Goal: Task Accomplishment & Management: Use online tool/utility

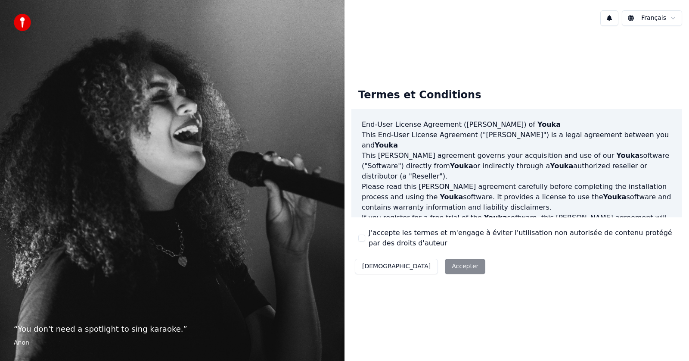
click at [383, 236] on label "J'accepte les termes et m'engage à éviter l'utilisation non autorisée de conten…" at bounding box center [522, 237] width 307 height 21
click at [365, 236] on button "J'accepte les termes et m'engage à éviter l'utilisation non autorisée de conten…" at bounding box center [361, 237] width 7 height 7
click at [445, 267] on button "Accepter" at bounding box center [465, 267] width 40 height 16
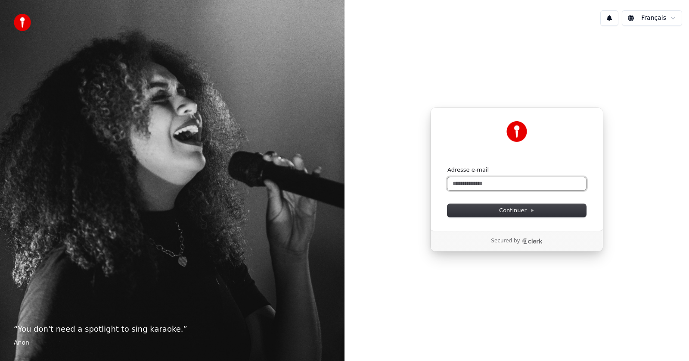
click at [524, 181] on input "Adresse e-mail" at bounding box center [517, 183] width 139 height 13
click at [448, 166] on button "submit" at bounding box center [448, 166] width 0 height 0
click at [513, 187] on input "**********" at bounding box center [517, 183] width 139 height 13
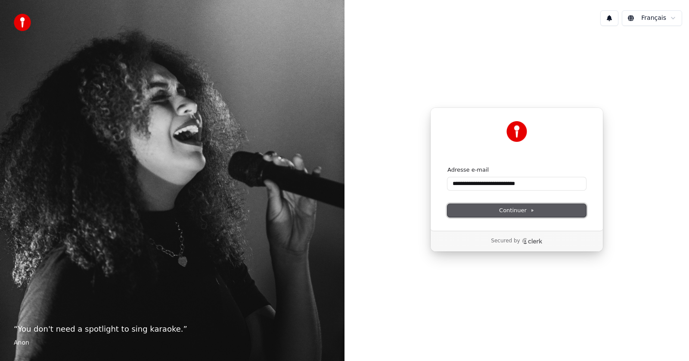
click at [508, 213] on span "Continuer" at bounding box center [516, 210] width 35 height 8
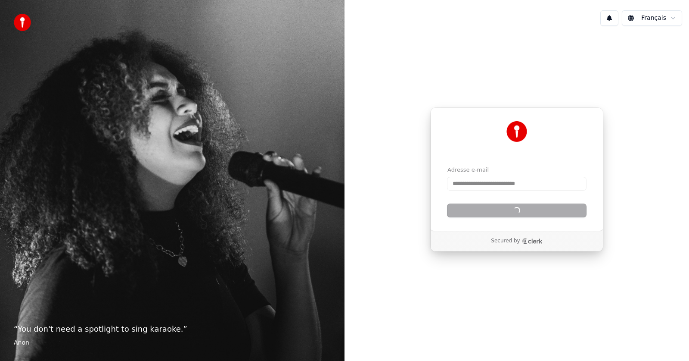
type input "**********"
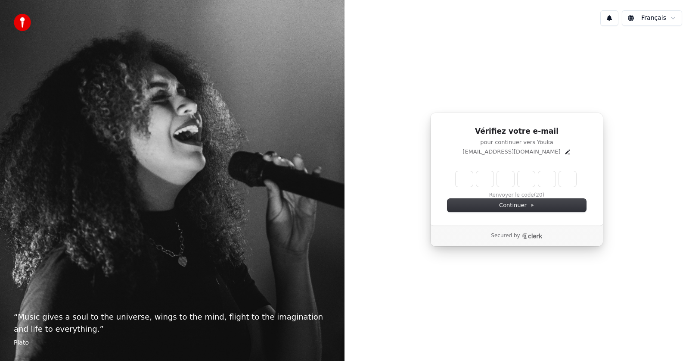
type input "*"
type input "**"
type input "*"
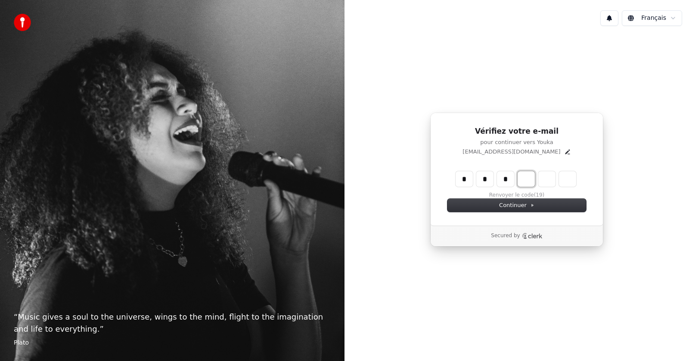
type input "***"
type input "*"
type input "****"
type input "*"
type input "******"
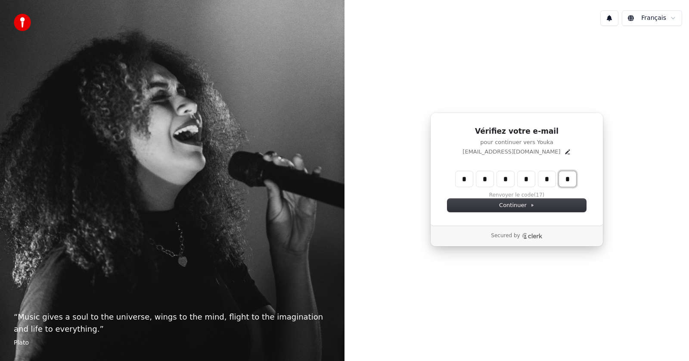
type input "*"
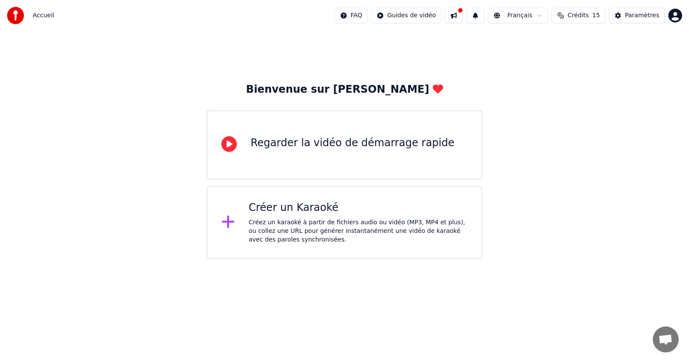
click at [363, 229] on div "Créez un karaoké à partir de fichiers audio ou vidéo (MP3, MP4 et plus), ou col…" at bounding box center [358, 231] width 219 height 26
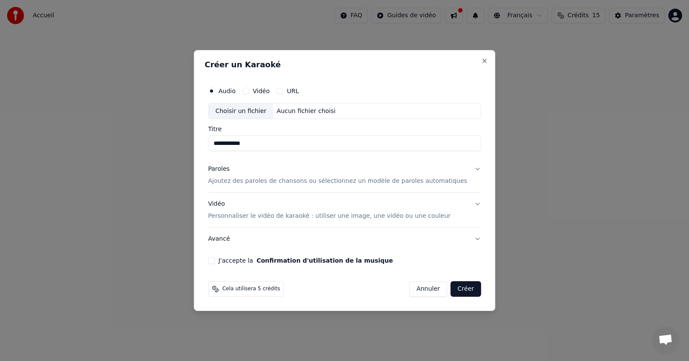
type input "**********"
click at [370, 185] on p "Ajoutez des paroles de chansons ou sélectionnez un modèle de paroles automatiqu…" at bounding box center [337, 181] width 259 height 9
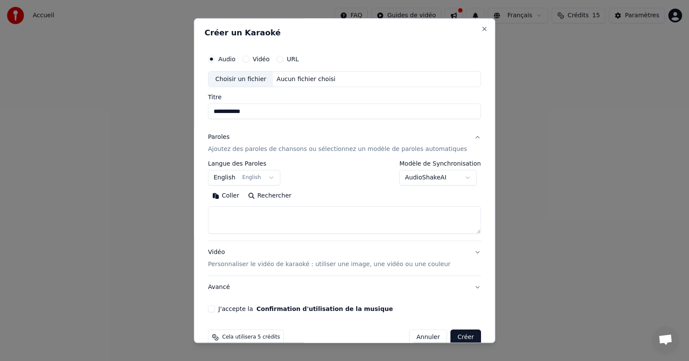
click at [263, 224] on textarea at bounding box center [344, 220] width 273 height 28
click at [252, 226] on textarea at bounding box center [344, 220] width 273 height 28
paste textarea "**********"
type textarea "**********"
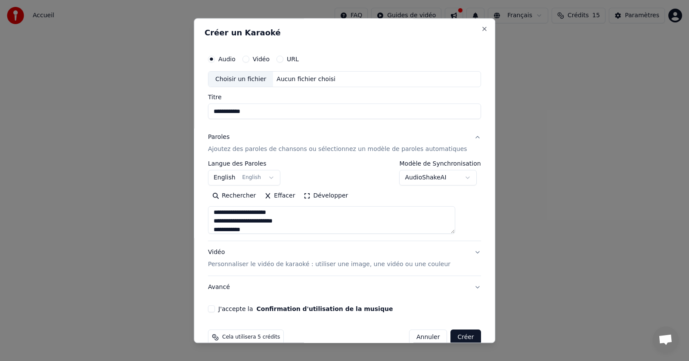
click at [235, 179] on button "English English" at bounding box center [244, 178] width 72 height 16
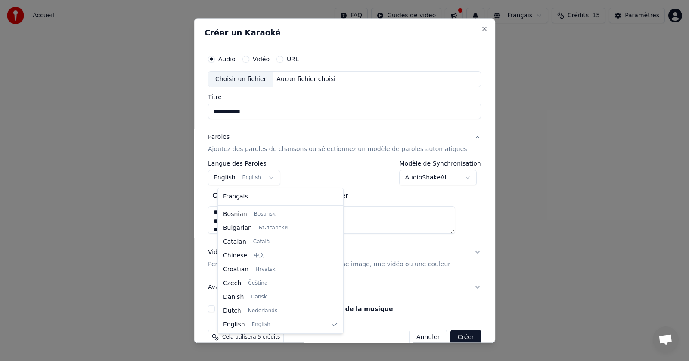
scroll to position [152, 0]
select select "**"
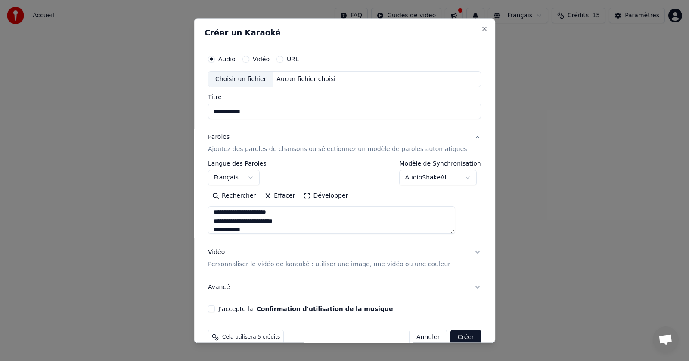
click at [215, 307] on button "J'accepte la Confirmation d'utilisation de la musique" at bounding box center [211, 308] width 7 height 7
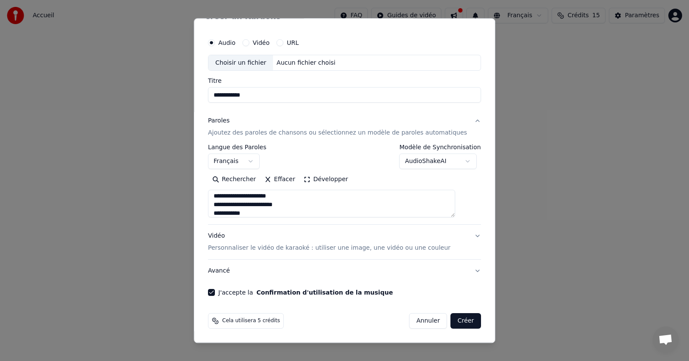
click at [460, 232] on button "Vidéo Personnaliser le vidéo de karaoké : utiliser une image, une vidéo ou une …" at bounding box center [344, 242] width 273 height 34
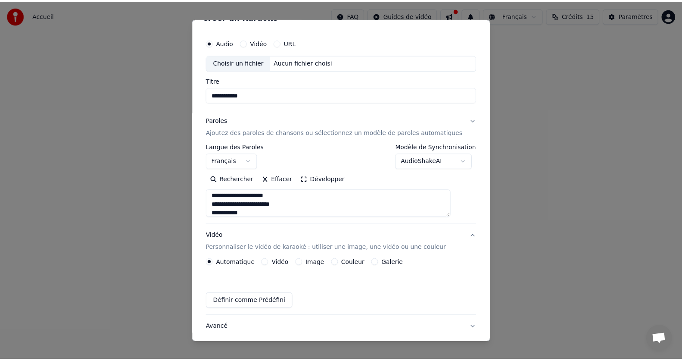
scroll to position [0, 0]
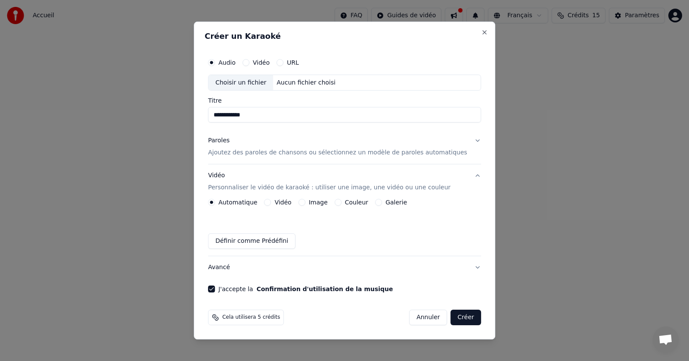
click at [456, 312] on button "Créer" at bounding box center [466, 317] width 30 height 16
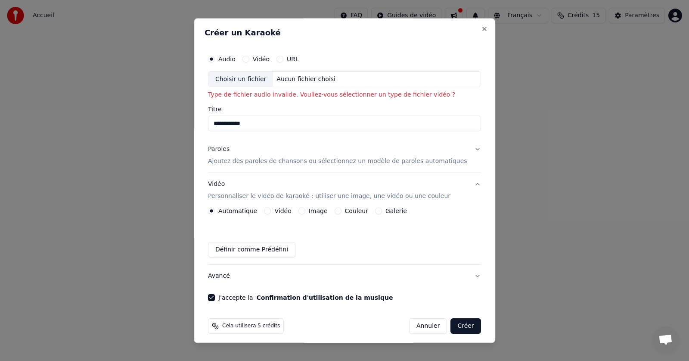
click at [268, 58] on label "Vidéo" at bounding box center [261, 59] width 17 height 6
click at [249, 58] on button "Vidéo" at bounding box center [246, 59] width 7 height 7
click at [265, 117] on input "Titre" at bounding box center [344, 124] width 273 height 16
click at [264, 160] on p "Ajoutez des paroles de chansons ou sélectionnez un modèle de paroles automatiqu…" at bounding box center [337, 161] width 259 height 9
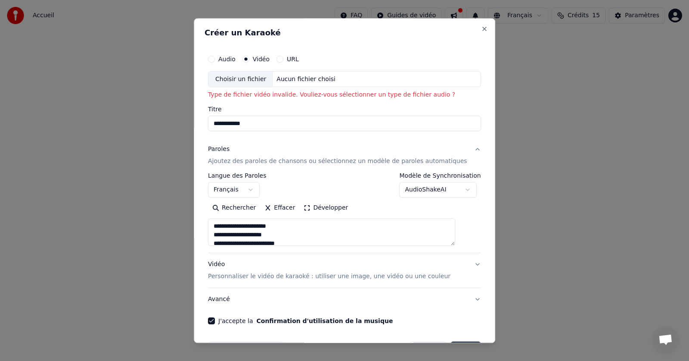
click at [306, 78] on div "Aucun fichier choisi" at bounding box center [307, 79] width 66 height 9
type input "**********"
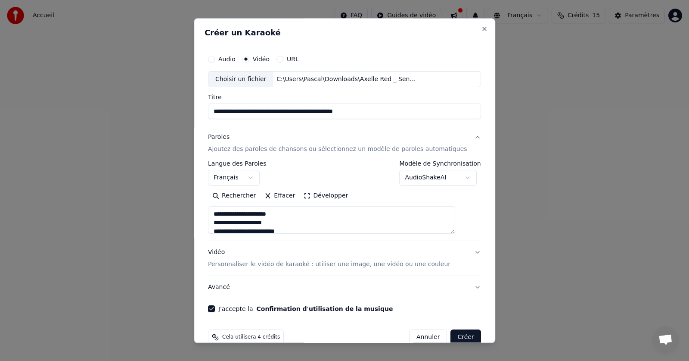
click at [451, 337] on button "Créer" at bounding box center [466, 338] width 30 height 16
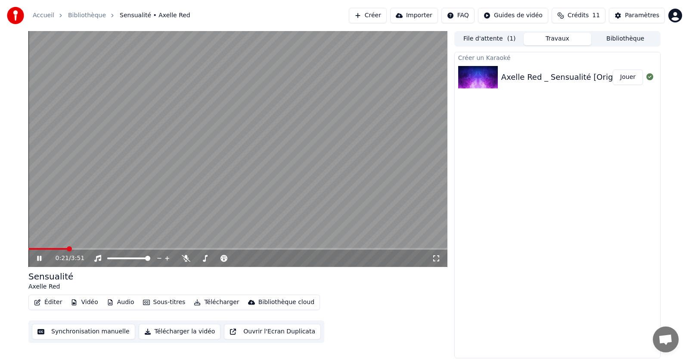
click at [38, 259] on icon at bounding box center [39, 257] width 4 height 5
click at [38, 259] on icon at bounding box center [39, 258] width 5 height 6
click at [38, 259] on icon at bounding box center [39, 257] width 4 height 5
click at [38, 259] on icon at bounding box center [39, 258] width 5 height 6
click at [45, 259] on icon at bounding box center [45, 258] width 20 height 7
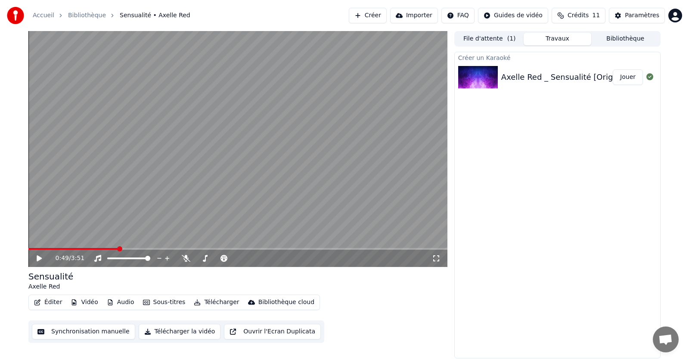
click at [556, 67] on div "Axelle Red _ Sensualité [Original Instrumental Version] Jouer" at bounding box center [558, 76] width 206 height 29
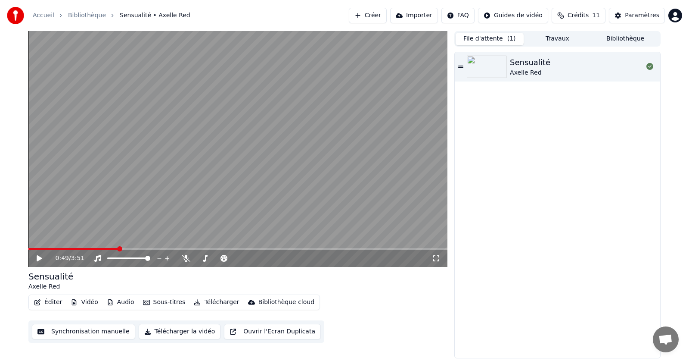
click at [504, 37] on button "File d'attente ( 1 )" at bounding box center [490, 39] width 68 height 12
click at [461, 67] on icon at bounding box center [460, 67] width 5 height 6
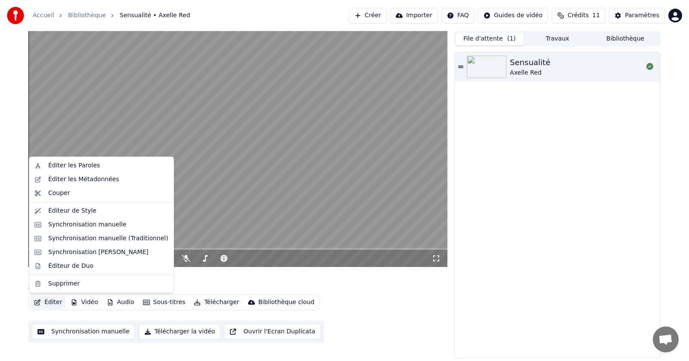
click at [47, 303] on button "Éditer" at bounding box center [48, 302] width 35 height 12
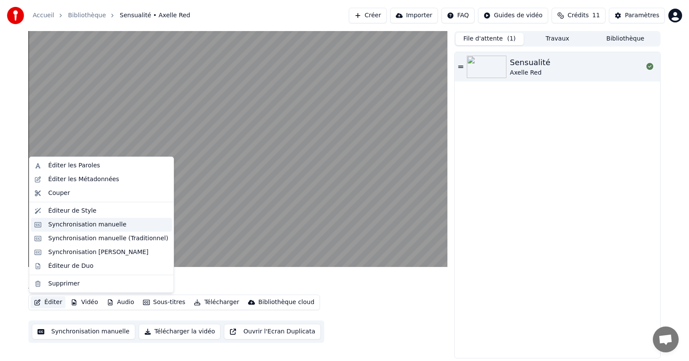
click at [104, 227] on div "Synchronisation manuelle" at bounding box center [87, 224] width 78 height 9
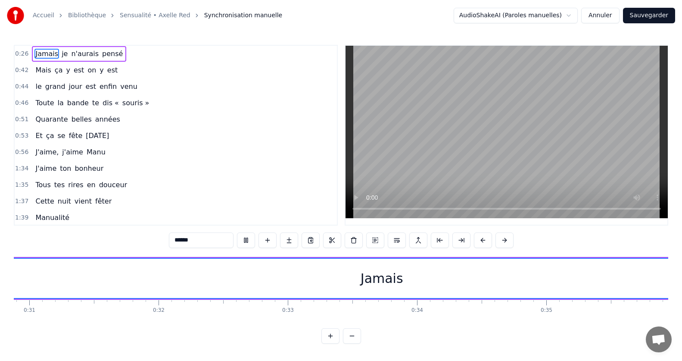
scroll to position [0, 4355]
drag, startPoint x: 117, startPoint y: 256, endPoint x: 366, endPoint y: 208, distance: 253.7
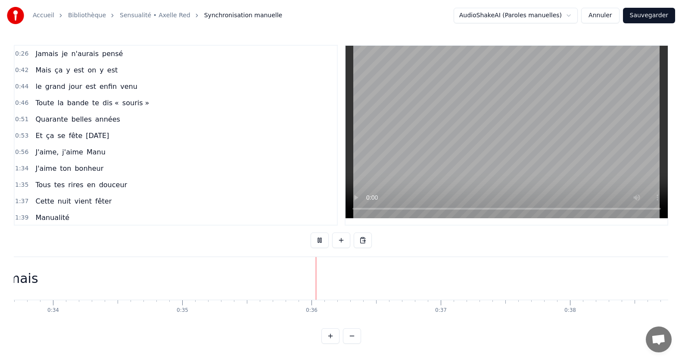
click at [317, 240] on button at bounding box center [320, 240] width 18 height 16
click at [101, 50] on span "pensé" at bounding box center [112, 54] width 22 height 10
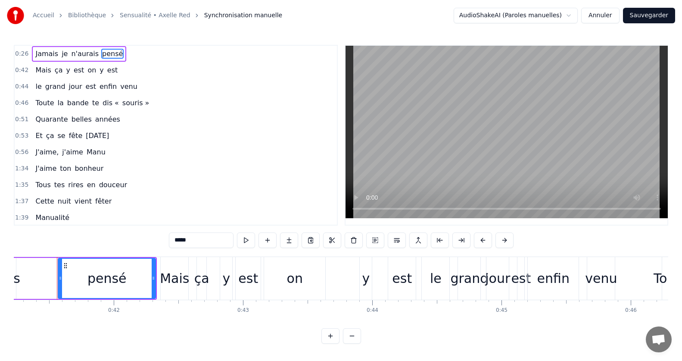
click at [22, 52] on span "0:26" at bounding box center [21, 54] width 13 height 9
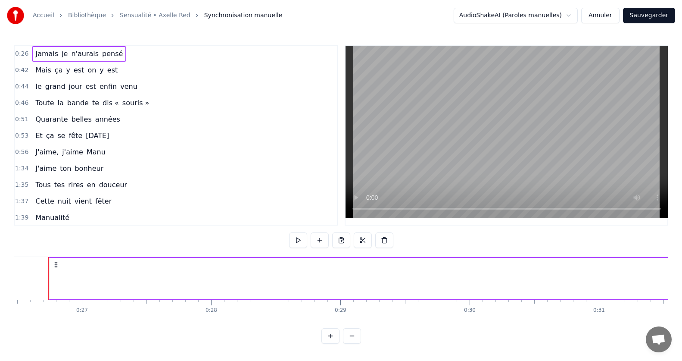
scroll to position [0, 3413]
click at [28, 280] on div "Accueil Bibliothèque Sensualité • Axelle Red Synchronisation manuelle AudioShak…" at bounding box center [341, 171] width 682 height 343
drag, startPoint x: 2, startPoint y: 289, endPoint x: 70, endPoint y: 276, distance: 69.6
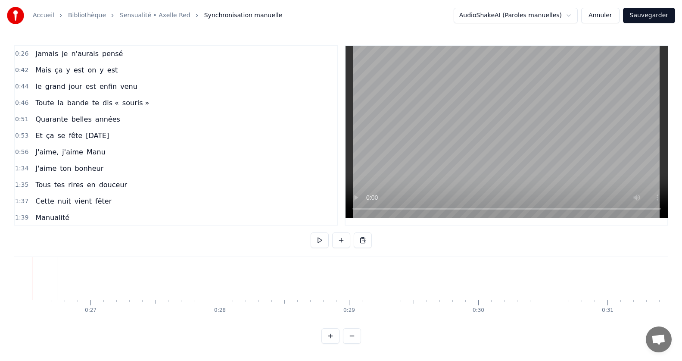
scroll to position [0, 3388]
drag, startPoint x: 35, startPoint y: 291, endPoint x: 87, endPoint y: 292, distance: 51.7
drag, startPoint x: 82, startPoint y: 283, endPoint x: 25, endPoint y: 277, distance: 56.7
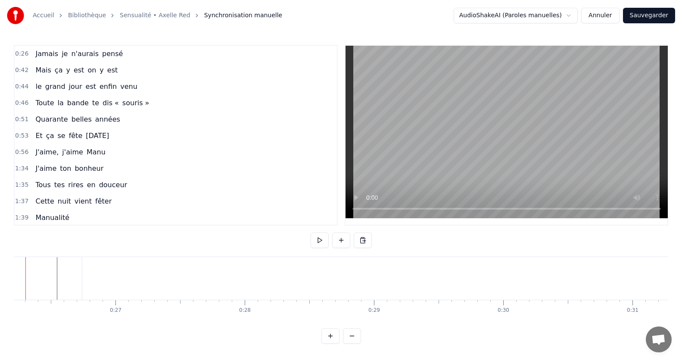
scroll to position [0, 3357]
drag, startPoint x: 25, startPoint y: 277, endPoint x: 49, endPoint y: 270, distance: 24.4
drag, startPoint x: 49, startPoint y: 270, endPoint x: 59, endPoint y: 265, distance: 11.2
click at [59, 265] on html "Accueil Bibliothèque Sensualité • Axelle Red Synchronisation manuelle AudioShak…" at bounding box center [341, 178] width 682 height 357
drag, startPoint x: 33, startPoint y: 274, endPoint x: 144, endPoint y: 278, distance: 111.2
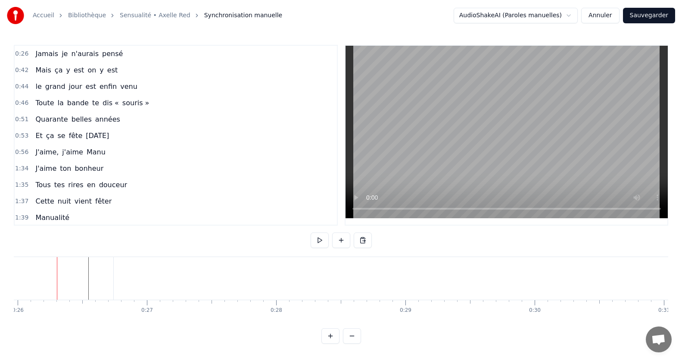
click at [24, 55] on span "0:26" at bounding box center [21, 54] width 13 height 9
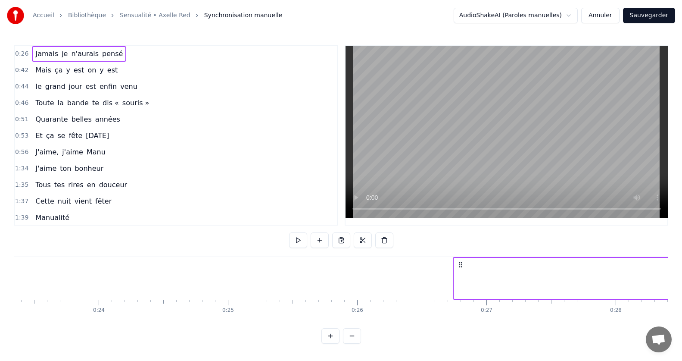
click at [24, 55] on span "0:26" at bounding box center [21, 54] width 13 height 9
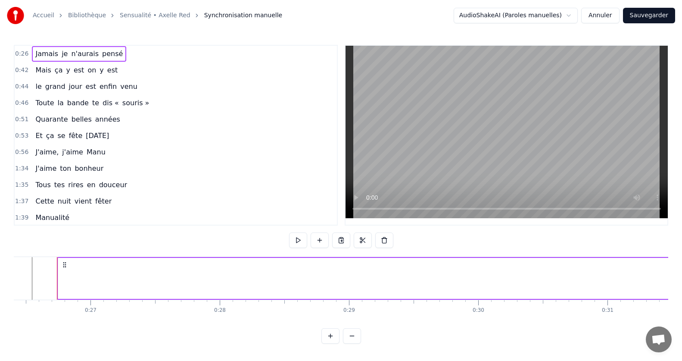
click at [24, 55] on span "0:26" at bounding box center [21, 54] width 13 height 9
click at [65, 264] on icon at bounding box center [64, 264] width 7 height 7
click at [44, 55] on span "Jamais" at bounding box center [46, 54] width 25 height 10
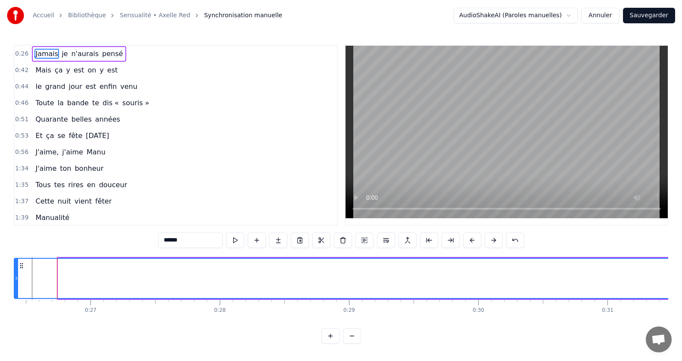
drag, startPoint x: 60, startPoint y: 278, endPoint x: 38, endPoint y: 297, distance: 29.3
click at [16, 274] on div at bounding box center [16, 278] width 3 height 39
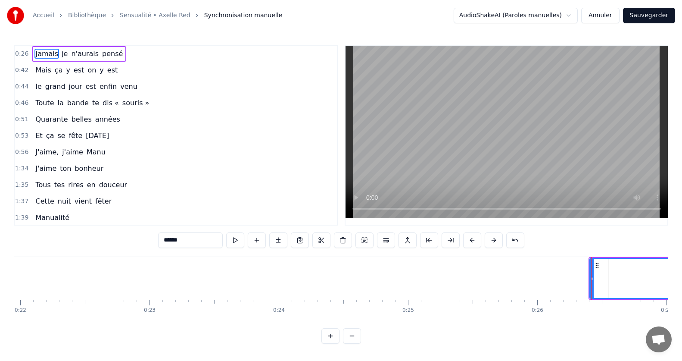
scroll to position [0, 2877]
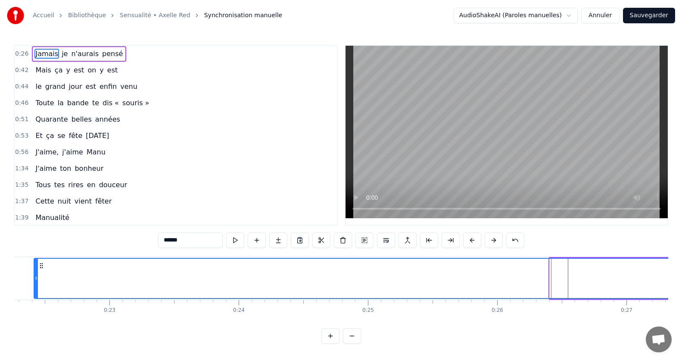
drag, startPoint x: 552, startPoint y: 275, endPoint x: 36, endPoint y: 254, distance: 516.2
click at [36, 254] on div "0:26 Jamais je n'aurais pensé 0:42 Mais ça y est on y est 0:44 le grand jour es…" at bounding box center [341, 194] width 654 height 299
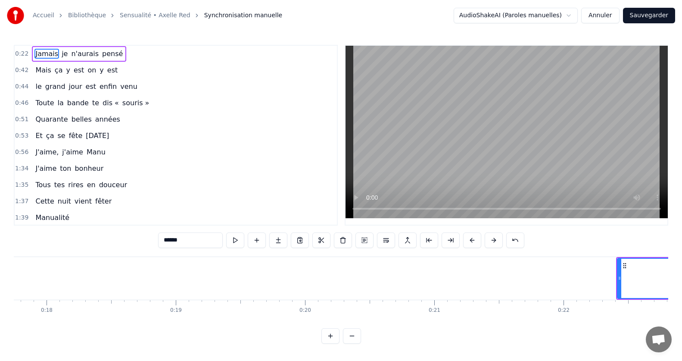
scroll to position [0, 2354]
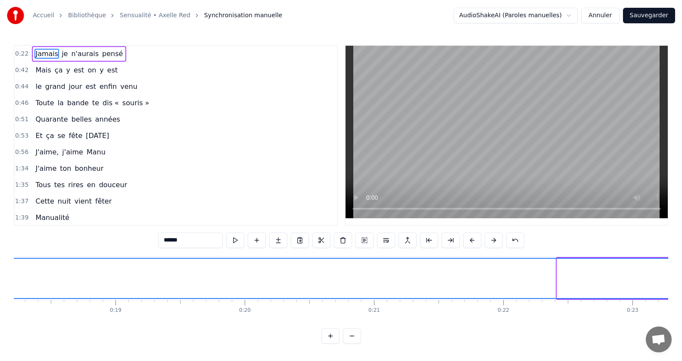
drag, startPoint x: 558, startPoint y: 279, endPoint x: 0, endPoint y: 246, distance: 559.3
click at [0, 246] on div "Accueil Bibliothèque Sensualité • Axelle Red Synchronisation manuelle AudioShak…" at bounding box center [341, 171] width 682 height 343
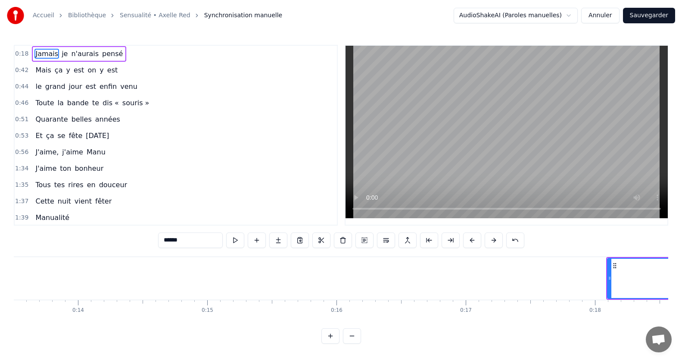
scroll to position [0, 1748]
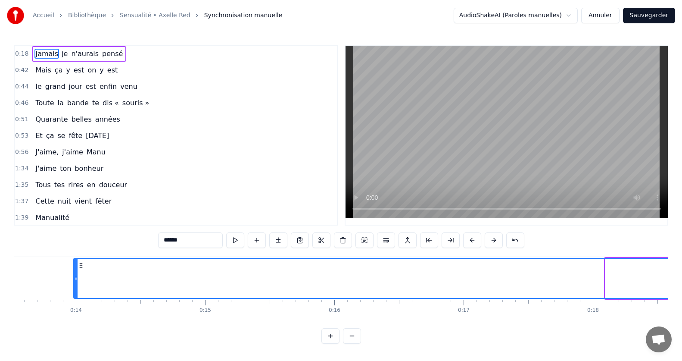
drag, startPoint x: 607, startPoint y: 276, endPoint x: 76, endPoint y: 246, distance: 532.5
click at [76, 246] on div "0:18 Jamais je n'aurais pensé 0:42 Mais ça y est on y est 0:44 le grand jour es…" at bounding box center [341, 194] width 654 height 299
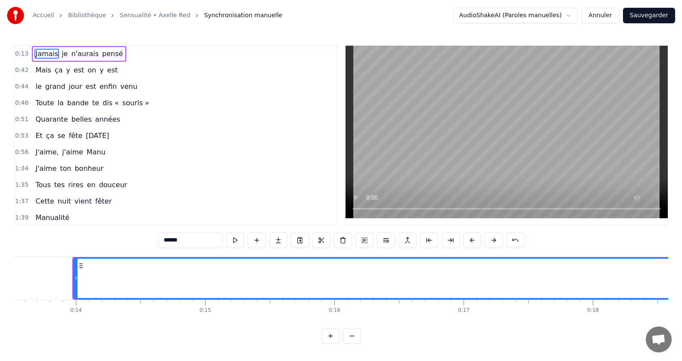
click at [101, 52] on span "pensé" at bounding box center [112, 54] width 22 height 10
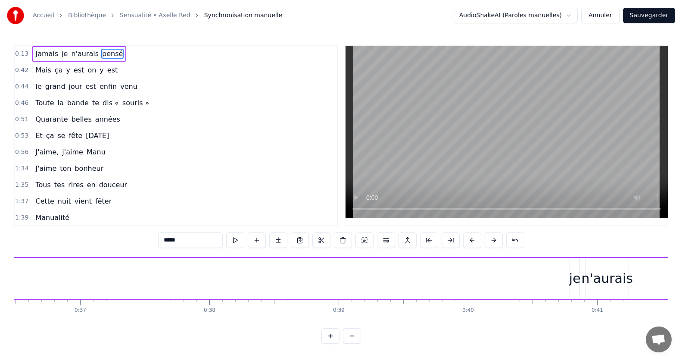
scroll to position [0, 5329]
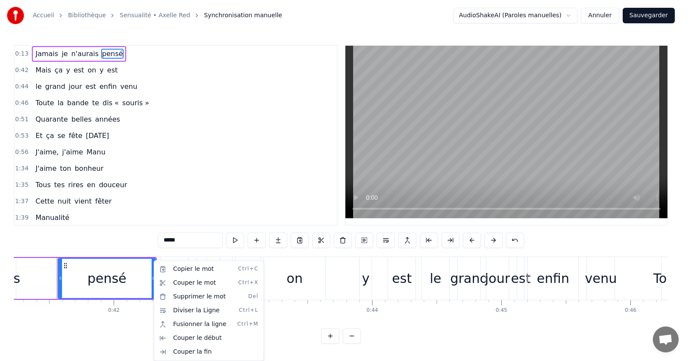
click at [115, 271] on html "Accueil Bibliothèque Sensualité • Axelle Red Synchronisation manuelle AudioShak…" at bounding box center [344, 178] width 689 height 357
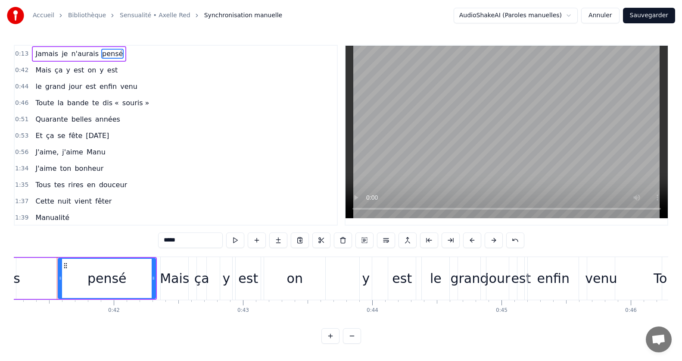
click at [120, 272] on div "pensé" at bounding box center [106, 277] width 39 height 19
click at [209, 235] on input "*****" at bounding box center [190, 240] width 65 height 16
click at [334, 331] on div "0:13 Jamais je n'aurais pensé 0:42 Mais ça y est on y est 0:44 le grand jour es…" at bounding box center [341, 194] width 654 height 299
click at [334, 328] on div "0:13 Jamais je n'aurais pensé 0:42 Mais ça y est on y est 0:44 le grand jour es…" at bounding box center [341, 194] width 654 height 299
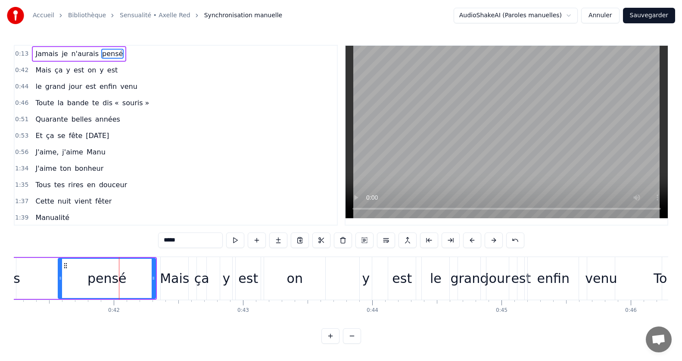
click at [357, 343] on button at bounding box center [352, 336] width 18 height 16
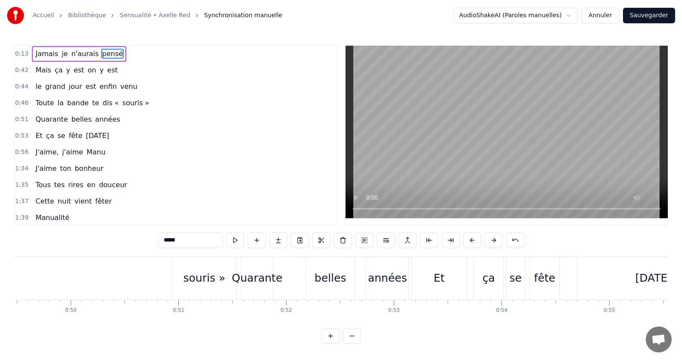
click at [357, 343] on button at bounding box center [352, 336] width 18 height 16
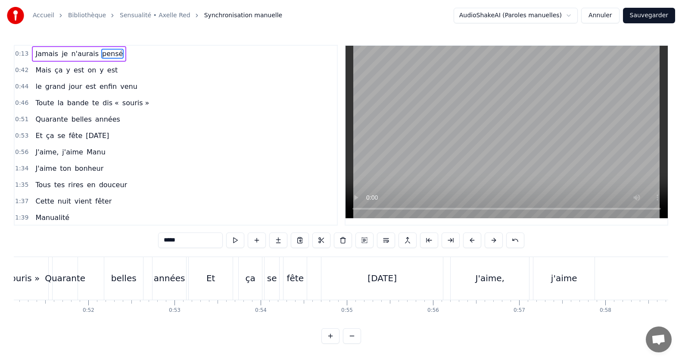
scroll to position [0, 3579]
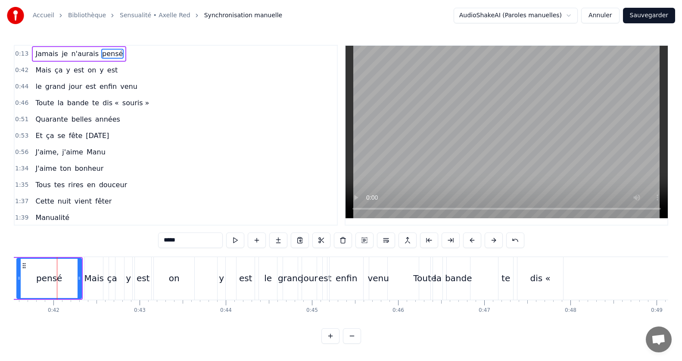
click at [25, 265] on circle at bounding box center [25, 265] width 0 height 0
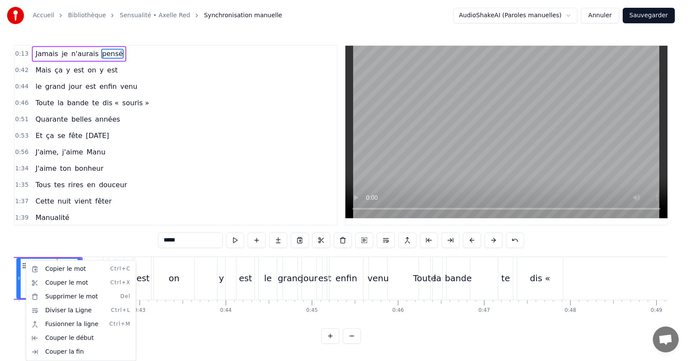
click at [23, 267] on html "Accueil Bibliothèque Sensualité • Axelle Red Synchronisation manuelle AudioShak…" at bounding box center [344, 178] width 689 height 357
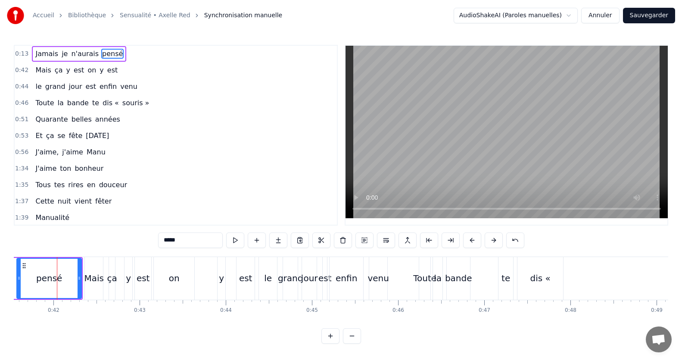
click at [81, 279] on div "pensé" at bounding box center [48, 278] width 65 height 41
click at [81, 277] on icon at bounding box center [80, 277] width 3 height 7
drag, startPoint x: 82, startPoint y: 280, endPoint x: 81, endPoint y: 270, distance: 10.1
click at [81, 270] on div at bounding box center [78, 278] width 3 height 39
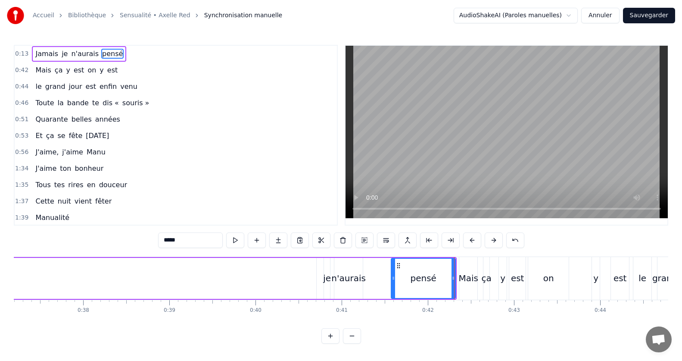
scroll to position [0, 3218]
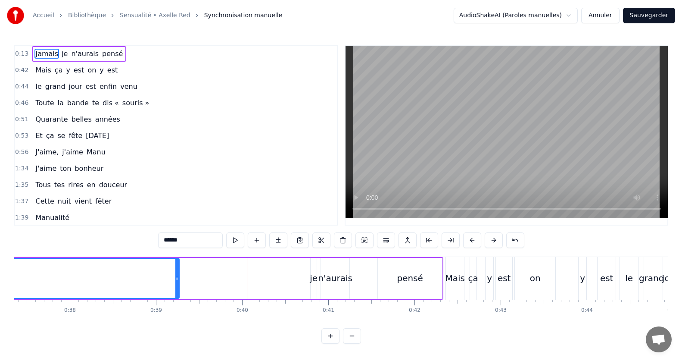
drag, startPoint x: 300, startPoint y: 281, endPoint x: 171, endPoint y: 280, distance: 128.8
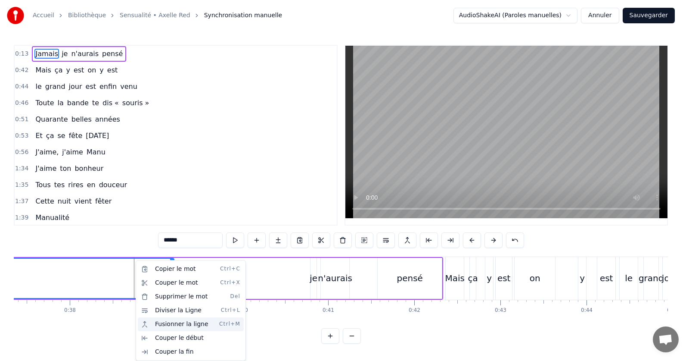
click at [183, 327] on div "Fusionner la ligne Ctrl+M" at bounding box center [191, 324] width 106 height 14
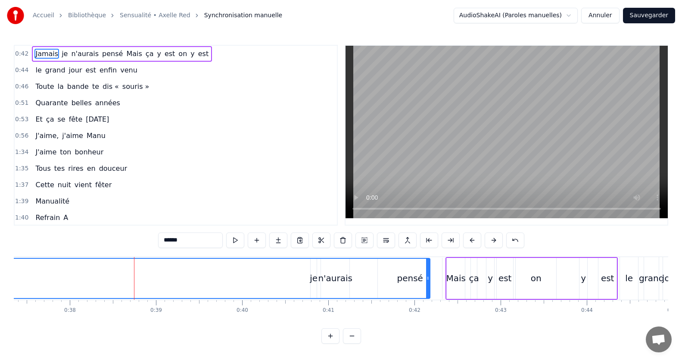
drag, startPoint x: 173, startPoint y: 276, endPoint x: 429, endPoint y: 269, distance: 256.0
click at [429, 269] on div at bounding box center [427, 278] width 3 height 39
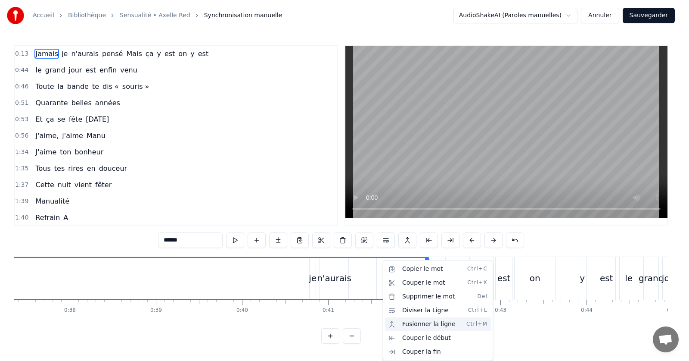
click at [411, 327] on div "Fusionner la ligne Ctrl+M" at bounding box center [438, 324] width 106 height 14
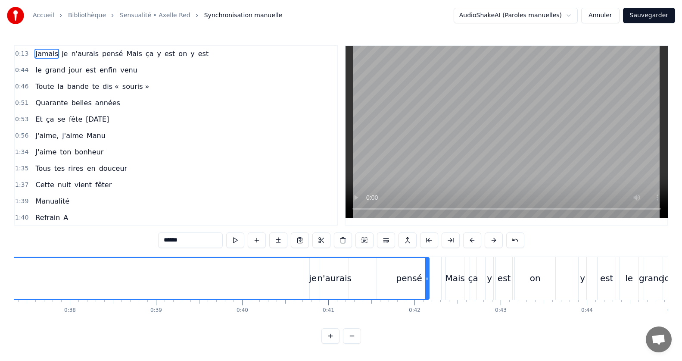
click at [125, 50] on span "Mais" at bounding box center [133, 54] width 17 height 10
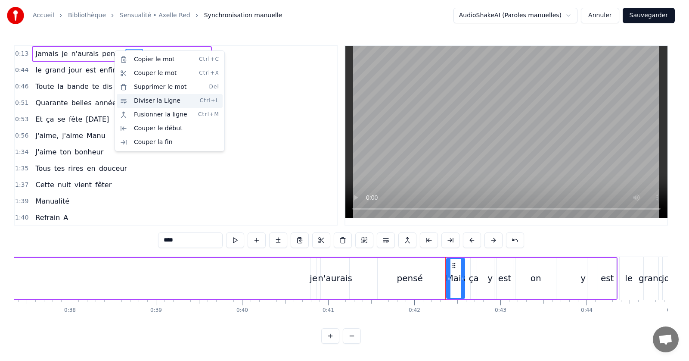
click at [153, 101] on div "Diviser la Ligne Ctrl+L" at bounding box center [170, 101] width 106 height 14
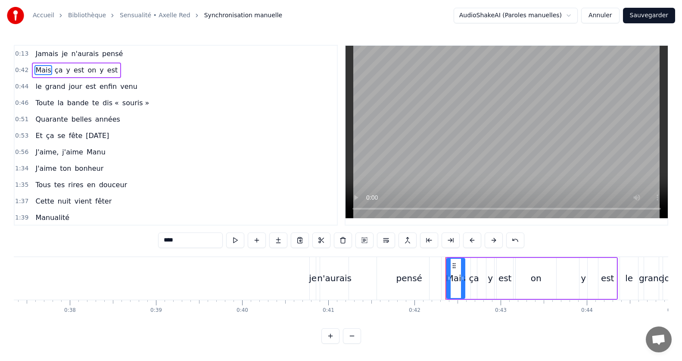
click at [107, 49] on span "pensé" at bounding box center [112, 54] width 22 height 10
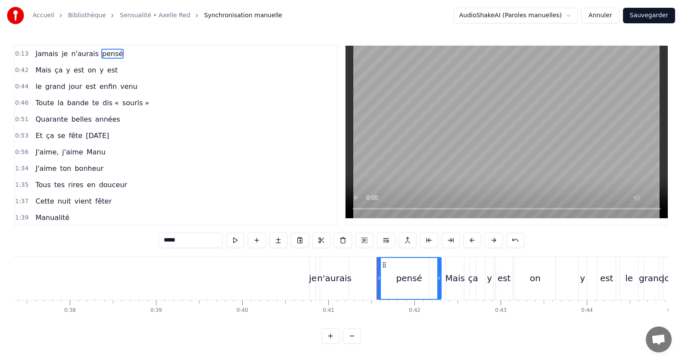
click at [107, 49] on span "pensé" at bounding box center [112, 54] width 22 height 10
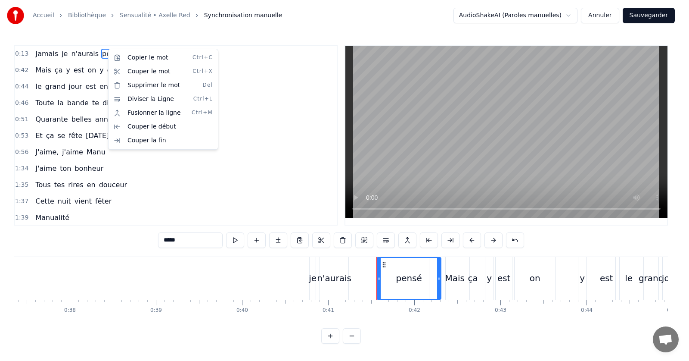
click at [68, 58] on html "Accueil Bibliothèque Sensualité • Axelle Red Synchronisation manuelle AudioShak…" at bounding box center [344, 178] width 689 height 357
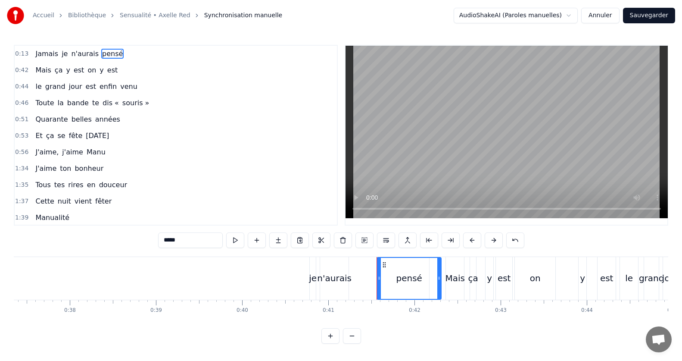
click at [70, 56] on span "n'aurais" at bounding box center [84, 54] width 29 height 10
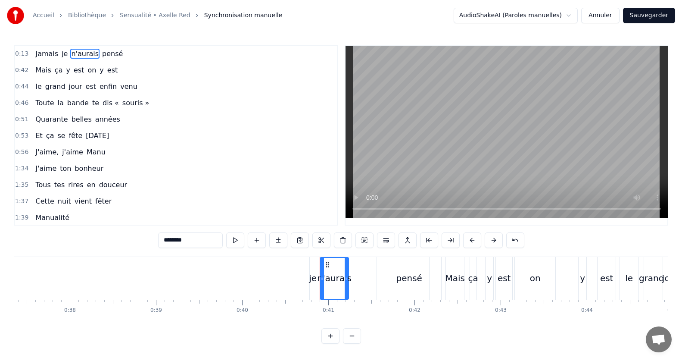
click at [61, 55] on span "je" at bounding box center [65, 54] width 8 height 10
type input "**"
drag, startPoint x: 314, startPoint y: 278, endPoint x: 194, endPoint y: 276, distance: 120.2
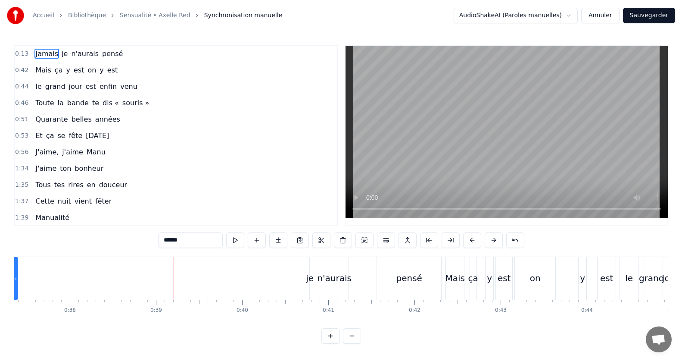
drag, startPoint x: 414, startPoint y: 277, endPoint x: 15, endPoint y: 267, distance: 398.6
click at [15, 267] on div at bounding box center [15, 278] width 3 height 41
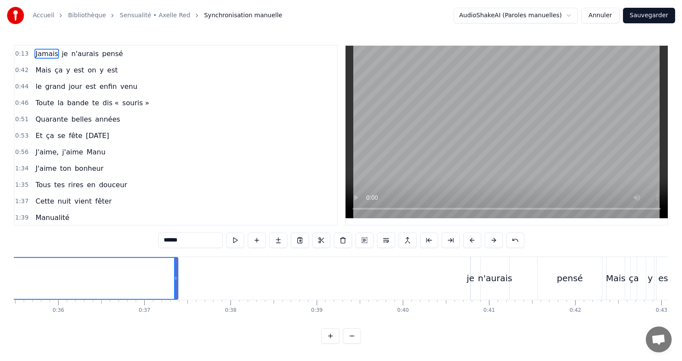
scroll to position [0, 3004]
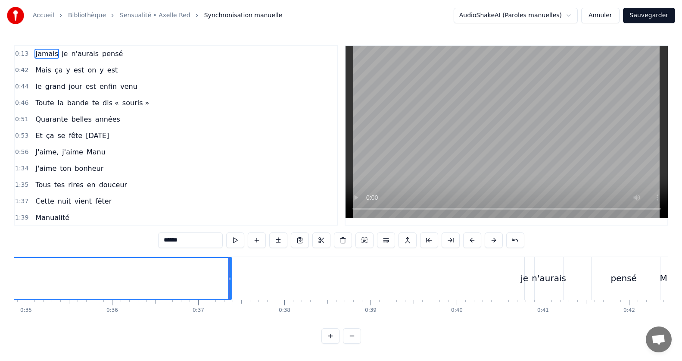
click at [53, 55] on span "Jamais" at bounding box center [46, 54] width 25 height 10
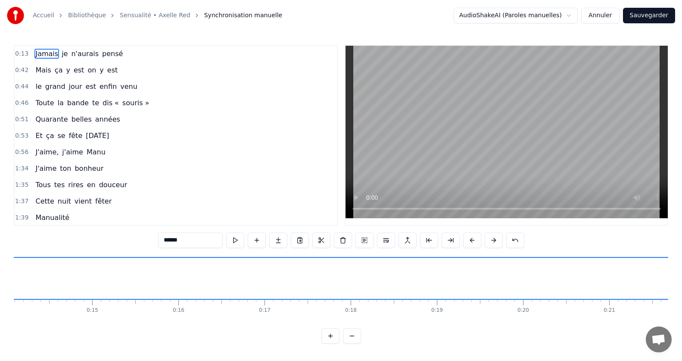
scroll to position [0, 1161]
click at [65, 60] on div "Jamais je n'aurais pensé" at bounding box center [79, 54] width 94 height 16
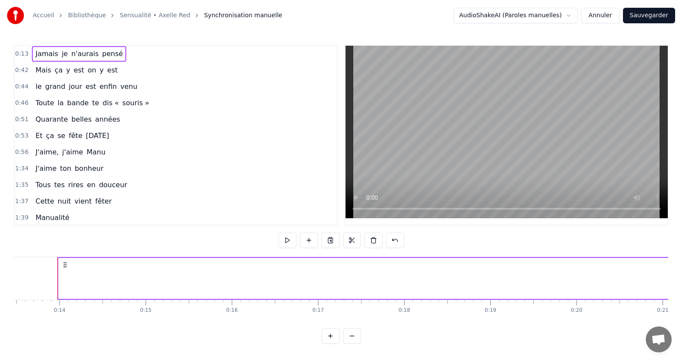
click at [67, 61] on div "Jamais je n'aurais pensé" at bounding box center [79, 54] width 94 height 16
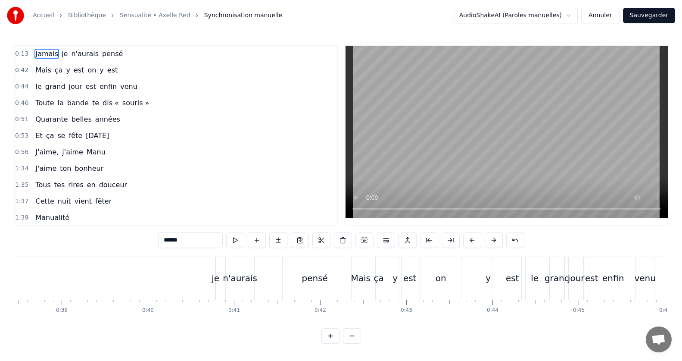
scroll to position [0, 3299]
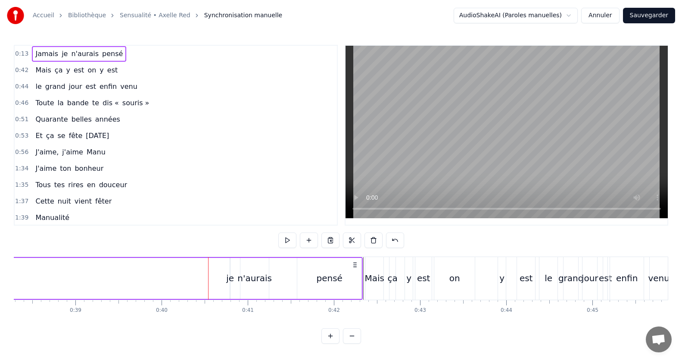
drag, startPoint x: 267, startPoint y: 299, endPoint x: 194, endPoint y: 295, distance: 73.3
click at [44, 50] on span "Jamais" at bounding box center [46, 54] width 25 height 10
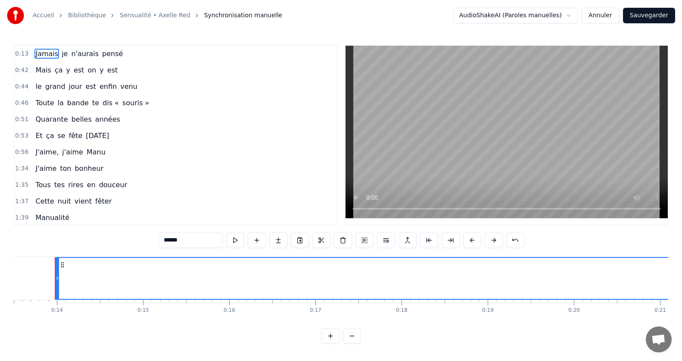
scroll to position [0, 1161]
click at [358, 343] on button at bounding box center [352, 336] width 18 height 16
click at [356, 343] on button at bounding box center [352, 336] width 18 height 16
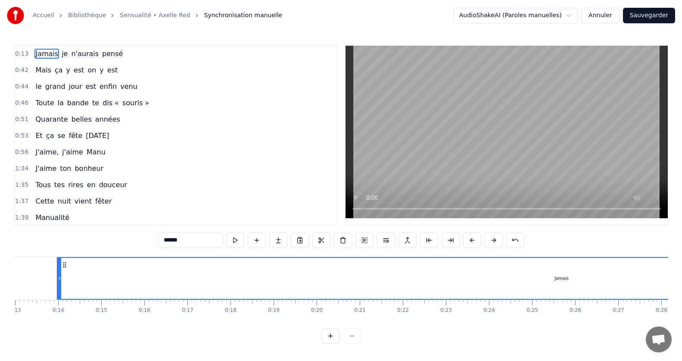
click at [356, 343] on div at bounding box center [341, 336] width 40 height 16
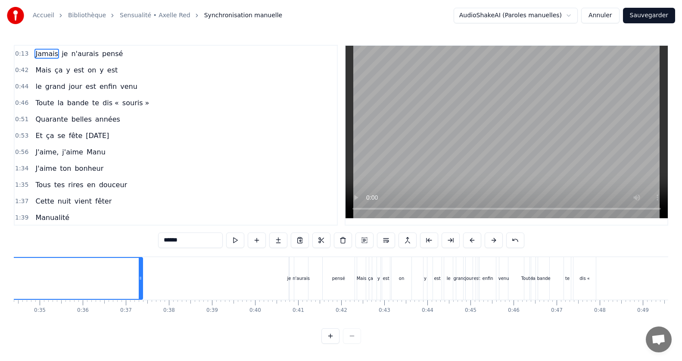
scroll to position [0, 1375]
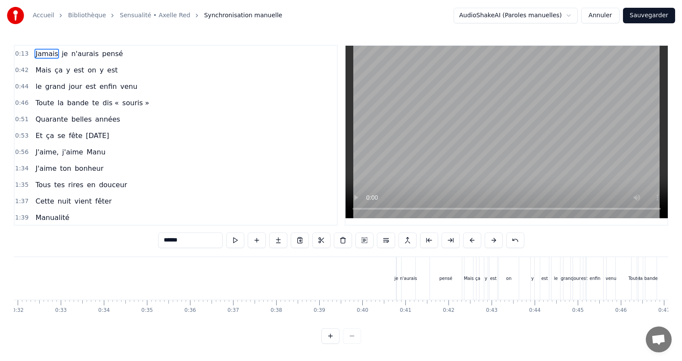
drag, startPoint x: 248, startPoint y: 279, endPoint x: 0, endPoint y: 275, distance: 248.2
click at [0, 275] on div "Accueil Bibliothèque Sensualité • Axelle Red Synchronisation manuelle AudioShak…" at bounding box center [341, 171] width 682 height 343
drag, startPoint x: 131, startPoint y: 329, endPoint x: 126, endPoint y: 329, distance: 5.6
click at [126, 329] on div "0:13 Jamais je n'aurais pensé 0:42 Mais ça y est on y est 0:44 le grand jour es…" at bounding box center [341, 194] width 654 height 299
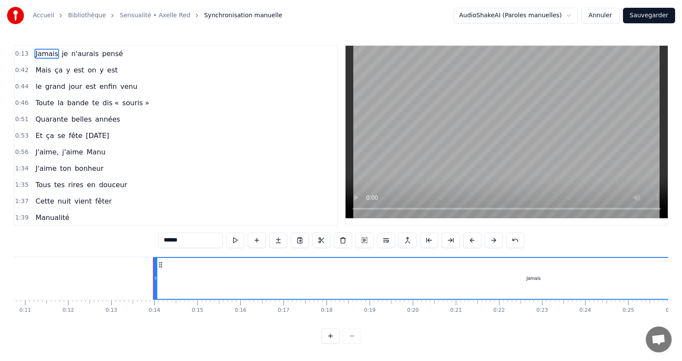
scroll to position [0, 476]
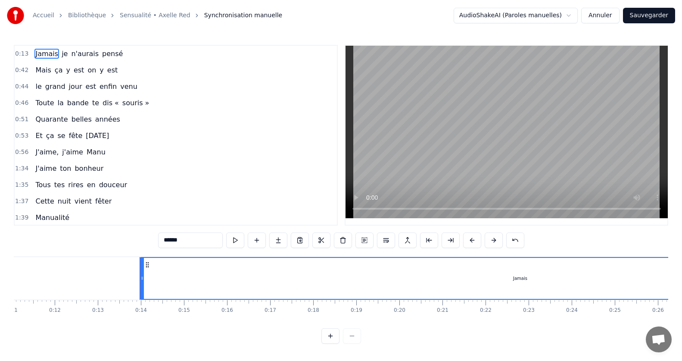
click at [539, 276] on div "Jamais" at bounding box center [519, 278] width 759 height 41
click at [53, 54] on span "Jamais" at bounding box center [46, 54] width 25 height 10
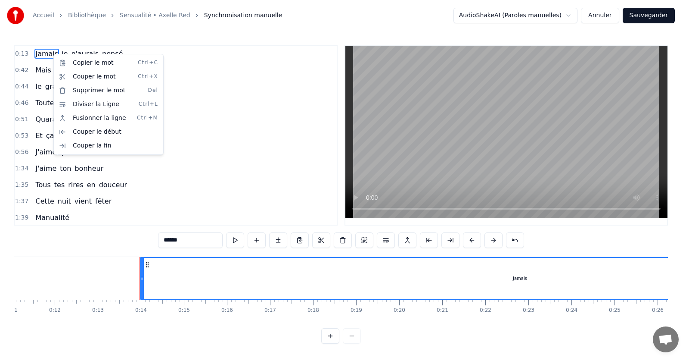
click at [224, 50] on html "Accueil Bibliothèque Sensualité • Axelle Red Synchronisation manuelle AudioShak…" at bounding box center [344, 178] width 689 height 357
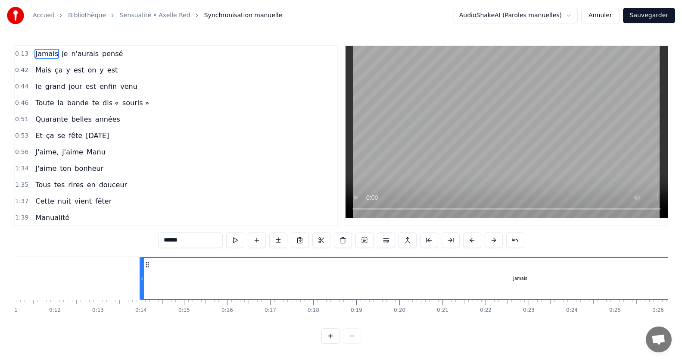
click at [183, 241] on input "******" at bounding box center [190, 240] width 65 height 16
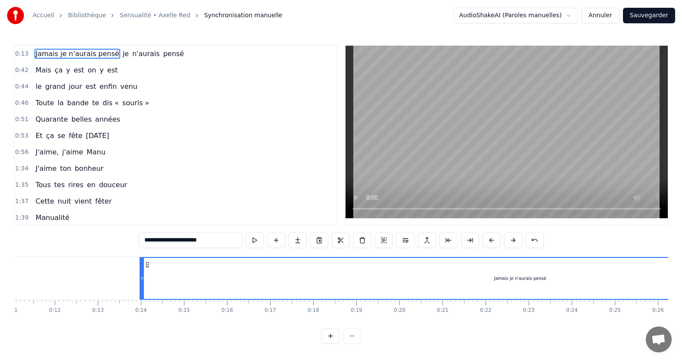
type input "**********"
click at [181, 69] on div "0:42 Mais ça y est on y est" at bounding box center [176, 70] width 322 height 16
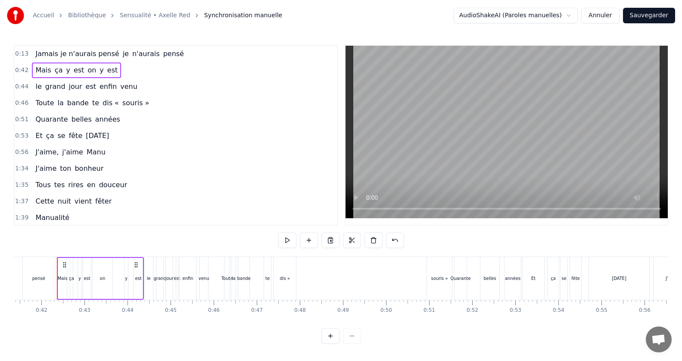
click at [143, 48] on div "Jamais je n'aurais pensé je n'aurais pensé" at bounding box center [110, 54] width 156 height 16
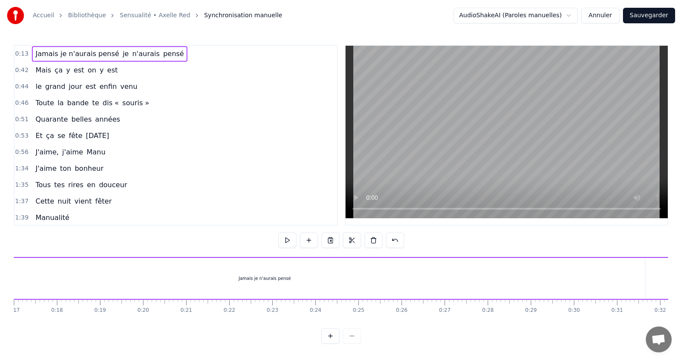
click at [162, 55] on span "pensé" at bounding box center [173, 54] width 22 height 10
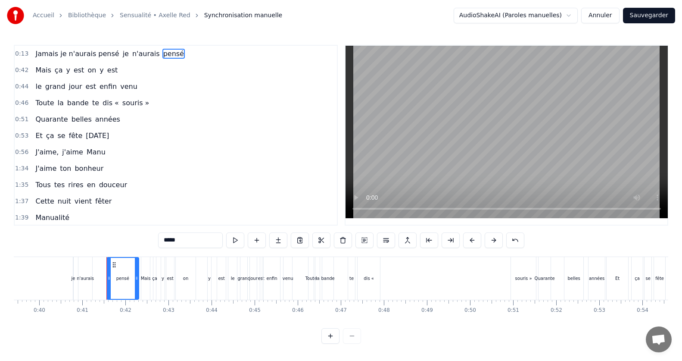
scroll to position [0, 1748]
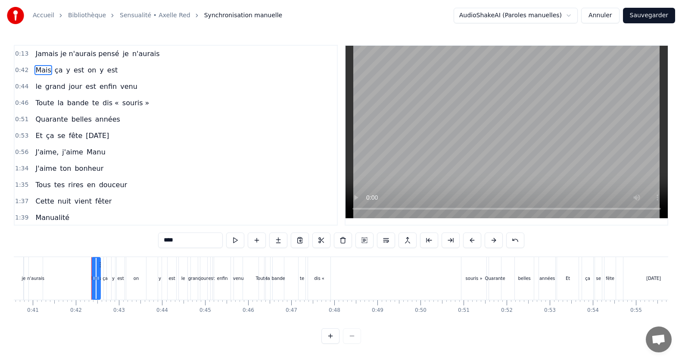
click at [122, 53] on span "je" at bounding box center [126, 54] width 8 height 10
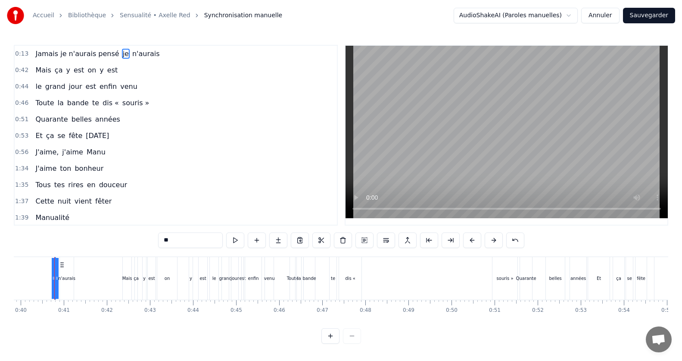
scroll to position [0, 1714]
type input "****"
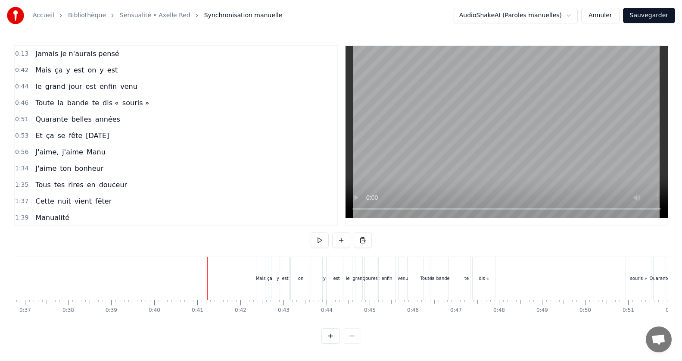
scroll to position [0, 1576]
click at [42, 52] on span "Jamais je n'aurais pensé" at bounding box center [76, 54] width 85 height 10
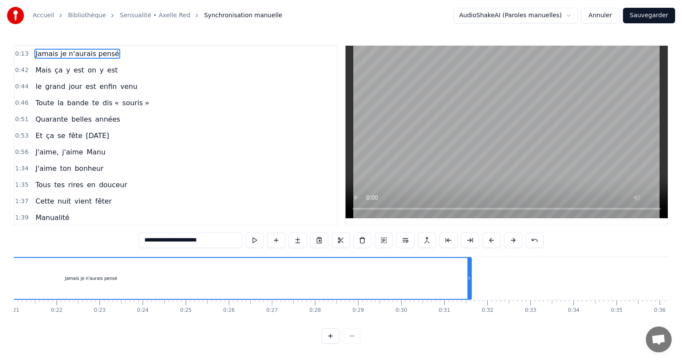
scroll to position [0, 805]
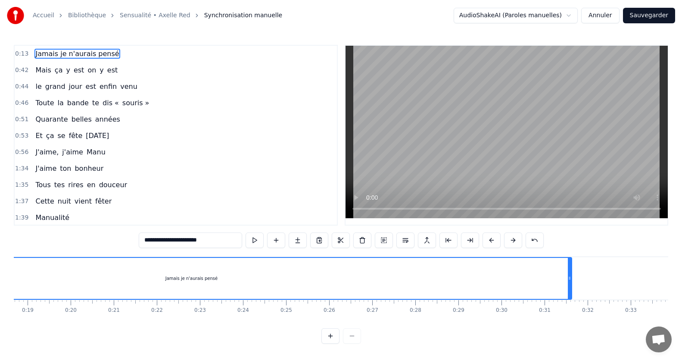
click at [570, 277] on div "Jamais je n'aurais pensé" at bounding box center [192, 278] width 763 height 43
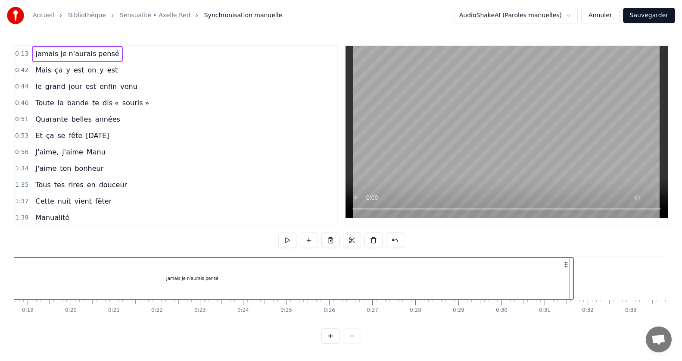
click at [106, 52] on span "Jamais je n'aurais pensé" at bounding box center [76, 54] width 85 height 10
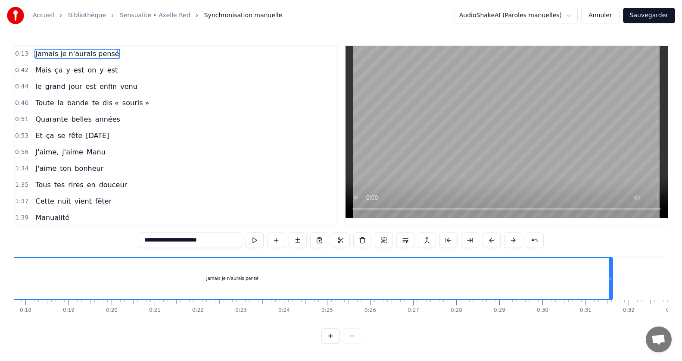
scroll to position [0, 800]
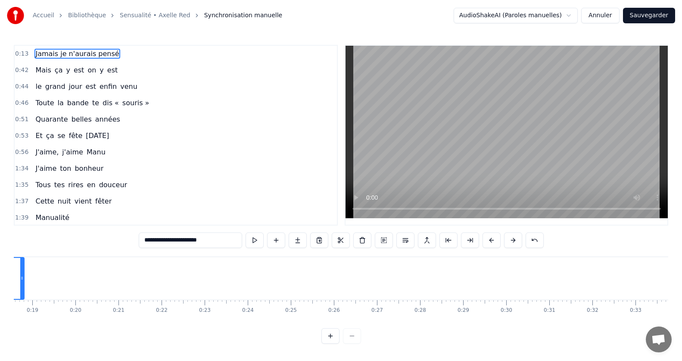
drag, startPoint x: 573, startPoint y: 278, endPoint x: 21, endPoint y: 275, distance: 552.4
click at [21, 275] on icon at bounding box center [21, 277] width 3 height 7
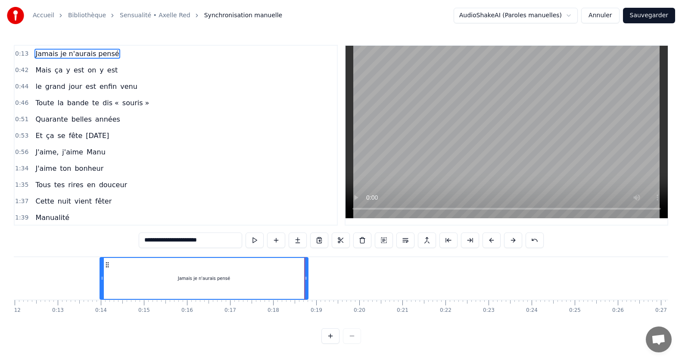
scroll to position [0, 477]
drag, startPoint x: 346, startPoint y: 278, endPoint x: 310, endPoint y: 283, distance: 35.8
click at [310, 283] on div at bounding box center [309, 278] width 3 height 41
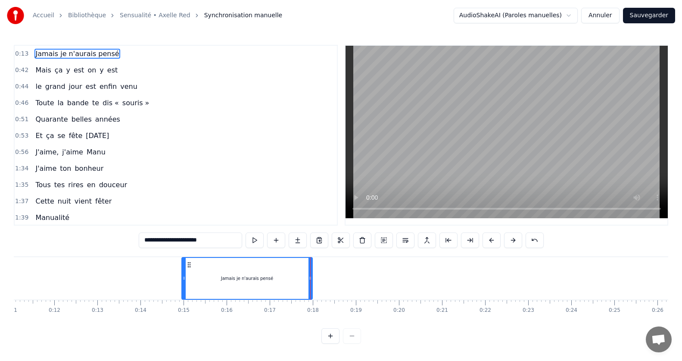
drag, startPoint x: 141, startPoint y: 278, endPoint x: 184, endPoint y: 281, distance: 42.3
click at [184, 281] on icon at bounding box center [183, 277] width 3 height 7
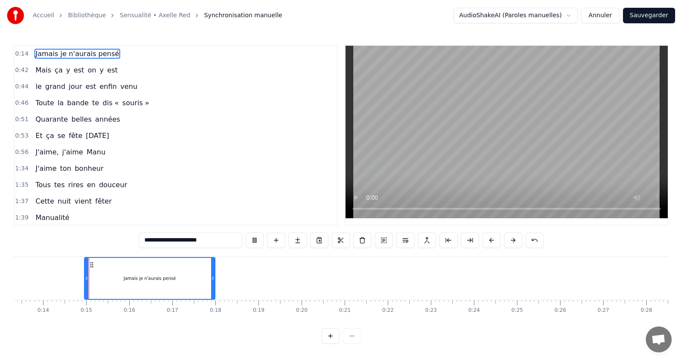
scroll to position [0, 580]
click at [202, 277] on icon at bounding box center [203, 277] width 3 height 7
click at [39, 73] on span "Mais" at bounding box center [42, 70] width 17 height 10
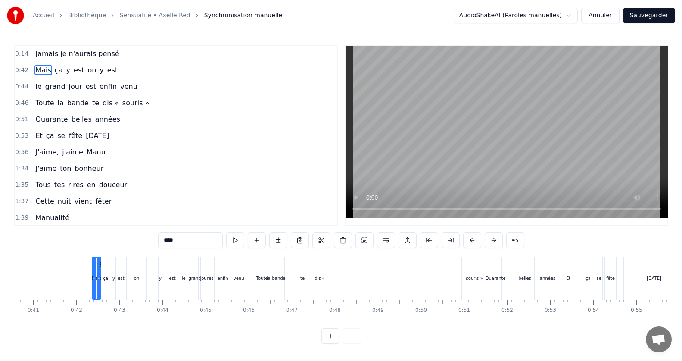
scroll to position [0, 1782]
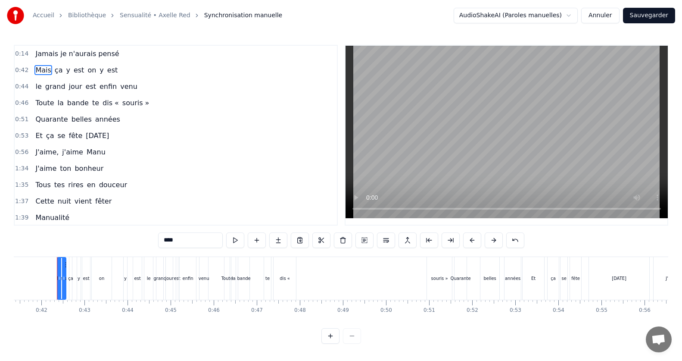
click at [185, 239] on input "****" at bounding box center [190, 240] width 65 height 16
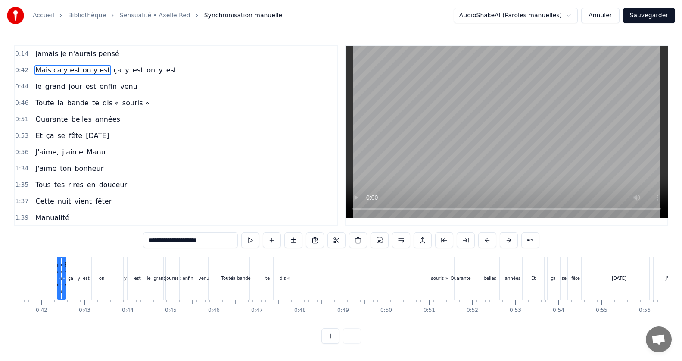
click at [113, 72] on span "ça" at bounding box center [118, 70] width 10 height 10
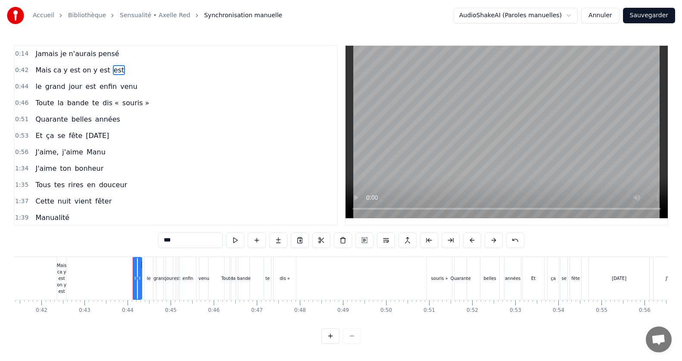
type input "**"
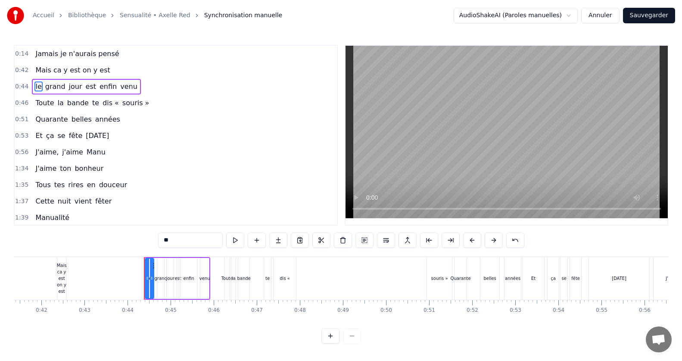
click at [99, 68] on div "Mais ca y est on y est" at bounding box center [72, 70] width 81 height 16
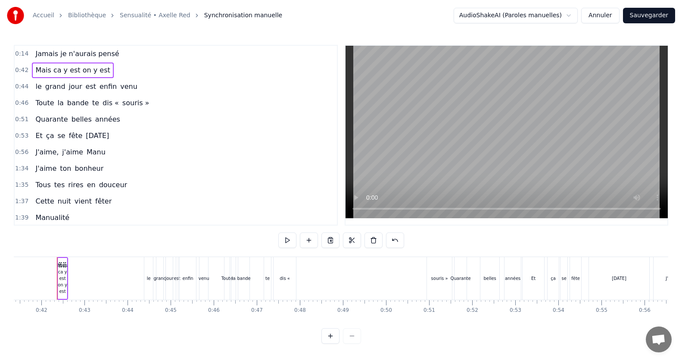
click at [83, 69] on span "Mais ca y est on y est" at bounding box center [72, 70] width 76 height 10
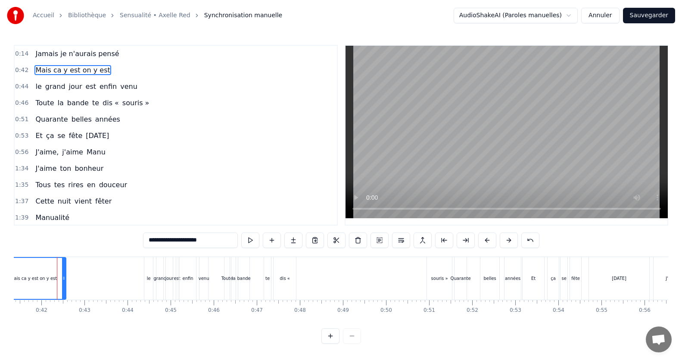
drag, startPoint x: 59, startPoint y: 278, endPoint x: 3, endPoint y: 263, distance: 58.1
click at [3, 263] on div "Accueil Bibliothèque Sensualité • Axelle Red Synchronisation manuelle AudioShak…" at bounding box center [341, 171] width 682 height 343
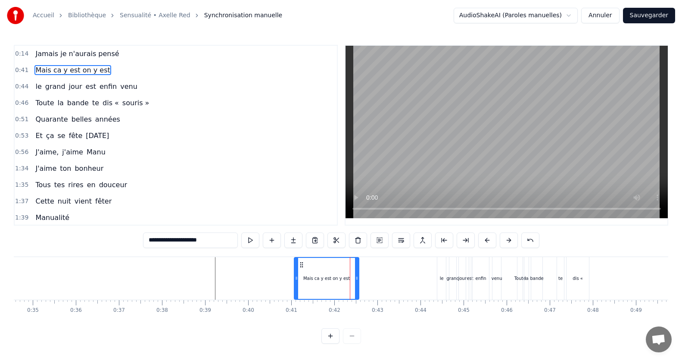
scroll to position [0, 1395]
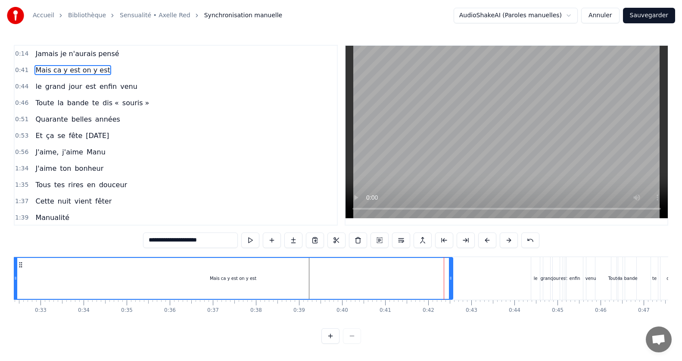
drag, startPoint x: 390, startPoint y: 278, endPoint x: 0, endPoint y: 261, distance: 390.3
click at [17, 255] on div "0:14 Jamais je n'aurais pensé 0:41 Mais ca y est on y est 0:44 le grand jour es…" at bounding box center [341, 194] width 654 height 299
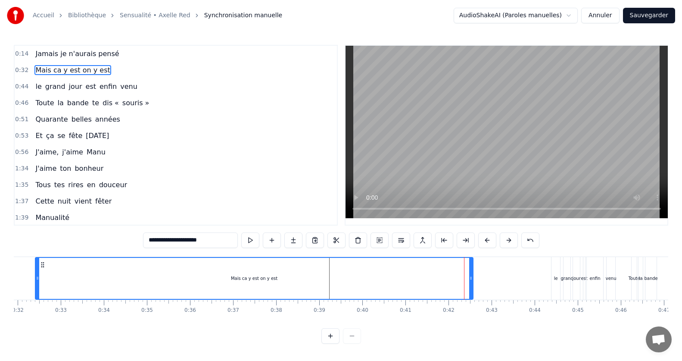
scroll to position [0, 1361]
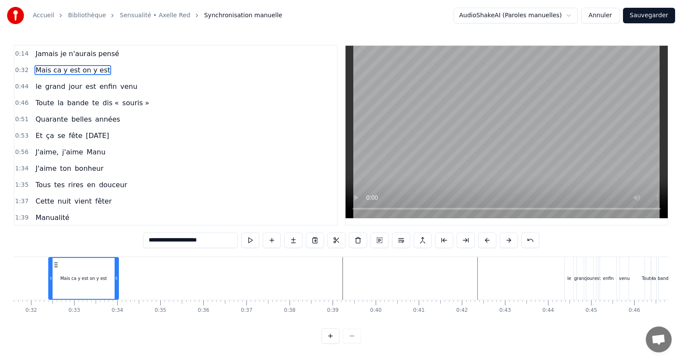
drag, startPoint x: 485, startPoint y: 277, endPoint x: 117, endPoint y: 283, distance: 368.0
click at [117, 283] on div at bounding box center [116, 278] width 3 height 41
drag, startPoint x: 138, startPoint y: 318, endPoint x: 115, endPoint y: 317, distance: 22.8
click at [115, 317] on div "Jamais je n'aurais pensé Mais ca y est on y est le grand jour est enfin venu To…" at bounding box center [341, 288] width 654 height 65
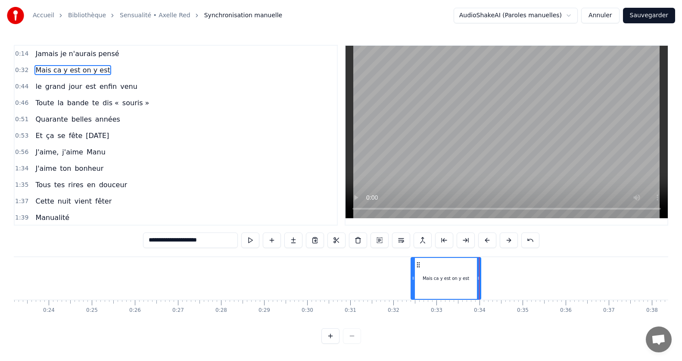
scroll to position [0, 1013]
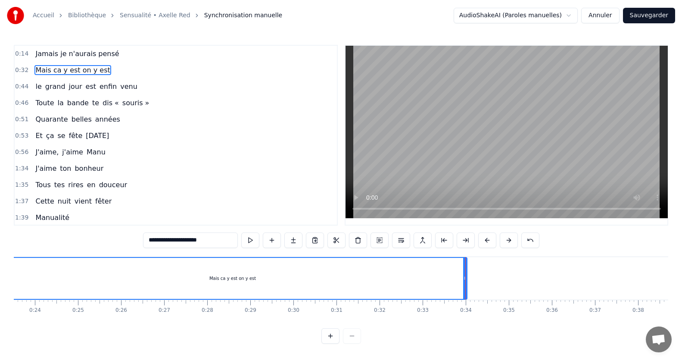
drag, startPoint x: 399, startPoint y: 279, endPoint x: 0, endPoint y: 288, distance: 399.1
click at [0, 288] on div "Accueil Bibliothèque Sensualité • Axelle Red Synchronisation manuelle AudioShak…" at bounding box center [341, 171] width 682 height 343
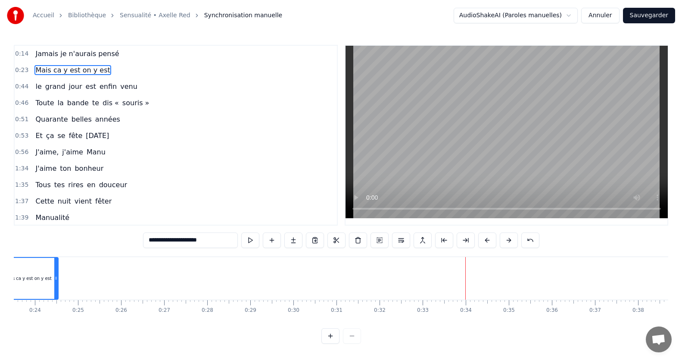
drag, startPoint x: 466, startPoint y: 280, endPoint x: 43, endPoint y: 264, distance: 423.4
click at [54, 264] on div at bounding box center [55, 278] width 3 height 41
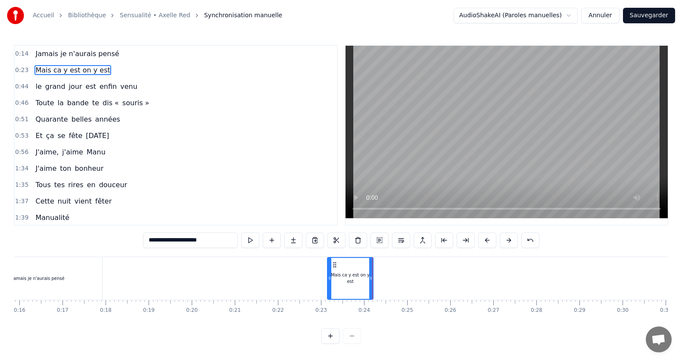
scroll to position [0, 718]
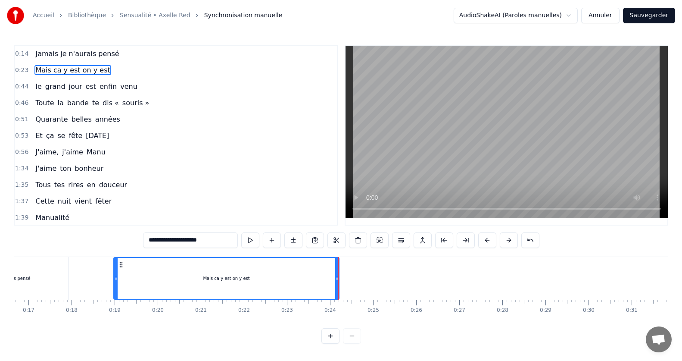
drag, startPoint x: 289, startPoint y: 280, endPoint x: 115, endPoint y: 265, distance: 174.2
click at [115, 265] on div at bounding box center [115, 278] width 3 height 41
drag, startPoint x: 117, startPoint y: 271, endPoint x: 157, endPoint y: 278, distance: 41.2
click at [157, 278] on div at bounding box center [156, 278] width 3 height 41
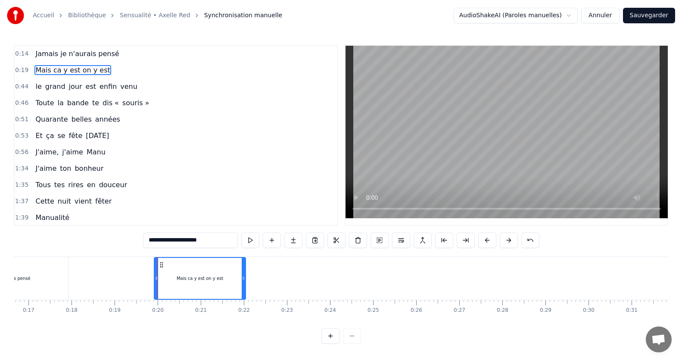
drag, startPoint x: 338, startPoint y: 279, endPoint x: 245, endPoint y: 264, distance: 94.6
click at [245, 264] on div at bounding box center [243, 278] width 3 height 41
click at [34, 85] on span "le" at bounding box center [38, 86] width 8 height 10
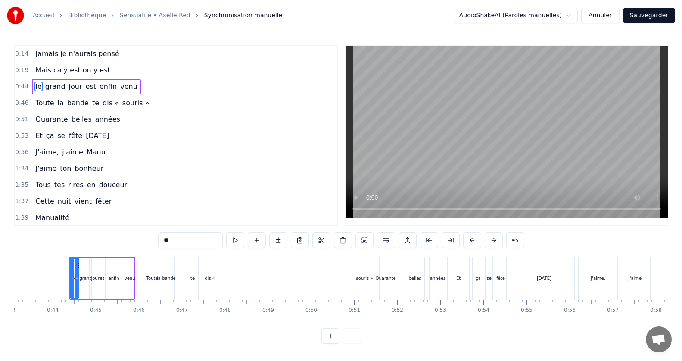
scroll to position [0, 1869]
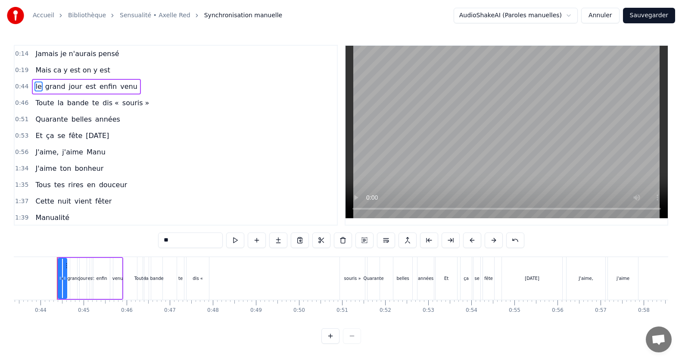
click at [188, 234] on input "**" at bounding box center [190, 240] width 65 height 16
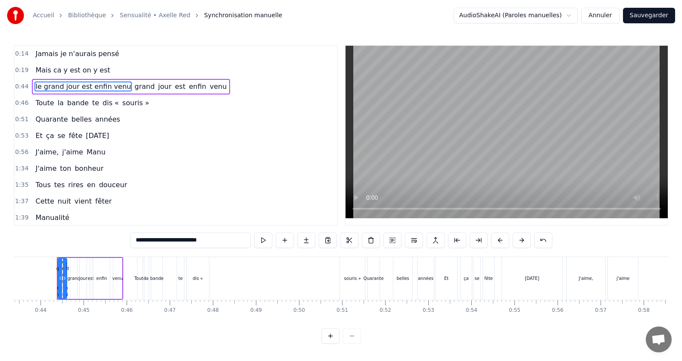
click at [134, 87] on span "grand" at bounding box center [145, 86] width 22 height 10
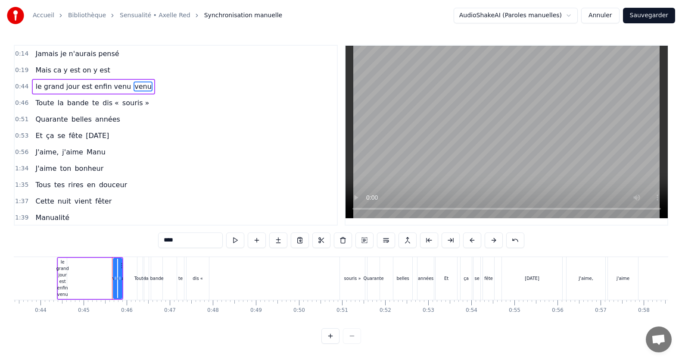
type input "*****"
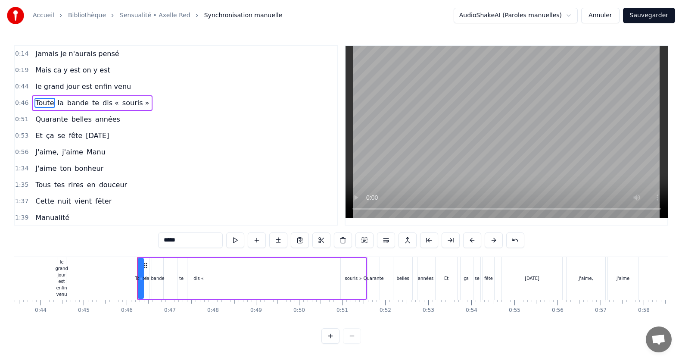
click at [24, 87] on span "0:44" at bounding box center [21, 86] width 13 height 9
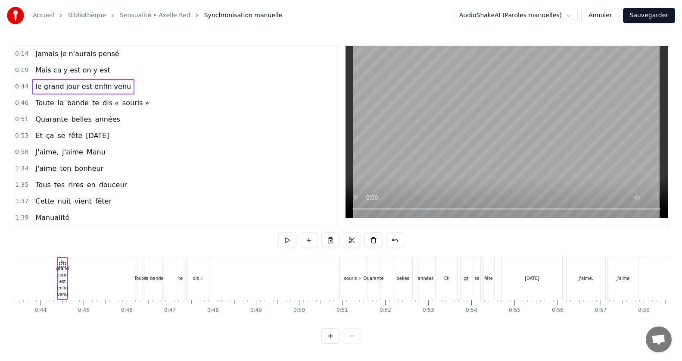
click at [42, 87] on span "le grand jour est enfin venu" at bounding box center [82, 86] width 97 height 10
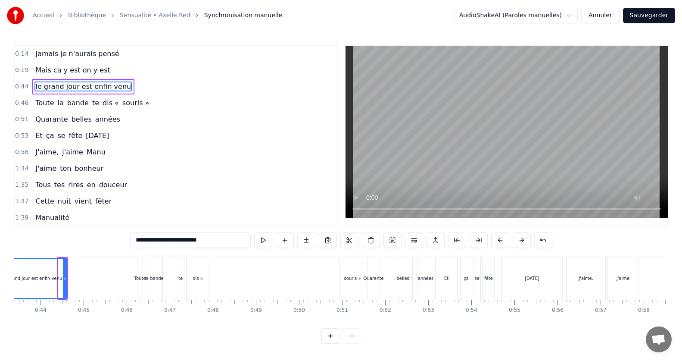
drag, startPoint x: 60, startPoint y: 280, endPoint x: 0, endPoint y: 270, distance: 61.1
click at [0, 270] on div "Accueil Bibliothèque Sensualité • Axelle Red Synchronisation manuelle AudioShak…" at bounding box center [341, 171] width 682 height 343
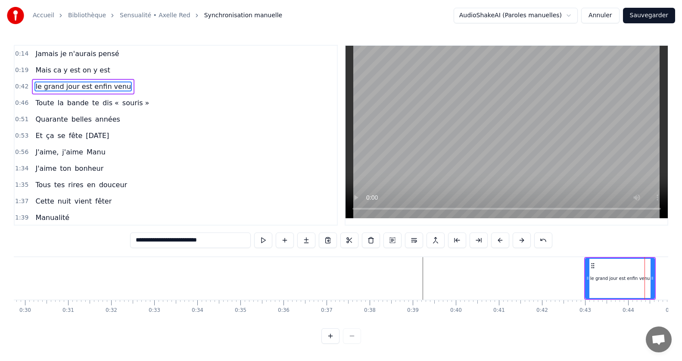
scroll to position [0, 1294]
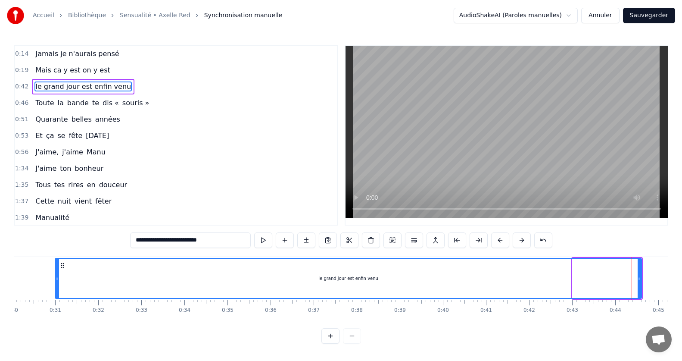
drag, startPoint x: 575, startPoint y: 276, endPoint x: 57, endPoint y: 273, distance: 517.5
click at [57, 273] on div at bounding box center [57, 278] width 3 height 39
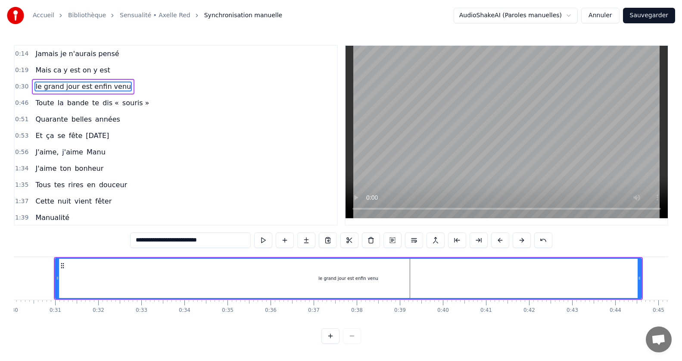
scroll to position [0, 1294]
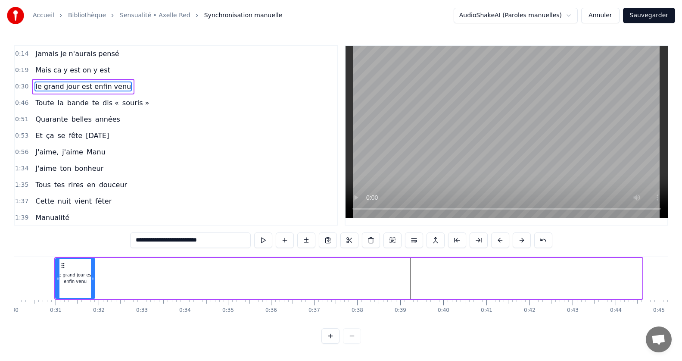
drag, startPoint x: 542, startPoint y: 271, endPoint x: 92, endPoint y: 264, distance: 449.9
click at [92, 264] on div at bounding box center [92, 278] width 3 height 39
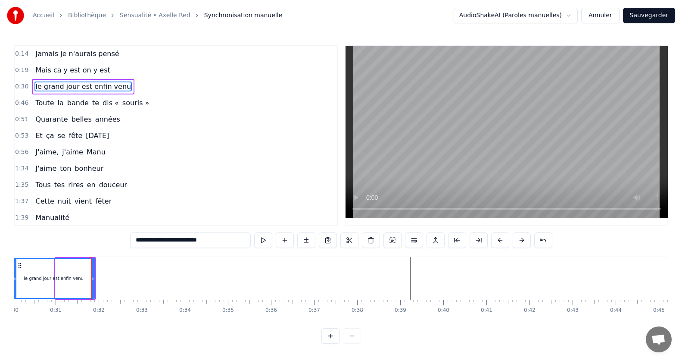
drag, startPoint x: 56, startPoint y: 276, endPoint x: 13, endPoint y: 280, distance: 43.3
click at [13, 280] on div "Accueil Bibliothèque Sensualité • Axelle Red Synchronisation manuelle AudioShak…" at bounding box center [341, 171] width 682 height 343
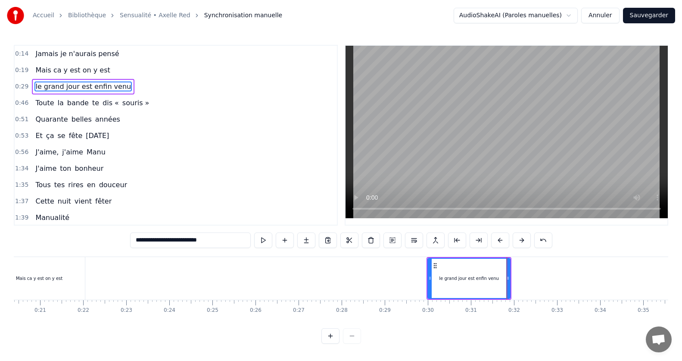
scroll to position [0, 892]
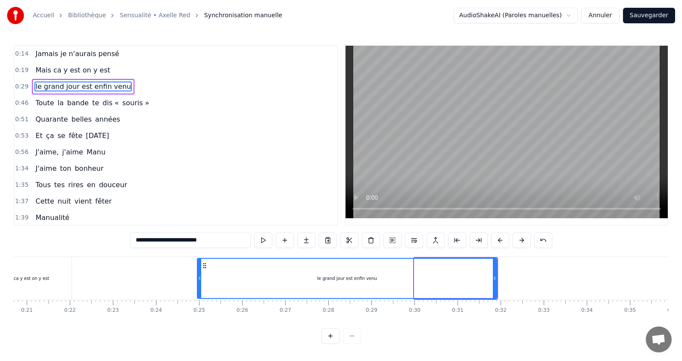
drag, startPoint x: 417, startPoint y: 275, endPoint x: 199, endPoint y: 274, distance: 218.4
click at [199, 274] on div at bounding box center [199, 278] width 3 height 39
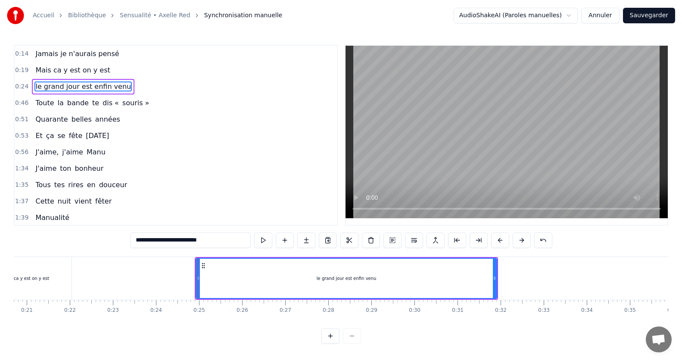
click at [199, 274] on div at bounding box center [197, 278] width 3 height 39
drag, startPoint x: 199, startPoint y: 274, endPoint x: 204, endPoint y: 279, distance: 7.9
click at [201, 279] on div at bounding box center [199, 278] width 3 height 39
drag, startPoint x: 205, startPoint y: 279, endPoint x: 181, endPoint y: 295, distance: 28.0
click at [199, 280] on icon at bounding box center [198, 277] width 3 height 7
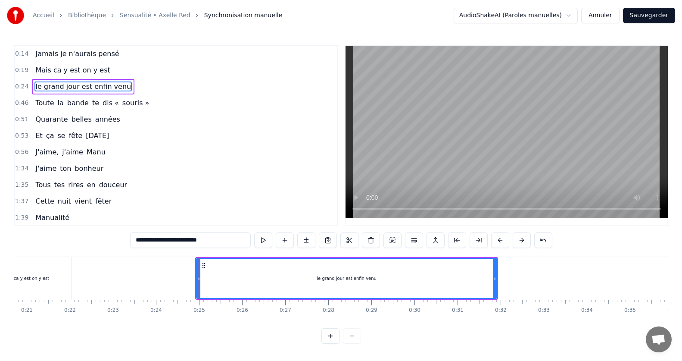
drag, startPoint x: 497, startPoint y: 276, endPoint x: 359, endPoint y: 276, distance: 138.3
click at [359, 276] on div "le grand jour est enfin venu" at bounding box center [346, 278] width 301 height 41
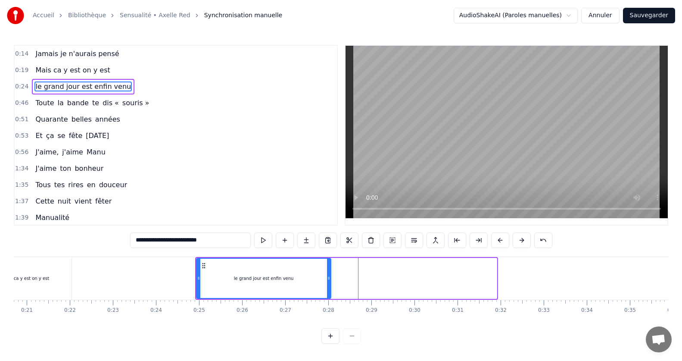
drag, startPoint x: 496, startPoint y: 281, endPoint x: 330, endPoint y: 282, distance: 165.9
click at [330, 282] on div at bounding box center [328, 278] width 3 height 39
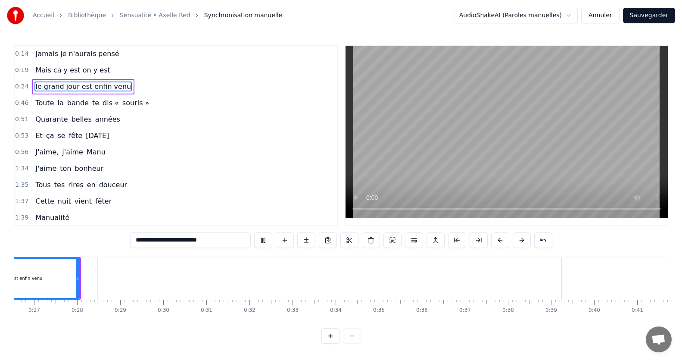
scroll to position [0, 1162]
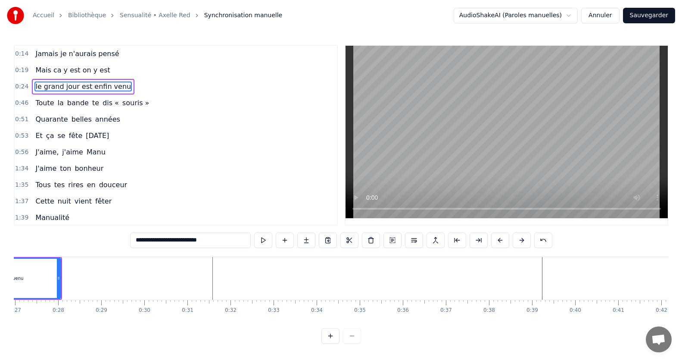
click at [46, 100] on span "Toute" at bounding box center [44, 103] width 20 height 10
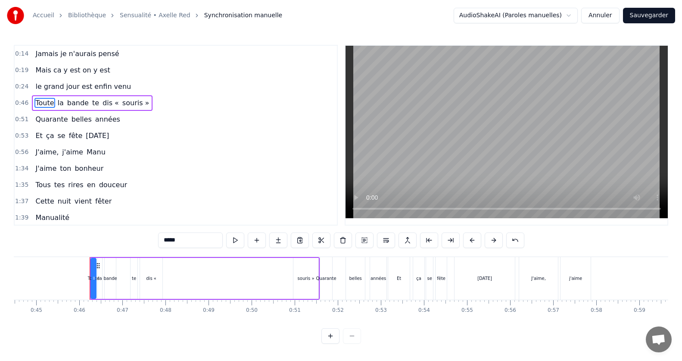
scroll to position [0, 1949]
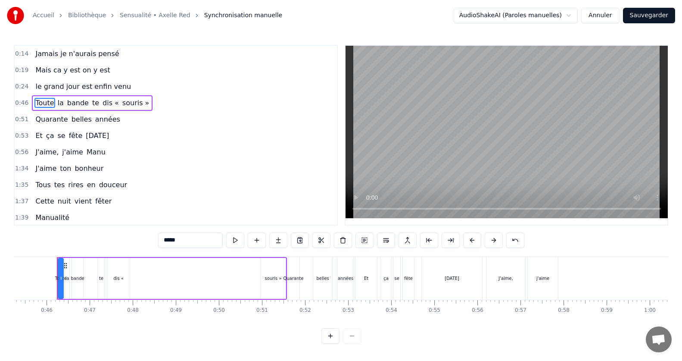
click at [196, 243] on input "*****" at bounding box center [190, 240] width 65 height 16
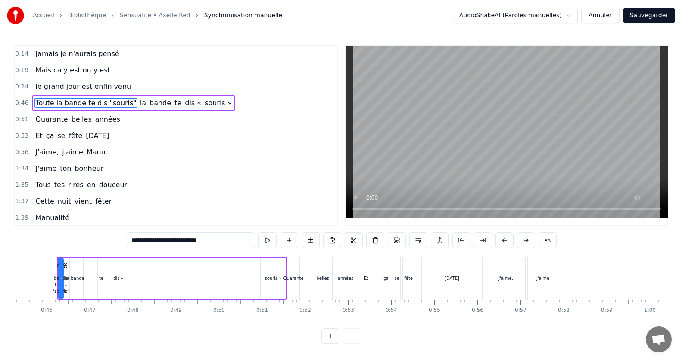
click at [139, 103] on span "la" at bounding box center [143, 103] width 8 height 10
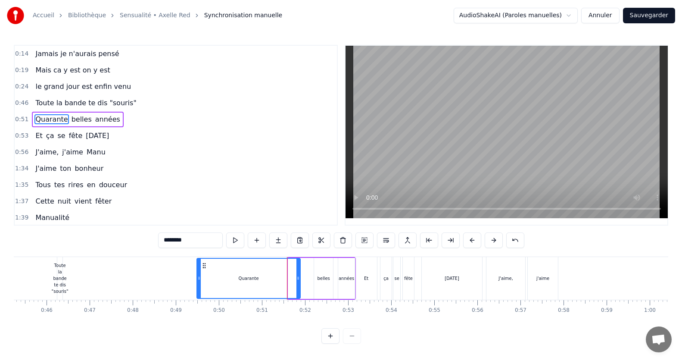
drag, startPoint x: 290, startPoint y: 282, endPoint x: 216, endPoint y: 303, distance: 77.1
click at [216, 303] on div "Jamais je n'aurais pensé Mais ca y est on y est le grand jour est enfin venu To…" at bounding box center [341, 288] width 654 height 65
click at [40, 87] on span "le grand jour est enfin venu" at bounding box center [82, 86] width 97 height 10
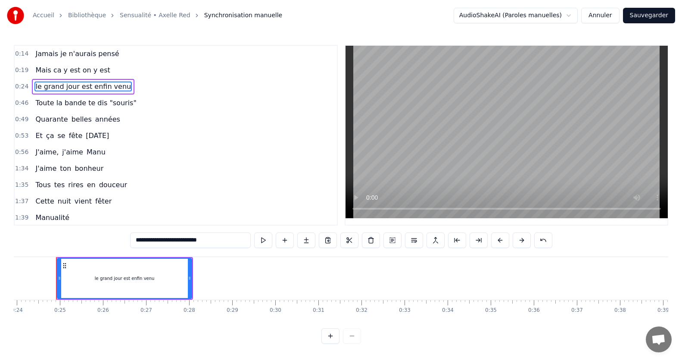
scroll to position [0, 1030]
click at [106, 103] on span "Toute la bande te dis "souris"" at bounding box center [85, 103] width 103 height 10
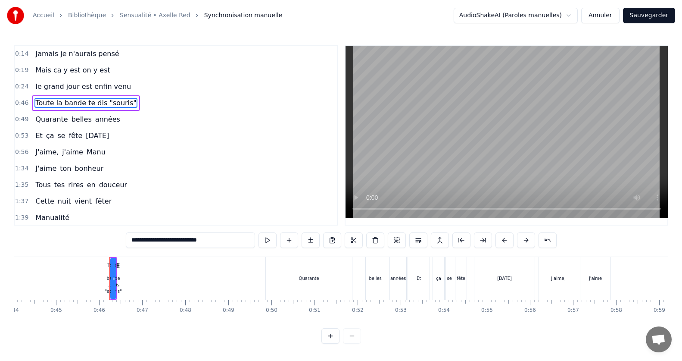
scroll to position [0, 1949]
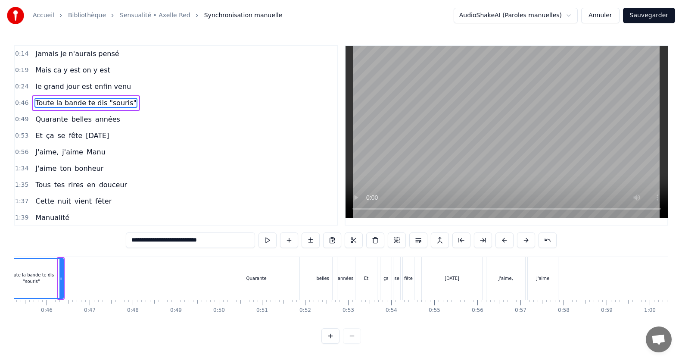
drag, startPoint x: 59, startPoint y: 277, endPoint x: 5, endPoint y: 262, distance: 56.0
click at [3, 262] on div "Accueil Bibliothèque Sensualité • Axelle Red Synchronisation manuelle AudioShak…" at bounding box center [341, 171] width 682 height 343
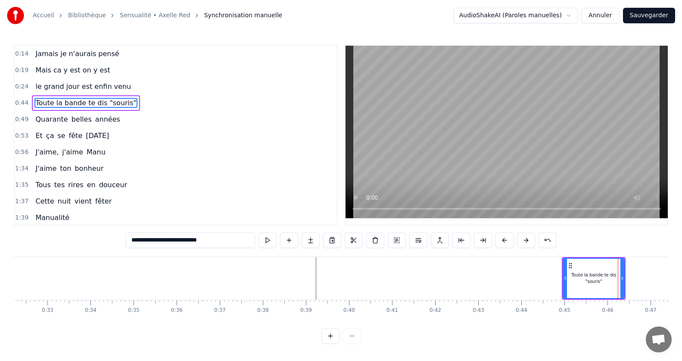
scroll to position [0, 1395]
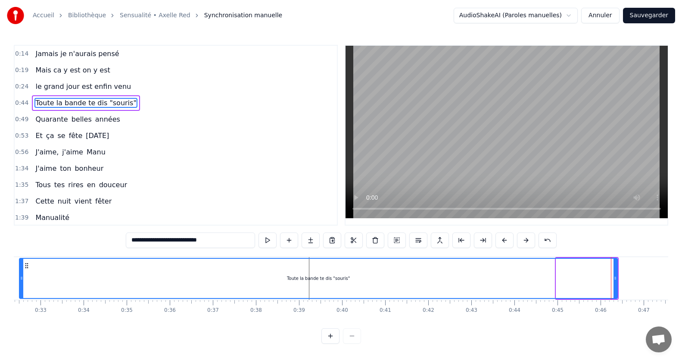
drag, startPoint x: 558, startPoint y: 279, endPoint x: 21, endPoint y: 259, distance: 537.2
click at [21, 259] on div at bounding box center [21, 278] width 3 height 39
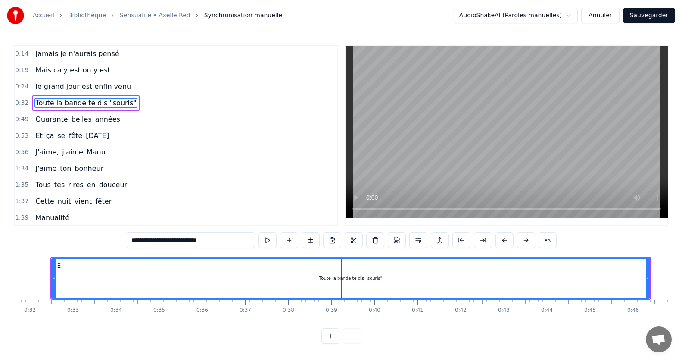
scroll to position [0, 1358]
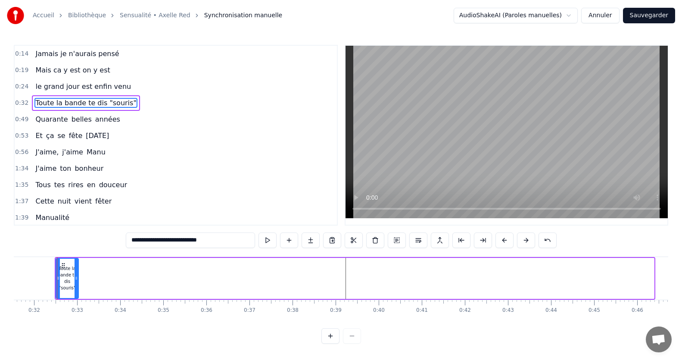
drag, startPoint x: 652, startPoint y: 281, endPoint x: 76, endPoint y: 248, distance: 576.5
click at [76, 248] on div "0:14 Jamais je n'aurais pensé 0:19 Mais ca y est on y est 0:24 le grand jour es…" at bounding box center [341, 194] width 654 height 299
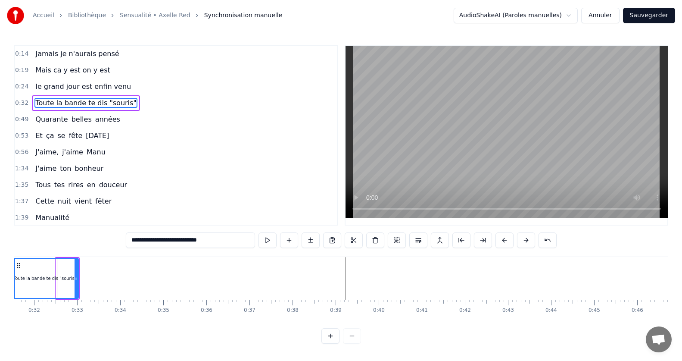
drag, startPoint x: 57, startPoint y: 279, endPoint x: 13, endPoint y: 275, distance: 44.1
click at [13, 275] on div "Accueil Bibliothèque Sensualité • Axelle Red Synchronisation manuelle AudioShak…" at bounding box center [341, 171] width 682 height 343
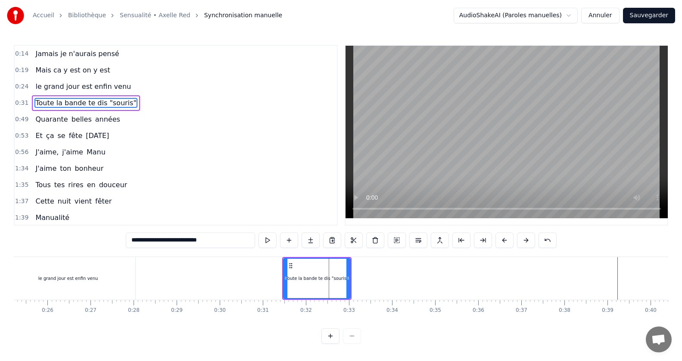
scroll to position [0, 1113]
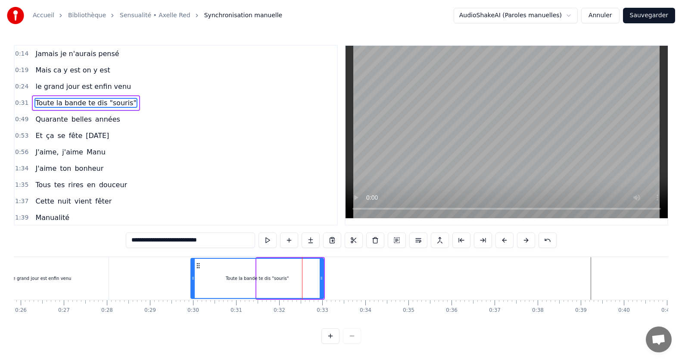
drag, startPoint x: 259, startPoint y: 281, endPoint x: 193, endPoint y: 275, distance: 66.2
click at [193, 275] on div at bounding box center [192, 278] width 3 height 39
click at [47, 123] on span "Quarante" at bounding box center [51, 119] width 34 height 10
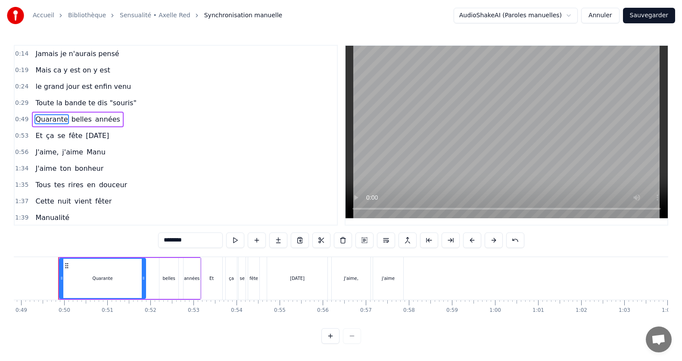
scroll to position [0, 2105]
click at [198, 240] on input "********" at bounding box center [190, 240] width 65 height 16
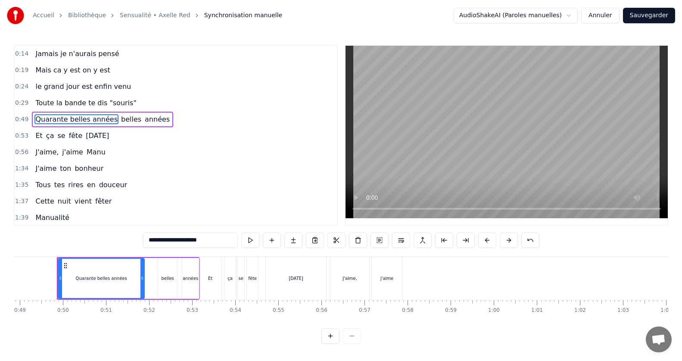
click at [122, 120] on span "belles" at bounding box center [131, 119] width 22 height 10
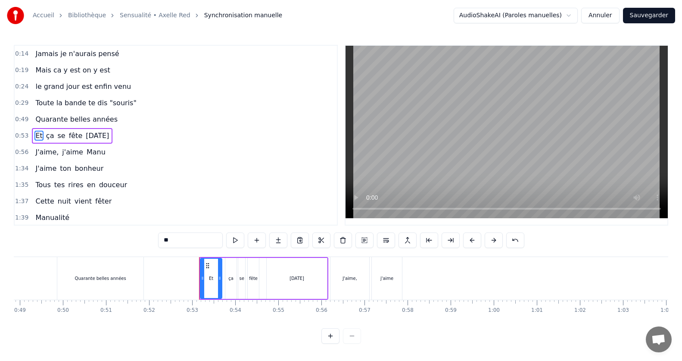
scroll to position [0, 0]
click at [44, 120] on span "Quarante belles années" at bounding box center [76, 119] width 84 height 10
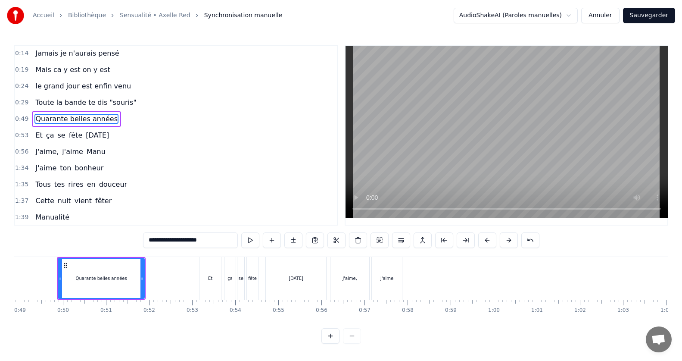
scroll to position [0, 0]
drag, startPoint x: 59, startPoint y: 278, endPoint x: 0, endPoint y: 266, distance: 60.2
click at [0, 266] on div "Accueil Bibliothèque Sensualité • Axelle Red Synchronisation manuelle AudioShak…" at bounding box center [341, 171] width 682 height 343
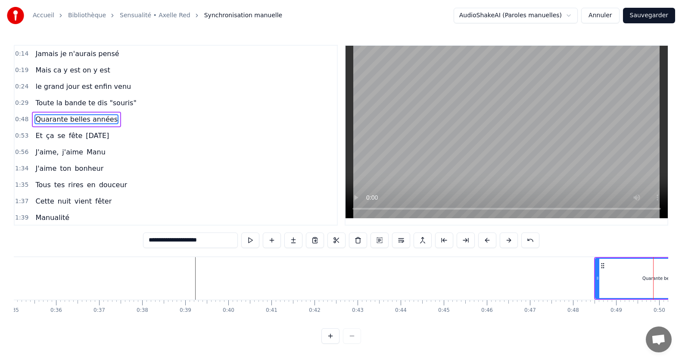
scroll to position [0, 1516]
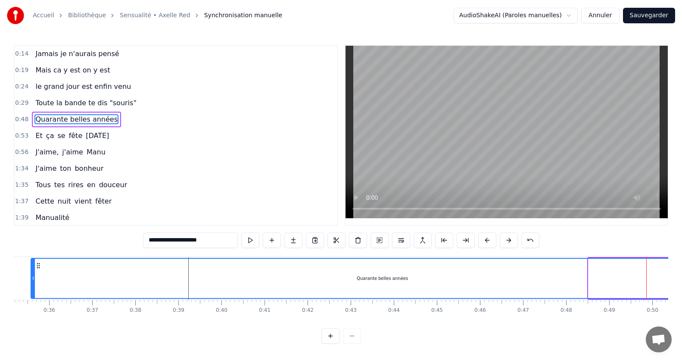
drag, startPoint x: 589, startPoint y: 278, endPoint x: 33, endPoint y: 271, distance: 556.7
click at [32, 271] on div at bounding box center [32, 278] width 3 height 39
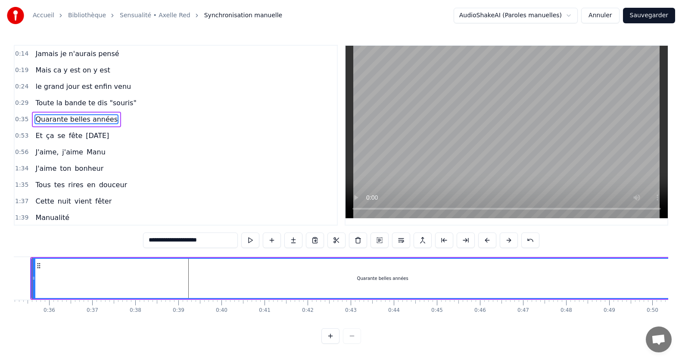
scroll to position [0, 1490]
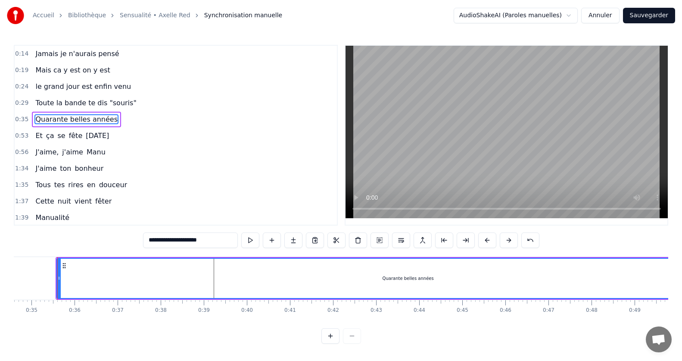
drag, startPoint x: 136, startPoint y: 328, endPoint x: 167, endPoint y: 323, distance: 31.4
click at [167, 321] on div "Jamais je n'aurais pensé Mais ca y est on y est le grand jour est enfin venu To…" at bounding box center [341, 288] width 654 height 65
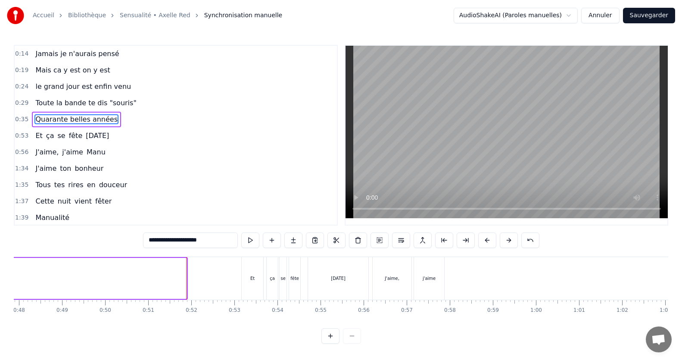
drag, startPoint x: 184, startPoint y: 275, endPoint x: 0, endPoint y: 253, distance: 185.3
click at [0, 253] on div "Accueil Bibliothèque Sensualité • Axelle Red Synchronisation manuelle AudioShak…" at bounding box center [341, 171] width 682 height 343
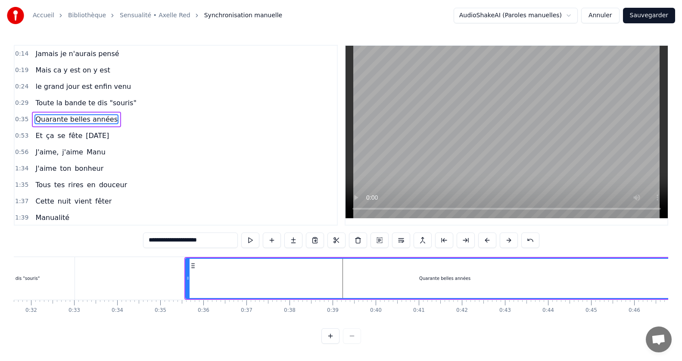
scroll to position [0, 1348]
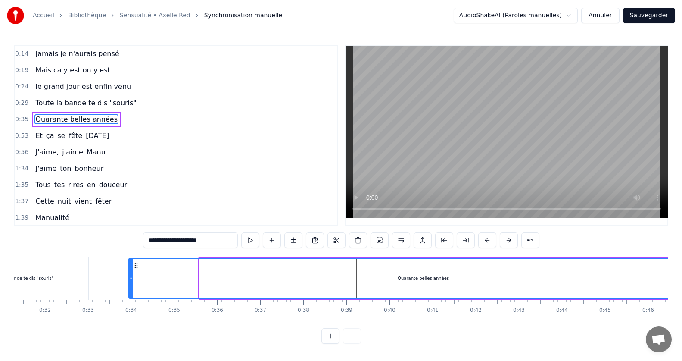
drag, startPoint x: 200, startPoint y: 281, endPoint x: 130, endPoint y: 269, distance: 71.7
click at [130, 269] on div at bounding box center [130, 278] width 3 height 39
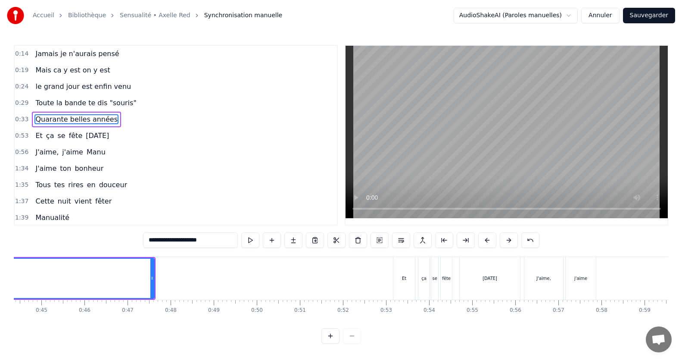
scroll to position [0, 1851]
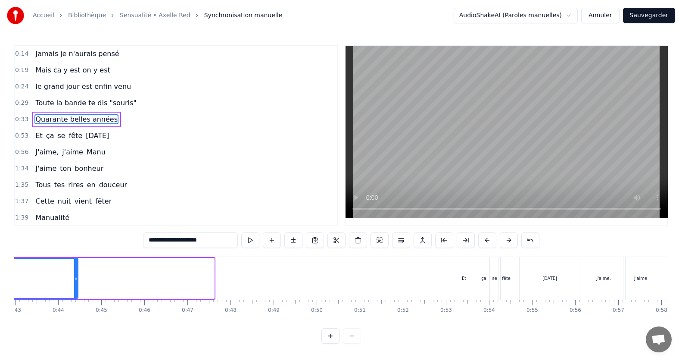
drag, startPoint x: 212, startPoint y: 279, endPoint x: 75, endPoint y: 268, distance: 136.6
click at [75, 268] on div at bounding box center [75, 278] width 3 height 39
drag, startPoint x: 166, startPoint y: 329, endPoint x: 143, endPoint y: 325, distance: 23.7
click at [143, 325] on div "0:14 Jamais je n'aurais pensé 0:19 Mais ca y est on y est 0:24 le grand jour es…" at bounding box center [341, 194] width 654 height 299
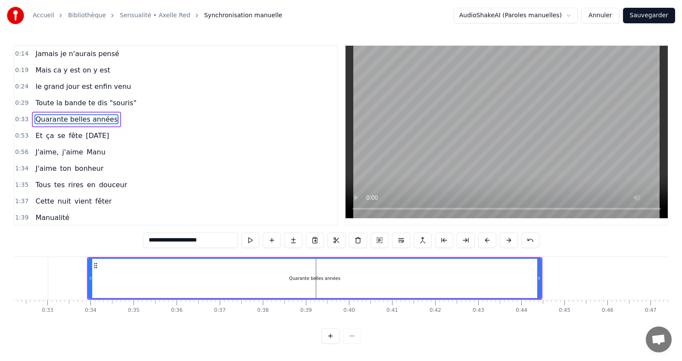
scroll to position [0, 1415]
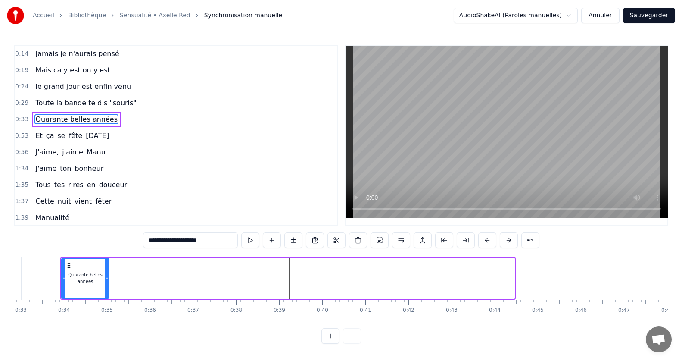
drag, startPoint x: 513, startPoint y: 278, endPoint x: 107, endPoint y: 246, distance: 406.7
click at [107, 246] on div "0:14 Jamais je n'aurais pensé 0:19 Mais ca y est on y est 0:24 le grand jour es…" at bounding box center [341, 194] width 654 height 299
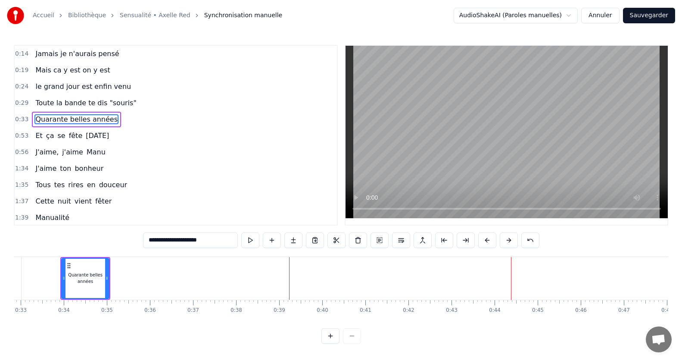
click at [38, 134] on span "Et" at bounding box center [38, 136] width 9 height 10
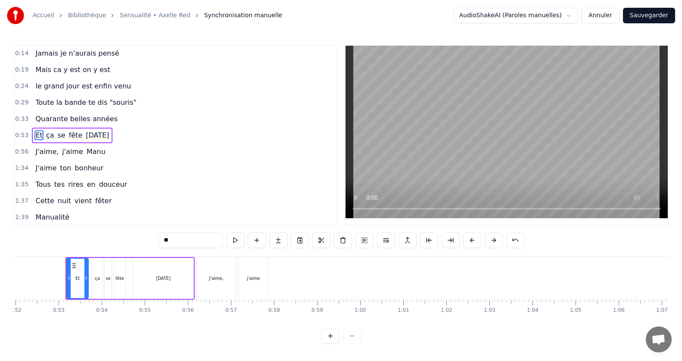
scroll to position [0, 2247]
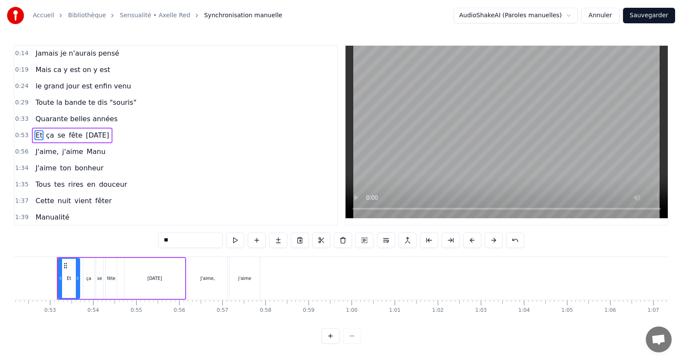
click at [176, 244] on input "**" at bounding box center [190, 240] width 65 height 16
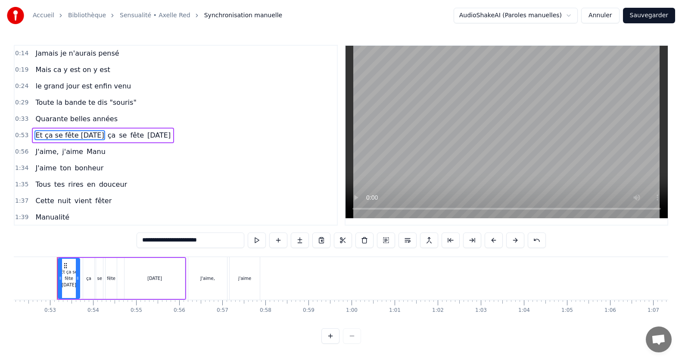
click at [111, 139] on span "ça" at bounding box center [112, 135] width 10 height 10
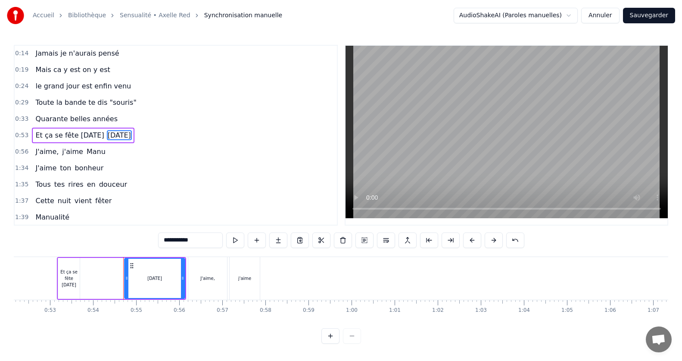
type input "*******"
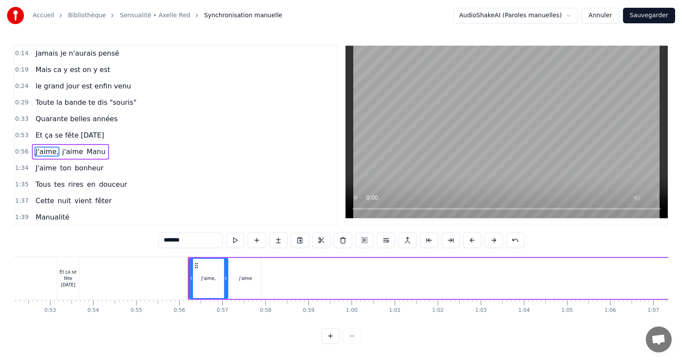
scroll to position [17, 0]
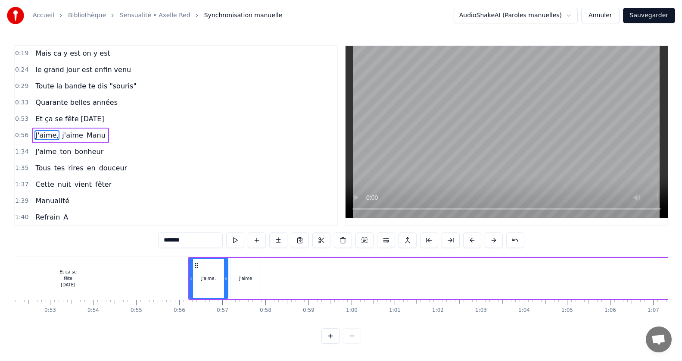
click at [35, 112] on div "Et ça se fête [DATE]" at bounding box center [69, 119] width 75 height 16
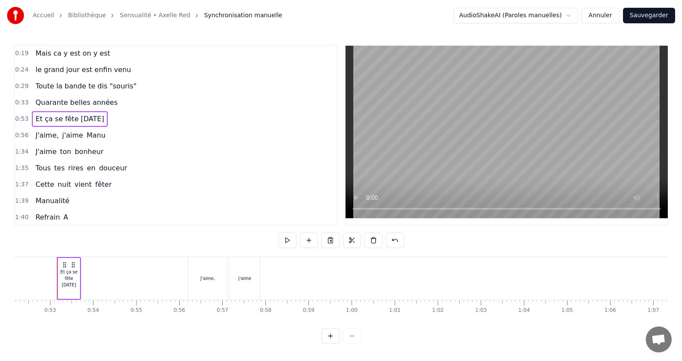
click at [35, 118] on span "Et ça se fête [DATE]" at bounding box center [69, 119] width 70 height 10
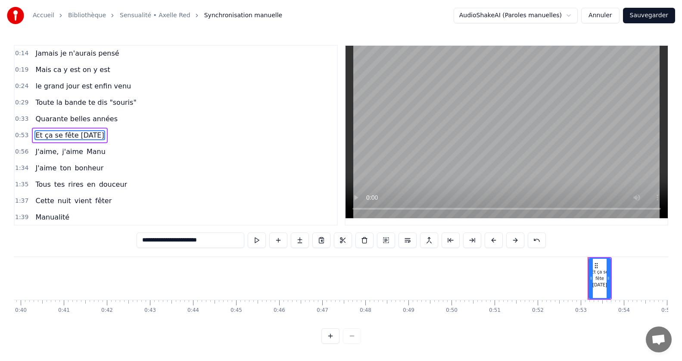
scroll to position [0, 1656]
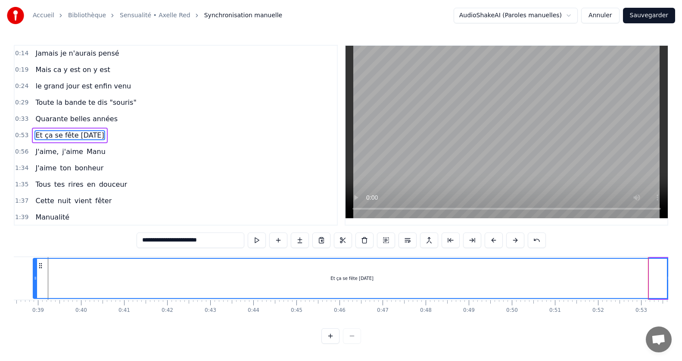
drag, startPoint x: 651, startPoint y: 280, endPoint x: 35, endPoint y: 267, distance: 616.2
click at [35, 267] on div at bounding box center [35, 278] width 3 height 39
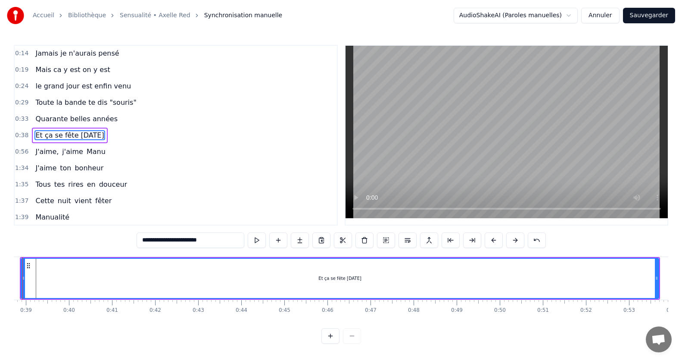
scroll to position [0, 1685]
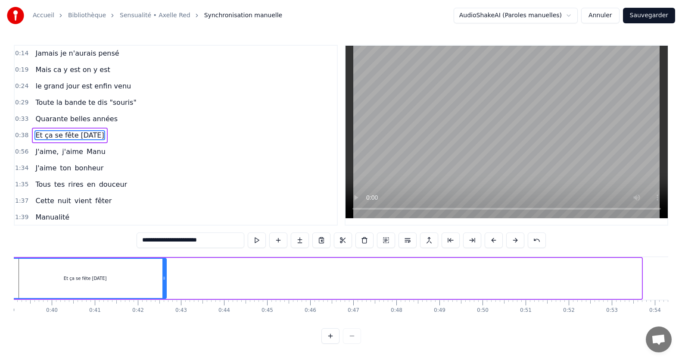
drag, startPoint x: 639, startPoint y: 277, endPoint x: 164, endPoint y: 286, distance: 475.3
click at [164, 286] on div at bounding box center [163, 278] width 3 height 39
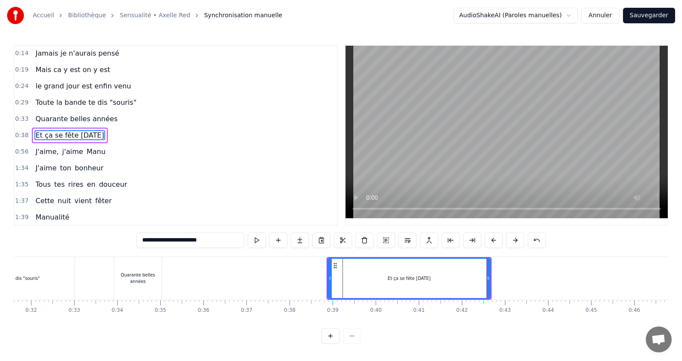
scroll to position [0, 1355]
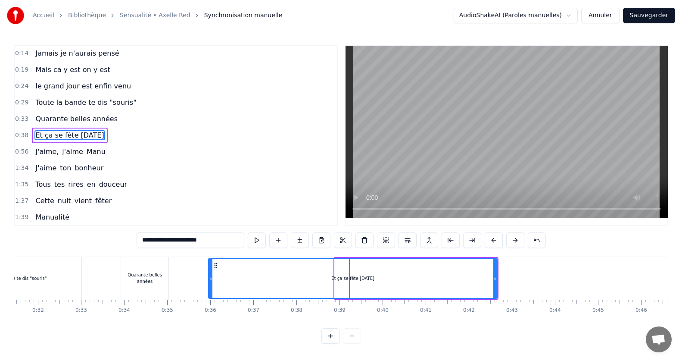
drag, startPoint x: 337, startPoint y: 279, endPoint x: 211, endPoint y: 265, distance: 127.1
click at [211, 265] on div at bounding box center [210, 278] width 3 height 39
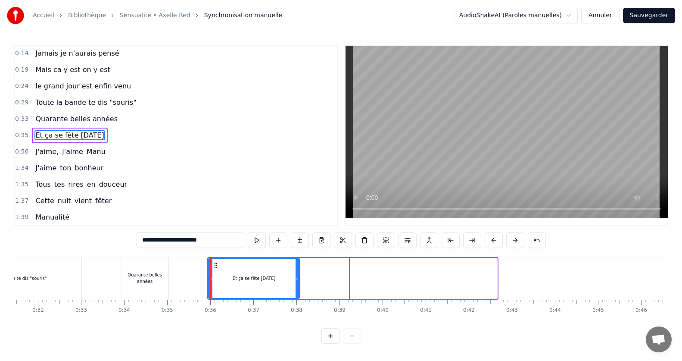
drag, startPoint x: 495, startPoint y: 277, endPoint x: 298, endPoint y: 259, distance: 198.6
click at [298, 259] on div at bounding box center [297, 278] width 3 height 39
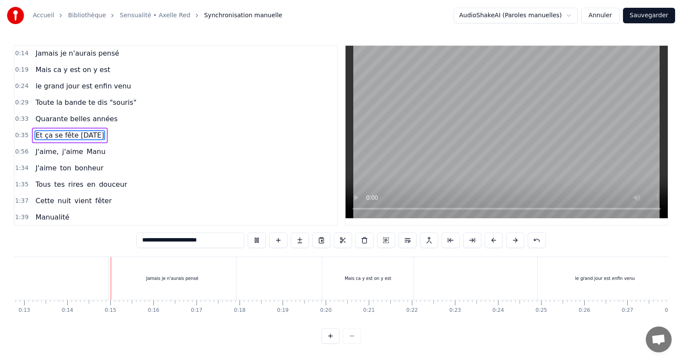
scroll to position [0, 577]
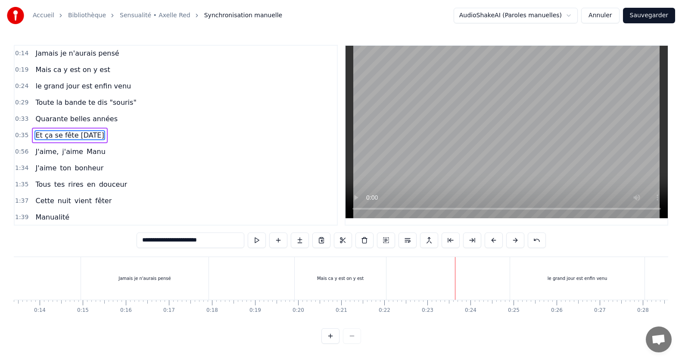
click at [296, 278] on div "Mais ca y est on y est" at bounding box center [340, 278] width 91 height 43
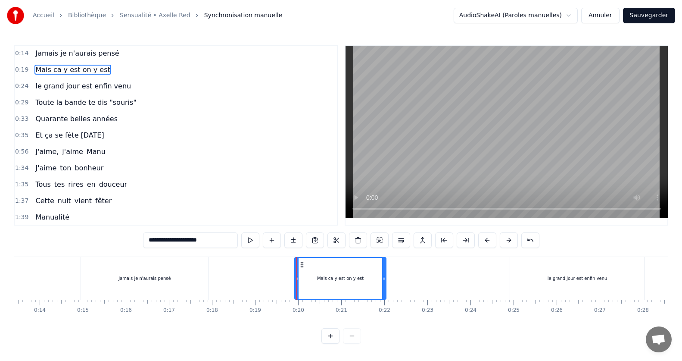
scroll to position [0, 0]
drag, startPoint x: 295, startPoint y: 278, endPoint x: 277, endPoint y: 278, distance: 18.5
click at [277, 278] on icon at bounding box center [278, 277] width 3 height 7
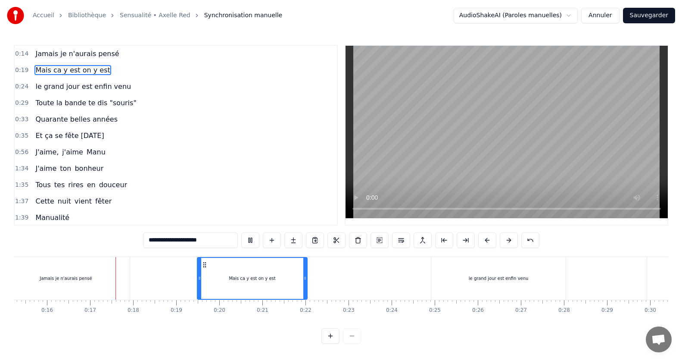
scroll to position [0, 685]
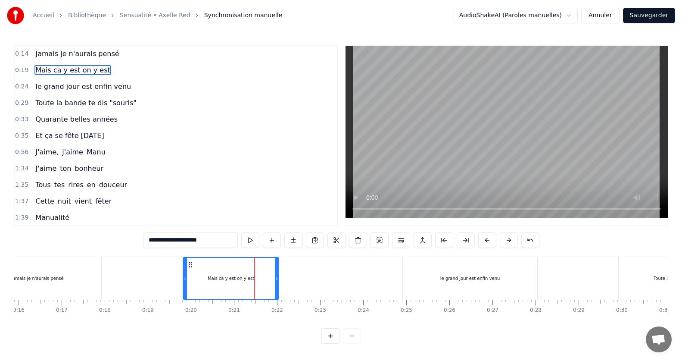
drag, startPoint x: 172, startPoint y: 280, endPoint x: 186, endPoint y: 281, distance: 13.8
click at [186, 281] on icon at bounding box center [185, 277] width 3 height 7
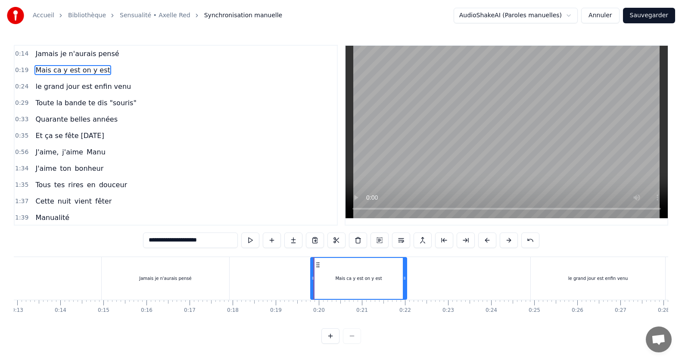
scroll to position [0, 503]
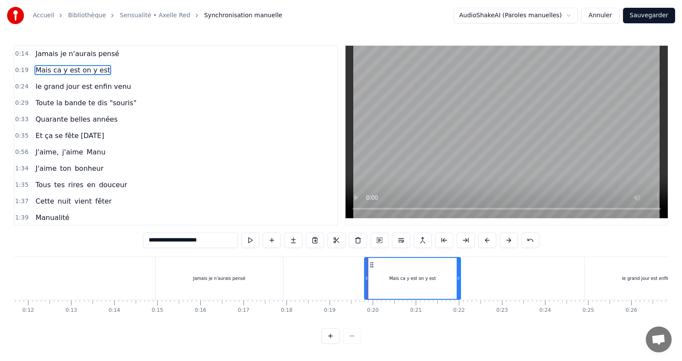
click at [158, 296] on div "Jamais je n'aurais pensé" at bounding box center [219, 278] width 127 height 43
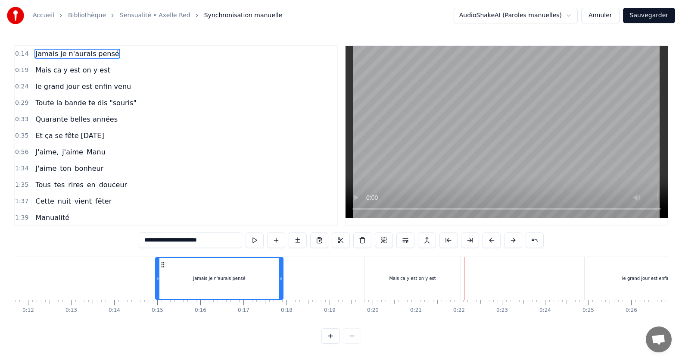
drag, startPoint x: 364, startPoint y: 278, endPoint x: 371, endPoint y: 278, distance: 6.5
click at [371, 278] on div "Mais ca y est on y est" at bounding box center [412, 278] width 97 height 43
type input "**********"
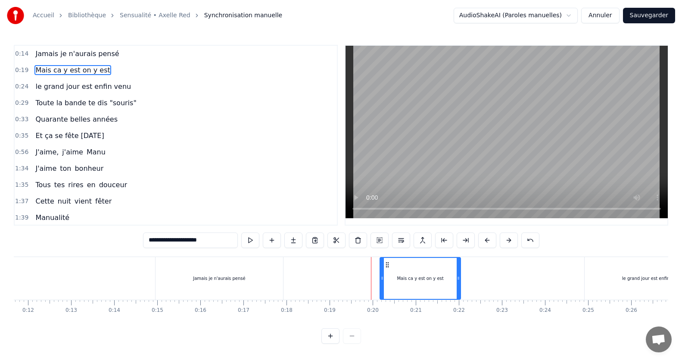
drag, startPoint x: 366, startPoint y: 277, endPoint x: 381, endPoint y: 280, distance: 15.8
click at [381, 280] on icon at bounding box center [381, 277] width 3 height 7
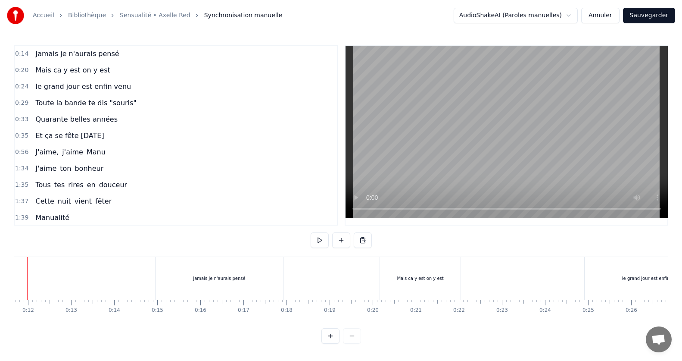
scroll to position [0, 473]
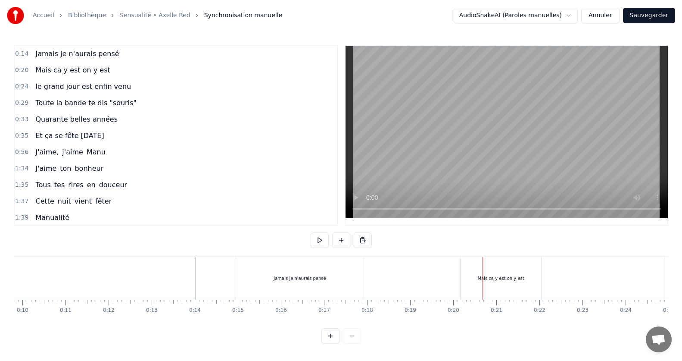
click at [345, 208] on div at bounding box center [507, 135] width 324 height 181
click at [239, 293] on div "Jamais je n'aurais pensé" at bounding box center [299, 278] width 127 height 43
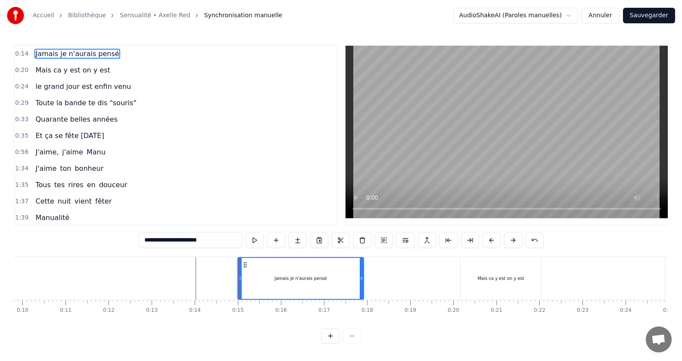
click at [240, 283] on div at bounding box center [239, 278] width 3 height 41
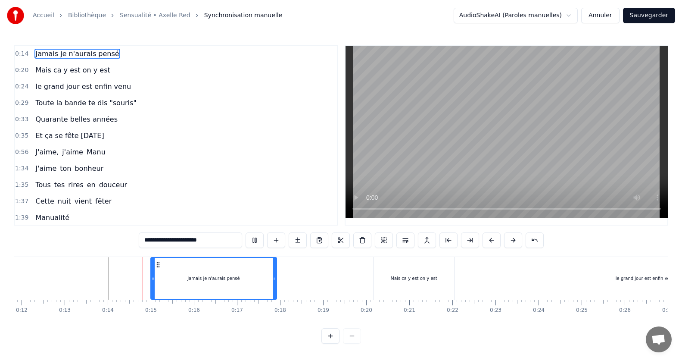
scroll to position [0, 574]
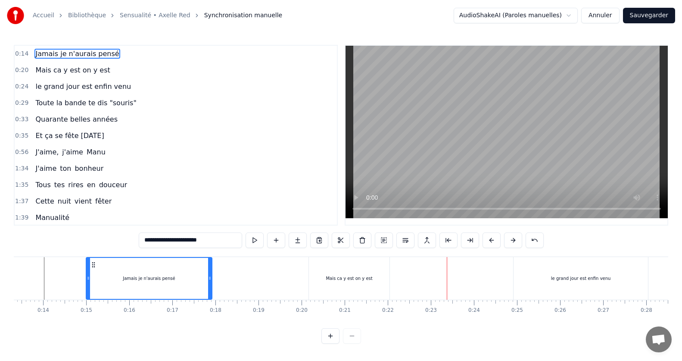
click at [312, 283] on div "Mais ca y est on y est" at bounding box center [349, 278] width 81 height 43
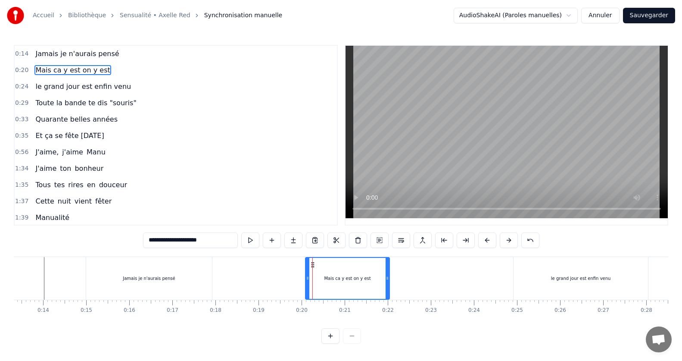
click at [308, 282] on div at bounding box center [307, 278] width 3 height 41
drag, startPoint x: 388, startPoint y: 280, endPoint x: 383, endPoint y: 280, distance: 4.8
click at [383, 280] on icon at bounding box center [382, 277] width 3 height 7
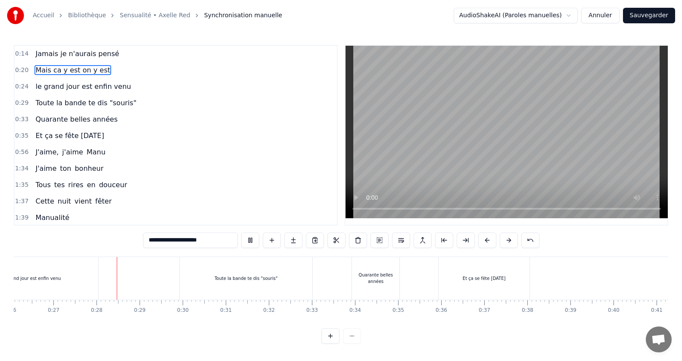
scroll to position [0, 1153]
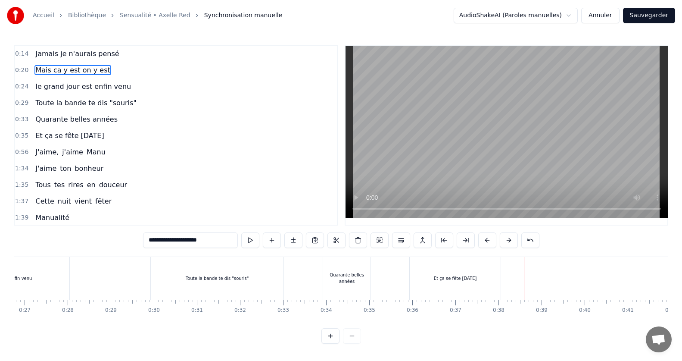
click at [326, 268] on div "Quarante belles années" at bounding box center [346, 278] width 47 height 43
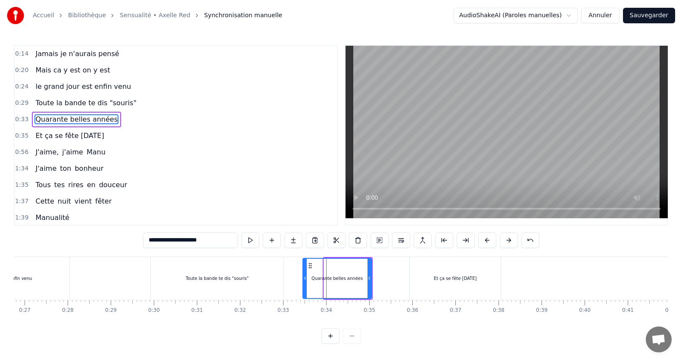
drag, startPoint x: 327, startPoint y: 275, endPoint x: 305, endPoint y: 274, distance: 21.1
click at [305, 274] on icon at bounding box center [304, 277] width 3 height 7
click at [267, 281] on div "Toute la bande te dis "souris"" at bounding box center [217, 278] width 133 height 43
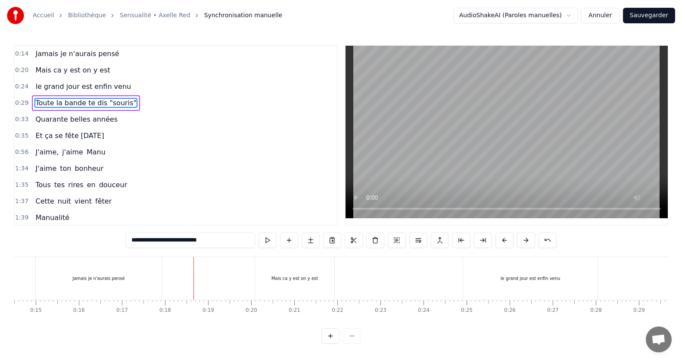
scroll to position [2, 0]
click at [37, 274] on div "Jamais je n'aurais pensé" at bounding box center [98, 278] width 125 height 43
type input "**********"
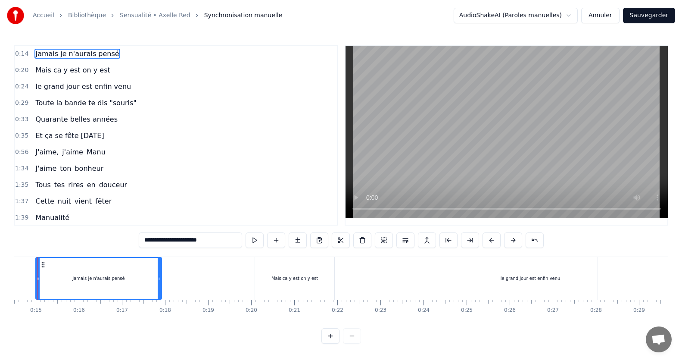
scroll to position [0, 604]
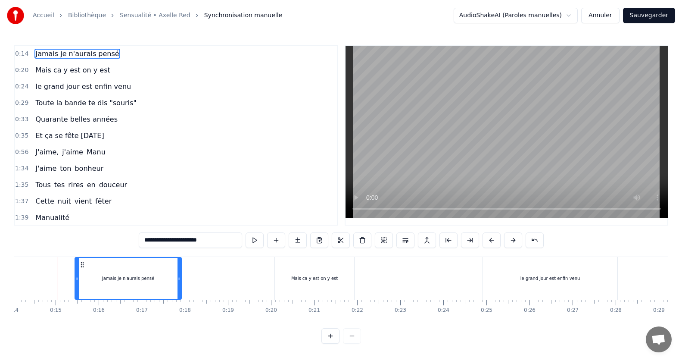
drag, startPoint x: 59, startPoint y: 278, endPoint x: 78, endPoint y: 280, distance: 19.6
click at [78, 280] on icon at bounding box center [76, 277] width 3 height 7
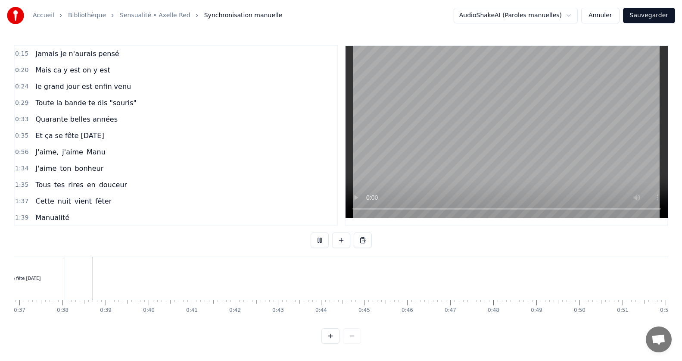
scroll to position [0, 1589]
click at [50, 151] on span "J'aime," at bounding box center [46, 152] width 25 height 10
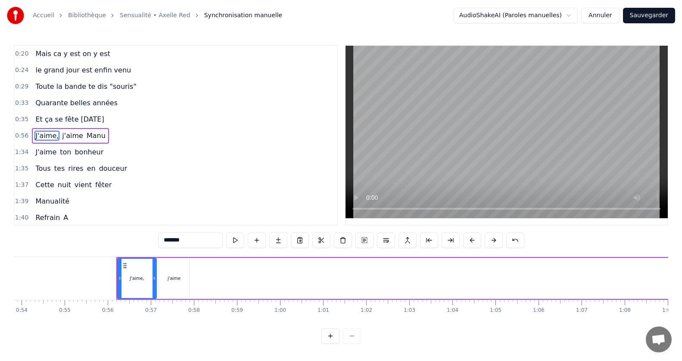
scroll to position [0, 2378]
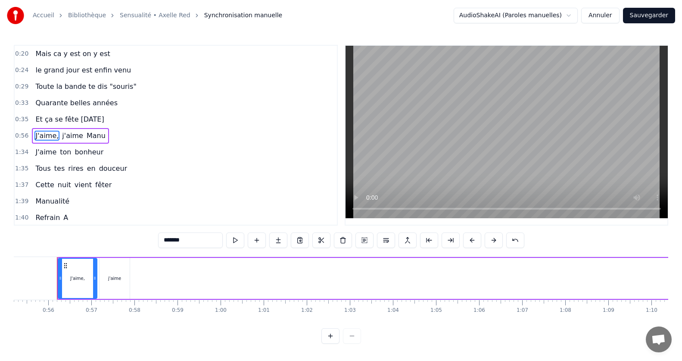
click at [190, 237] on input "*******" at bounding box center [190, 240] width 65 height 16
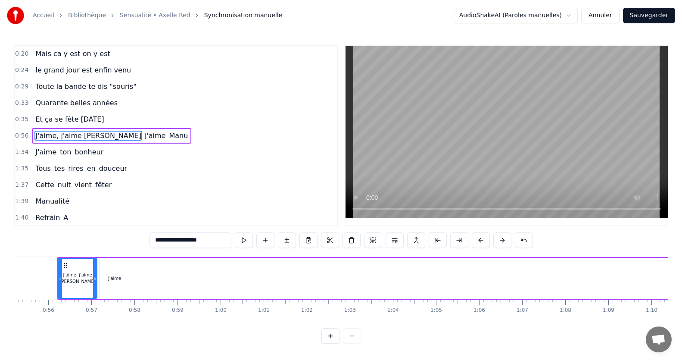
type input "**********"
click at [144, 133] on span "j'aime" at bounding box center [155, 136] width 23 height 10
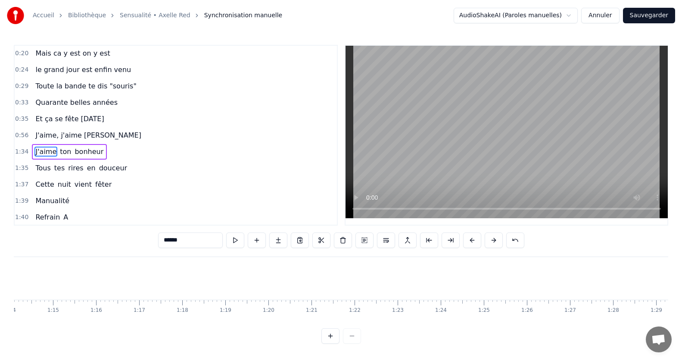
scroll to position [0, 4010]
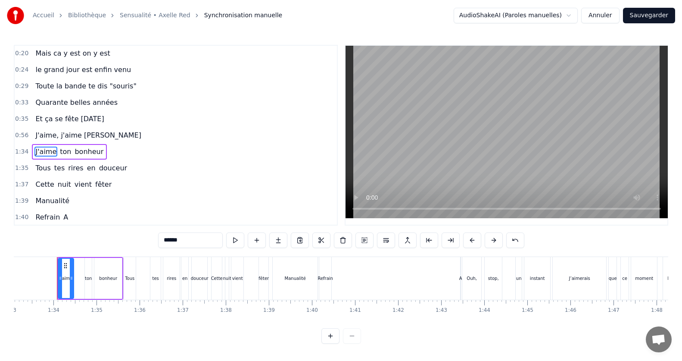
click at [193, 234] on input "******" at bounding box center [190, 240] width 65 height 16
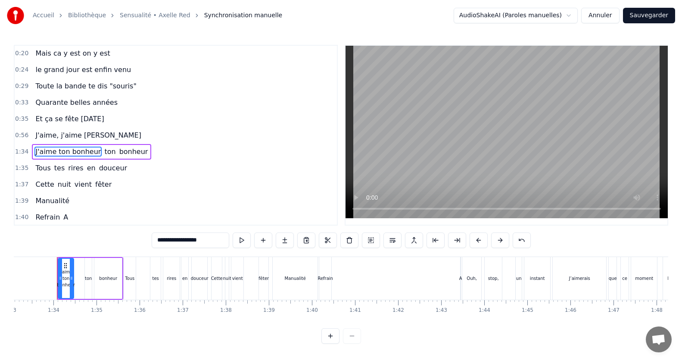
click at [103, 150] on span "ton" at bounding box center [109, 151] width 13 height 10
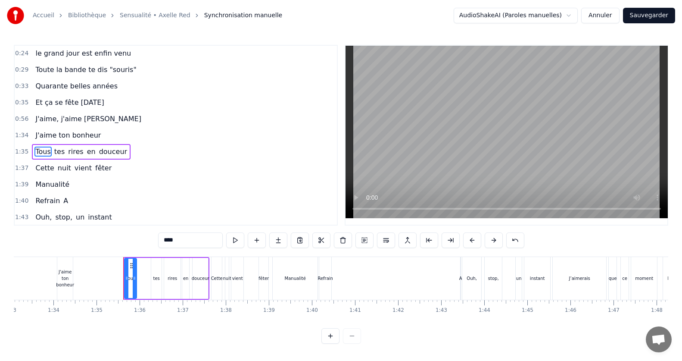
scroll to position [50, 0]
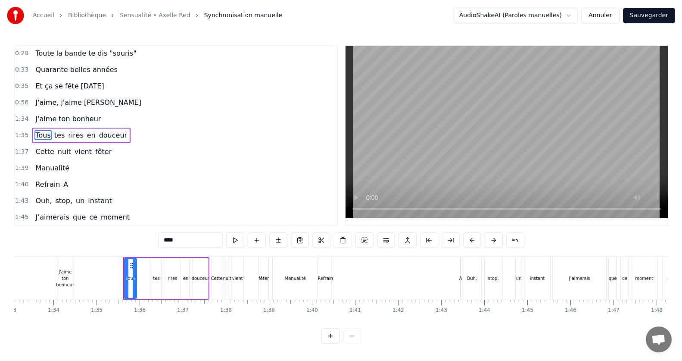
click at [193, 242] on input "****" at bounding box center [190, 240] width 65 height 16
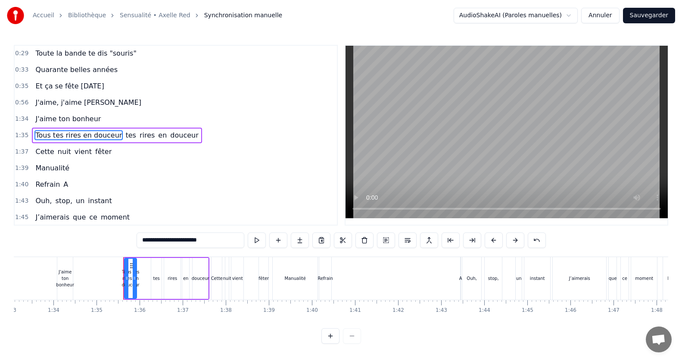
click at [125, 136] on span "tes" at bounding box center [131, 135] width 12 height 10
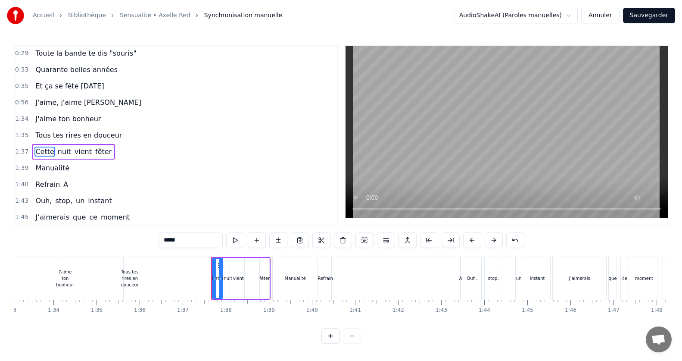
scroll to position [66, 0]
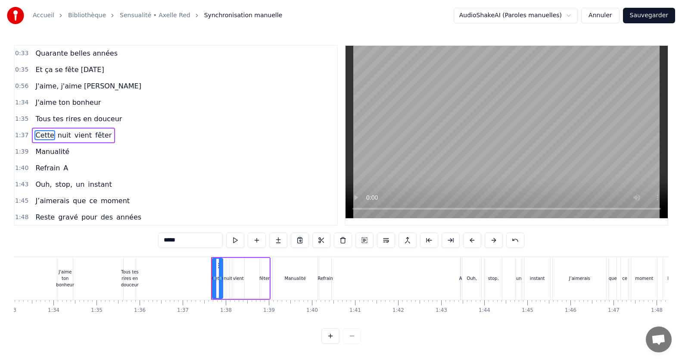
click at [205, 246] on input "*****" at bounding box center [190, 240] width 65 height 16
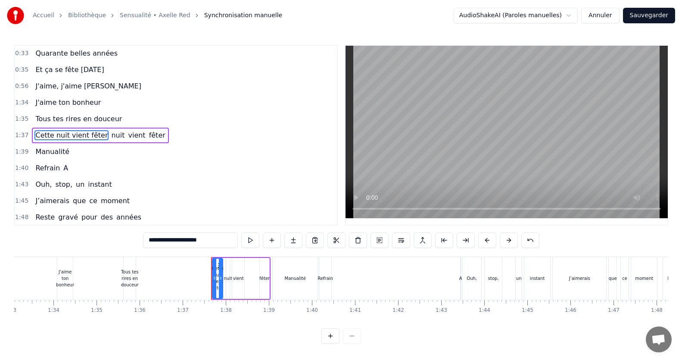
click at [110, 135] on span "nuit" at bounding box center [117, 135] width 15 height 10
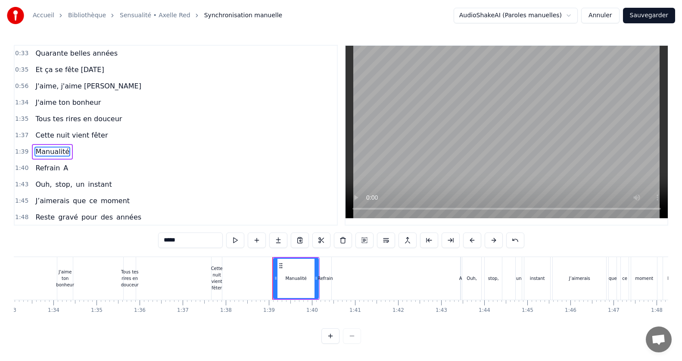
type input "*********"
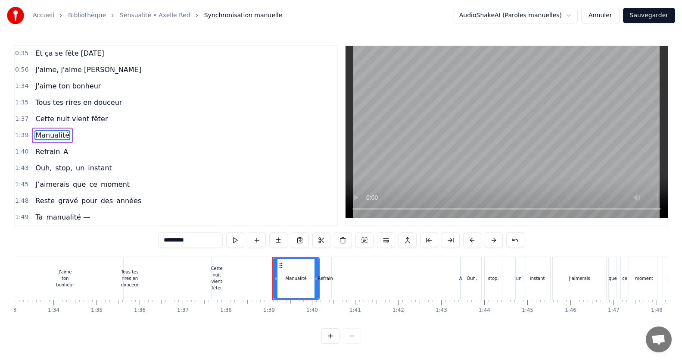
click at [47, 76] on div "J'aime, j'aime [PERSON_NAME]" at bounding box center [88, 70] width 112 height 16
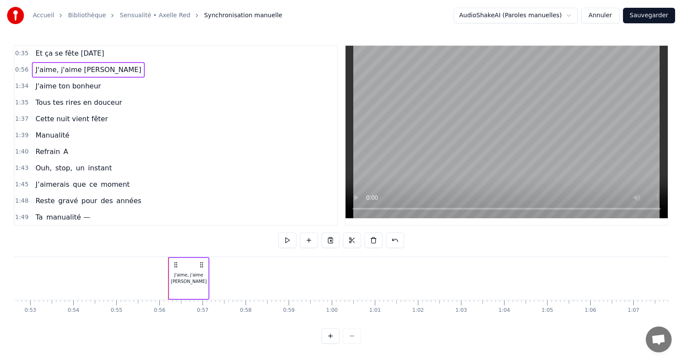
scroll to position [0, 2045]
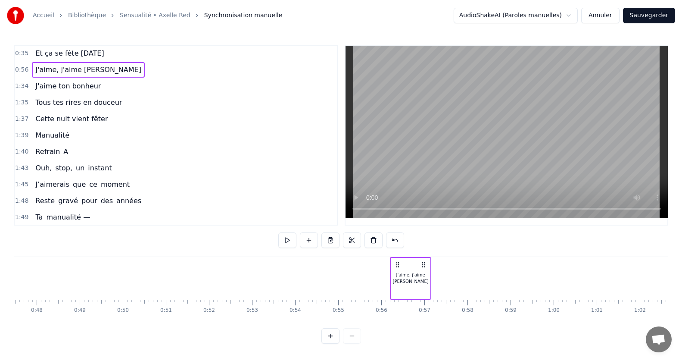
click at [404, 276] on div "J'aime, j'aime [PERSON_NAME]" at bounding box center [410, 277] width 39 height 13
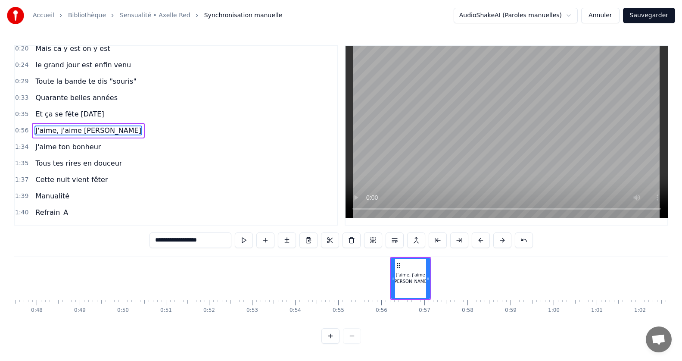
scroll to position [17, 0]
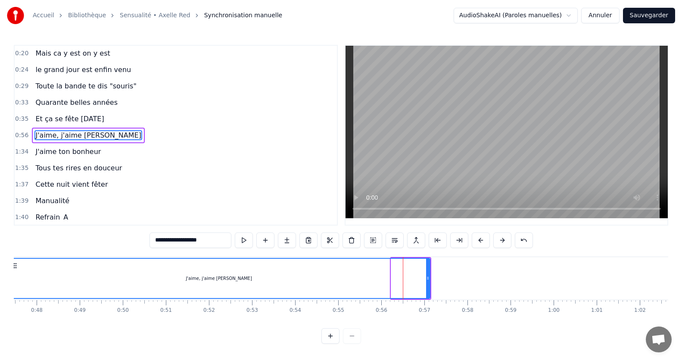
drag, startPoint x: 394, startPoint y: 278, endPoint x: 7, endPoint y: 263, distance: 387.2
click at [7, 263] on div "Accueil Bibliothèque Sensualité • Axelle Red Synchronisation manuelle AudioShak…" at bounding box center [341, 171] width 682 height 343
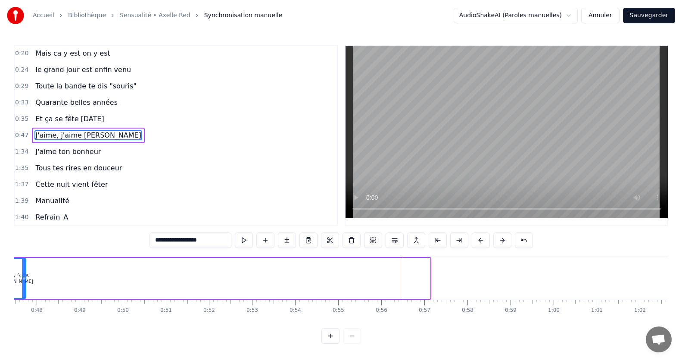
drag, startPoint x: 429, startPoint y: 276, endPoint x: 25, endPoint y: 280, distance: 404.2
click at [25, 280] on icon at bounding box center [23, 277] width 3 height 7
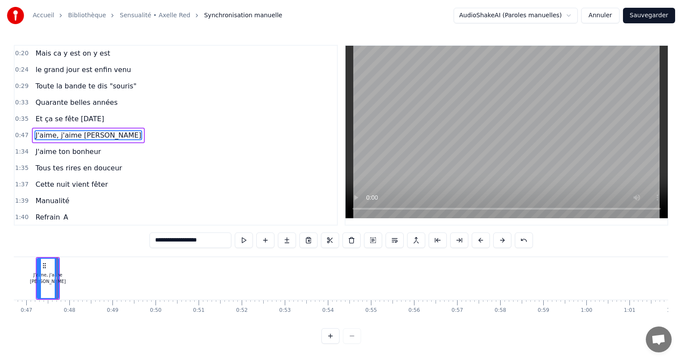
scroll to position [0, 1744]
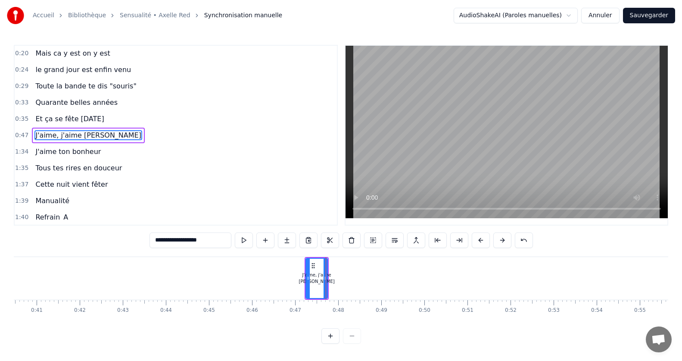
drag, startPoint x: 154, startPoint y: 328, endPoint x: 112, endPoint y: 319, distance: 42.8
click at [112, 319] on div "Jamais je n'aurais pensé Mais ca y est on y est le grand jour est enfin venu To…" at bounding box center [341, 288] width 654 height 65
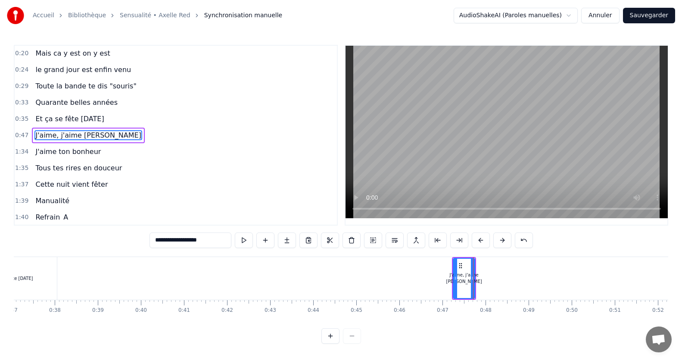
scroll to position [0, 1576]
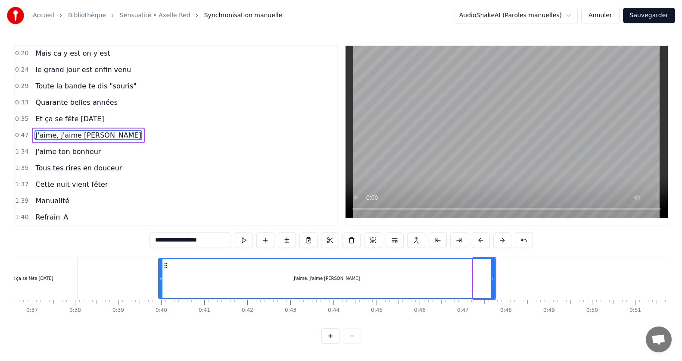
drag, startPoint x: 475, startPoint y: 275, endPoint x: 160, endPoint y: 273, distance: 315.0
click at [160, 273] on div at bounding box center [160, 278] width 3 height 39
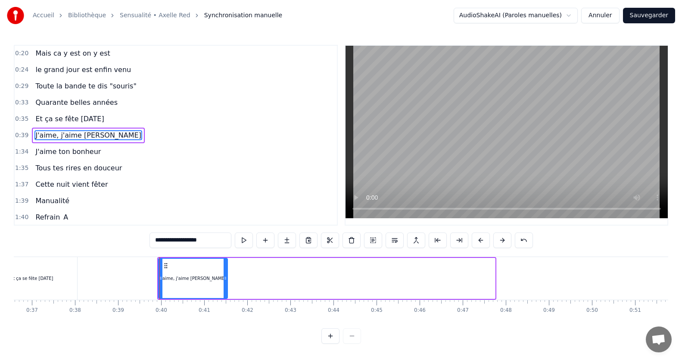
drag, startPoint x: 493, startPoint y: 276, endPoint x: 226, endPoint y: 250, distance: 268.8
click at [226, 250] on div "0:15 Jamais je n'aurais pensé 0:20 Mais ca y est on y est 0:24 le grand jour es…" at bounding box center [341, 194] width 654 height 299
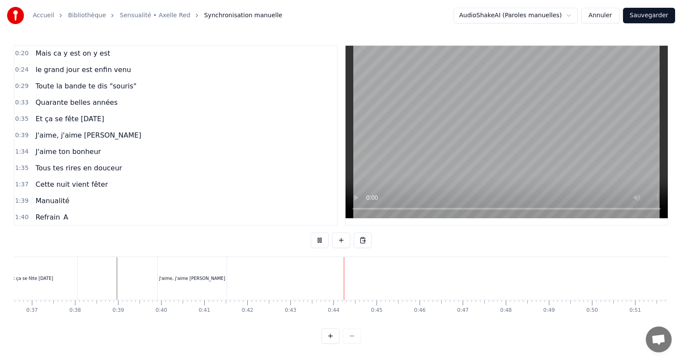
click at [118, 301] on div "0:39" at bounding box center [118, 302] width 0 height 5
click at [158, 298] on div "J'aime, j'aime [PERSON_NAME]" at bounding box center [192, 278] width 69 height 43
click at [160, 295] on div "J'aime, j'aime [PERSON_NAME]" at bounding box center [192, 278] width 69 height 43
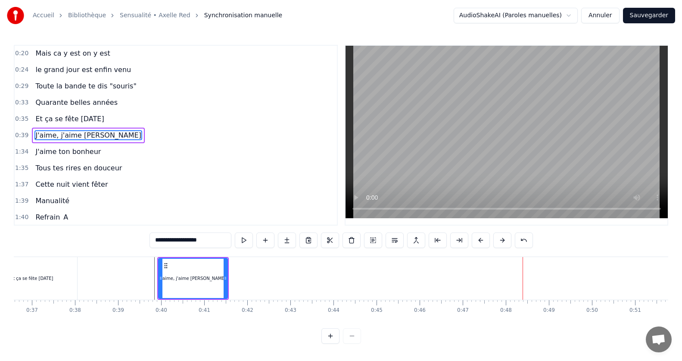
click at [65, 155] on span "J'aime ton bonheur" at bounding box center [67, 151] width 67 height 10
type input "**********"
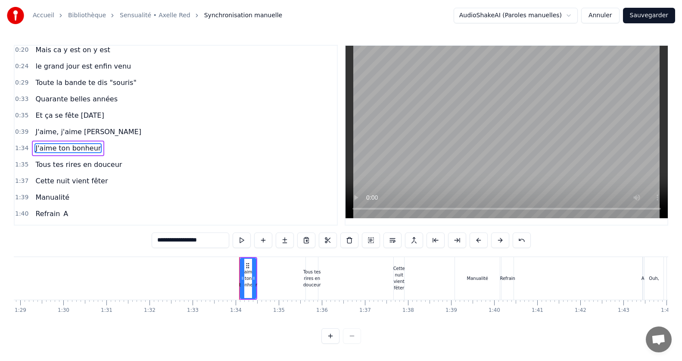
scroll to position [0, 4010]
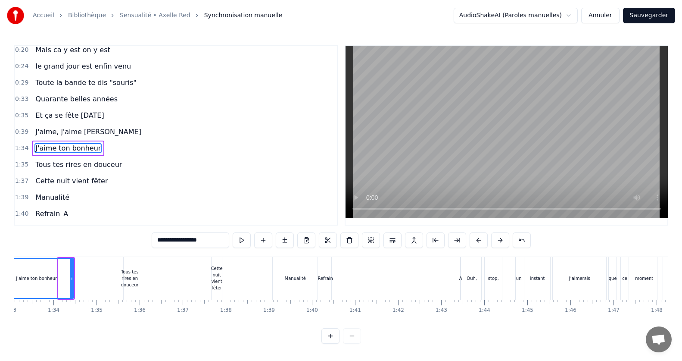
drag, startPoint x: 59, startPoint y: 276, endPoint x: 0, endPoint y: 301, distance: 64.1
click at [0, 301] on div "Accueil Bibliothèque Sensualité • Axelle Red Synchronisation manuelle AudioShak…" at bounding box center [341, 171] width 682 height 343
drag, startPoint x: 73, startPoint y: 281, endPoint x: 0, endPoint y: 298, distance: 74.7
click at [0, 298] on div "Accueil Bibliothèque Sensualité • Axelle Red Synchronisation manuelle AudioShak…" at bounding box center [341, 171] width 682 height 343
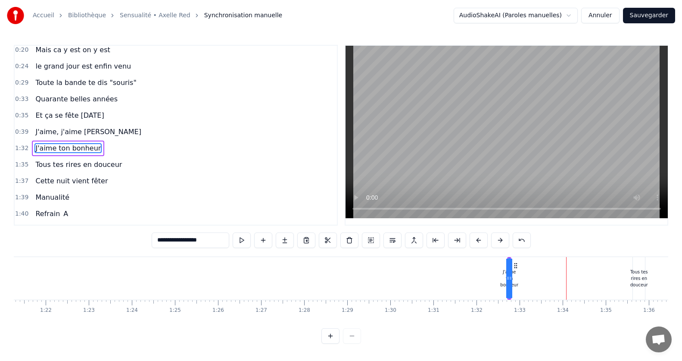
scroll to position [0, 3514]
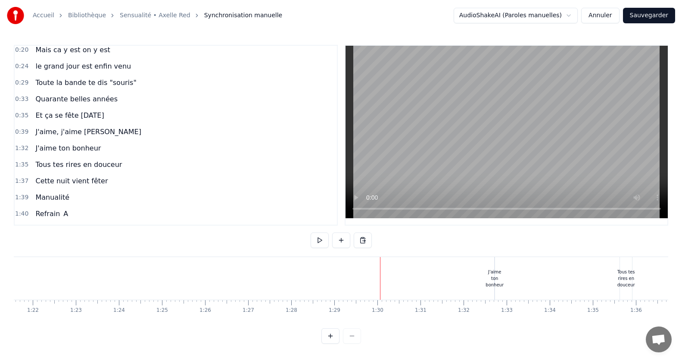
click at [72, 142] on div "J'aime ton bonheur" at bounding box center [68, 148] width 72 height 16
click at [494, 280] on div "J'aime ton bonheur" at bounding box center [495, 277] width 18 height 19
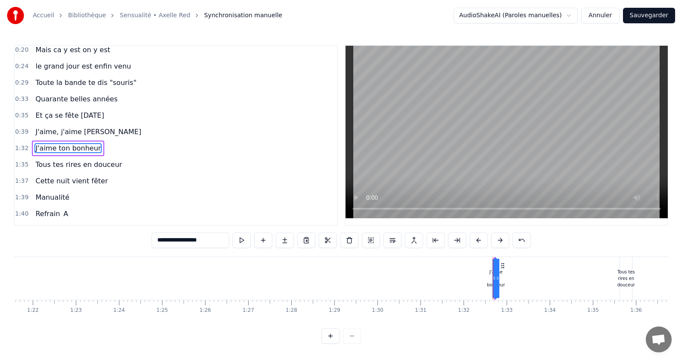
scroll to position [33, 0]
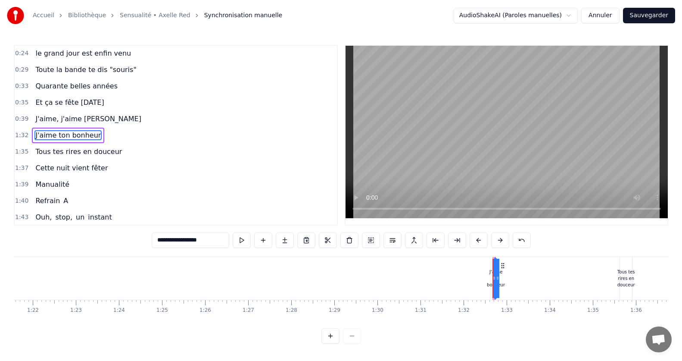
click at [494, 280] on icon at bounding box center [493, 277] width 3 height 7
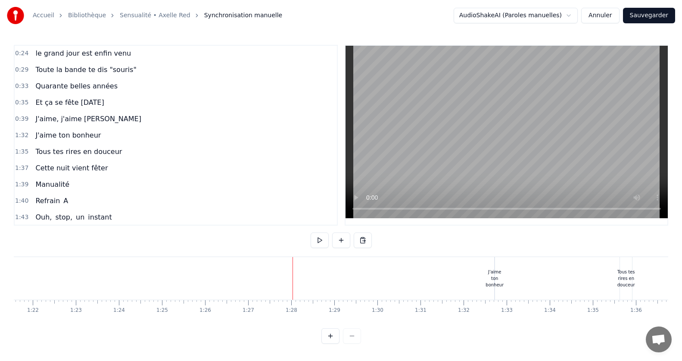
click at [492, 280] on div "J'aime ton bonheur" at bounding box center [495, 277] width 18 height 19
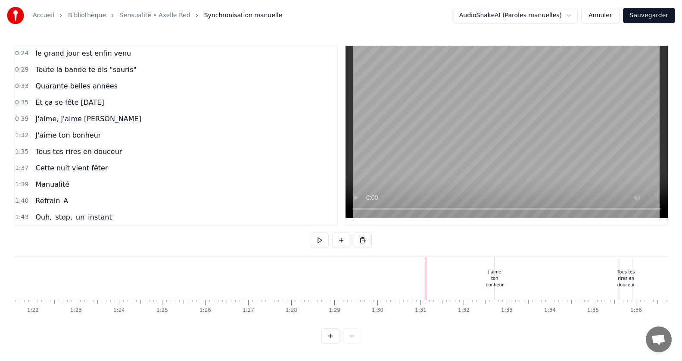
click at [493, 279] on div "J'aime ton bonheur" at bounding box center [495, 277] width 18 height 19
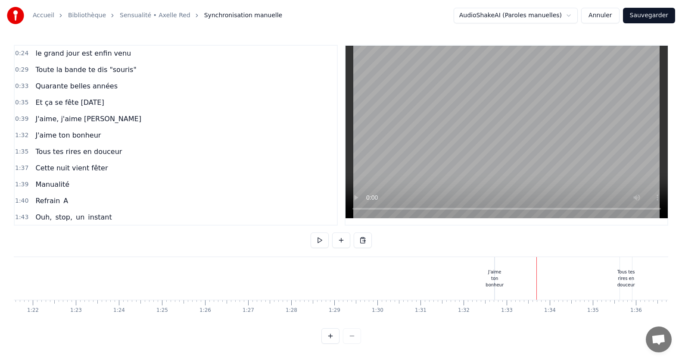
click at [495, 281] on div "J'aime ton bonheur" at bounding box center [495, 277] width 18 height 19
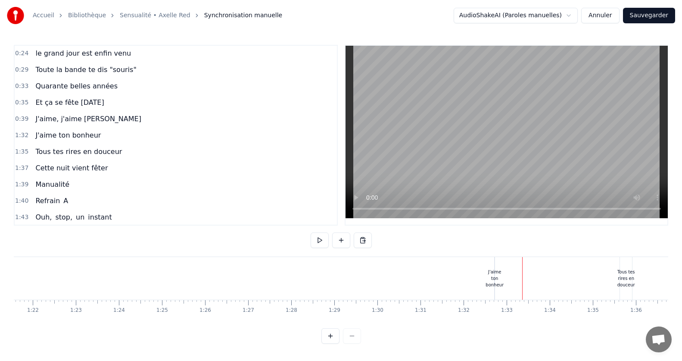
click at [497, 278] on div "J'aime ton bonheur" at bounding box center [495, 277] width 18 height 19
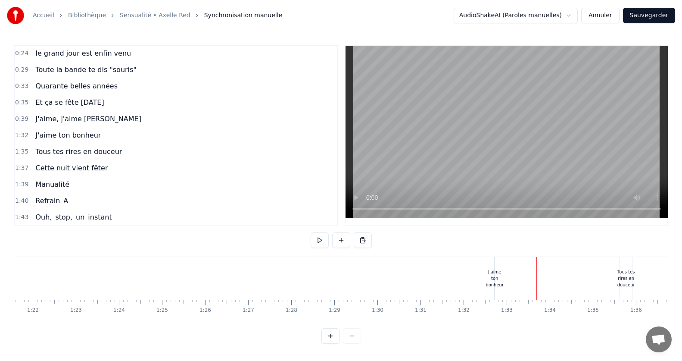
click at [499, 277] on div "J'aime ton bonheur" at bounding box center [495, 277] width 18 height 19
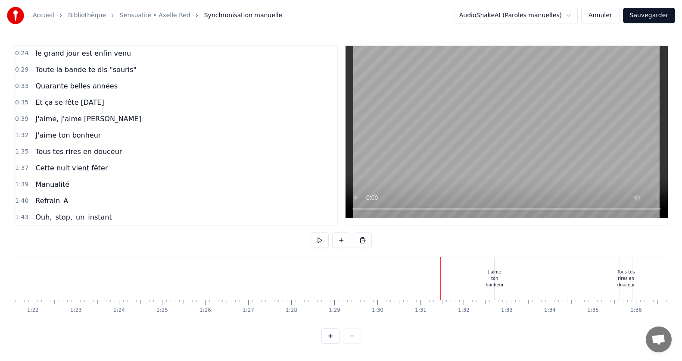
click at [498, 276] on div "J'aime ton bonheur" at bounding box center [495, 277] width 18 height 19
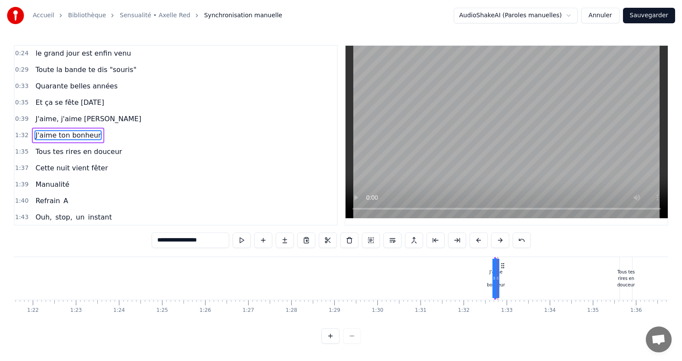
click at [498, 276] on div at bounding box center [498, 278] width 0 height 43
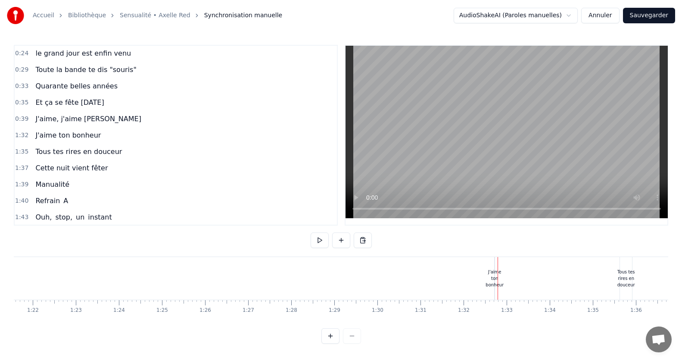
click at [498, 276] on div at bounding box center [498, 278] width 0 height 43
click at [489, 280] on div "J'aime ton bonheur" at bounding box center [495, 277] width 18 height 19
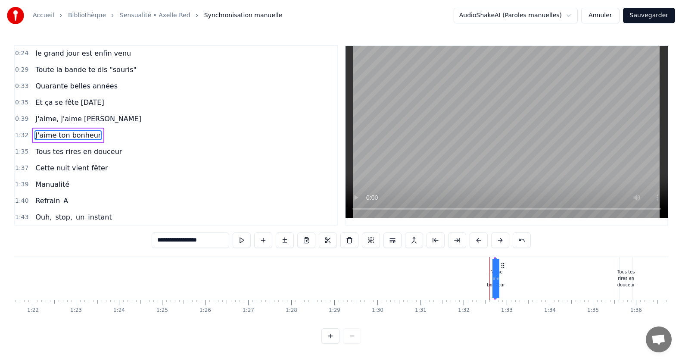
click at [489, 280] on div at bounding box center [489, 278] width 0 height 43
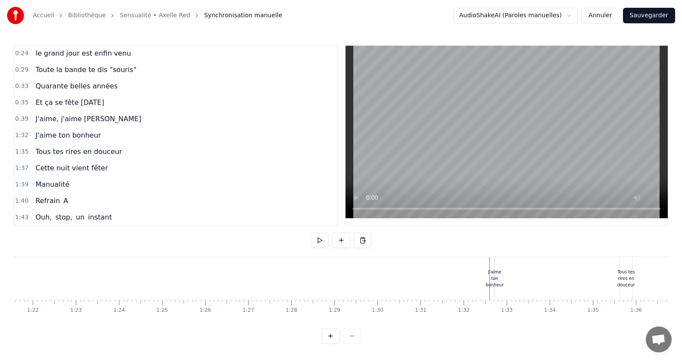
click at [495, 274] on div "J'aime ton bonheur" at bounding box center [495, 277] width 18 height 19
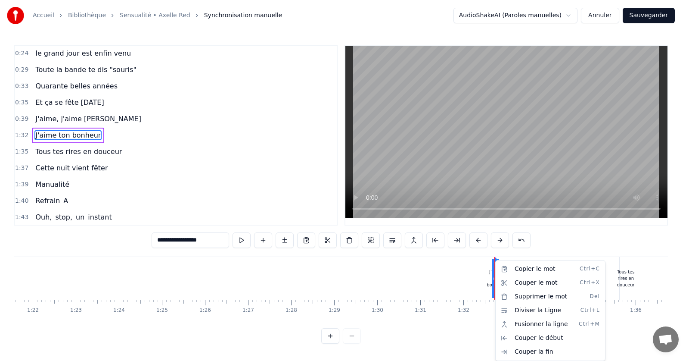
click at [435, 276] on html "Accueil Bibliothèque Sensualité • Axelle Red Synchronisation manuelle AudioShak…" at bounding box center [344, 178] width 689 height 357
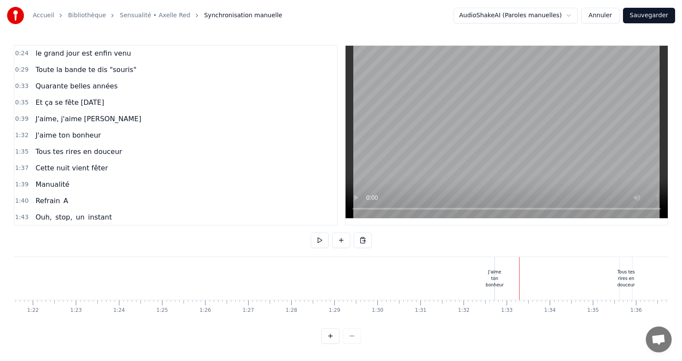
click at [491, 278] on div "J'aime ton bonheur" at bounding box center [495, 277] width 18 height 19
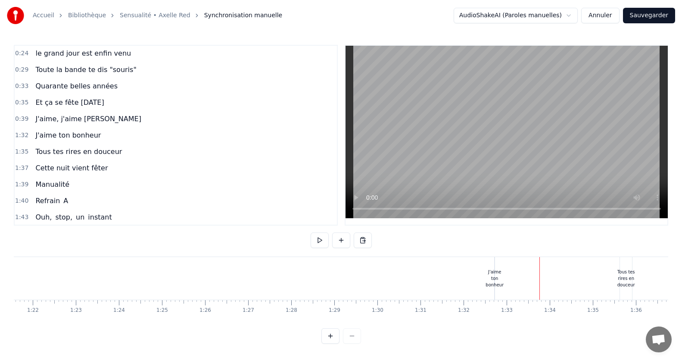
click at [494, 277] on div "J'aime ton bonheur" at bounding box center [495, 277] width 18 height 19
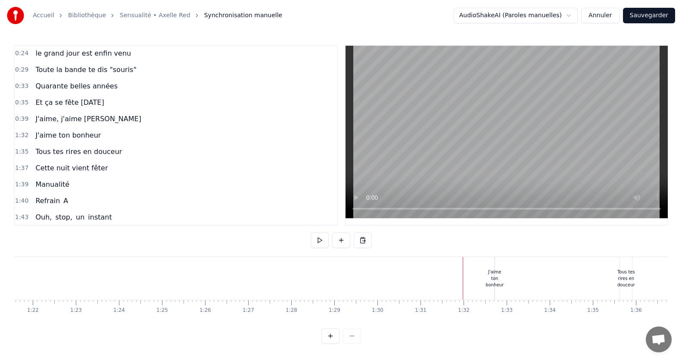
click at [491, 277] on div "J'aime ton bonheur" at bounding box center [495, 277] width 18 height 19
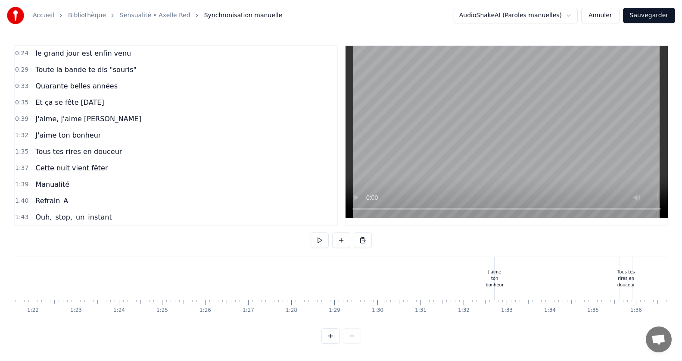
click at [331, 338] on button at bounding box center [330, 336] width 18 height 16
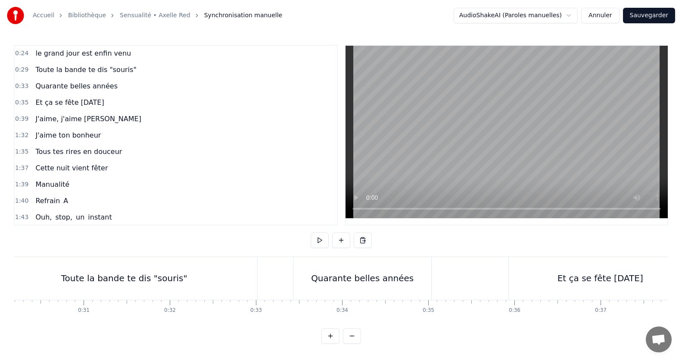
scroll to position [0, 2092]
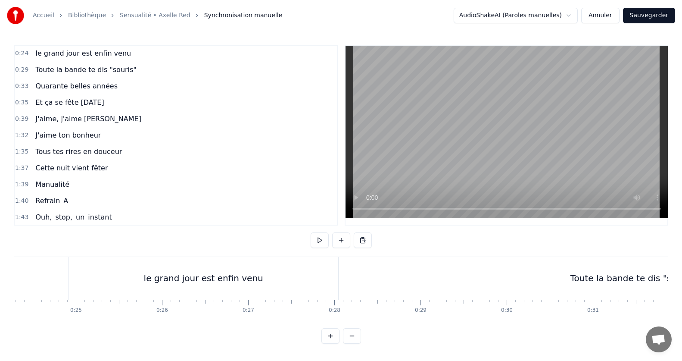
click at [73, 135] on span "J'aime ton bonheur" at bounding box center [67, 135] width 67 height 10
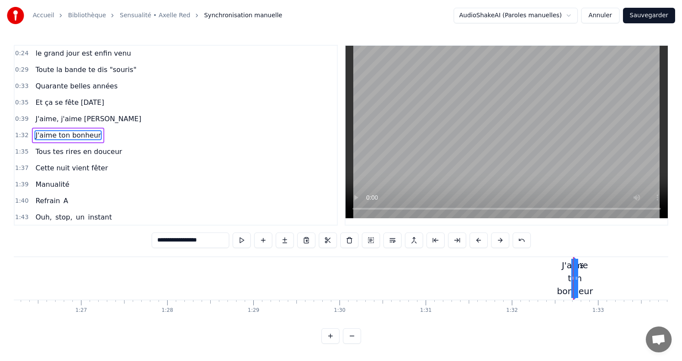
scroll to position [0, 7430]
click at [573, 277] on div at bounding box center [573, 278] width 0 height 43
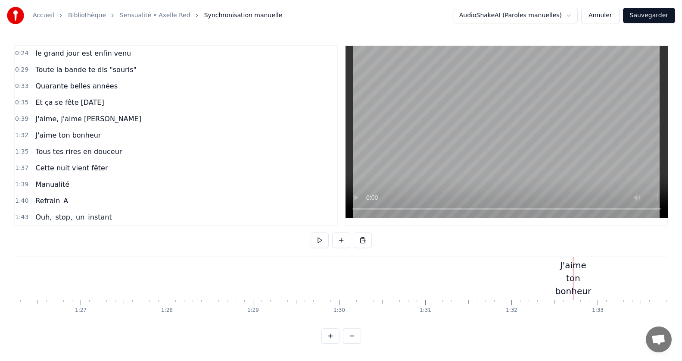
click at [567, 290] on div "J'aime ton bonheur" at bounding box center [573, 278] width 36 height 39
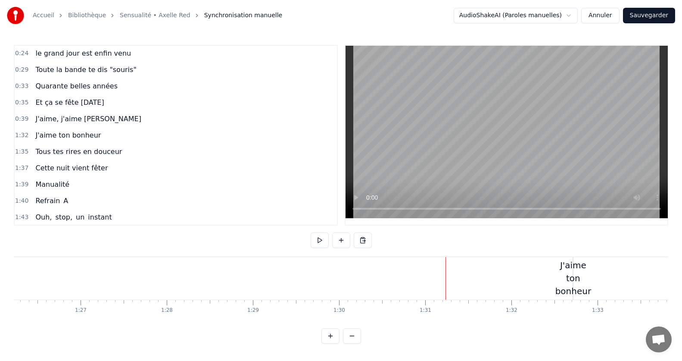
click at [568, 273] on div "J'aime ton bonheur" at bounding box center [573, 278] width 36 height 39
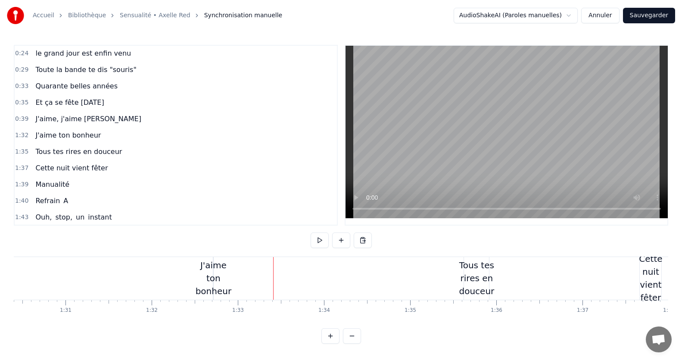
scroll to position [0, 8006]
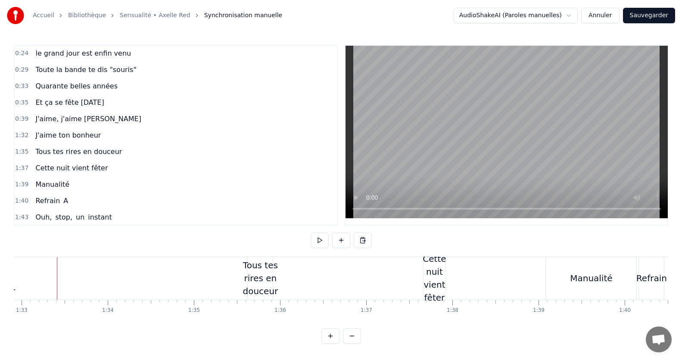
click at [337, 343] on button at bounding box center [330, 336] width 18 height 16
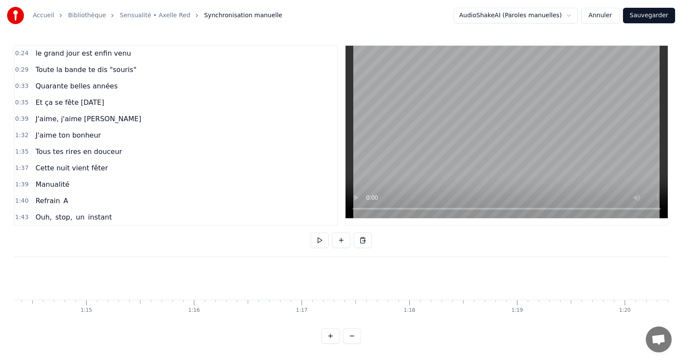
click at [337, 343] on button at bounding box center [330, 336] width 18 height 16
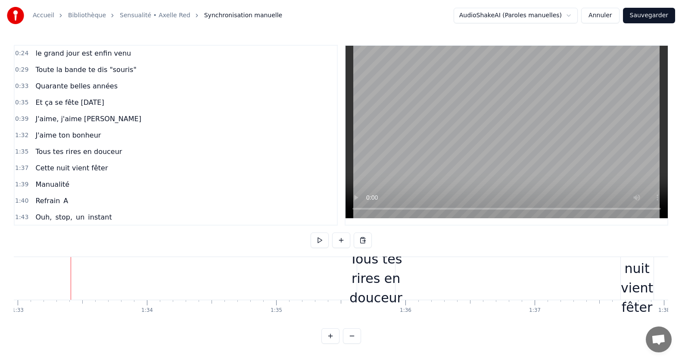
click at [343, 335] on div at bounding box center [341, 336] width 40 height 16
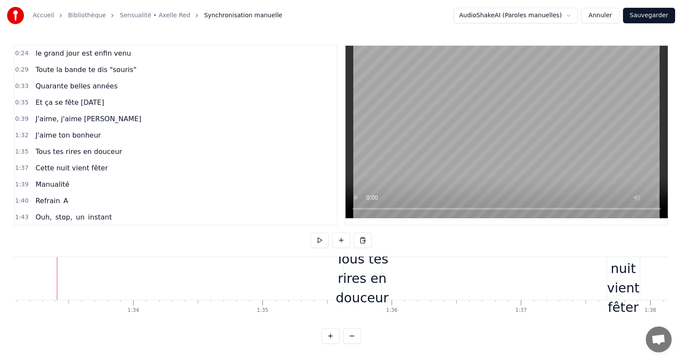
click at [343, 335] on div at bounding box center [341, 336] width 40 height 16
click at [333, 342] on button at bounding box center [330, 336] width 18 height 16
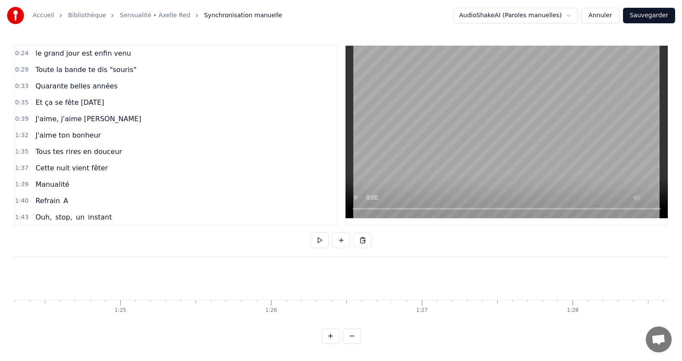
scroll to position [0, 14043]
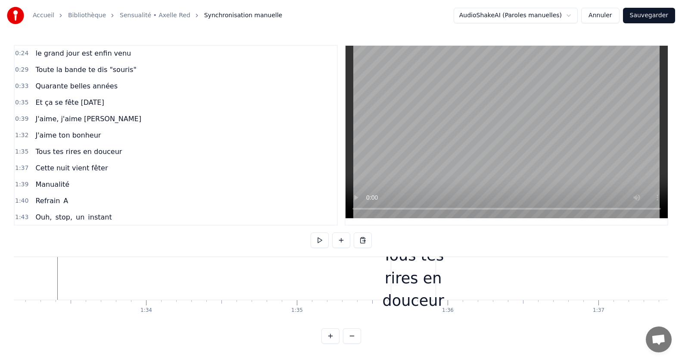
click at [50, 128] on div "J'aime ton bonheur" at bounding box center [68, 136] width 72 height 16
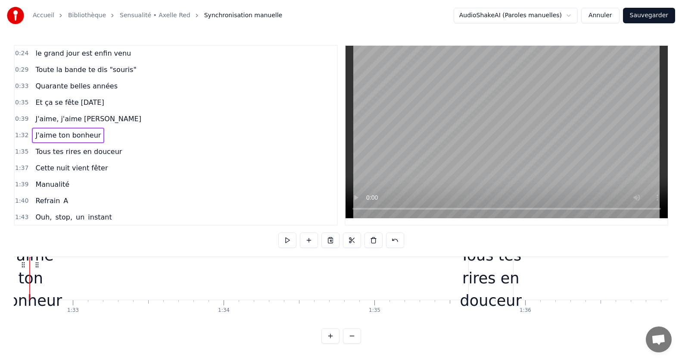
scroll to position [0, 13937]
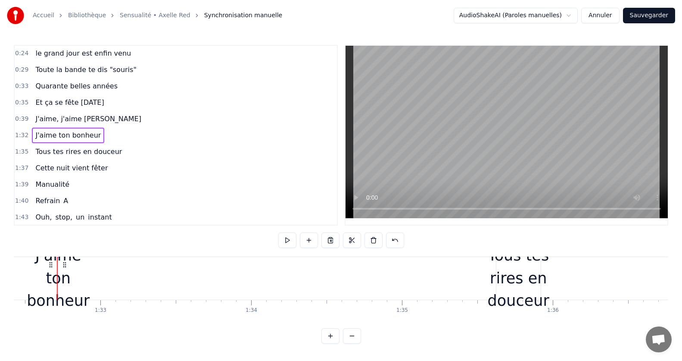
click at [64, 275] on div "J'aime ton bonheur" at bounding box center [58, 278] width 63 height 68
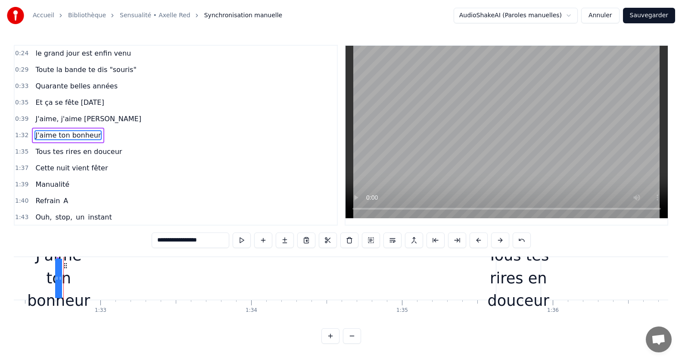
drag, startPoint x: 55, startPoint y: 277, endPoint x: 0, endPoint y: 272, distance: 55.4
click at [0, 272] on div "Accueil Bibliothèque Sensualité • Axelle Red Synchronisation manuelle AudioShak…" at bounding box center [341, 171] width 682 height 343
click at [55, 277] on icon at bounding box center [56, 277] width 3 height 7
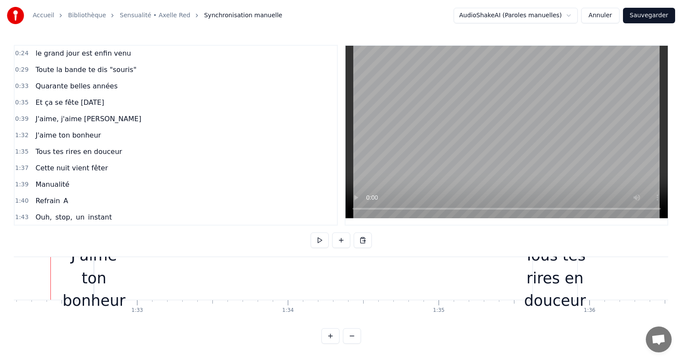
scroll to position [0, 13894]
click at [90, 296] on div "J'aime ton bonheur" at bounding box center [100, 278] width 63 height 68
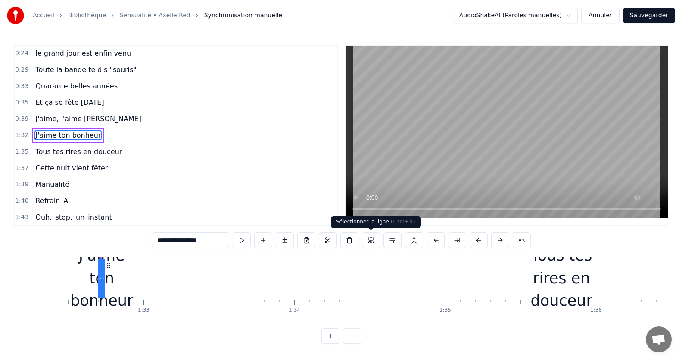
click at [374, 243] on button at bounding box center [371, 240] width 18 height 16
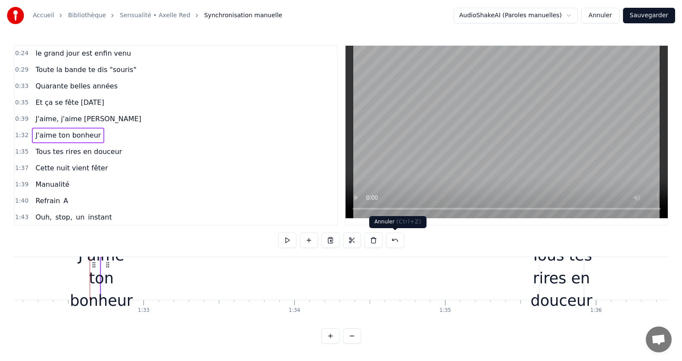
click at [392, 240] on button at bounding box center [395, 240] width 18 height 16
click at [109, 276] on div "J'aime ton bonheur" at bounding box center [101, 278] width 63 height 68
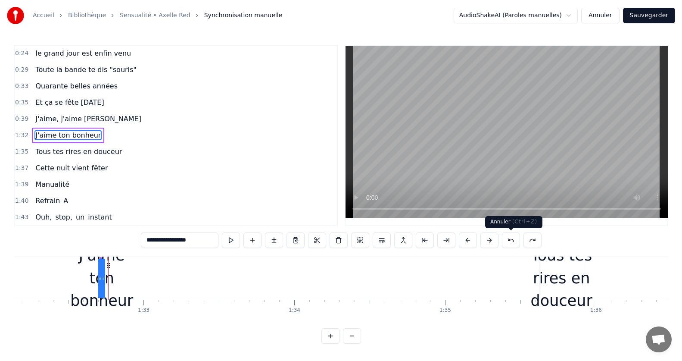
click at [505, 234] on button at bounding box center [511, 240] width 18 height 16
click at [510, 239] on button at bounding box center [511, 240] width 18 height 16
click at [510, 237] on button at bounding box center [511, 240] width 18 height 16
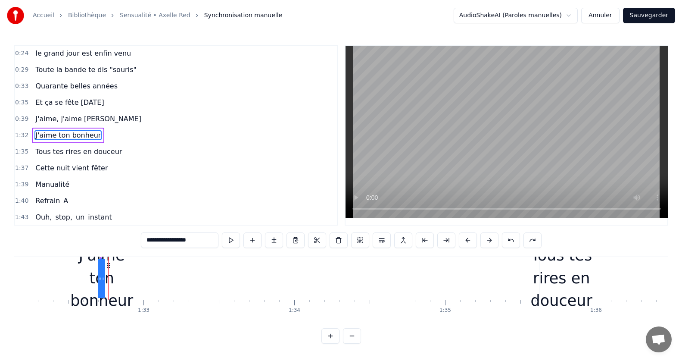
click at [510, 237] on button at bounding box center [511, 240] width 18 height 16
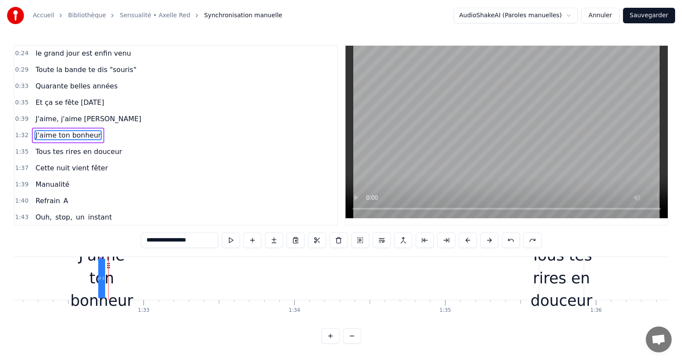
click at [510, 237] on button at bounding box center [511, 240] width 18 height 16
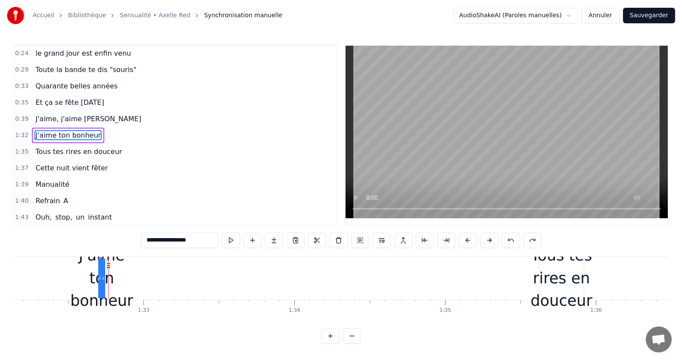
click at [510, 237] on button at bounding box center [511, 240] width 18 height 16
click at [508, 237] on button at bounding box center [511, 240] width 18 height 16
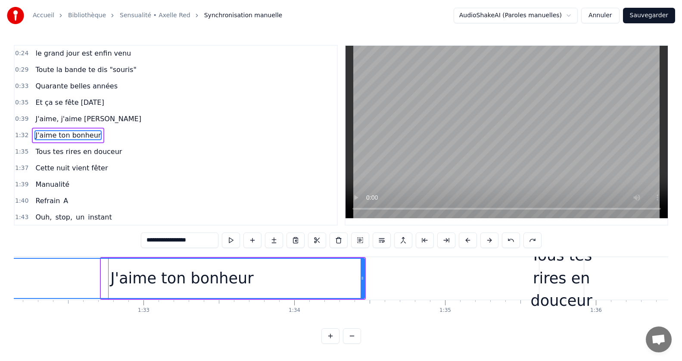
drag, startPoint x: 102, startPoint y: 279, endPoint x: 0, endPoint y: 276, distance: 101.7
click at [0, 276] on div "Accueil Bibliothèque Sensualité • Axelle Red Synchronisation manuelle AudioShak…" at bounding box center [341, 171] width 682 height 343
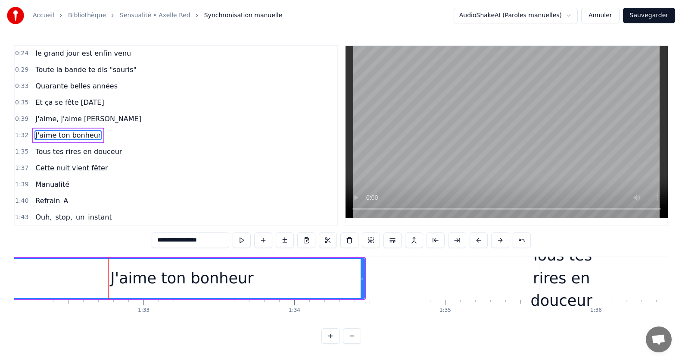
click at [353, 339] on button at bounding box center [352, 336] width 18 height 16
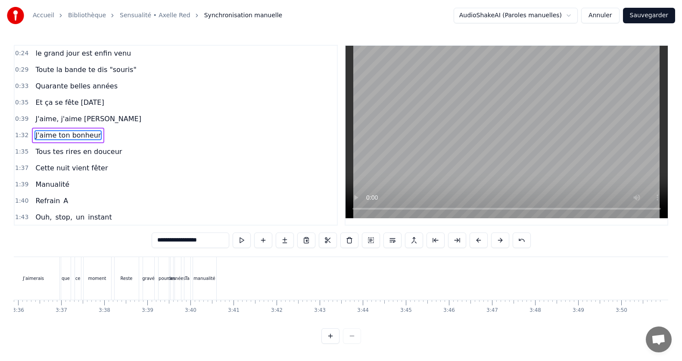
scroll to position [0, 3953]
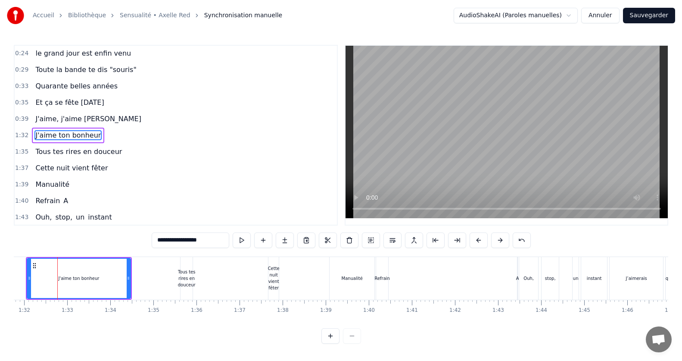
click at [303, 326] on div "0:15 Jamais je n'aurais pensé 0:20 Mais ca y est on y est 0:24 le grand jour es…" at bounding box center [341, 194] width 654 height 299
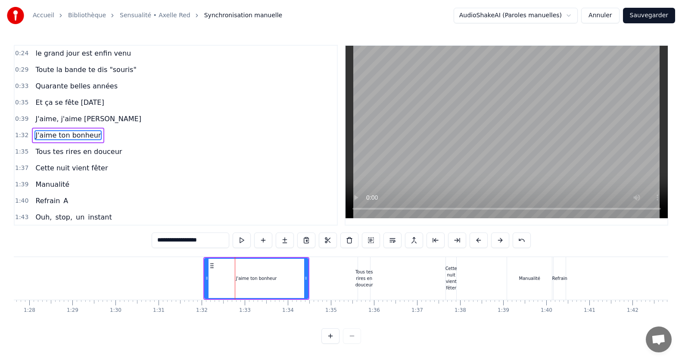
scroll to position [0, 3481]
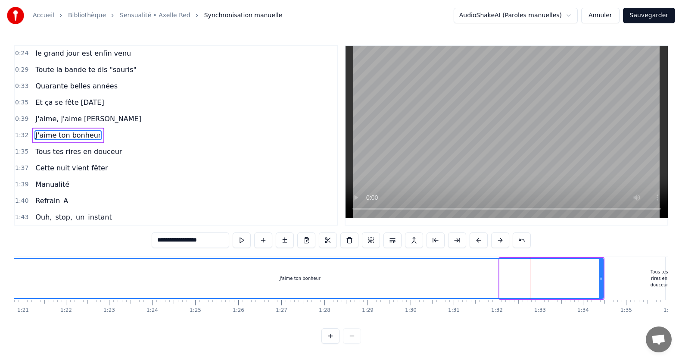
drag, startPoint x: 503, startPoint y: 277, endPoint x: 0, endPoint y: 280, distance: 502.8
click at [0, 280] on div "Accueil Bibliothèque Sensualité • Axelle Red Synchronisation manuelle AudioShak…" at bounding box center [341, 171] width 682 height 343
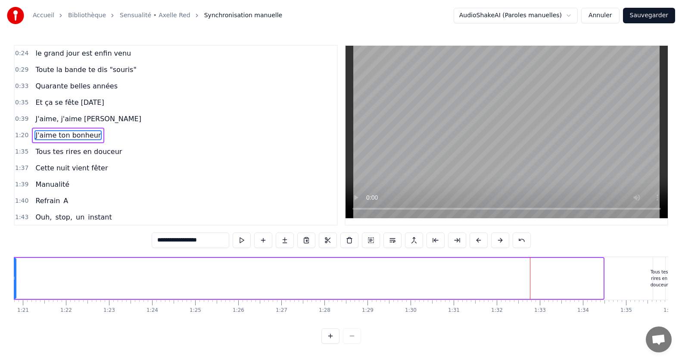
drag, startPoint x: 602, startPoint y: 278, endPoint x: 15, endPoint y: 291, distance: 587.0
click at [15, 291] on div at bounding box center [13, 278] width 3 height 39
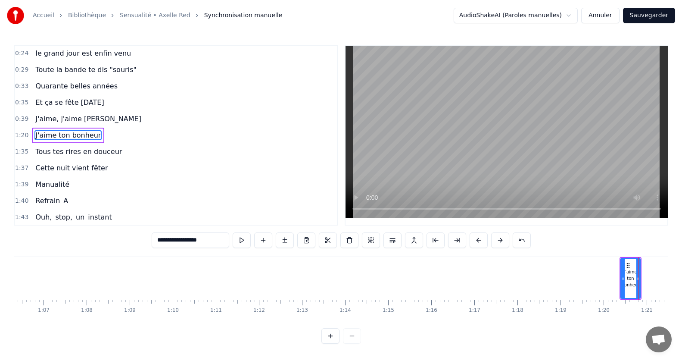
scroll to position [0, 2863]
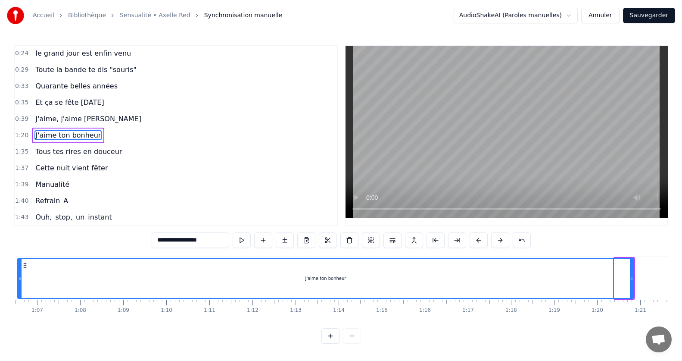
drag, startPoint x: 616, startPoint y: 279, endPoint x: 19, endPoint y: 245, distance: 597.7
click at [19, 245] on div "0:15 Jamais je n'aurais pensé 0:20 Mais ca y est on y est 0:24 le grand jour es…" at bounding box center [341, 194] width 654 height 299
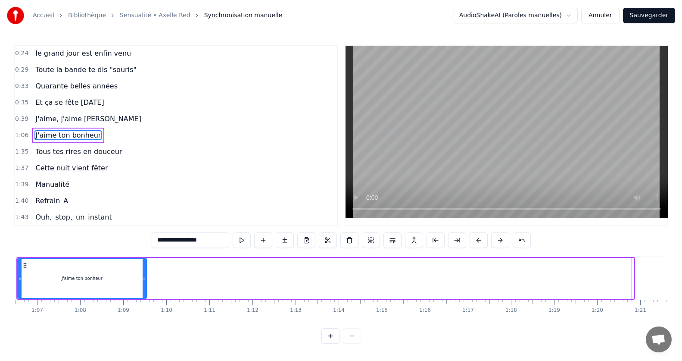
drag, startPoint x: 633, startPoint y: 278, endPoint x: 146, endPoint y: 262, distance: 487.6
click at [146, 262] on div at bounding box center [144, 278] width 3 height 39
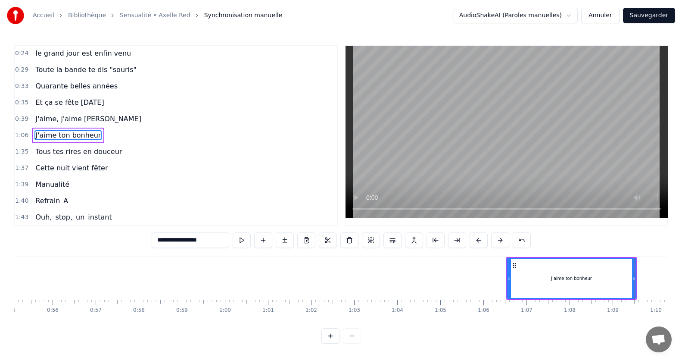
scroll to position [0, 2374]
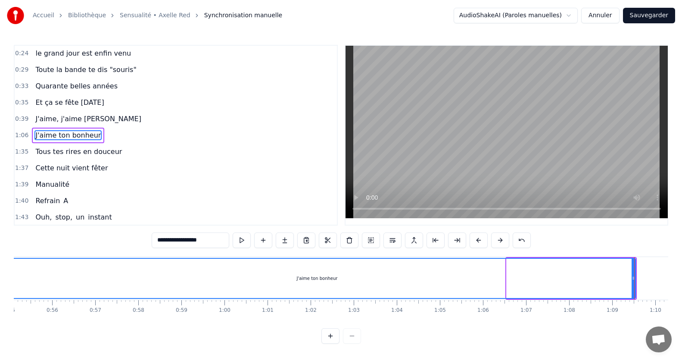
drag, startPoint x: 510, startPoint y: 279, endPoint x: 2, endPoint y: 254, distance: 508.6
click at [2, 254] on div "Accueil Bibliothèque Sensualité • Axelle Red Synchronisation manuelle AudioShak…" at bounding box center [341, 171] width 682 height 343
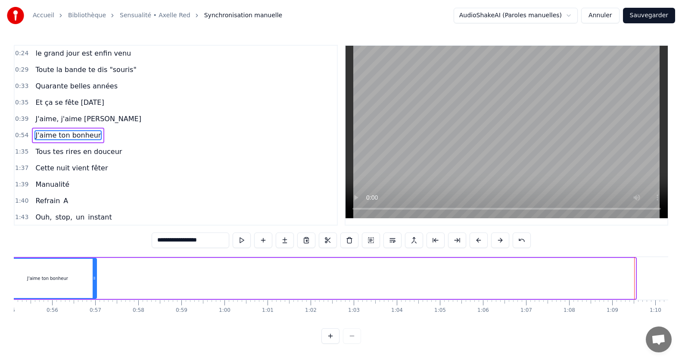
drag, startPoint x: 632, startPoint y: 281, endPoint x: 93, endPoint y: 282, distance: 539.0
click at [93, 282] on div at bounding box center [94, 278] width 3 height 39
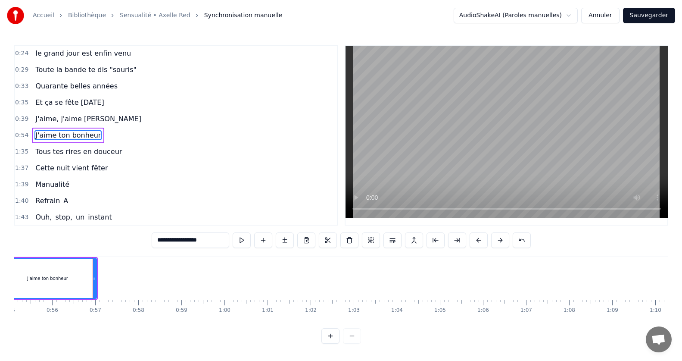
scroll to position [0, 1878]
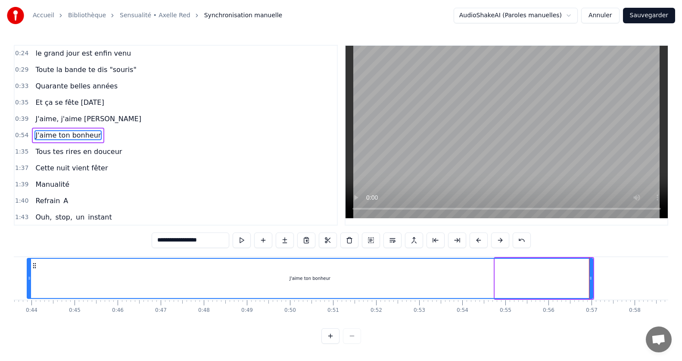
drag, startPoint x: 497, startPoint y: 282, endPoint x: 29, endPoint y: 268, distance: 468.1
click at [29, 268] on div at bounding box center [29, 278] width 3 height 39
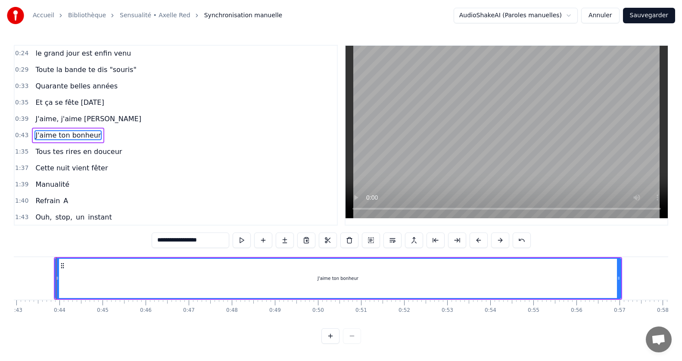
scroll to position [0, 1849]
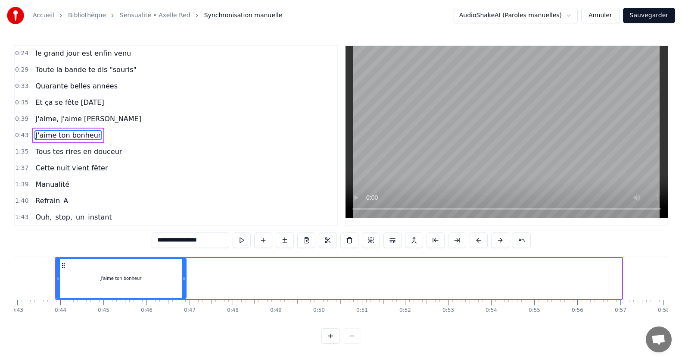
drag, startPoint x: 619, startPoint y: 279, endPoint x: 183, endPoint y: 265, distance: 435.8
click at [183, 265] on div at bounding box center [183, 278] width 3 height 39
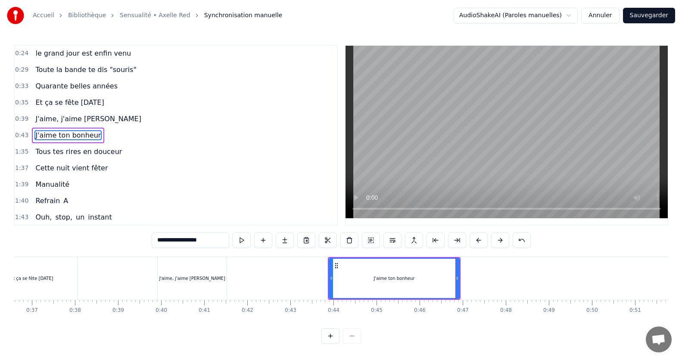
scroll to position [0, 1574]
drag, startPoint x: 332, startPoint y: 278, endPoint x: 249, endPoint y: 262, distance: 85.1
click at [249, 262] on div at bounding box center [249, 278] width 3 height 39
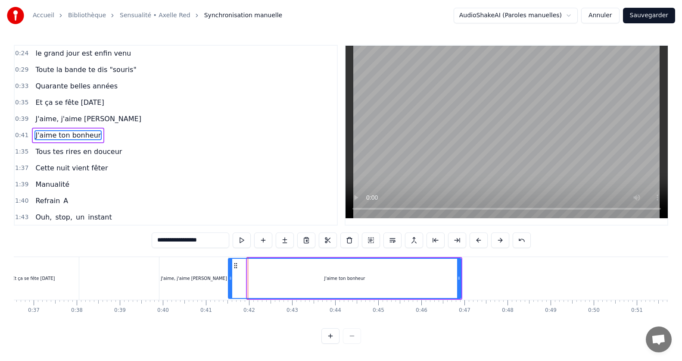
drag, startPoint x: 249, startPoint y: 277, endPoint x: 230, endPoint y: 277, distance: 19.0
click at [230, 277] on icon at bounding box center [230, 277] width 3 height 7
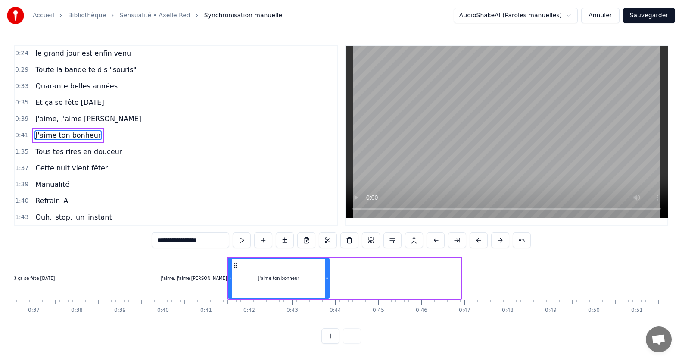
drag, startPoint x: 459, startPoint y: 278, endPoint x: 327, endPoint y: 270, distance: 132.1
click at [327, 270] on div at bounding box center [326, 278] width 3 height 39
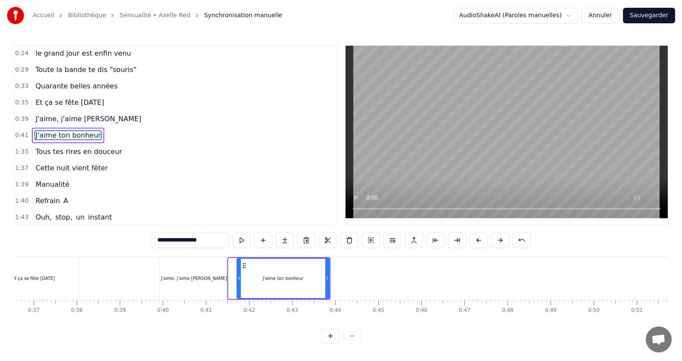
drag, startPoint x: 231, startPoint y: 278, endPoint x: 240, endPoint y: 279, distance: 8.6
click at [240, 279] on icon at bounding box center [238, 277] width 3 height 7
click at [52, 146] on span "Tous tes rires en douceur" at bounding box center [78, 151] width 88 height 10
type input "**********"
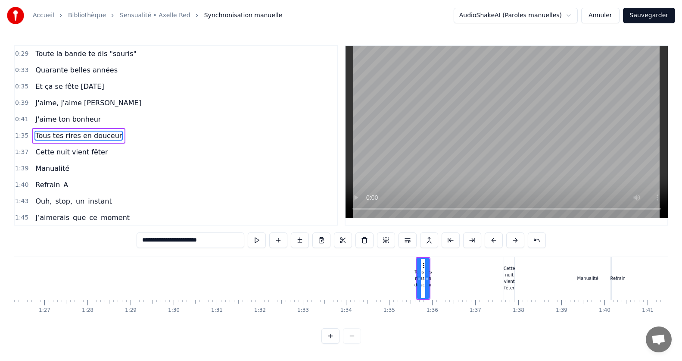
scroll to position [0, 4077]
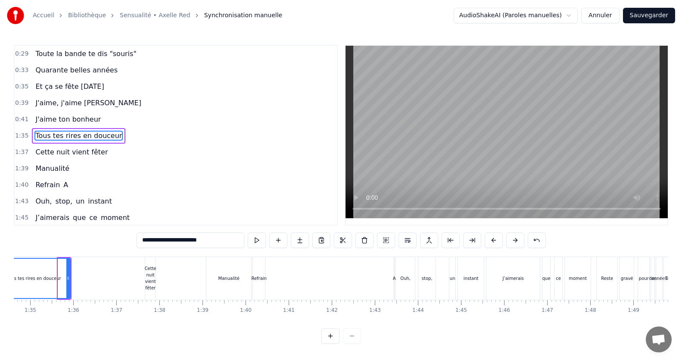
drag, startPoint x: 61, startPoint y: 277, endPoint x: 0, endPoint y: 318, distance: 73.5
click at [0, 318] on div "Accueil Bibliothèque Sensualité • Axelle Red Synchronisation manuelle AudioShak…" at bounding box center [341, 171] width 682 height 343
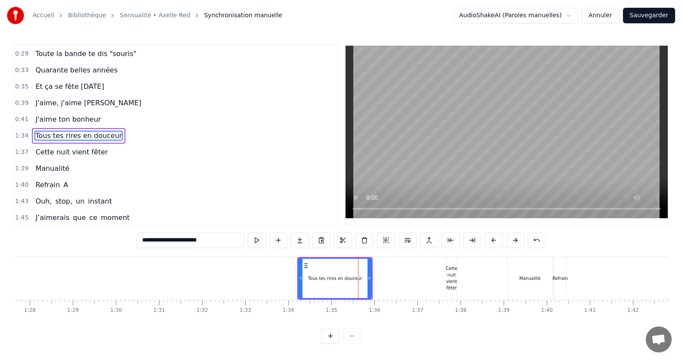
scroll to position [0, 3782]
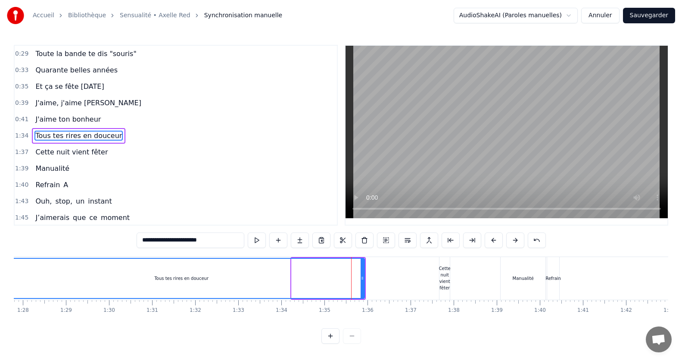
drag, startPoint x: 293, startPoint y: 280, endPoint x: 0, endPoint y: 286, distance: 293.5
click at [0, 286] on div "Accueil Bibliothèque Sensualité • Axelle Red Synchronisation manuelle AudioShak…" at bounding box center [341, 171] width 682 height 343
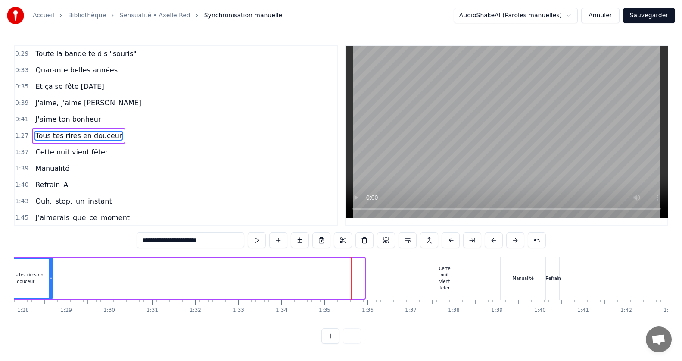
drag, startPoint x: 362, startPoint y: 282, endPoint x: 51, endPoint y: 257, distance: 312.5
click at [51, 257] on div "Tous tes rires en douceur" at bounding box center [181, 278] width 369 height 43
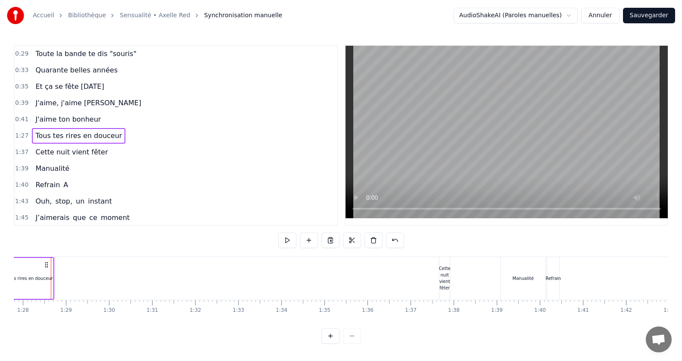
scroll to position [0, 3776]
click at [283, 320] on div "Jamais je n'aurais pensé Mais ca y est on y est le grand jour est enfin venu To…" at bounding box center [341, 288] width 654 height 65
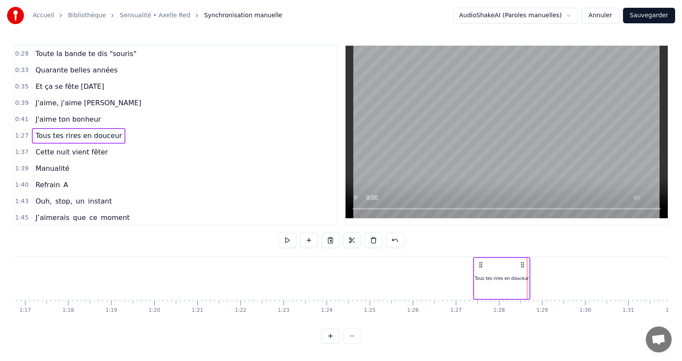
scroll to position [0, 3246]
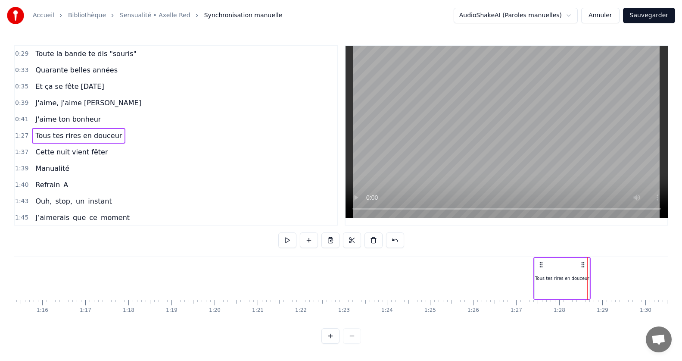
click at [551, 278] on div "Tous tes rires en douceur" at bounding box center [562, 278] width 54 height 6
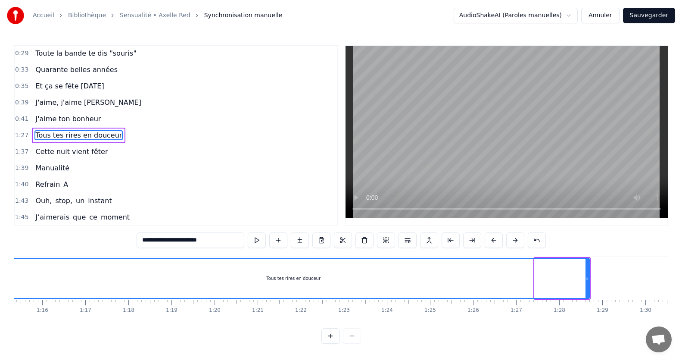
drag, startPoint x: 537, startPoint y: 276, endPoint x: 0, endPoint y: 310, distance: 538.3
click at [0, 310] on div "Accueil Bibliothèque Sensualité • Axelle Red Synchronisation manuelle AudioShak…" at bounding box center [341, 171] width 682 height 343
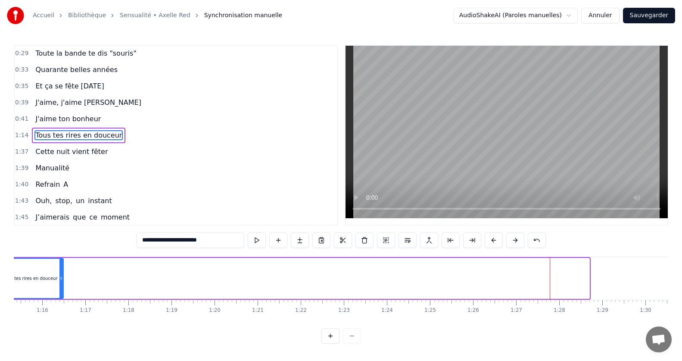
drag, startPoint x: 587, startPoint y: 277, endPoint x: 61, endPoint y: 334, distance: 529.1
click at [61, 334] on div "0:15 Jamais je n'aurais pensé 0:20 Mais ca y est on y est 0:24 le grand jour es…" at bounding box center [341, 194] width 654 height 299
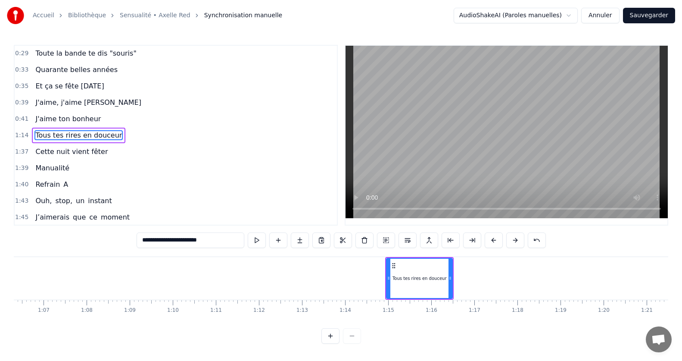
scroll to position [0, 2817]
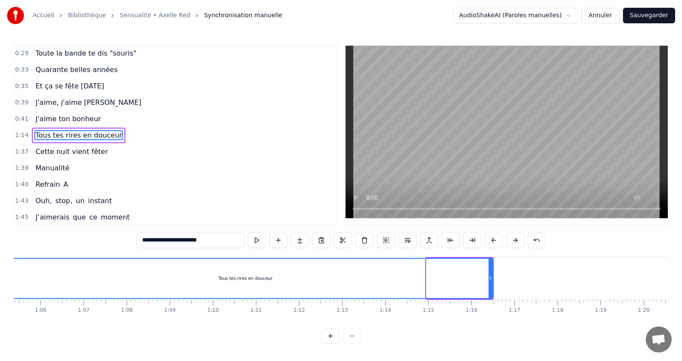
drag, startPoint x: 428, startPoint y: 279, endPoint x: 0, endPoint y: 308, distance: 429.3
click at [0, 308] on div "Accueil Bibliothèque Sensualité • Axelle Red Synchronisation manuelle AudioShak…" at bounding box center [341, 171] width 682 height 343
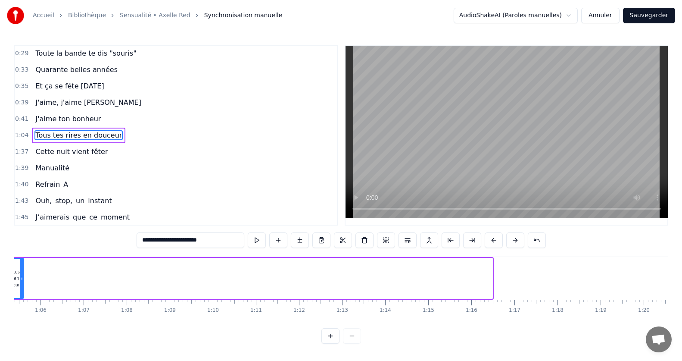
drag, startPoint x: 491, startPoint y: 276, endPoint x: 22, endPoint y: 288, distance: 469.3
click at [22, 288] on div at bounding box center [21, 278] width 3 height 39
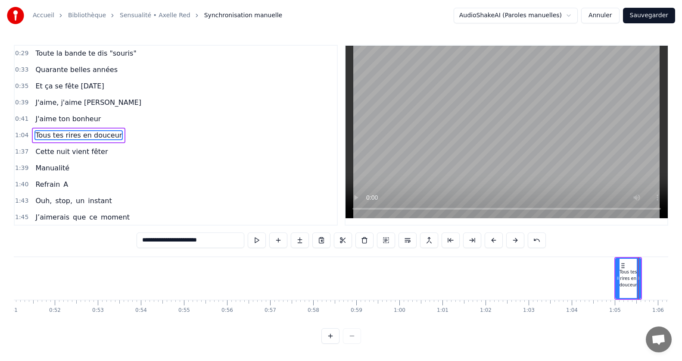
scroll to position [0, 2207]
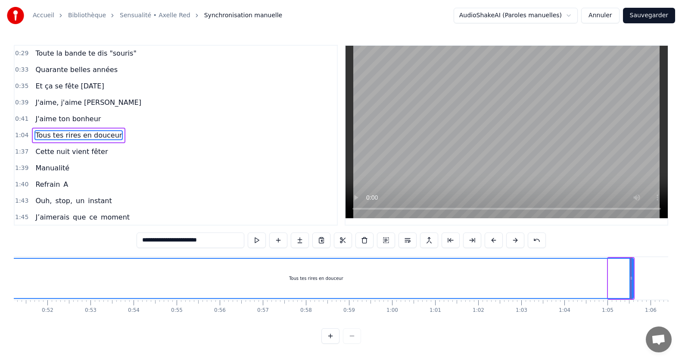
drag, startPoint x: 610, startPoint y: 274, endPoint x: 0, endPoint y: 335, distance: 612.7
click at [0, 335] on div "Accueil Bibliothèque Sensualité • Axelle Red Synchronisation manuelle AudioShak…" at bounding box center [341, 171] width 682 height 343
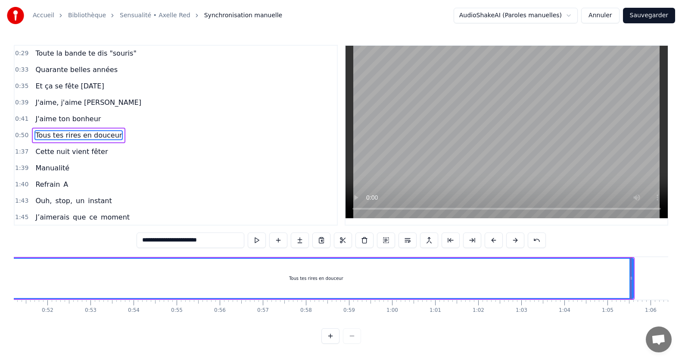
drag, startPoint x: 633, startPoint y: 271, endPoint x: 609, endPoint y: 269, distance: 24.3
click at [609, 269] on div "Tous tes rires en douceur" at bounding box center [315, 278] width 635 height 41
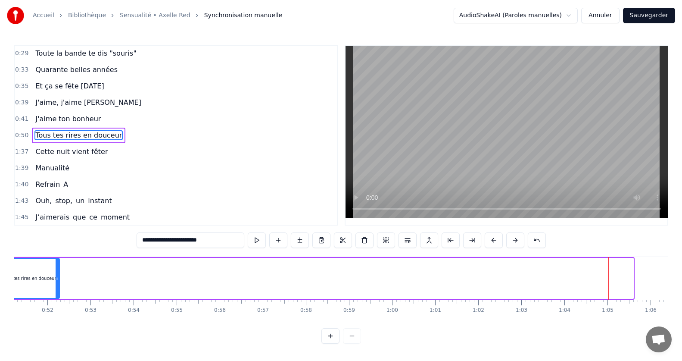
drag, startPoint x: 632, startPoint y: 279, endPoint x: 58, endPoint y: 347, distance: 577.9
click at [58, 343] on div "0:15 Jamais je n'aurais pensé 0:20 Mais ca y est on y est 0:24 le grand jour es…" at bounding box center [341, 194] width 654 height 299
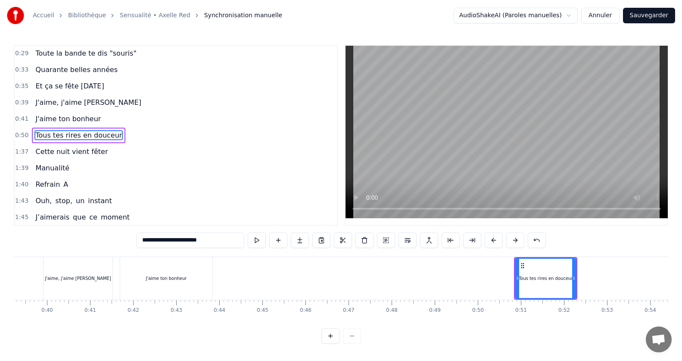
scroll to position [0, 1717]
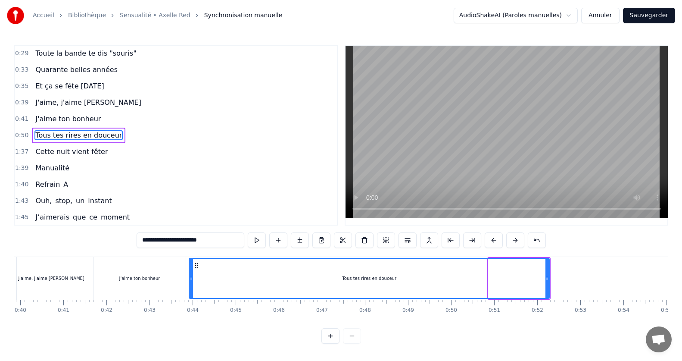
drag, startPoint x: 489, startPoint y: 279, endPoint x: 190, endPoint y: 286, distance: 299.5
click at [190, 286] on div at bounding box center [191, 278] width 3 height 39
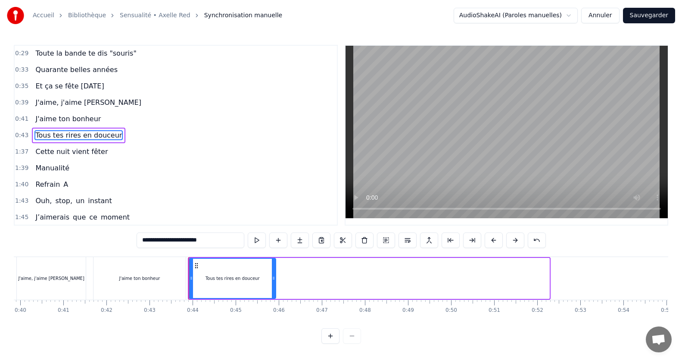
drag, startPoint x: 548, startPoint y: 277, endPoint x: 274, endPoint y: 290, distance: 273.9
click at [274, 290] on div at bounding box center [273, 278] width 3 height 39
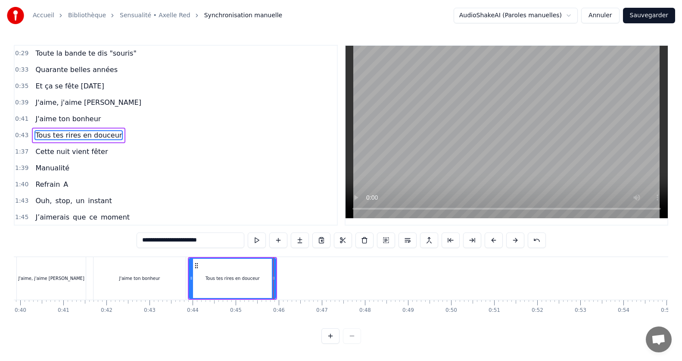
click at [34, 150] on span "Cette nuit vient fêter" at bounding box center [71, 151] width 74 height 10
type input "**********"
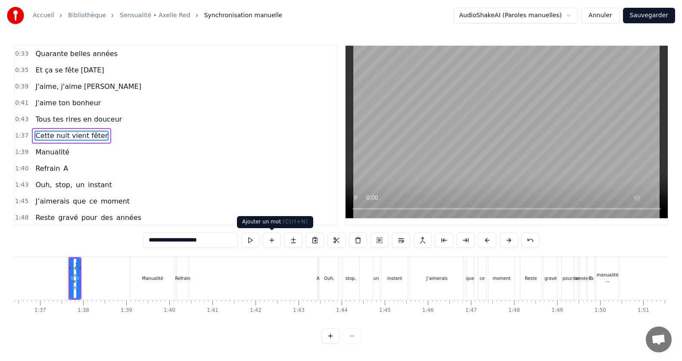
scroll to position [0, 4165]
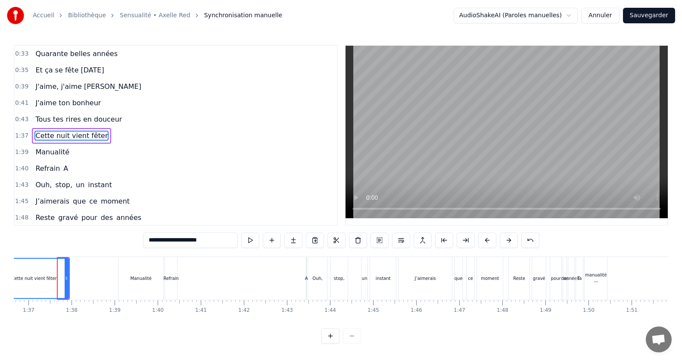
drag, startPoint x: 59, startPoint y: 280, endPoint x: 0, endPoint y: 329, distance: 75.9
click at [0, 329] on div "Accueil Bibliothèque Sensualité • Axelle Red Synchronisation manuelle AudioShak…" at bounding box center [341, 171] width 682 height 343
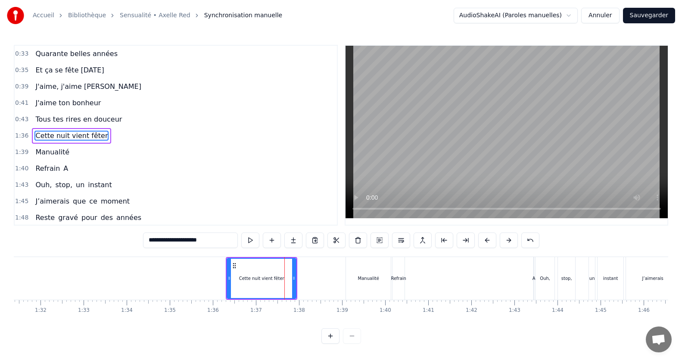
scroll to position [0, 3615]
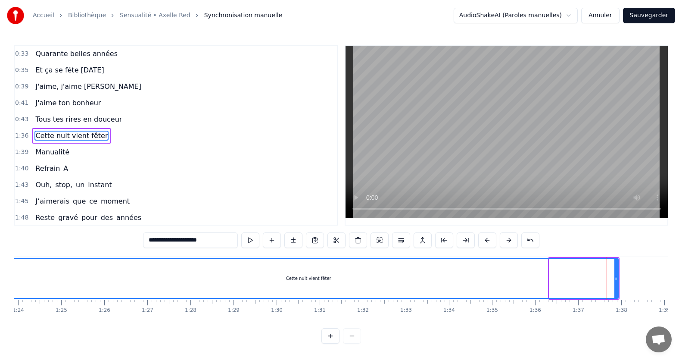
drag, startPoint x: 551, startPoint y: 278, endPoint x: 0, endPoint y: 323, distance: 552.4
click at [0, 323] on div "Accueil Bibliothèque Sensualité • Axelle Red Synchronisation manuelle AudioShak…" at bounding box center [341, 171] width 682 height 343
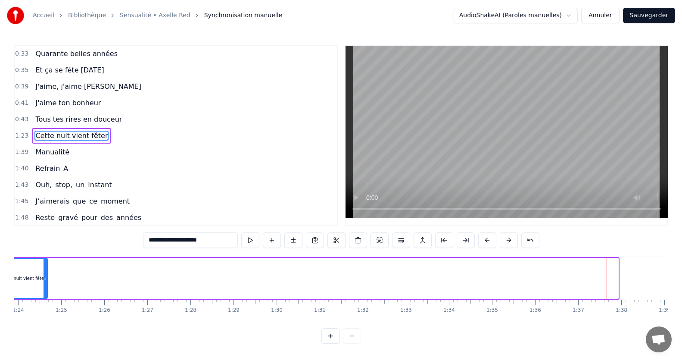
drag, startPoint x: 556, startPoint y: 269, endPoint x: 34, endPoint y: 277, distance: 521.4
click at [44, 277] on icon at bounding box center [45, 277] width 3 height 7
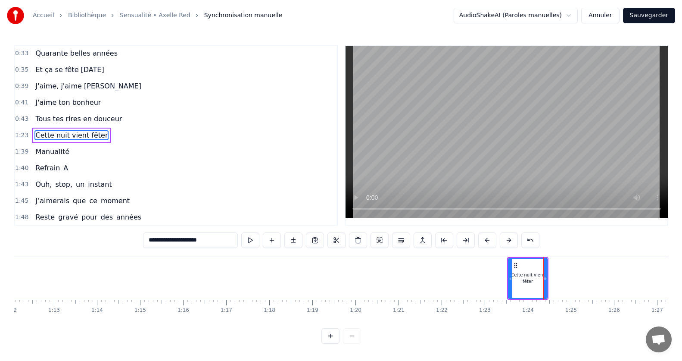
scroll to position [0, 3112]
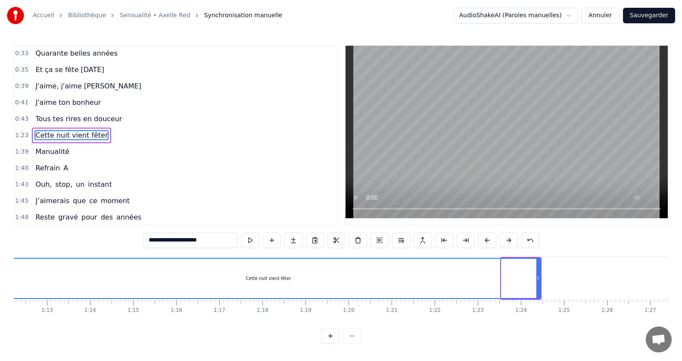
drag, startPoint x: 505, startPoint y: 274, endPoint x: 0, endPoint y: 280, distance: 505.0
click at [0, 280] on div "Accueil Bibliothèque Sensualité • Axelle Red Synchronisation manuelle AudioShak…" at bounding box center [341, 171] width 682 height 343
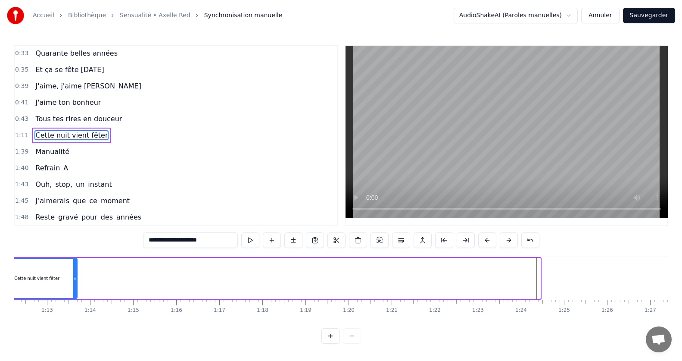
drag, startPoint x: 532, startPoint y: 278, endPoint x: 73, endPoint y: 276, distance: 458.4
click at [73, 276] on icon at bounding box center [74, 277] width 3 height 7
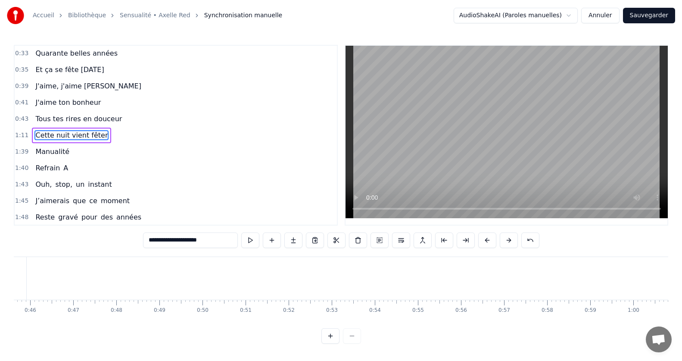
scroll to position [0, 1921]
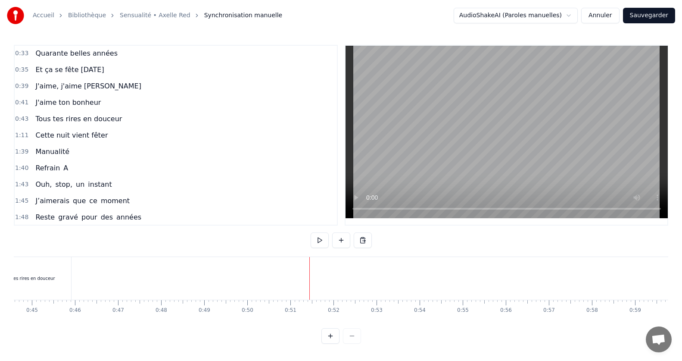
click at [83, 132] on span "Cette nuit vient fêter" at bounding box center [71, 135] width 74 height 10
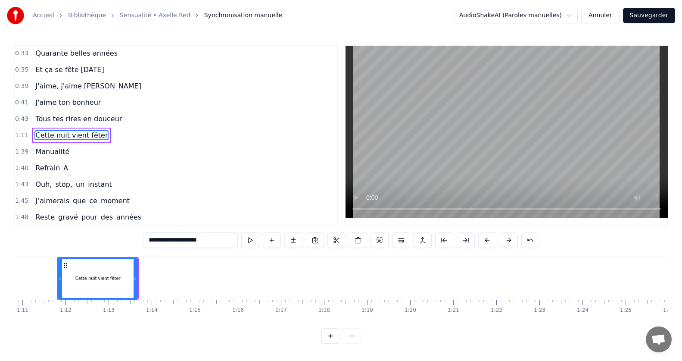
scroll to position [0, 3046]
drag, startPoint x: 64, startPoint y: 276, endPoint x: 0, endPoint y: 313, distance: 74.0
click at [0, 313] on div "Accueil Bibliothèque Sensualité • Axelle Red Synchronisation manuelle AudioShak…" at bounding box center [341, 171] width 682 height 343
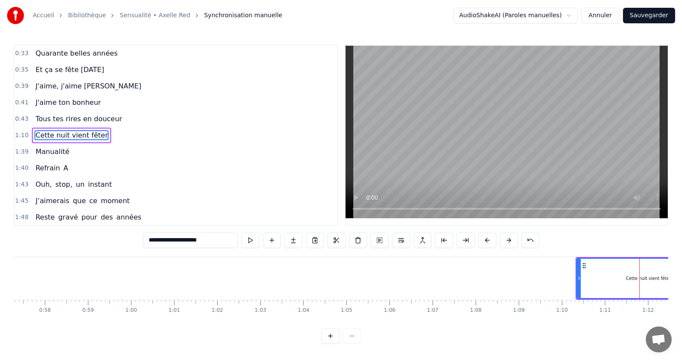
scroll to position [0, 2502]
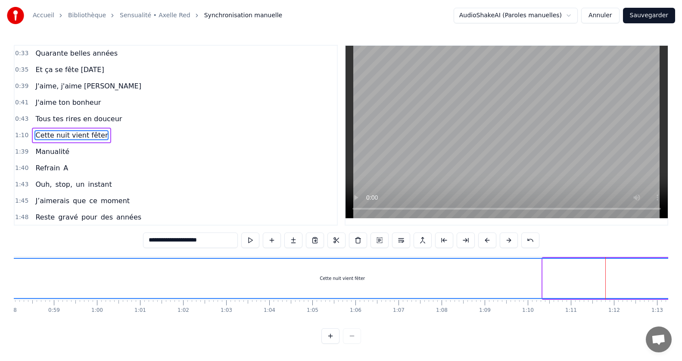
drag, startPoint x: 544, startPoint y: 278, endPoint x: 0, endPoint y: 291, distance: 544.3
click at [0, 291] on div "Accueil Bibliothèque Sensualité • Axelle Red Synchronisation manuelle AudioShak…" at bounding box center [341, 171] width 682 height 343
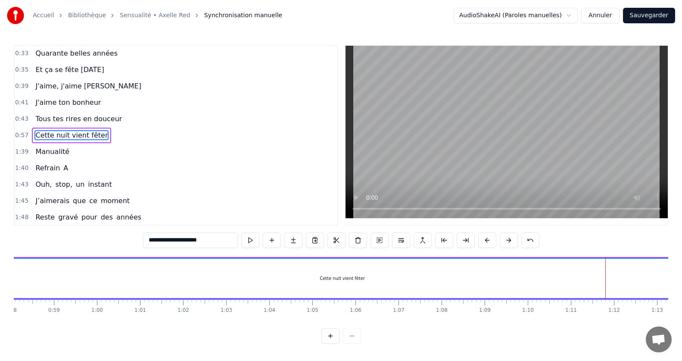
click at [579, 268] on div "Cette nuit vient fêter" at bounding box center [342, 278] width 686 height 39
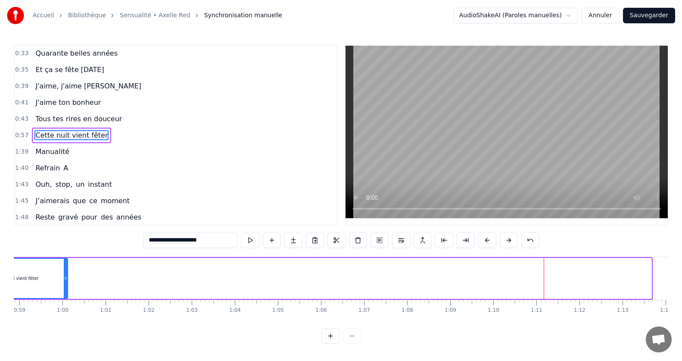
drag, startPoint x: 649, startPoint y: 276, endPoint x: 65, endPoint y: 286, distance: 583.9
click at [65, 286] on div at bounding box center [65, 278] width 3 height 39
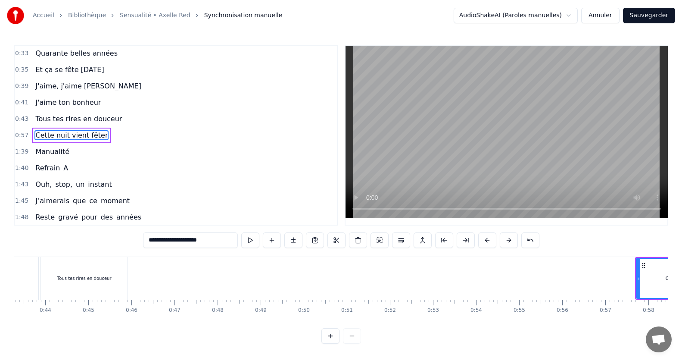
scroll to position [0, 1898]
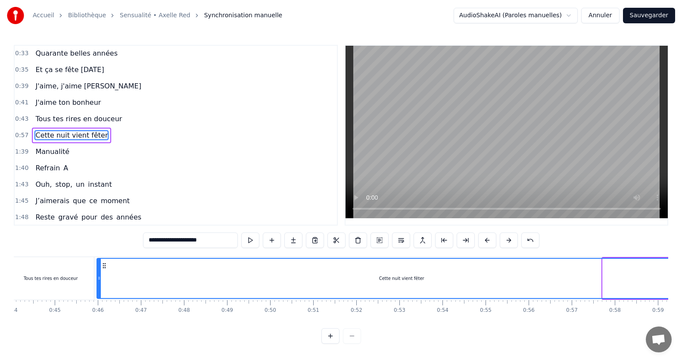
drag, startPoint x: 605, startPoint y: 273, endPoint x: 100, endPoint y: 310, distance: 507.2
click at [100, 310] on div "Jamais je n'aurais pensé Mais ca y est on y est le grand jour est enfin venu To…" at bounding box center [341, 288] width 654 height 65
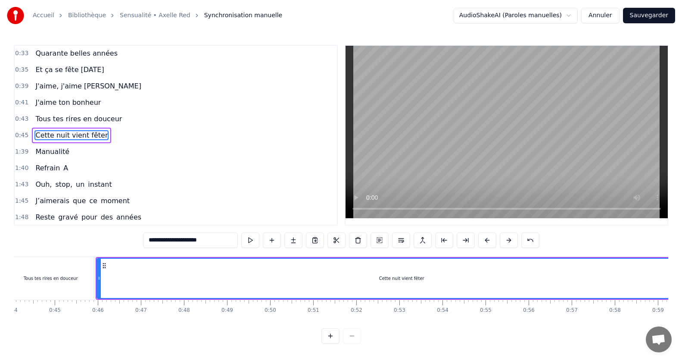
click at [100, 310] on div "0:46" at bounding box center [98, 310] width 12 height 7
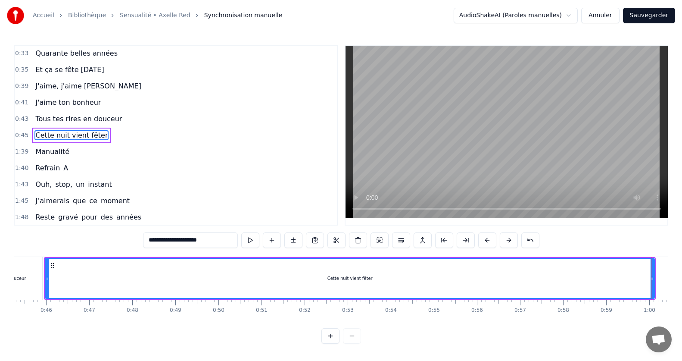
scroll to position [0, 1967]
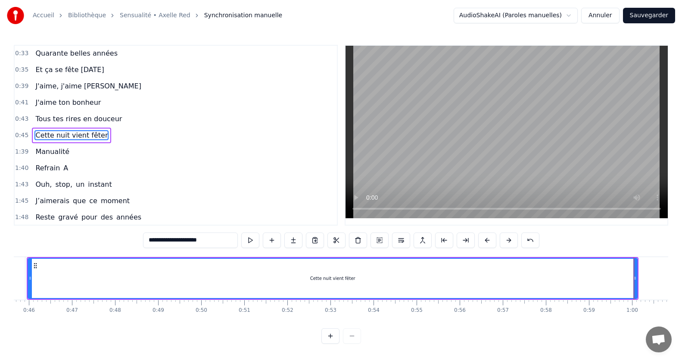
drag, startPoint x: 637, startPoint y: 281, endPoint x: 284, endPoint y: 315, distance: 354.9
click at [284, 315] on div "Jamais je n'aurais pensé Mais ca y est on y est le grand jour est enfin venu To…" at bounding box center [341, 288] width 654 height 65
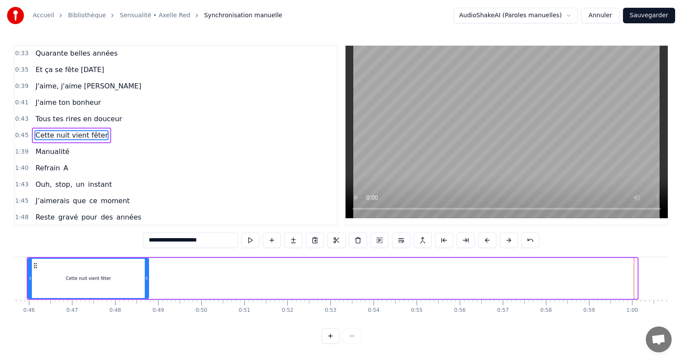
drag, startPoint x: 635, startPoint y: 275, endPoint x: 147, endPoint y: 271, distance: 488.6
click at [147, 271] on div at bounding box center [146, 278] width 3 height 39
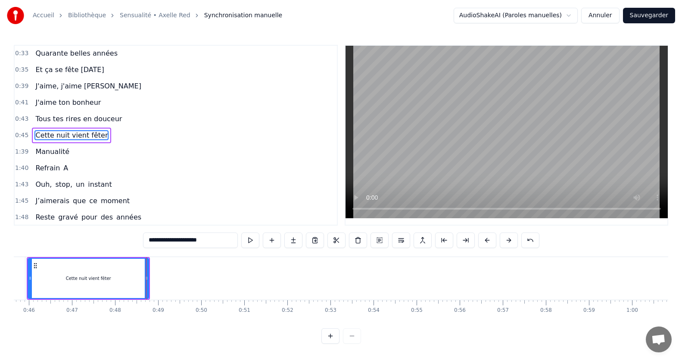
click at [49, 155] on span "Manualité" at bounding box center [52, 151] width 36 height 10
type input "*********"
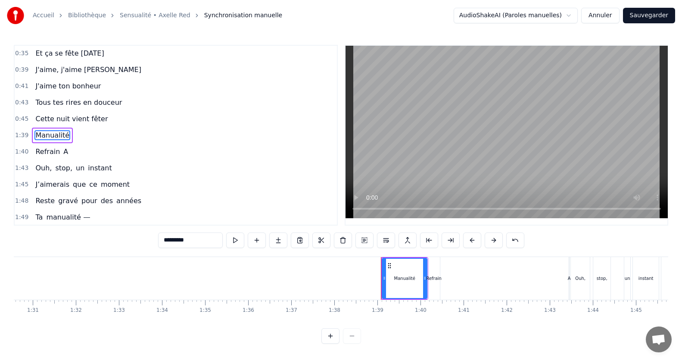
scroll to position [0, 4226]
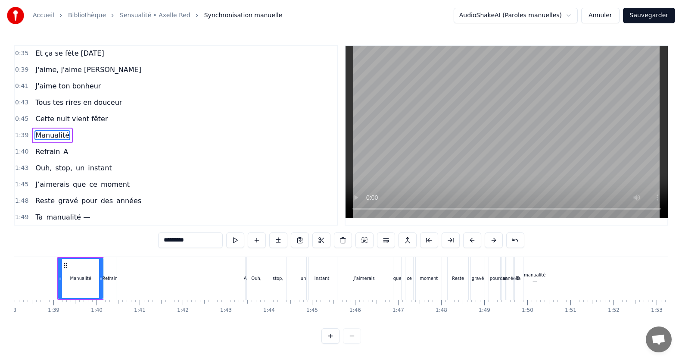
click at [59, 277] on icon at bounding box center [60, 277] width 3 height 7
click at [19, 132] on span "1:39" at bounding box center [21, 135] width 13 height 9
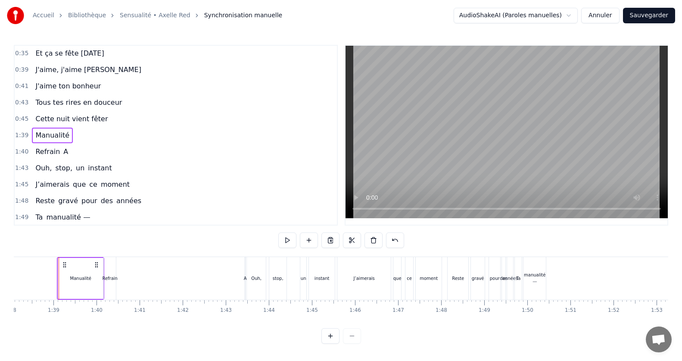
click at [19, 132] on span "1:39" at bounding box center [21, 135] width 13 height 9
click at [59, 278] on div at bounding box center [59, 278] width 0 height 43
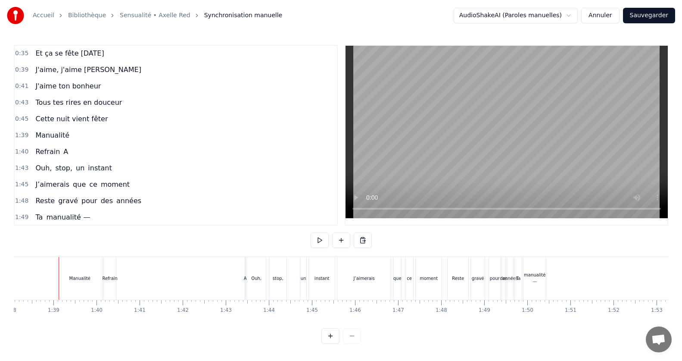
click at [74, 282] on div "Manualité" at bounding box center [79, 278] width 45 height 43
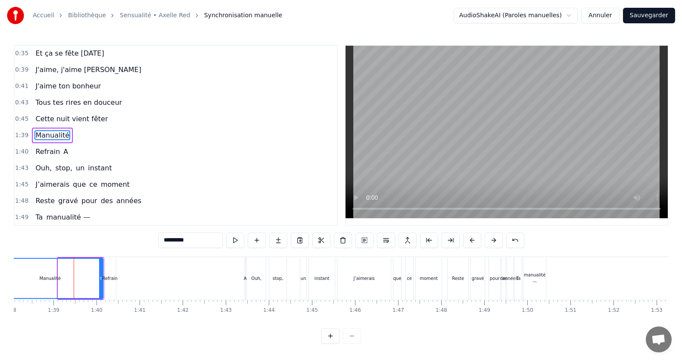
drag, startPoint x: 61, startPoint y: 278, endPoint x: 0, endPoint y: 243, distance: 70.6
click at [0, 243] on div "Accueil Bibliothèque Sensualité • Axelle Red Synchronisation manuelle AudioShak…" at bounding box center [341, 171] width 682 height 343
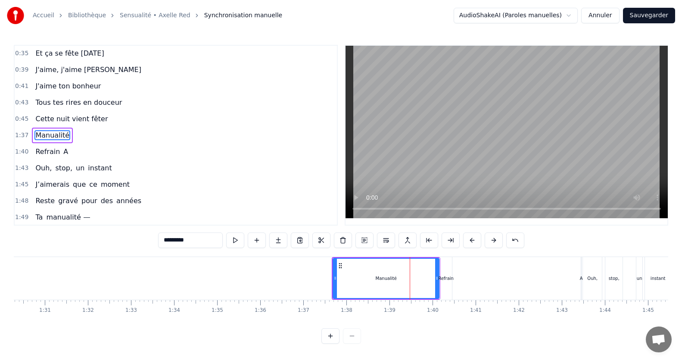
scroll to position [0, 3803]
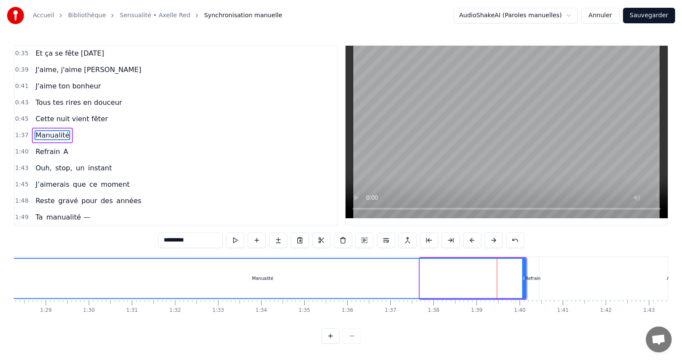
drag, startPoint x: 421, startPoint y: 274, endPoint x: 0, endPoint y: 315, distance: 422.9
click at [0, 315] on div "Accueil Bibliothèque Sensualité • Axelle Red Synchronisation manuelle AudioShak…" at bounding box center [341, 171] width 682 height 343
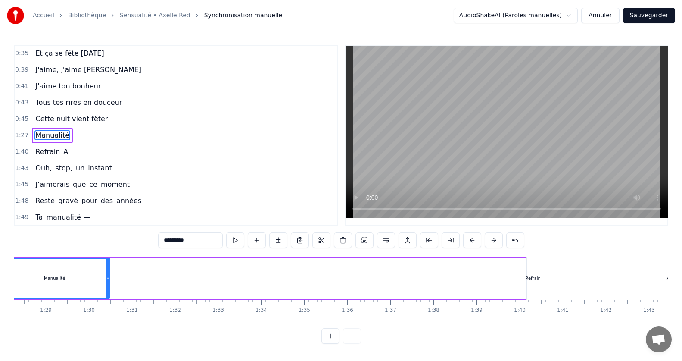
drag, startPoint x: 523, startPoint y: 277, endPoint x: 106, endPoint y: 320, distance: 418.8
click at [106, 320] on div "Jamais je n'aurais pensé Mais ca y est on y est le grand jour est enfin venu To…" at bounding box center [341, 288] width 654 height 65
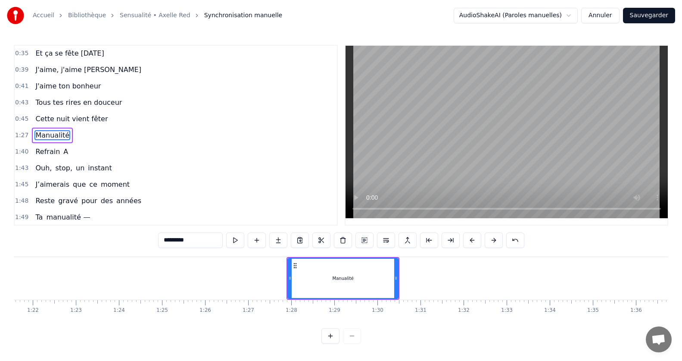
scroll to position [0, 3286]
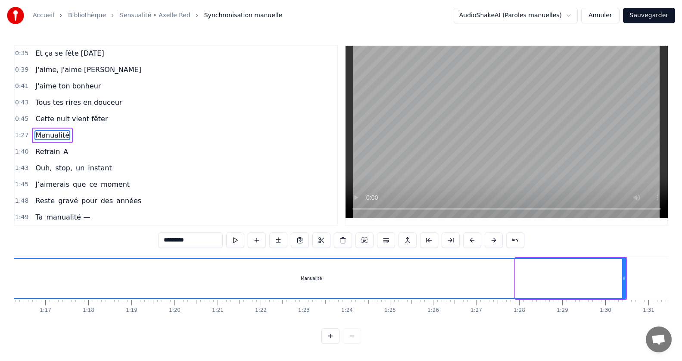
drag, startPoint x: 519, startPoint y: 275, endPoint x: 0, endPoint y: 316, distance: 520.8
click at [0, 316] on div "Accueil Bibliothèque Sensualité • Axelle Red Synchronisation manuelle AudioShak…" at bounding box center [341, 171] width 682 height 343
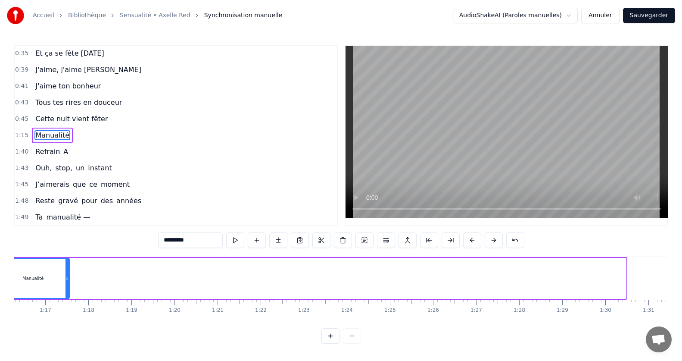
drag, startPoint x: 625, startPoint y: 277, endPoint x: 69, endPoint y: 302, distance: 557.2
click at [69, 302] on div "Jamais je n'aurais pensé Mais ca y est on y est le grand jour est enfin venu To…" at bounding box center [341, 288] width 654 height 65
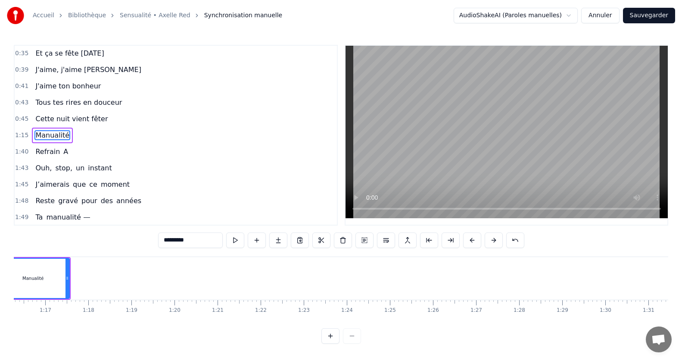
drag, startPoint x: 250, startPoint y: 328, endPoint x: 224, endPoint y: 322, distance: 27.0
click at [224, 322] on div "0:15 Jamais je n'aurais pensé 0:20 Mais ca y est on y est 0:24 le grand jour es…" at bounding box center [341, 194] width 654 height 299
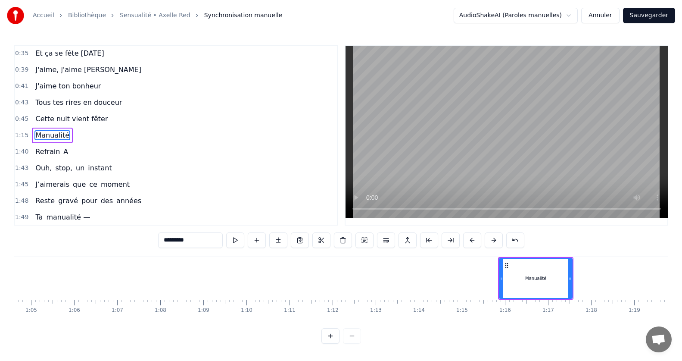
scroll to position [0, 2703]
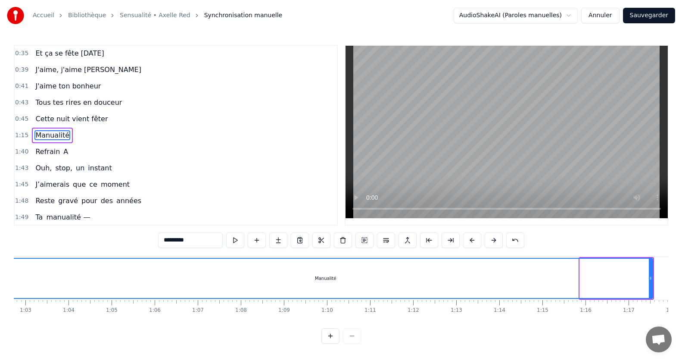
drag, startPoint x: 582, startPoint y: 277, endPoint x: 0, endPoint y: 295, distance: 581.9
click at [0, 295] on div "Accueil Bibliothèque Sensualité • Axelle Red Synchronisation manuelle AudioShak…" at bounding box center [341, 171] width 682 height 343
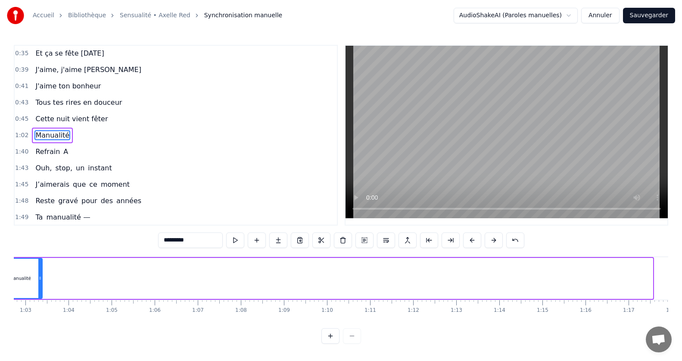
drag, startPoint x: 647, startPoint y: 277, endPoint x: 41, endPoint y: 286, distance: 606.3
click at [41, 286] on div at bounding box center [39, 278] width 3 height 39
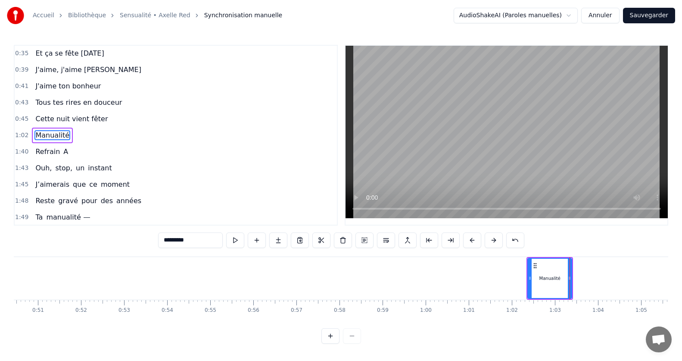
scroll to position [0, 2112]
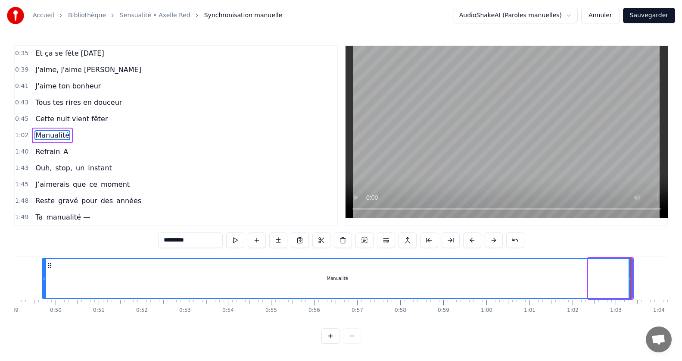
drag, startPoint x: 590, startPoint y: 278, endPoint x: 49, endPoint y: 274, distance: 541.2
click at [44, 275] on icon at bounding box center [44, 277] width 3 height 7
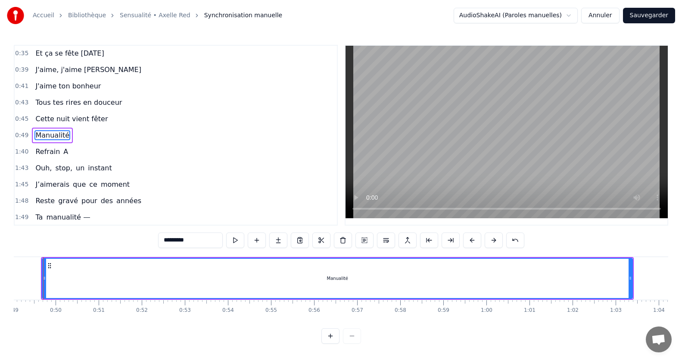
scroll to position [0, 2099]
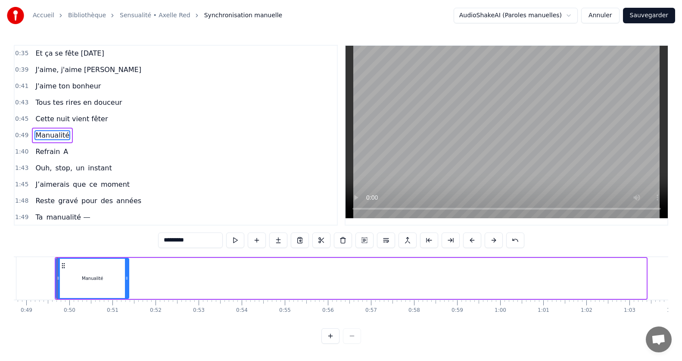
drag, startPoint x: 645, startPoint y: 277, endPoint x: 128, endPoint y: 290, distance: 517.6
click at [128, 290] on div at bounding box center [126, 278] width 3 height 39
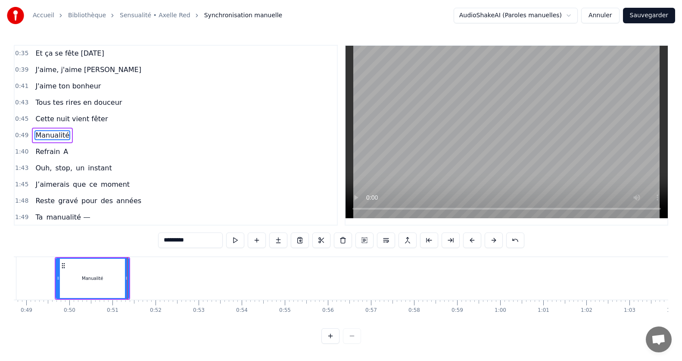
scroll to position [0, 1958]
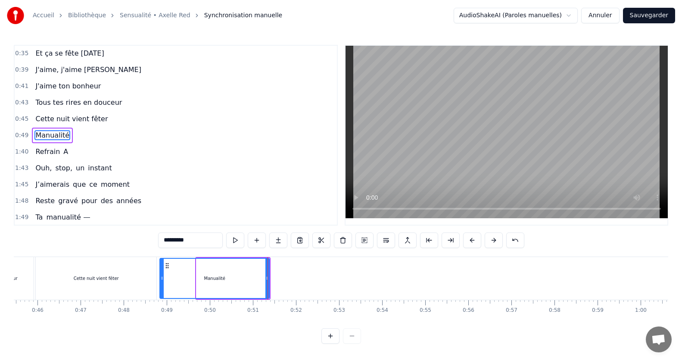
drag, startPoint x: 199, startPoint y: 276, endPoint x: 162, endPoint y: 273, distance: 36.8
click at [162, 273] on div at bounding box center [161, 278] width 3 height 39
drag, startPoint x: 267, startPoint y: 275, endPoint x: 241, endPoint y: 276, distance: 26.3
click at [241, 276] on icon at bounding box center [240, 277] width 3 height 7
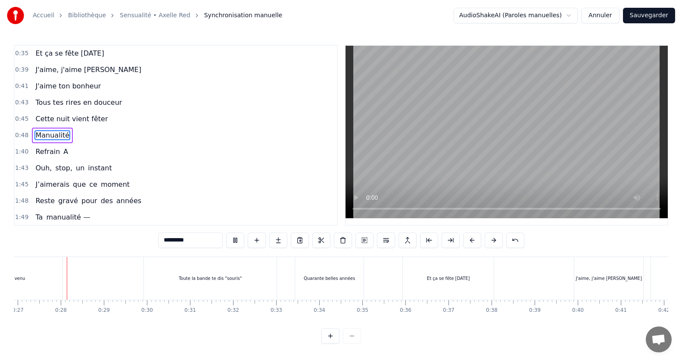
scroll to position [0, 1163]
click at [592, 289] on div "J'aime, j'aime [PERSON_NAME]" at bounding box center [604, 278] width 69 height 43
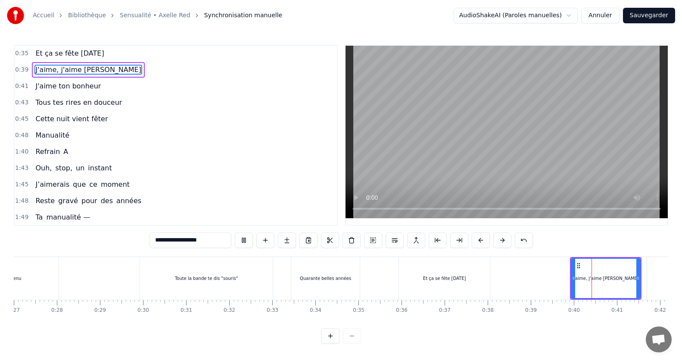
type input "**********"
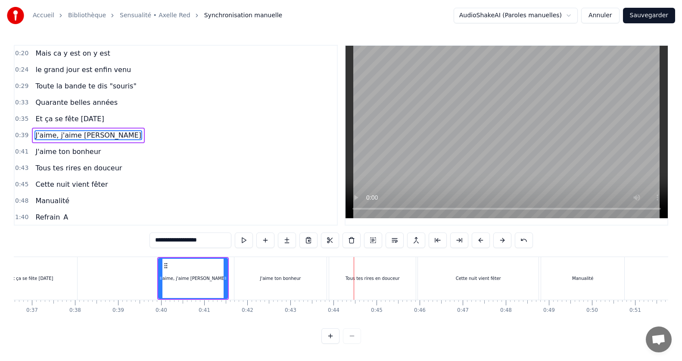
scroll to position [0, 1482]
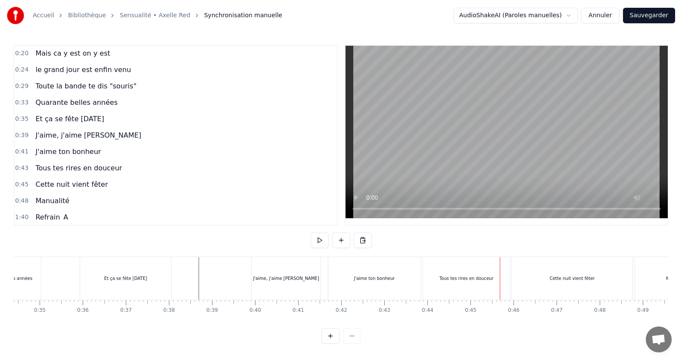
click at [483, 270] on div "Tous tes rires en douceur" at bounding box center [466, 278] width 87 height 43
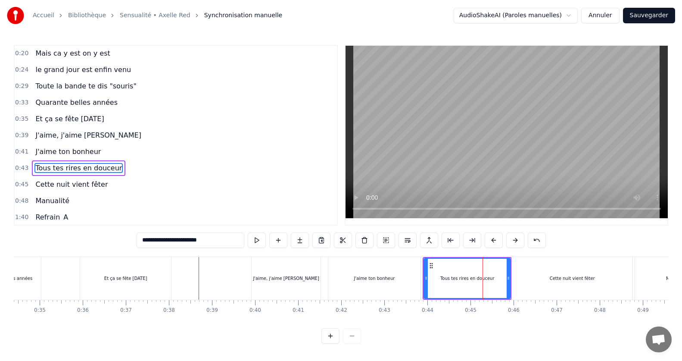
scroll to position [50, 0]
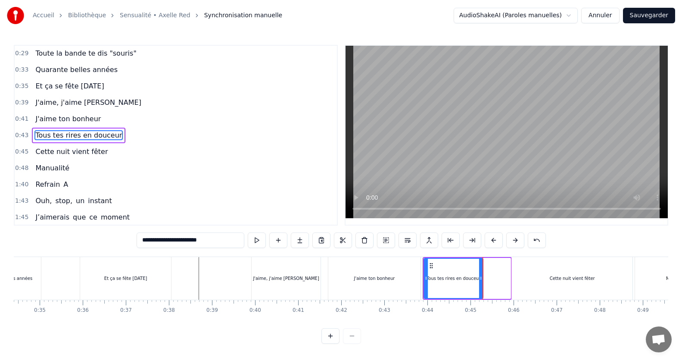
drag, startPoint x: 508, startPoint y: 278, endPoint x: 481, endPoint y: 282, distance: 27.8
click at [481, 282] on div at bounding box center [480, 278] width 3 height 39
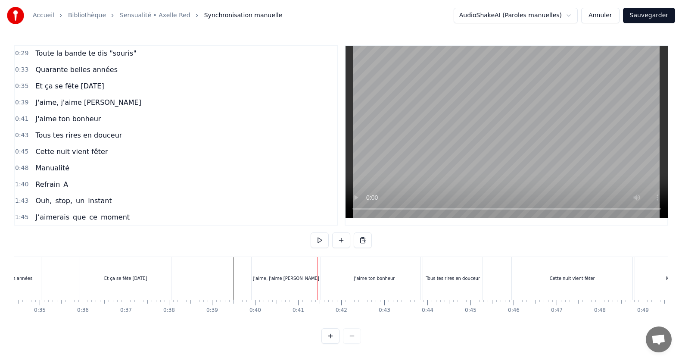
click at [171, 283] on div "Et ça se fête [DATE]" at bounding box center [125, 278] width 91 height 43
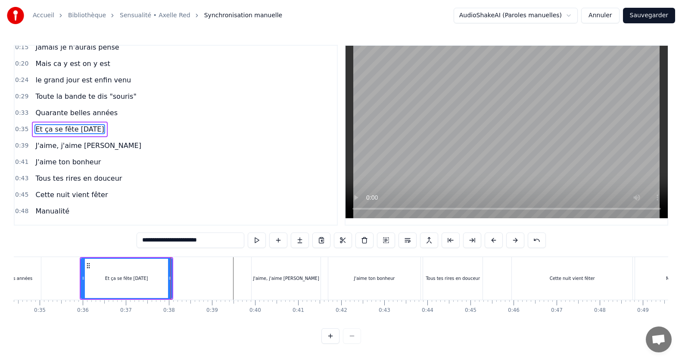
scroll to position [0, 0]
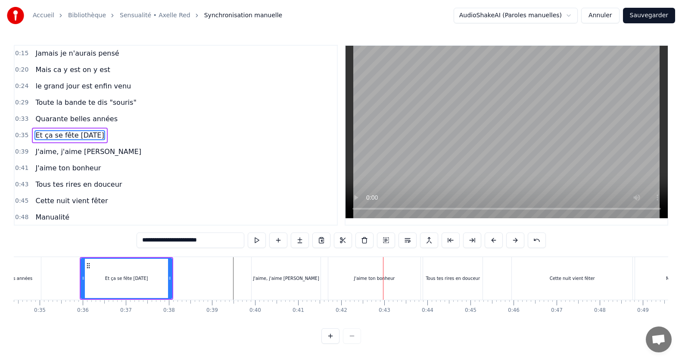
click at [415, 278] on div "J'aime ton bonheur" at bounding box center [374, 278] width 92 height 43
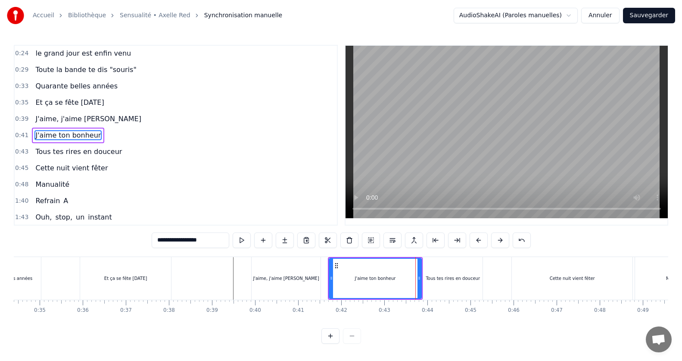
click at [421, 281] on div "J'aime ton bonheur" at bounding box center [375, 278] width 93 height 41
drag, startPoint x: 419, startPoint y: 280, endPoint x: 383, endPoint y: 279, distance: 36.2
click at [383, 279] on icon at bounding box center [382, 277] width 3 height 7
click at [343, 283] on div "J'aime ton bonheur" at bounding box center [357, 278] width 55 height 39
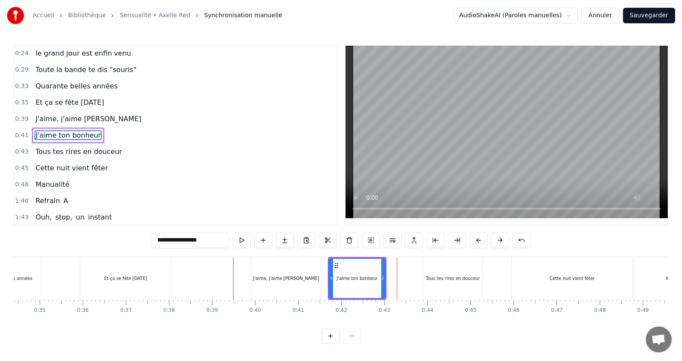
click at [435, 268] on div "Tous tes rires en douceur" at bounding box center [452, 278] width 59 height 43
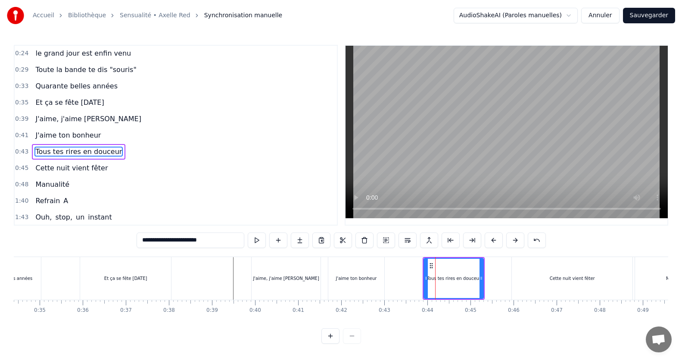
scroll to position [50, 0]
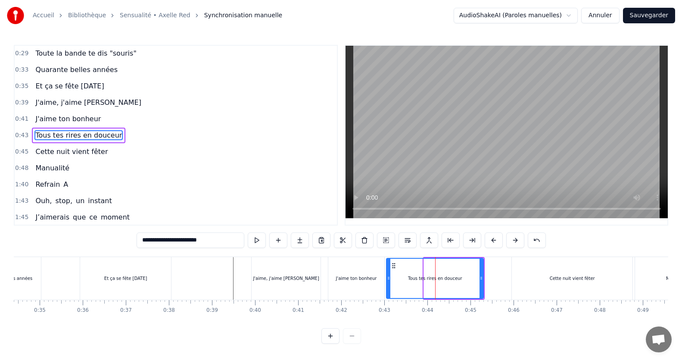
drag, startPoint x: 424, startPoint y: 280, endPoint x: 387, endPoint y: 282, distance: 37.5
click at [387, 282] on div at bounding box center [388, 278] width 3 height 39
click at [349, 290] on div "J'aime ton bonheur" at bounding box center [356, 278] width 56 height 43
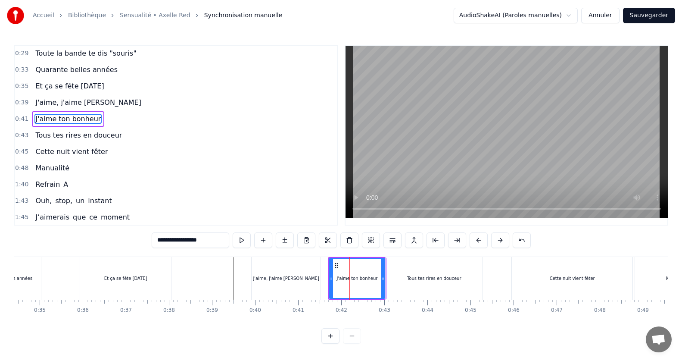
scroll to position [33, 0]
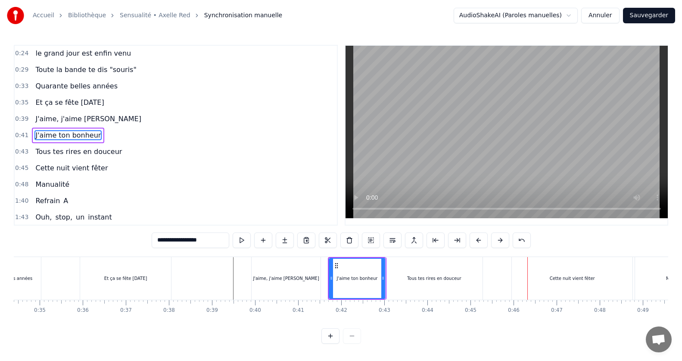
click at [550, 293] on div "Cette nuit vient fêter" at bounding box center [572, 278] width 121 height 43
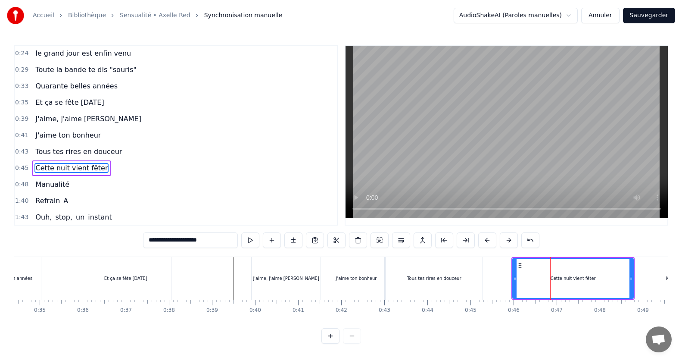
scroll to position [66, 0]
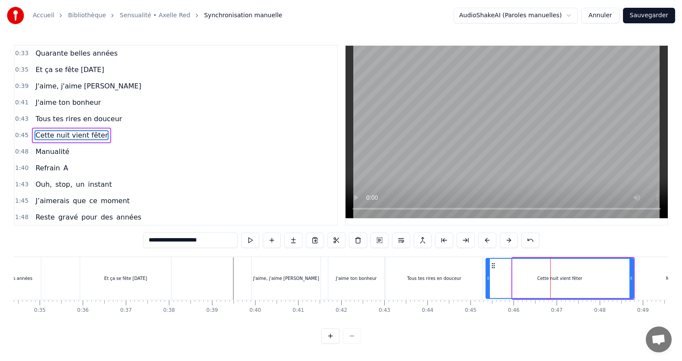
drag, startPoint x: 516, startPoint y: 281, endPoint x: 489, endPoint y: 278, distance: 26.8
click at [489, 278] on icon at bounding box center [487, 277] width 3 height 7
click at [436, 293] on div "Tous tes rires en douceur" at bounding box center [434, 278] width 97 height 43
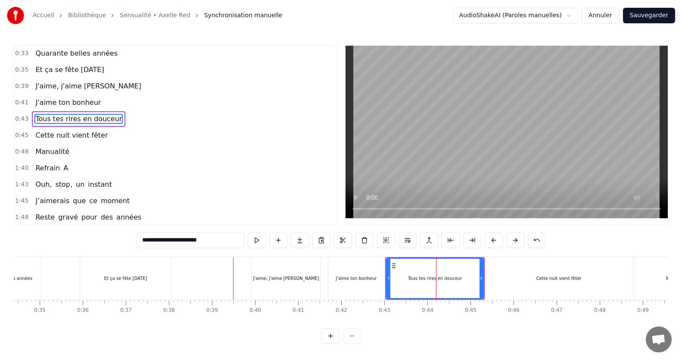
scroll to position [50, 0]
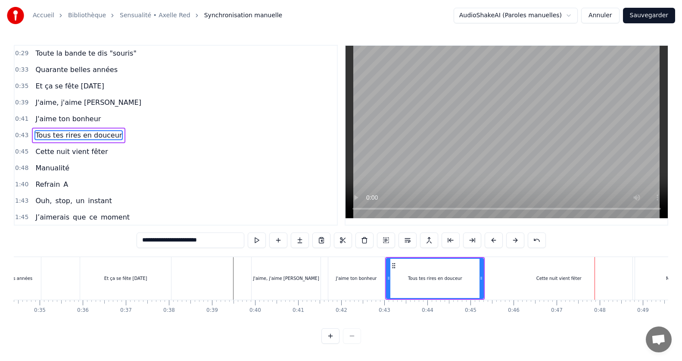
click at [626, 280] on div "Cette nuit vient fêter" at bounding box center [558, 278] width 147 height 43
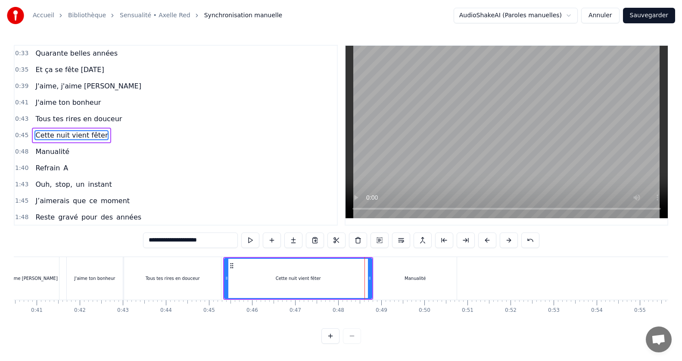
scroll to position [0, 1751]
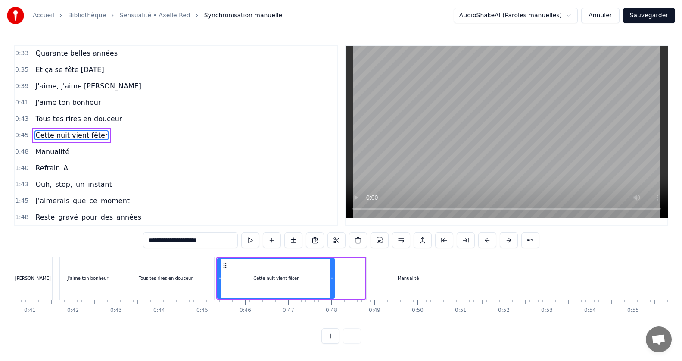
drag, startPoint x: 363, startPoint y: 279, endPoint x: 333, endPoint y: 280, distance: 30.6
click at [333, 280] on icon at bounding box center [331, 277] width 3 height 7
click at [313, 288] on div "Cette nuit vient fêter" at bounding box center [276, 278] width 116 height 39
click at [184, 293] on div "Tous tes rires en douceur" at bounding box center [165, 278] width 97 height 43
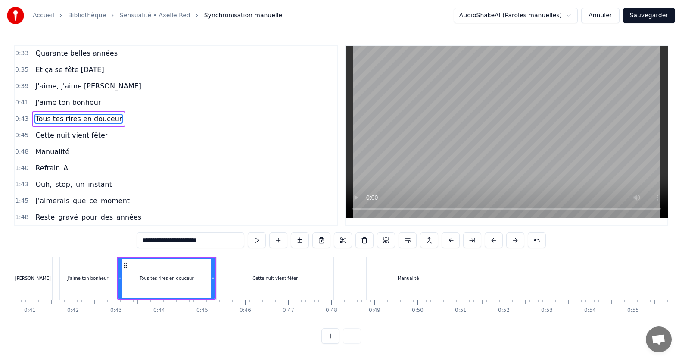
scroll to position [50, 0]
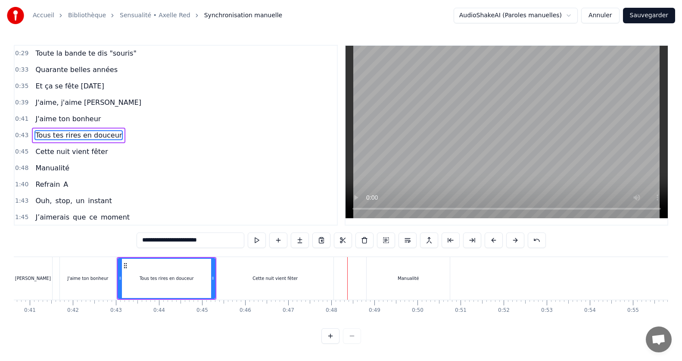
click at [405, 279] on div "Manualité" at bounding box center [408, 278] width 21 height 6
type input "*********"
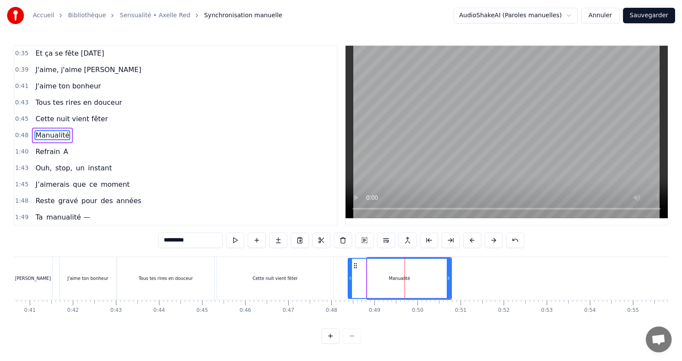
drag, startPoint x: 370, startPoint y: 281, endPoint x: 350, endPoint y: 283, distance: 19.5
click at [350, 283] on div at bounding box center [350, 278] width 3 height 39
drag, startPoint x: 448, startPoint y: 280, endPoint x: 415, endPoint y: 279, distance: 32.8
click at [415, 279] on icon at bounding box center [415, 277] width 3 height 7
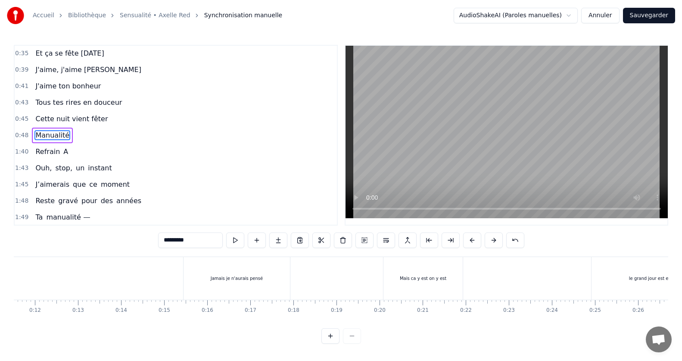
scroll to position [0, 483]
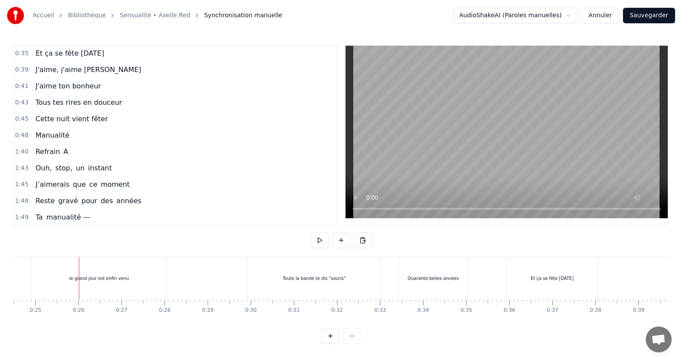
scroll to position [0, 0]
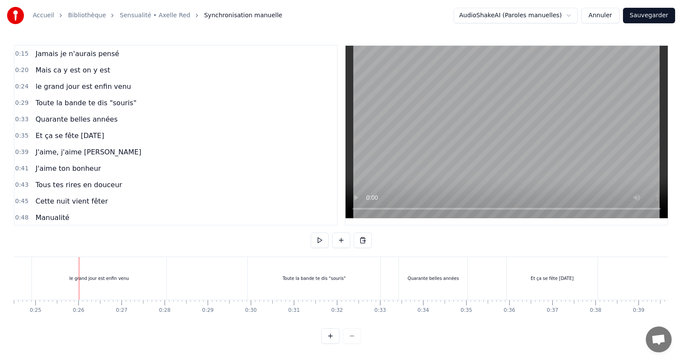
click at [169, 57] on div "0:15 Jamais je n'aurais pensé" at bounding box center [176, 54] width 322 height 16
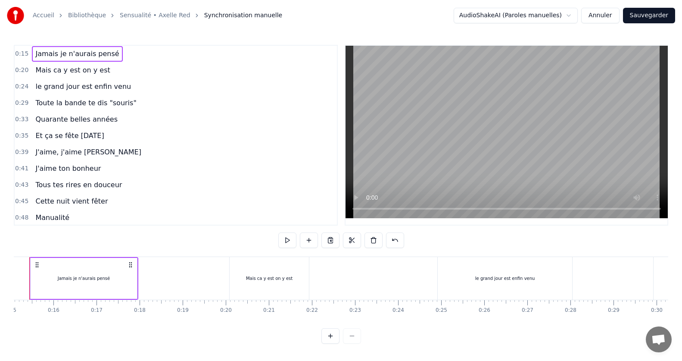
scroll to position [0, 622]
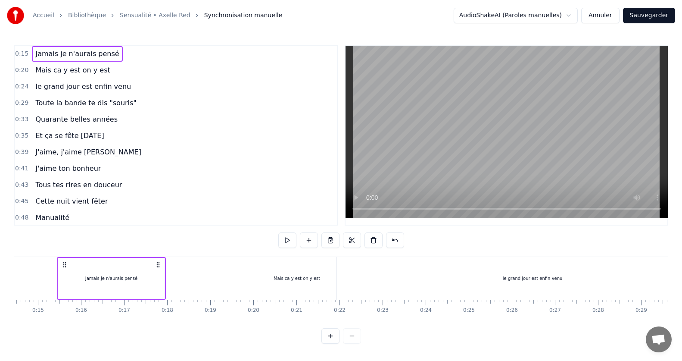
click at [147, 278] on div "Jamais je n'aurais pensé" at bounding box center [111, 278] width 106 height 41
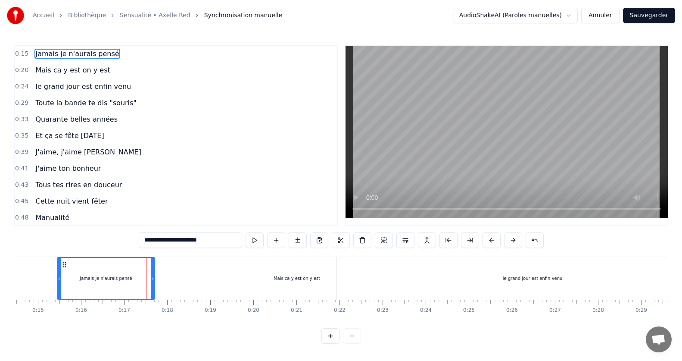
drag, startPoint x: 162, startPoint y: 278, endPoint x: 153, endPoint y: 278, distance: 9.1
click at [153, 278] on icon at bounding box center [152, 277] width 3 height 7
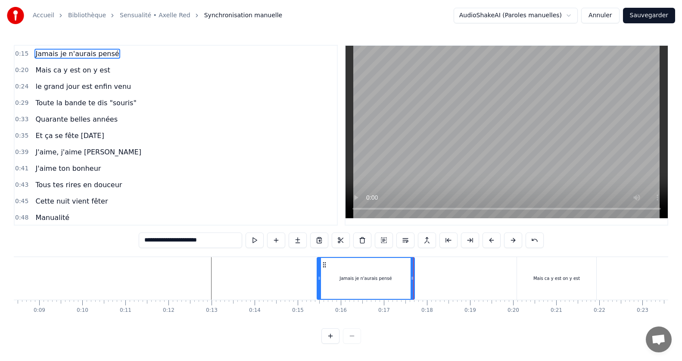
scroll to position [0, 369]
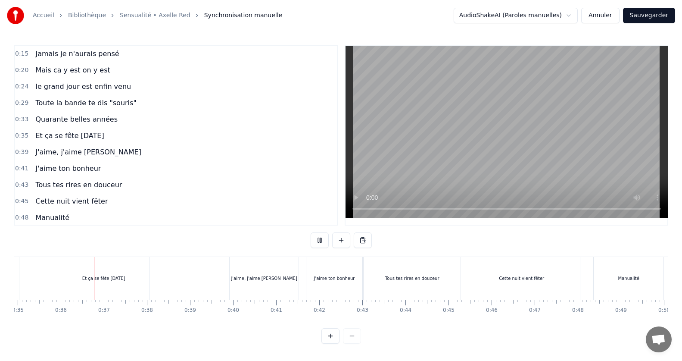
scroll to position [0, 1515]
click at [49, 277] on div "Et ça se fête [DATE]" at bounding box center [92, 278] width 91 height 43
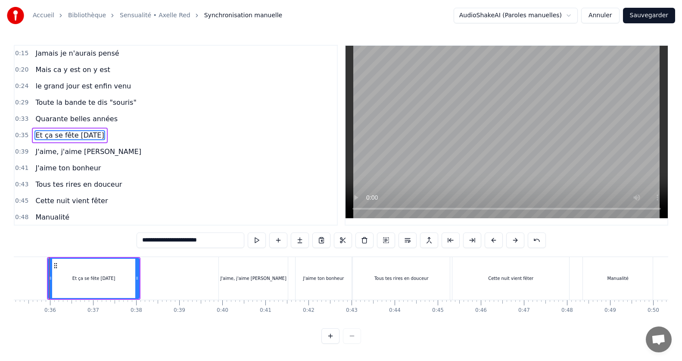
scroll to position [0, 1507]
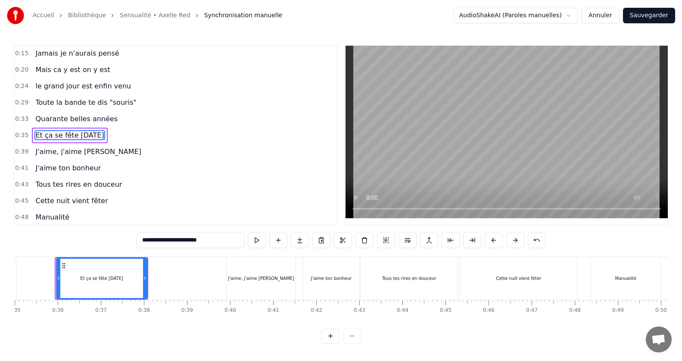
click at [59, 280] on icon at bounding box center [58, 277] width 3 height 7
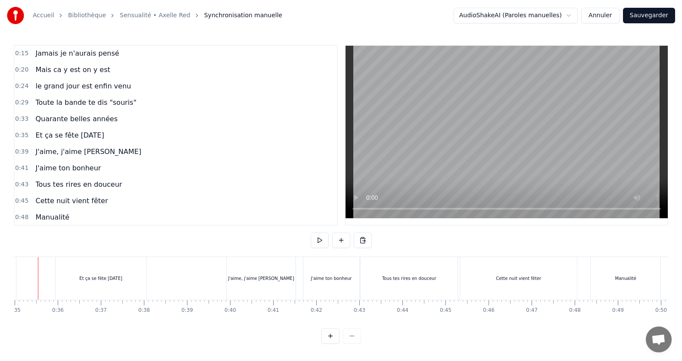
scroll to position [0, 1488]
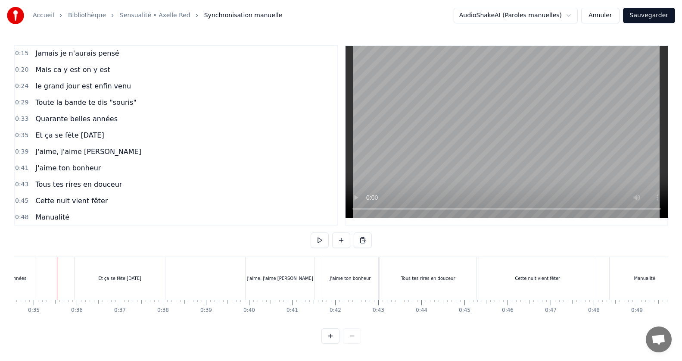
click at [33, 295] on div "Quarante belles années" at bounding box center [0, 278] width 69 height 43
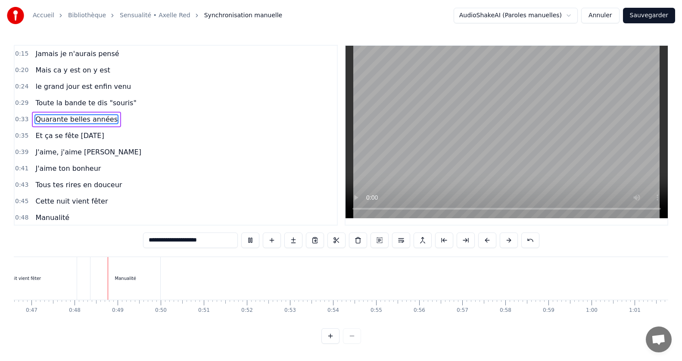
scroll to position [0, 2033]
click at [65, 215] on div "Manualité" at bounding box center [52, 218] width 41 height 16
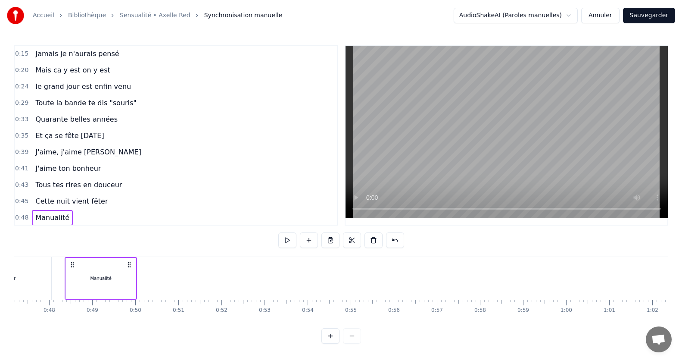
click at [65, 215] on div "Manualité" at bounding box center [52, 218] width 41 height 16
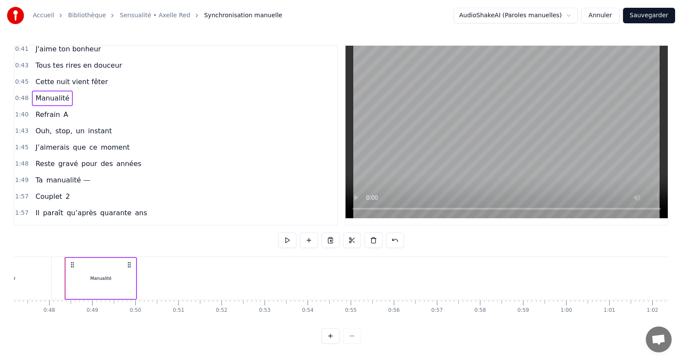
scroll to position [121, 0]
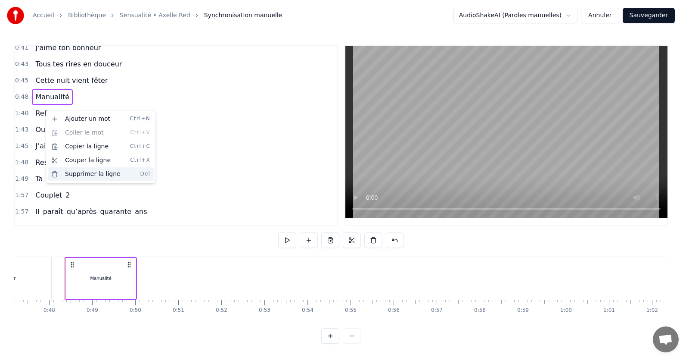
click at [93, 176] on div "Supprimer la ligne Del" at bounding box center [101, 174] width 106 height 14
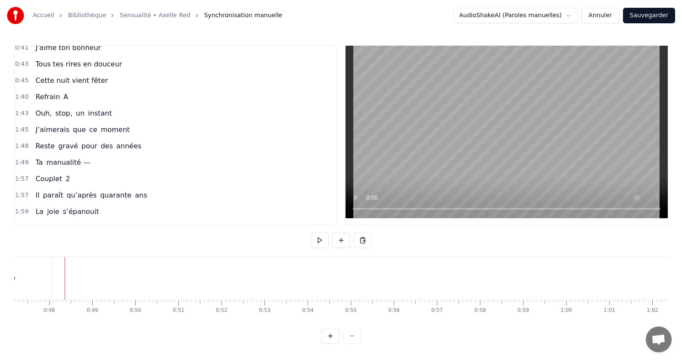
scroll to position [0, 1636]
click at [65, 92] on div "Refrain A" at bounding box center [52, 97] width 40 height 16
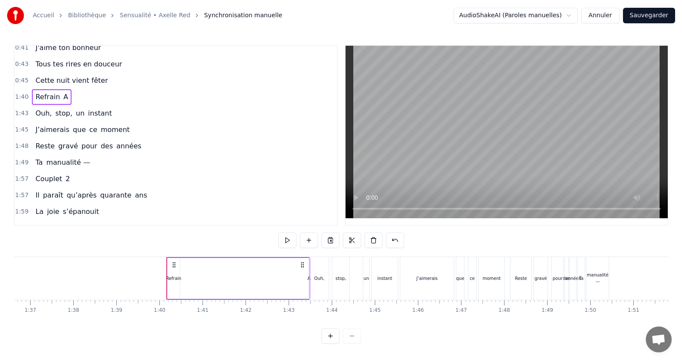
scroll to position [0, 4272]
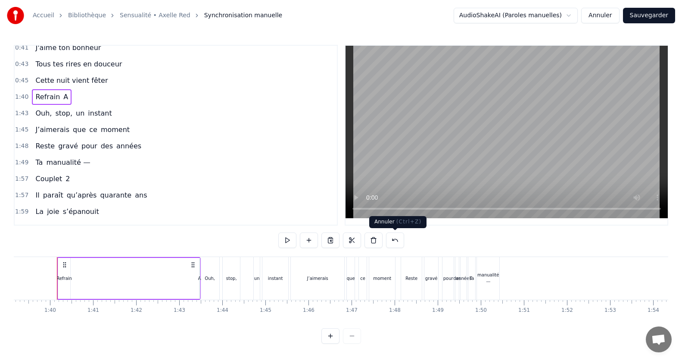
click at [398, 237] on button at bounding box center [395, 240] width 18 height 16
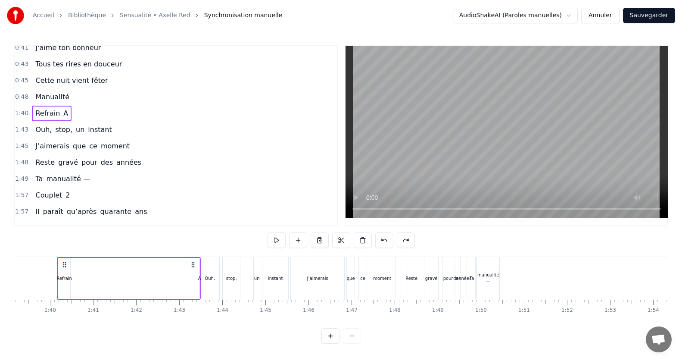
click at [50, 112] on span "Refrain" at bounding box center [47, 113] width 26 height 10
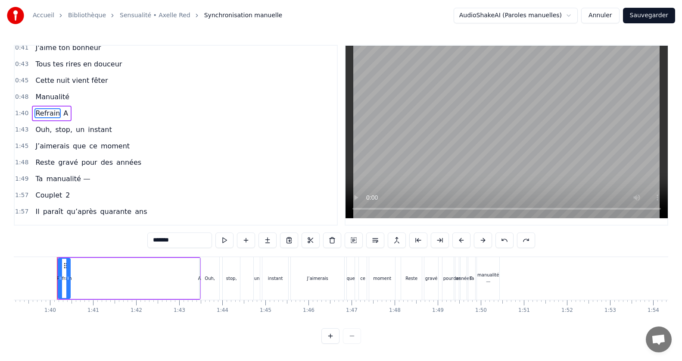
scroll to position [99, 0]
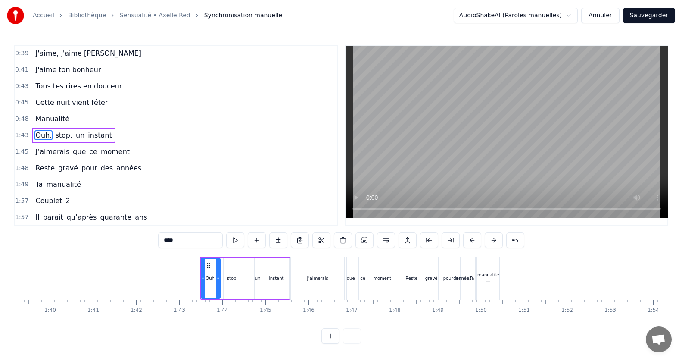
click at [193, 238] on input "****" at bounding box center [190, 240] width 65 height 16
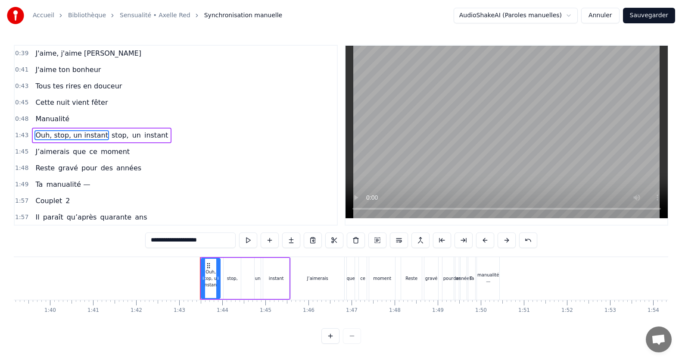
click at [111, 134] on span "stop," at bounding box center [120, 135] width 19 height 10
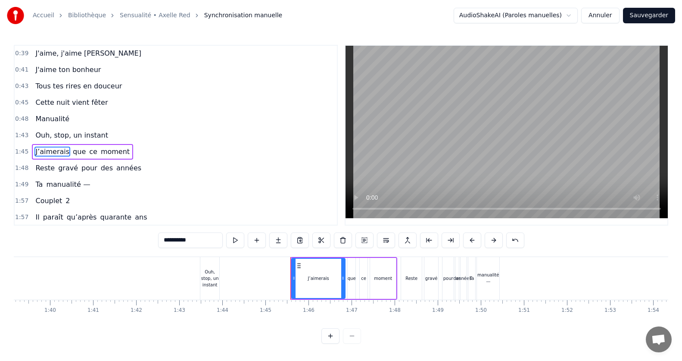
scroll to position [115, 0]
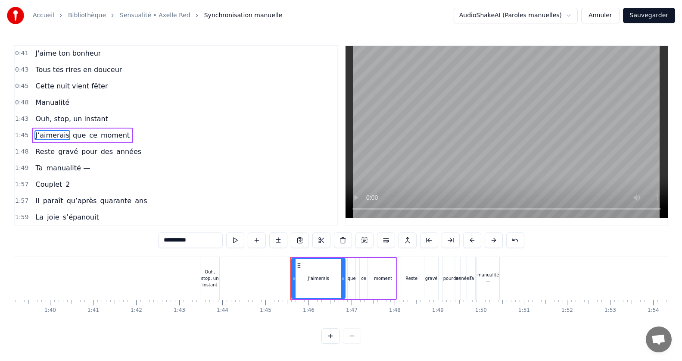
click at [193, 241] on input "**********" at bounding box center [190, 240] width 65 height 16
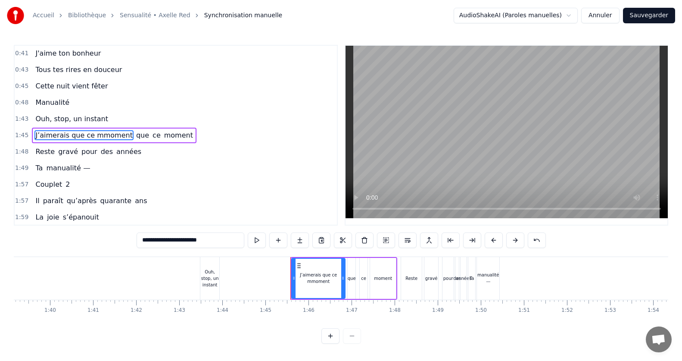
click at [198, 241] on input "**********" at bounding box center [191, 240] width 108 height 16
click at [128, 135] on span "que" at bounding box center [135, 135] width 15 height 10
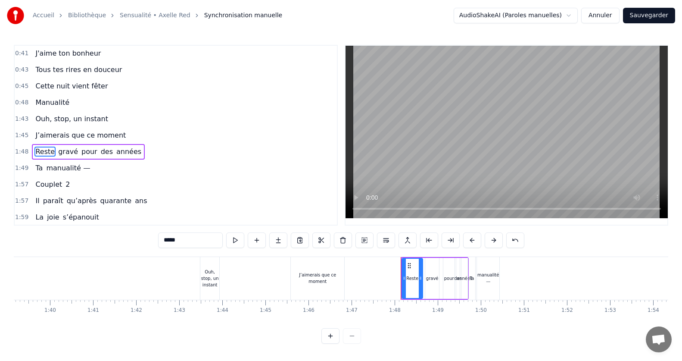
scroll to position [131, 0]
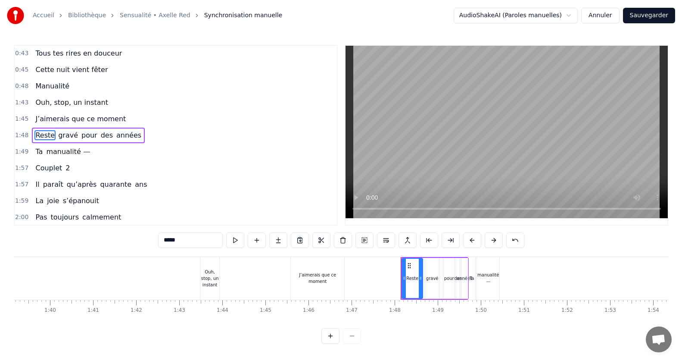
click at [184, 238] on input "*****" at bounding box center [190, 240] width 65 height 16
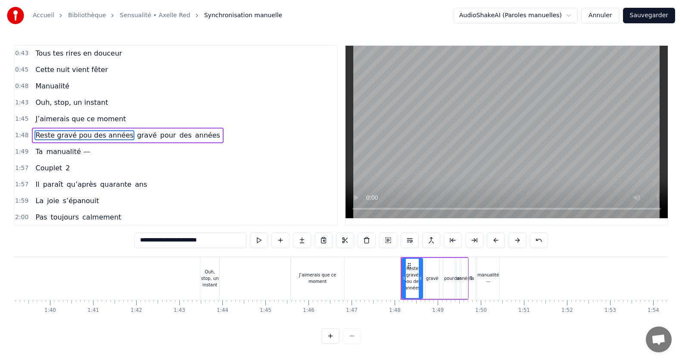
click at [183, 240] on input "**********" at bounding box center [190, 240] width 112 height 16
click at [139, 137] on span "gravé" at bounding box center [150, 135] width 22 height 10
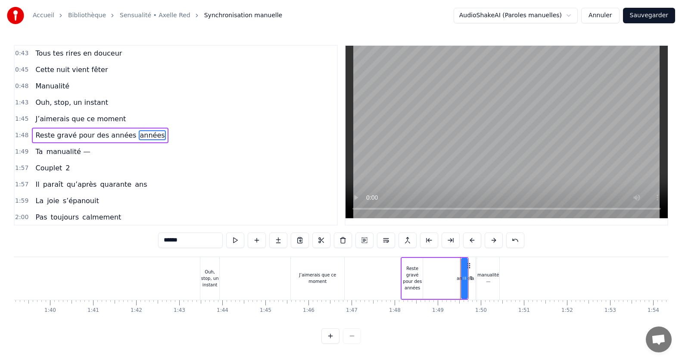
click at [34, 147] on span "Ta" at bounding box center [38, 151] width 9 height 10
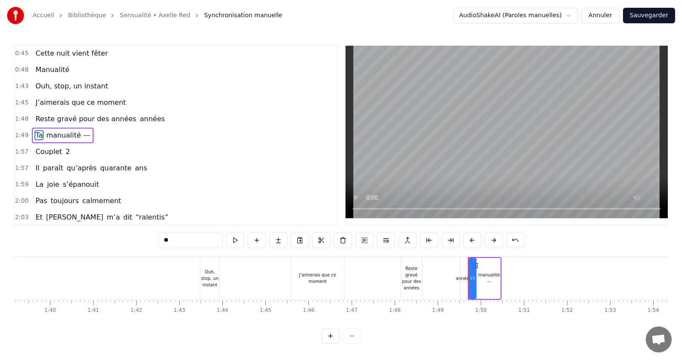
click at [183, 240] on input "**" at bounding box center [190, 240] width 65 height 16
click at [92, 130] on span "manualité ⸻" at bounding box center [104, 135] width 46 height 10
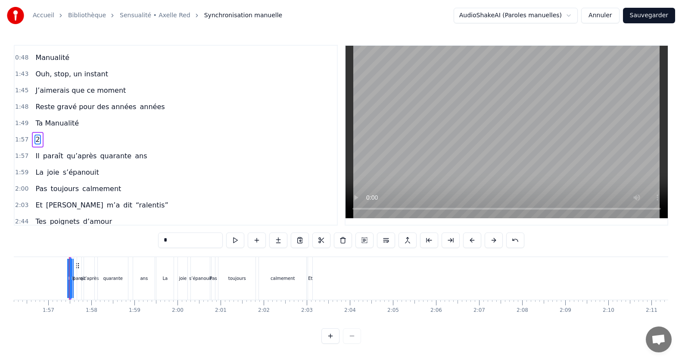
scroll to position [164, 0]
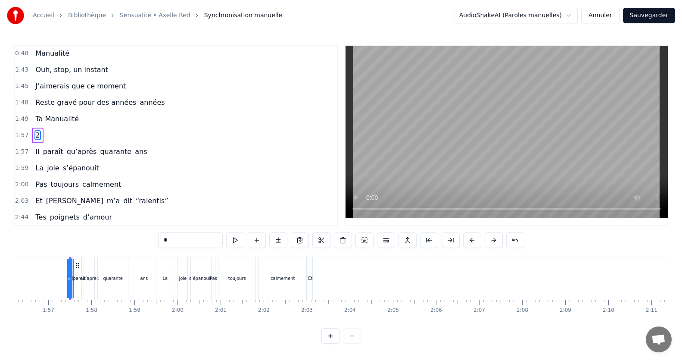
type input "**"
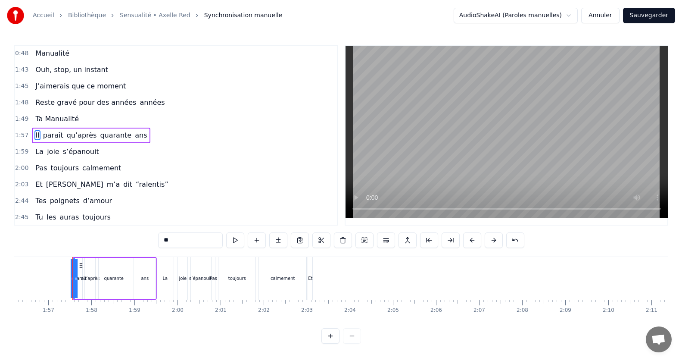
click at [81, 63] on div "Ouh, stop, un instant" at bounding box center [72, 70] width 80 height 16
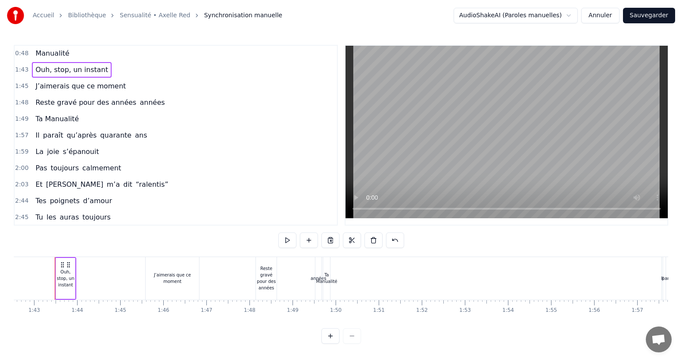
scroll to position [0, 4415]
click at [62, 274] on div "Ouh, stop, un instant" at bounding box center [67, 277] width 19 height 19
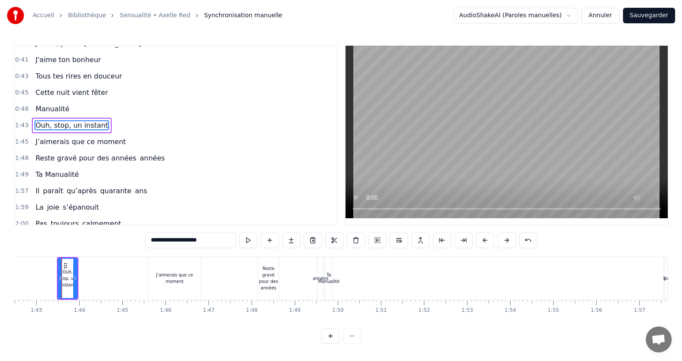
scroll to position [99, 0]
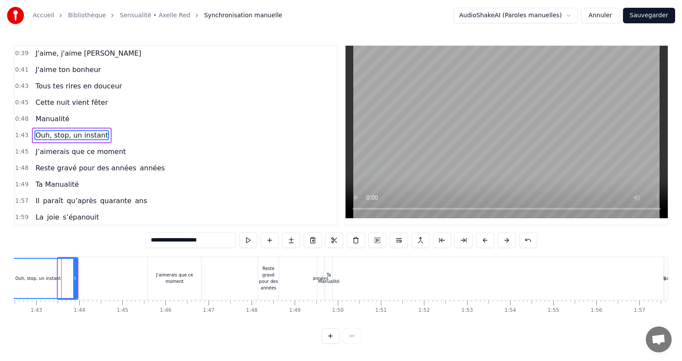
drag, startPoint x: 59, startPoint y: 280, endPoint x: 0, endPoint y: 241, distance: 70.7
click at [0, 241] on div "Accueil Bibliothèque Sensualité • Axelle Red Synchronisation manuelle AudioShak…" at bounding box center [341, 171] width 682 height 343
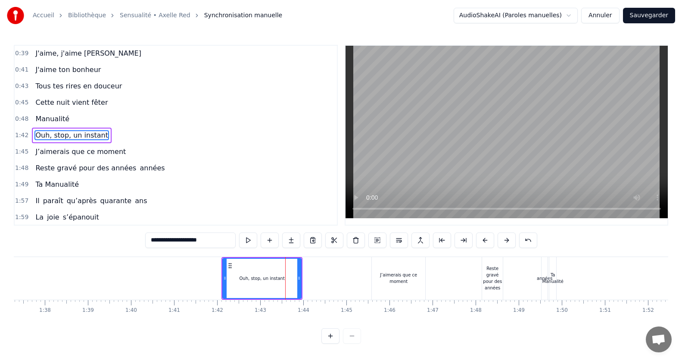
scroll to position [0, 3897]
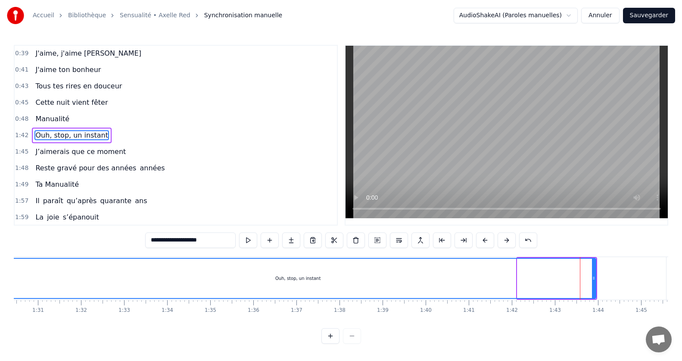
drag, startPoint x: 519, startPoint y: 278, endPoint x: 1, endPoint y: 250, distance: 518.2
click at [1, 250] on div "Accueil Bibliothèque Sensualité • Axelle Red Synchronisation manuelle AudioShak…" at bounding box center [341, 171] width 682 height 343
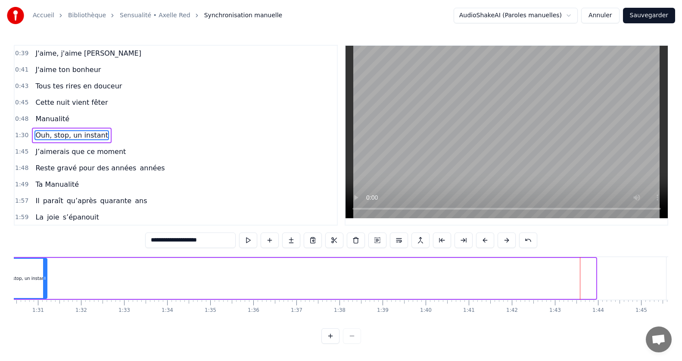
drag, startPoint x: 593, startPoint y: 275, endPoint x: 44, endPoint y: 262, distance: 549.1
click at [44, 262] on div at bounding box center [44, 278] width 3 height 39
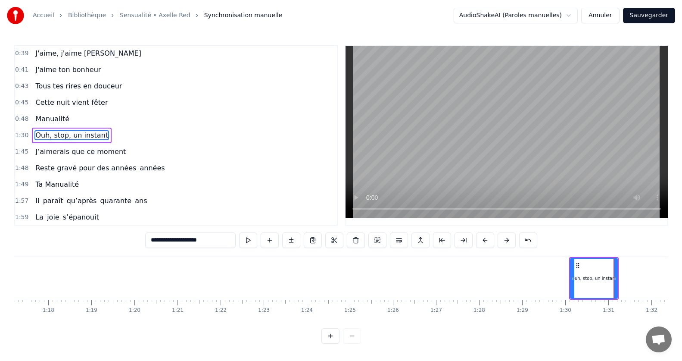
scroll to position [0, 3259]
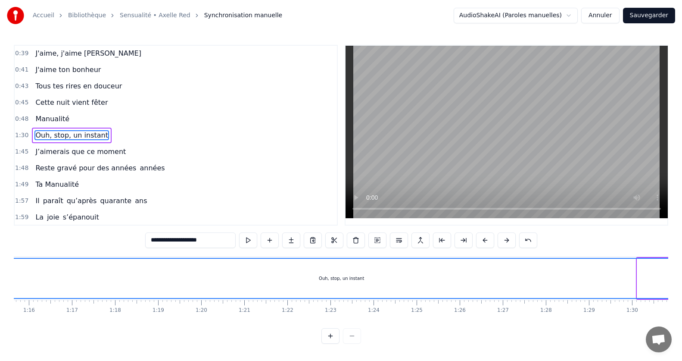
drag, startPoint x: 639, startPoint y: 279, endPoint x: 0, endPoint y: 300, distance: 638.9
click at [0, 300] on div "Accueil Bibliothèque Sensualité • Axelle Red Synchronisation manuelle AudioShak…" at bounding box center [341, 171] width 682 height 343
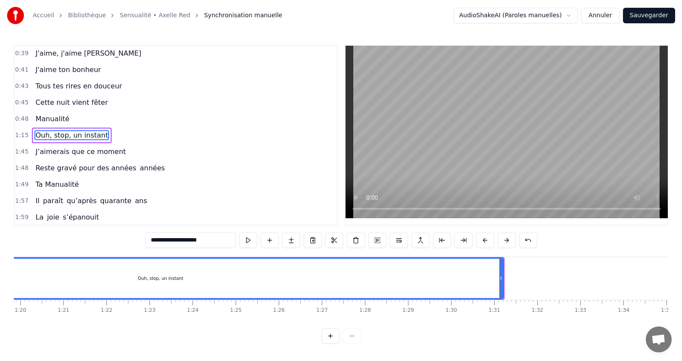
scroll to position [0, 3481]
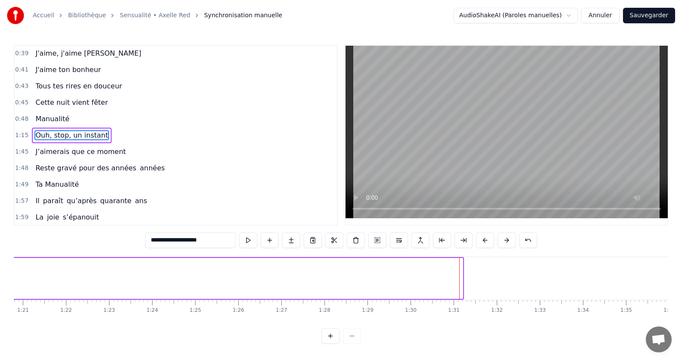
drag, startPoint x: 460, startPoint y: 278, endPoint x: 10, endPoint y: 263, distance: 450.5
click at [10, 263] on div "Accueil Bibliothèque Sensualité • Axelle Red Synchronisation manuelle AudioShak…" at bounding box center [341, 171] width 682 height 343
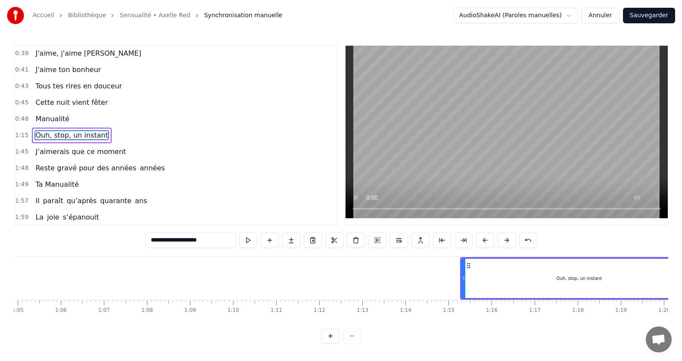
scroll to position [0, 2804]
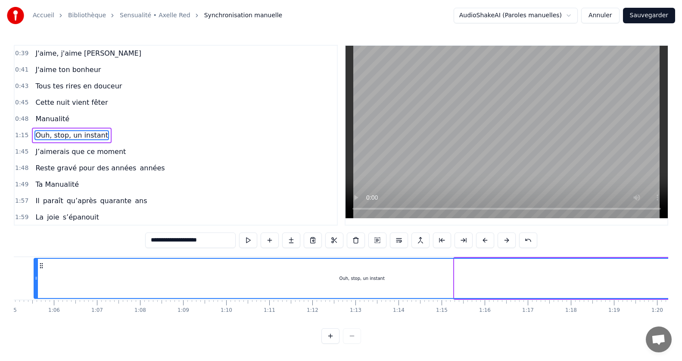
drag, startPoint x: 455, startPoint y: 277, endPoint x: 34, endPoint y: 285, distance: 420.6
click at [34, 285] on div at bounding box center [35, 278] width 3 height 39
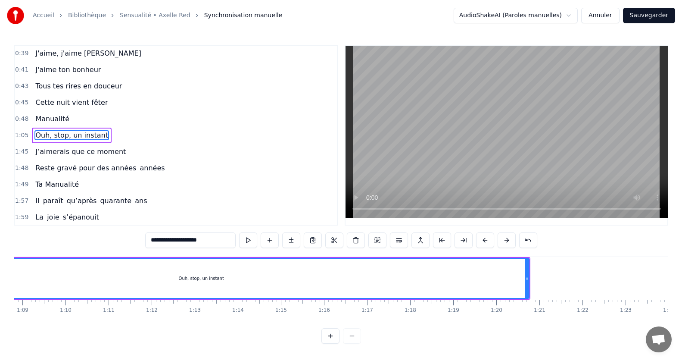
scroll to position [0, 3038]
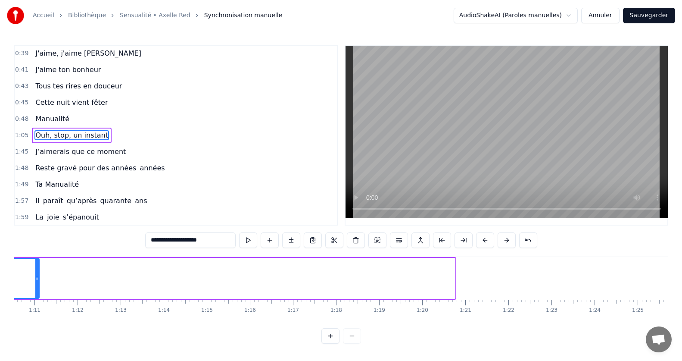
drag, startPoint x: 454, startPoint y: 278, endPoint x: 37, endPoint y: 248, distance: 417.3
click at [37, 248] on div "0:15 Jamais je n'aurais pensé 0:20 Mais ca y est on y est 0:24 le grand jour es…" at bounding box center [341, 194] width 654 height 299
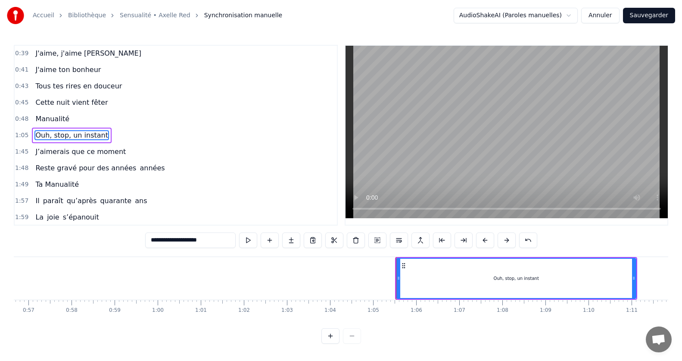
scroll to position [0, 2448]
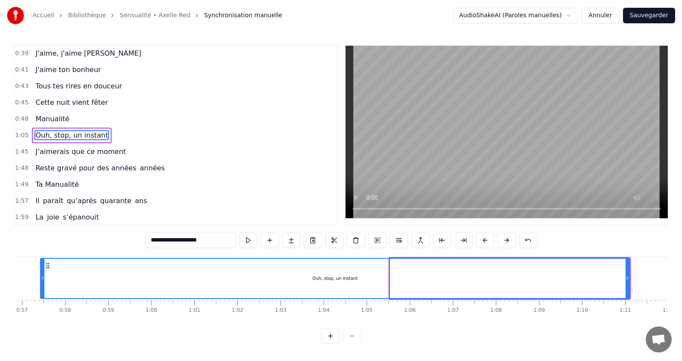
drag, startPoint x: 393, startPoint y: 277, endPoint x: 37, endPoint y: 273, distance: 355.5
click at [41, 273] on div at bounding box center [42, 278] width 3 height 39
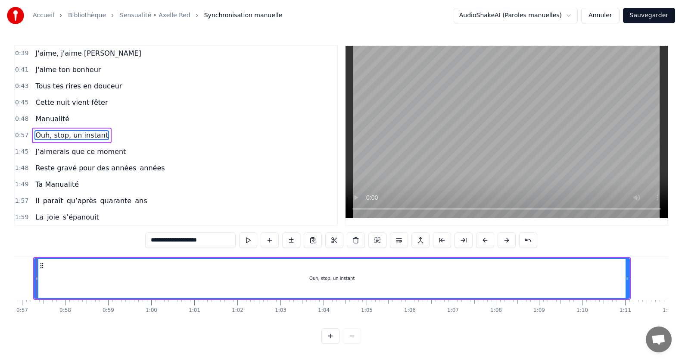
scroll to position [0, 2427]
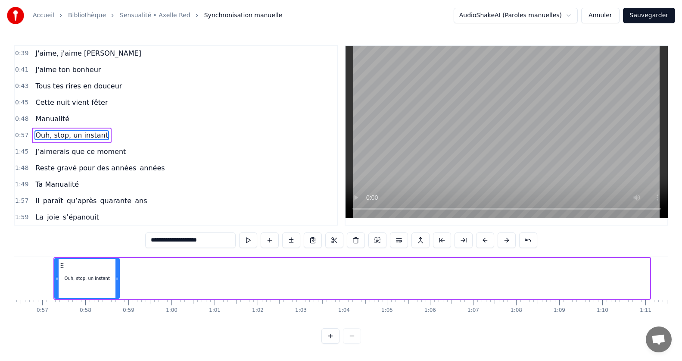
drag, startPoint x: 648, startPoint y: 278, endPoint x: 119, endPoint y: 265, distance: 529.7
click at [119, 265] on div at bounding box center [116, 278] width 3 height 39
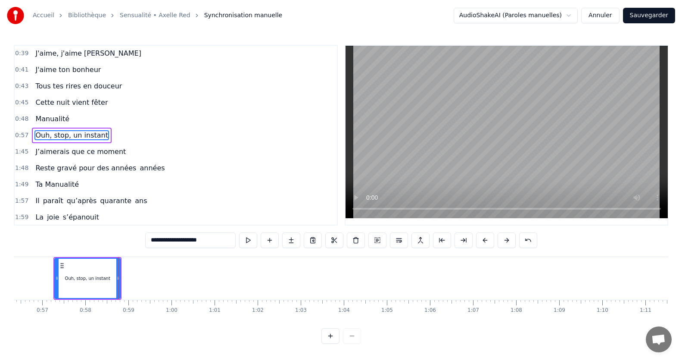
drag, startPoint x: 182, startPoint y: 328, endPoint x: 164, endPoint y: 327, distance: 18.1
click at [164, 321] on div "Jamais je n'aurais pensé Mais ca y est on y est le grand jour est enfin venu To…" at bounding box center [341, 288] width 654 height 65
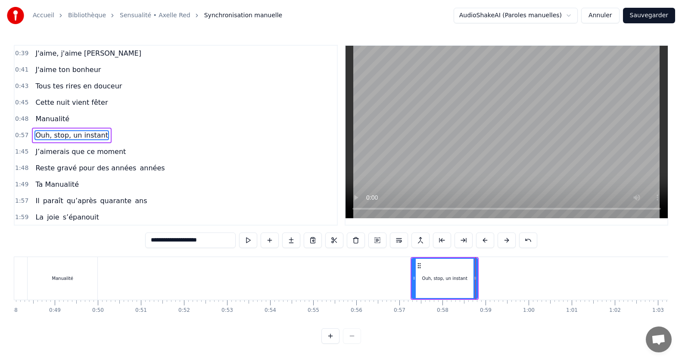
scroll to position [0, 2071]
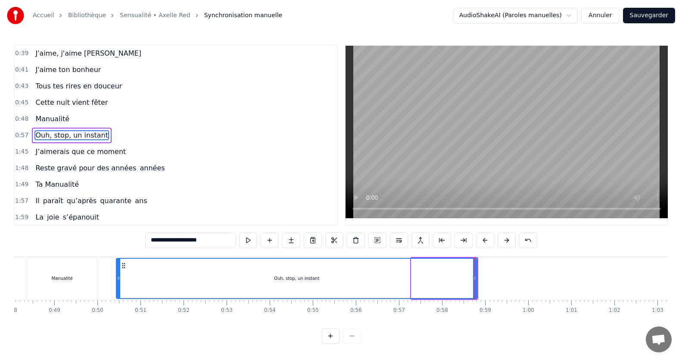
drag, startPoint x: 413, startPoint y: 277, endPoint x: 118, endPoint y: 285, distance: 295.2
click at [118, 285] on div at bounding box center [118, 278] width 3 height 39
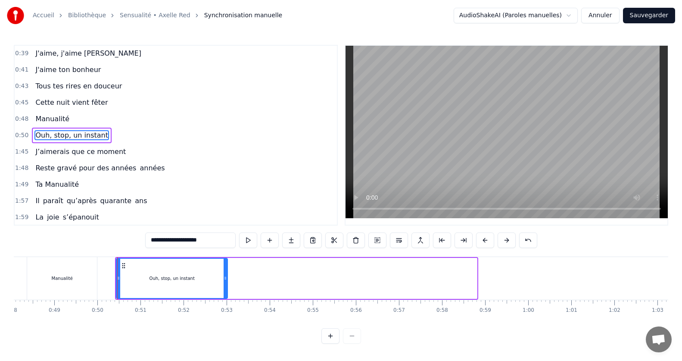
drag, startPoint x: 475, startPoint y: 279, endPoint x: 225, endPoint y: 294, distance: 249.9
click at [225, 294] on div at bounding box center [225, 278] width 3 height 39
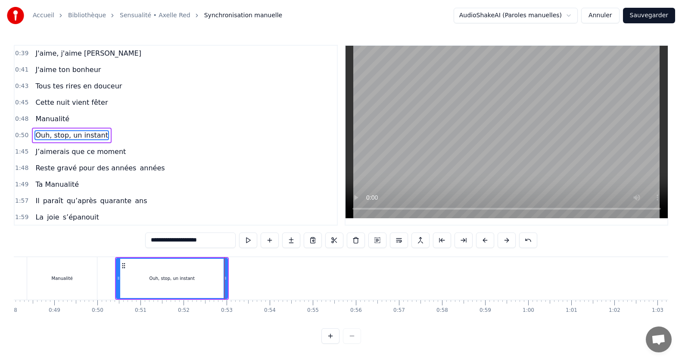
click at [146, 111] on div "0:48 Manualité" at bounding box center [176, 119] width 322 height 16
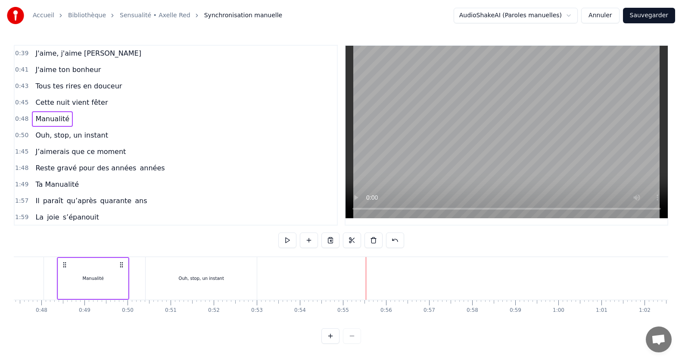
click at [148, 266] on div "Ouh, stop, un instant" at bounding box center [201, 278] width 111 height 43
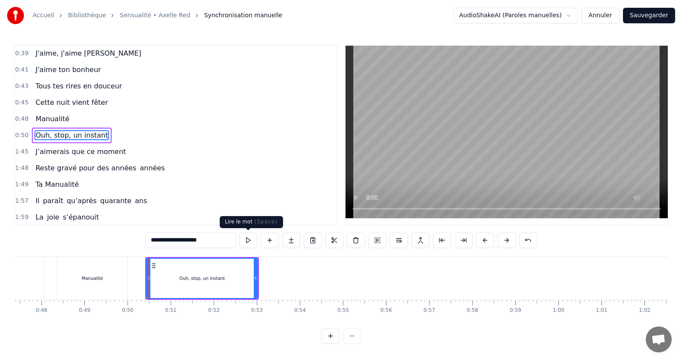
click at [250, 243] on button at bounding box center [248, 240] width 18 height 16
drag, startPoint x: 150, startPoint y: 276, endPoint x: 174, endPoint y: 280, distance: 24.5
click at [174, 280] on icon at bounding box center [172, 277] width 3 height 7
click at [244, 242] on button at bounding box center [248, 240] width 18 height 16
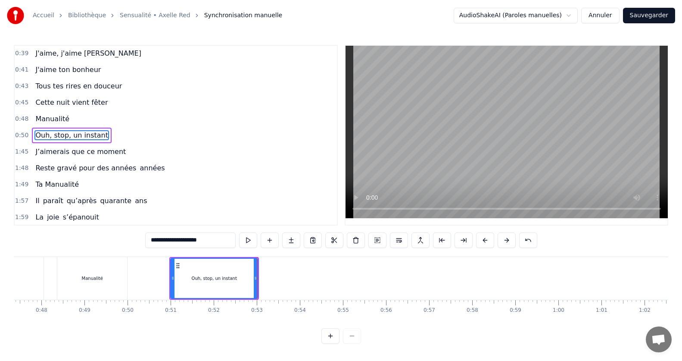
click at [244, 242] on button at bounding box center [248, 240] width 18 height 16
click at [251, 279] on icon at bounding box center [251, 277] width 3 height 7
click at [80, 150] on span "J’aimerais que ce moment" at bounding box center [80, 151] width 92 height 10
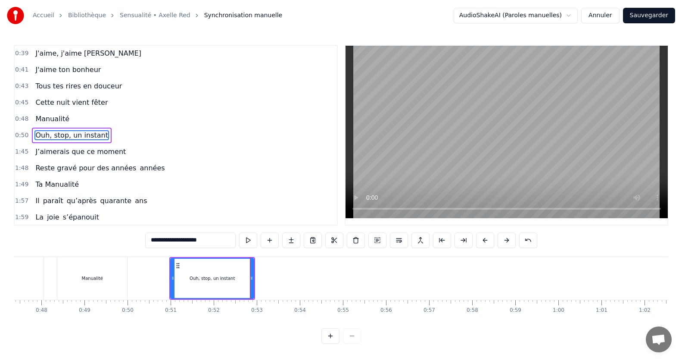
type input "**********"
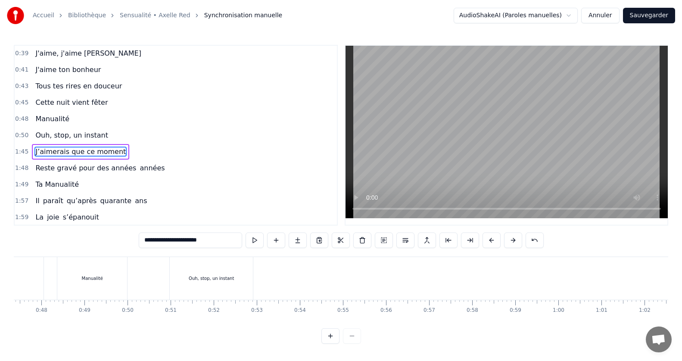
scroll to position [115, 0]
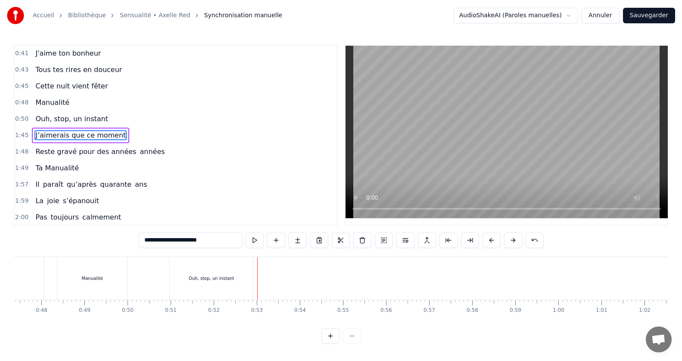
click at [45, 132] on span "J’aimerais que ce moment" at bounding box center [80, 135] width 92 height 10
click at [48, 134] on span "J’aimerais que ce moment" at bounding box center [80, 135] width 92 height 10
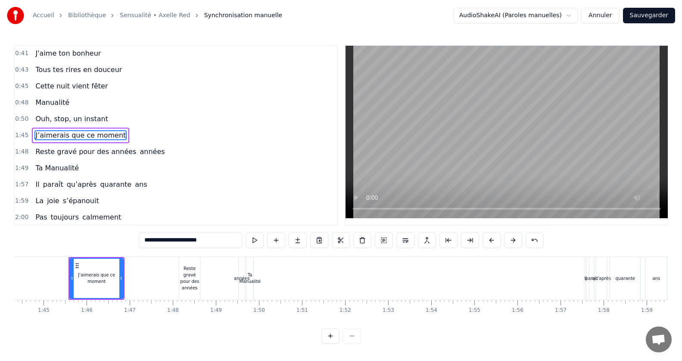
scroll to position [0, 4506]
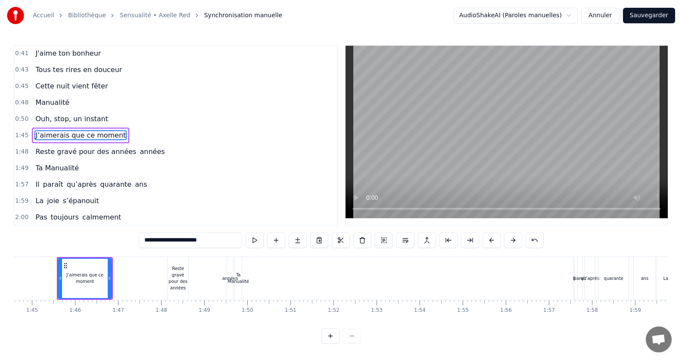
click at [58, 274] on div "J’aimerais que ce moment" at bounding box center [85, 278] width 54 height 41
drag, startPoint x: 60, startPoint y: 277, endPoint x: 0, endPoint y: 288, distance: 60.9
click at [0, 288] on div "Accueil Bibliothèque Sensualité • Axelle Red Synchronisation manuelle AudioShak…" at bounding box center [341, 171] width 682 height 343
click at [112, 280] on div "J’aimerais que ce moment" at bounding box center [55, 278] width 116 height 43
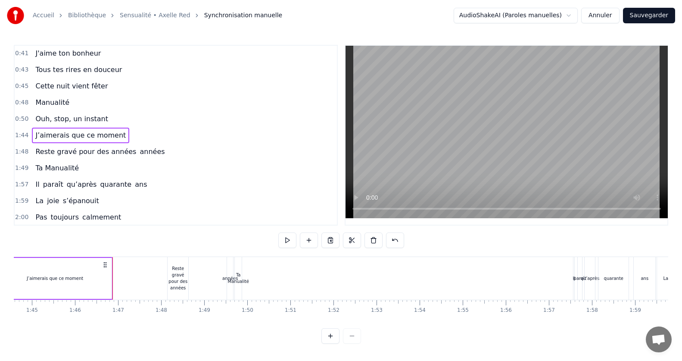
click at [71, 121] on span "Ouh, stop, un instant" at bounding box center [71, 119] width 75 height 10
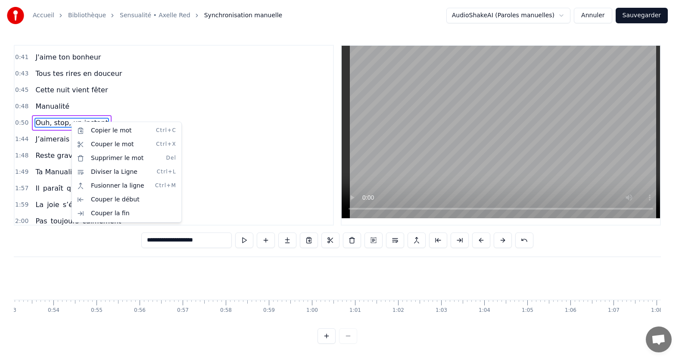
scroll to position [0, 2153]
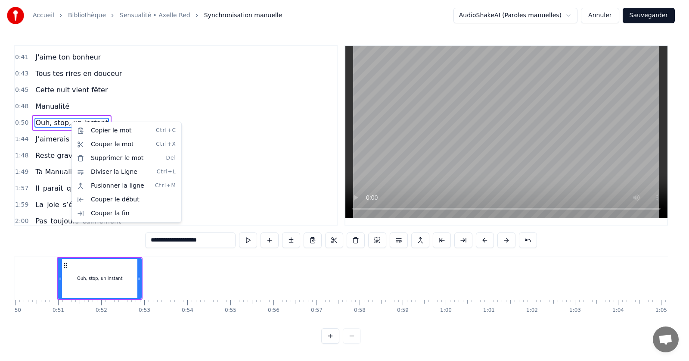
click at [71, 121] on html "Accueil Bibliothèque Sensualité • Axelle Red Synchronisation manuelle AudioShak…" at bounding box center [344, 178] width 689 height 357
click at [226, 167] on html "Accueil Bibliothèque Sensualité • Axelle Red Synchronisation manuelle AudioShak…" at bounding box center [344, 178] width 689 height 357
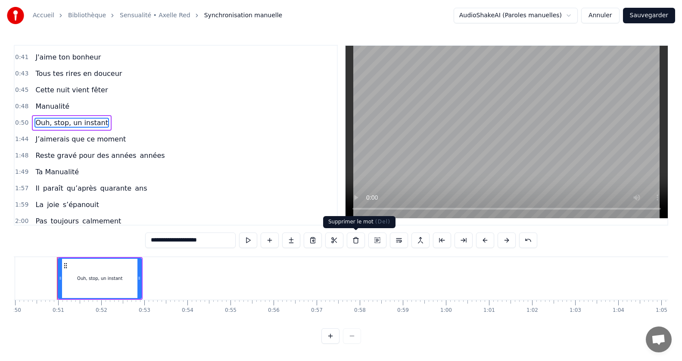
click at [350, 241] on button at bounding box center [356, 240] width 18 height 16
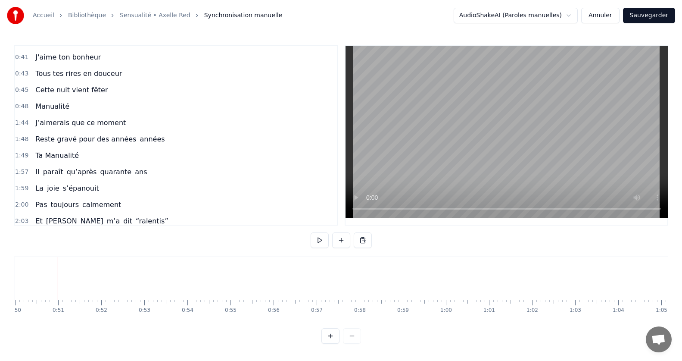
click at [103, 127] on span "J’aimerais que ce moment" at bounding box center [80, 123] width 92 height 10
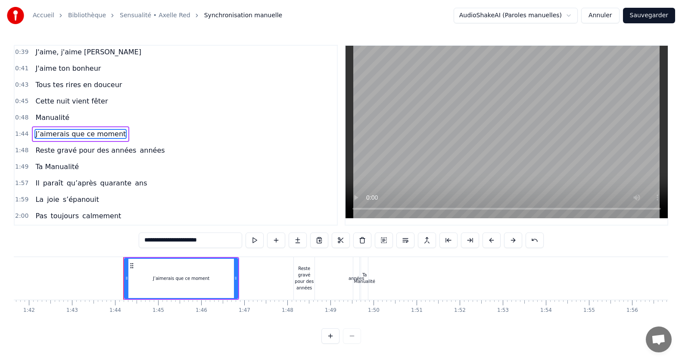
scroll to position [0, 4446]
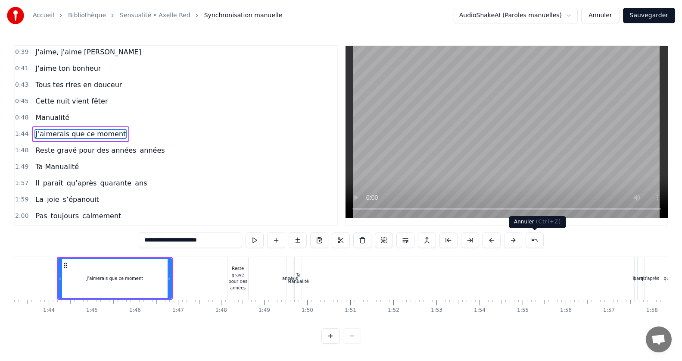
click at [534, 239] on button at bounding box center [535, 240] width 18 height 16
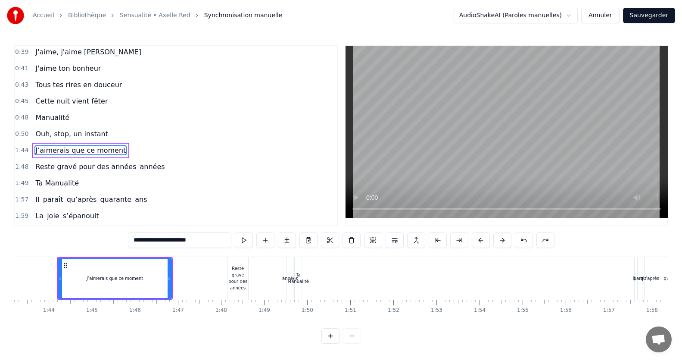
click at [89, 129] on span "Ouh, stop, un instant" at bounding box center [71, 134] width 75 height 10
type input "**********"
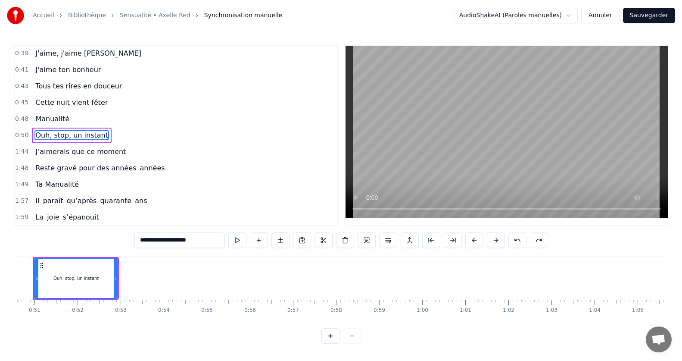
scroll to position [0, 2153]
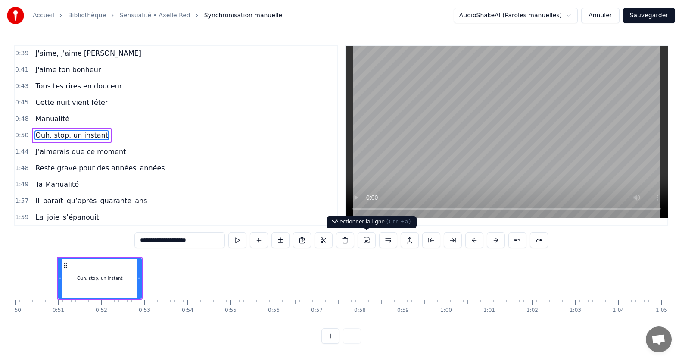
click at [366, 238] on button at bounding box center [367, 240] width 18 height 16
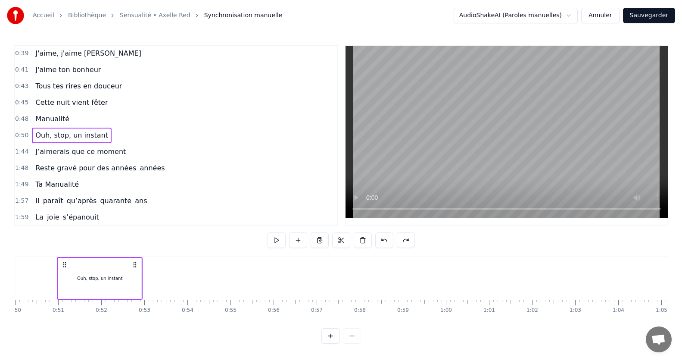
click at [87, 152] on span "J’aimerais que ce moment" at bounding box center [80, 151] width 92 height 10
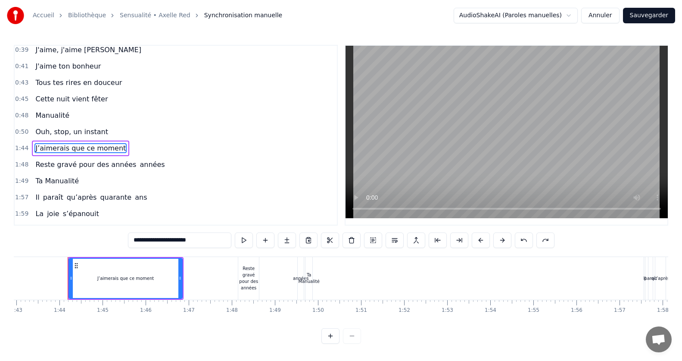
scroll to position [0, 4446]
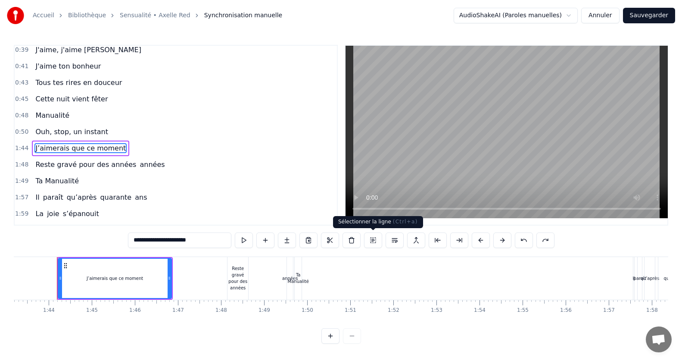
click at [371, 241] on button at bounding box center [373, 240] width 18 height 16
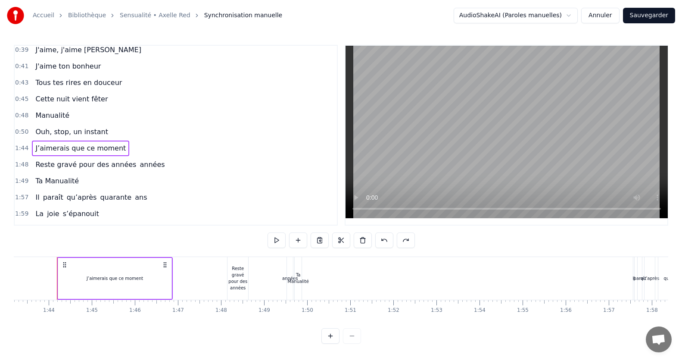
click at [79, 134] on span "Ouh, stop, un instant" at bounding box center [71, 132] width 75 height 10
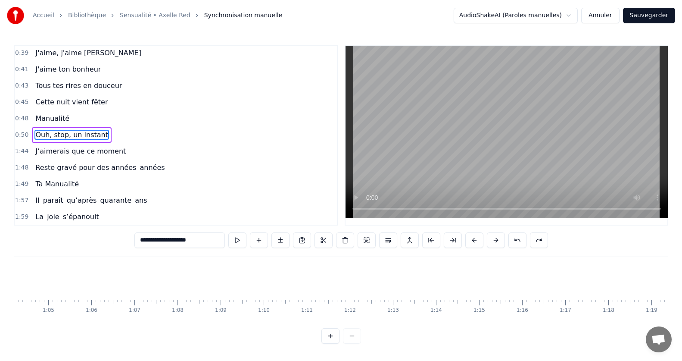
scroll to position [0, 2153]
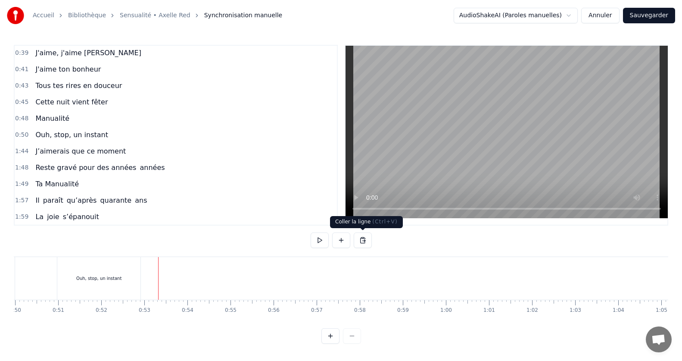
click at [360, 242] on button at bounding box center [363, 240] width 18 height 16
click at [363, 237] on button at bounding box center [363, 240] width 18 height 16
click at [360, 238] on button at bounding box center [363, 240] width 18 height 16
click at [121, 150] on div "1:44 J’aimerais que ce moment" at bounding box center [176, 151] width 322 height 16
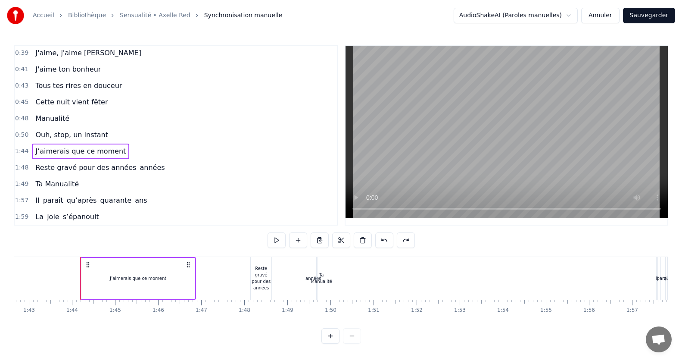
scroll to position [0, 4446]
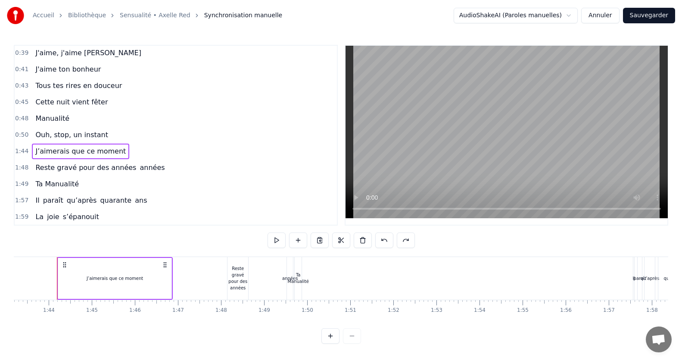
click at [66, 264] on icon at bounding box center [64, 264] width 7 height 7
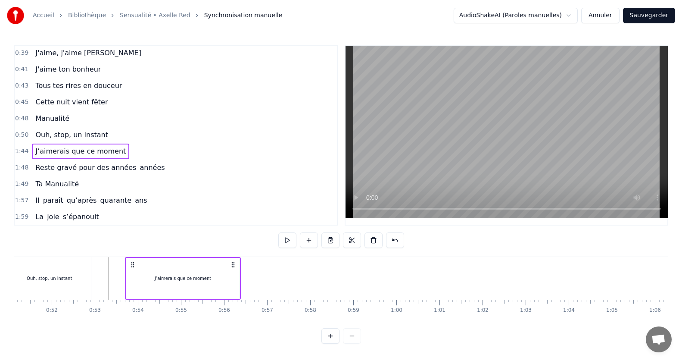
drag, startPoint x: 66, startPoint y: 264, endPoint x: 123, endPoint y: 269, distance: 57.1
click at [125, 269] on div "J’aimerais que ce moment" at bounding box center [183, 278] width 116 height 43
click at [120, 274] on div "J’aimerais que ce moment" at bounding box center [172, 278] width 113 height 41
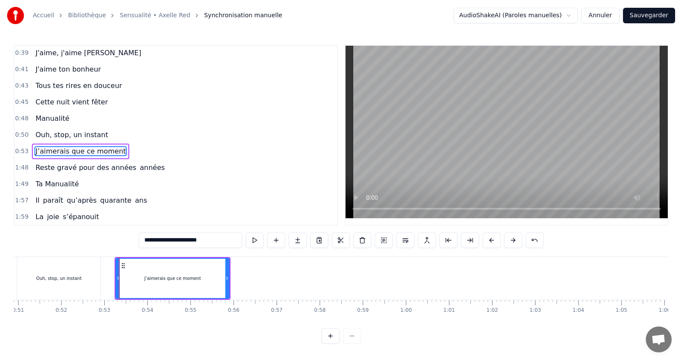
scroll to position [115, 0]
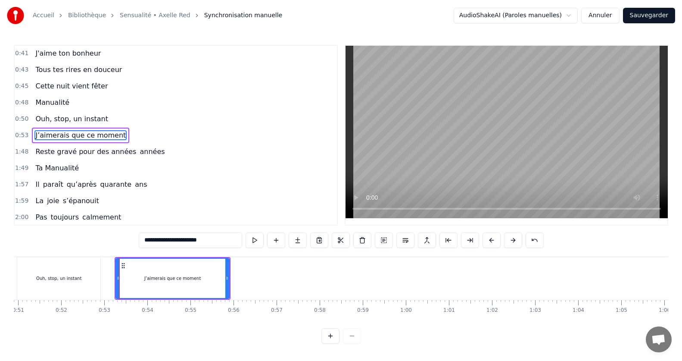
click at [116, 276] on div "J’aimerais que ce moment" at bounding box center [172, 278] width 114 height 41
drag, startPoint x: 116, startPoint y: 277, endPoint x: 106, endPoint y: 279, distance: 11.0
click at [106, 279] on icon at bounding box center [107, 277] width 3 height 7
click at [57, 287] on div "Ouh, stop, un instant" at bounding box center [58, 278] width 83 height 43
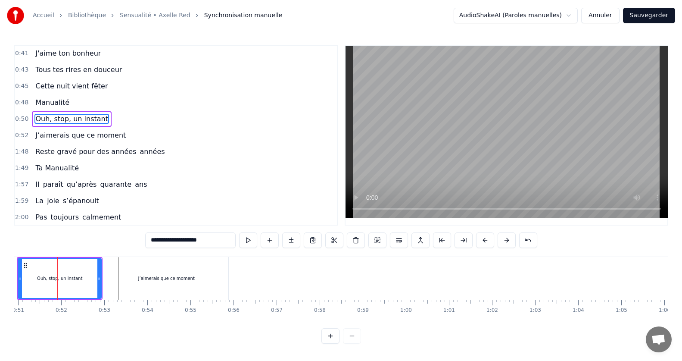
scroll to position [99, 0]
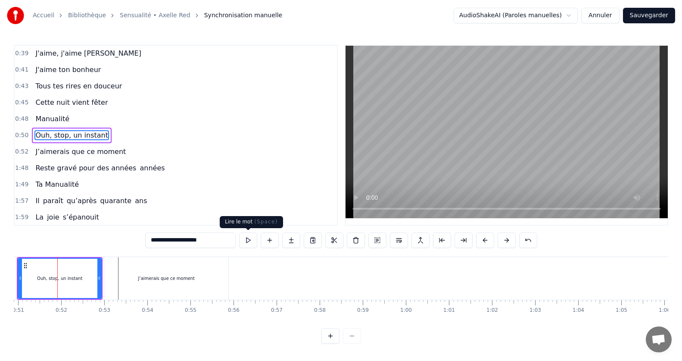
click at [249, 240] on button at bounding box center [248, 240] width 18 height 16
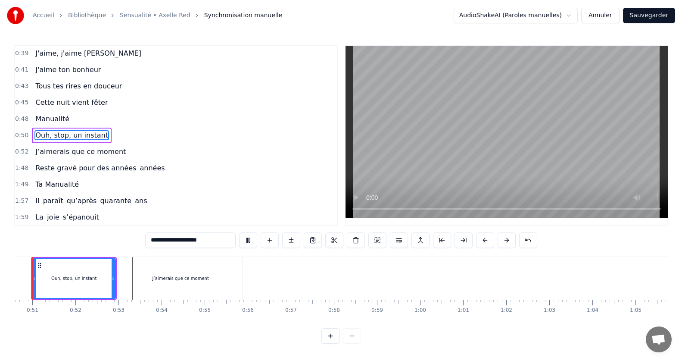
scroll to position [0, 2154]
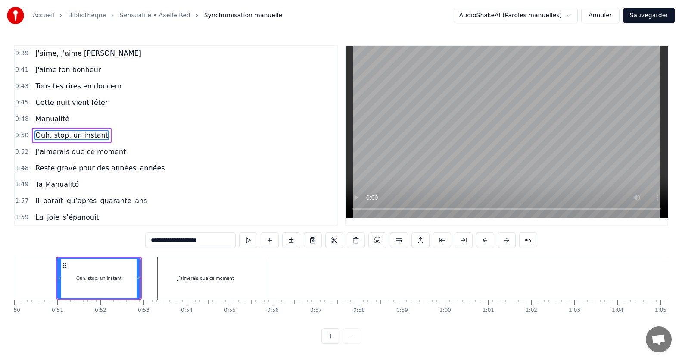
click at [119, 289] on div "Ouh, stop, un instant" at bounding box center [99, 278] width 82 height 39
click at [231, 288] on div "J’aimerais que ce moment" at bounding box center [205, 278] width 124 height 43
type input "**********"
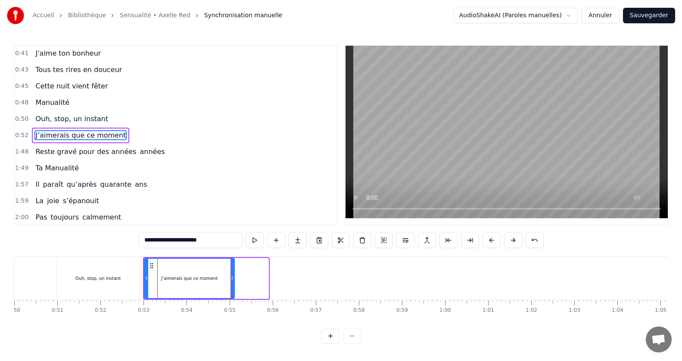
drag, startPoint x: 268, startPoint y: 277, endPoint x: 234, endPoint y: 279, distance: 34.1
click at [234, 279] on icon at bounding box center [232, 277] width 3 height 7
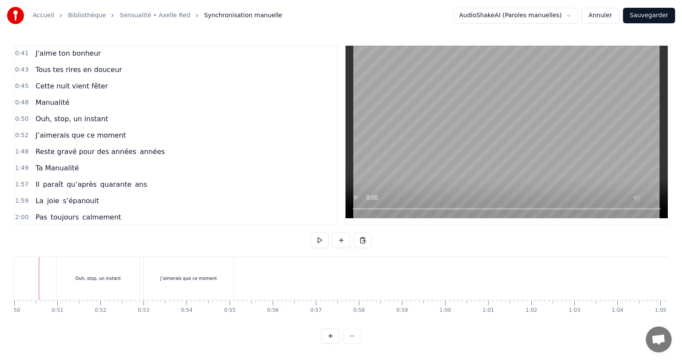
scroll to position [0, 2136]
click at [139, 151] on span "années" at bounding box center [152, 151] width 27 height 10
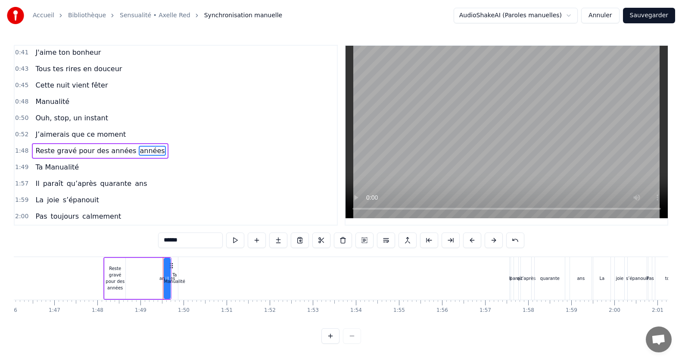
scroll to position [0, 4676]
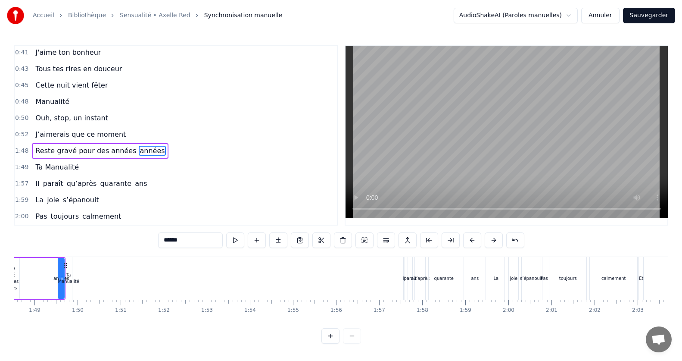
click at [53, 150] on span "Reste gravé pour des années" at bounding box center [85, 151] width 103 height 10
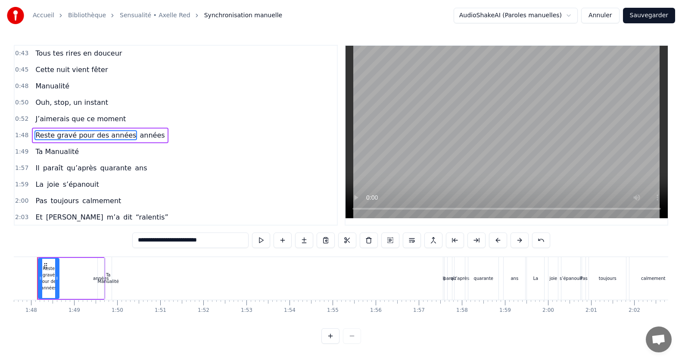
scroll to position [0, 4616]
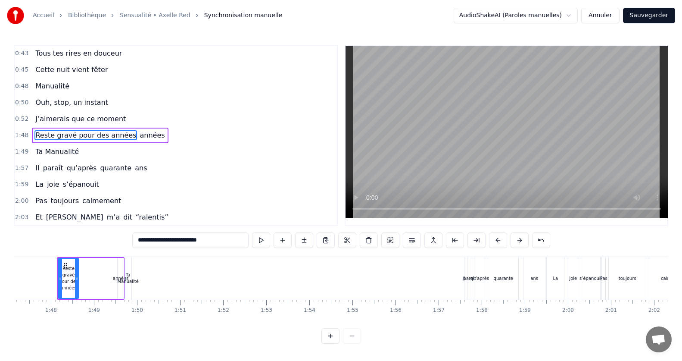
click at [139, 137] on span "années" at bounding box center [152, 135] width 27 height 10
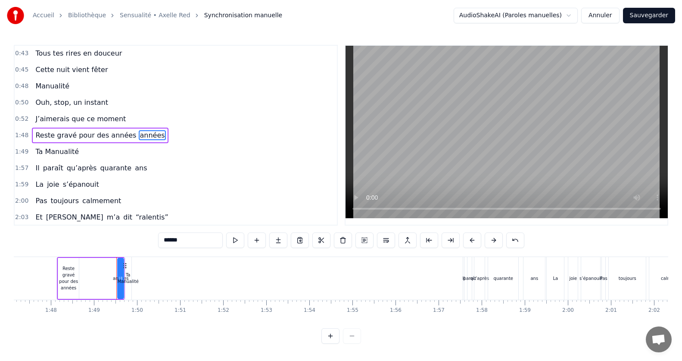
type input "**********"
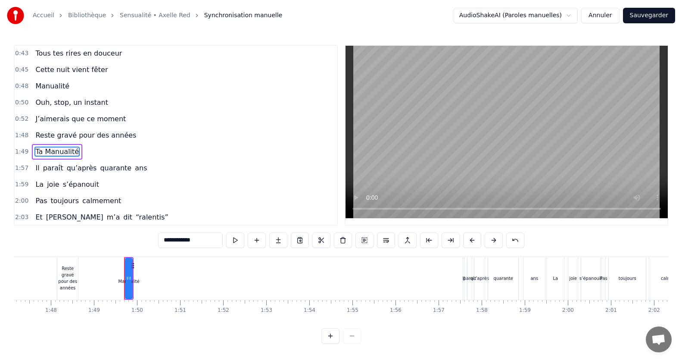
scroll to position [148, 0]
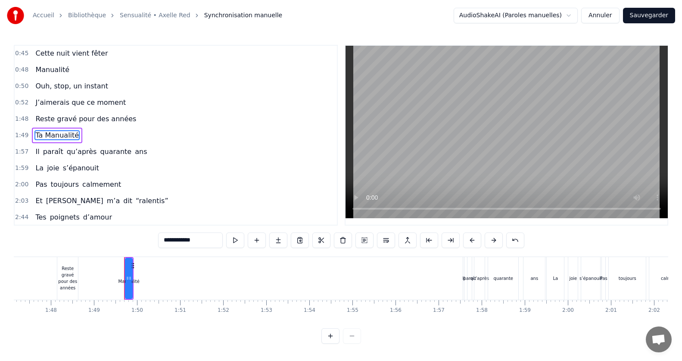
click at [69, 112] on div "Reste gravé pour des années" at bounding box center [86, 119] width 108 height 16
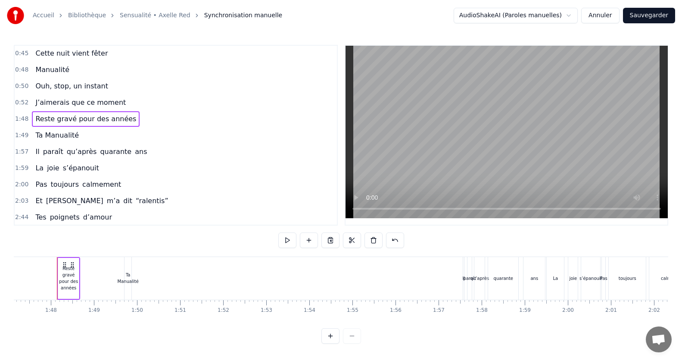
click at [58, 257] on div "Reste gravé pour des années" at bounding box center [68, 278] width 23 height 43
click at [56, 273] on div "Jamais je n'aurais pensé Mais ca y est on y est le grand jour est enfin venu To…" at bounding box center [376, 277] width 9956 height 43
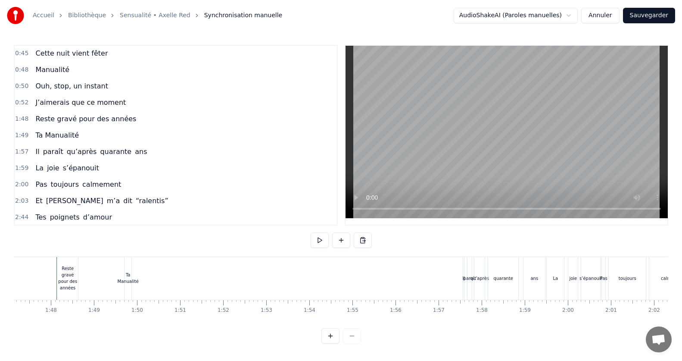
scroll to position [0, 4616]
click at [58, 257] on div "Reste gravé pour des années" at bounding box center [68, 278] width 21 height 43
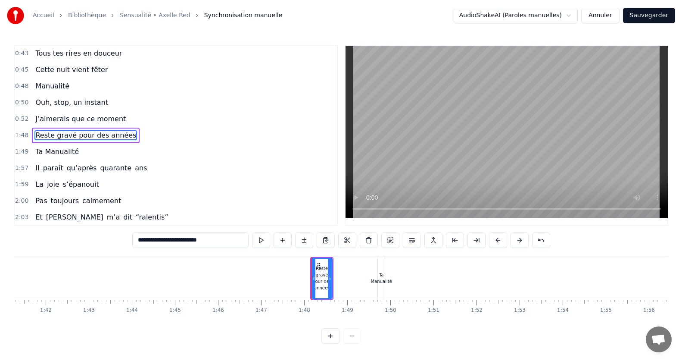
scroll to position [0, 4347]
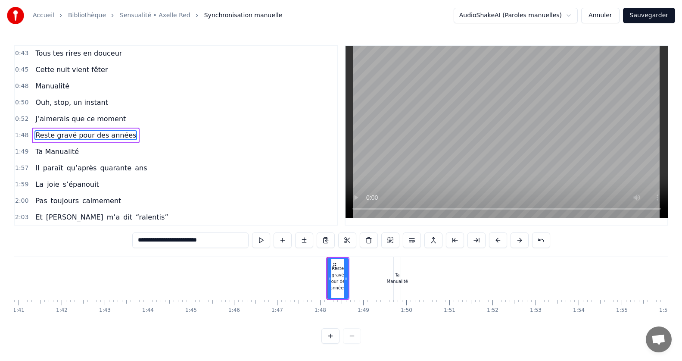
click at [74, 280] on div "Jamais je n'aurais pensé Mais ca y est on y est le grand jour est enfin venu To…" at bounding box center [645, 277] width 9956 height 43
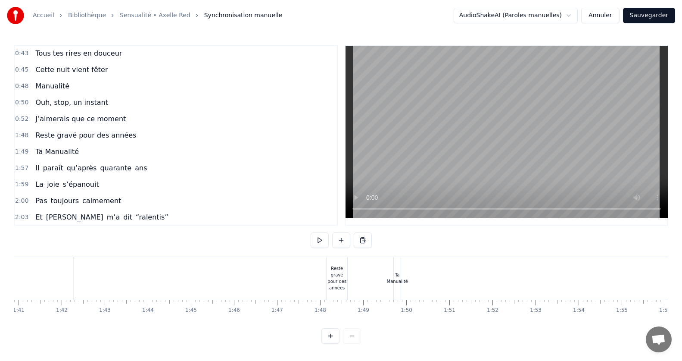
click at [341, 268] on div "Reste gravé pour des années" at bounding box center [337, 278] width 21 height 26
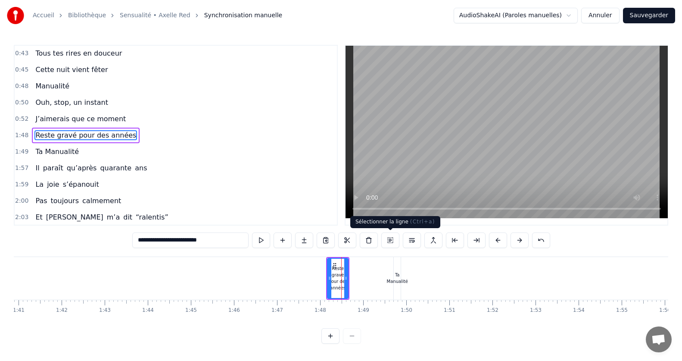
click at [394, 238] on button at bounding box center [390, 240] width 18 height 16
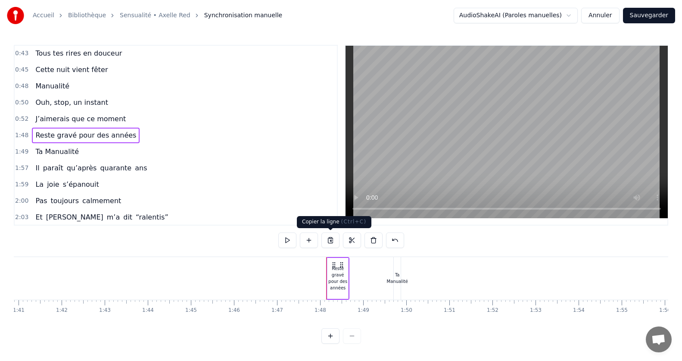
click at [334, 234] on button at bounding box center [330, 240] width 18 height 16
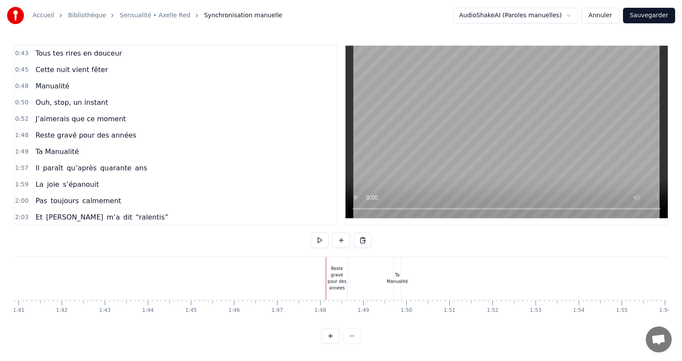
click at [296, 293] on div at bounding box center [645, 278] width 9956 height 43
drag, startPoint x: 327, startPoint y: 280, endPoint x: 286, endPoint y: 274, distance: 40.9
click at [286, 274] on div at bounding box center [645, 278] width 9956 height 43
click at [334, 269] on div "Reste gravé pour des années" at bounding box center [337, 278] width 21 height 26
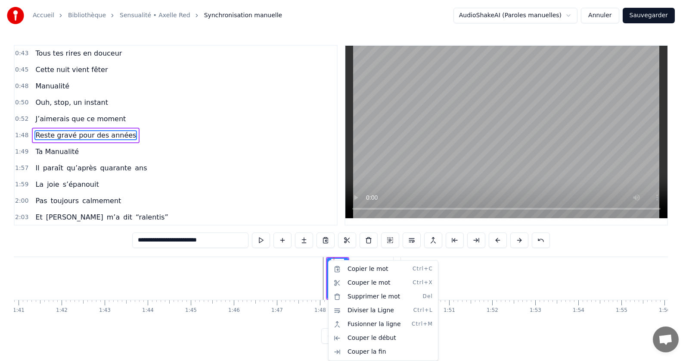
click at [313, 267] on html "Accueil Bibliothèque Sensualité • Axelle Red Synchronisation manuelle AudioShak…" at bounding box center [344, 178] width 689 height 357
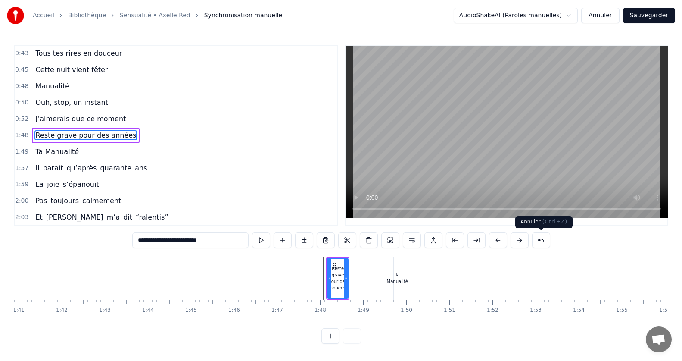
click at [537, 237] on button at bounding box center [541, 240] width 18 height 16
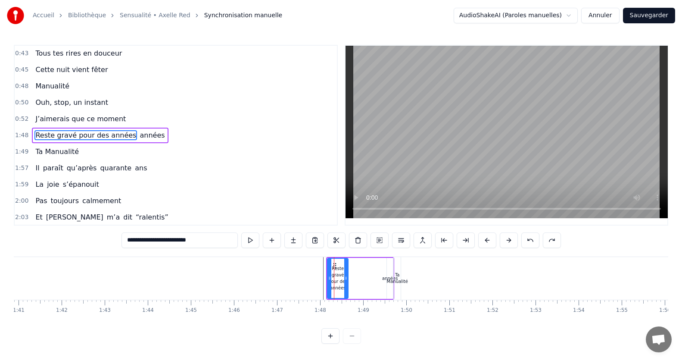
click at [377, 265] on div "Reste gravé pour des années années" at bounding box center [360, 278] width 68 height 43
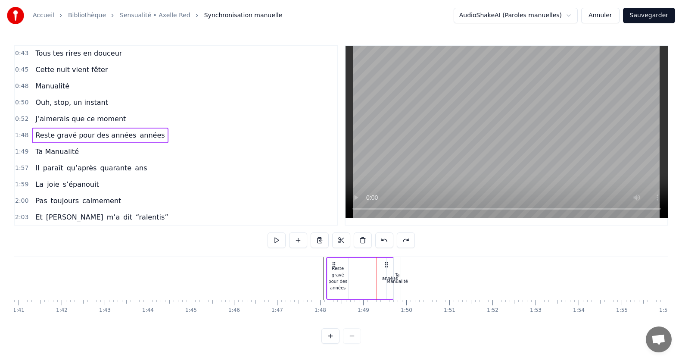
click at [327, 271] on div "Reste gravé pour des années" at bounding box center [338, 278] width 22 height 41
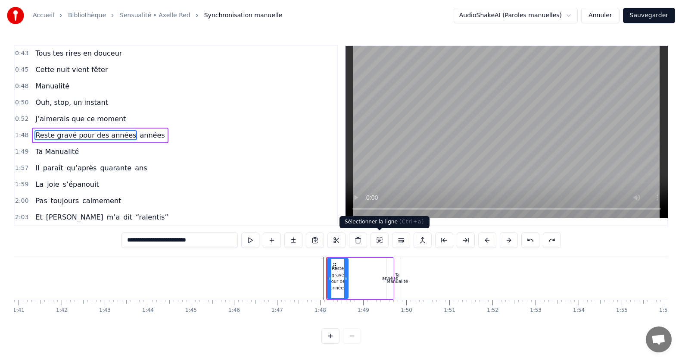
click at [380, 239] on button at bounding box center [380, 240] width 18 height 16
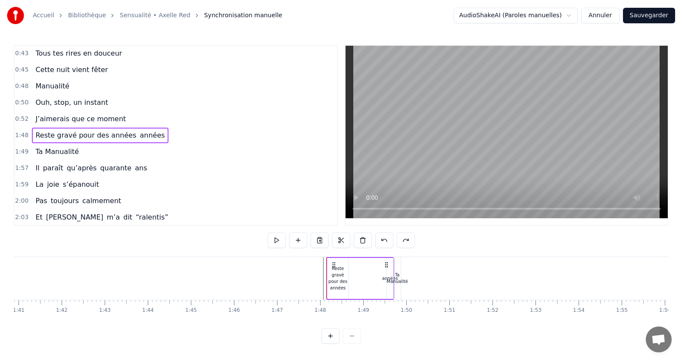
click at [114, 117] on div "J’aimerais que ce moment" at bounding box center [80, 119] width 97 height 16
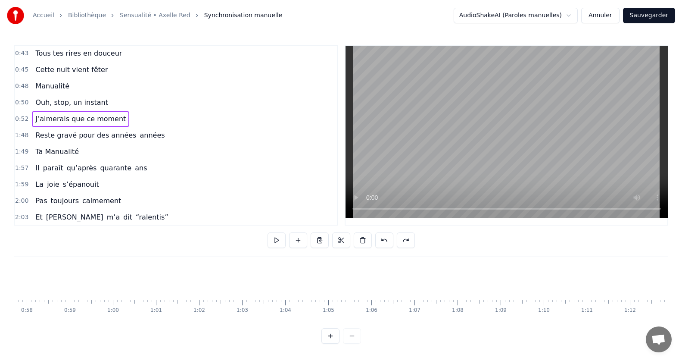
scroll to position [0, 2240]
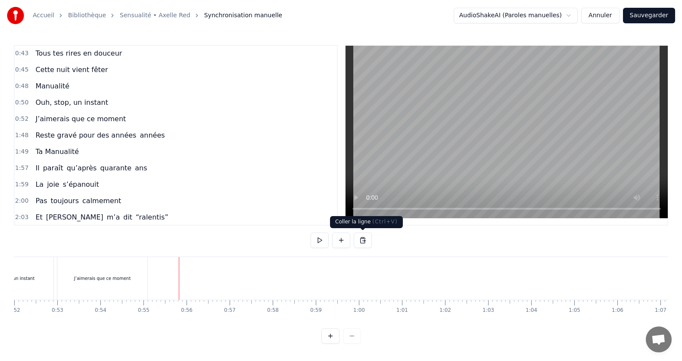
click at [361, 242] on button at bounding box center [363, 240] width 18 height 16
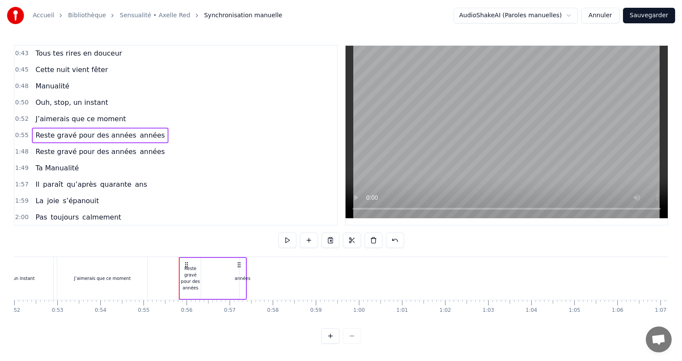
click at [74, 116] on span "J’aimerais que ce moment" at bounding box center [80, 119] width 92 height 10
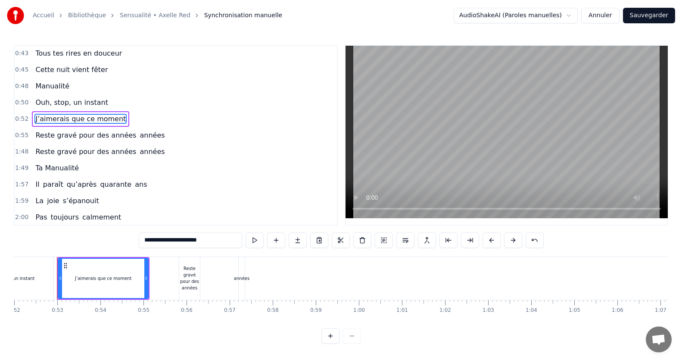
scroll to position [115, 0]
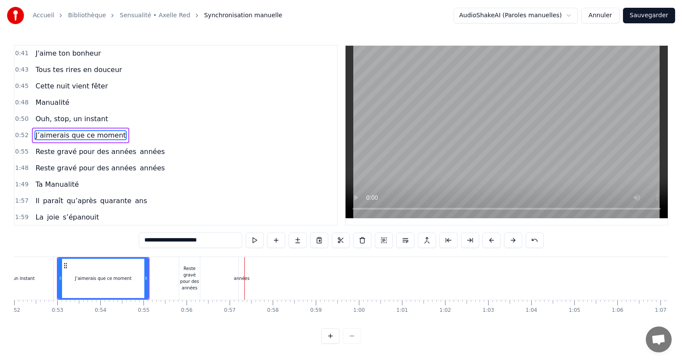
click at [192, 279] on div "Reste gravé pour des années" at bounding box center [189, 278] width 21 height 26
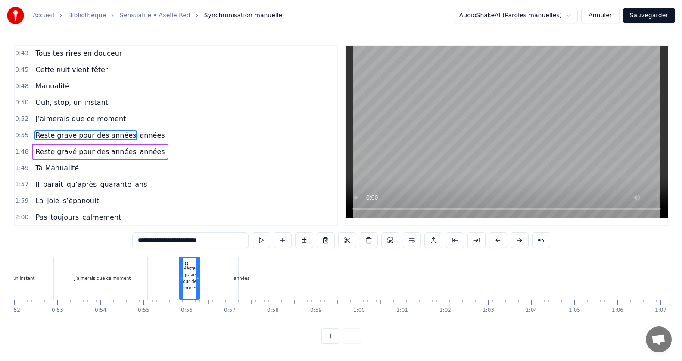
click at [145, 136] on span "années" at bounding box center [152, 135] width 27 height 10
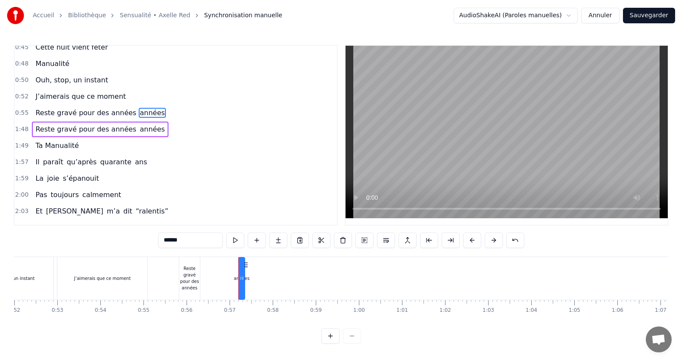
scroll to position [160, 0]
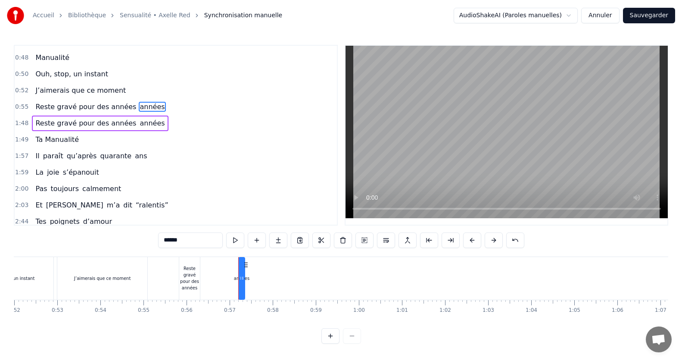
click at [139, 109] on span "années" at bounding box center [152, 107] width 27 height 10
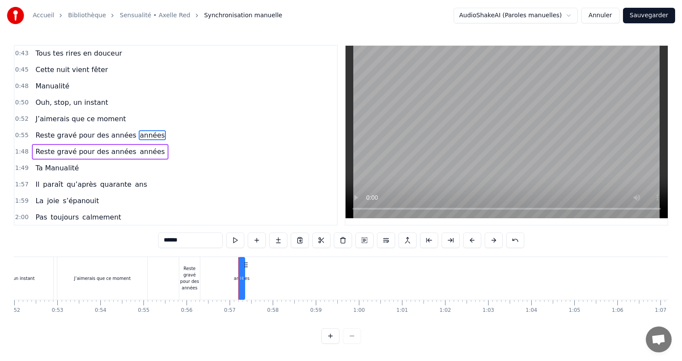
click at [100, 133] on span "Reste gravé pour des années" at bounding box center [85, 135] width 103 height 10
click at [49, 153] on span "années" at bounding box center [47, 151] width 27 height 10
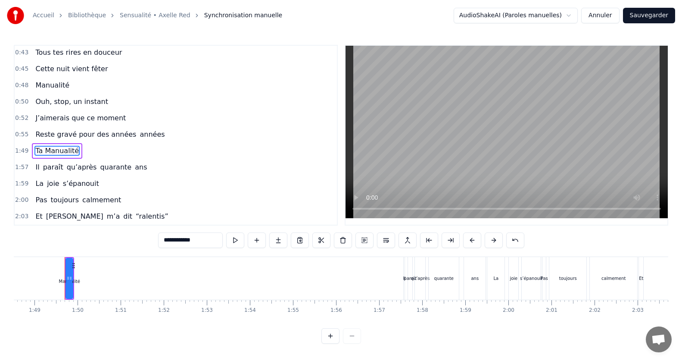
scroll to position [148, 0]
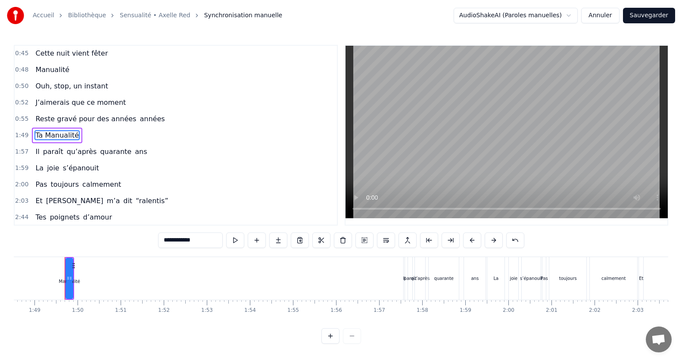
click at [140, 114] on span "années" at bounding box center [152, 119] width 27 height 10
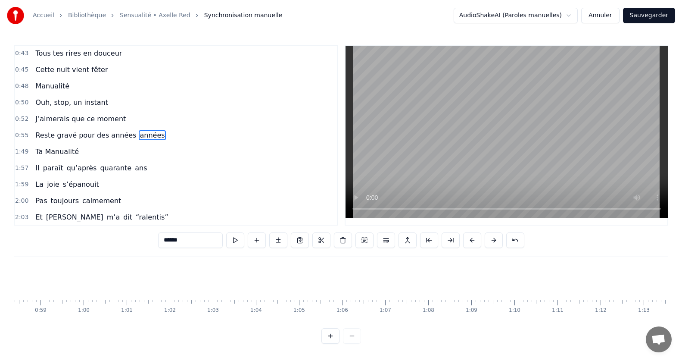
scroll to position [0, 2421]
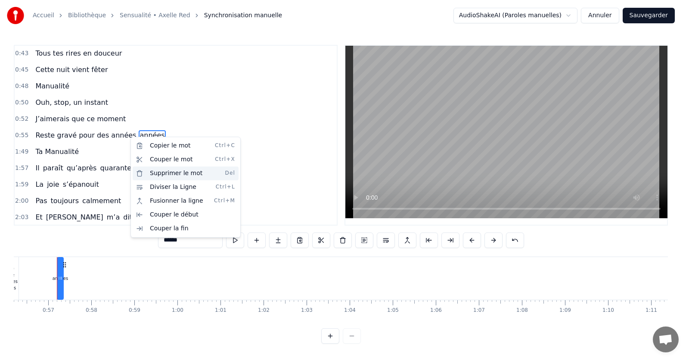
click at [171, 174] on div "Supprimer le mot Del" at bounding box center [186, 173] width 106 height 14
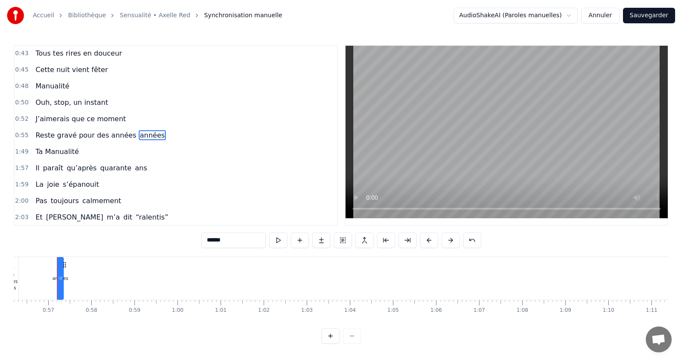
click at [89, 132] on span "Reste gravé pour des années" at bounding box center [85, 135] width 103 height 10
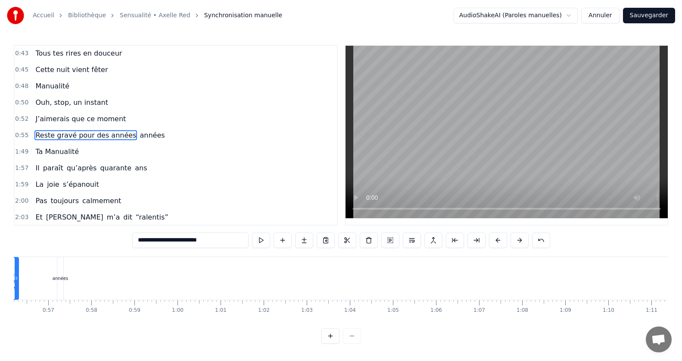
scroll to position [0, 2362]
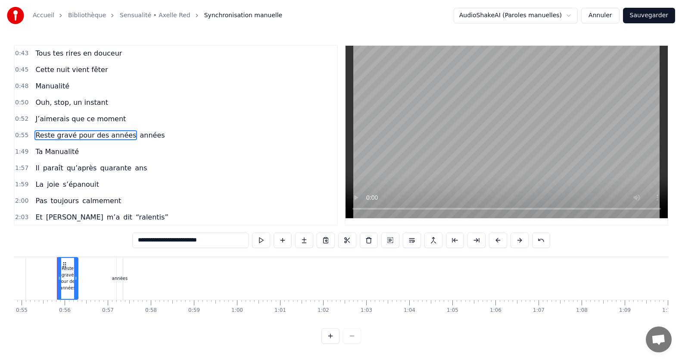
click at [121, 279] on div "années" at bounding box center [120, 278] width 16 height 6
type input "******"
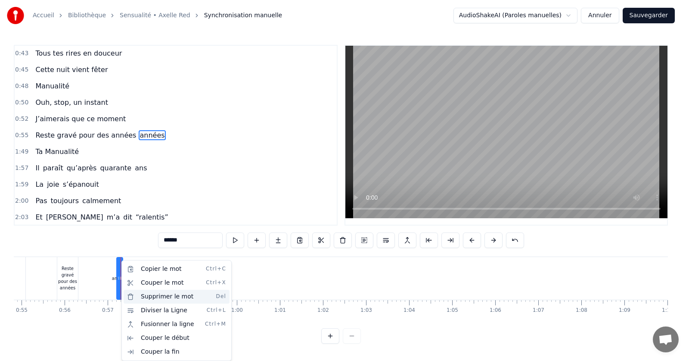
click at [156, 296] on div "Supprimer le mot Del" at bounding box center [177, 297] width 106 height 14
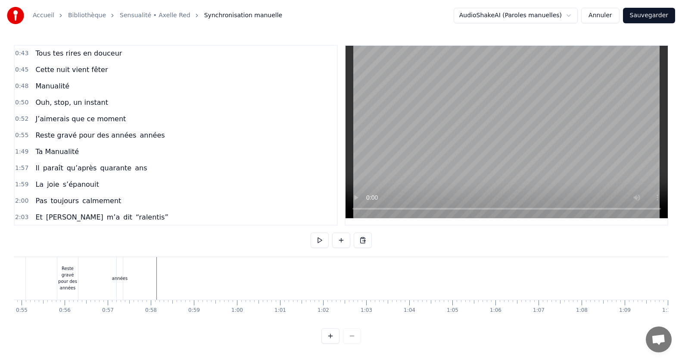
click at [122, 287] on div "années" at bounding box center [119, 278] width 7 height 43
drag, startPoint x: 193, startPoint y: 239, endPoint x: 55, endPoint y: 248, distance: 138.2
click at [55, 248] on div "0:15 Jamais je n'aurais pensé 0:20 Mais ca y est on y est 0:24 le grand jour es…" at bounding box center [341, 194] width 654 height 299
click at [128, 233] on div "0:15 Jamais je n'aurais pensé 0:20 Mais ca y est on y est 0:24 le grand jour es…" at bounding box center [341, 194] width 654 height 299
click at [124, 240] on div "0:15 Jamais je n'aurais pensé 0:20 Mais ca y est on y est 0:24 le grand jour es…" at bounding box center [341, 194] width 654 height 299
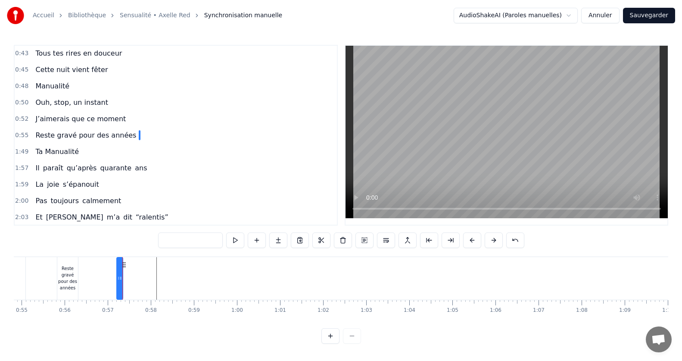
click at [65, 273] on div "Reste gravé pour des années" at bounding box center [67, 278] width 21 height 26
type input "**********"
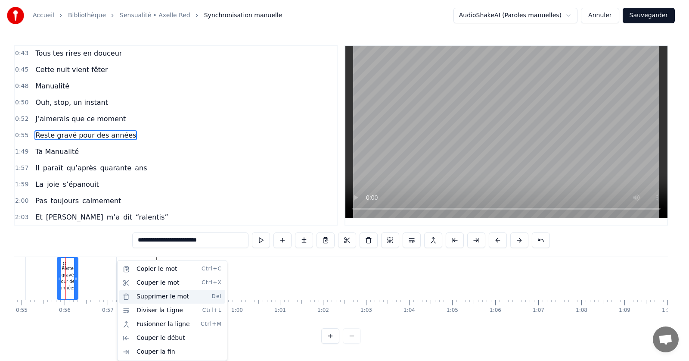
click at [141, 296] on div "Supprimer le mot Del" at bounding box center [172, 297] width 106 height 14
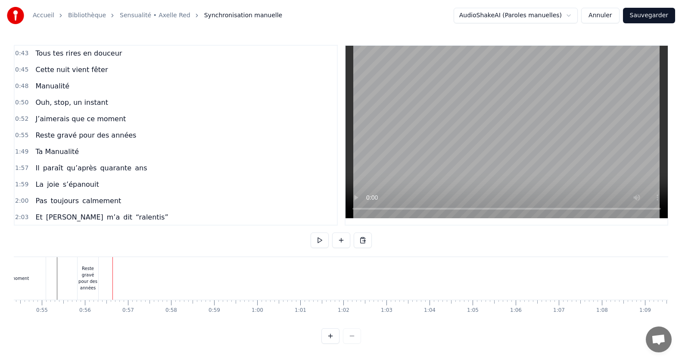
click at [90, 267] on div "Reste gravé pour des années" at bounding box center [88, 278] width 21 height 26
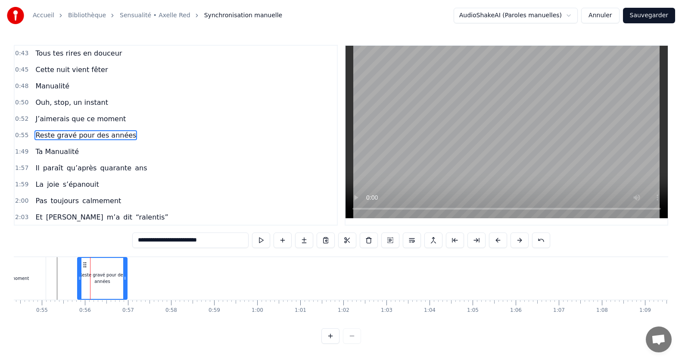
drag, startPoint x: 96, startPoint y: 276, endPoint x: 125, endPoint y: 277, distance: 28.9
click at [125, 277] on icon at bounding box center [124, 277] width 3 height 7
drag, startPoint x: 81, startPoint y: 279, endPoint x: 63, endPoint y: 278, distance: 17.7
click at [63, 278] on icon at bounding box center [61, 277] width 3 height 7
click at [33, 289] on div "J’aimerais que ce moment" at bounding box center [1, 278] width 90 height 43
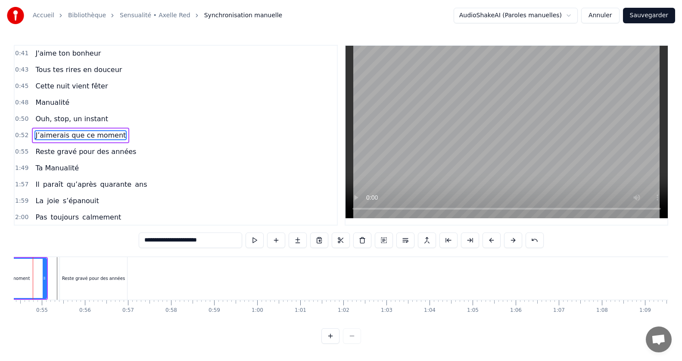
scroll to position [0, 2318]
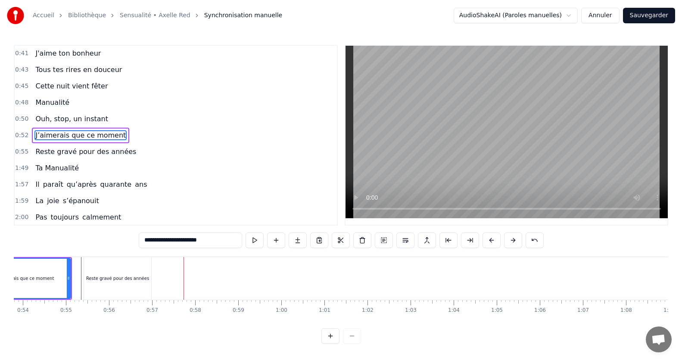
click at [125, 285] on div "Reste gravé pour des années" at bounding box center [117, 278] width 67 height 43
type input "**********"
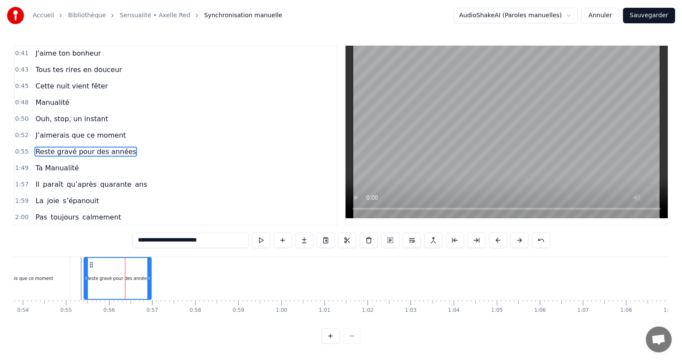
scroll to position [131, 0]
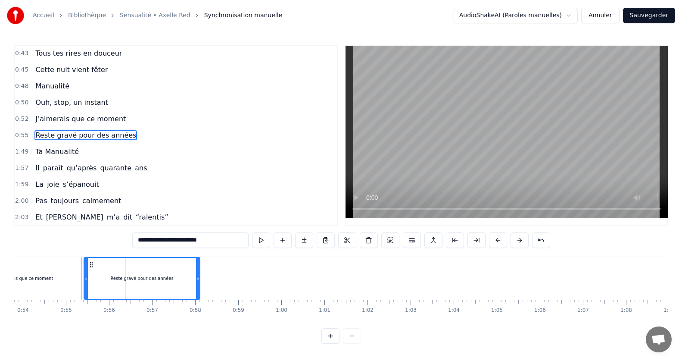
drag, startPoint x: 150, startPoint y: 277, endPoint x: 199, endPoint y: 278, distance: 49.1
click at [199, 278] on icon at bounding box center [197, 277] width 3 height 7
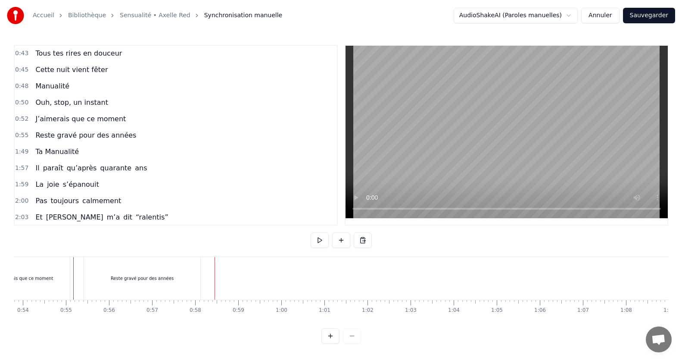
click at [61, 149] on span "Ta Manualité" at bounding box center [56, 151] width 45 height 10
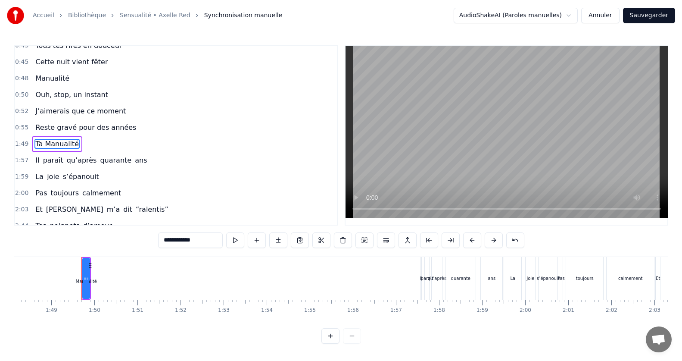
scroll to position [0, 4683]
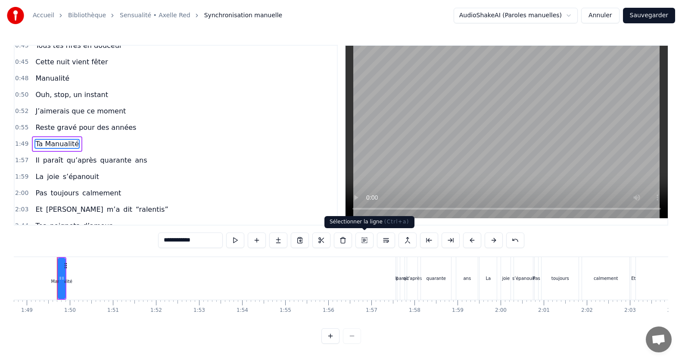
click at [370, 240] on button at bounding box center [364, 240] width 18 height 16
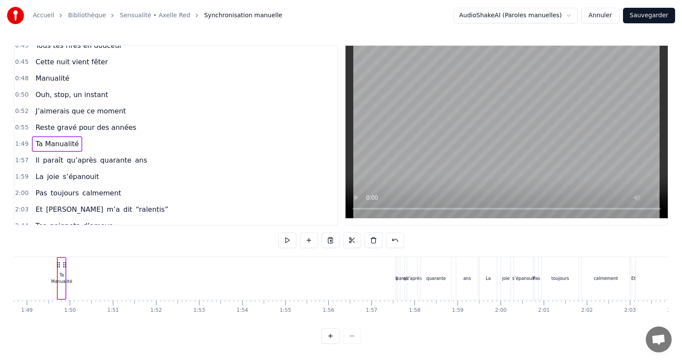
click at [85, 125] on span "Reste gravé pour des années" at bounding box center [85, 127] width 103 height 10
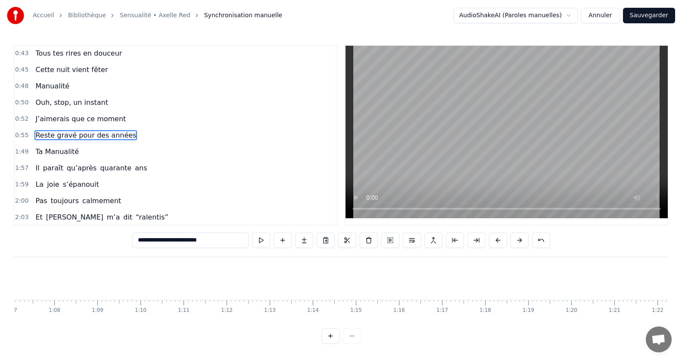
scroll to position [0, 2344]
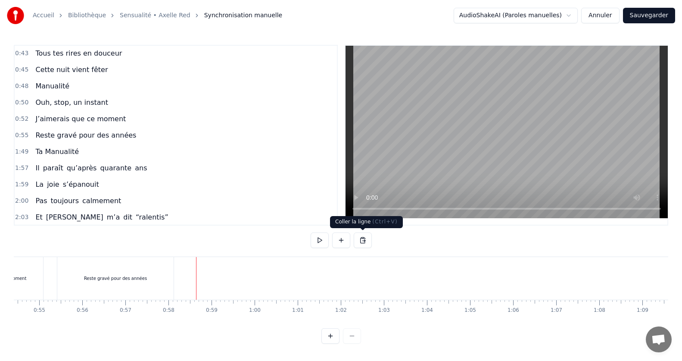
click at [365, 243] on button at bounding box center [363, 240] width 18 height 16
click at [365, 238] on button at bounding box center [363, 240] width 18 height 16
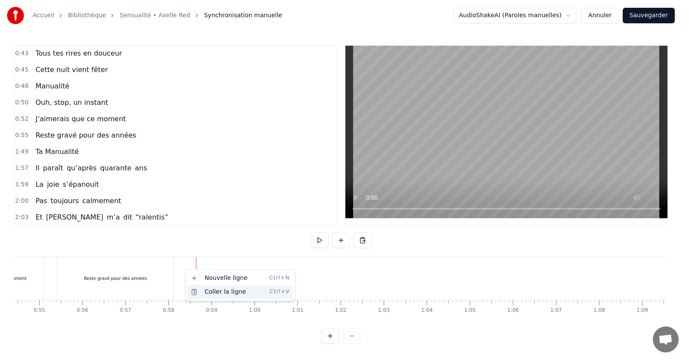
click at [204, 296] on div "Coller la ligne Ctrl+V" at bounding box center [240, 292] width 106 height 14
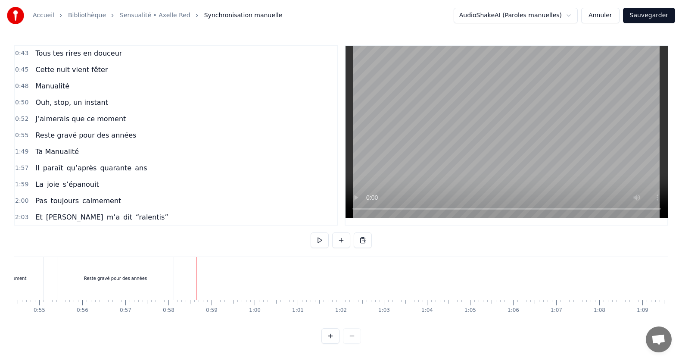
click at [66, 150] on span "Ta Manualité" at bounding box center [56, 151] width 45 height 10
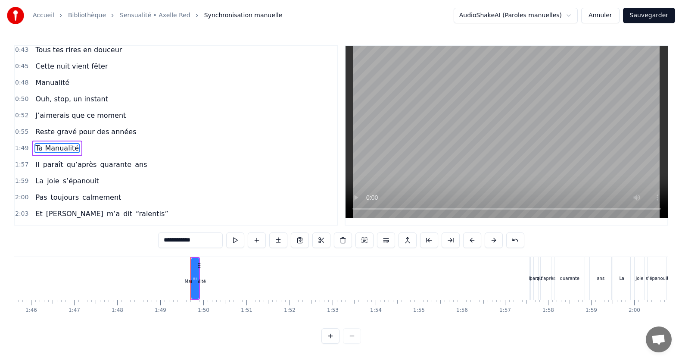
scroll to position [0, 4683]
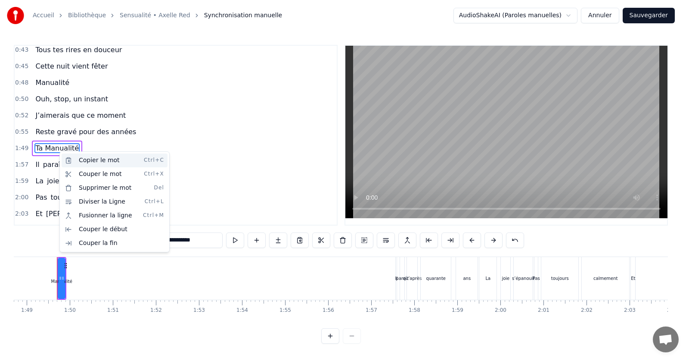
click at [97, 166] on div "Copier le mot Ctrl+C" at bounding box center [115, 160] width 106 height 14
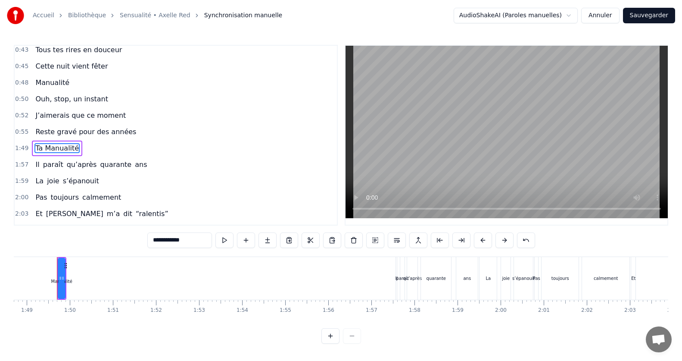
click at [87, 135] on span "Reste gravé pour des années" at bounding box center [85, 132] width 103 height 10
type input "**********"
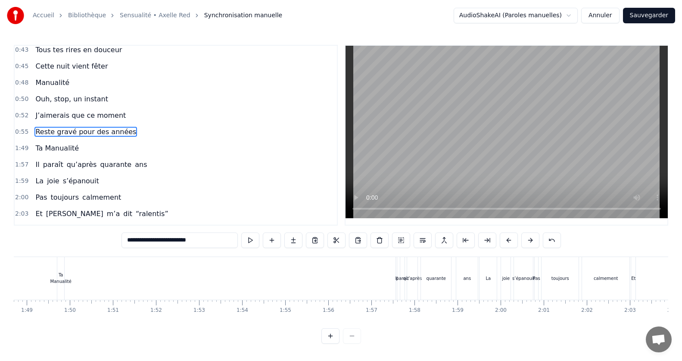
scroll to position [131, 0]
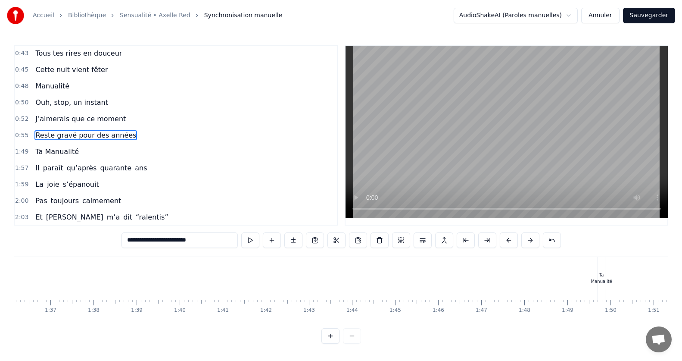
click at [87, 135] on span "Reste gravé pour des années" at bounding box center [85, 135] width 103 height 10
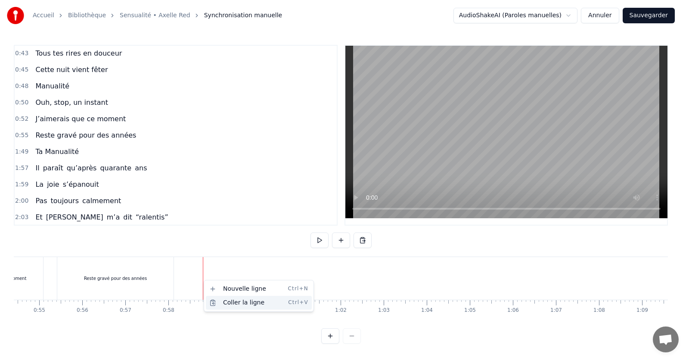
click at [243, 305] on div "Coller la ligne Ctrl+V" at bounding box center [259, 303] width 106 height 14
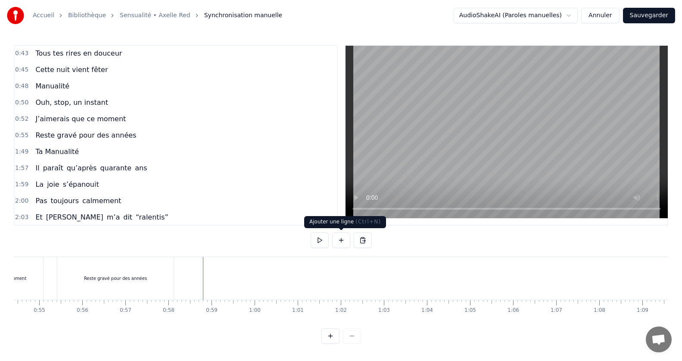
click at [343, 237] on button at bounding box center [341, 240] width 18 height 16
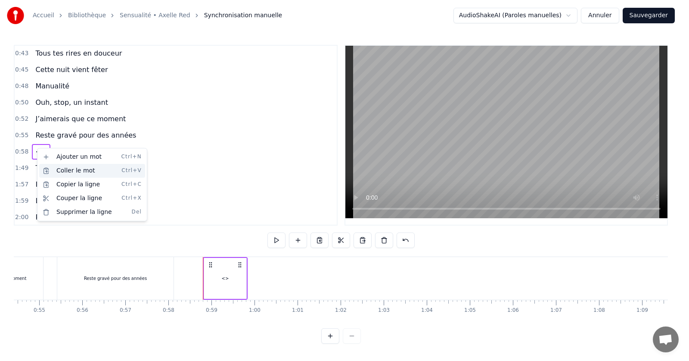
click at [64, 167] on div "Coller le mot Ctrl+V" at bounding box center [92, 171] width 106 height 14
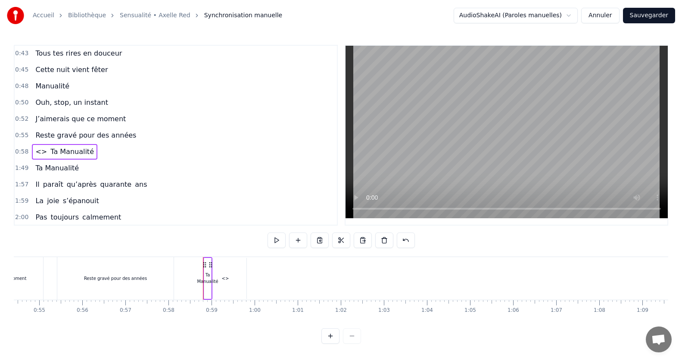
click at [43, 148] on span "<>" at bounding box center [40, 151] width 13 height 10
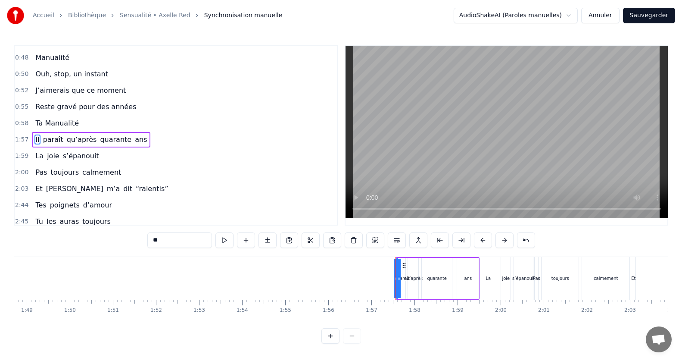
scroll to position [164, 0]
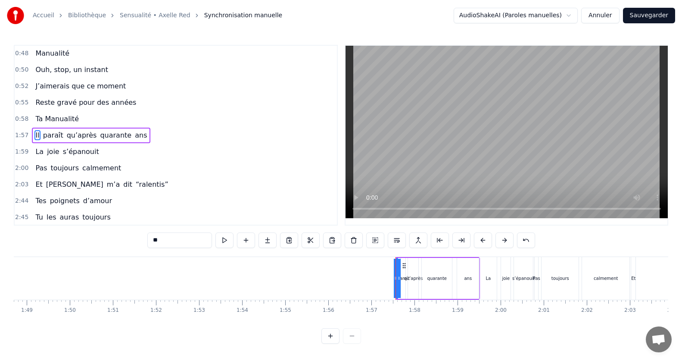
click at [105, 98] on span "Reste gravé pour des années" at bounding box center [85, 102] width 103 height 10
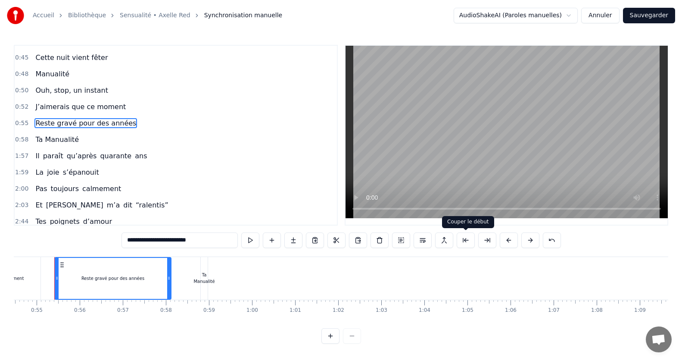
scroll to position [0, 2344]
click at [206, 275] on div "Ta Manualité" at bounding box center [206, 277] width 21 height 13
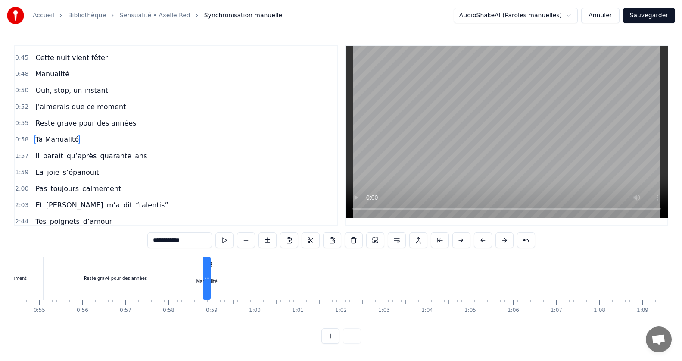
scroll to position [148, 0]
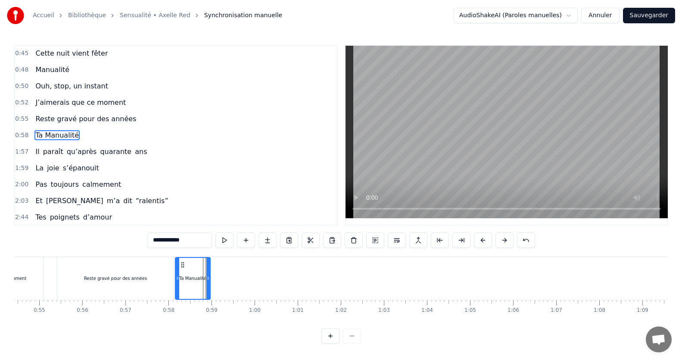
drag, startPoint x: 205, startPoint y: 280, endPoint x: 177, endPoint y: 274, distance: 28.7
click at [177, 274] on div at bounding box center [177, 278] width 3 height 41
drag, startPoint x: 209, startPoint y: 276, endPoint x: 299, endPoint y: 277, distance: 89.6
click at [299, 277] on icon at bounding box center [297, 277] width 3 height 7
click at [154, 295] on div "Reste gravé pour des années" at bounding box center [115, 278] width 116 height 43
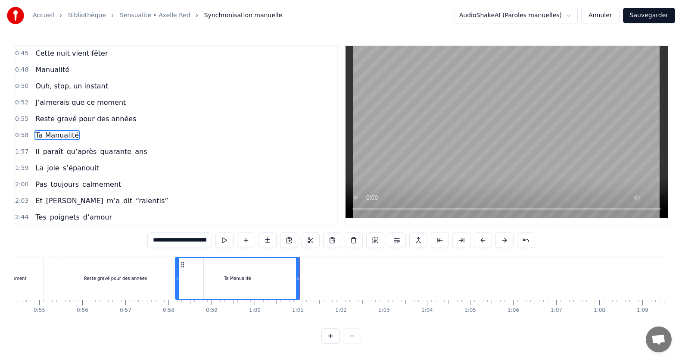
scroll to position [131, 0]
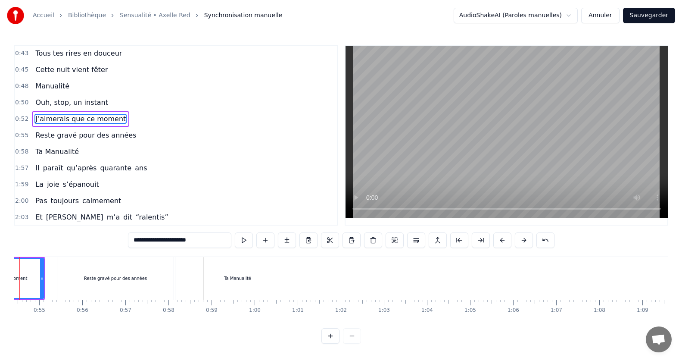
scroll to position [0, 2307]
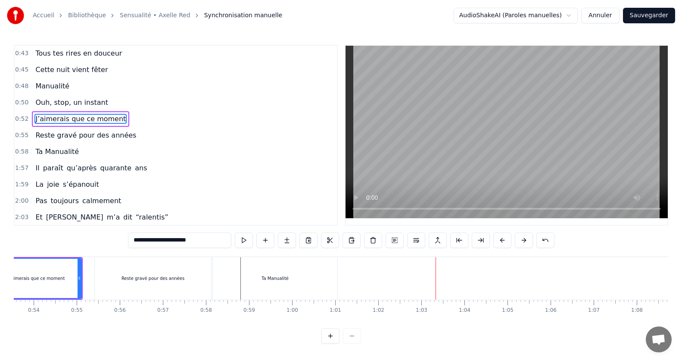
click at [50, 148] on span "Ta Manualité" at bounding box center [56, 151] width 45 height 10
type input "**********"
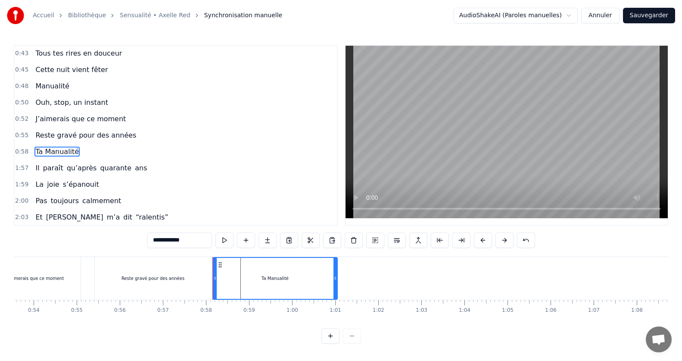
scroll to position [148, 0]
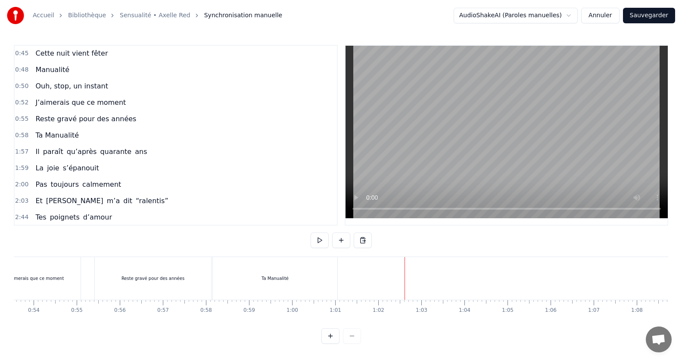
click at [314, 272] on div "Ta Manualité" at bounding box center [275, 278] width 125 height 43
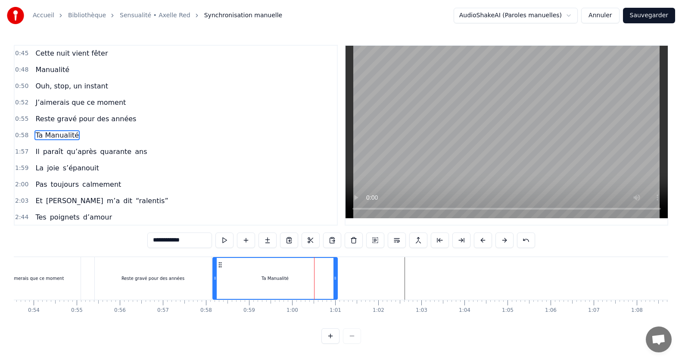
click at [71, 152] on span "qu’après" at bounding box center [82, 151] width 32 height 10
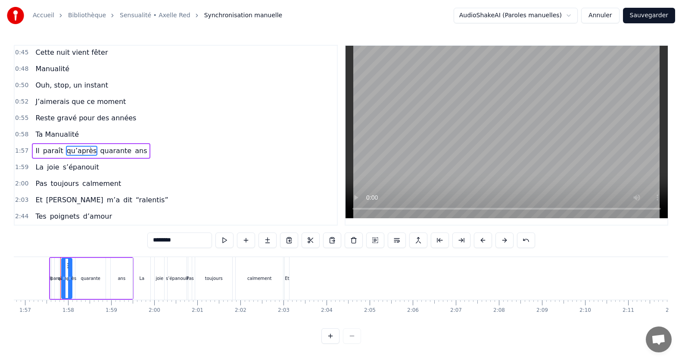
scroll to position [0, 5033]
click at [35, 151] on span "Il" at bounding box center [37, 151] width 6 height 10
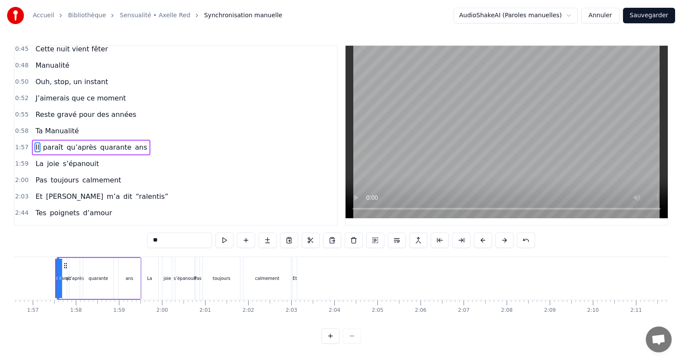
click at [178, 242] on input "**" at bounding box center [179, 240] width 65 height 16
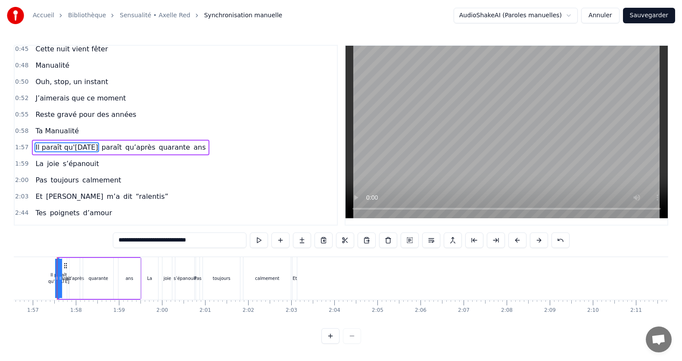
click at [123, 147] on span "paraît" at bounding box center [112, 147] width 22 height 10
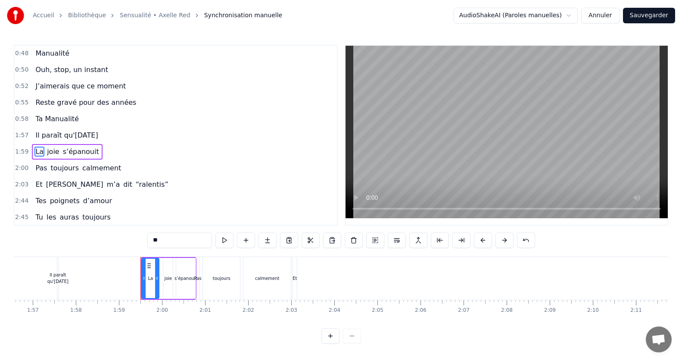
scroll to position [181, 0]
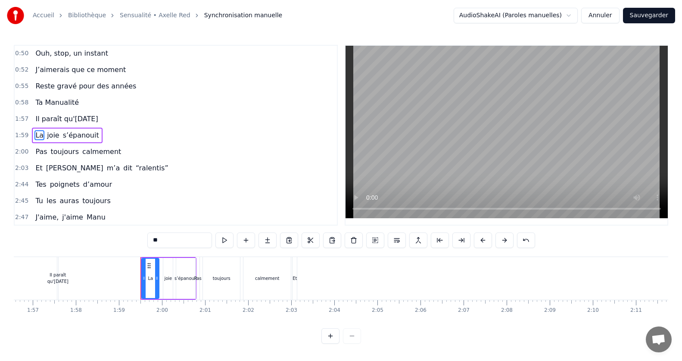
click at [56, 116] on span "Il paraît qu'[DATE]" at bounding box center [66, 119] width 64 height 10
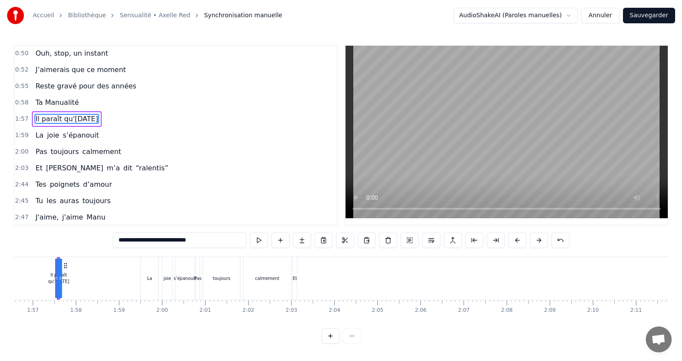
scroll to position [164, 0]
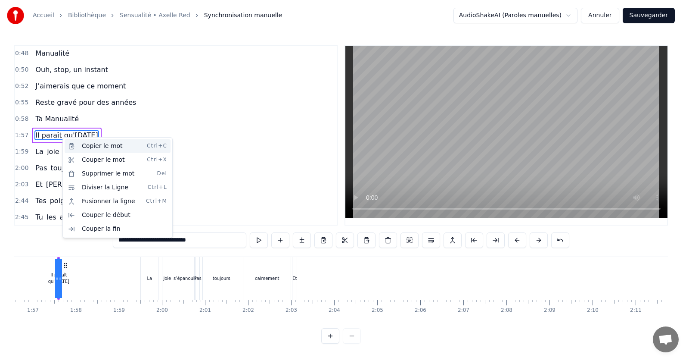
click at [78, 147] on div "Copier le mot Ctrl+C" at bounding box center [118, 146] width 106 height 14
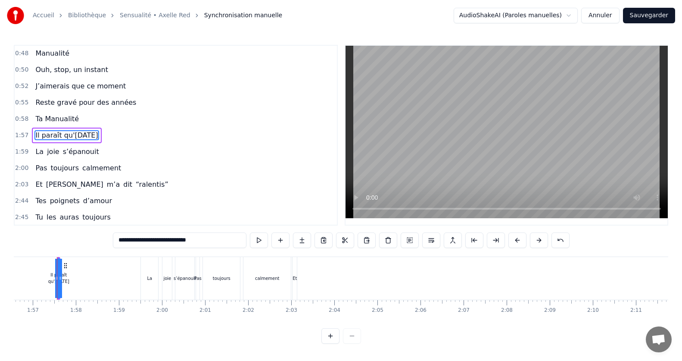
click at [69, 121] on span "Ta Manualité" at bounding box center [56, 119] width 45 height 10
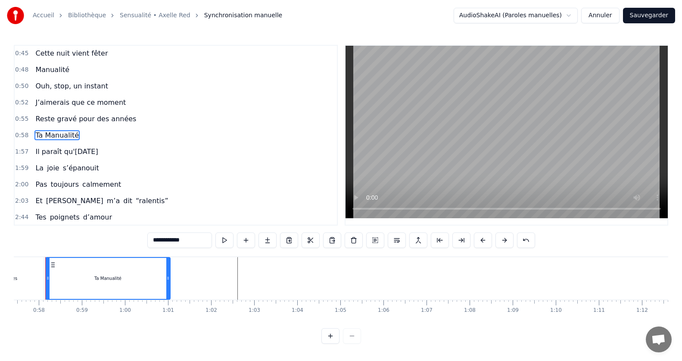
scroll to position [0, 2462]
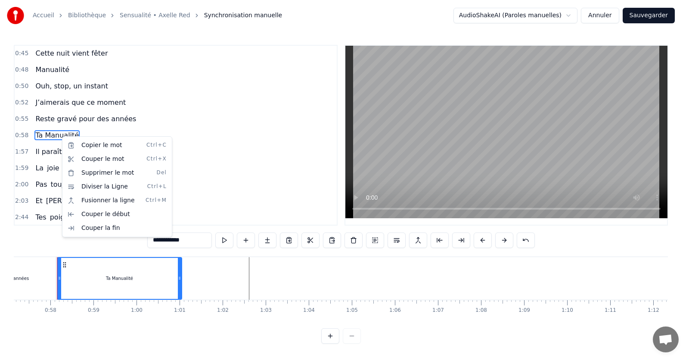
click at [213, 284] on html "Accueil Bibliothèque Sensualité • Axelle Red Synchronisation manuelle AudioShak…" at bounding box center [344, 178] width 689 height 357
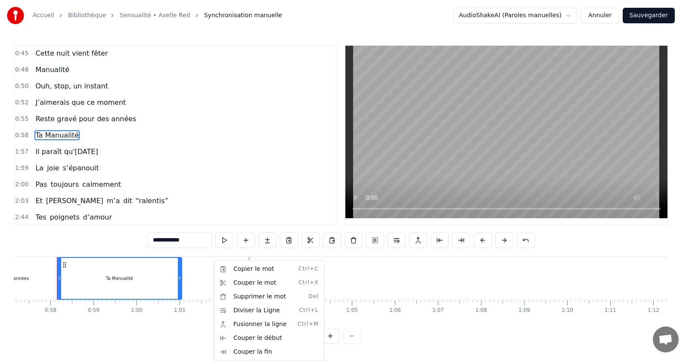
click at [76, 152] on html "Accueil Bibliothèque Sensualité • Axelle Red Synchronisation manuelle AudioShak…" at bounding box center [344, 178] width 689 height 357
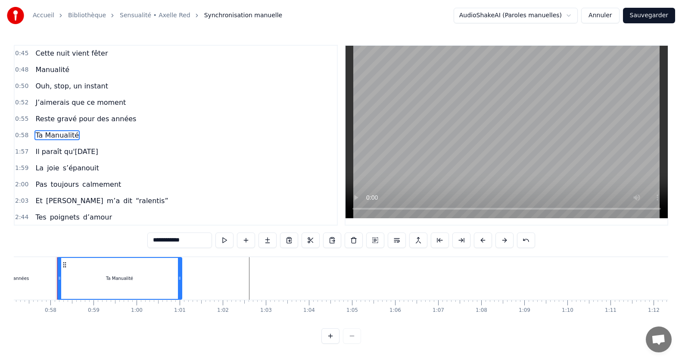
click at [76, 152] on span "Il paraît qu'[DATE]" at bounding box center [66, 151] width 64 height 10
type input "**********"
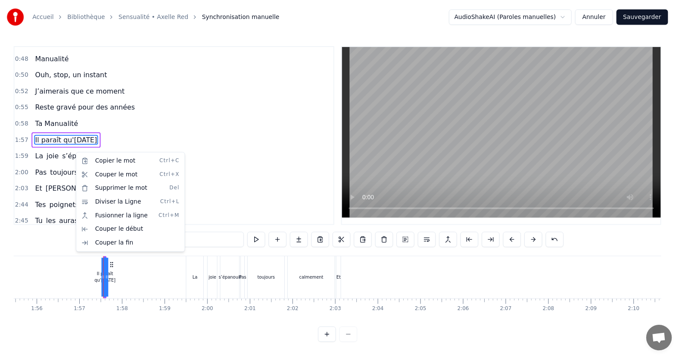
scroll to position [0, 5022]
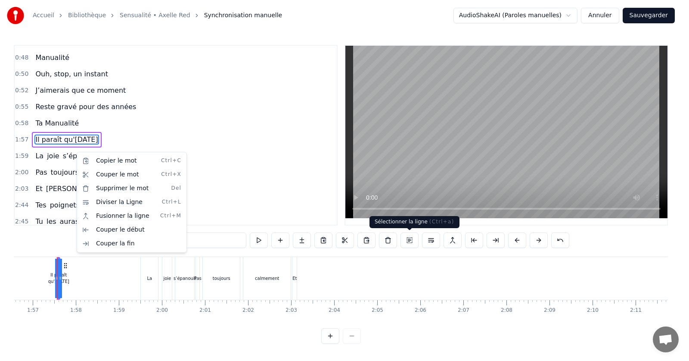
click at [411, 238] on button at bounding box center [410, 240] width 18 height 16
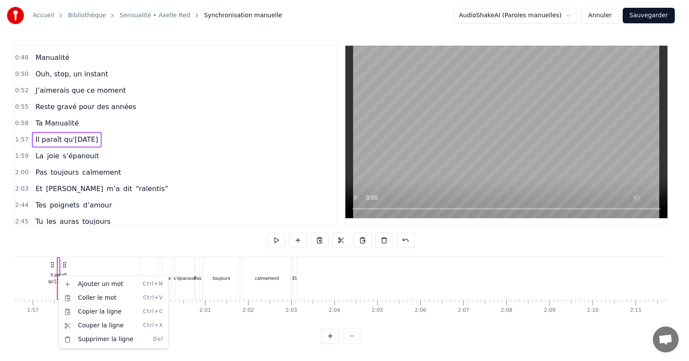
click at [67, 120] on html "Accueil Bibliothèque Sensualité • Axelle Red Synchronisation manuelle AudioShak…" at bounding box center [344, 178] width 689 height 357
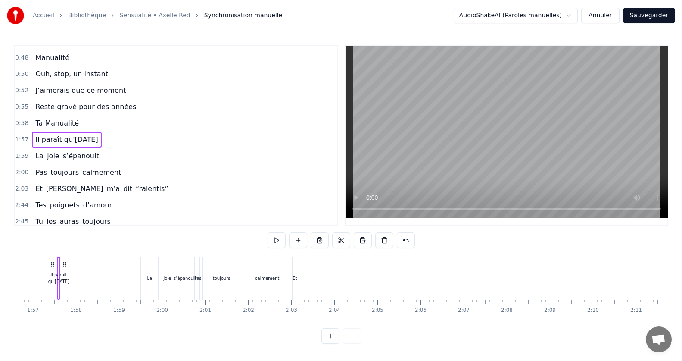
click at [67, 119] on span "Ta Manualité" at bounding box center [56, 123] width 45 height 10
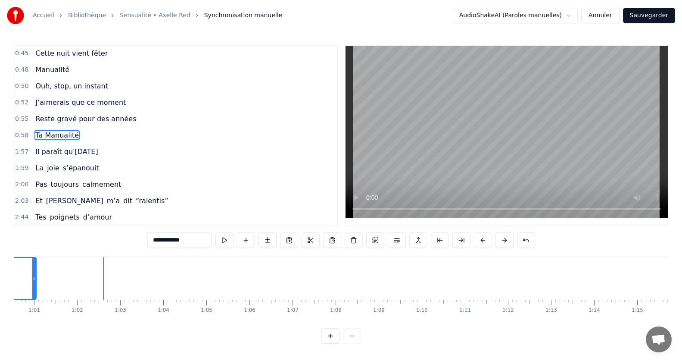
scroll to position [0, 2462]
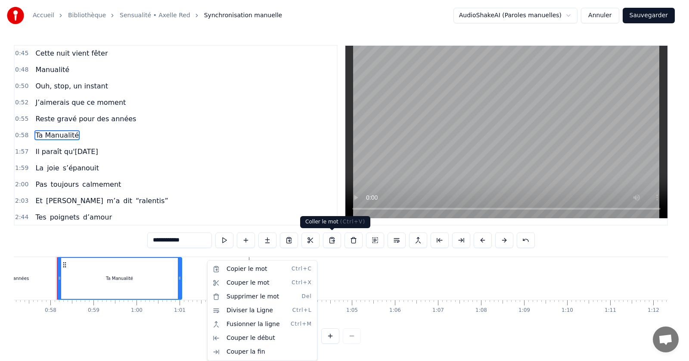
click at [329, 243] on button at bounding box center [332, 240] width 18 height 16
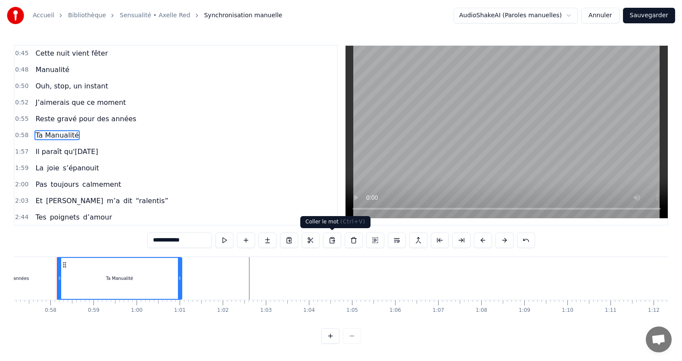
click at [332, 236] on button at bounding box center [332, 240] width 18 height 16
click at [333, 238] on button at bounding box center [332, 240] width 18 height 16
click at [247, 244] on button at bounding box center [246, 240] width 18 height 16
click at [244, 236] on button at bounding box center [246, 240] width 18 height 16
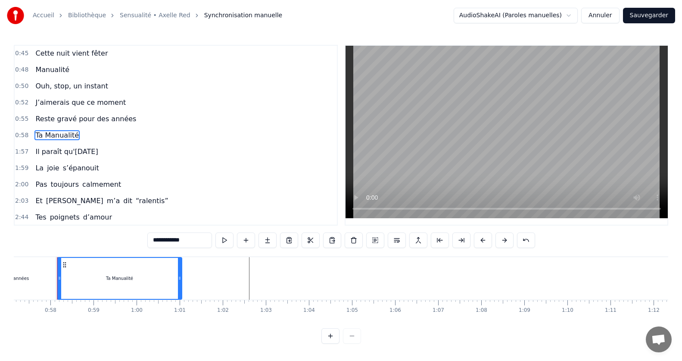
click at [40, 159] on div "Il paraît qu'[DATE]" at bounding box center [66, 152] width 69 height 16
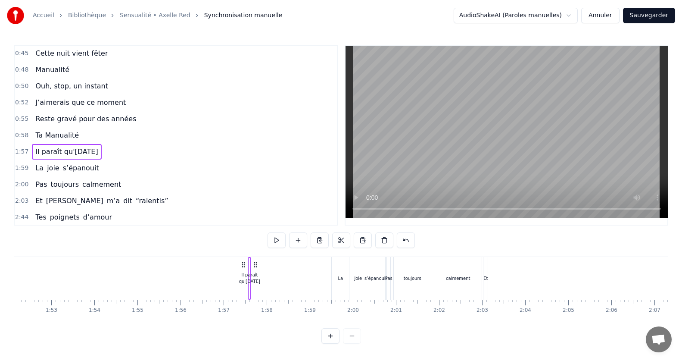
scroll to position [0, 5022]
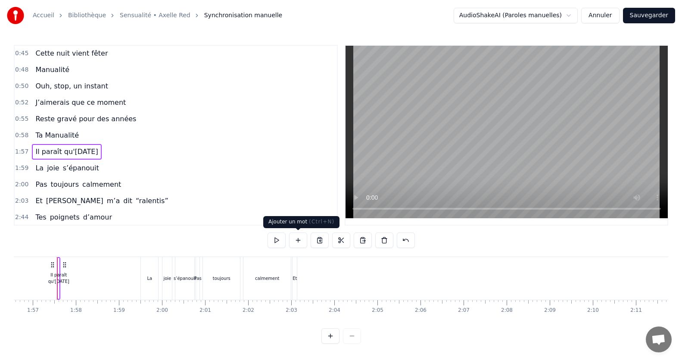
click at [302, 236] on button at bounding box center [298, 240] width 18 height 16
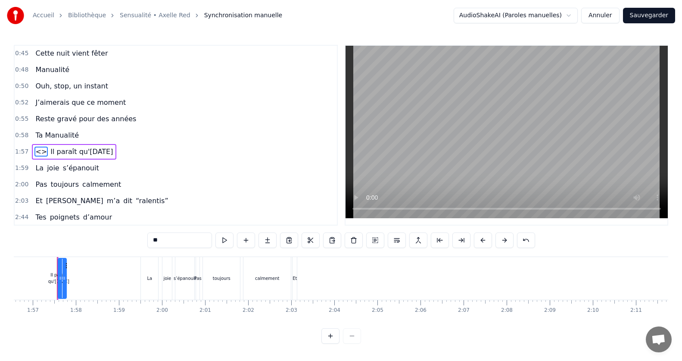
scroll to position [164, 0]
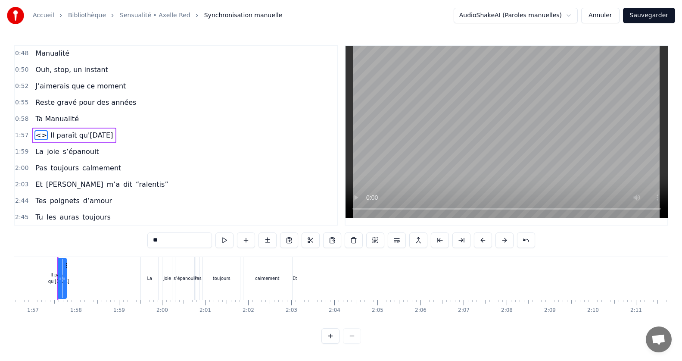
click at [87, 166] on div "0:15 Jamais je n'aurais pensé 0:20 Mais ca y est on y est 0:24 le grand jour es…" at bounding box center [176, 135] width 324 height 181
click at [36, 137] on span "<>" at bounding box center [40, 135] width 13 height 10
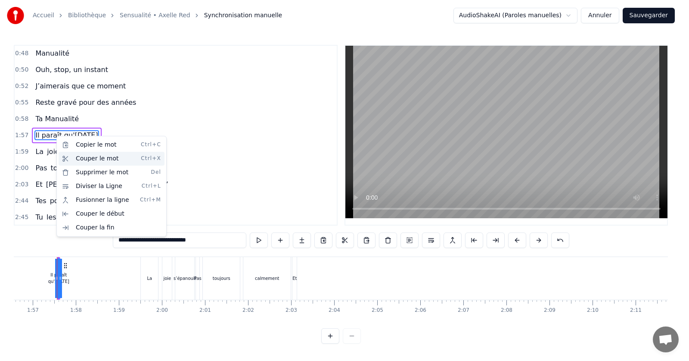
click at [84, 158] on div "Couper le mot Ctrl+X" at bounding box center [112, 159] width 106 height 14
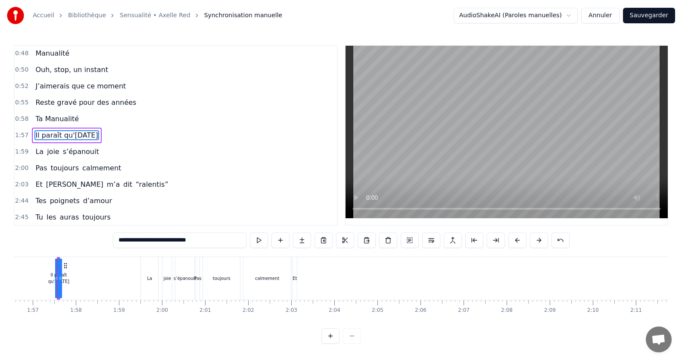
click at [52, 116] on span "Ta Manualité" at bounding box center [56, 119] width 45 height 10
type input "**********"
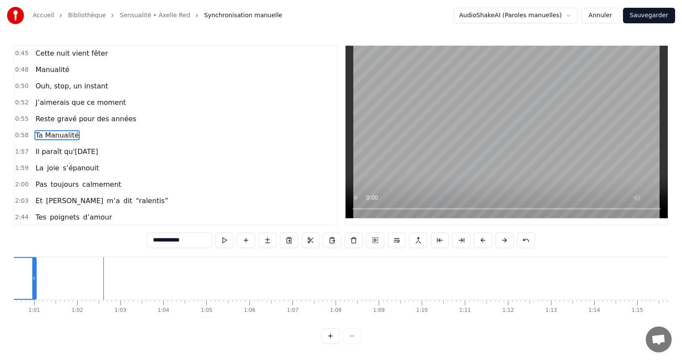
scroll to position [0, 2462]
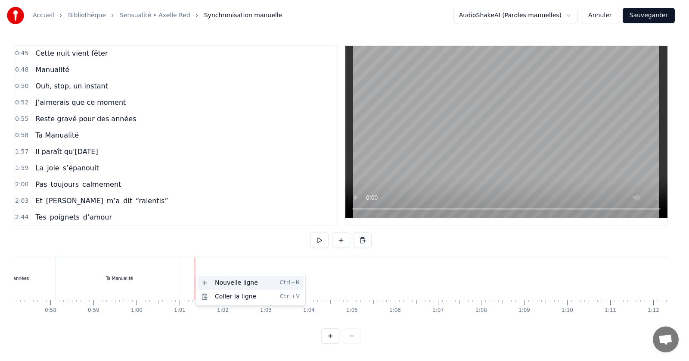
click at [214, 282] on div "Nouvelle ligne Ctrl+N" at bounding box center [251, 283] width 106 height 14
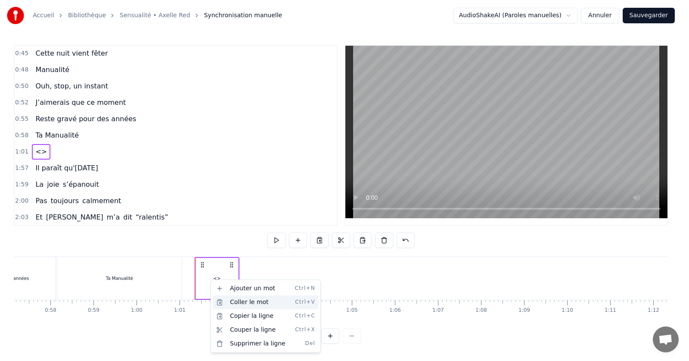
click at [251, 304] on div "Coller le mot Ctrl+V" at bounding box center [266, 302] width 106 height 14
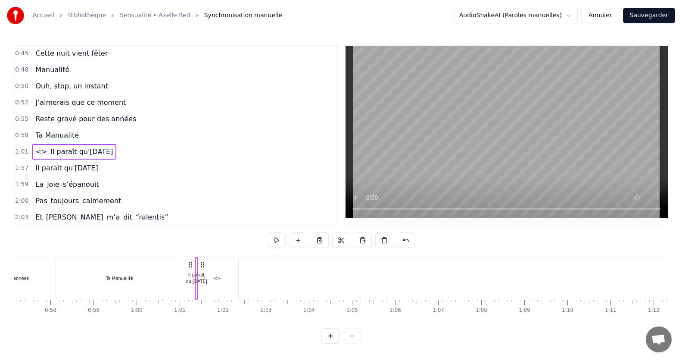
click at [37, 153] on span "<>" at bounding box center [40, 151] width 13 height 10
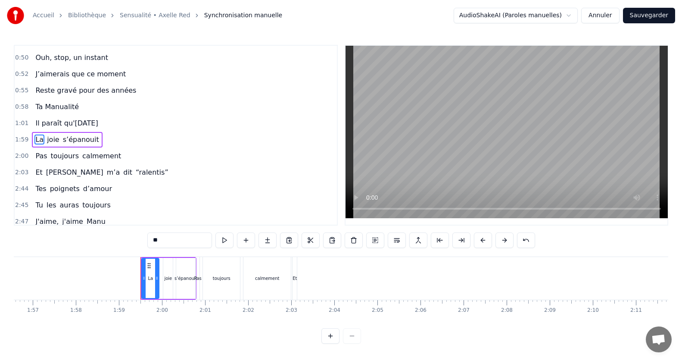
scroll to position [181, 0]
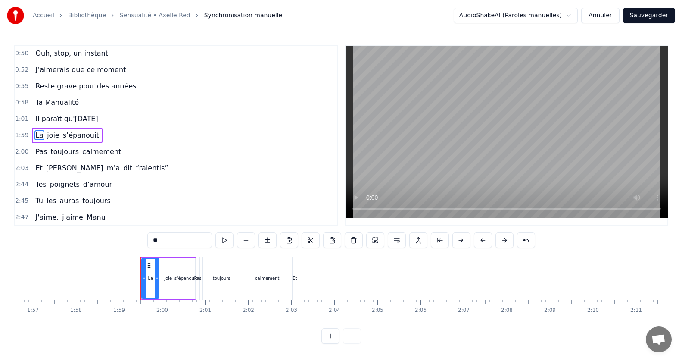
click at [166, 242] on input "**" at bounding box center [179, 240] width 65 height 16
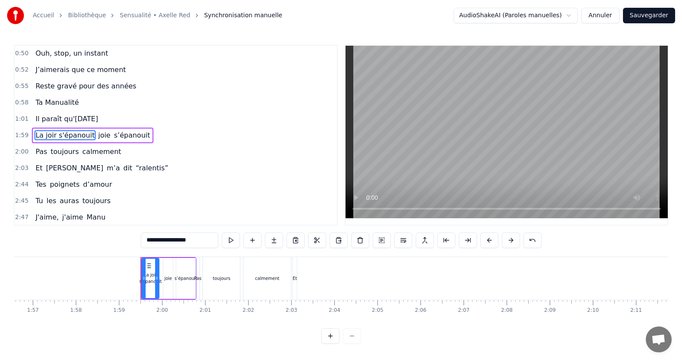
click at [159, 240] on input "**********" at bounding box center [180, 240] width 78 height 16
click at [99, 131] on span "joie" at bounding box center [106, 135] width 14 height 10
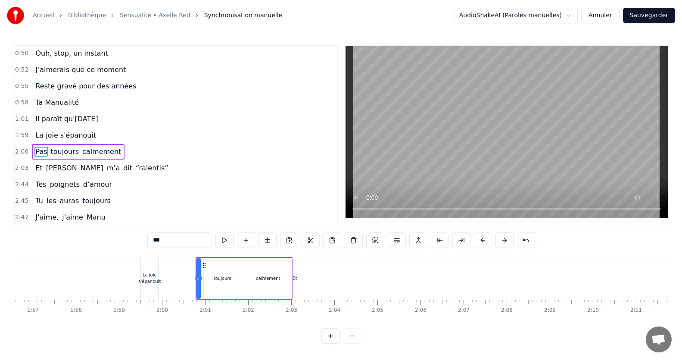
scroll to position [197, 0]
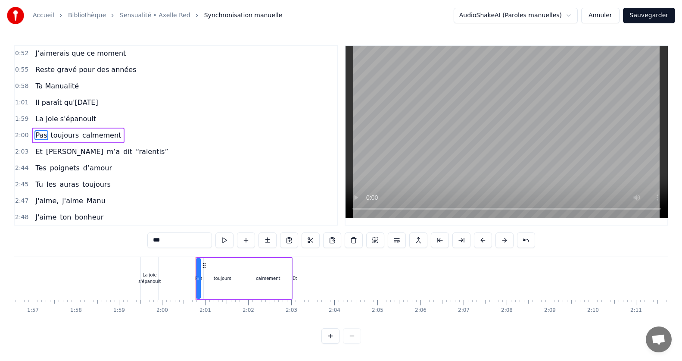
click at [177, 240] on input "***" at bounding box center [179, 240] width 65 height 16
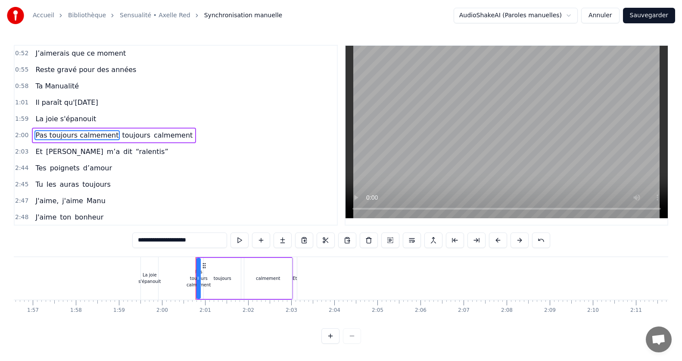
click at [126, 132] on span "toujours" at bounding box center [136, 135] width 30 height 10
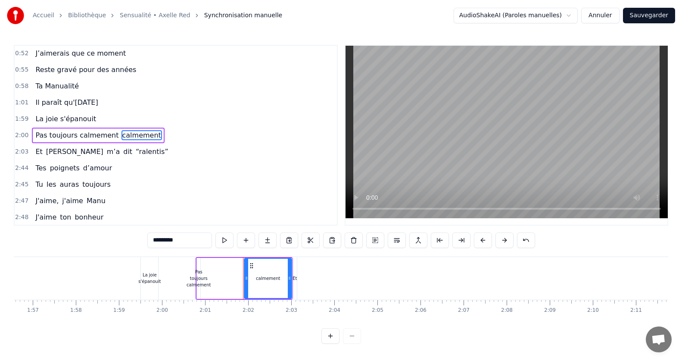
type input "**"
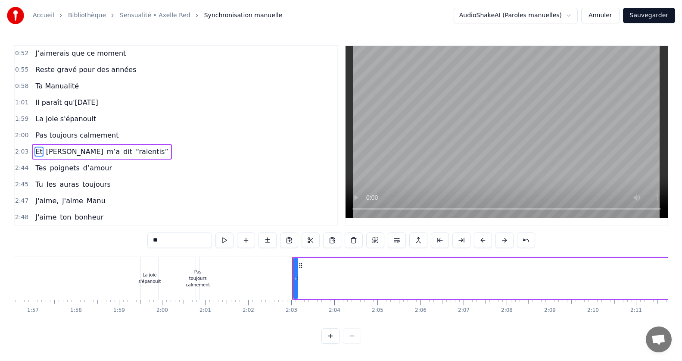
scroll to position [213, 0]
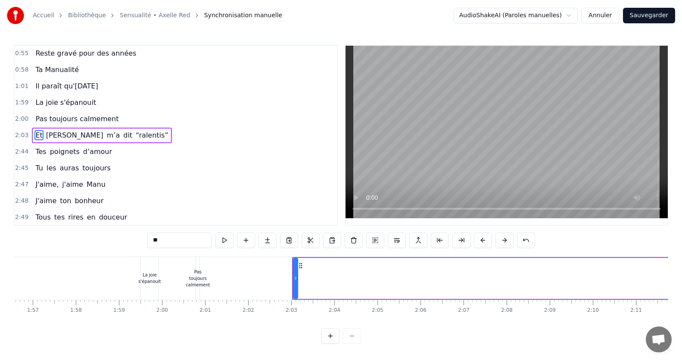
click at [669, 6] on div "Accueil Bibliothèque Sensualité • Axelle Red Synchronisation manuelle AudioShak…" at bounding box center [341, 15] width 682 height 31
click at [663, 12] on button "Sauvegarder" at bounding box center [649, 16] width 52 height 16
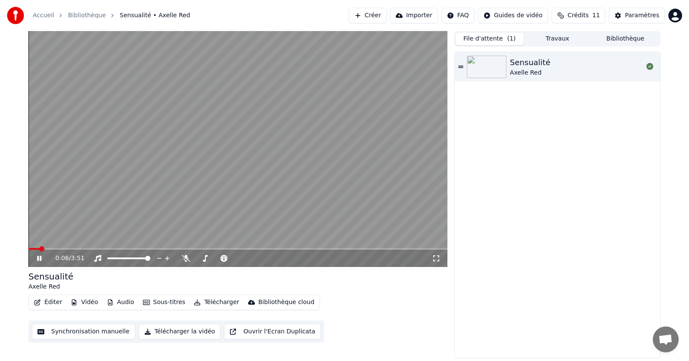
click at [89, 331] on button "Synchronisation manuelle" at bounding box center [83, 332] width 103 height 16
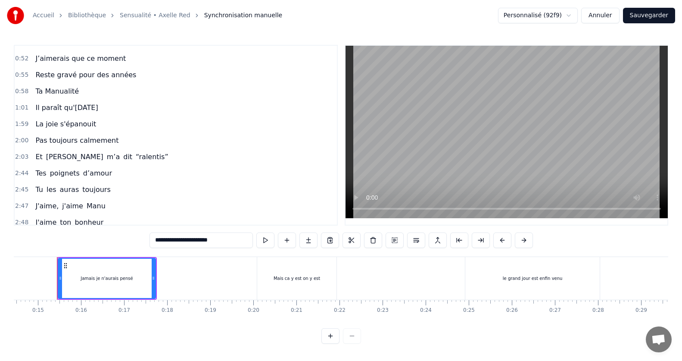
scroll to position [188, 0]
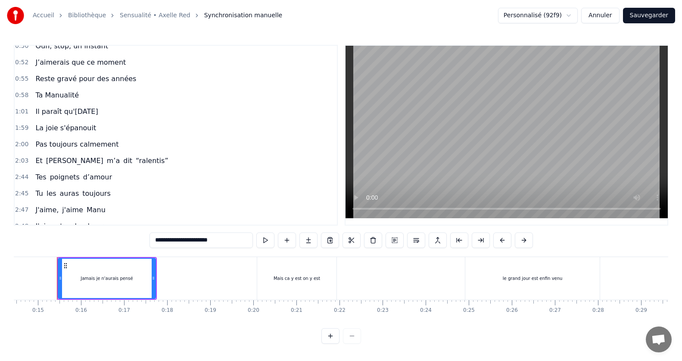
click at [43, 95] on span "Ta Manualité" at bounding box center [56, 95] width 45 height 10
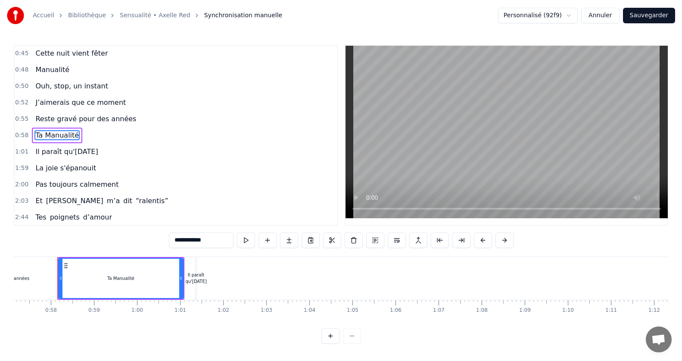
scroll to position [0, 2462]
drag, startPoint x: 56, startPoint y: 156, endPoint x: 53, endPoint y: 143, distance: 13.3
click at [53, 143] on div "0:15 Jamais je n'aurais pensé 0:20 Mais ca y est on y est 0:24 le grand jour es…" at bounding box center [176, 135] width 324 height 181
click at [55, 152] on span "Il paraît qu'[DATE]" at bounding box center [66, 151] width 64 height 10
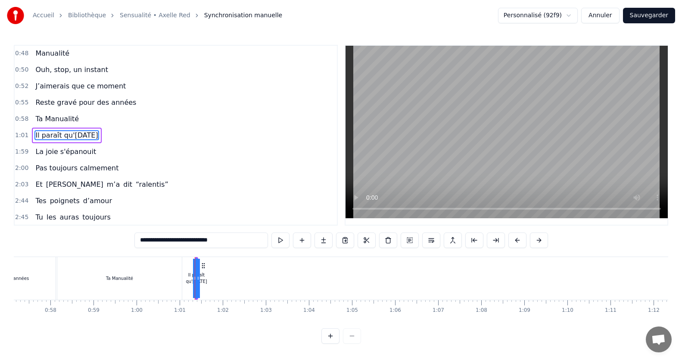
click at [55, 152] on span "La joie s'épanouit" at bounding box center [65, 151] width 62 height 10
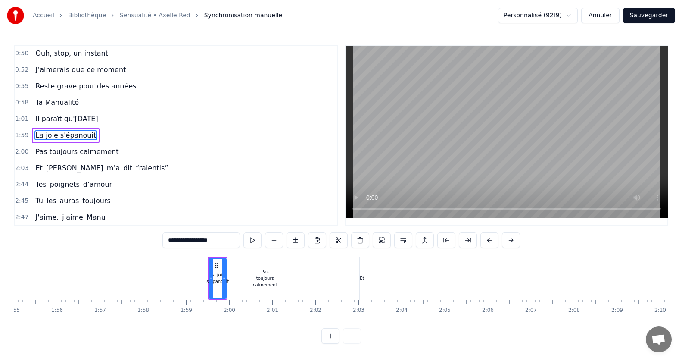
scroll to position [0, 5106]
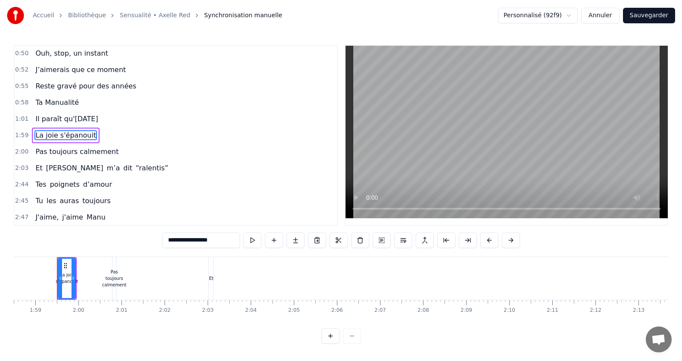
click at [78, 120] on span "Il paraît qu'[DATE]" at bounding box center [66, 119] width 64 height 10
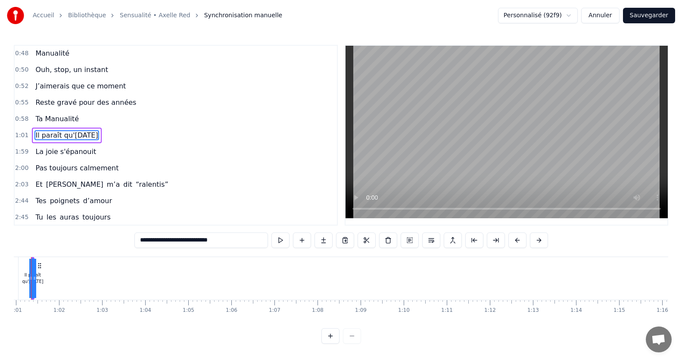
scroll to position [0, 2600]
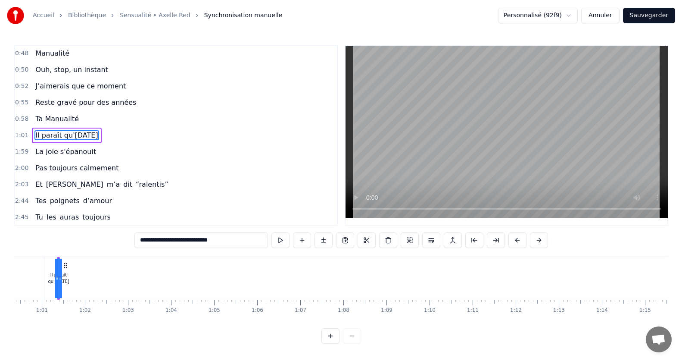
click at [62, 150] on span "La joie s'épanouit" at bounding box center [65, 151] width 62 height 10
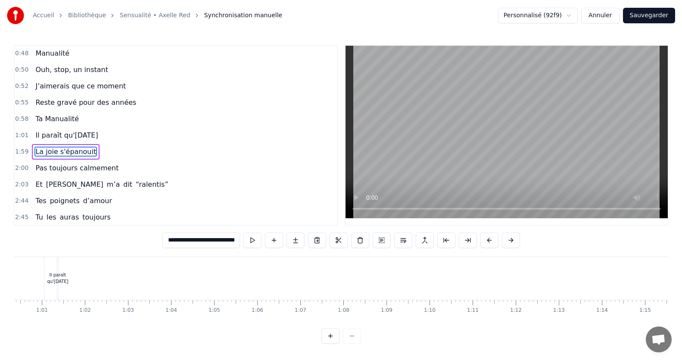
type input "**********"
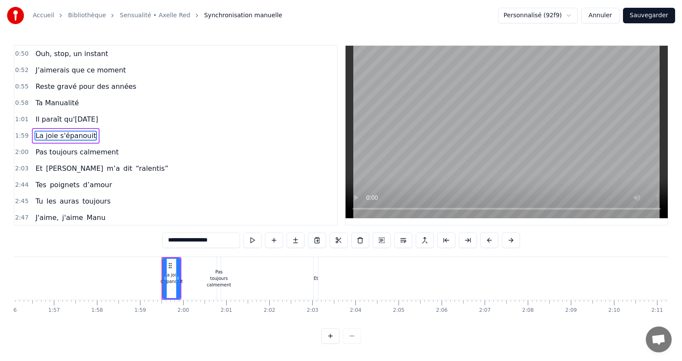
scroll to position [0, 5106]
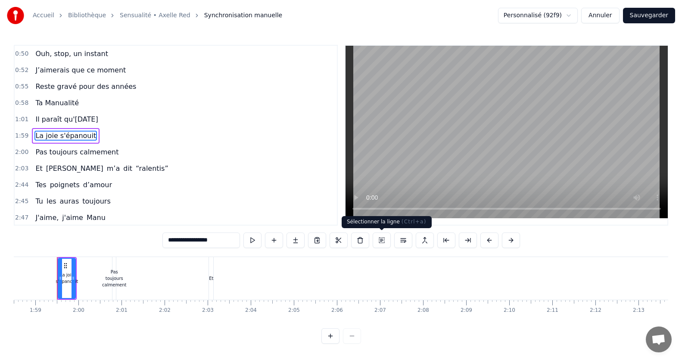
click at [384, 241] on button at bounding box center [382, 240] width 18 height 16
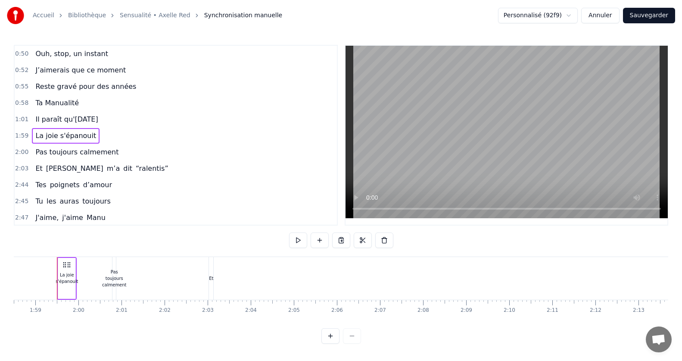
click at [99, 118] on span "Il paraît qu'[DATE]" at bounding box center [66, 119] width 64 height 10
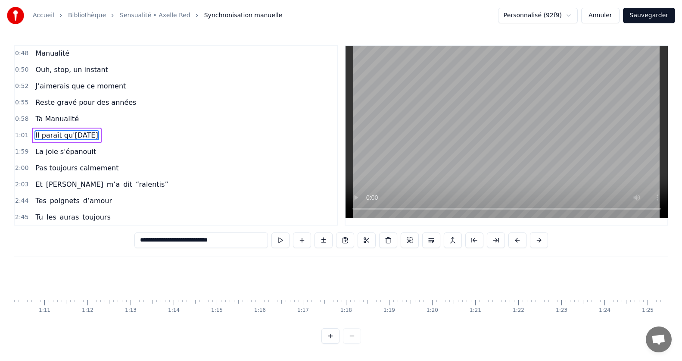
scroll to position [0, 2600]
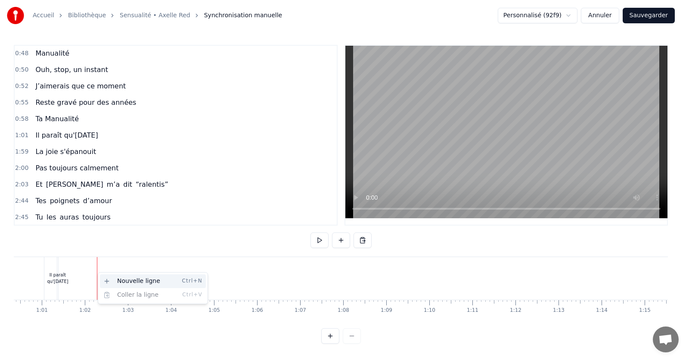
click at [121, 282] on div "Nouvelle ligne Ctrl+N" at bounding box center [153, 281] width 106 height 14
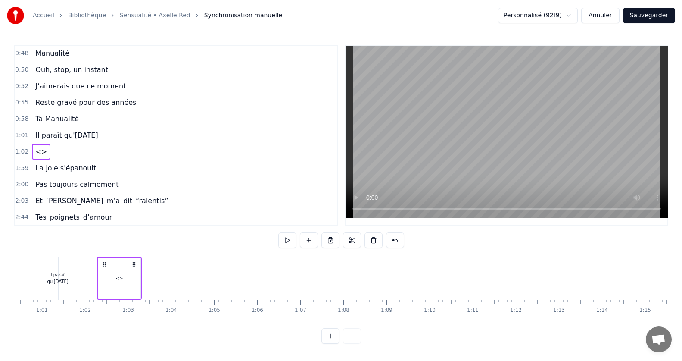
click at [121, 282] on div "<>" at bounding box center [119, 278] width 42 height 41
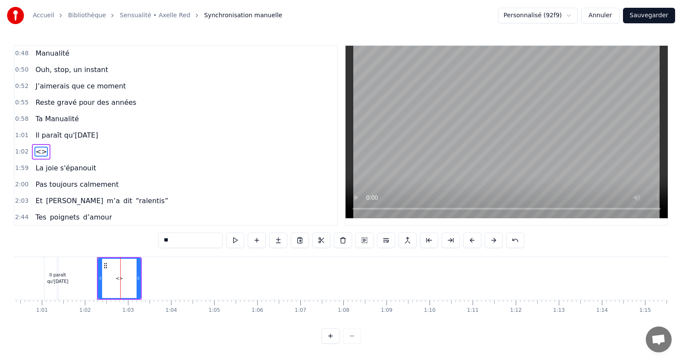
scroll to position [181, 0]
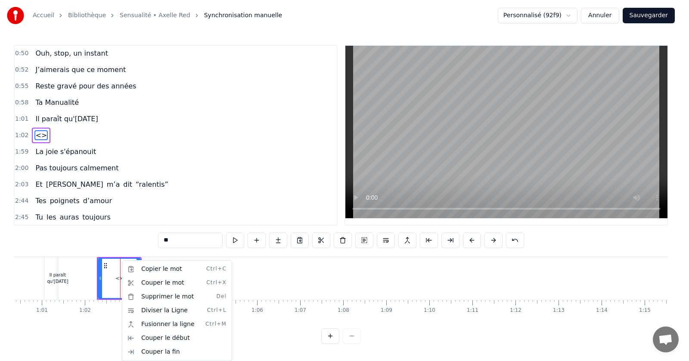
click at [51, 150] on html "Accueil Bibliothèque Sensualité • Axelle Red Synchronisation manuelle Personnal…" at bounding box center [344, 178] width 689 height 357
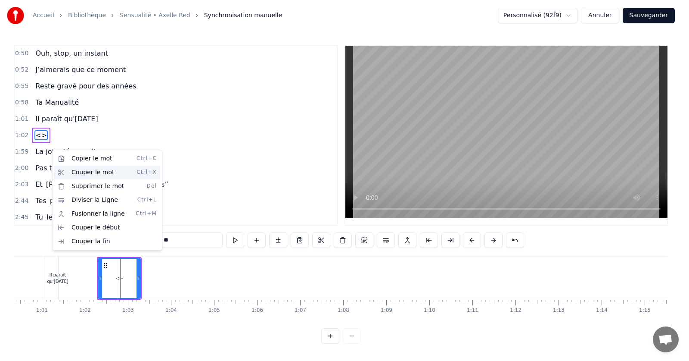
click at [92, 174] on div "Couper le mot Ctrl+X" at bounding box center [107, 172] width 106 height 14
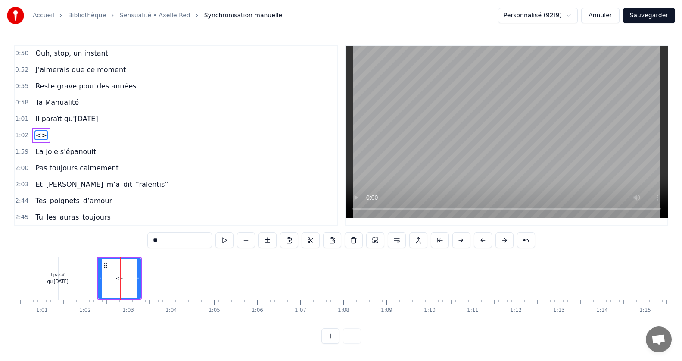
click at [114, 277] on div "<>" at bounding box center [119, 278] width 41 height 39
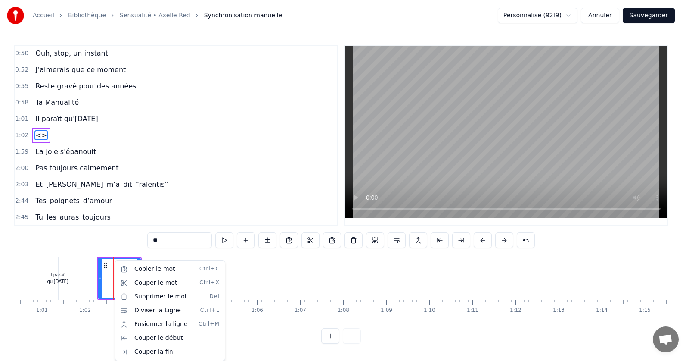
click at [40, 152] on html "Accueil Bibliothèque Sensualité • Axelle Red Synchronisation manuelle Personnal…" at bounding box center [344, 178] width 689 height 357
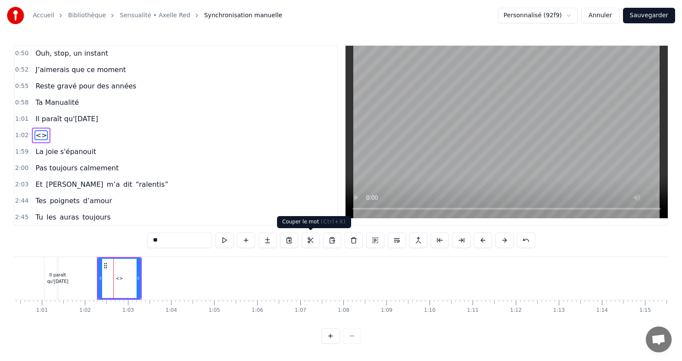
click at [312, 240] on button at bounding box center [311, 240] width 18 height 16
click at [49, 147] on span "La joie s'épanouit" at bounding box center [65, 151] width 62 height 10
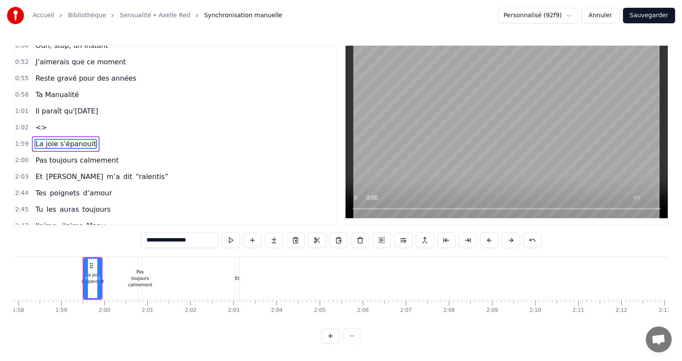
scroll to position [0, 5106]
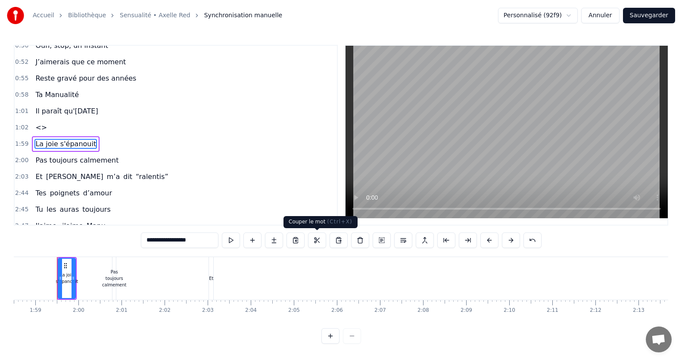
click at [322, 239] on button at bounding box center [317, 240] width 18 height 16
click at [35, 126] on span "<>" at bounding box center [40, 127] width 13 height 10
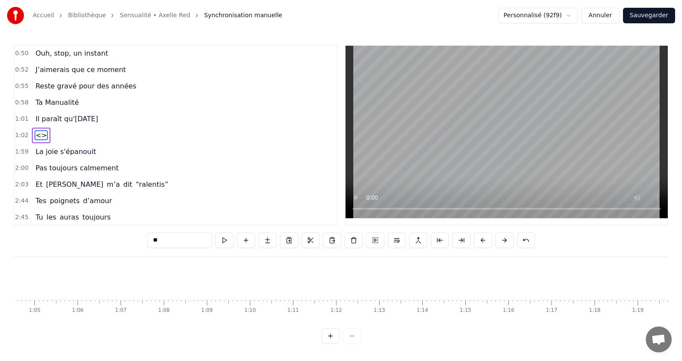
scroll to position [0, 2640]
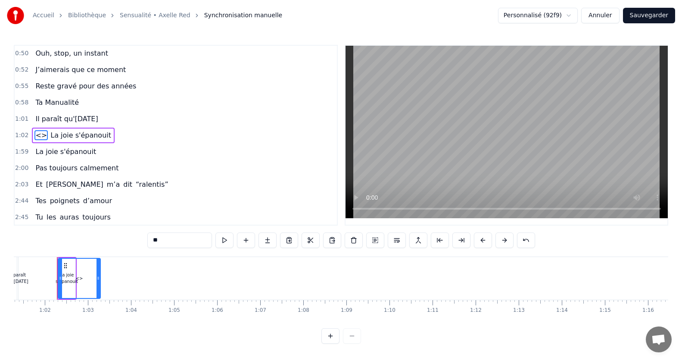
click at [38, 153] on span "La joie s'épanouit" at bounding box center [65, 151] width 62 height 10
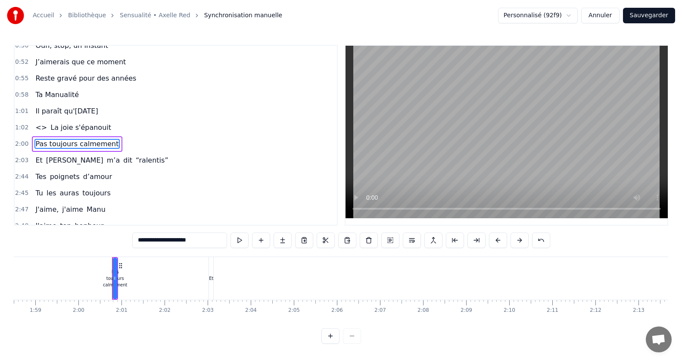
scroll to position [197, 0]
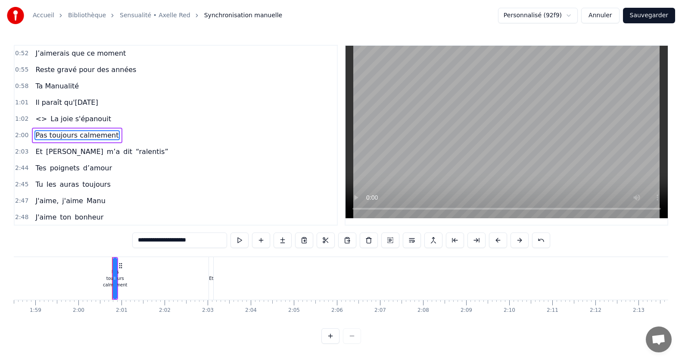
click at [38, 116] on span "<>" at bounding box center [40, 119] width 13 height 10
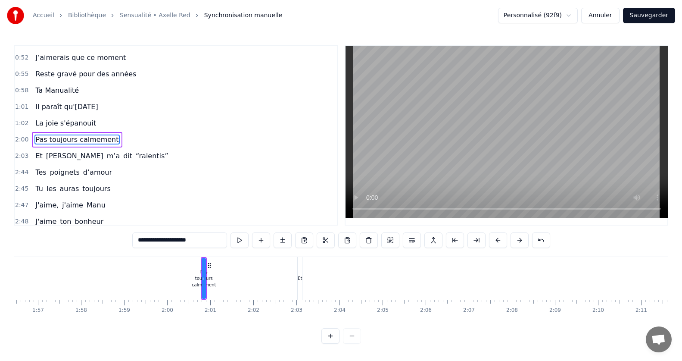
scroll to position [0, 5161]
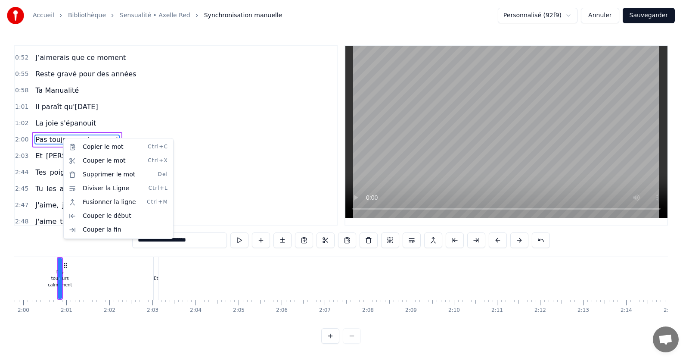
click at [326, 241] on html "Accueil Bibliothèque Sensualité • Axelle Red Synchronisation manuelle Personnal…" at bounding box center [344, 178] width 689 height 357
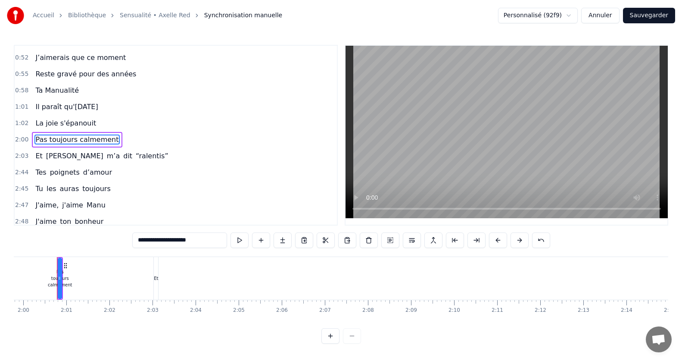
click at [44, 120] on span "La joie s'épanouit" at bounding box center [65, 123] width 62 height 10
type input "**********"
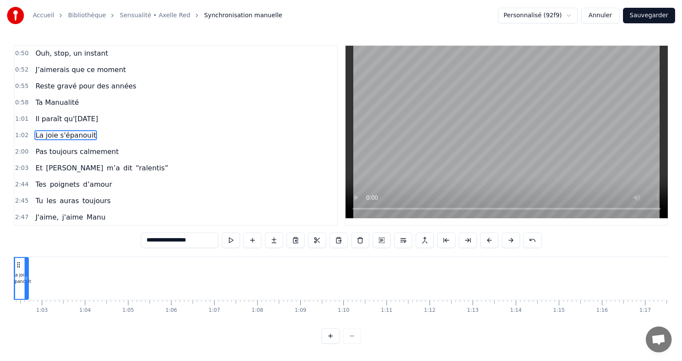
scroll to position [0, 2640]
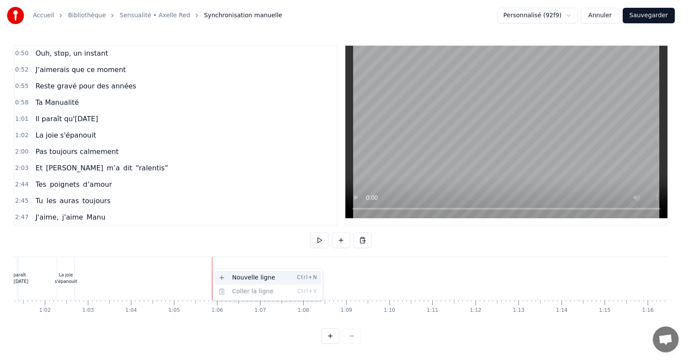
click at [242, 275] on div "Nouvelle ligne Ctrl+N" at bounding box center [268, 278] width 106 height 14
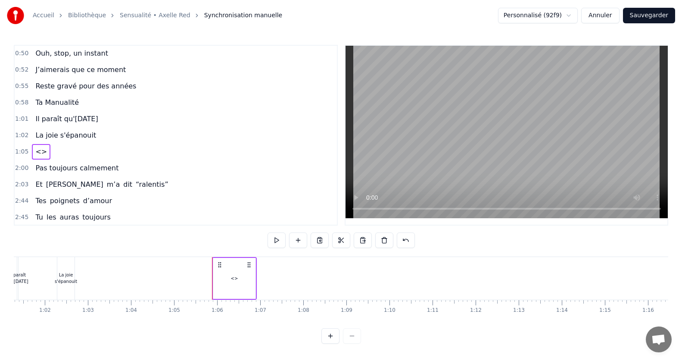
click at [40, 149] on span "<>" at bounding box center [40, 151] width 13 height 10
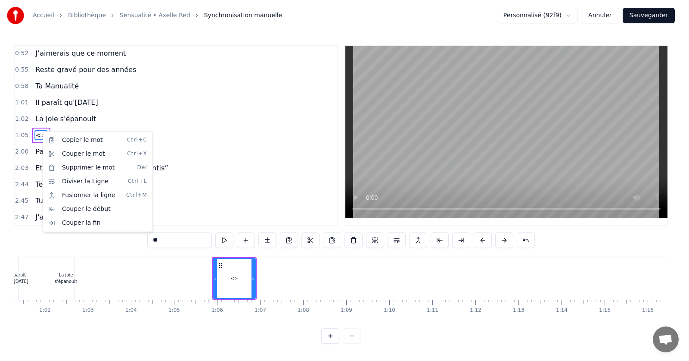
click at [127, 104] on html "Accueil Bibliothèque Sensualité • Axelle Red Synchronisation manuelle Personnal…" at bounding box center [344, 178] width 689 height 357
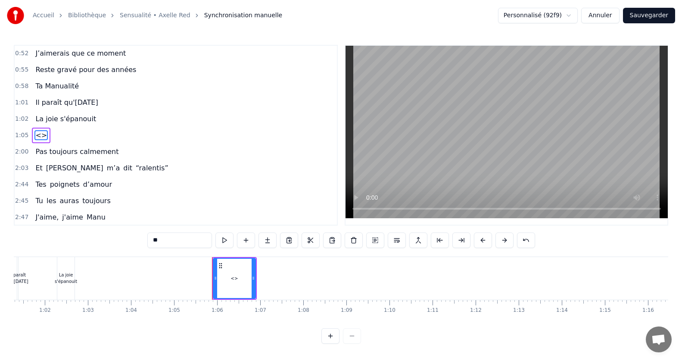
click at [74, 153] on span "Pas toujours calmement" at bounding box center [76, 151] width 85 height 10
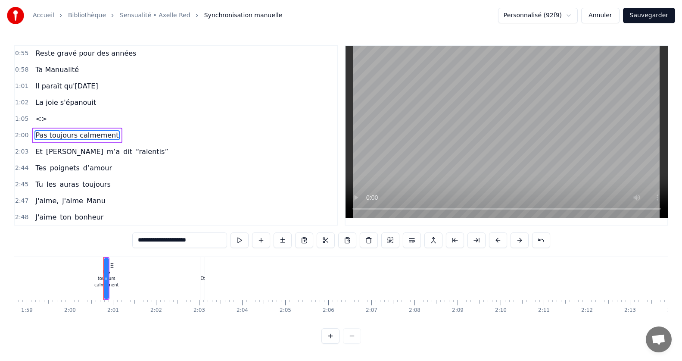
scroll to position [0, 5161]
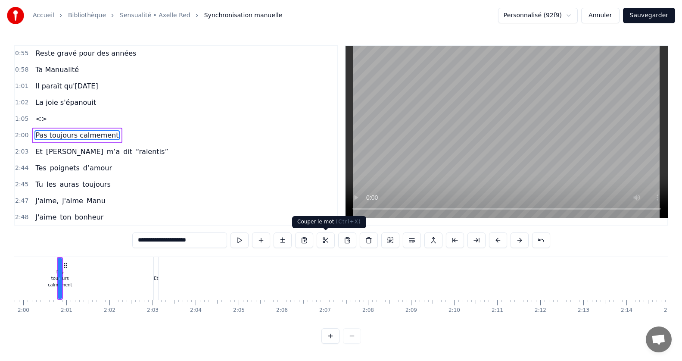
click at [325, 239] on button at bounding box center [326, 240] width 18 height 16
click at [37, 120] on span "<>" at bounding box center [40, 119] width 13 height 10
type input "**"
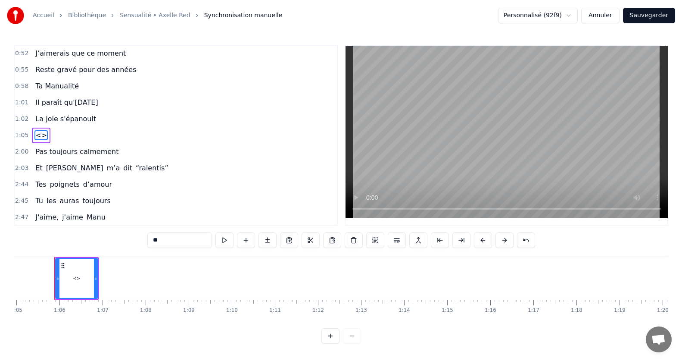
scroll to position [0, 2795]
click at [329, 239] on button at bounding box center [332, 240] width 18 height 16
click at [337, 242] on button at bounding box center [332, 240] width 18 height 16
click at [330, 239] on button at bounding box center [332, 240] width 18 height 16
click at [75, 286] on div "<>" at bounding box center [79, 278] width 41 height 39
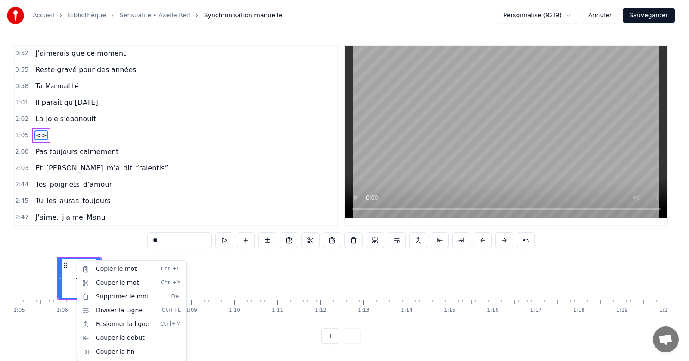
click at [47, 275] on html "Accueil Bibliothèque Sensualité • Axelle Red Synchronisation manuelle Personnal…" at bounding box center [344, 178] width 689 height 357
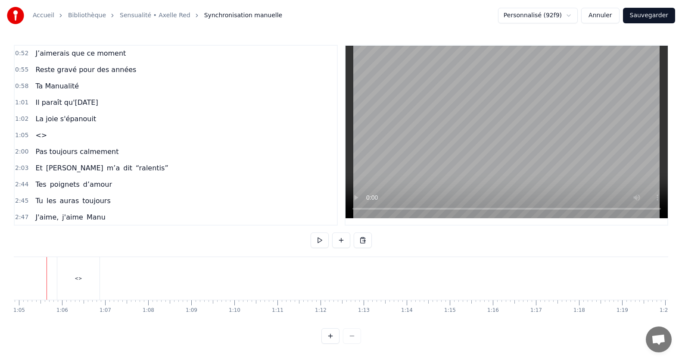
scroll to position [0, 2785]
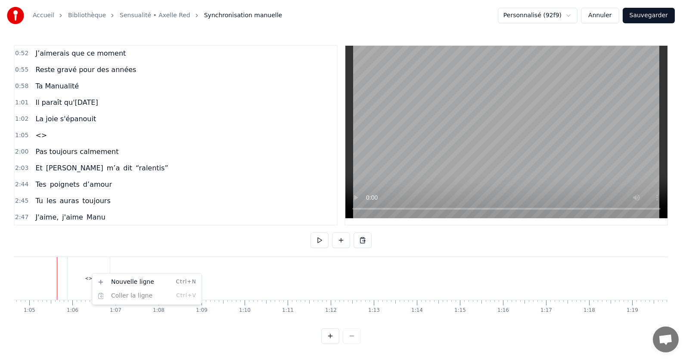
click at [76, 279] on html "Accueil Bibliothèque Sensualité • Axelle Red Synchronisation manuelle Personnal…" at bounding box center [344, 178] width 689 height 357
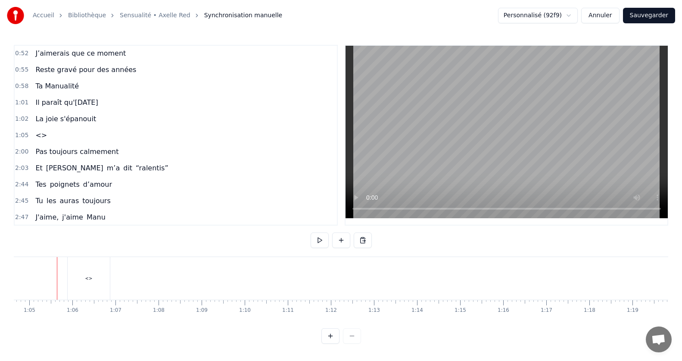
click at [39, 135] on span "<>" at bounding box center [40, 135] width 13 height 10
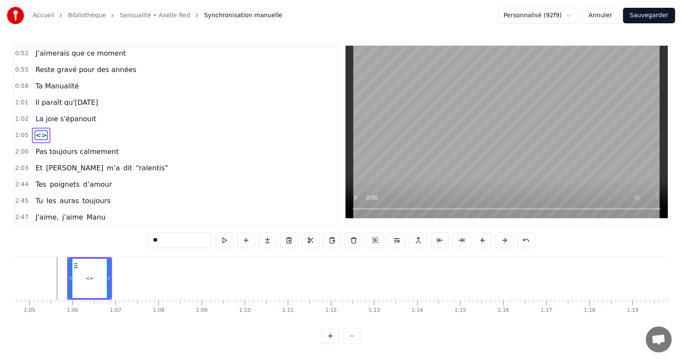
drag, startPoint x: 163, startPoint y: 235, endPoint x: 84, endPoint y: 255, distance: 81.9
click at [84, 255] on div "0:15 Jamais je n'aurais pensé 0:20 Mais ca y est on y est 0:24 le grand jour es…" at bounding box center [341, 194] width 654 height 299
type input "*"
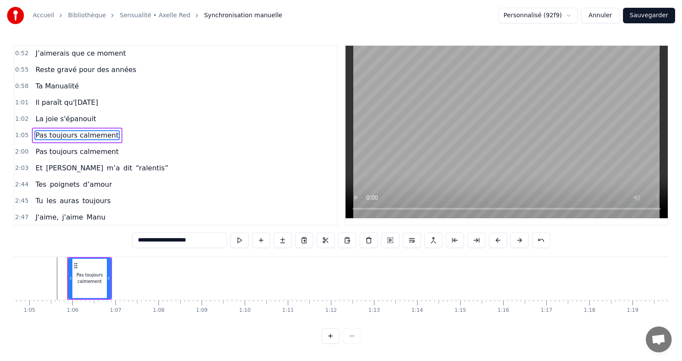
click at [41, 153] on span "Pas toujours calmement" at bounding box center [76, 151] width 85 height 10
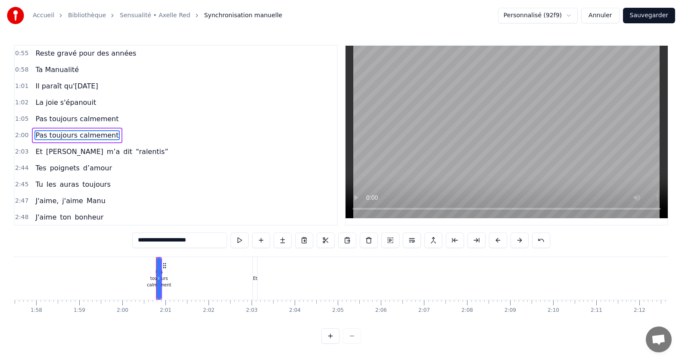
scroll to position [0, 5161]
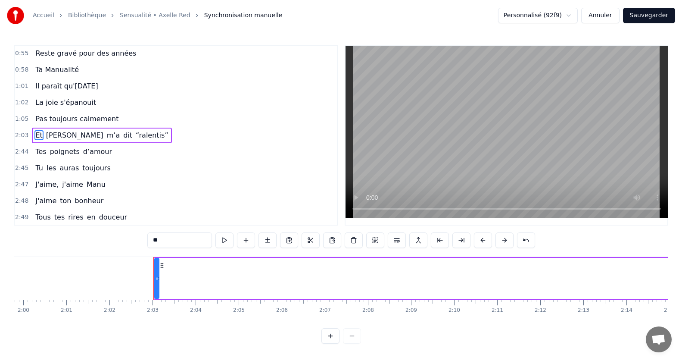
click at [53, 87] on span "Il paraît qu'[DATE]" at bounding box center [66, 86] width 64 height 10
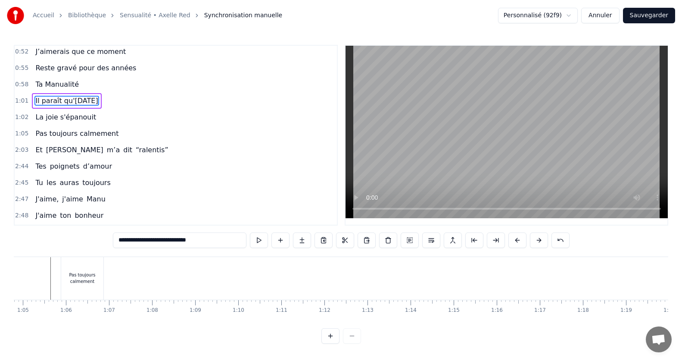
scroll to position [0, 2600]
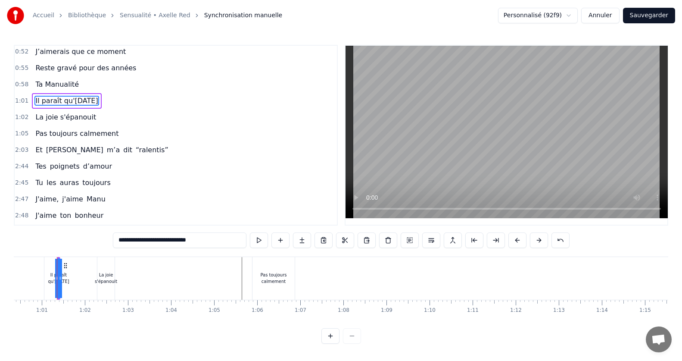
click at [47, 85] on span "Ta Manualité" at bounding box center [56, 84] width 45 height 10
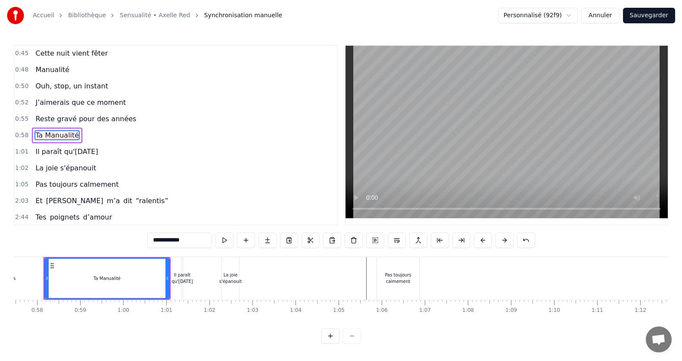
scroll to position [0, 2462]
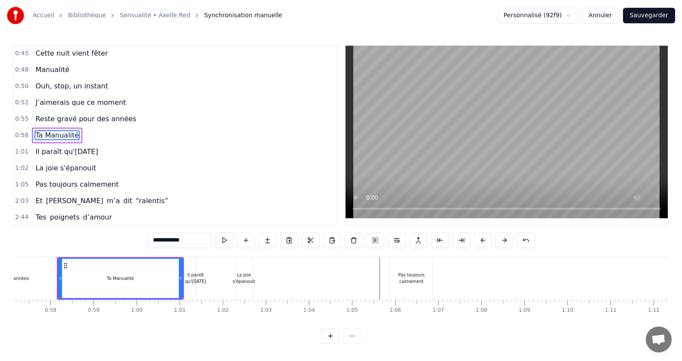
click at [196, 274] on div "Il paraît qu'[DATE]" at bounding box center [195, 277] width 21 height 13
type input "**********"
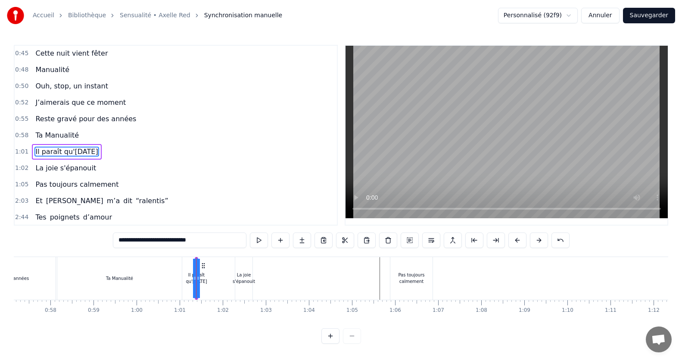
scroll to position [164, 0]
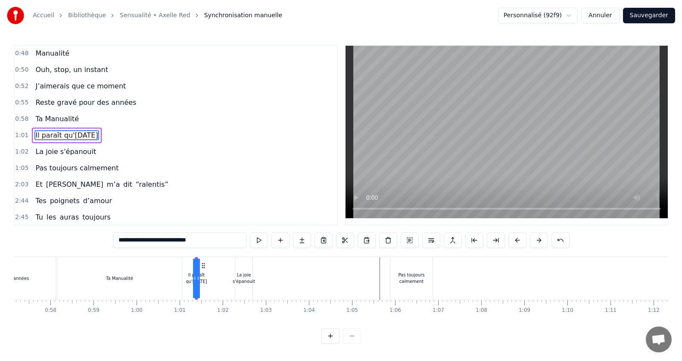
drag, startPoint x: 247, startPoint y: 271, endPoint x: 361, endPoint y: 272, distance: 114.6
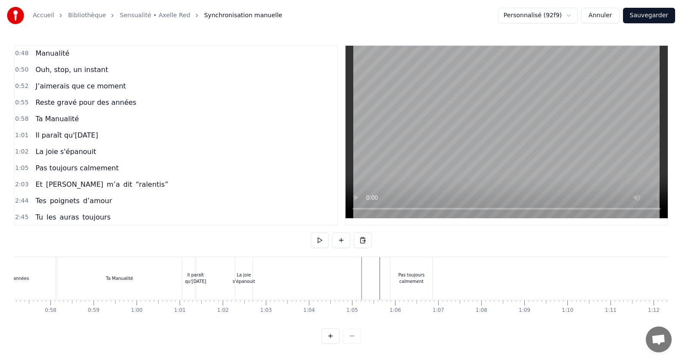
drag, startPoint x: 223, startPoint y: 250, endPoint x: 265, endPoint y: 265, distance: 44.3
click at [279, 264] on div "0:15 Jamais je n'aurais pensé 0:20 Mais ca y est on y est 0:24 le grand jour es…" at bounding box center [341, 194] width 654 height 299
drag, startPoint x: 248, startPoint y: 270, endPoint x: 330, endPoint y: 280, distance: 82.1
click at [433, 274] on div "Pas toujours calmement" at bounding box center [411, 278] width 43 height 43
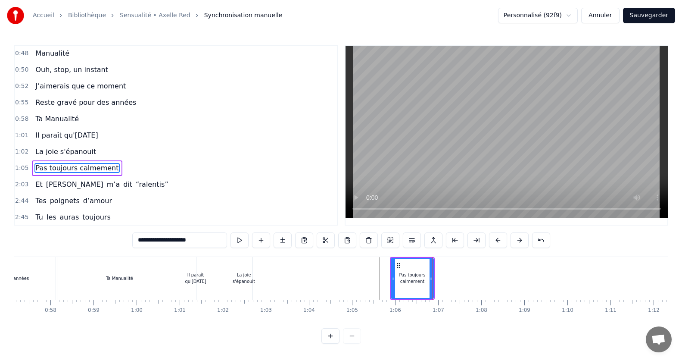
scroll to position [197, 0]
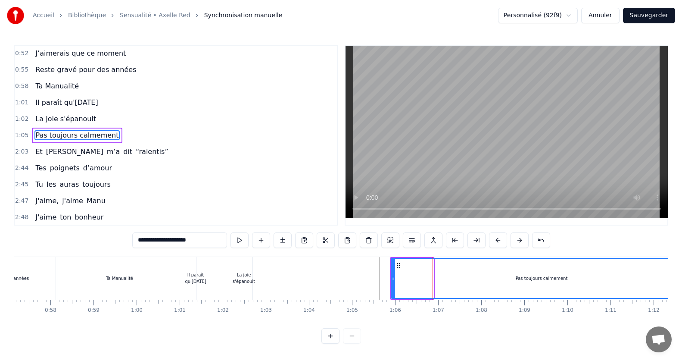
drag, startPoint x: 430, startPoint y: 278, endPoint x: 689, endPoint y: 253, distance: 259.7
click at [682, 253] on html "Accueil Bibliothèque Sensualité • Axelle Red Synchronisation manuelle Personnal…" at bounding box center [341, 178] width 682 height 357
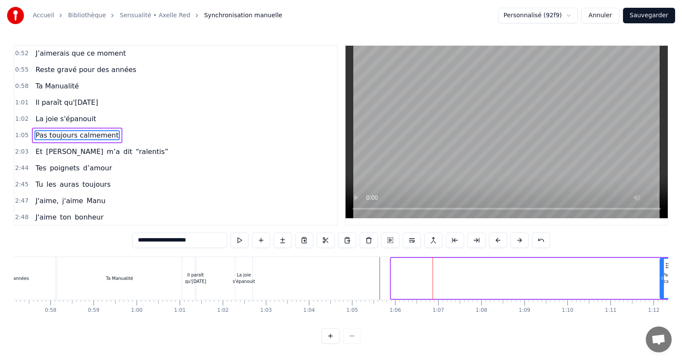
drag, startPoint x: 395, startPoint y: 279, endPoint x: 664, endPoint y: 252, distance: 270.2
click at [664, 252] on div "0:15 Jamais je n'aurais pensé 0:20 Mais ca y est on y est 0:24 le grand jour es…" at bounding box center [341, 194] width 654 height 299
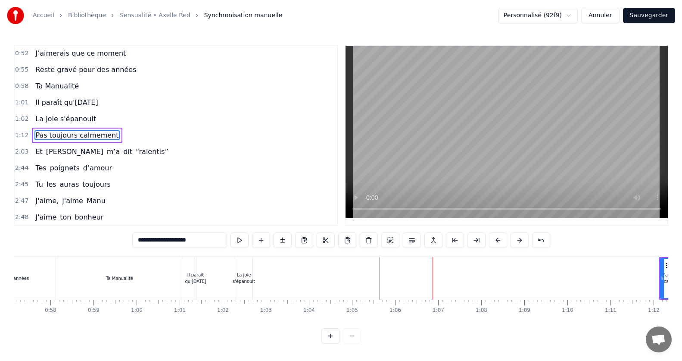
click at [249, 280] on div "La joie s'épanouit" at bounding box center [244, 277] width 22 height 13
type input "**********"
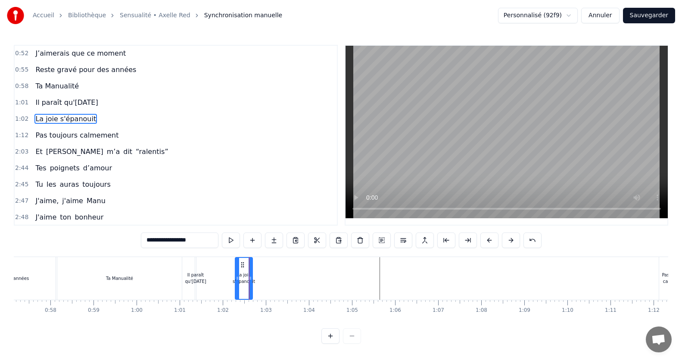
scroll to position [181, 0]
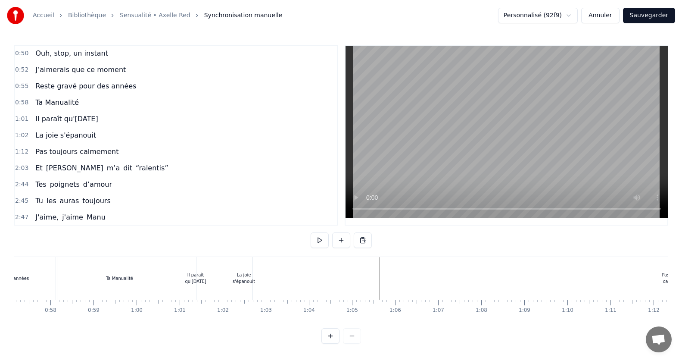
click at [245, 283] on div "La joie s'épanouit" at bounding box center [244, 277] width 22 height 13
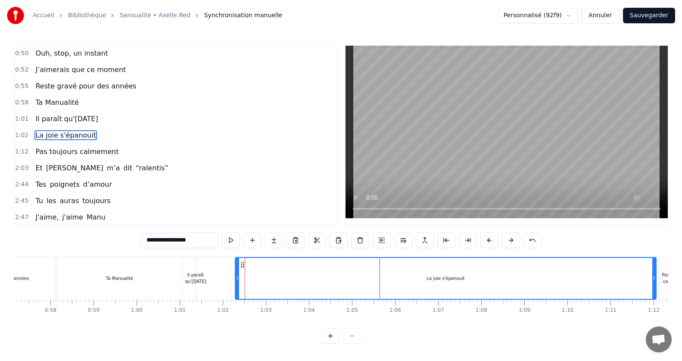
drag, startPoint x: 250, startPoint y: 278, endPoint x: 654, endPoint y: 256, distance: 404.3
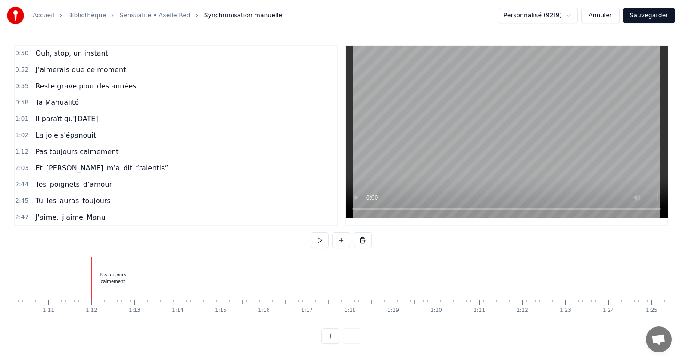
scroll to position [0, 3059]
click at [65, 134] on span "La joie s'épanouit" at bounding box center [65, 135] width 62 height 10
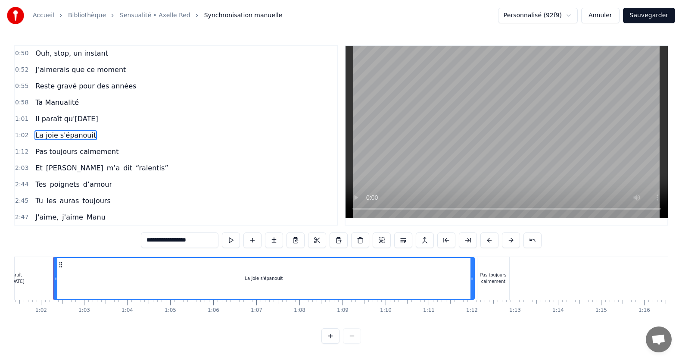
scroll to position [0, 2640]
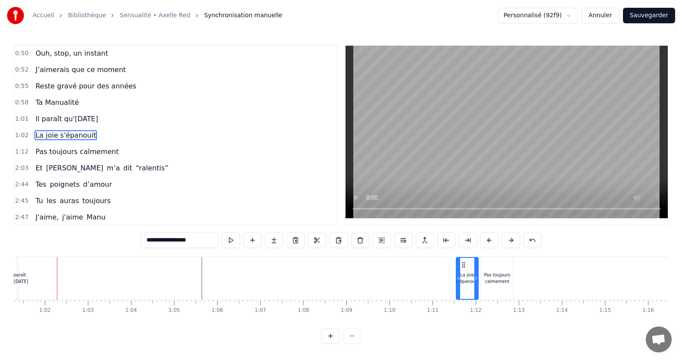
drag, startPoint x: 60, startPoint y: 278, endPoint x: 459, endPoint y: 265, distance: 399.2
click at [459, 265] on div at bounding box center [458, 278] width 3 height 41
click at [88, 117] on span "Il paraît qu'[DATE]" at bounding box center [66, 119] width 64 height 10
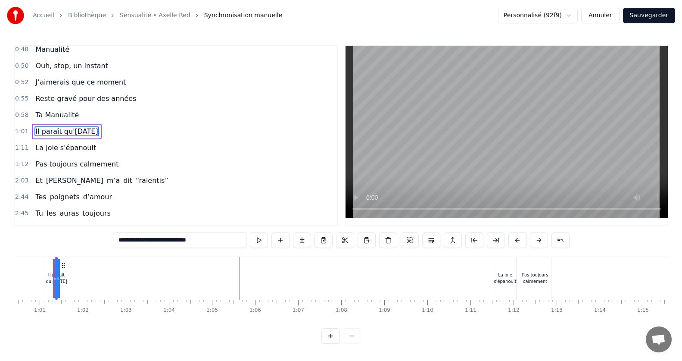
scroll to position [0, 2600]
drag, startPoint x: 59, startPoint y: 274, endPoint x: 154, endPoint y: 255, distance: 96.6
click at [198, 249] on div "0:15 Jamais je n'aurais pensé 0:20 Mais ca y est on y est 0:24 le grand jour es…" at bounding box center [341, 194] width 654 height 299
click at [560, 238] on button at bounding box center [560, 240] width 18 height 16
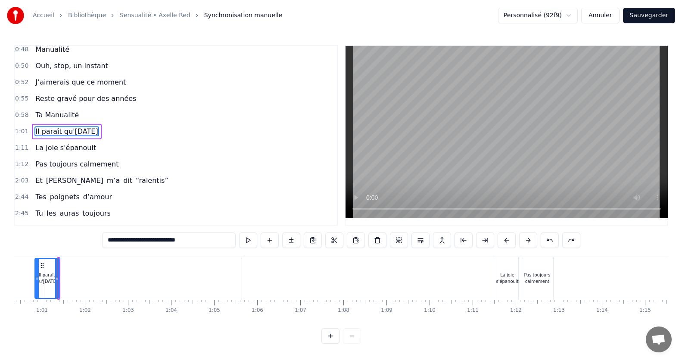
drag, startPoint x: 60, startPoint y: 275, endPoint x: 37, endPoint y: 277, distance: 23.3
click at [37, 277] on icon at bounding box center [36, 277] width 3 height 7
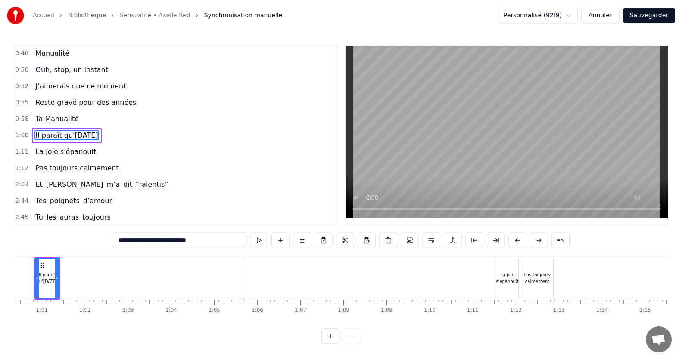
scroll to position [0, 2579]
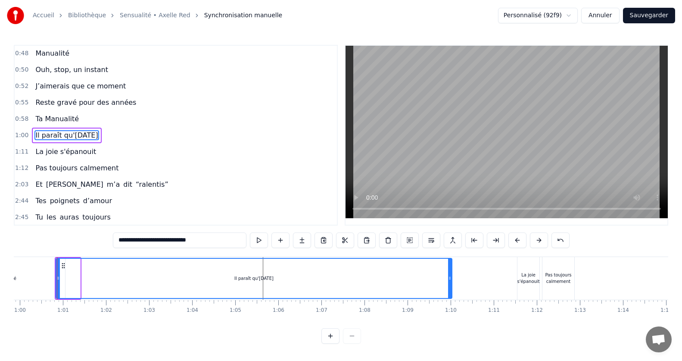
drag, startPoint x: 77, startPoint y: 277, endPoint x: 449, endPoint y: 255, distance: 372.5
click at [449, 255] on div "0:15 Jamais je n'aurais pensé 0:20 Mais ca y est on y est 0:24 le grand jour es…" at bounding box center [341, 194] width 654 height 299
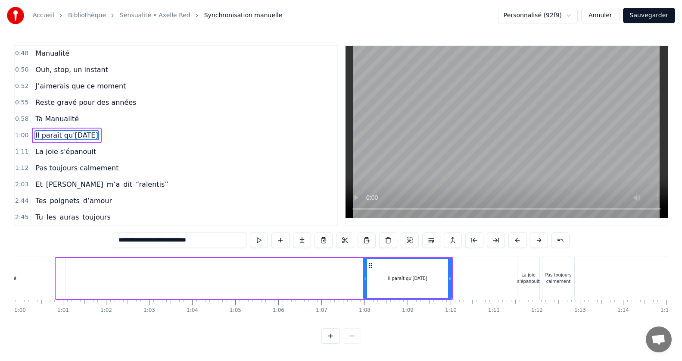
drag, startPoint x: 58, startPoint y: 278, endPoint x: 365, endPoint y: 282, distance: 307.2
click at [365, 282] on div at bounding box center [365, 278] width 3 height 39
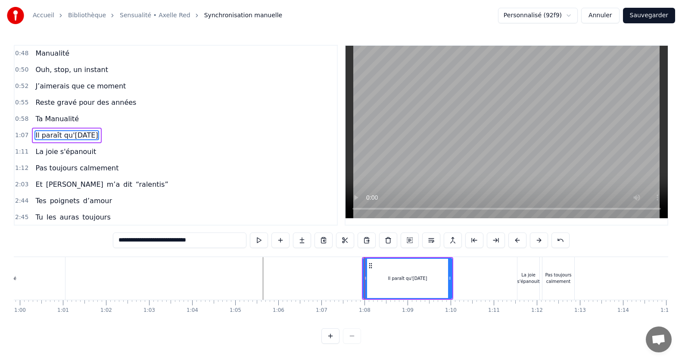
click at [59, 284] on div "Ta Manualité" at bounding box center [3, 278] width 125 height 43
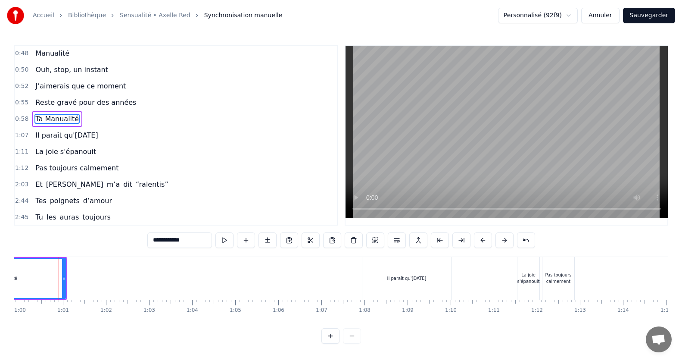
scroll to position [148, 0]
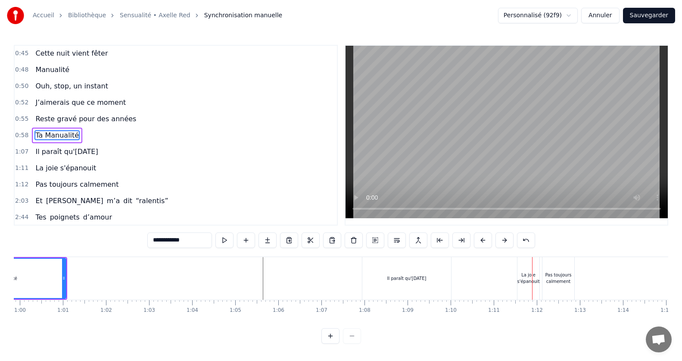
click at [554, 282] on div "Pas toujours calmement" at bounding box center [558, 277] width 32 height 13
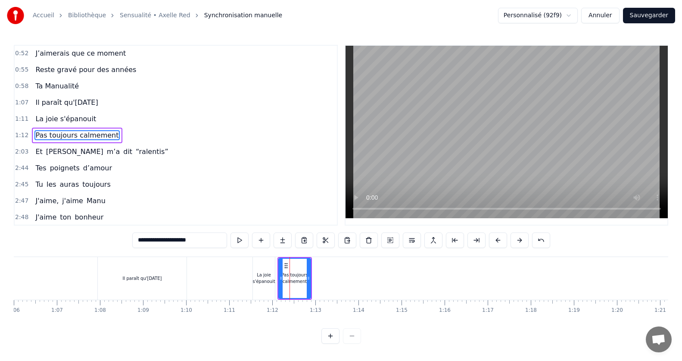
scroll to position [0, 2944]
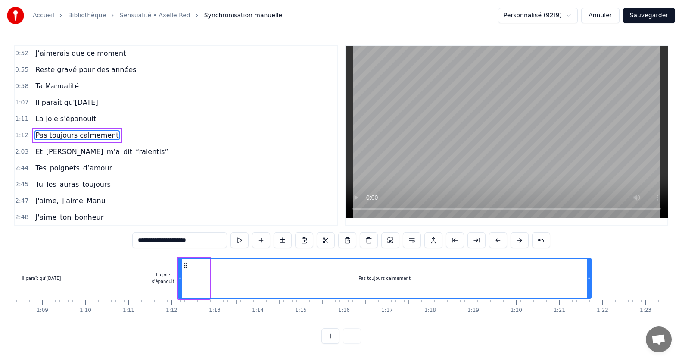
click at [590, 272] on div at bounding box center [588, 278] width 3 height 39
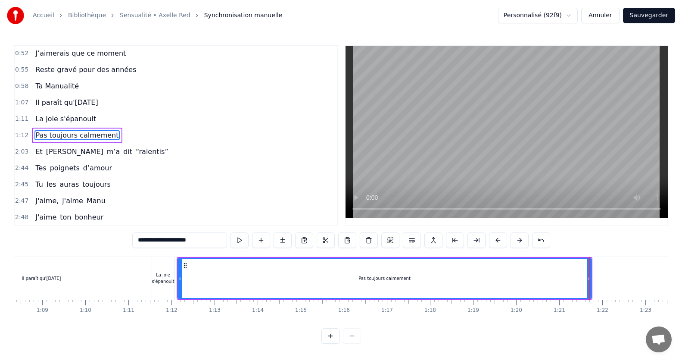
click at [182, 278] on div "Pas toujours calmement" at bounding box center [384, 278] width 412 height 39
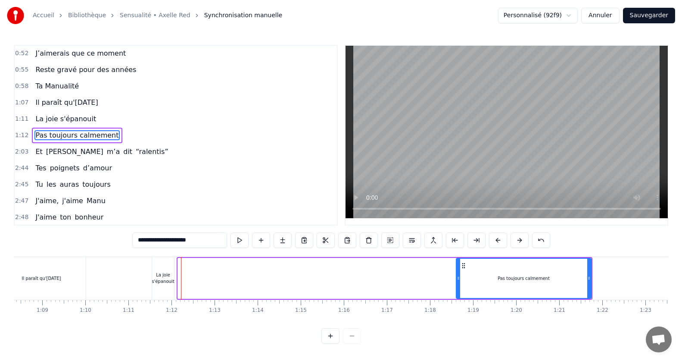
drag, startPoint x: 179, startPoint y: 277, endPoint x: 443, endPoint y: 254, distance: 265.1
click at [443, 254] on div "0:15 Jamais je n'aurais pensé 0:20 Mais ca y est on y est 0:24 le grand jour es…" at bounding box center [341, 194] width 654 height 299
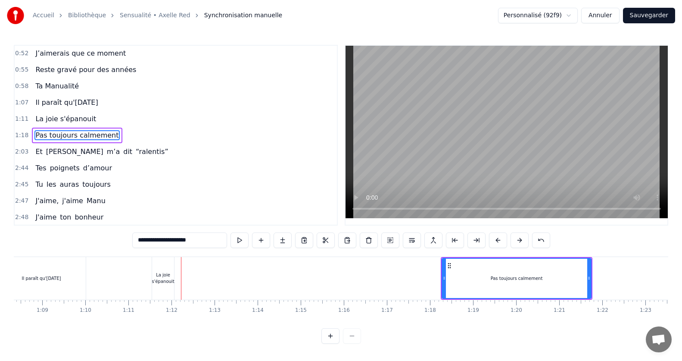
click at [164, 272] on div "La joie s'épanouit" at bounding box center [163, 277] width 22 height 13
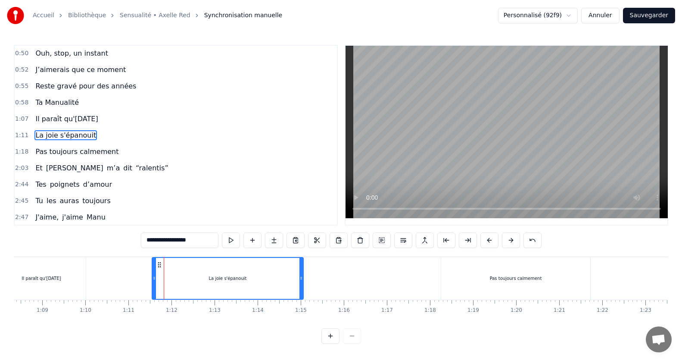
drag, startPoint x: 173, startPoint y: 276, endPoint x: 302, endPoint y: 276, distance: 129.3
click at [302, 276] on icon at bounding box center [300, 277] width 3 height 7
drag, startPoint x: 154, startPoint y: 278, endPoint x: 216, endPoint y: 287, distance: 62.2
click at [216, 287] on div at bounding box center [215, 278] width 3 height 41
click at [61, 278] on div "Il paraît qu'[DATE]" at bounding box center [41, 278] width 39 height 6
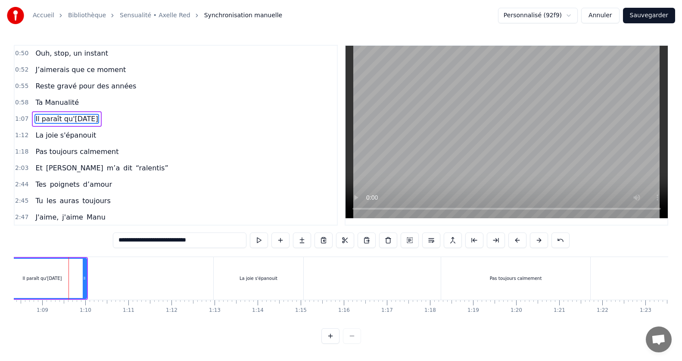
scroll to position [164, 0]
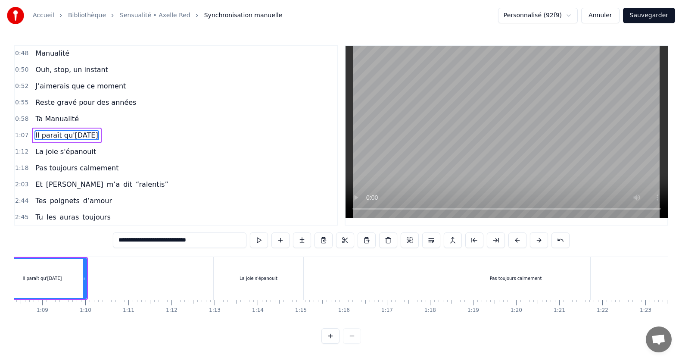
click at [457, 287] on div "Pas toujours calmement" at bounding box center [515, 278] width 149 height 43
type input "**********"
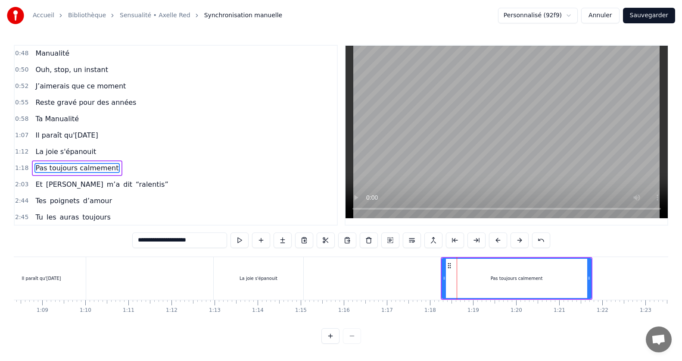
scroll to position [197, 0]
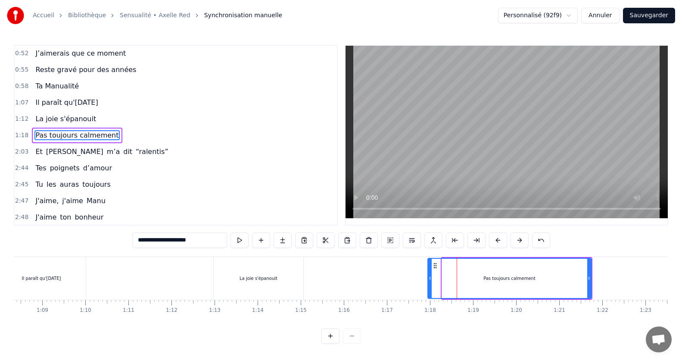
drag, startPoint x: 443, startPoint y: 280, endPoint x: 429, endPoint y: 280, distance: 14.2
click at [429, 280] on icon at bounding box center [429, 277] width 3 height 7
drag, startPoint x: 588, startPoint y: 275, endPoint x: 560, endPoint y: 274, distance: 28.1
click at [560, 274] on div at bounding box center [560, 278] width 3 height 39
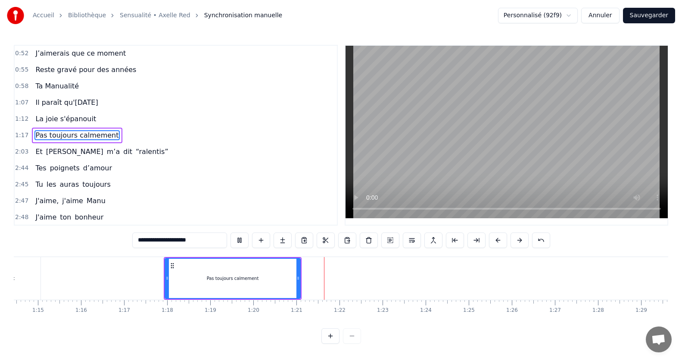
scroll to position [0, 3450]
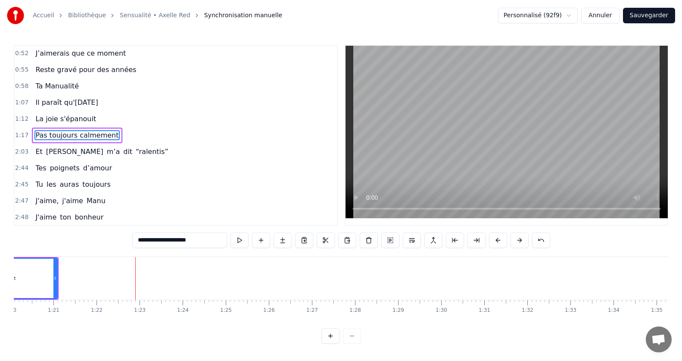
click at [53, 280] on icon at bounding box center [54, 277] width 3 height 7
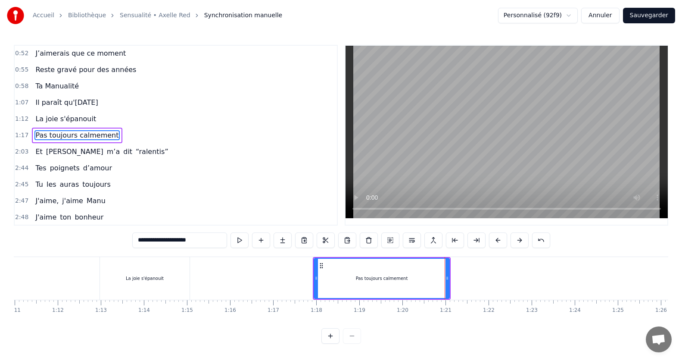
scroll to position [0, 3078]
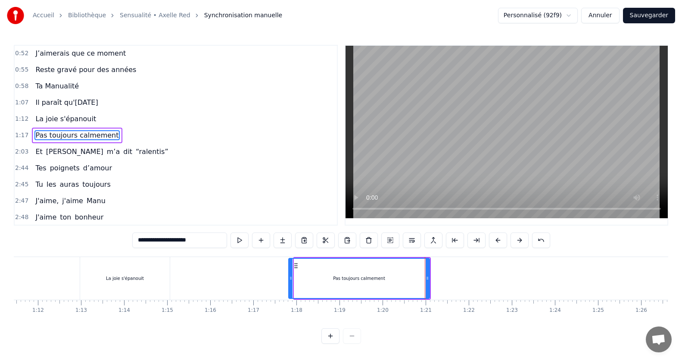
drag, startPoint x: 295, startPoint y: 285, endPoint x: 289, endPoint y: 284, distance: 5.7
click at [289, 284] on div at bounding box center [290, 278] width 3 height 39
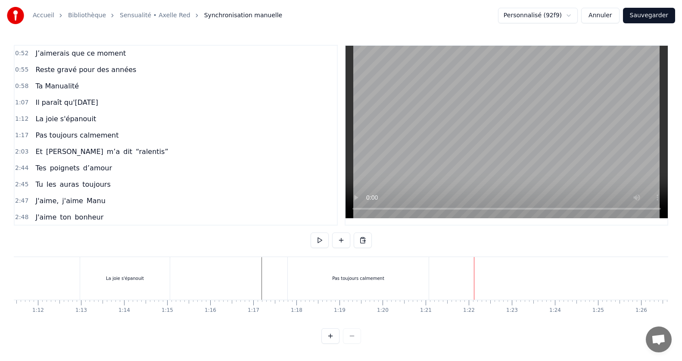
click at [37, 137] on span "Pas toujours calmement" at bounding box center [76, 135] width 85 height 10
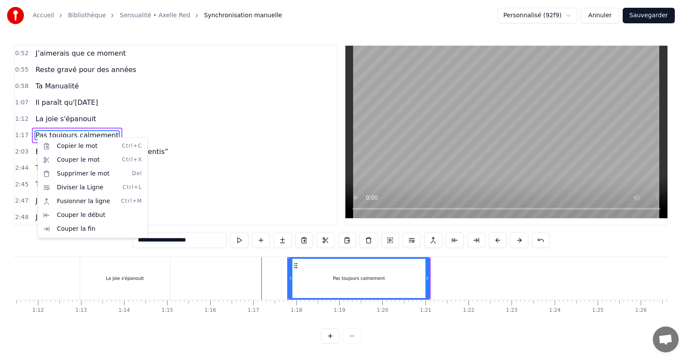
click at [23, 145] on html "Accueil Bibliothèque Sensualité • Axelle Red Synchronisation manuelle Personnal…" at bounding box center [344, 178] width 689 height 357
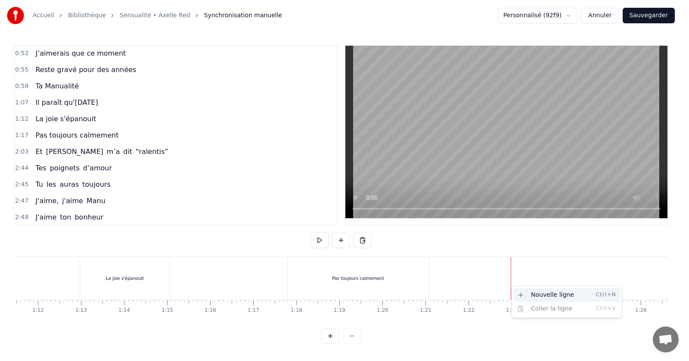
click at [527, 294] on div "Nouvelle ligne Ctrl+N" at bounding box center [567, 295] width 106 height 14
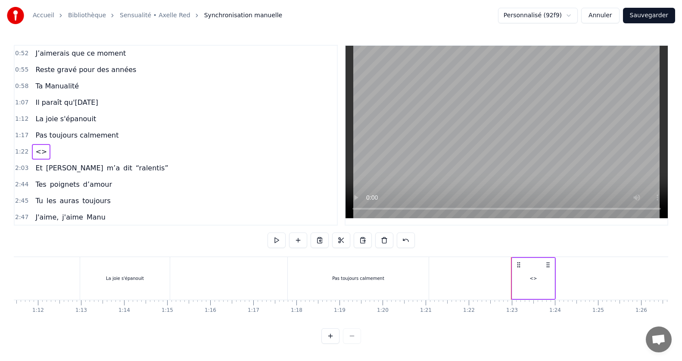
click at [39, 153] on span "<>" at bounding box center [40, 151] width 13 height 10
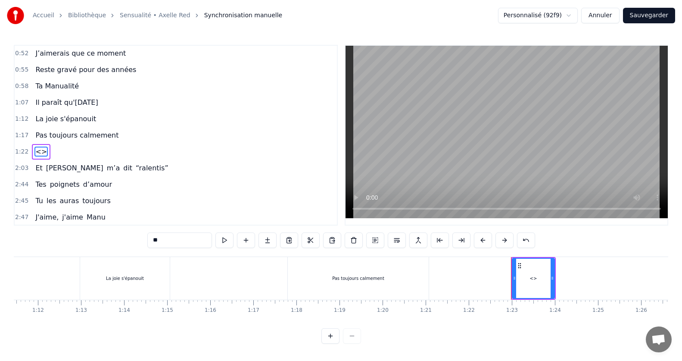
scroll to position [213, 0]
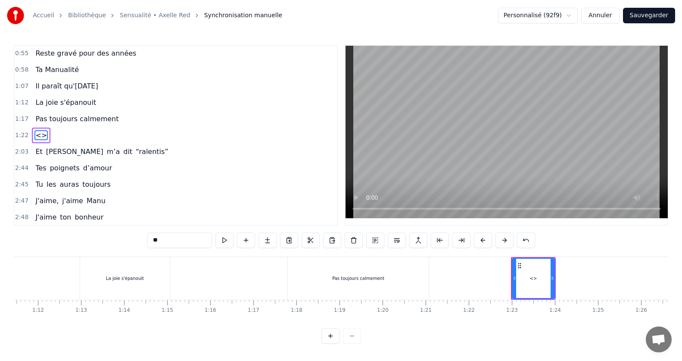
drag, startPoint x: 175, startPoint y: 238, endPoint x: 133, endPoint y: 239, distance: 42.2
click at [133, 239] on div "0:15 Jamais je n'aurais pensé 0:20 Mais ca y est on y est 0:24 le grand jour es…" at bounding box center [341, 194] width 654 height 299
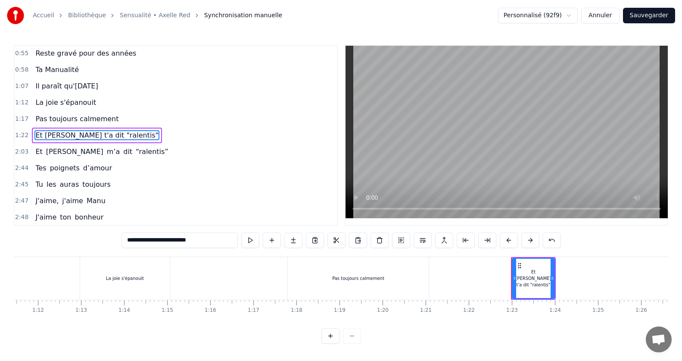
click at [37, 153] on span "Et" at bounding box center [38, 151] width 9 height 10
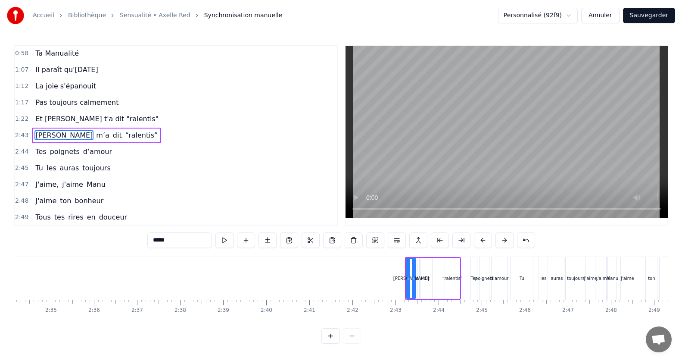
scroll to position [0, 6989]
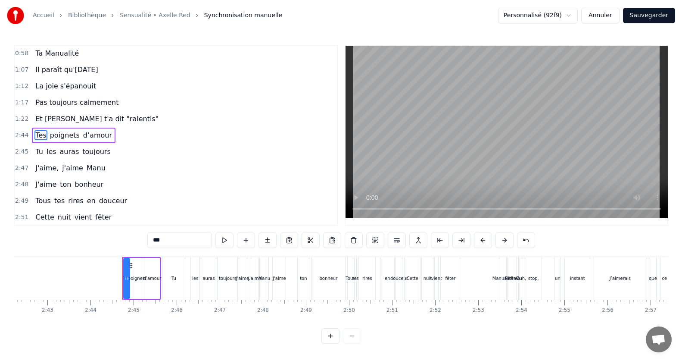
click at [57, 123] on span "Et [PERSON_NAME] t'a dit "ralentis"" at bounding box center [96, 119] width 125 height 10
type input "**********"
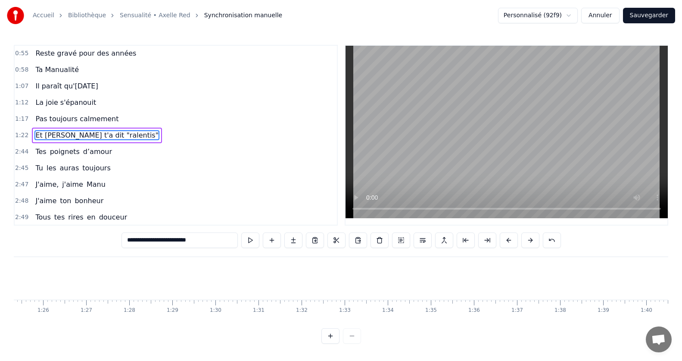
scroll to position [0, 3532]
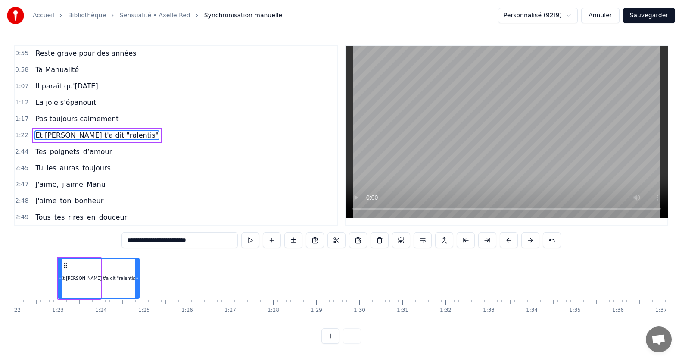
drag, startPoint x: 99, startPoint y: 277, endPoint x: 138, endPoint y: 277, distance: 38.8
click at [138, 277] on icon at bounding box center [136, 277] width 3 height 7
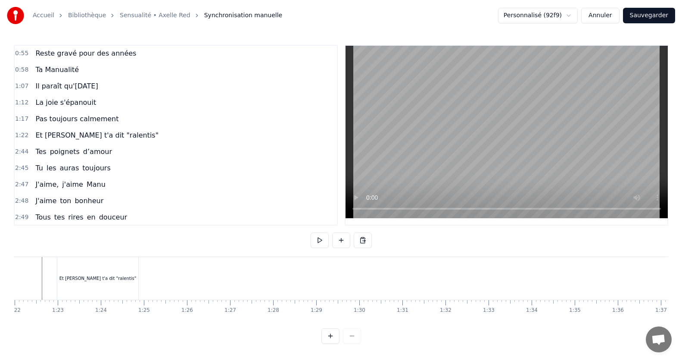
scroll to position [0, 3517]
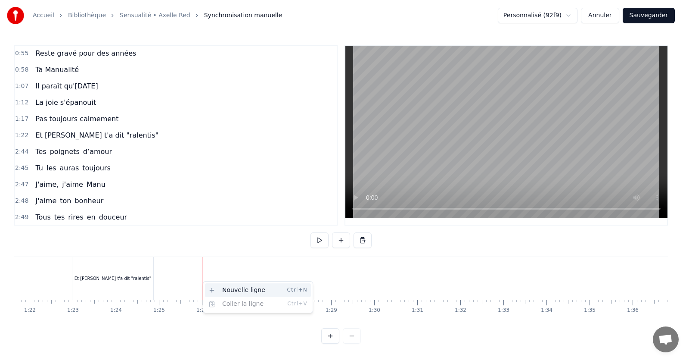
click at [223, 289] on div "Nouvelle ligne Ctrl+N" at bounding box center [258, 290] width 106 height 14
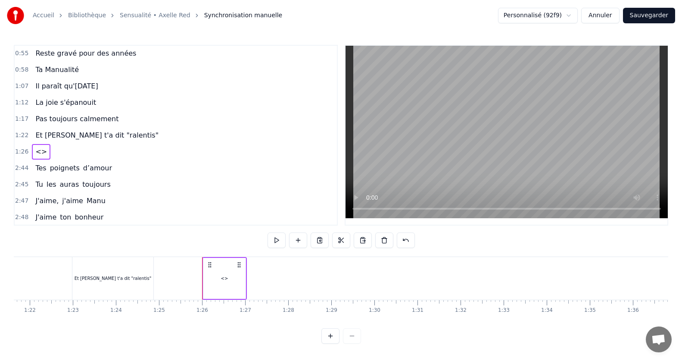
click at [231, 277] on div "<>" at bounding box center [224, 278] width 42 height 41
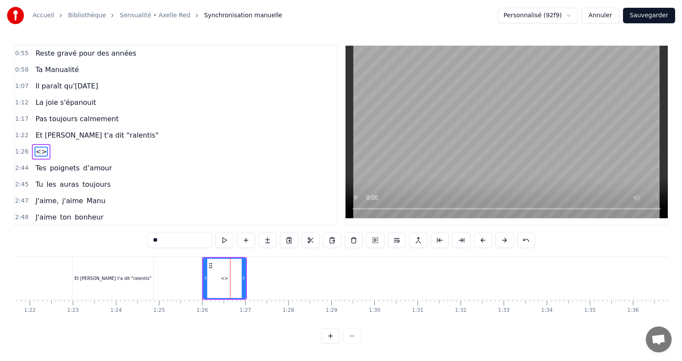
scroll to position [230, 0]
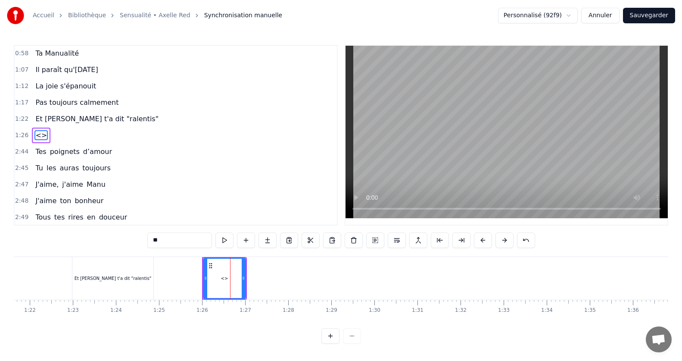
drag, startPoint x: 178, startPoint y: 242, endPoint x: 129, endPoint y: 236, distance: 49.1
click at [129, 236] on div "0:15 Jamais je n'aurais pensé 0:20 Mais ca y est on y est 0:24 le grand jour es…" at bounding box center [341, 194] width 654 height 299
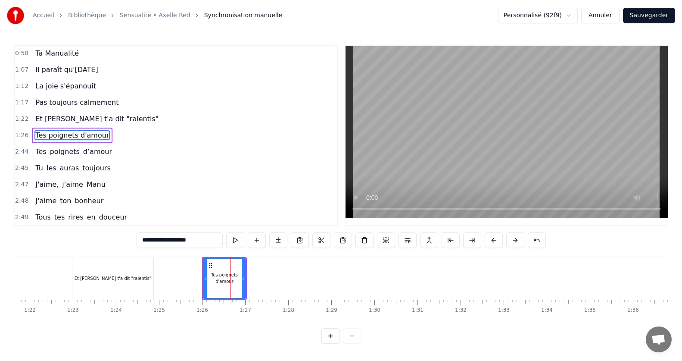
click at [38, 150] on span "Tes" at bounding box center [40, 151] width 12 height 10
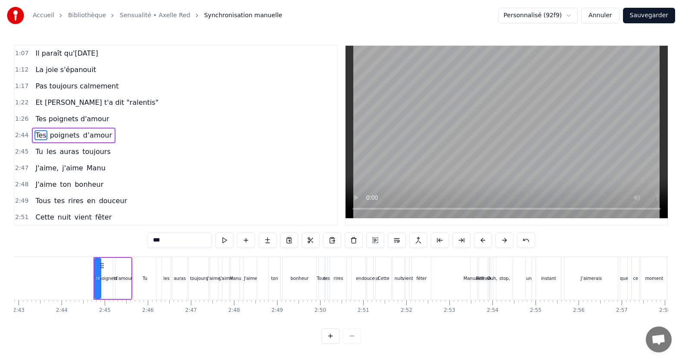
scroll to position [0, 7055]
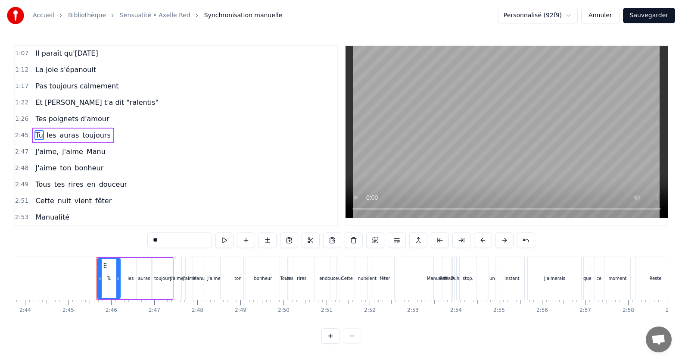
click at [50, 118] on span "Tes poignets d'amour" at bounding box center [71, 119] width 75 height 10
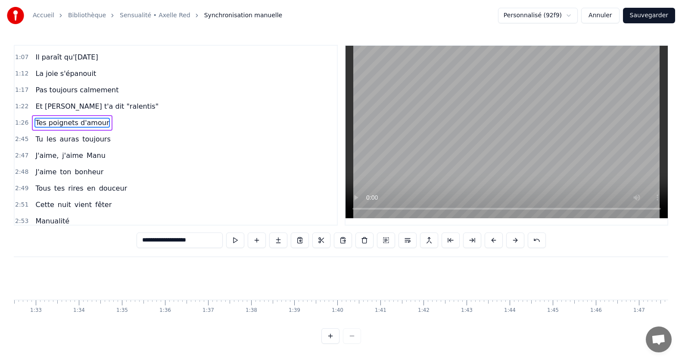
scroll to position [0, 3662]
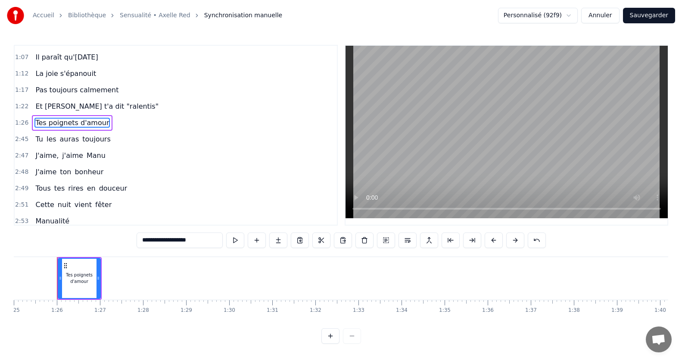
click at [69, 55] on span "Il paraît qu'[DATE]" at bounding box center [66, 57] width 64 height 10
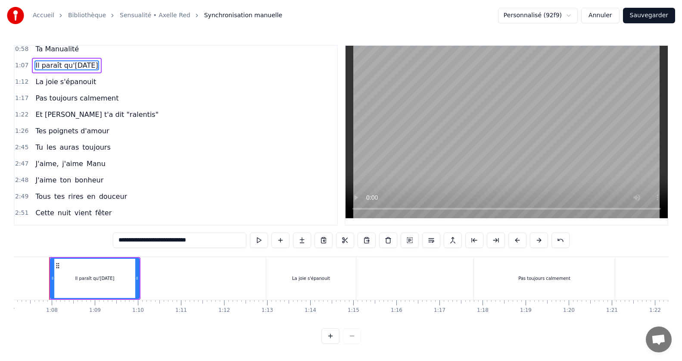
scroll to position [0, 2884]
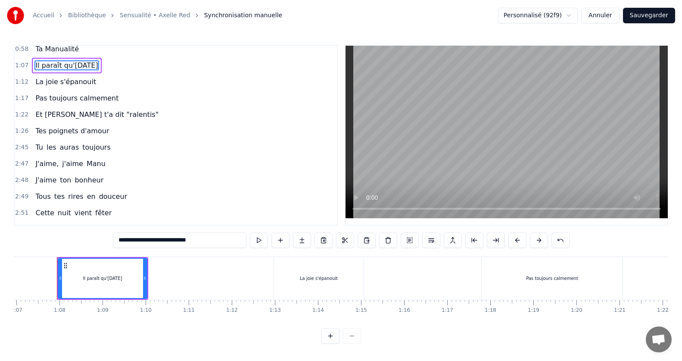
click at [71, 95] on span "Pas toujours calmement" at bounding box center [76, 98] width 85 height 10
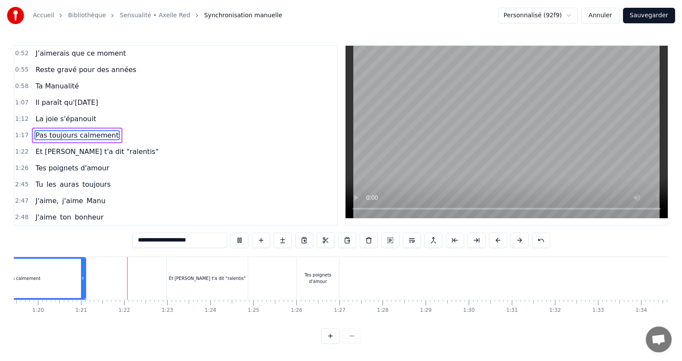
scroll to position [0, 3462]
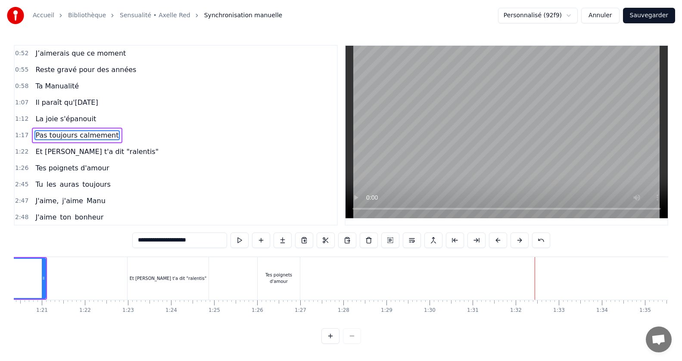
click at [298, 275] on div "Tes poignets d'amour" at bounding box center [279, 277] width 42 height 13
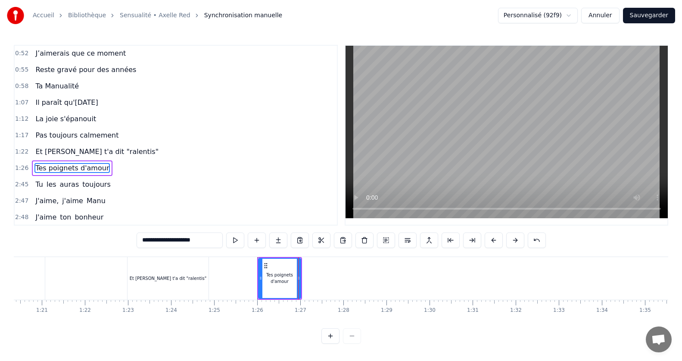
type input "**********"
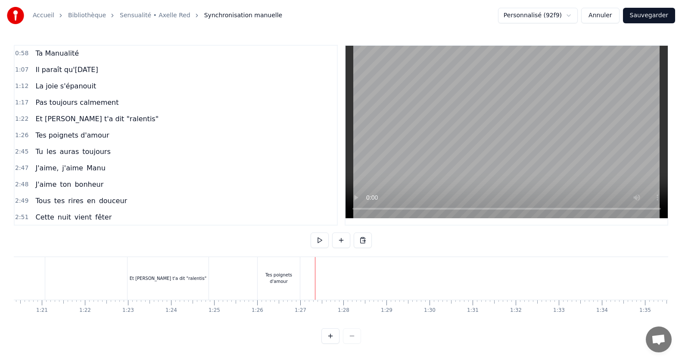
click at [295, 278] on div "Tes poignets d'amour" at bounding box center [279, 277] width 42 height 13
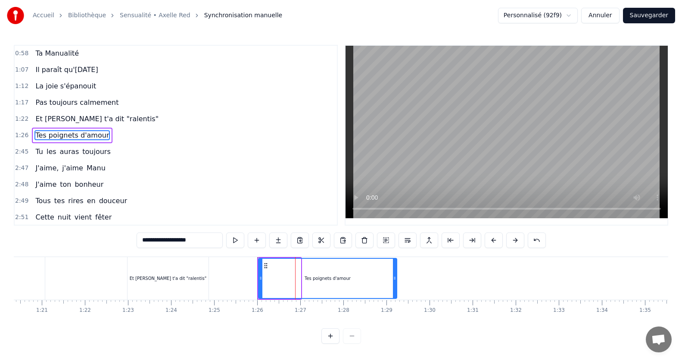
drag, startPoint x: 299, startPoint y: 279, endPoint x: 396, endPoint y: 289, distance: 96.5
click at [396, 289] on div at bounding box center [394, 278] width 3 height 39
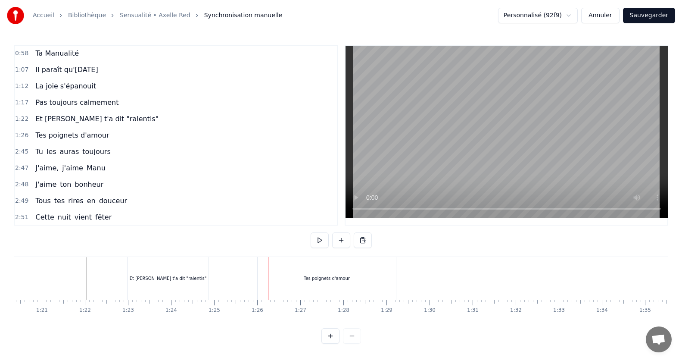
click at [206, 283] on div "Et [PERSON_NAME] t'a dit "ralentis"" at bounding box center [168, 278] width 81 height 43
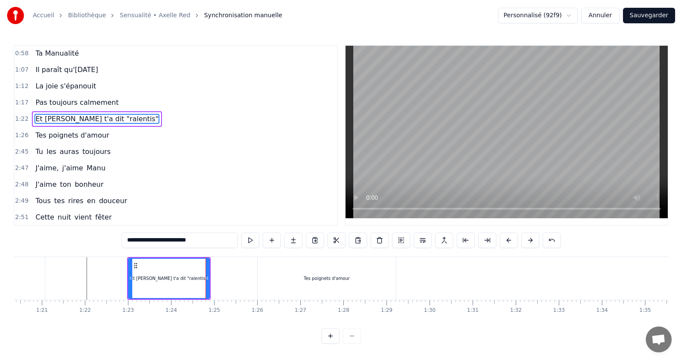
scroll to position [213, 0]
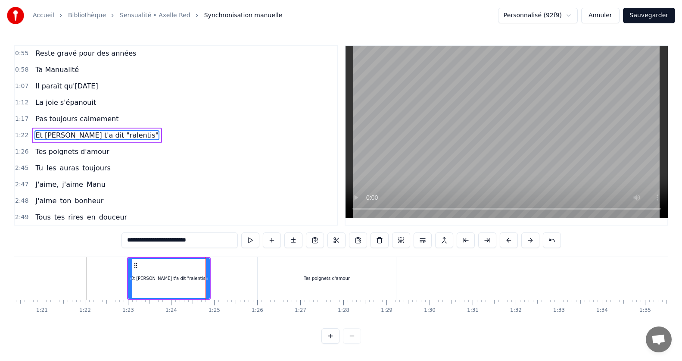
click at [209, 276] on div "Et [PERSON_NAME] t'a dit "ralentis"" at bounding box center [169, 278] width 82 height 41
drag, startPoint x: 207, startPoint y: 276, endPoint x: 237, endPoint y: 281, distance: 30.1
click at [237, 281] on icon at bounding box center [236, 277] width 3 height 7
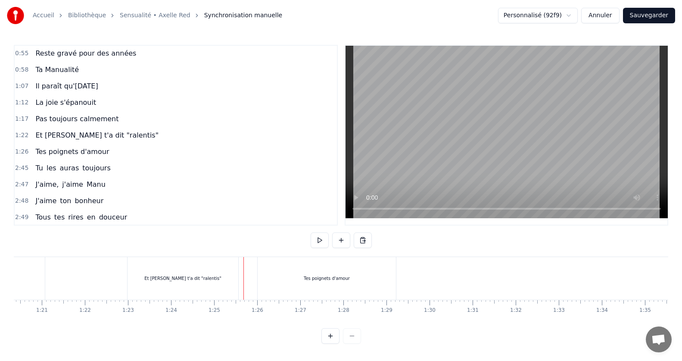
click at [215, 296] on div "Et [PERSON_NAME] t'a dit "ralentis"" at bounding box center [183, 278] width 111 height 43
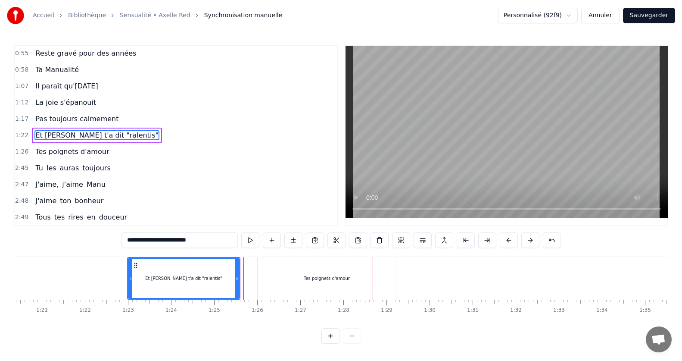
click at [393, 279] on div "Tes poignets d'amour" at bounding box center [327, 278] width 138 height 43
type input "**********"
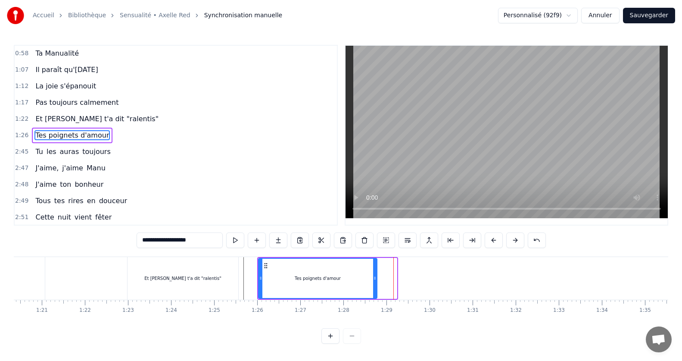
drag, startPoint x: 394, startPoint y: 278, endPoint x: 374, endPoint y: 273, distance: 20.5
click at [374, 273] on div at bounding box center [374, 278] width 3 height 39
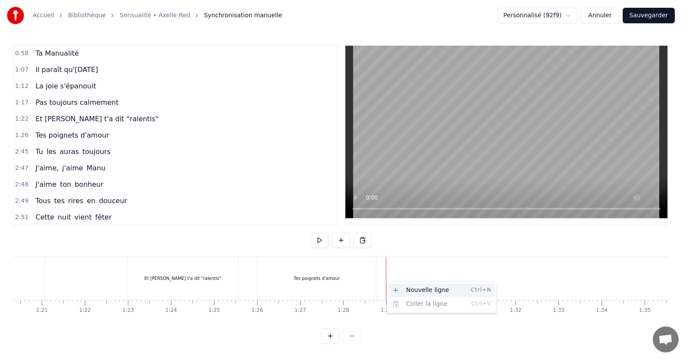
click at [412, 287] on div "Nouvelle ligne Ctrl+N" at bounding box center [442, 290] width 106 height 14
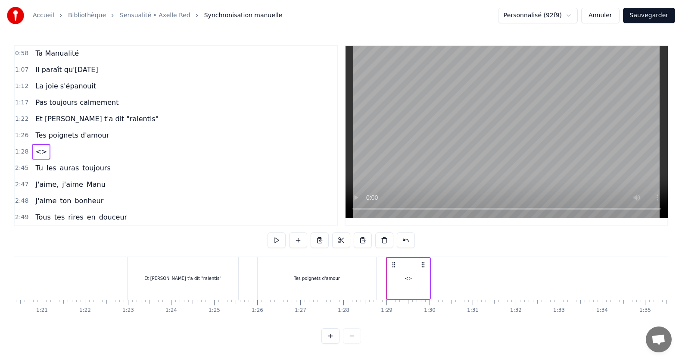
click at [37, 153] on span "<>" at bounding box center [40, 151] width 13 height 10
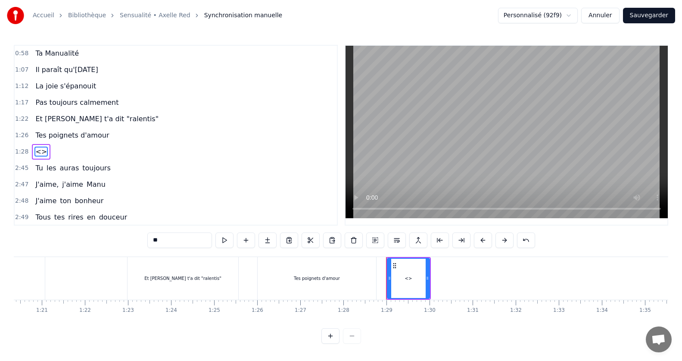
scroll to position [246, 0]
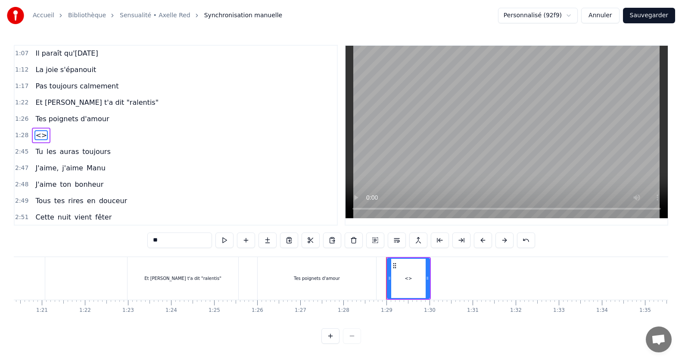
drag, startPoint x: 165, startPoint y: 239, endPoint x: 135, endPoint y: 241, distance: 29.8
click at [135, 241] on div "0:15 Jamais je n'aurais pensé 0:20 Mais ca y est on y est 0:24 le grand jour es…" at bounding box center [341, 194] width 654 height 299
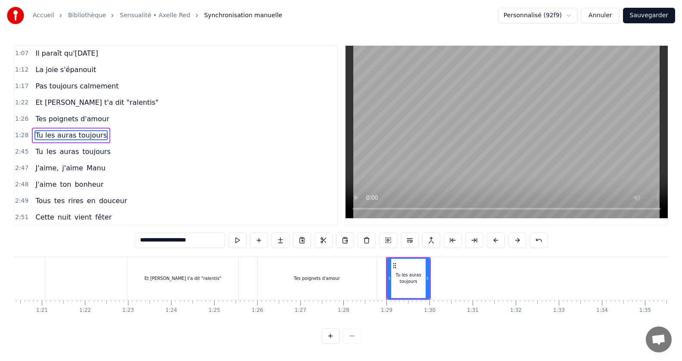
click at [37, 151] on span "Tu" at bounding box center [38, 151] width 9 height 10
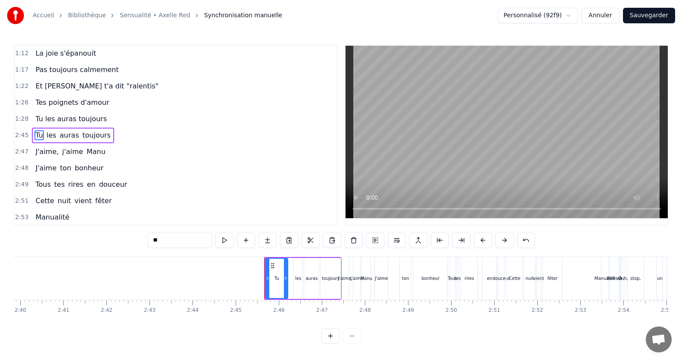
scroll to position [0, 7094]
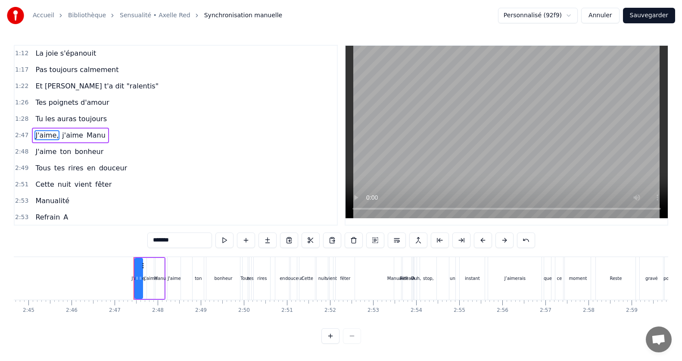
click at [58, 56] on span "La joie s'épanouit" at bounding box center [65, 53] width 62 height 10
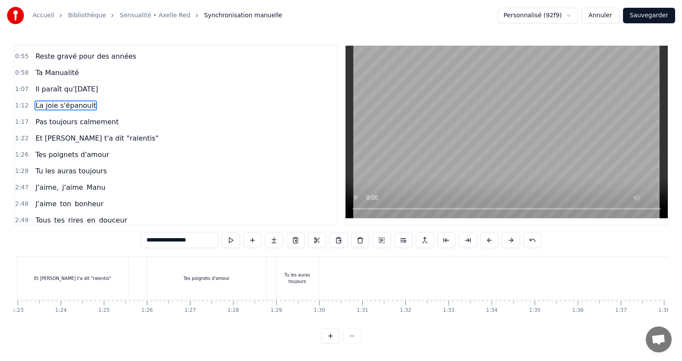
scroll to position [0, 3101]
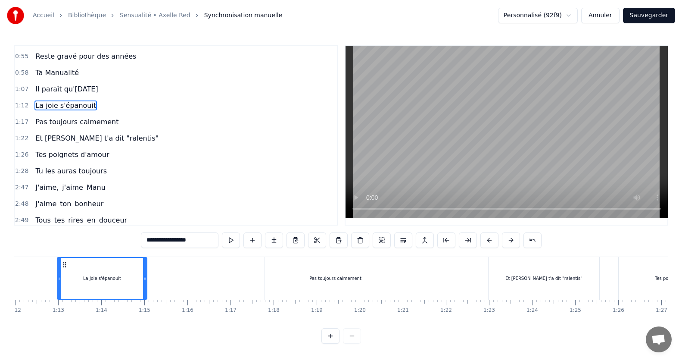
click at [58, 91] on span "Il paraît qu'[DATE]" at bounding box center [66, 89] width 64 height 10
type input "**********"
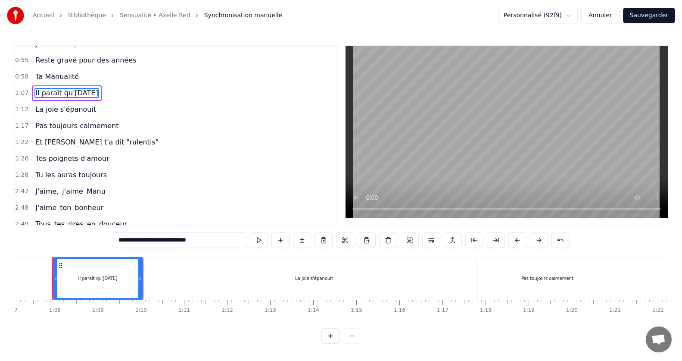
scroll to position [0, 2884]
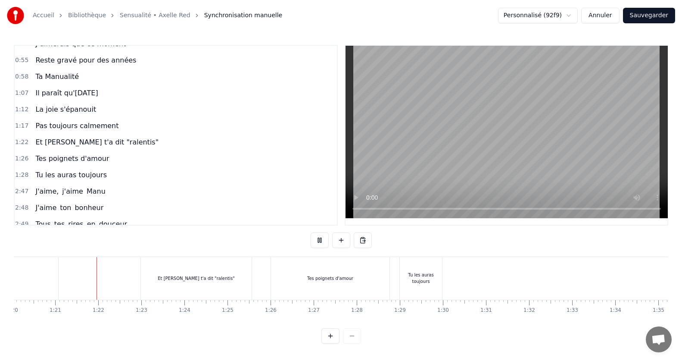
scroll to position [0, 3459]
click at [419, 293] on div "Tu les auras toujours" at bounding box center [410, 278] width 42 height 43
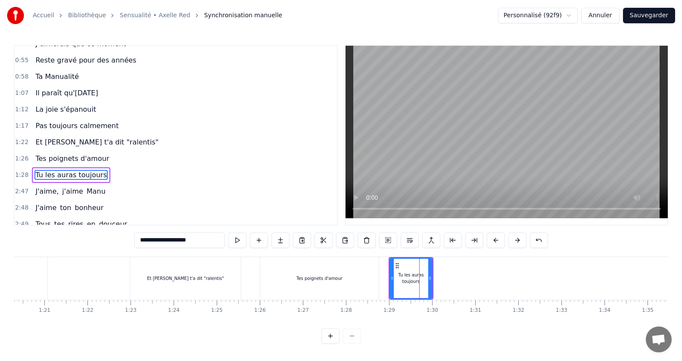
scroll to position [246, 0]
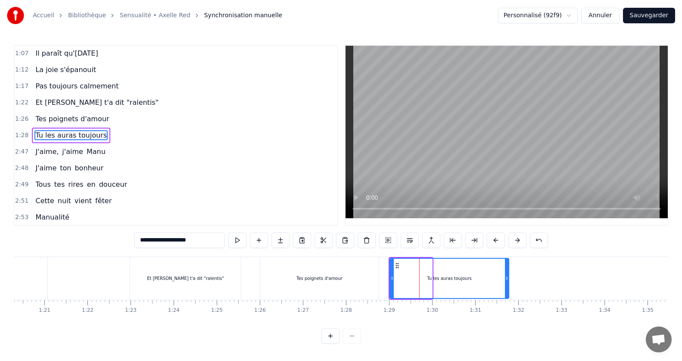
drag, startPoint x: 430, startPoint y: 278, endPoint x: 507, endPoint y: 271, distance: 77.0
click at [507, 271] on div at bounding box center [506, 278] width 3 height 39
click at [393, 281] on div at bounding box center [393, 278] width 3 height 39
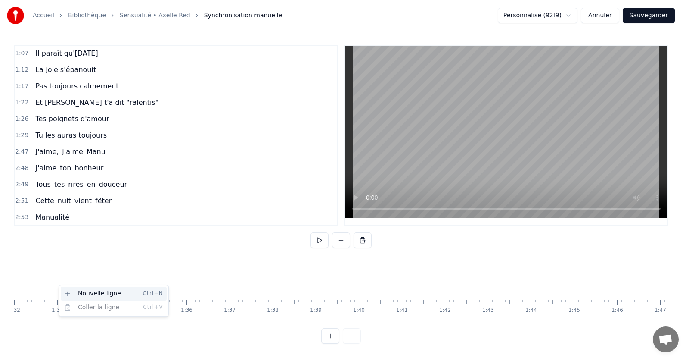
click at [71, 294] on div "Nouvelle ligne Ctrl+N" at bounding box center [114, 294] width 106 height 14
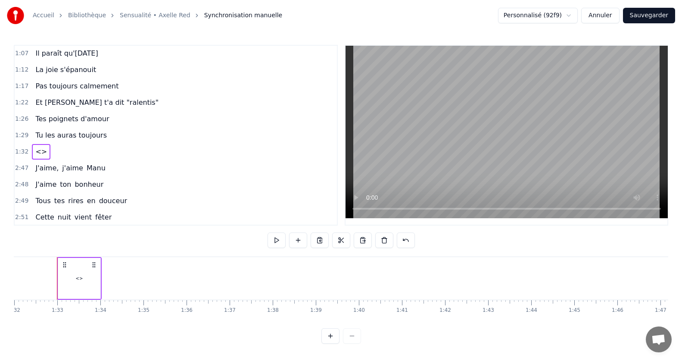
click at [82, 276] on div "<>" at bounding box center [79, 278] width 7 height 6
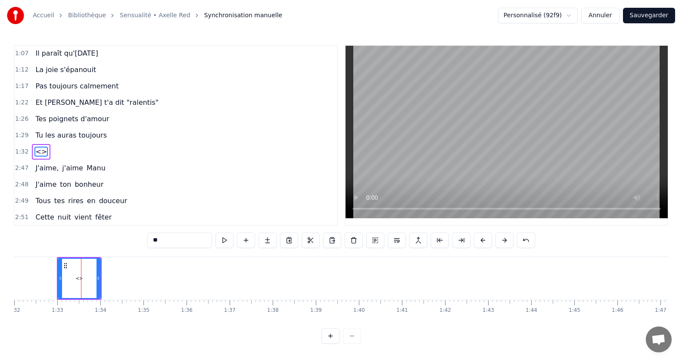
scroll to position [262, 0]
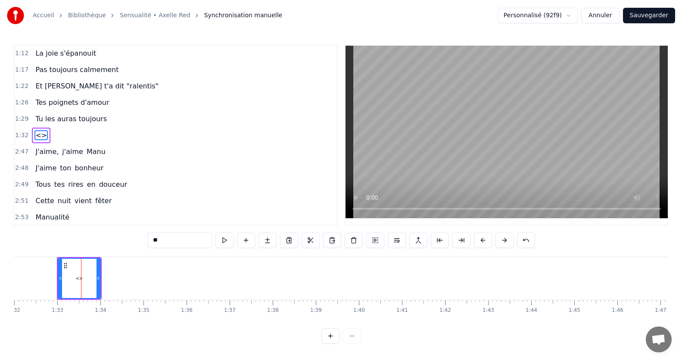
drag, startPoint x: 177, startPoint y: 235, endPoint x: 139, endPoint y: 242, distance: 38.9
click at [139, 242] on div "0:15 Jamais je n'aurais pensé 0:20 Mais ca y est on y est 0:24 le grand jour es…" at bounding box center [341, 194] width 654 height 299
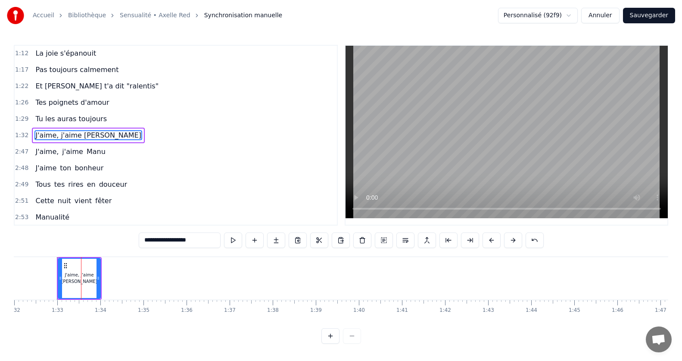
click at [44, 154] on span "J'aime," at bounding box center [46, 151] width 25 height 10
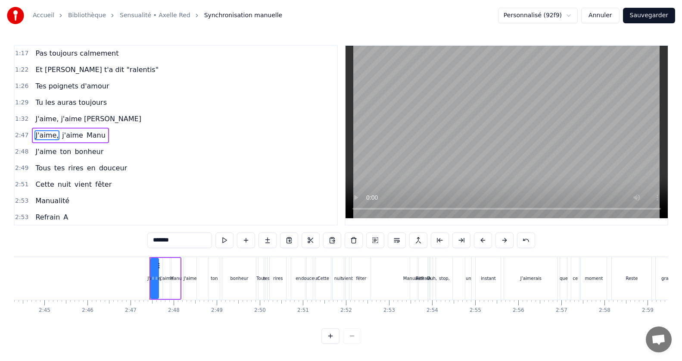
scroll to position [0, 7171]
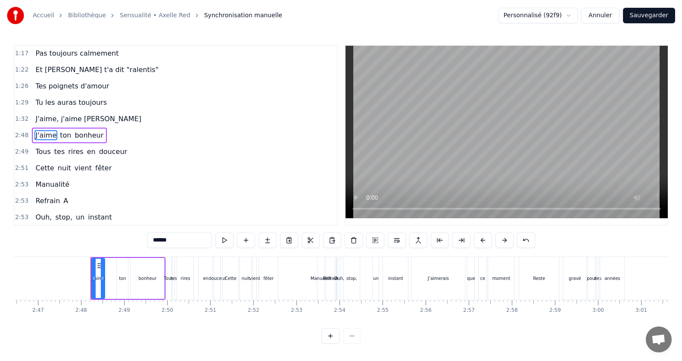
click at [39, 120] on span "J'aime, j'aime [PERSON_NAME]" at bounding box center [87, 119] width 107 height 10
type input "**********"
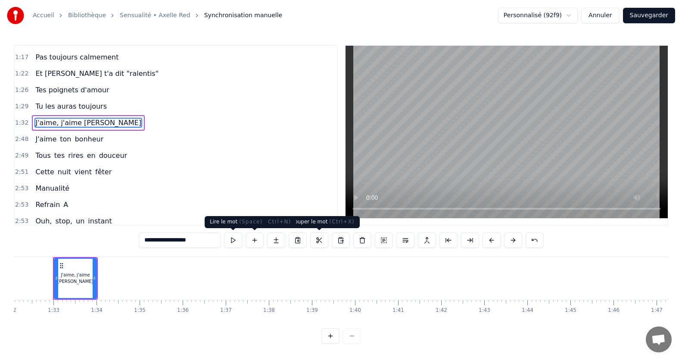
scroll to position [0, 3963]
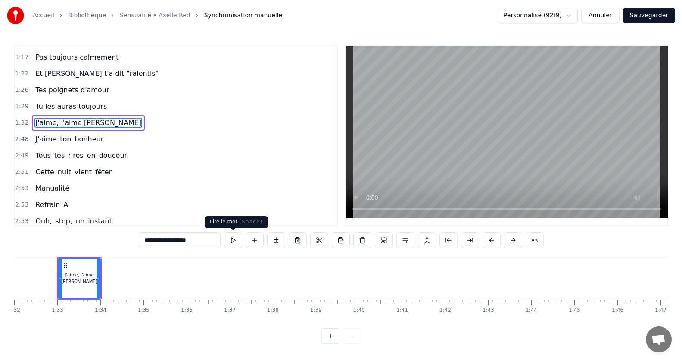
click at [227, 237] on button at bounding box center [233, 240] width 18 height 16
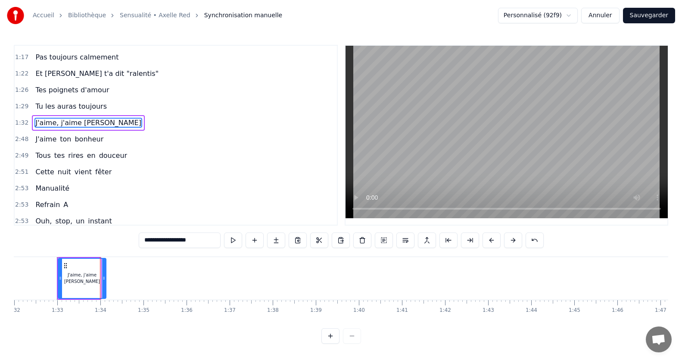
drag, startPoint x: 98, startPoint y: 281, endPoint x: 103, endPoint y: 281, distance: 5.6
click at [103, 281] on div at bounding box center [103, 278] width 3 height 39
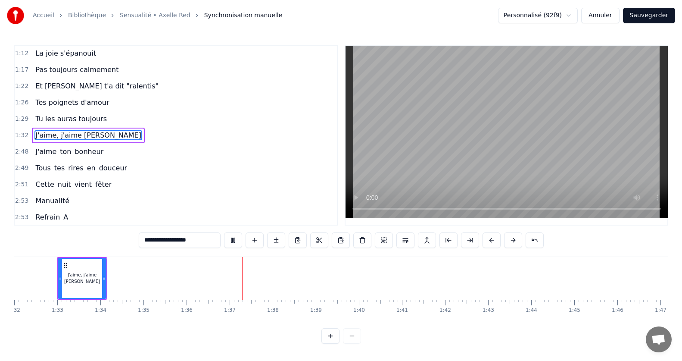
click at [96, 291] on div "J'aime, j'aime [PERSON_NAME]" at bounding box center [82, 278] width 47 height 39
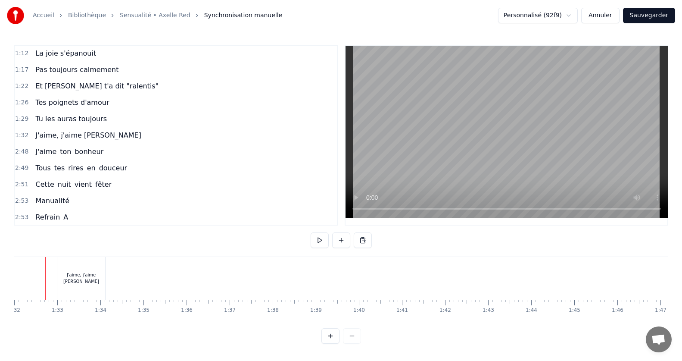
scroll to position [0, 3952]
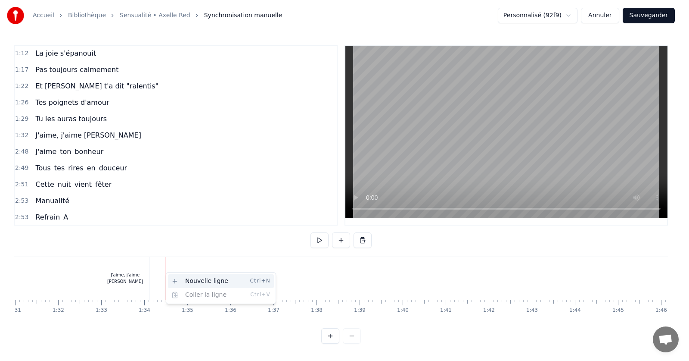
click at [199, 279] on div "Nouvelle ligne Ctrl+N" at bounding box center [221, 281] width 106 height 14
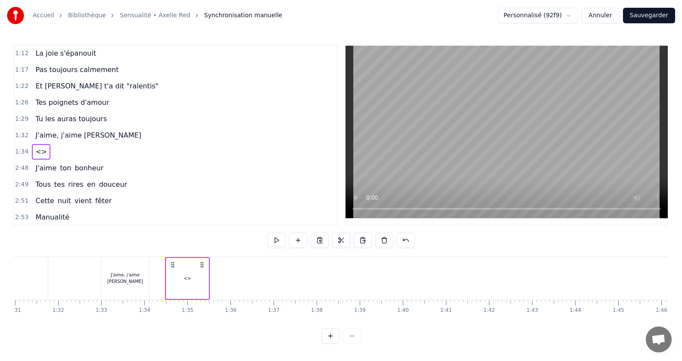
click at [195, 281] on div "<>" at bounding box center [187, 278] width 42 height 41
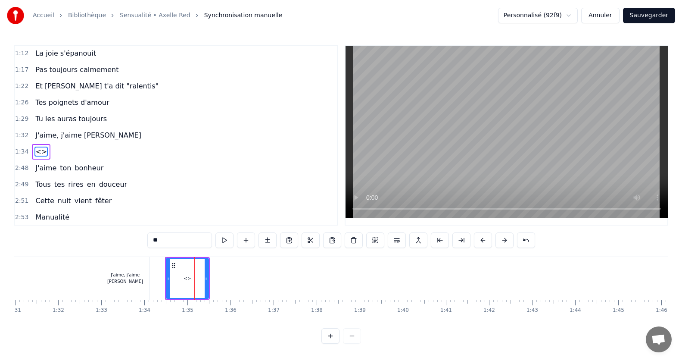
scroll to position [279, 0]
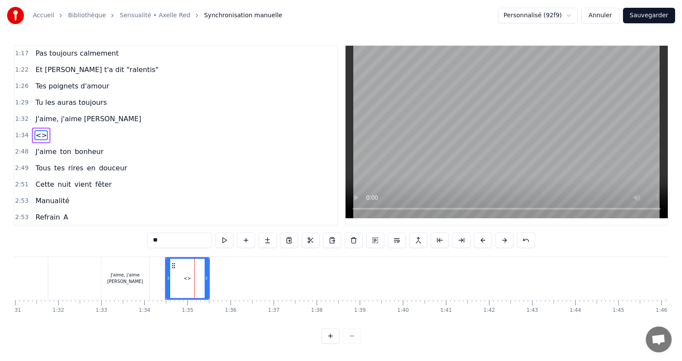
drag, startPoint x: 134, startPoint y: 254, endPoint x: 128, endPoint y: 254, distance: 6.0
click at [128, 254] on div "0:15 Jamais je n'aurais pensé 0:20 Mais ca y est on y est 0:24 le grand jour es…" at bounding box center [341, 194] width 654 height 299
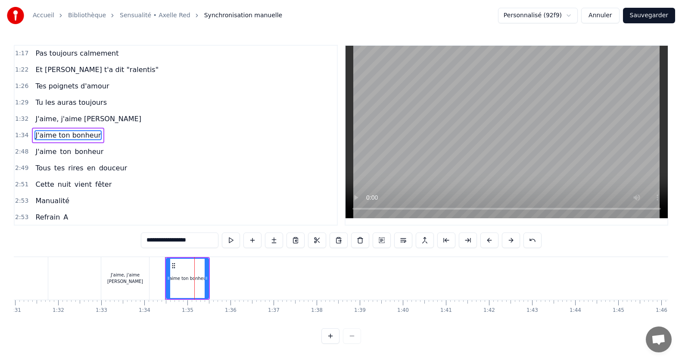
click at [37, 155] on span "J'aime" at bounding box center [45, 151] width 23 height 10
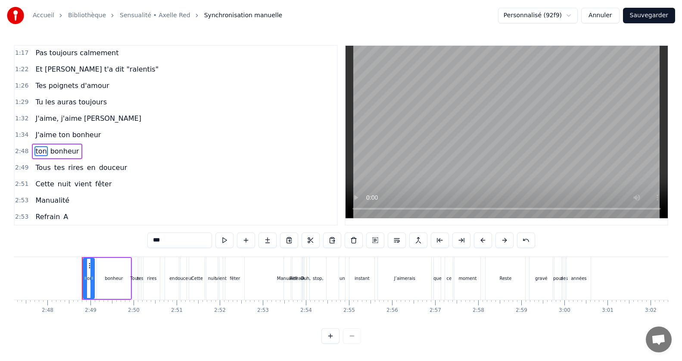
scroll to position [295, 0]
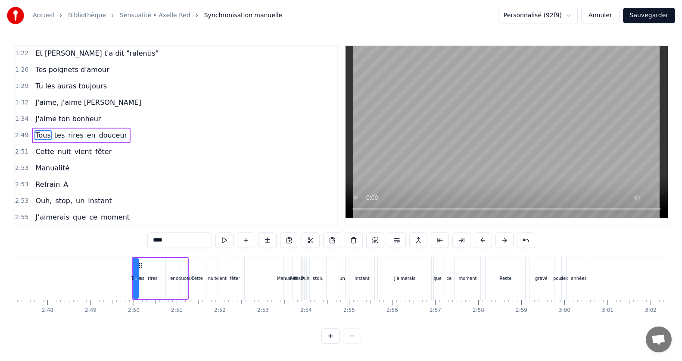
click at [36, 120] on span "J'aime ton bonheur" at bounding box center [67, 119] width 67 height 10
type input "**********"
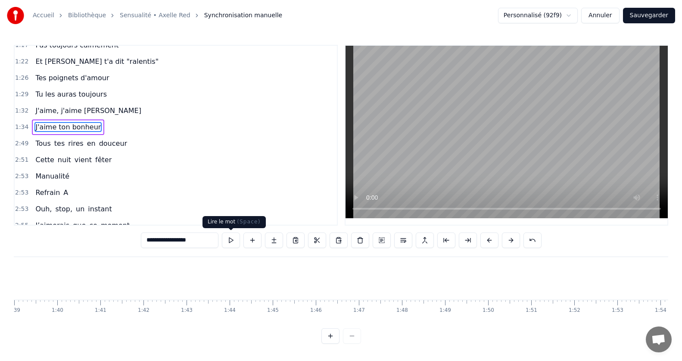
scroll to position [0, 4028]
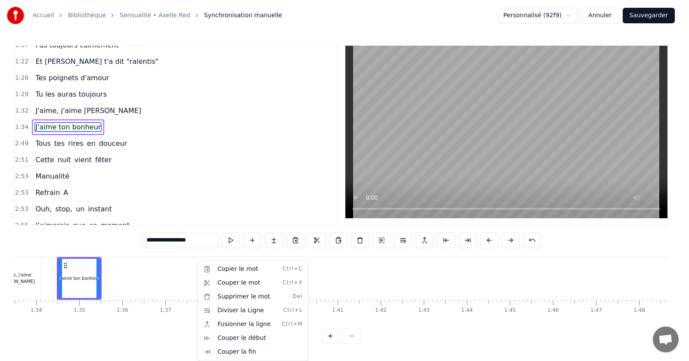
click at [168, 271] on html "Accueil Bibliothèque Sensualité • Axelle Red Synchronisation manuelle Personnal…" at bounding box center [344, 178] width 689 height 357
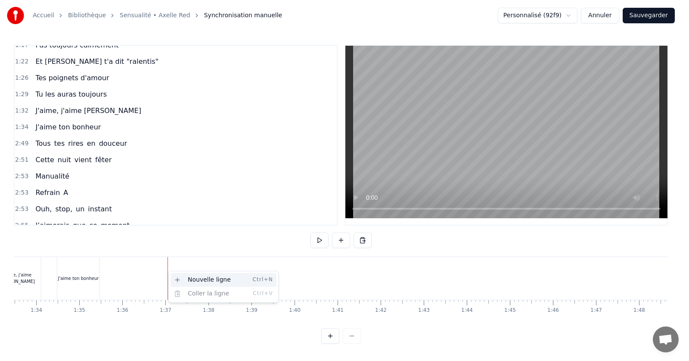
click at [193, 283] on div "Nouvelle ligne Ctrl+N" at bounding box center [224, 280] width 106 height 14
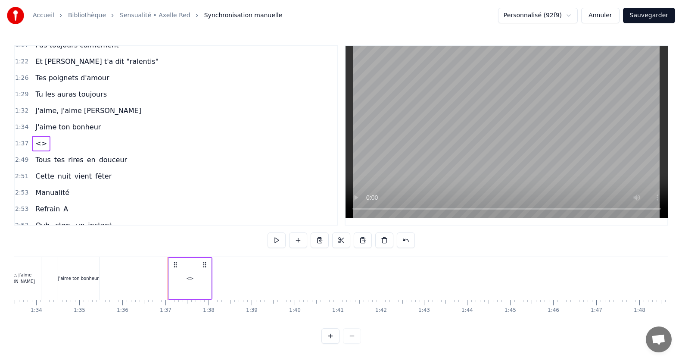
click at [193, 280] on div "<>" at bounding box center [190, 278] width 7 height 6
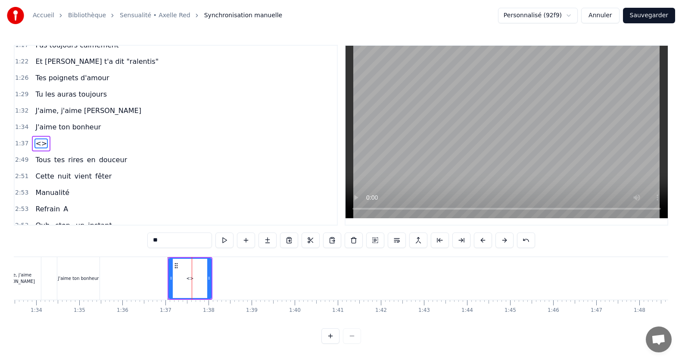
scroll to position [295, 0]
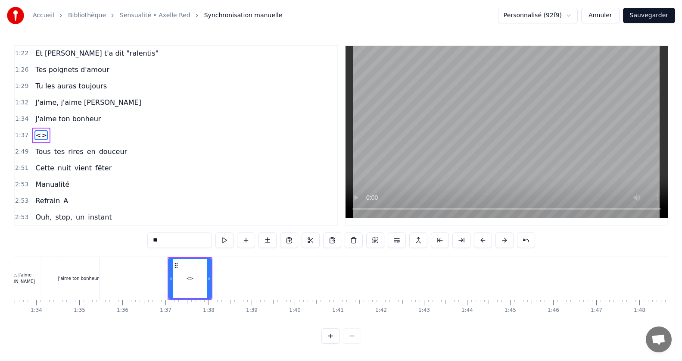
drag, startPoint x: 173, startPoint y: 240, endPoint x: 134, endPoint y: 241, distance: 38.8
click at [134, 241] on div "0:15 Jamais je n'aurais pensé 0:20 Mais ca y est on y est 0:24 le grand jour es…" at bounding box center [341, 194] width 654 height 299
click at [34, 150] on span "Tous" at bounding box center [42, 151] width 17 height 10
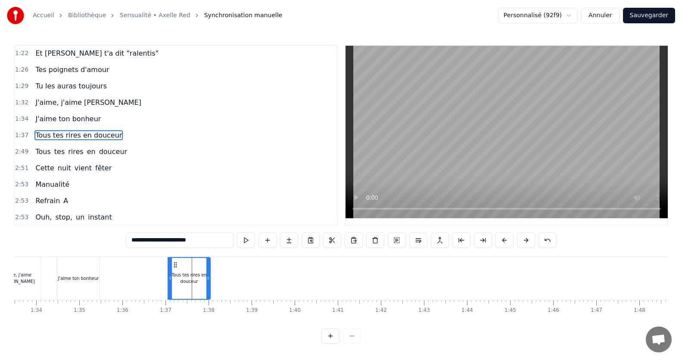
click at [34, 150] on span "Tous" at bounding box center [42, 151] width 17 height 10
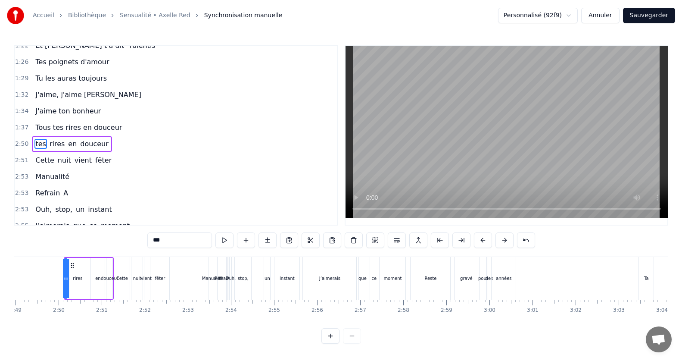
scroll to position [312, 0]
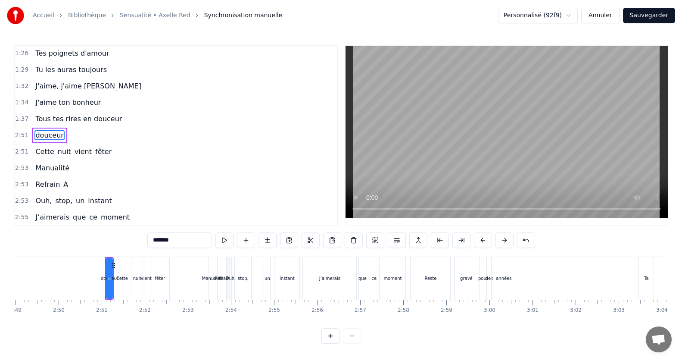
type input "*****"
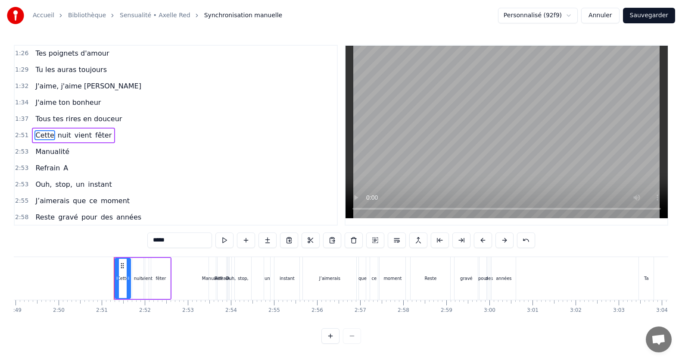
click at [61, 126] on div "Tous tes rires en douceur" at bounding box center [78, 119] width 93 height 16
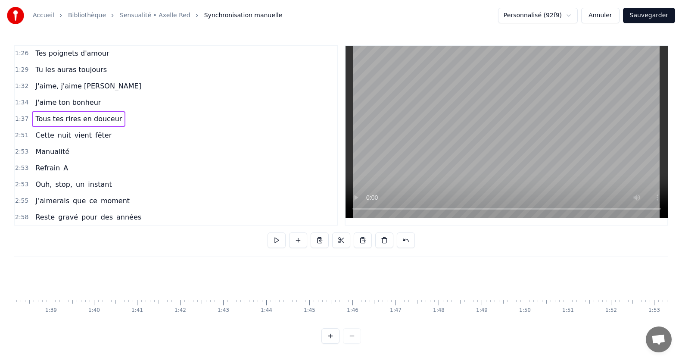
scroll to position [0, 4138]
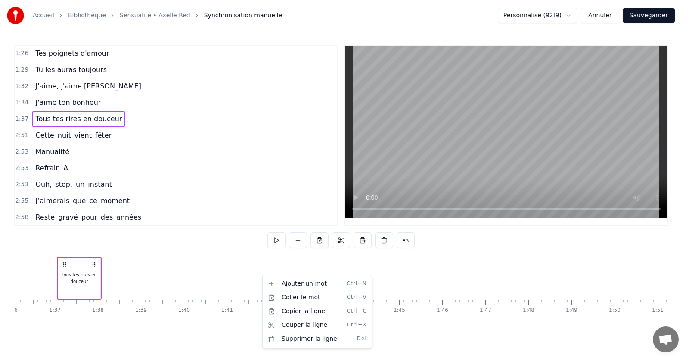
click at [226, 270] on html "Accueil Bibliothèque Sensualité • Axelle Red Synchronisation manuelle Personnal…" at bounding box center [344, 178] width 689 height 357
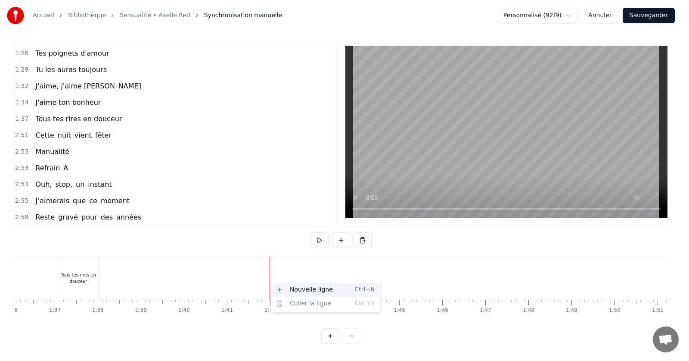
click at [302, 288] on div "Nouvelle ligne Ctrl+N" at bounding box center [326, 290] width 106 height 14
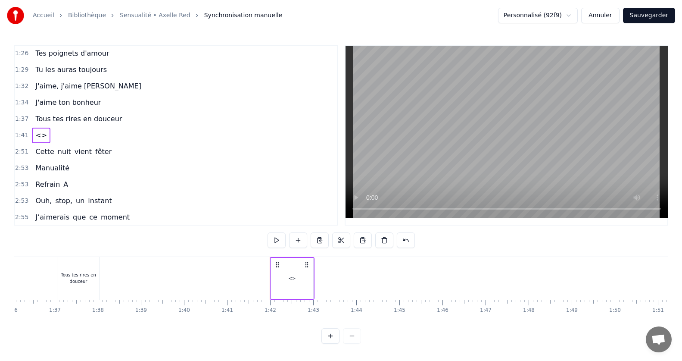
click at [297, 283] on div "<>" at bounding box center [292, 278] width 42 height 41
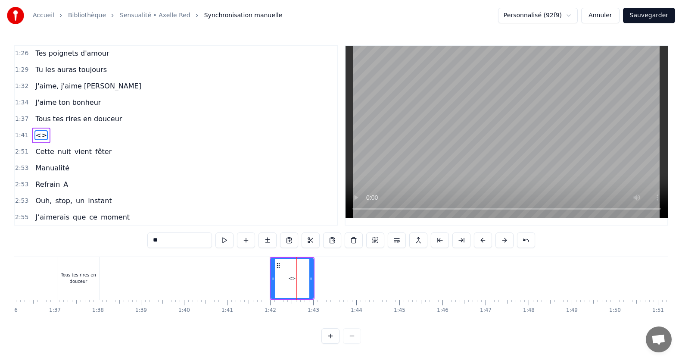
click at [297, 283] on div "<>" at bounding box center [291, 278] width 41 height 39
drag, startPoint x: 185, startPoint y: 243, endPoint x: 81, endPoint y: 227, distance: 105.2
click at [81, 227] on div "0:15 Jamais je n'aurais pensé 0:20 Mais ca y est on y est 0:24 le grand jour es…" at bounding box center [341, 194] width 654 height 299
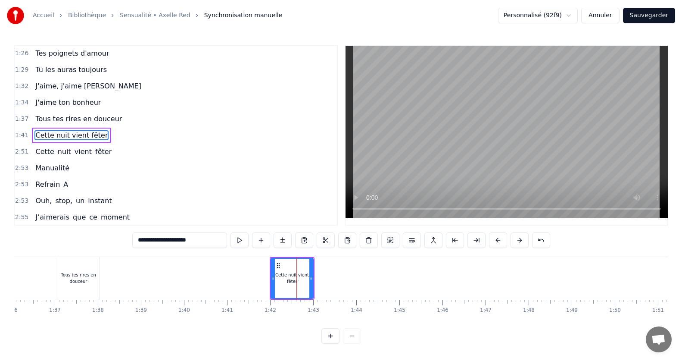
type input "**********"
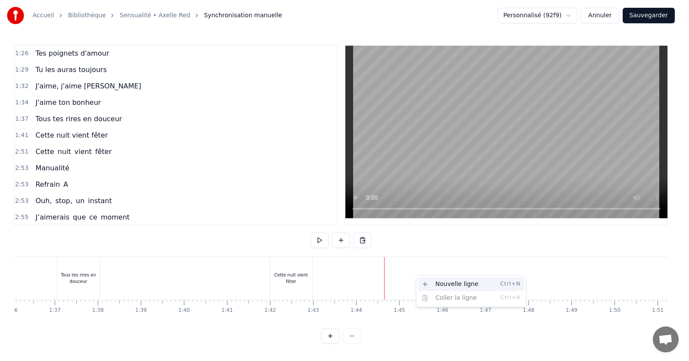
click at [427, 286] on div "Nouvelle ligne Ctrl+N" at bounding box center [471, 284] width 106 height 14
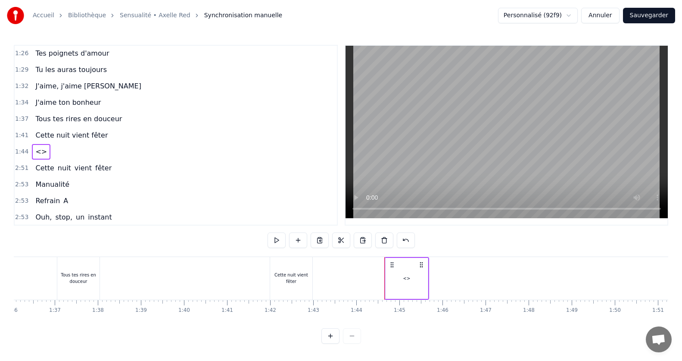
click at [402, 275] on div "<>" at bounding box center [407, 278] width 42 height 41
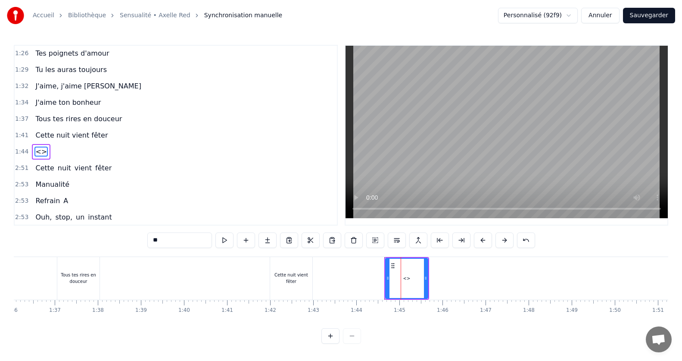
scroll to position [328, 0]
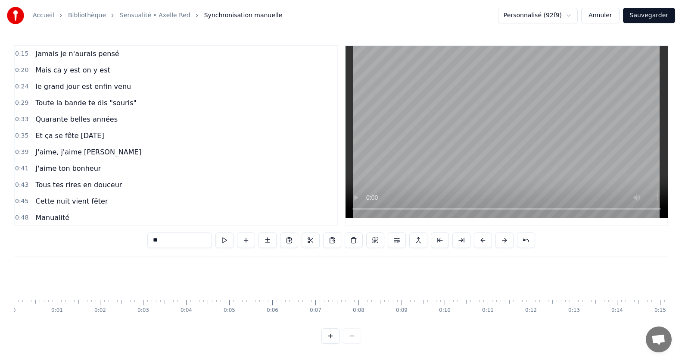
scroll to position [0, 4138]
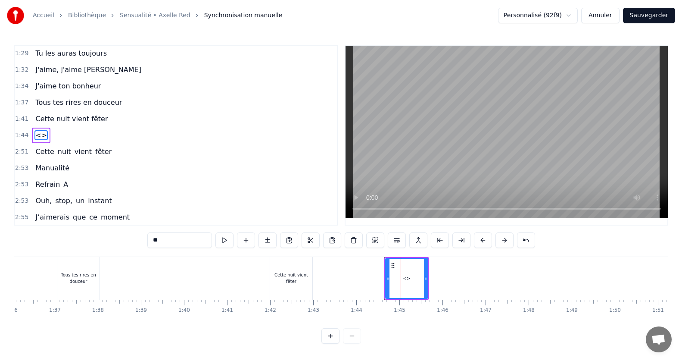
drag, startPoint x: 186, startPoint y: 240, endPoint x: 138, endPoint y: 239, distance: 48.3
click at [138, 239] on div "0:15 Jamais je n'aurais pensé 0:20 Mais ca y est on y est 0:24 le grand jour es…" at bounding box center [341, 194] width 654 height 299
click at [37, 149] on span "Cette" at bounding box center [44, 151] width 20 height 10
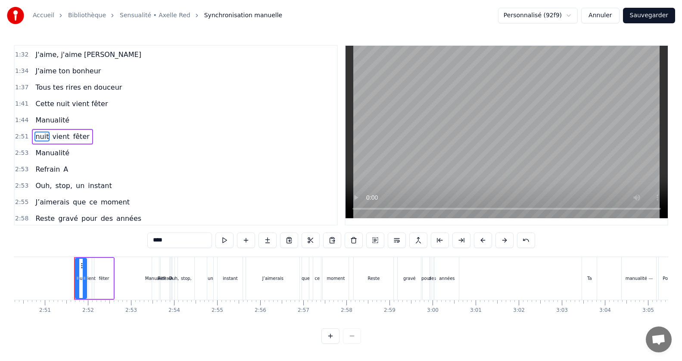
scroll to position [344, 0]
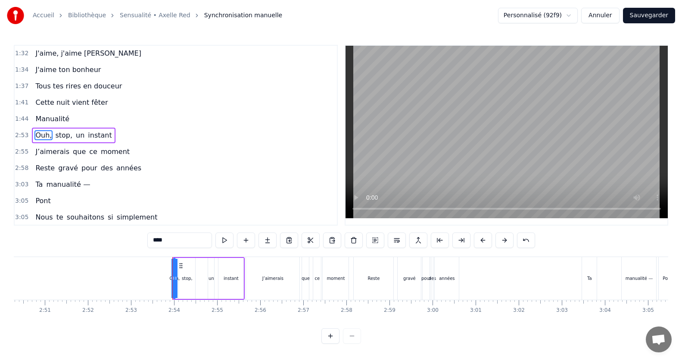
click at [41, 52] on span "J'aime, j'aime [PERSON_NAME]" at bounding box center [87, 53] width 107 height 10
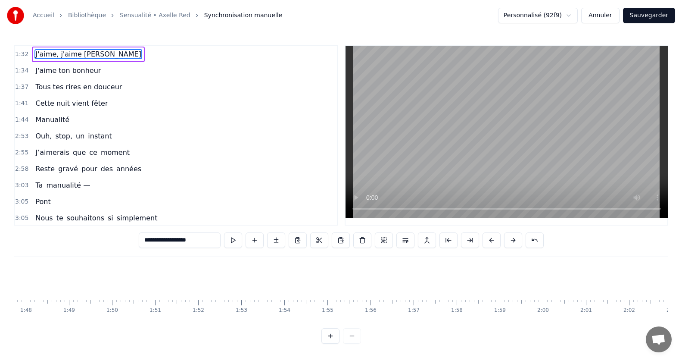
scroll to position [0, 3963]
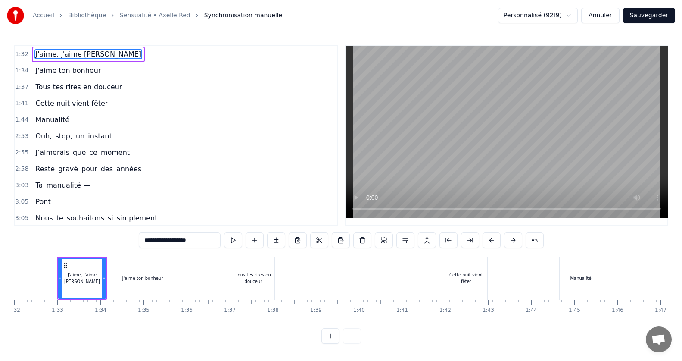
drag, startPoint x: 122, startPoint y: 272, endPoint x: 146, endPoint y: 271, distance: 24.1
click at [146, 271] on div "J'aime ton bonheur" at bounding box center [142, 278] width 42 height 43
type input "**********"
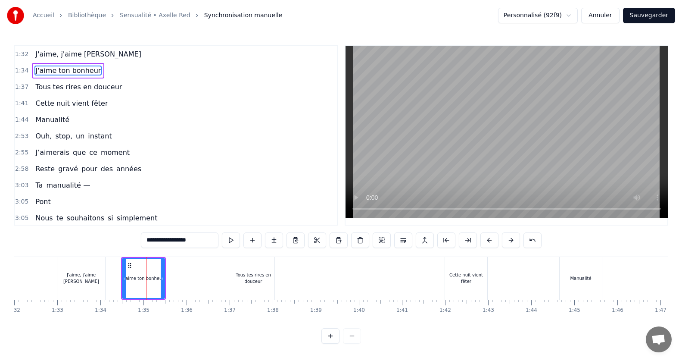
scroll to position [279, 0]
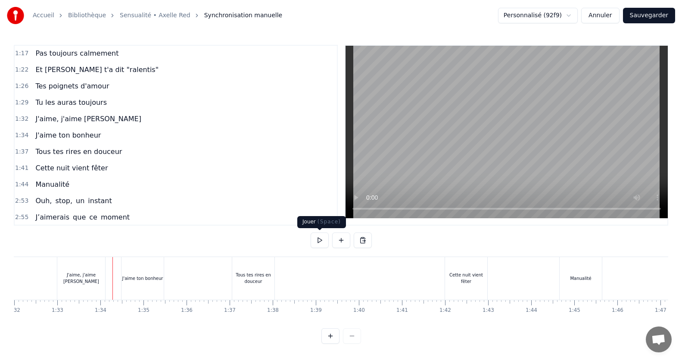
click at [317, 237] on button at bounding box center [320, 240] width 18 height 16
click at [346, 237] on button at bounding box center [341, 240] width 18 height 16
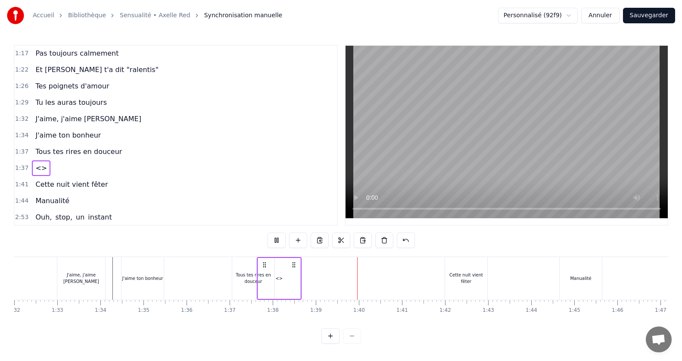
click at [301, 275] on div "<>" at bounding box center [279, 278] width 45 height 43
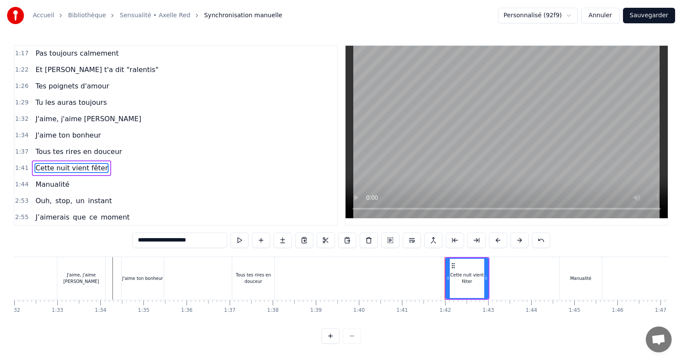
scroll to position [312, 0]
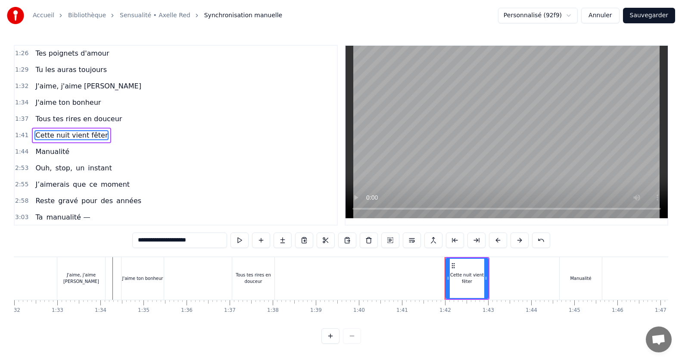
click at [97, 274] on div "J'aime, j'aime [PERSON_NAME]" at bounding box center [81, 278] width 48 height 43
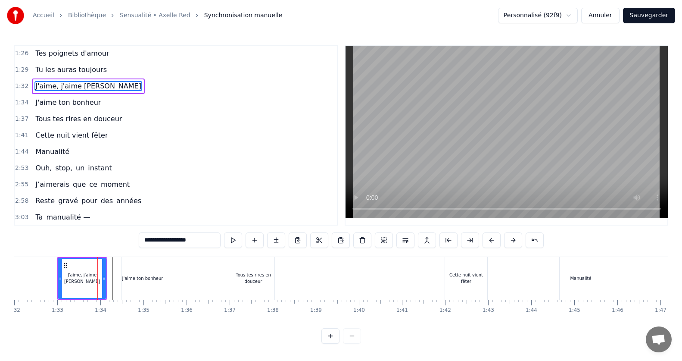
scroll to position [262, 0]
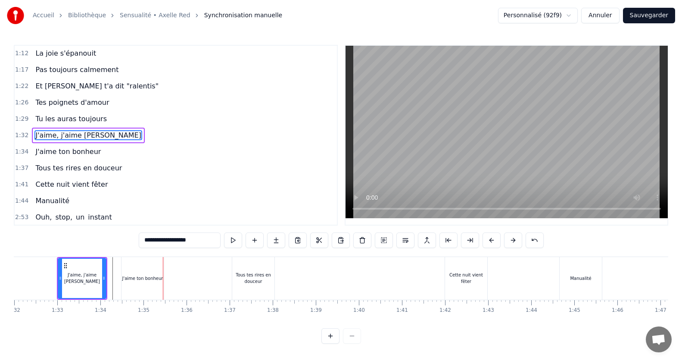
click at [143, 235] on div "0:15 Jamais je n'aurais pensé 0:20 Mais ca y est on y est 0:24 le grand jour es…" at bounding box center [341, 194] width 654 height 299
click at [259, 274] on div "Tous tes rires en douceur" at bounding box center [253, 277] width 42 height 13
type input "**********"
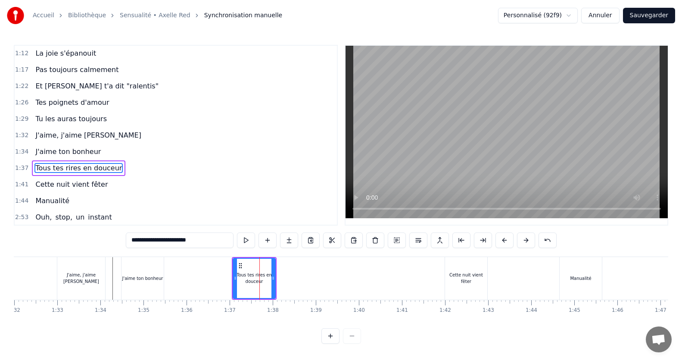
scroll to position [295, 0]
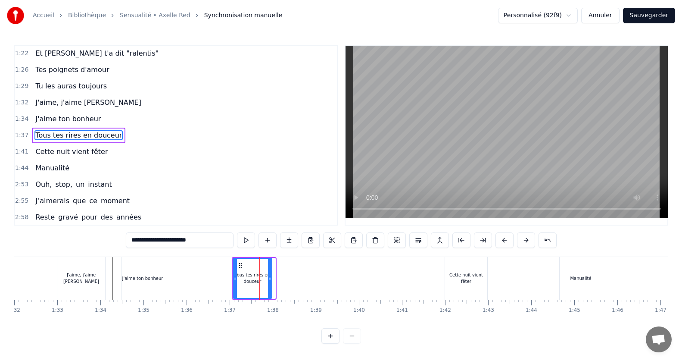
click at [269, 277] on icon at bounding box center [269, 277] width 3 height 7
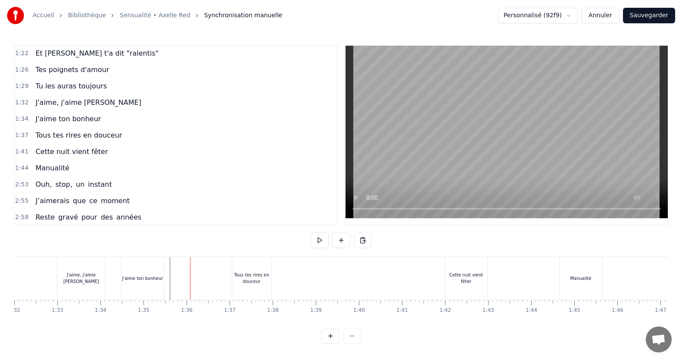
click at [239, 274] on div "Tous tes rires en douceur" at bounding box center [251, 277] width 39 height 13
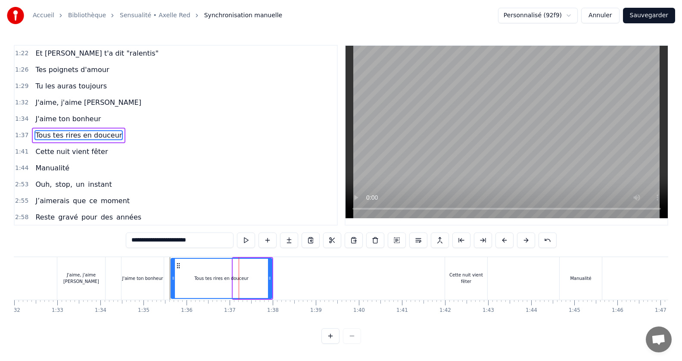
drag, startPoint x: 236, startPoint y: 277, endPoint x: 174, endPoint y: 276, distance: 62.0
click at [174, 276] on icon at bounding box center [172, 277] width 3 height 7
click at [86, 291] on div "J'aime, j'aime [PERSON_NAME]" at bounding box center [81, 278] width 48 height 43
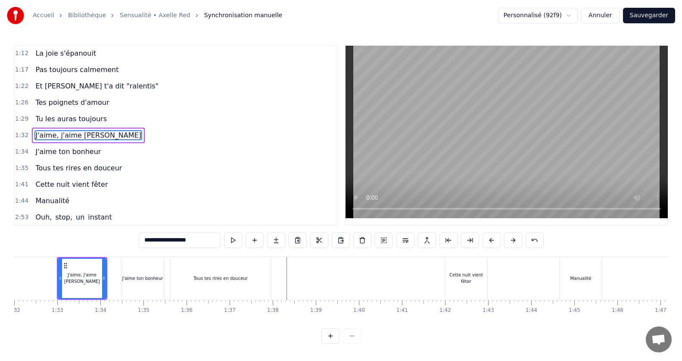
click at [449, 271] on div "Cette nuit vient fêter" at bounding box center [466, 278] width 42 height 43
type input "**********"
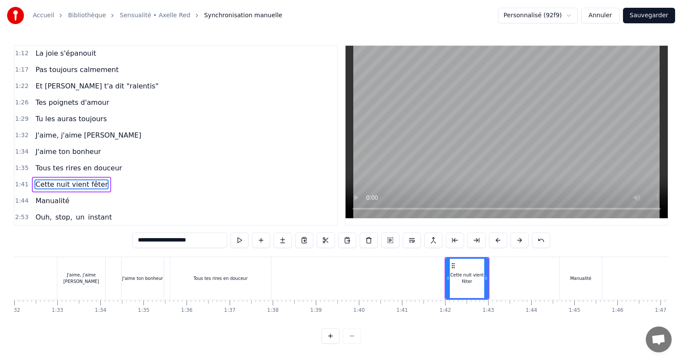
scroll to position [312, 0]
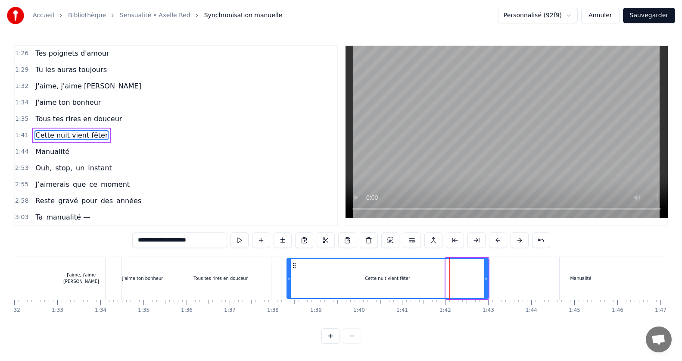
drag, startPoint x: 449, startPoint y: 276, endPoint x: 290, endPoint y: 270, distance: 159.1
click at [290, 270] on div at bounding box center [288, 278] width 3 height 39
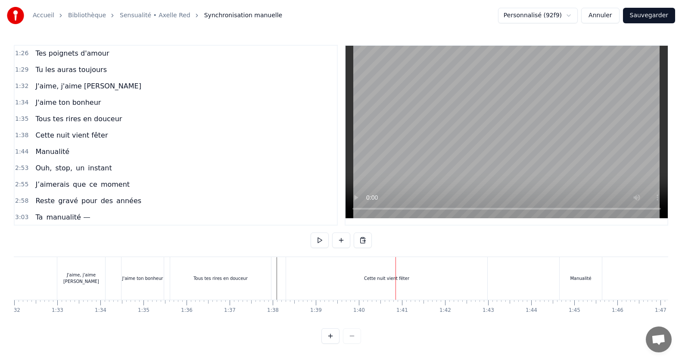
click at [483, 280] on div "Cette nuit vient fêter" at bounding box center [386, 278] width 201 height 43
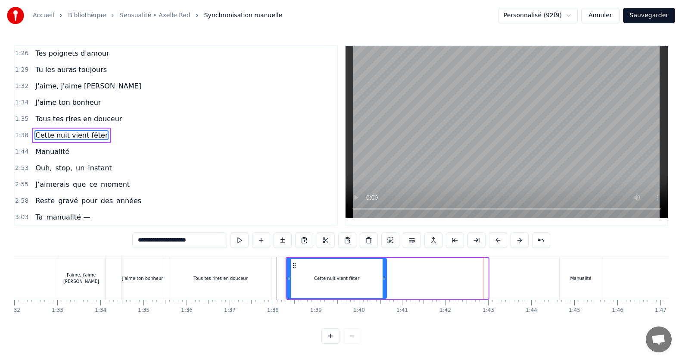
drag, startPoint x: 486, startPoint y: 281, endPoint x: 384, endPoint y: 287, distance: 101.8
click at [384, 287] on div at bounding box center [384, 278] width 3 height 39
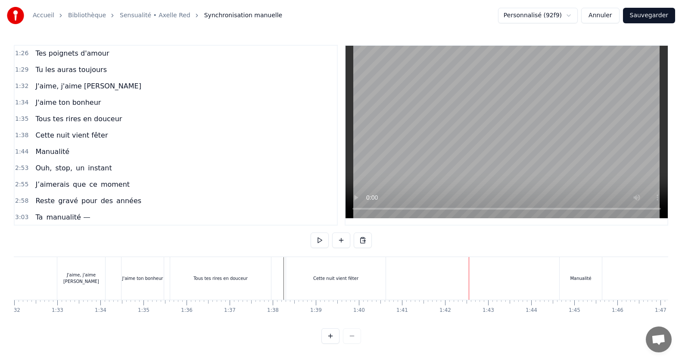
click at [299, 271] on div "Cette nuit vient fêter" at bounding box center [336, 278] width 100 height 43
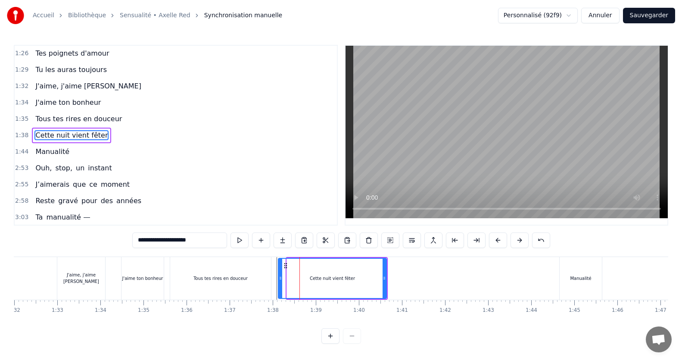
drag, startPoint x: 290, startPoint y: 278, endPoint x: 281, endPoint y: 277, distance: 8.7
click at [281, 277] on icon at bounding box center [280, 277] width 3 height 7
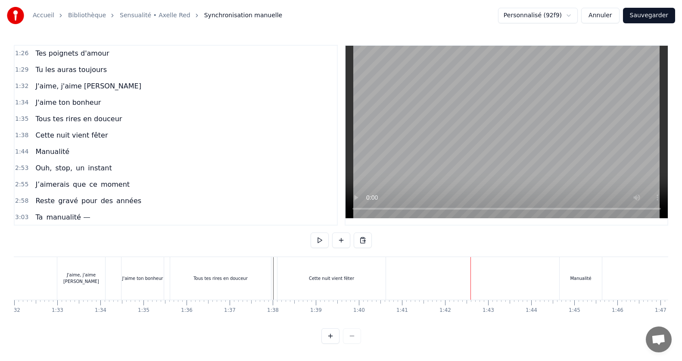
click at [564, 278] on div "Manualité" at bounding box center [581, 278] width 42 height 43
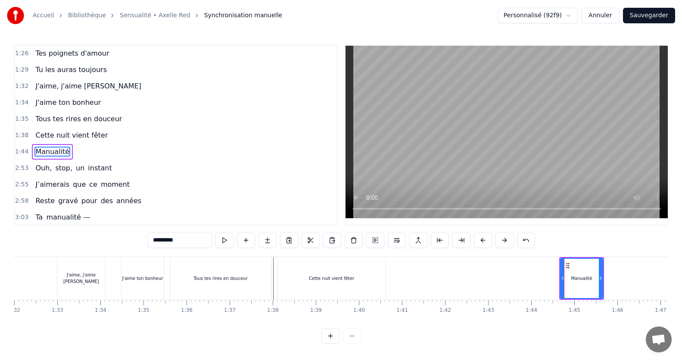
scroll to position [328, 0]
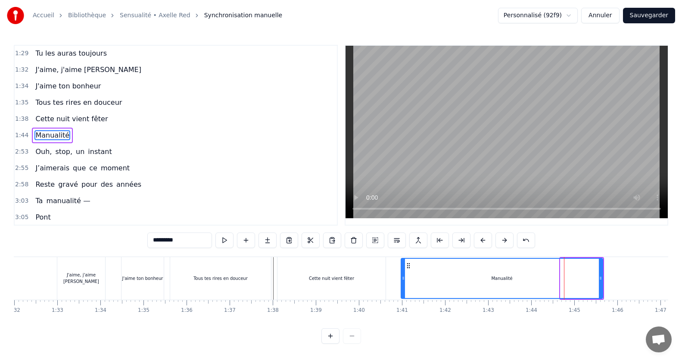
drag, startPoint x: 563, startPoint y: 276, endPoint x: 403, endPoint y: 261, distance: 160.2
click at [403, 261] on div at bounding box center [403, 278] width 3 height 39
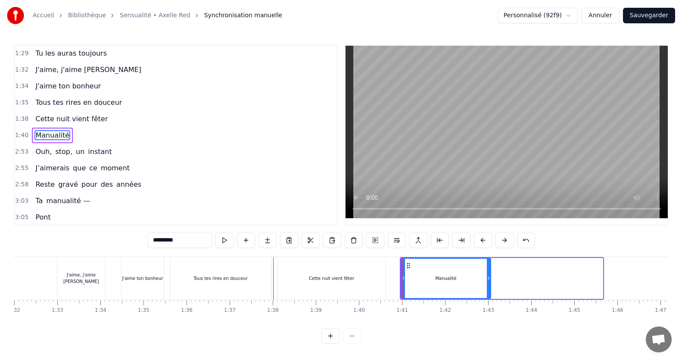
drag, startPoint x: 599, startPoint y: 277, endPoint x: 487, endPoint y: 279, distance: 112.0
click at [487, 279] on icon at bounding box center [488, 277] width 3 height 7
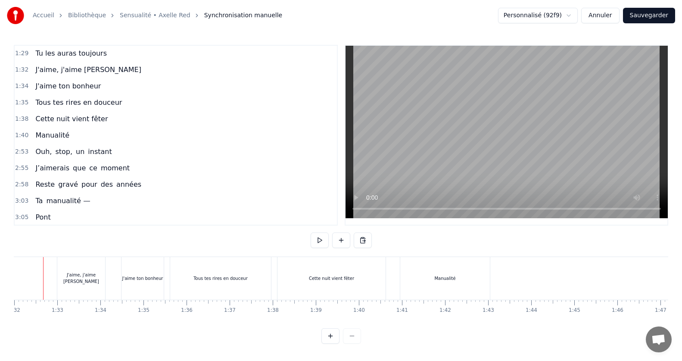
scroll to position [0, 3950]
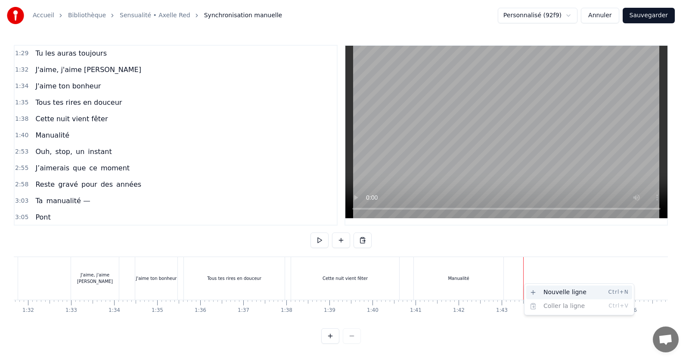
click at [542, 292] on div "Nouvelle ligne Ctrl+N" at bounding box center [579, 292] width 106 height 14
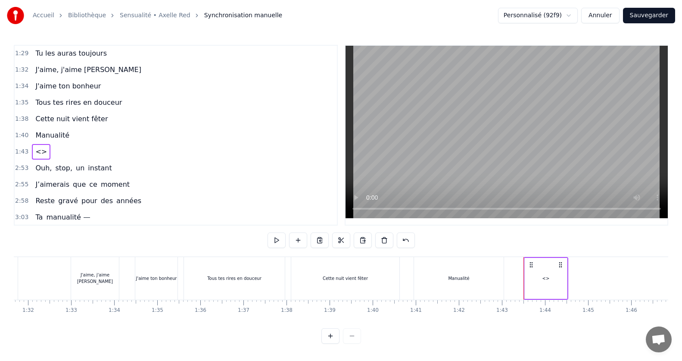
click at [39, 148] on span "<>" at bounding box center [40, 151] width 13 height 10
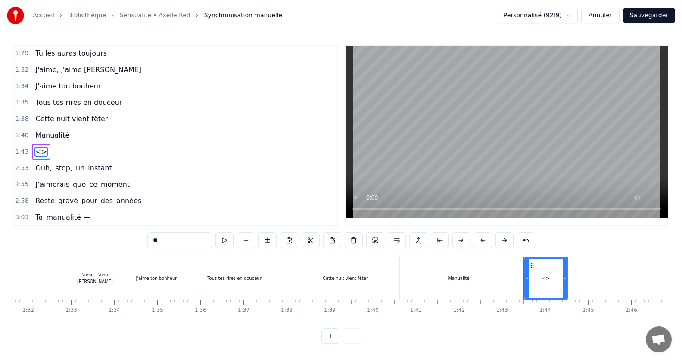
scroll to position [344, 0]
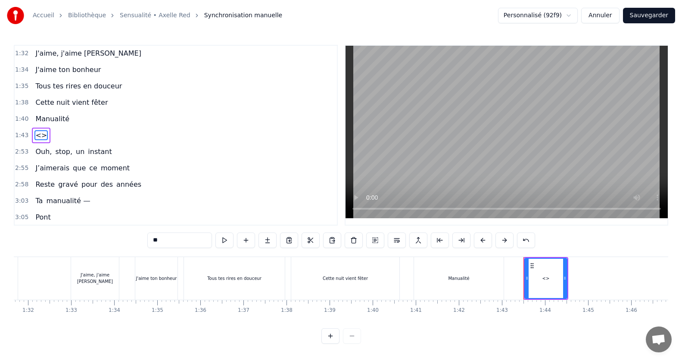
drag, startPoint x: 186, startPoint y: 237, endPoint x: 113, endPoint y: 244, distance: 72.7
click at [113, 244] on div "0:15 Jamais je n'aurais pensé 0:20 Mais ca y est on y est 0:24 le grand jour es…" at bounding box center [341, 194] width 654 height 299
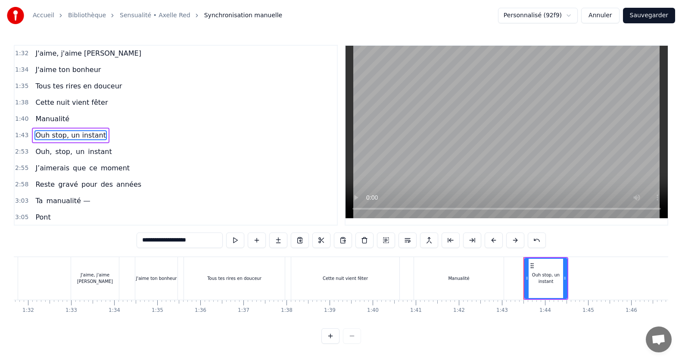
click at [47, 134] on span "Ouh stop, un instant" at bounding box center [70, 135] width 72 height 10
click at [153, 242] on input "**********" at bounding box center [180, 240] width 86 height 16
click at [39, 154] on span "Ouh," at bounding box center [43, 151] width 18 height 10
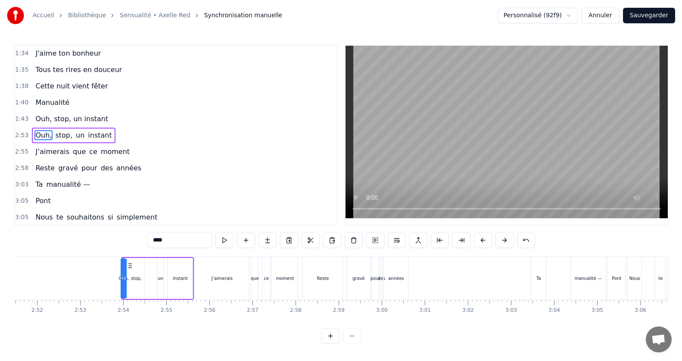
scroll to position [0, 7452]
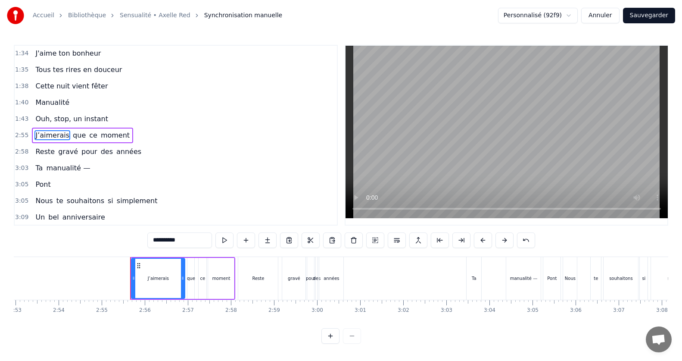
click at [38, 114] on span "Ouh, stop, un instant" at bounding box center [71, 119] width 75 height 10
type input "**********"
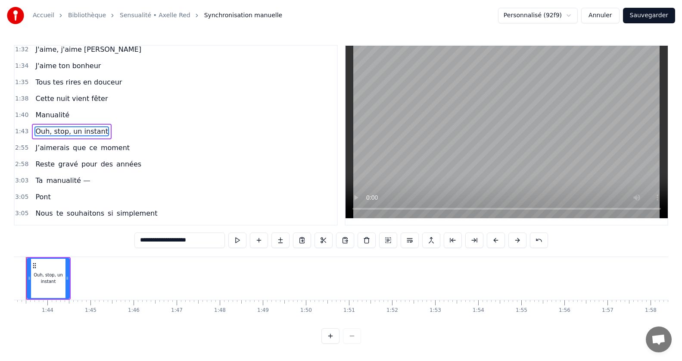
scroll to position [0, 4416]
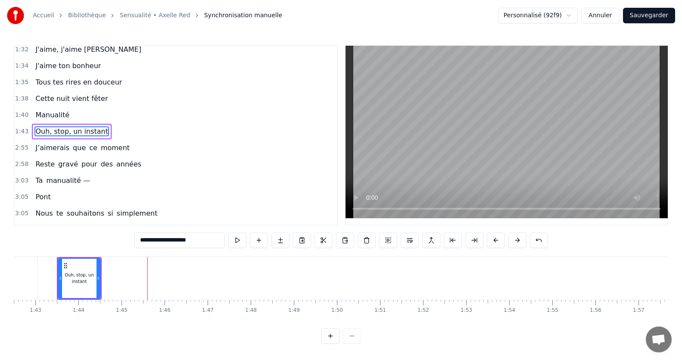
click at [150, 277] on div "Jamais je n'aurais pensé Mais ca y est on y est le grand jour est enfin venu To…" at bounding box center [576, 277] width 9956 height 43
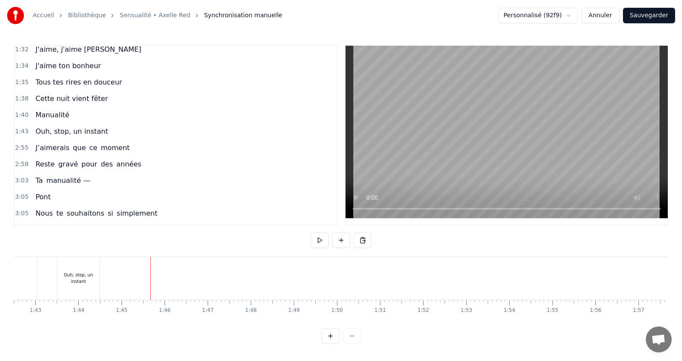
click at [93, 280] on div "Ouh, stop, un instant" at bounding box center [78, 277] width 42 height 13
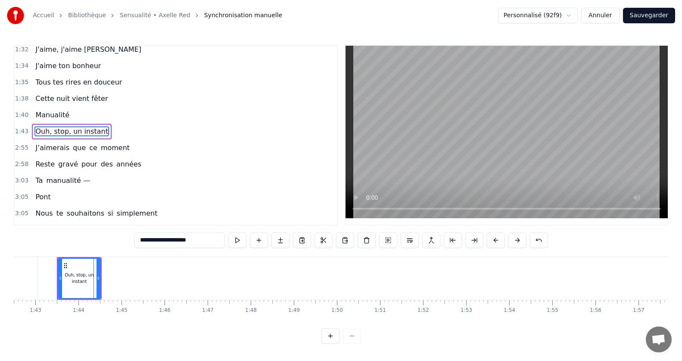
scroll to position [344, 0]
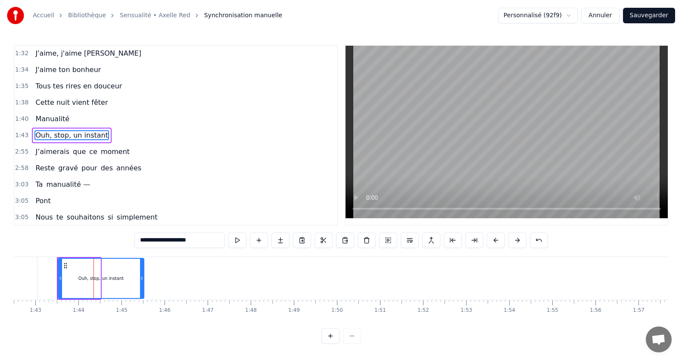
drag, startPoint x: 98, startPoint y: 277, endPoint x: 142, endPoint y: 278, distance: 43.5
click at [142, 278] on icon at bounding box center [141, 277] width 3 height 7
click at [85, 282] on div "Ouh, stop, un instant" at bounding box center [101, 278] width 85 height 39
click at [241, 238] on button at bounding box center [237, 240] width 18 height 16
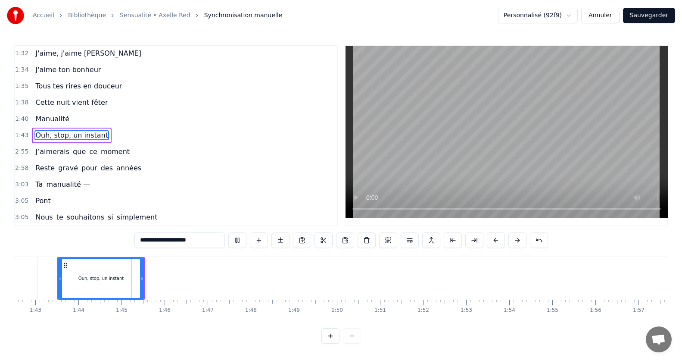
click at [241, 238] on button at bounding box center [237, 240] width 18 height 16
drag, startPoint x: 142, startPoint y: 279, endPoint x: 137, endPoint y: 279, distance: 4.3
click at [137, 279] on icon at bounding box center [137, 277] width 3 height 7
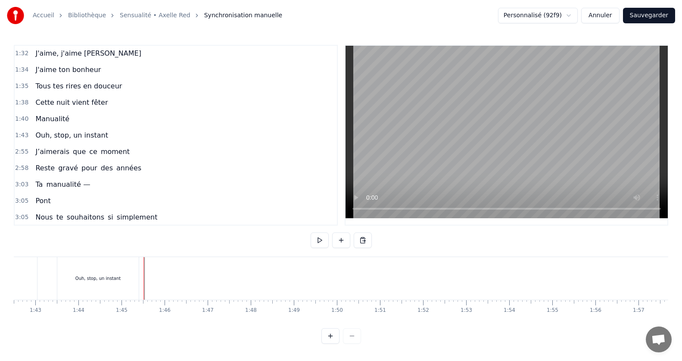
click at [142, 278] on div at bounding box center [576, 278] width 9956 height 43
click at [142, 278] on div at bounding box center [142, 278] width 0 height 43
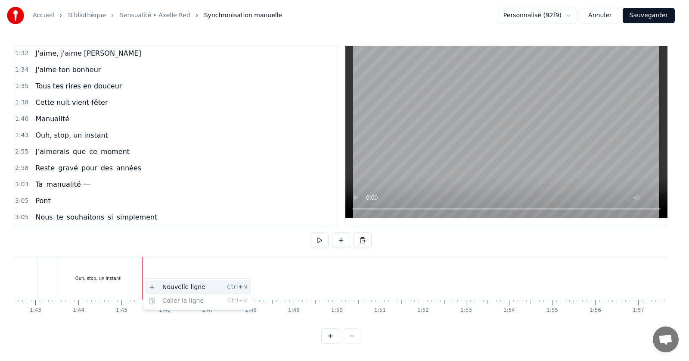
click at [167, 284] on div "Nouvelle ligne Ctrl+N" at bounding box center [198, 287] width 106 height 14
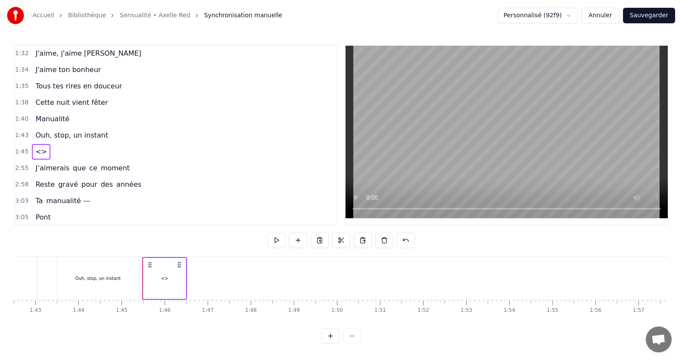
click at [161, 272] on div "<>" at bounding box center [164, 278] width 42 height 41
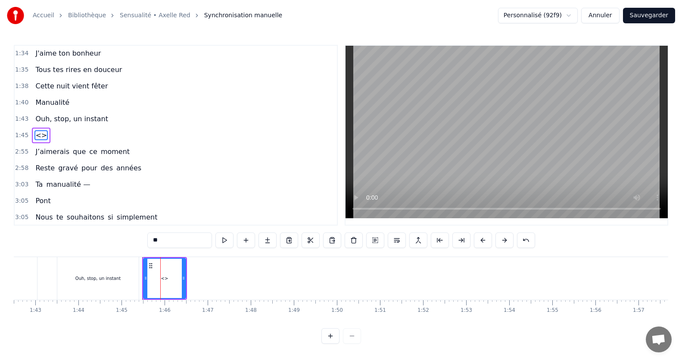
drag, startPoint x: 190, startPoint y: 242, endPoint x: 107, endPoint y: 245, distance: 82.8
click at [107, 245] on div "0:15 Jamais je n'aurais pensé 0:20 Mais ca y est on y est 0:24 le grand jour es…" at bounding box center [341, 194] width 654 height 299
click at [50, 150] on span "J’aimerais" at bounding box center [52, 151] width 36 height 10
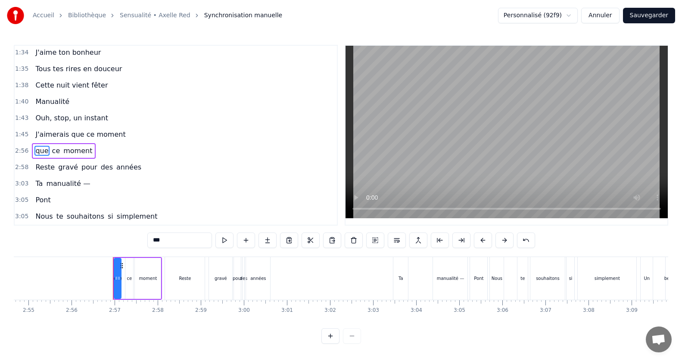
scroll to position [377, 0]
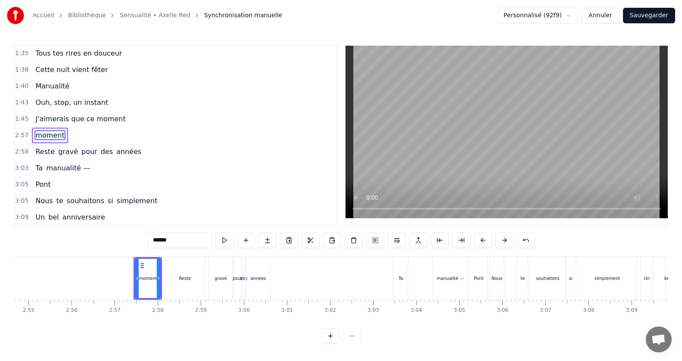
type input "*****"
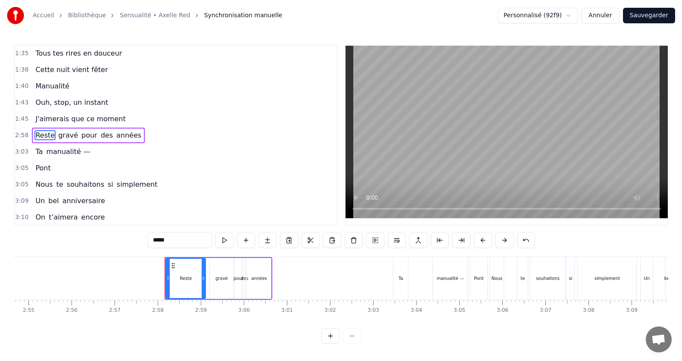
click at [53, 113] on div "J'aimerais que ce moment" at bounding box center [80, 119] width 97 height 16
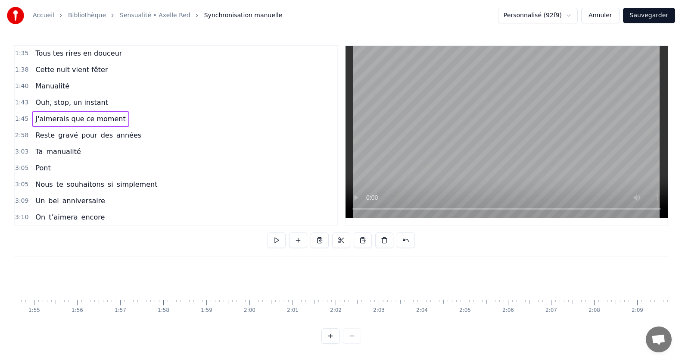
scroll to position [0, 4501]
click at [92, 281] on div "J'aimerais que ce moment" at bounding box center [79, 277] width 42 height 13
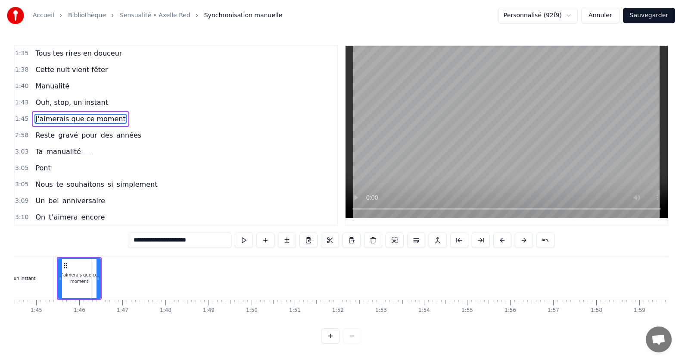
scroll to position [361, 0]
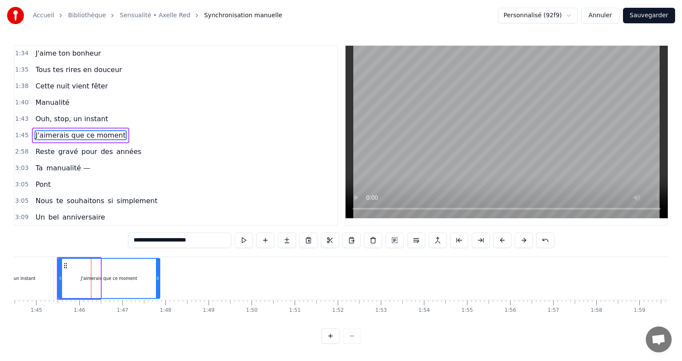
drag, startPoint x: 97, startPoint y: 282, endPoint x: 156, endPoint y: 283, distance: 59.9
click at [156, 283] on div at bounding box center [157, 278] width 3 height 39
click at [37, 292] on div "Ouh, stop, un instant" at bounding box center [12, 278] width 81 height 43
type input "**********"
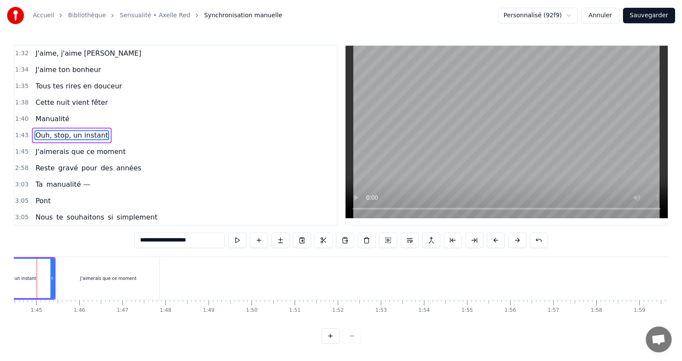
scroll to position [0, 4481]
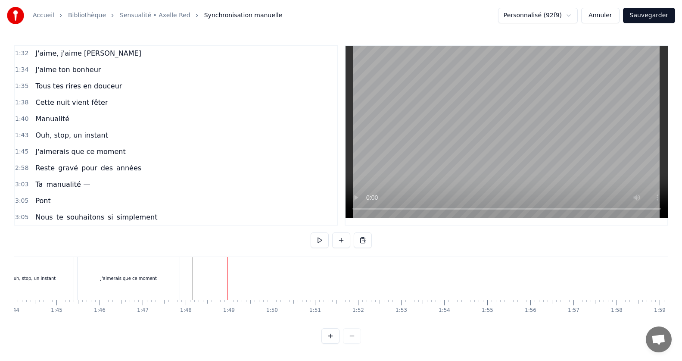
click at [177, 287] on div "J'aimerais que ce moment" at bounding box center [129, 278] width 102 height 43
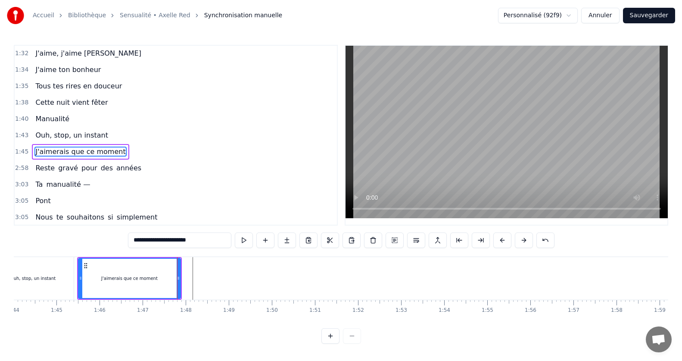
scroll to position [361, 0]
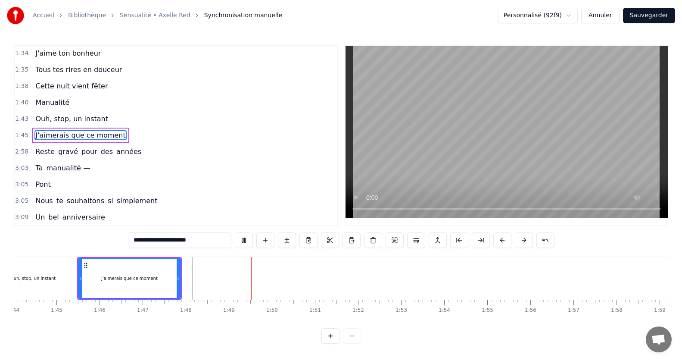
click at [72, 287] on div "Ouh, stop, un instant" at bounding box center [32, 278] width 81 height 43
type input "**********"
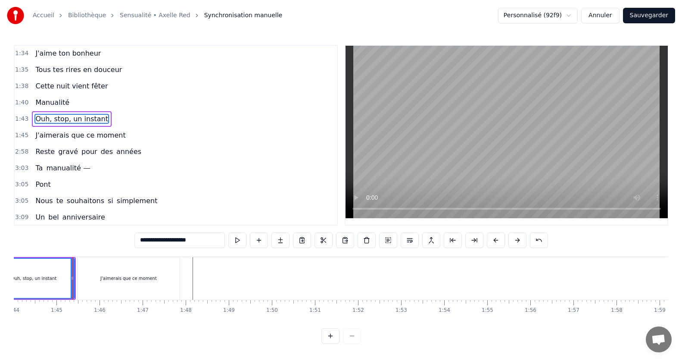
scroll to position [344, 0]
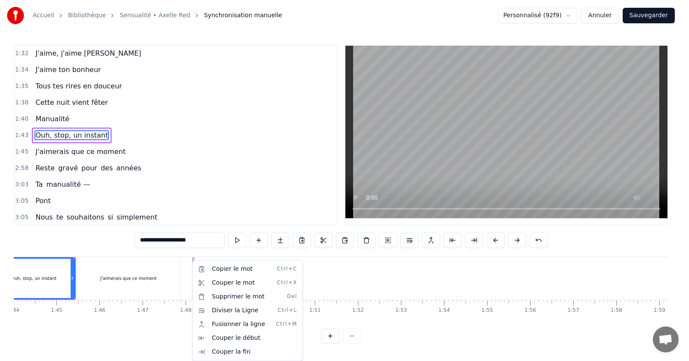
click at [192, 291] on html "Accueil Bibliothèque Sensualité • Axelle Red Synchronisation manuelle Personnal…" at bounding box center [344, 178] width 689 height 357
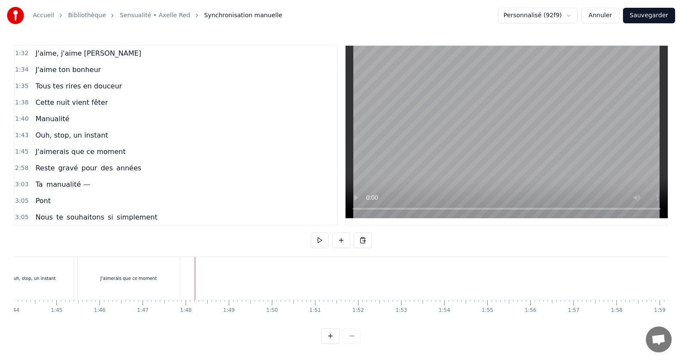
click at [191, 294] on div at bounding box center [511, 278] width 9956 height 43
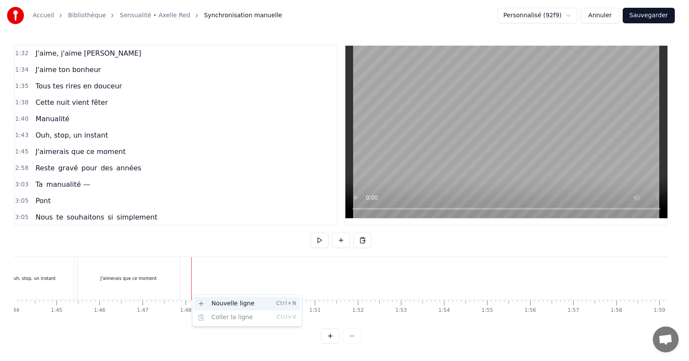
click at [218, 299] on div "Nouvelle ligne Ctrl+N" at bounding box center [247, 303] width 106 height 14
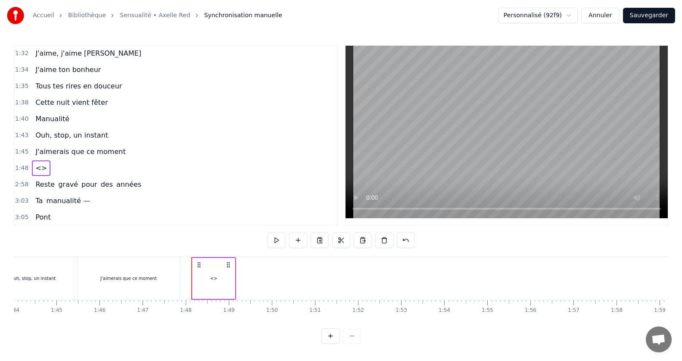
click at [215, 288] on div "<>" at bounding box center [214, 278] width 42 height 41
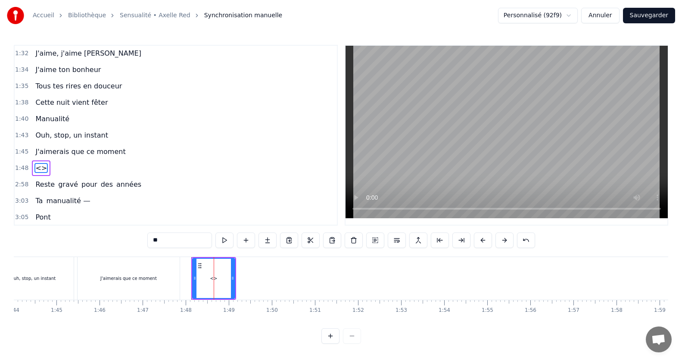
scroll to position [377, 0]
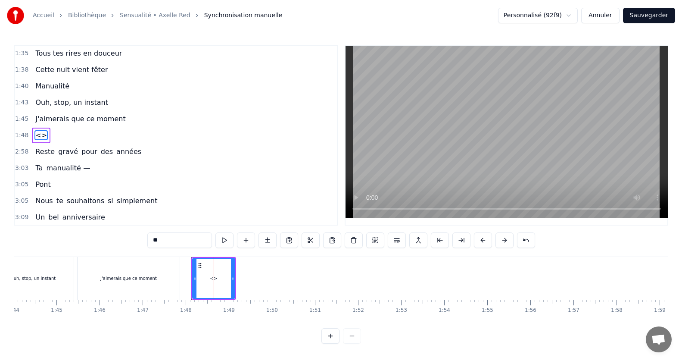
drag, startPoint x: 191, startPoint y: 240, endPoint x: 121, endPoint y: 241, distance: 69.8
click at [121, 241] on div "0:15 Jamais je n'aurais pensé 0:20 Mais ca y est on y est 0:24 le grand jour es…" at bounding box center [341, 194] width 654 height 299
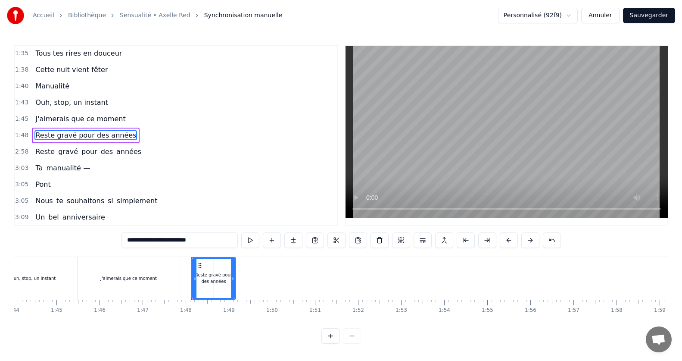
click at [45, 150] on span "Reste" at bounding box center [44, 151] width 21 height 10
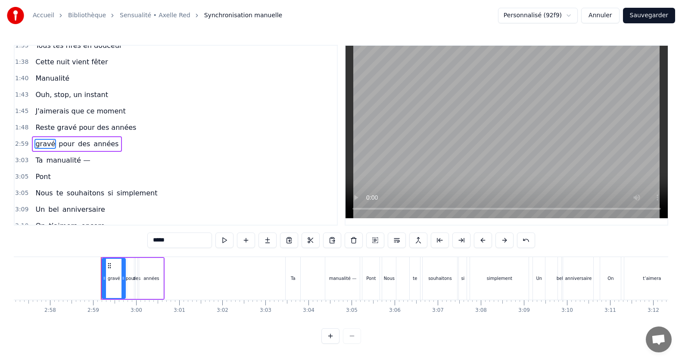
scroll to position [393, 0]
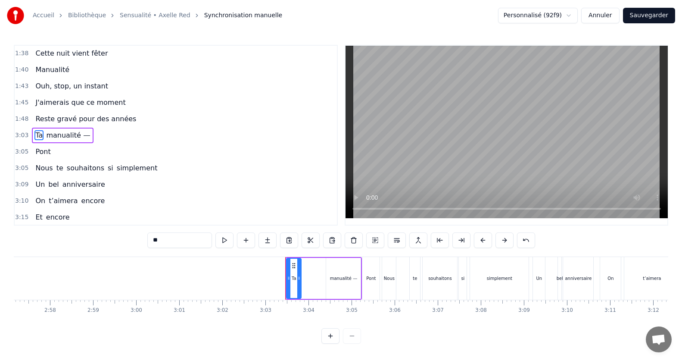
click at [59, 118] on span "Reste gravé pour des années" at bounding box center [85, 119] width 103 height 10
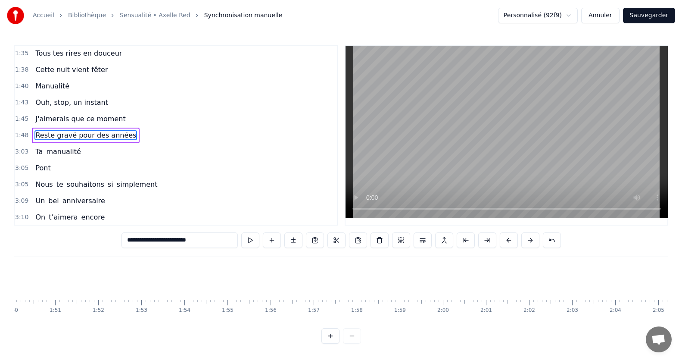
scroll to position [0, 4616]
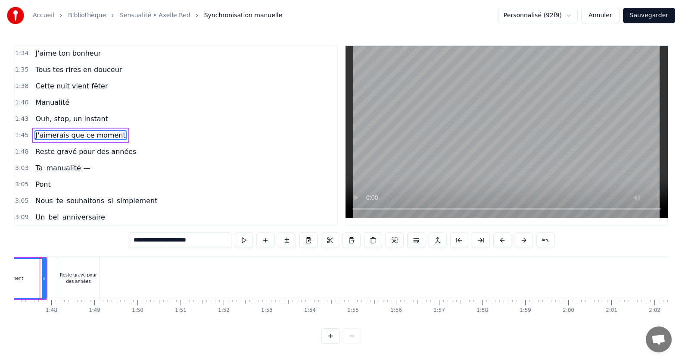
scroll to position [0, 4598]
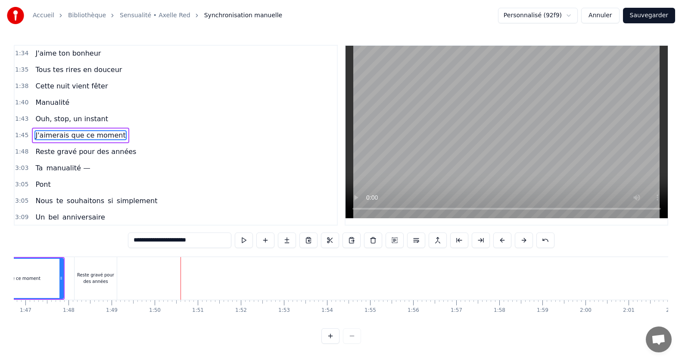
click at [90, 286] on div "Reste gravé pour des années" at bounding box center [96, 278] width 42 height 43
type input "**********"
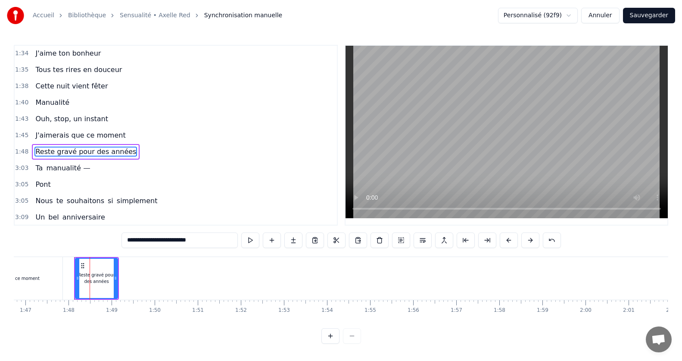
scroll to position [377, 0]
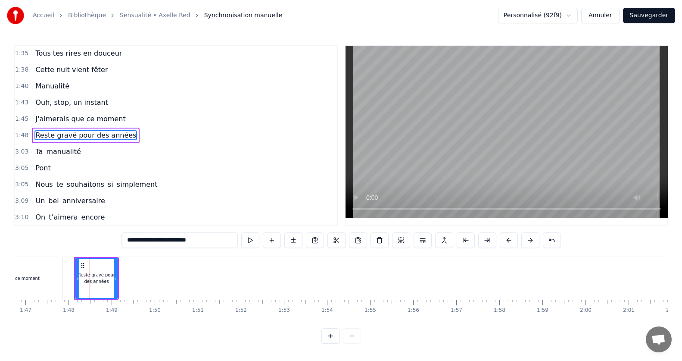
click at [172, 280] on div "Jamais je n'aurais pensé Mais ca y est on y est le grand jour est enfin venu To…" at bounding box center [393, 277] width 9956 height 43
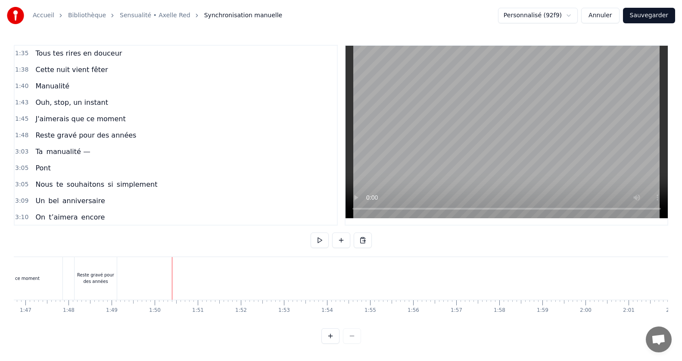
click at [112, 283] on div "Reste gravé pour des années" at bounding box center [96, 277] width 42 height 13
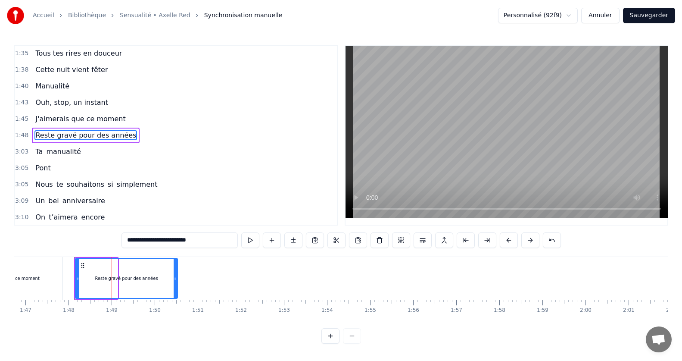
drag, startPoint x: 115, startPoint y: 277, endPoint x: 175, endPoint y: 271, distance: 60.2
click at [175, 271] on div at bounding box center [175, 278] width 3 height 39
click at [47, 298] on div "J'aimerais que ce moment" at bounding box center [11, 278] width 102 height 43
type input "**********"
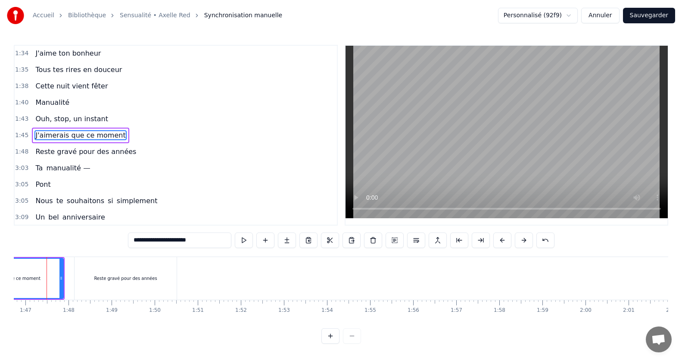
scroll to position [0, 4588]
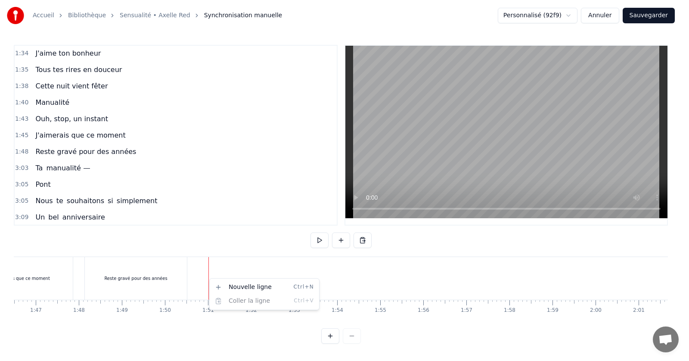
click at [209, 278] on html "Accueil Bibliothèque Sensualité • Axelle Red Synchronisation manuelle Personnal…" at bounding box center [344, 178] width 689 height 357
click at [231, 287] on div "Nouvelle ligne Ctrl+N" at bounding box center [264, 288] width 106 height 14
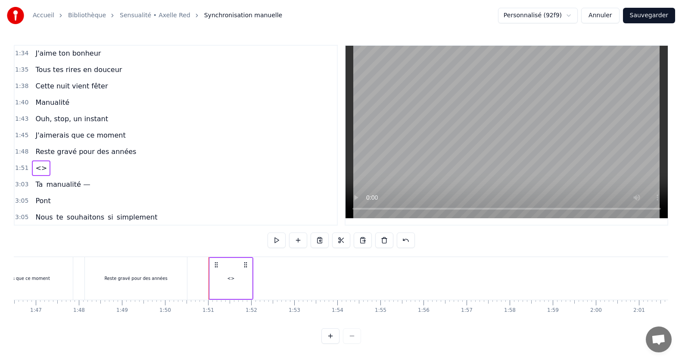
click at [227, 279] on div "<>" at bounding box center [231, 278] width 42 height 41
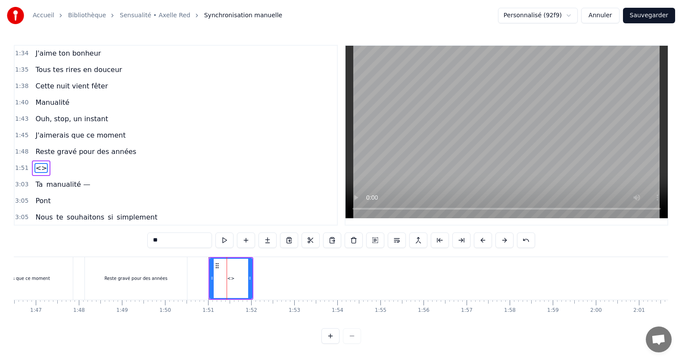
scroll to position [393, 0]
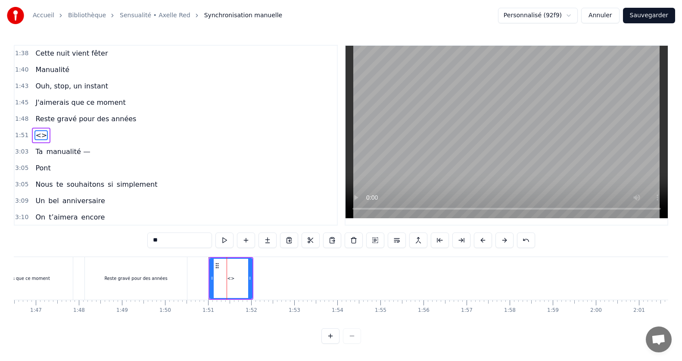
drag, startPoint x: 193, startPoint y: 242, endPoint x: 102, endPoint y: 227, distance: 92.4
click at [102, 227] on div "0:15 Jamais je n'aurais pensé 0:20 Mais ca y est on y est 0:24 le grand jour es…" at bounding box center [341, 194] width 654 height 299
click at [35, 155] on span "Ta" at bounding box center [38, 151] width 9 height 10
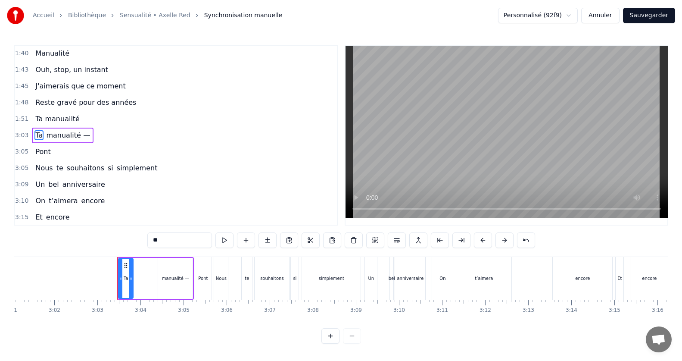
scroll to position [0, 7861]
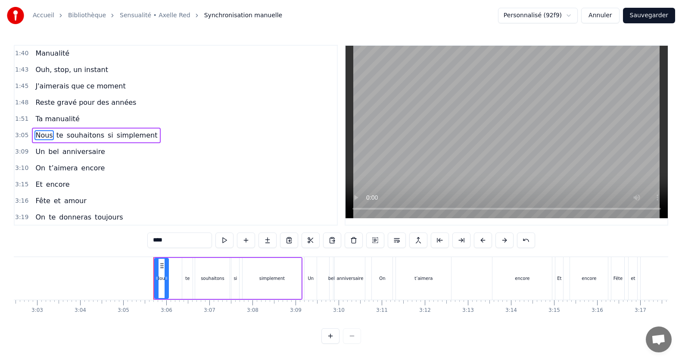
click at [52, 119] on span "Ta manualité" at bounding box center [57, 119] width 46 height 10
type input "**********"
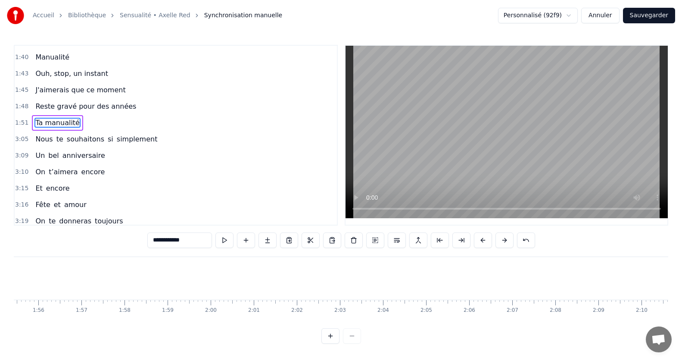
scroll to position [0, 4740]
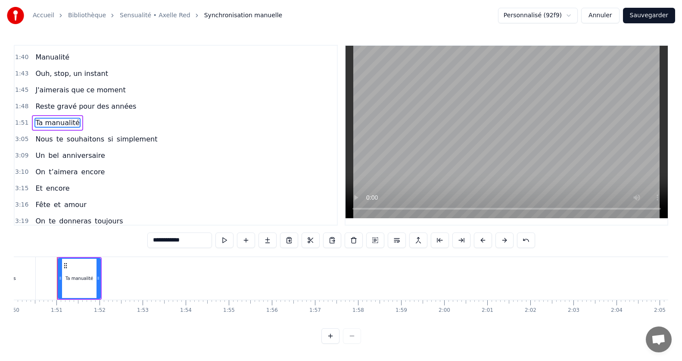
click at [47, 64] on div "Manualité" at bounding box center [52, 58] width 41 height 16
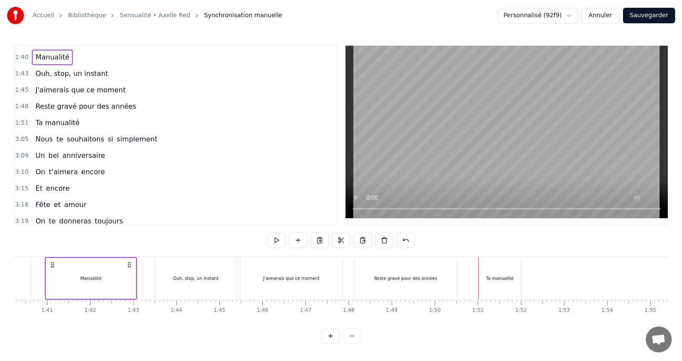
scroll to position [0, 4306]
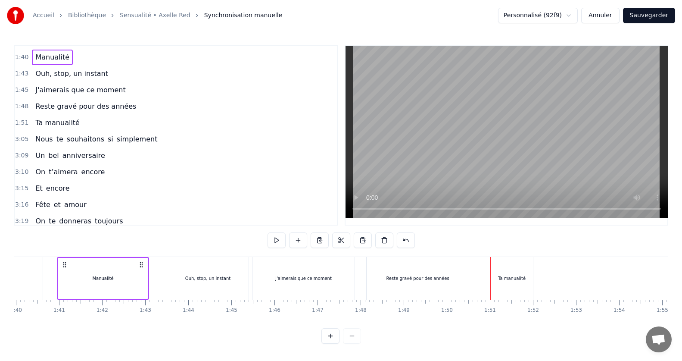
click at [47, 72] on span "Ouh, stop, un instant" at bounding box center [71, 74] width 75 height 10
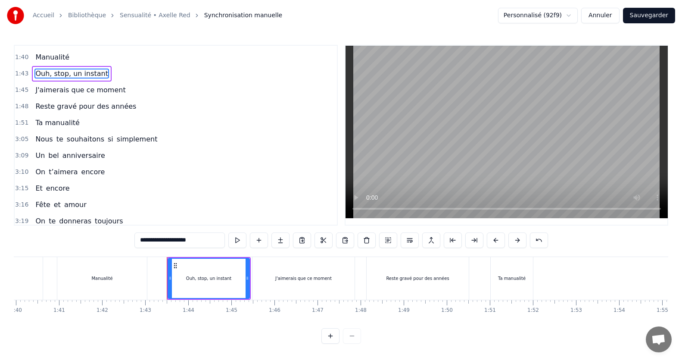
scroll to position [344, 0]
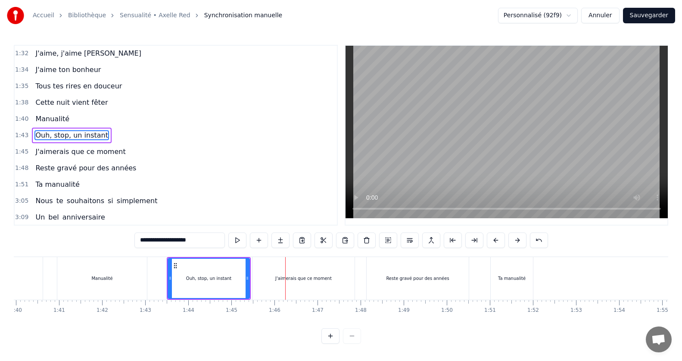
click at [147, 276] on div "Manualité" at bounding box center [102, 278] width 90 height 43
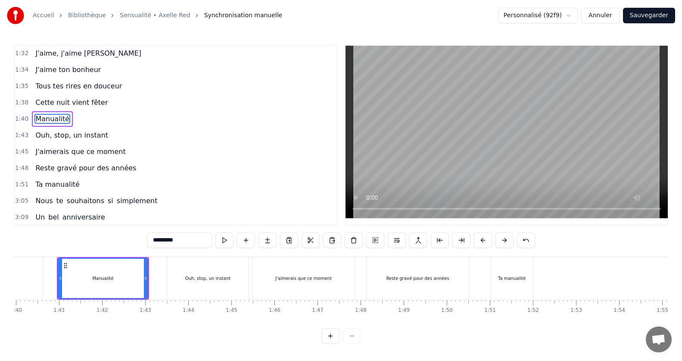
scroll to position [328, 0]
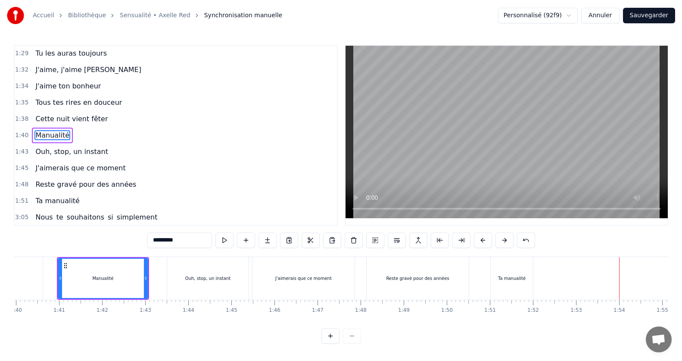
click at [274, 297] on div "J'aimerais que ce moment" at bounding box center [303, 278] width 102 height 43
type input "**********"
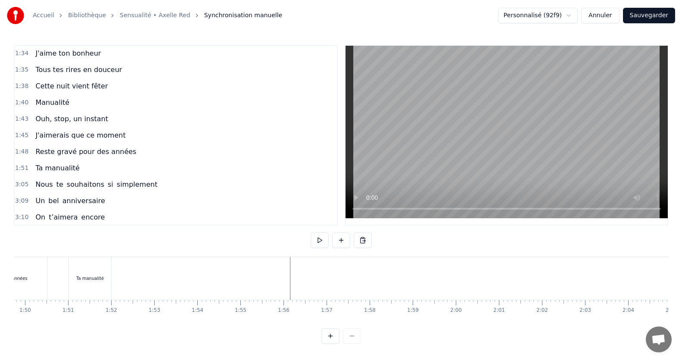
scroll to position [0, 4715]
click at [252, 270] on div at bounding box center [277, 278] width 9956 height 43
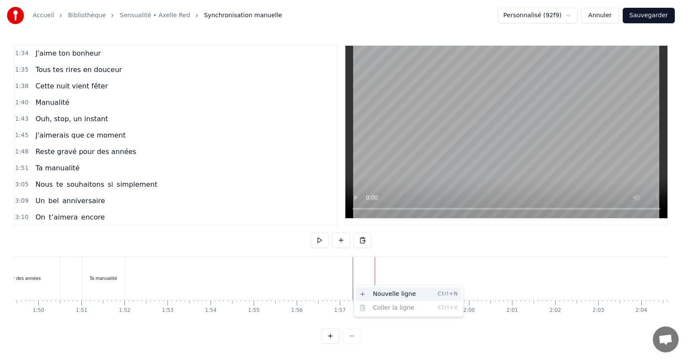
click at [386, 296] on div "Nouvelle ligne Ctrl+N" at bounding box center [409, 294] width 106 height 14
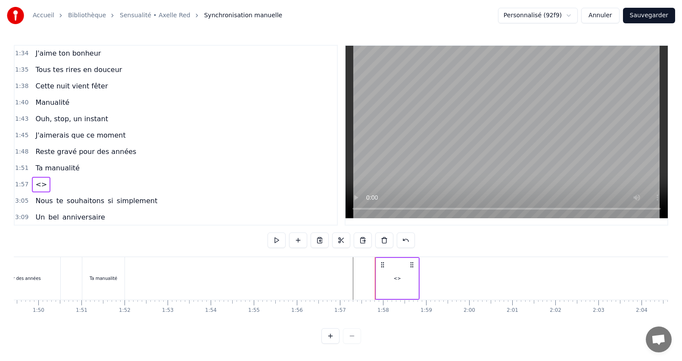
click at [412, 285] on div "<>" at bounding box center [397, 278] width 42 height 41
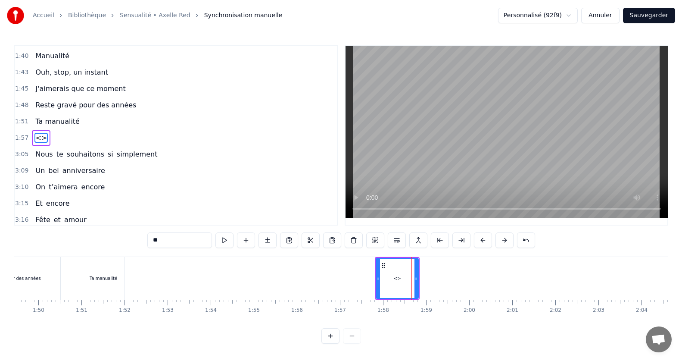
scroll to position [410, 0]
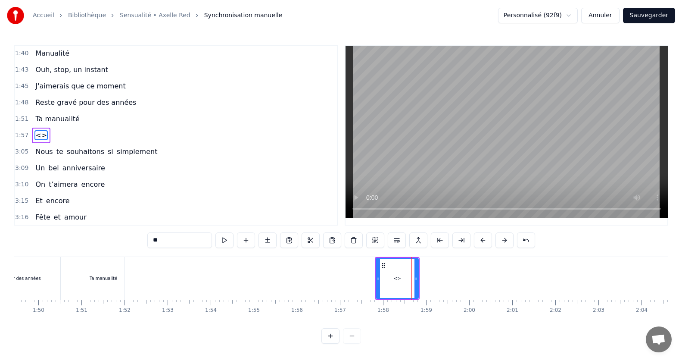
drag, startPoint x: 119, startPoint y: 241, endPoint x: 110, endPoint y: 239, distance: 9.2
click at [110, 239] on div "0:15 Jamais je n'aurais pensé 0:20 Mais ca y est on y est 0:24 le grand jour es…" at bounding box center [341, 194] width 654 height 299
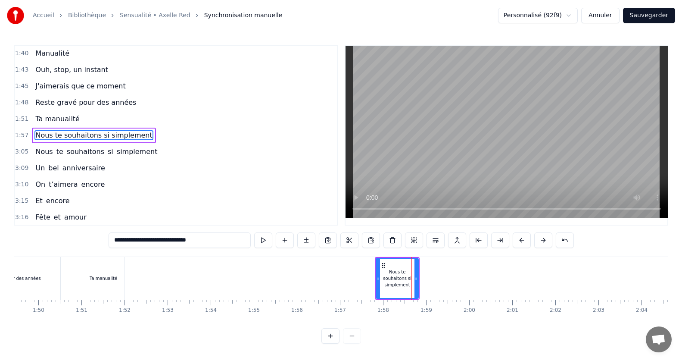
click at [38, 155] on span "Nous" at bounding box center [43, 151] width 19 height 10
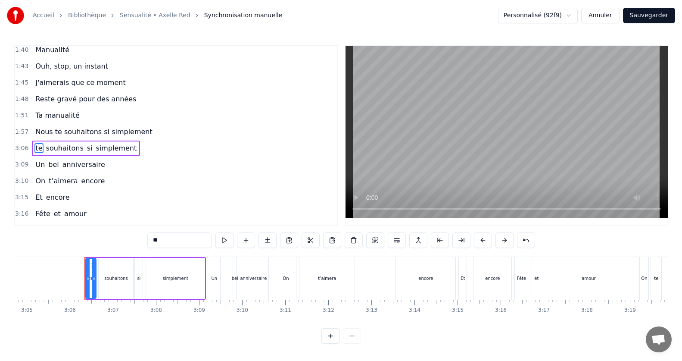
scroll to position [426, 0]
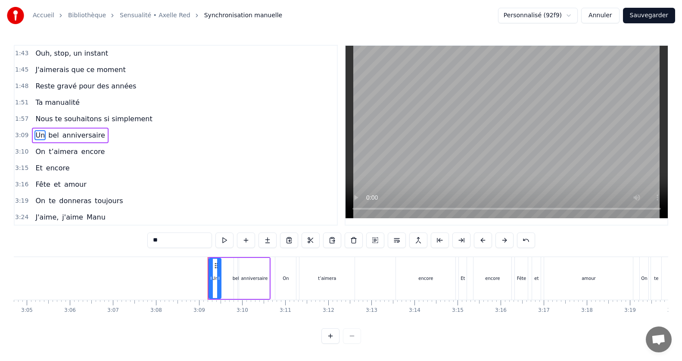
click at [36, 115] on span "Nous te souhaitons si simplement" at bounding box center [93, 119] width 118 height 10
type input "**********"
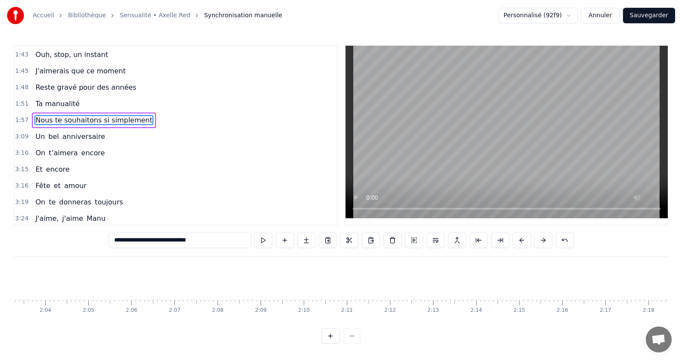
scroll to position [0, 5033]
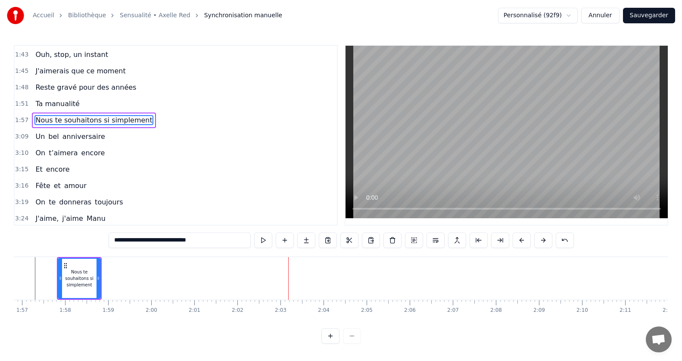
click at [73, 263] on div "Nous te souhaitons si simplement" at bounding box center [79, 278] width 41 height 39
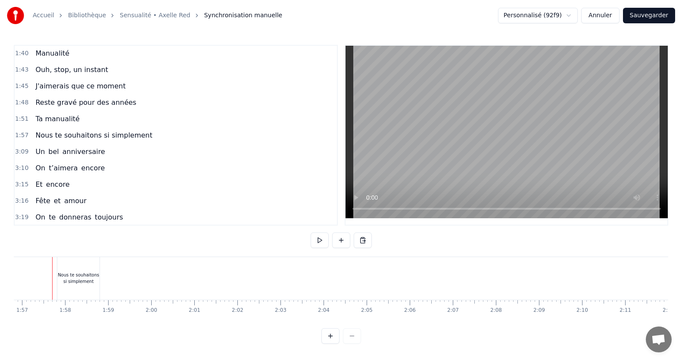
scroll to position [0, 5028]
click at [103, 268] on div "Nous te souhaitons si simplement" at bounding box center [83, 278] width 42 height 43
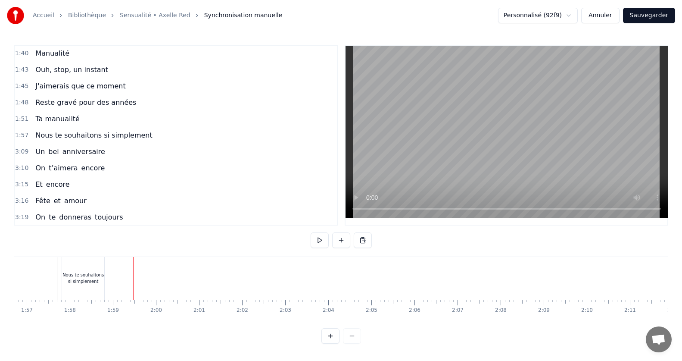
click at [97, 280] on div "Nous te souhaitons si simplement" at bounding box center [83, 277] width 42 height 13
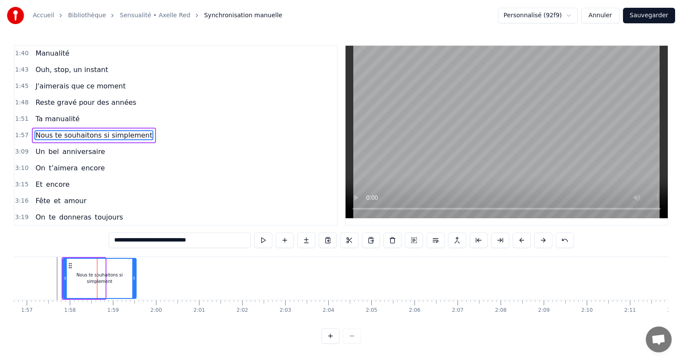
drag, startPoint x: 105, startPoint y: 277, endPoint x: 136, endPoint y: 274, distance: 31.2
click at [136, 274] on div at bounding box center [133, 278] width 3 height 39
click at [109, 287] on div "Nous te souhaitons si simplement" at bounding box center [99, 278] width 72 height 39
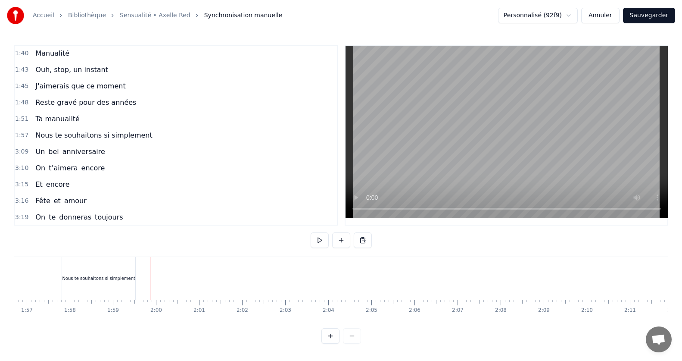
click at [128, 281] on div "Nous te souhaitons si simplement" at bounding box center [98, 278] width 73 height 43
click at [182, 272] on div at bounding box center [182, 278] width 0 height 43
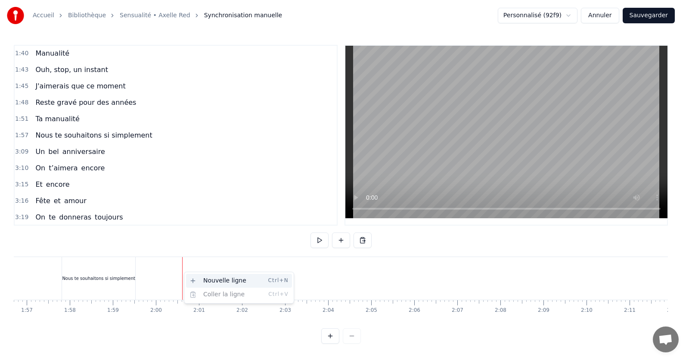
click at [199, 278] on div "Nouvelle ligne Ctrl+N" at bounding box center [239, 281] width 106 height 14
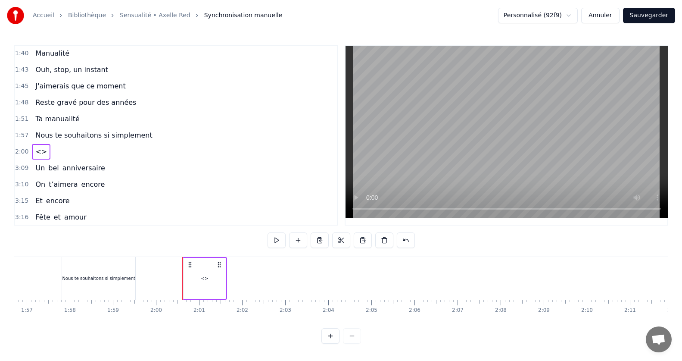
click at [212, 283] on div "<>" at bounding box center [205, 278] width 42 height 41
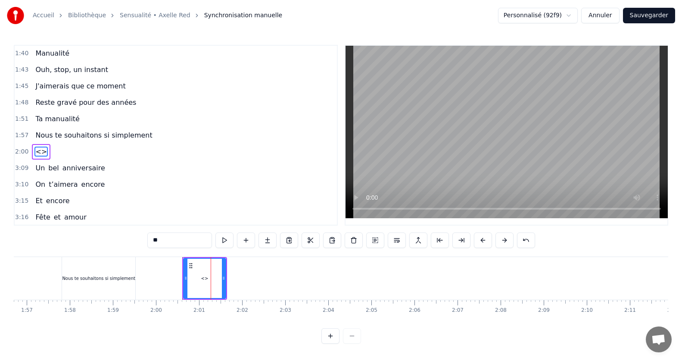
scroll to position [426, 0]
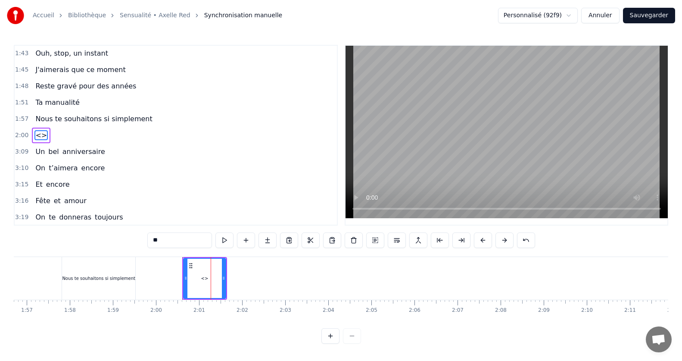
drag, startPoint x: 178, startPoint y: 239, endPoint x: 108, endPoint y: 235, distance: 69.9
click at [108, 235] on div "0:15 Jamais je n'aurais pensé 0:20 Mais ca y est on y est 0:24 le grand jour es…" at bounding box center [341, 194] width 654 height 299
click at [106, 282] on div "Nous te souhaitons si simplement" at bounding box center [98, 278] width 73 height 43
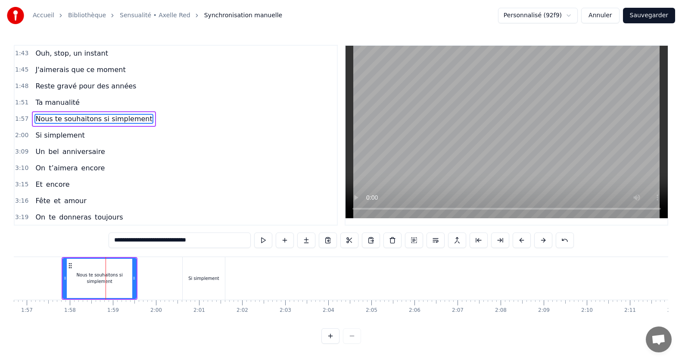
scroll to position [410, 0]
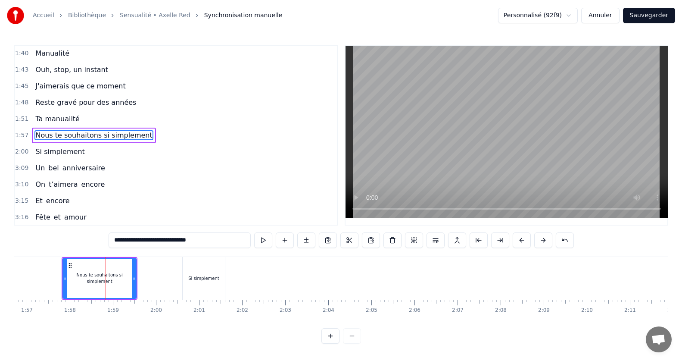
drag, startPoint x: 212, startPoint y: 241, endPoint x: 165, endPoint y: 237, distance: 46.3
click at [165, 237] on input "**********" at bounding box center [180, 240] width 142 height 16
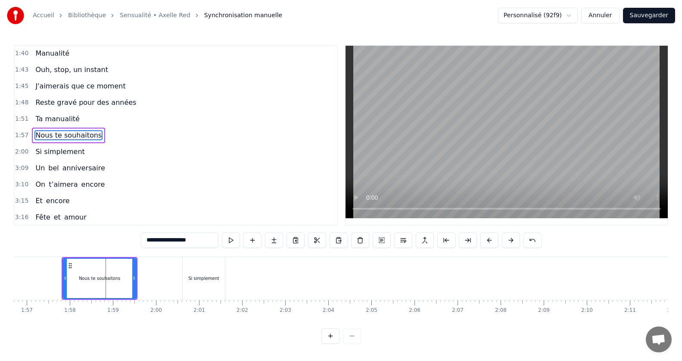
type input "**********"
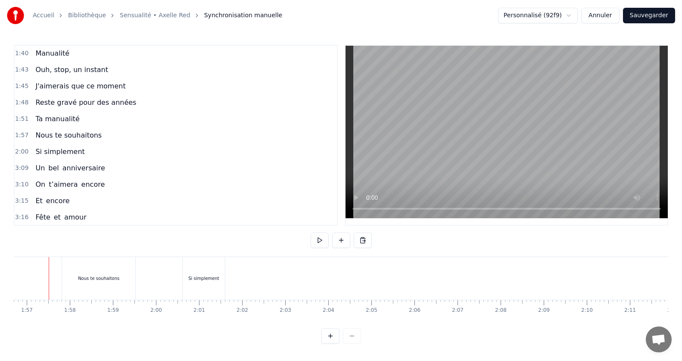
scroll to position [0, 5020]
click at [210, 276] on div "Si simplement" at bounding box center [211, 278] width 31 height 6
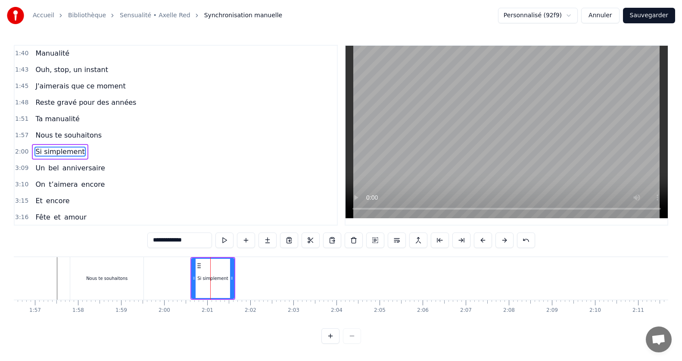
scroll to position [426, 0]
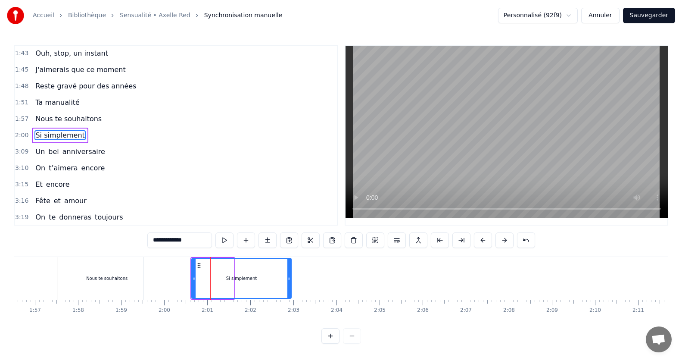
drag, startPoint x: 233, startPoint y: 277, endPoint x: 290, endPoint y: 287, distance: 58.2
click at [290, 287] on div at bounding box center [288, 278] width 3 height 39
click at [131, 290] on div "Nous te souhaitons" at bounding box center [106, 278] width 73 height 43
type input "**********"
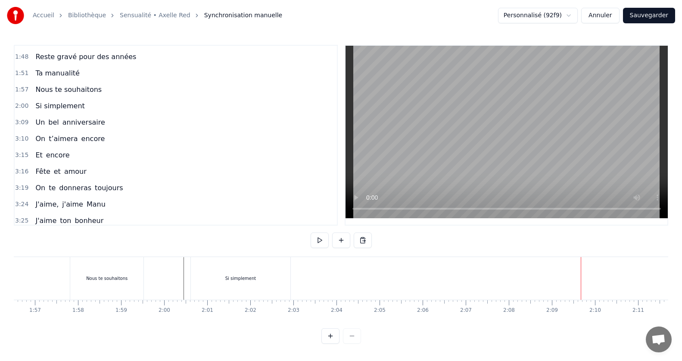
scroll to position [453, 0]
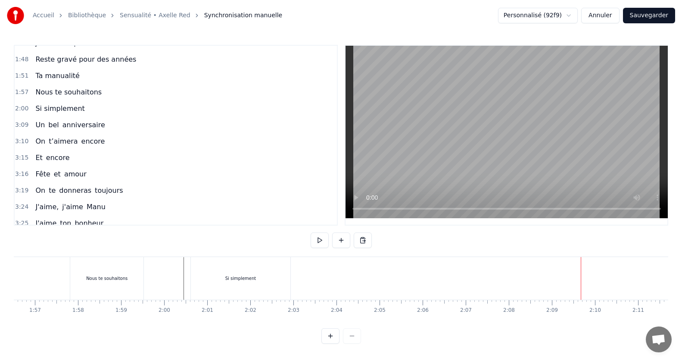
click at [660, 15] on button "Sauvegarder" at bounding box center [649, 16] width 52 height 16
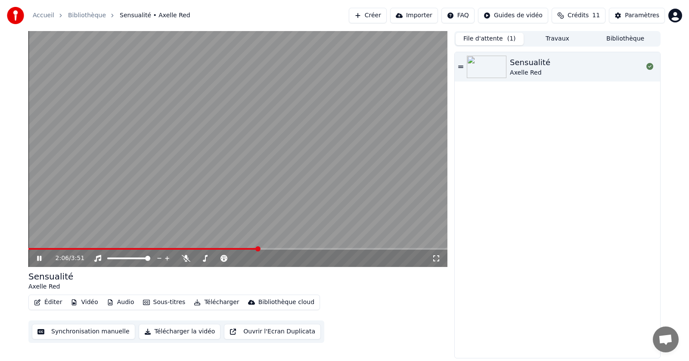
click at [85, 326] on button "Synchronisation manuelle" at bounding box center [83, 332] width 103 height 16
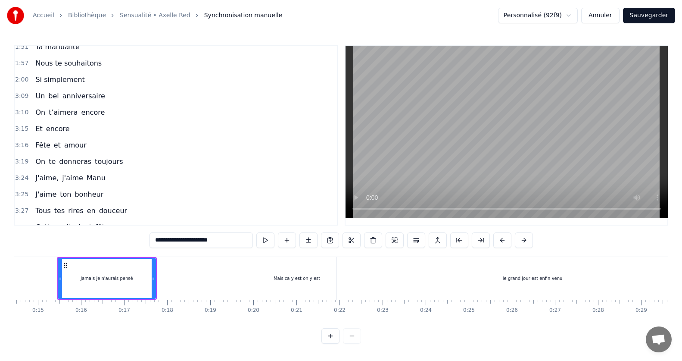
scroll to position [475, 0]
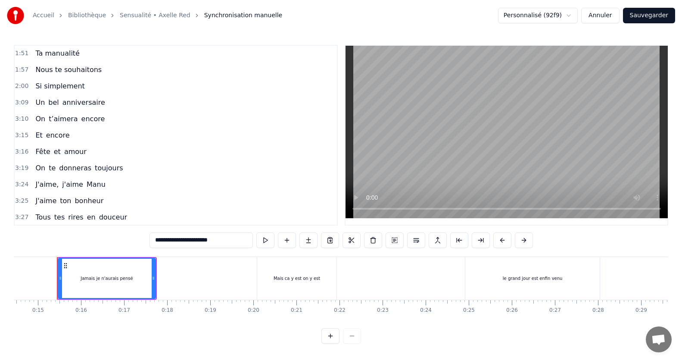
click at [57, 84] on span "Si simplement" at bounding box center [59, 86] width 51 height 10
type input "**********"
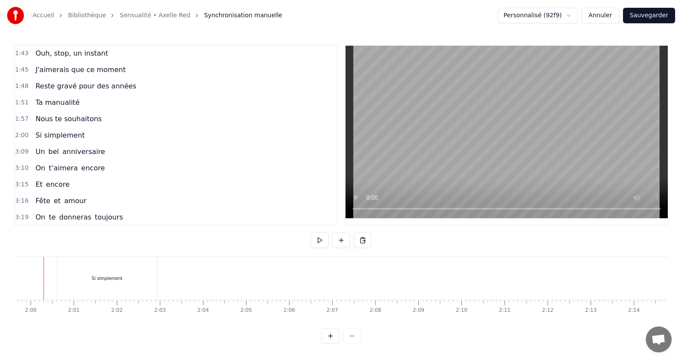
scroll to position [0, 5140]
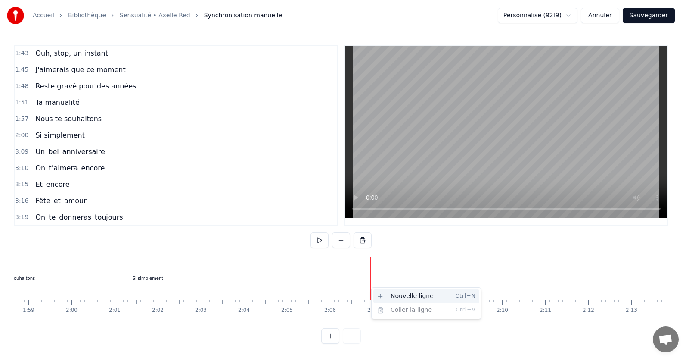
click at [387, 295] on div "Nouvelle ligne Ctrl+N" at bounding box center [427, 296] width 106 height 14
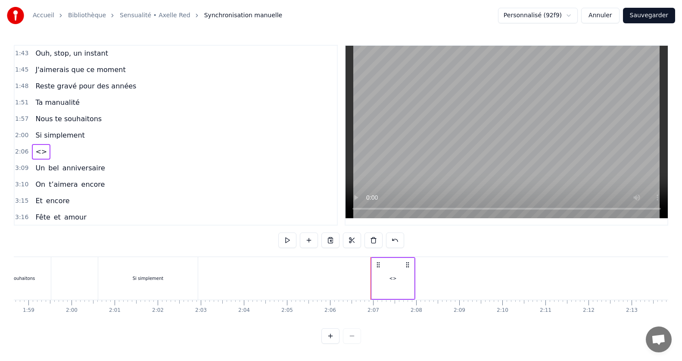
click at [40, 150] on span "<>" at bounding box center [40, 151] width 13 height 10
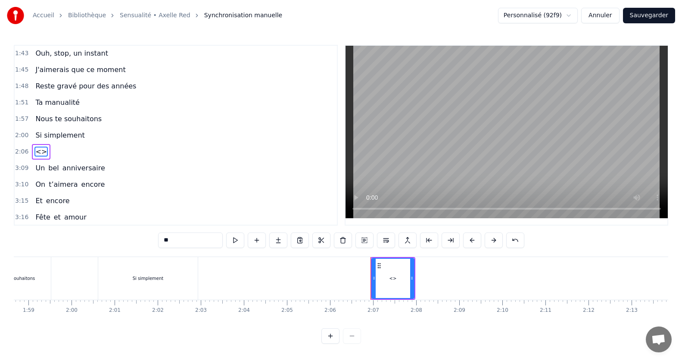
scroll to position [442, 0]
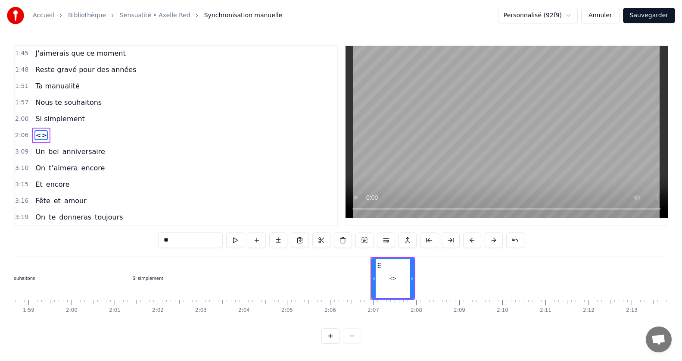
drag, startPoint x: 171, startPoint y: 242, endPoint x: 129, endPoint y: 235, distance: 42.4
click at [129, 235] on div "0:15 Jamais je n'aurais pensé 0:20 Mais ca y est on y est 0:24 le grand jour es…" at bounding box center [341, 194] width 654 height 299
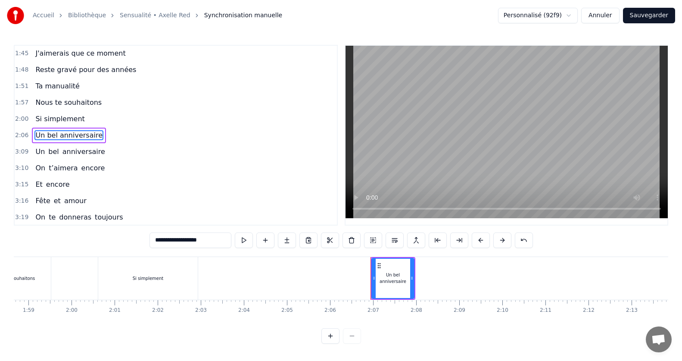
click at [36, 152] on span "Un" at bounding box center [39, 151] width 11 height 10
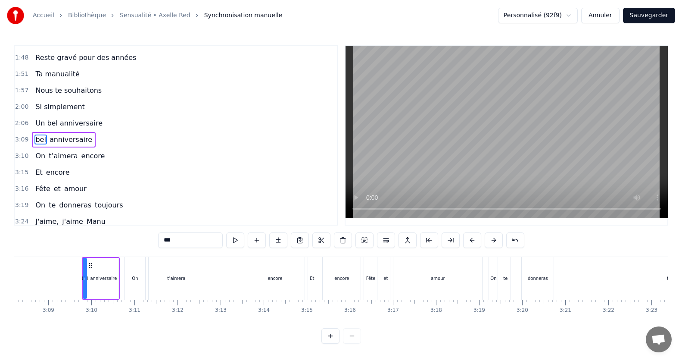
scroll to position [459, 0]
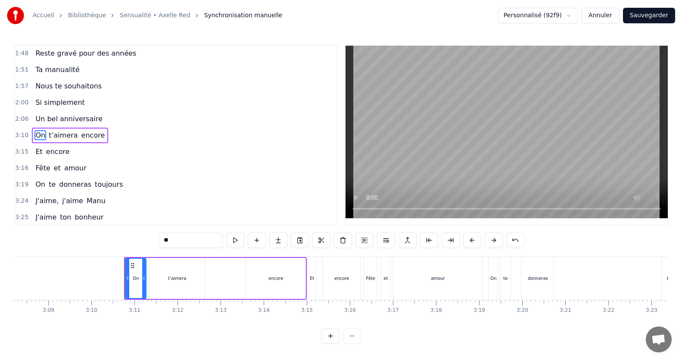
click at [42, 114] on span "Un bel anniversaire" at bounding box center [68, 119] width 69 height 10
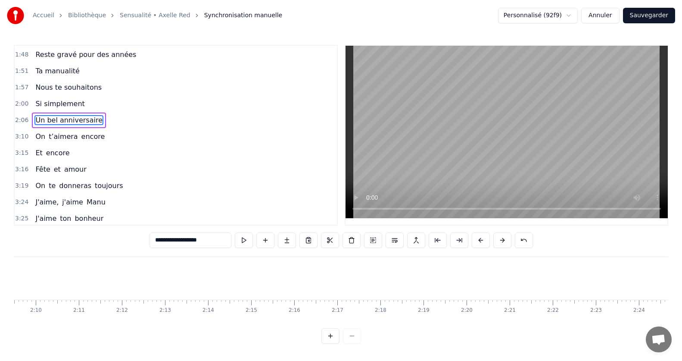
scroll to position [0, 5426]
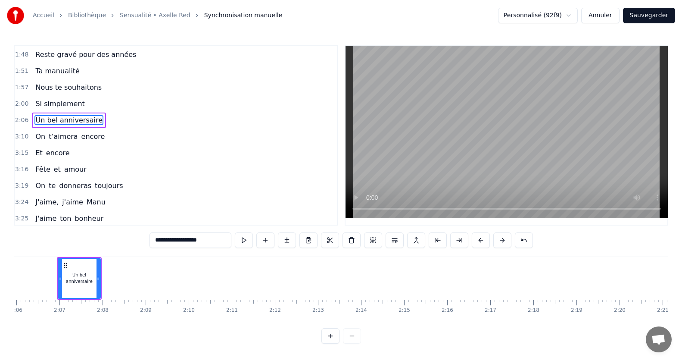
click at [47, 103] on span "Si simplement" at bounding box center [59, 104] width 51 height 10
type input "**********"
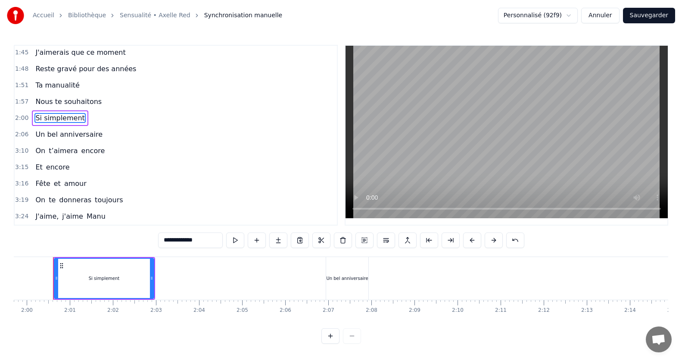
scroll to position [0, 5153]
click at [59, 274] on icon at bounding box center [60, 277] width 3 height 7
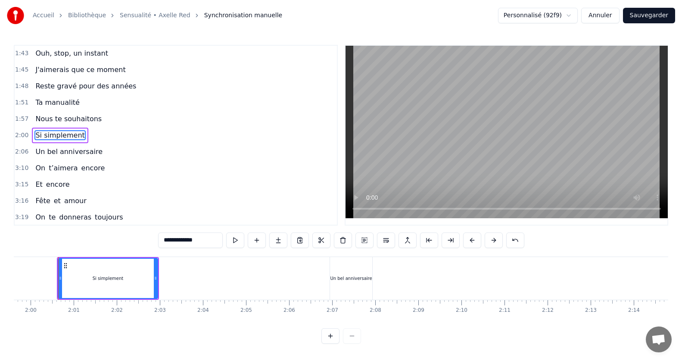
click at [74, 289] on div "Si simplement" at bounding box center [108, 278] width 99 height 39
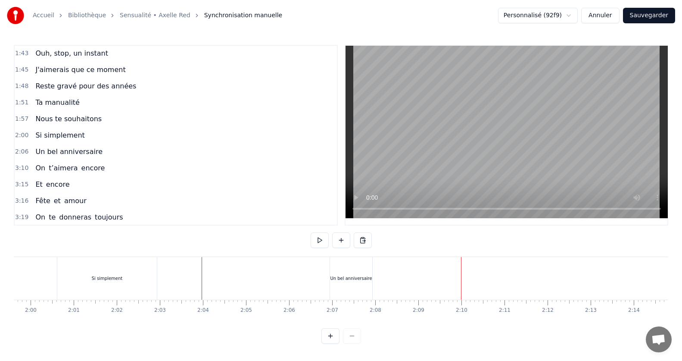
drag, startPoint x: 361, startPoint y: 270, endPoint x: 364, endPoint y: 274, distance: 4.4
click at [364, 274] on div "Un bel anniversaire" at bounding box center [351, 278] width 42 height 43
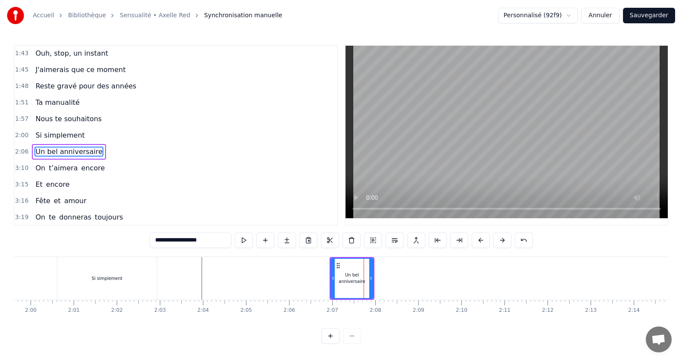
scroll to position [442, 0]
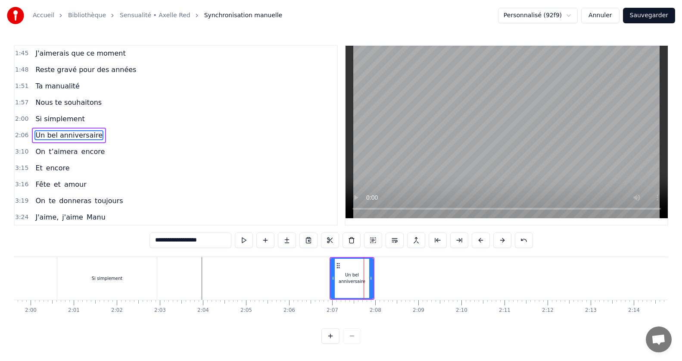
click at [364, 274] on div at bounding box center [364, 278] width 0 height 43
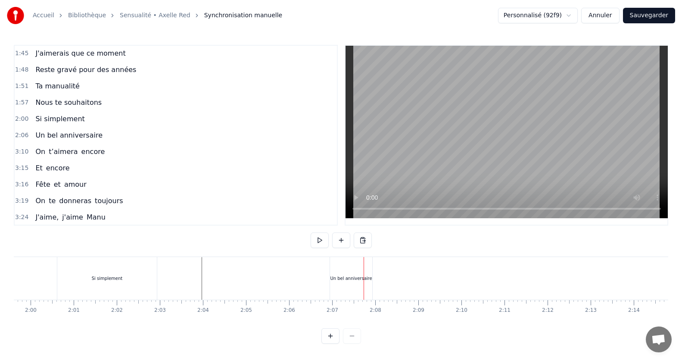
click at [370, 276] on div "Un bel anniversaire" at bounding box center [351, 278] width 42 height 43
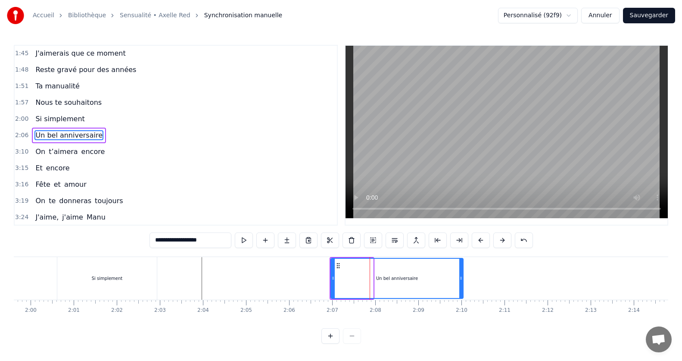
drag, startPoint x: 372, startPoint y: 277, endPoint x: 462, endPoint y: 280, distance: 90.1
click at [462, 280] on icon at bounding box center [460, 277] width 3 height 7
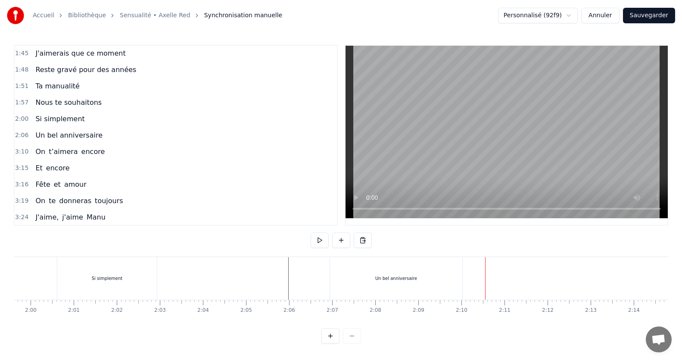
click at [485, 278] on div at bounding box center [485, 278] width 0 height 43
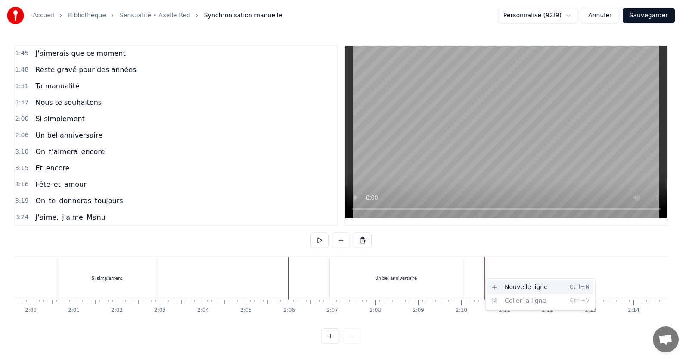
click at [497, 284] on div "Nouvelle ligne Ctrl+N" at bounding box center [541, 287] width 106 height 14
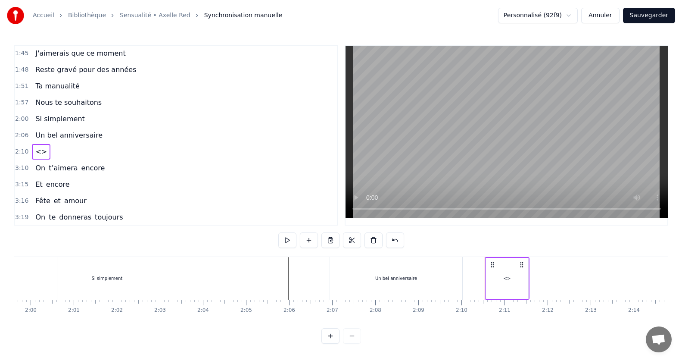
click at [523, 277] on div "<>" at bounding box center [507, 278] width 42 height 41
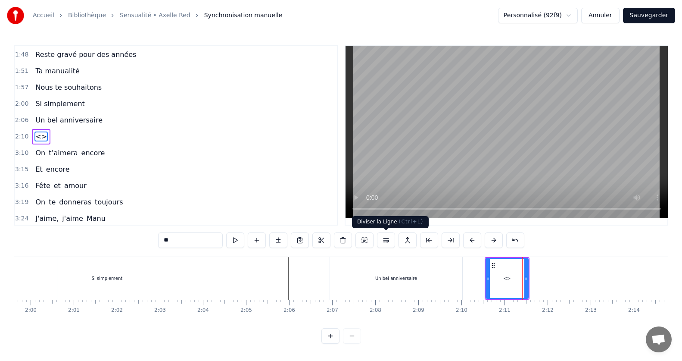
scroll to position [459, 0]
drag, startPoint x: 182, startPoint y: 240, endPoint x: 132, endPoint y: 248, distance: 50.2
click at [132, 248] on div "0:15 Jamais je n'aurais pensé 0:20 Mais ca y est on y est 0:24 le grand jour es…" at bounding box center [341, 194] width 654 height 299
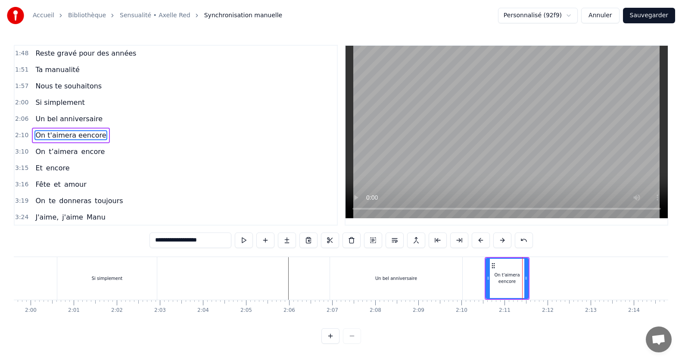
click at [194, 238] on input "**********" at bounding box center [191, 240] width 82 height 16
click at [37, 146] on span "On" at bounding box center [40, 151] width 12 height 10
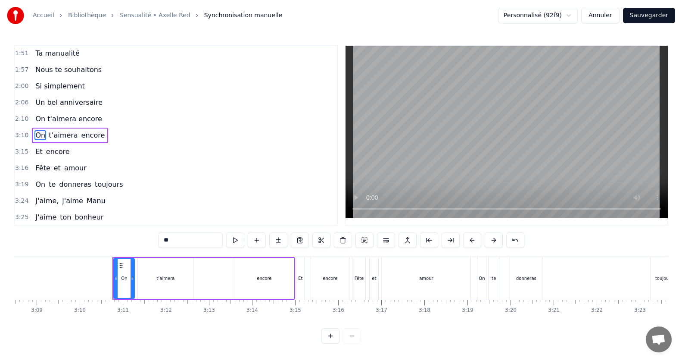
scroll to position [0, 8176]
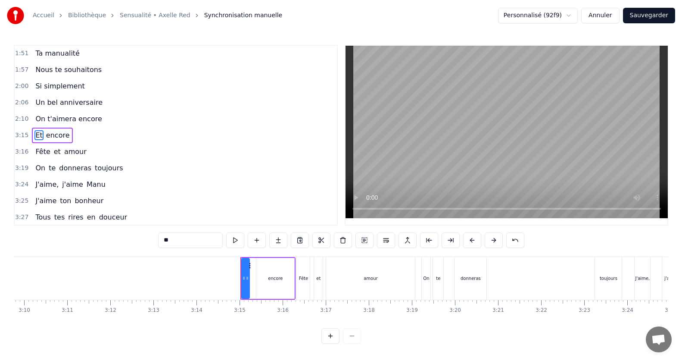
click at [53, 118] on span "On t'aimera encore" at bounding box center [68, 119] width 68 height 10
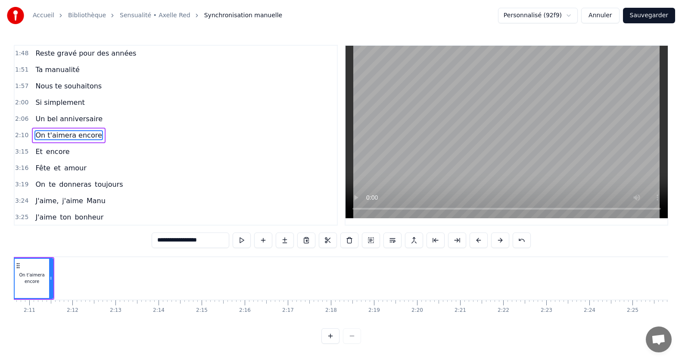
scroll to position [0, 5581]
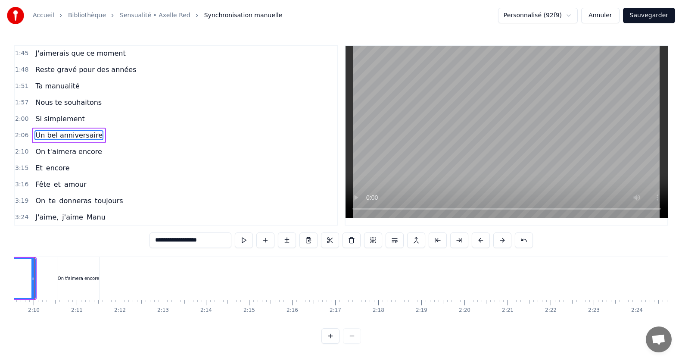
scroll to position [0, 5558]
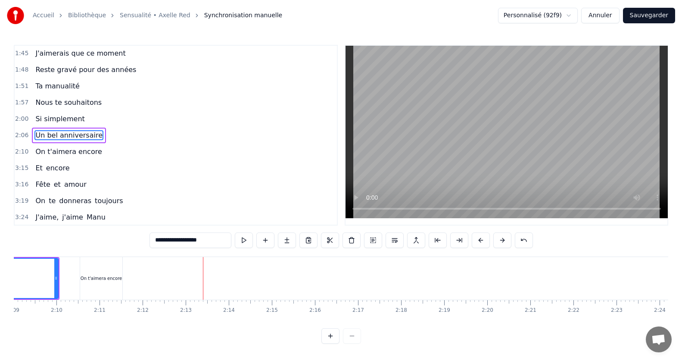
click at [113, 265] on div "On t'aimera encore" at bounding box center [101, 278] width 42 height 43
type input "**********"
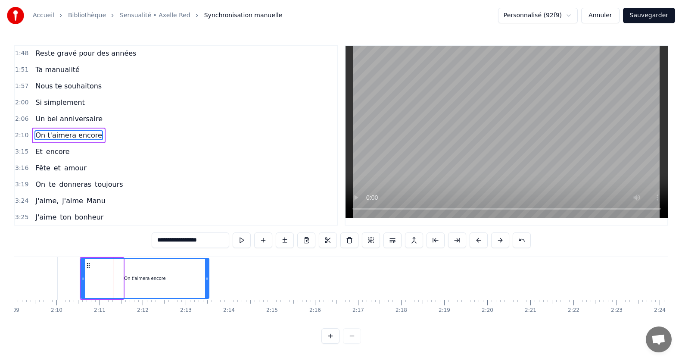
drag, startPoint x: 122, startPoint y: 275, endPoint x: 208, endPoint y: 275, distance: 85.7
click at [208, 275] on icon at bounding box center [206, 277] width 3 height 7
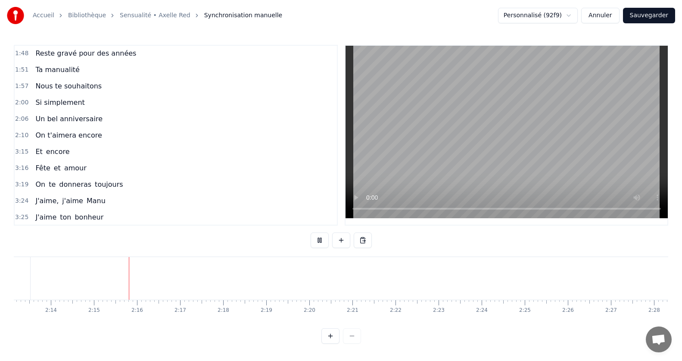
scroll to position [0, 5788]
click at [54, 140] on span "On t'aimera encore" at bounding box center [68, 135] width 68 height 10
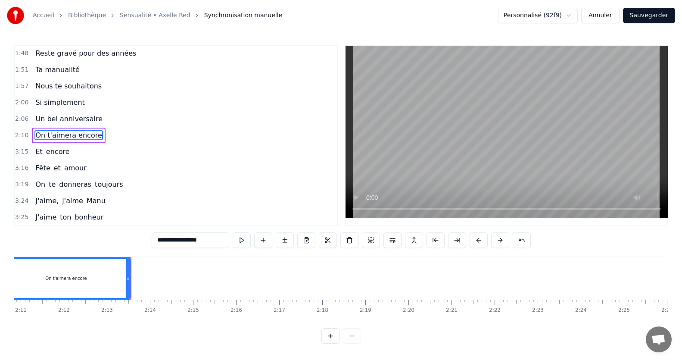
scroll to position [0, 5581]
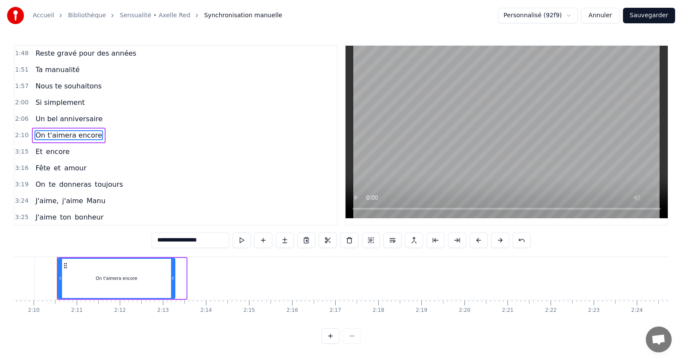
drag, startPoint x: 185, startPoint y: 276, endPoint x: 174, endPoint y: 275, distance: 11.2
click at [174, 275] on icon at bounding box center [172, 277] width 3 height 7
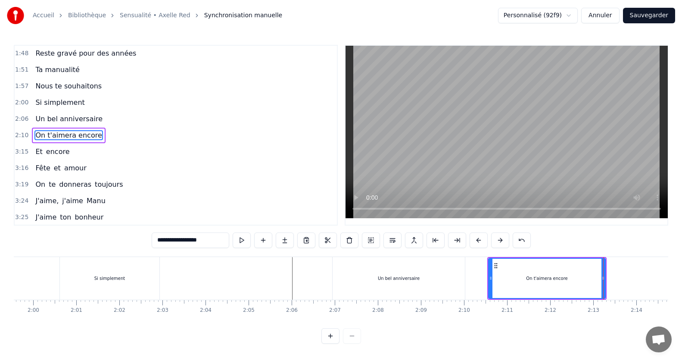
scroll to position [0, 5097]
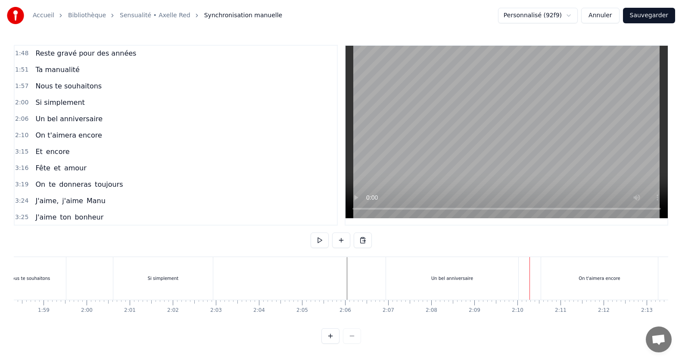
click at [475, 288] on div "Un bel anniversaire" at bounding box center [452, 278] width 132 height 43
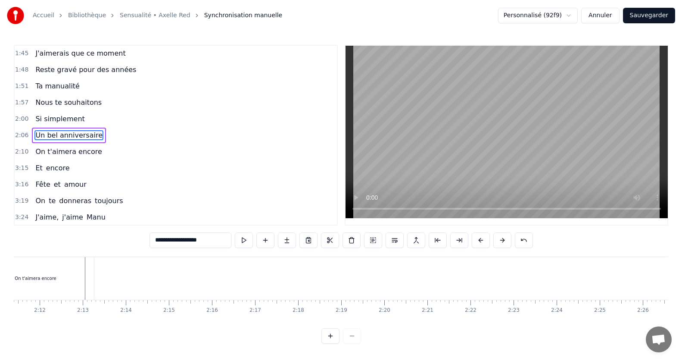
scroll to position [0, 5673]
click at [44, 280] on div "On t'aimera encore" at bounding box center [24, 278] width 117 height 43
type input "**********"
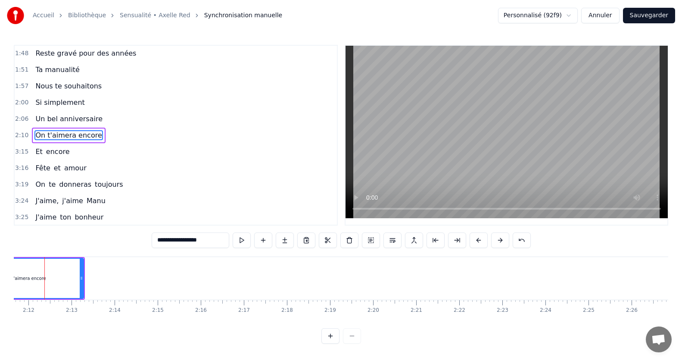
scroll to position [0, 5660]
drag, startPoint x: 94, startPoint y: 277, endPoint x: 78, endPoint y: 276, distance: 16.8
click at [78, 276] on icon at bounding box center [76, 277] width 3 height 7
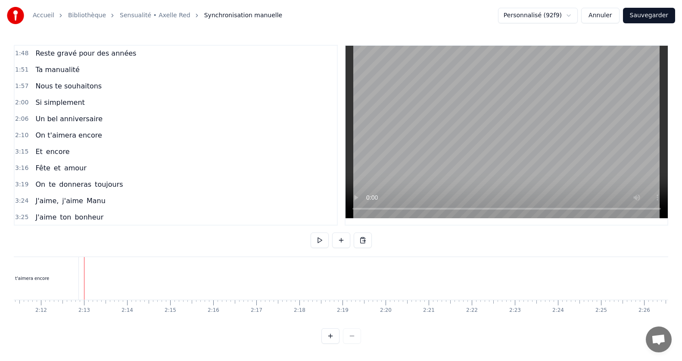
click at [84, 282] on div at bounding box center [84, 278] width 0 height 43
click at [85, 280] on div at bounding box center [85, 278] width 0 height 43
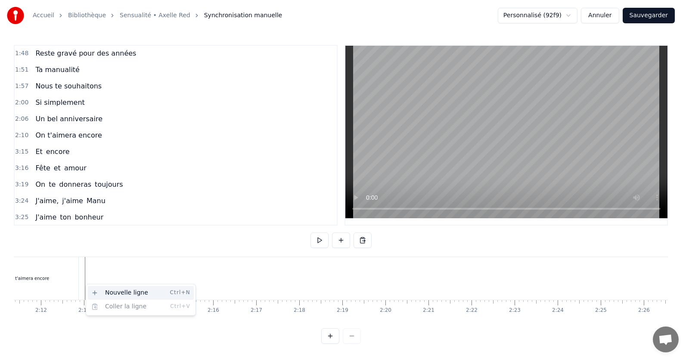
click at [98, 290] on div "Nouvelle ligne Ctrl+N" at bounding box center [141, 293] width 106 height 14
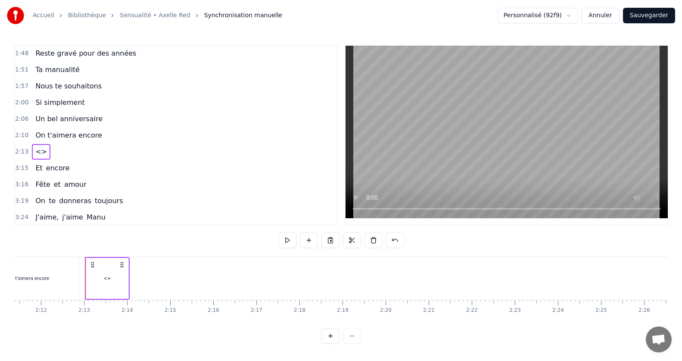
click at [97, 285] on div "<>" at bounding box center [107, 278] width 42 height 41
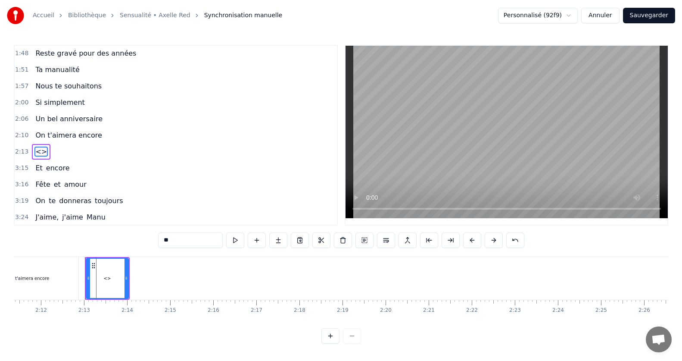
scroll to position [475, 0]
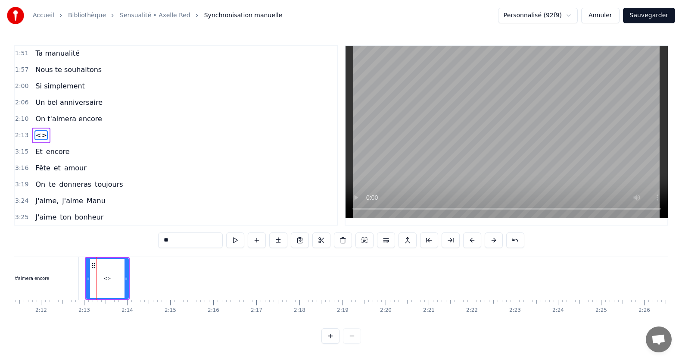
drag, startPoint x: 196, startPoint y: 239, endPoint x: 28, endPoint y: 242, distance: 167.6
click at [28, 242] on div "0:15 Jamais je n'aurais pensé 0:20 Mais ca y est on y est 0:24 le grand jour es…" at bounding box center [341, 194] width 654 height 299
click at [36, 150] on span "Et" at bounding box center [38, 151] width 9 height 10
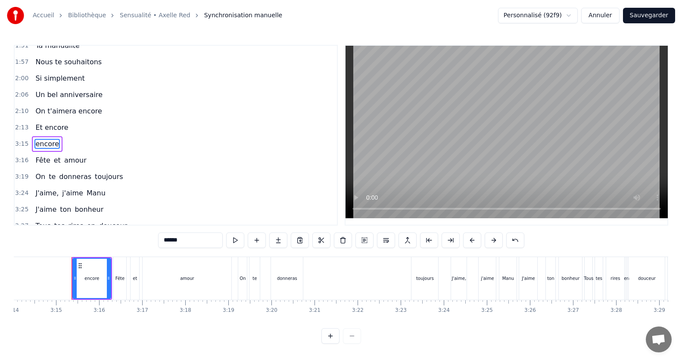
scroll to position [492, 0]
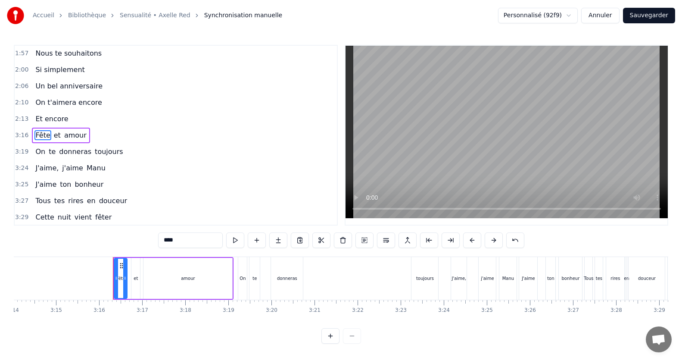
click at [41, 87] on span "Un bel anniversaire" at bounding box center [68, 86] width 69 height 10
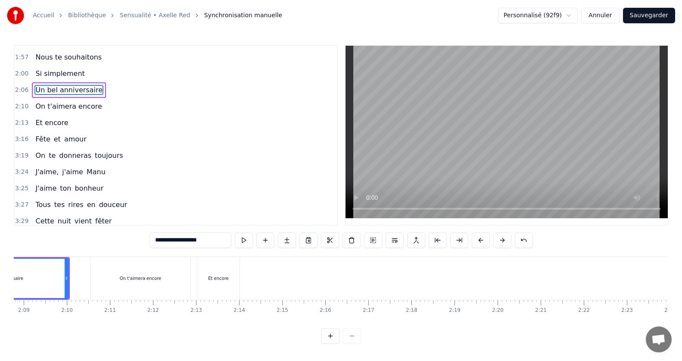
scroll to position [0, 5426]
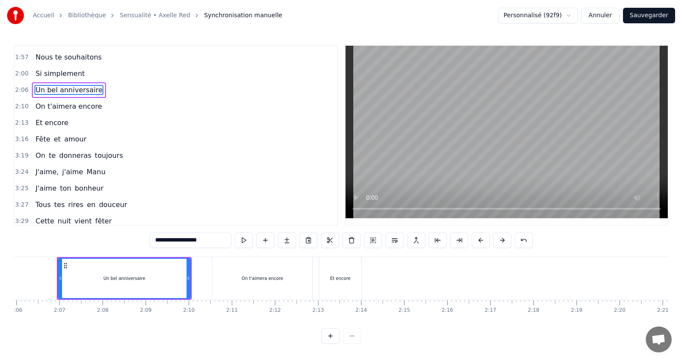
click at [52, 62] on span "Nous te souhaitons" at bounding box center [68, 57] width 68 height 10
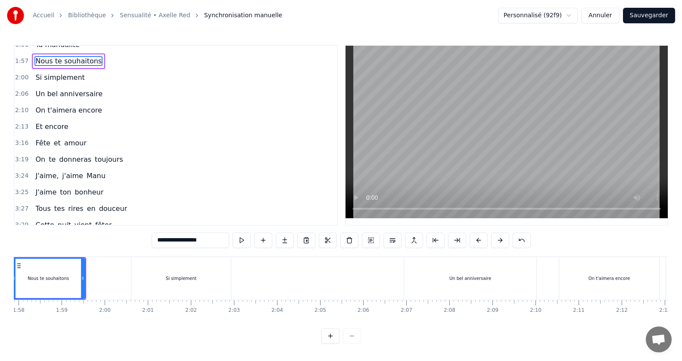
scroll to position [0, 5033]
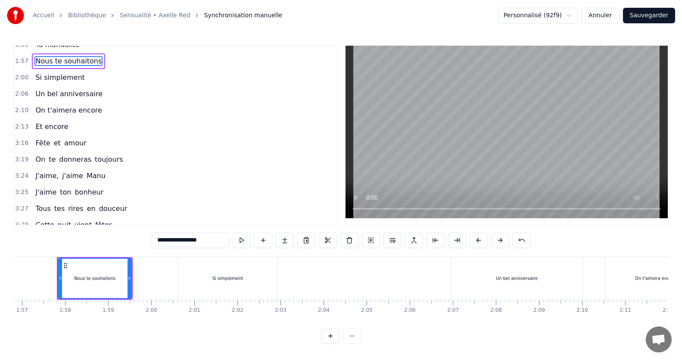
click at [66, 286] on div "Nous te souhaitons" at bounding box center [95, 278] width 72 height 39
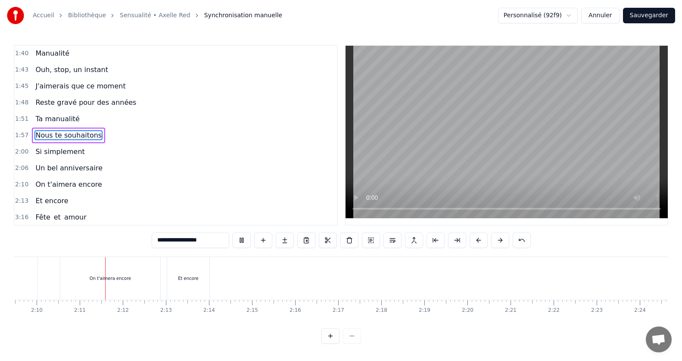
scroll to position [0, 5604]
click at [166, 272] on div "Et encore" at bounding box center [162, 278] width 42 height 43
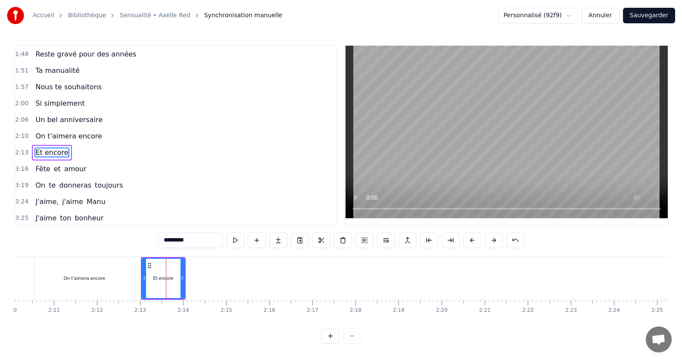
scroll to position [475, 0]
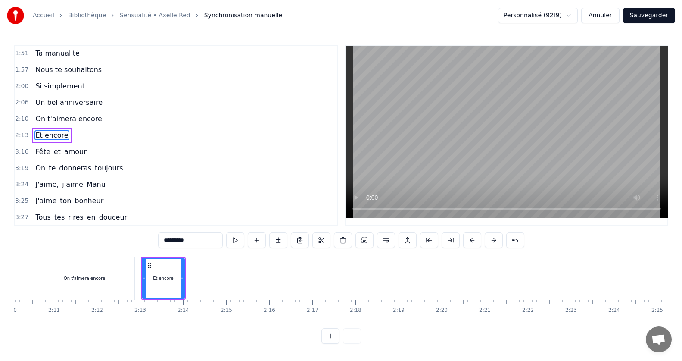
click at [184, 280] on div "Et encore" at bounding box center [163, 278] width 43 height 41
drag, startPoint x: 182, startPoint y: 277, endPoint x: 268, endPoint y: 283, distance: 85.9
click at [268, 283] on div at bounding box center [267, 278] width 3 height 39
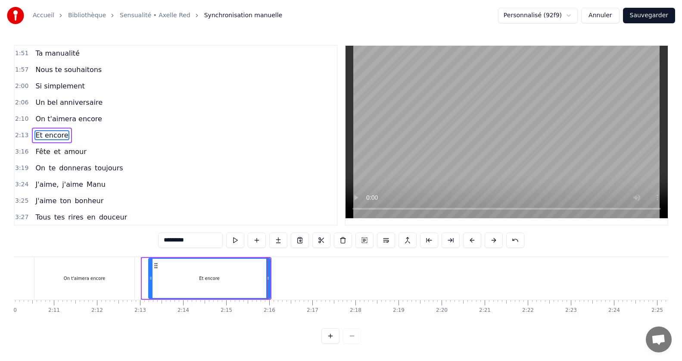
drag, startPoint x: 144, startPoint y: 279, endPoint x: 150, endPoint y: 281, distance: 6.0
click at [150, 281] on div at bounding box center [150, 278] width 3 height 39
click at [99, 287] on div "On t'aimera encore" at bounding box center [84, 278] width 100 height 43
type input "**********"
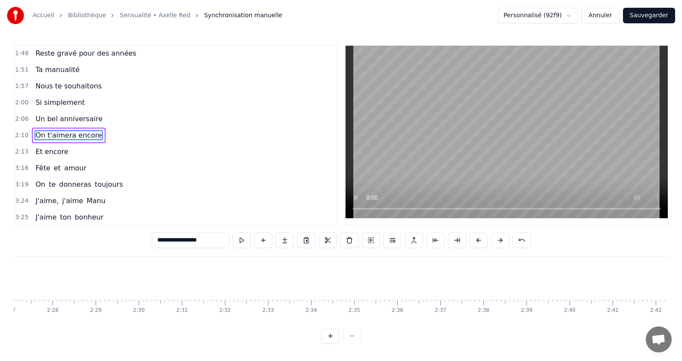
scroll to position [0, 6452]
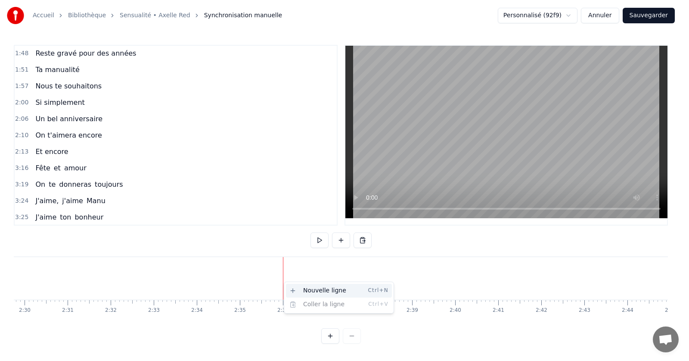
click at [302, 290] on div "Nouvelle ligne Ctrl+N" at bounding box center [339, 290] width 106 height 14
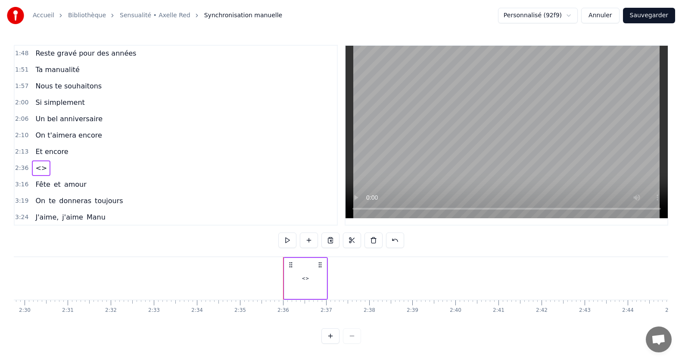
click at [300, 274] on div "<>" at bounding box center [305, 278] width 42 height 41
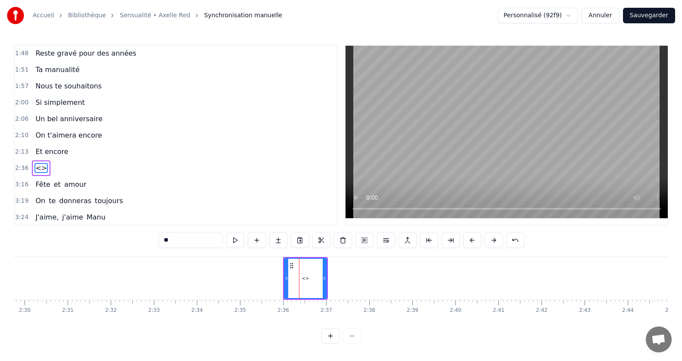
scroll to position [492, 0]
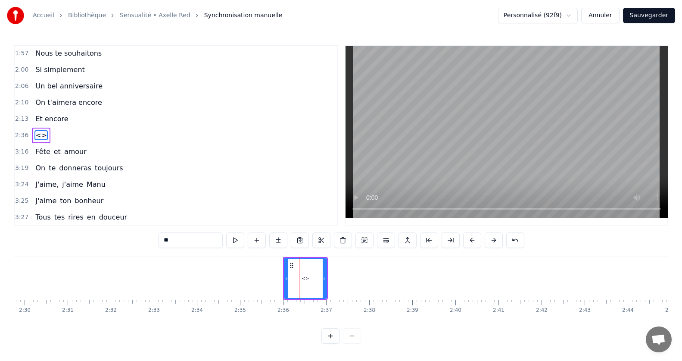
drag, startPoint x: 204, startPoint y: 237, endPoint x: 34, endPoint y: 255, distance: 171.7
click at [34, 255] on div "0:15 Jamais je n'aurais pensé 0:20 Mais ca y est on y est 0:24 le grand jour es…" at bounding box center [341, 194] width 654 height 299
click at [40, 150] on span "Fête" at bounding box center [42, 151] width 16 height 10
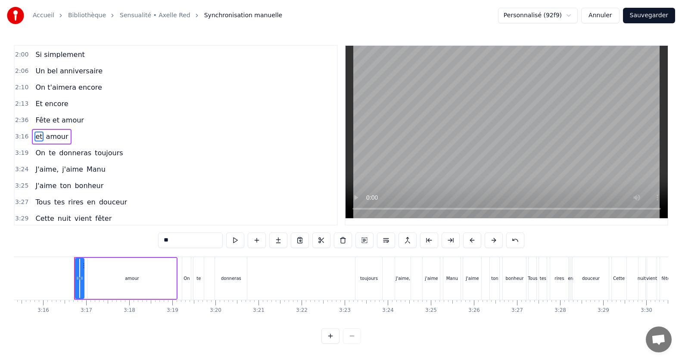
scroll to position [508, 0]
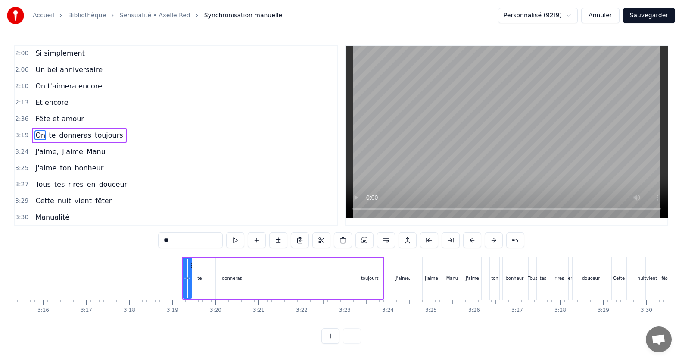
click at [41, 114] on span "Fête et amour" at bounding box center [59, 119] width 50 height 10
type input "**********"
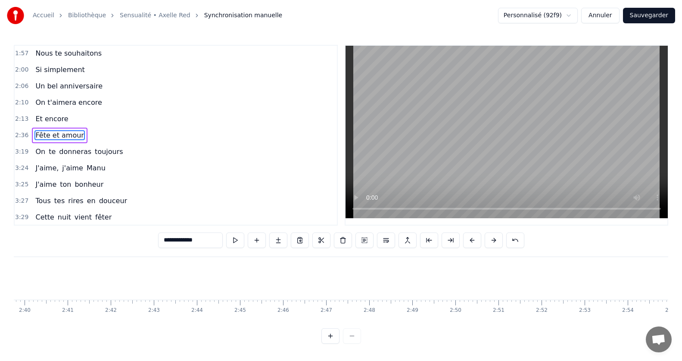
scroll to position [0, 6678]
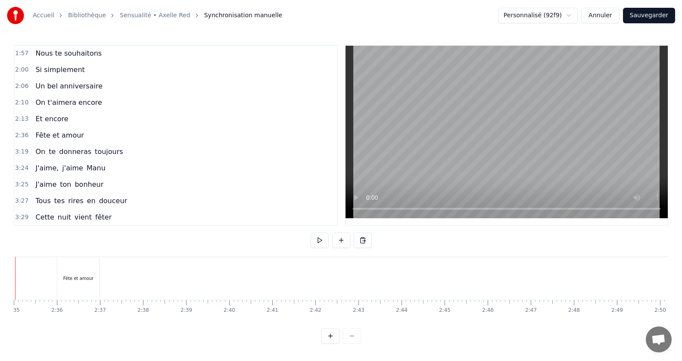
scroll to position [0, 6636]
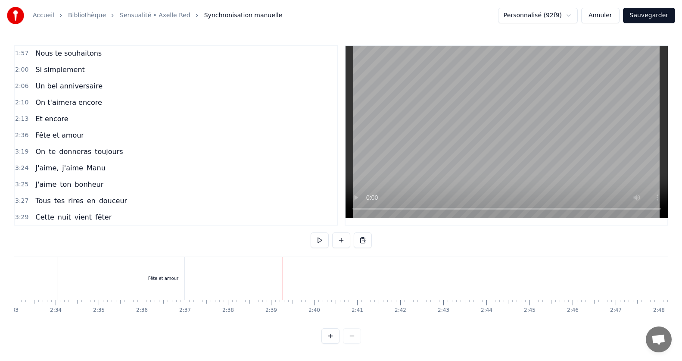
click at [177, 277] on div "Fête et amour" at bounding box center [163, 278] width 42 height 43
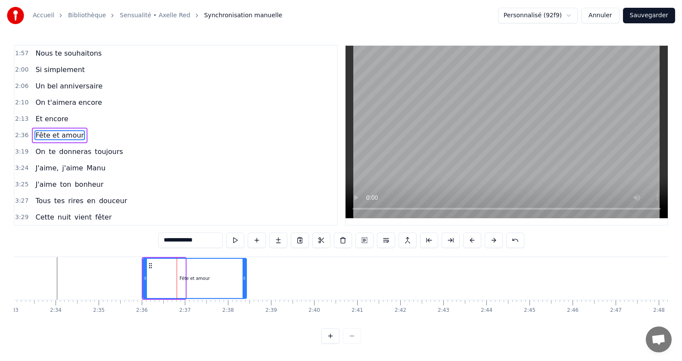
drag, startPoint x: 184, startPoint y: 277, endPoint x: 245, endPoint y: 276, distance: 61.2
click at [245, 276] on icon at bounding box center [244, 277] width 3 height 7
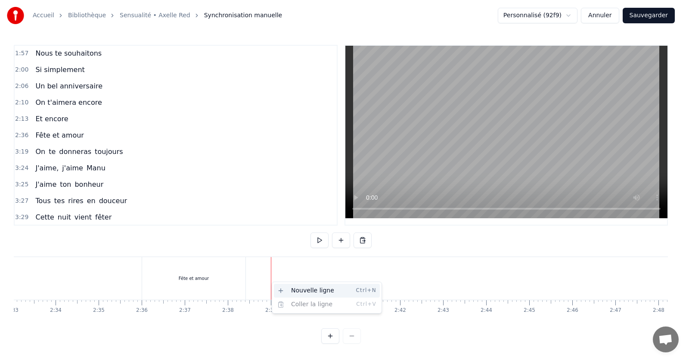
click at [294, 296] on div "Nouvelle ligne Ctrl+N" at bounding box center [327, 290] width 106 height 14
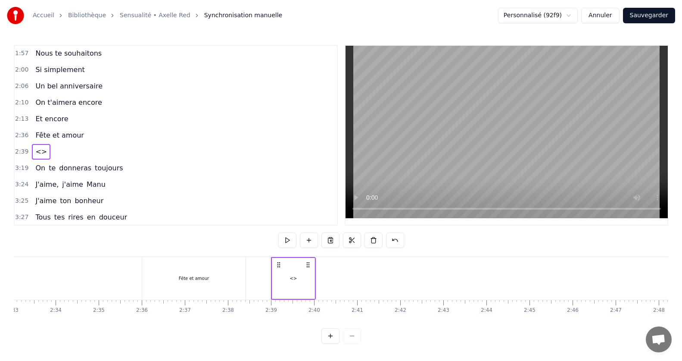
click at [305, 282] on div "<>" at bounding box center [293, 278] width 42 height 41
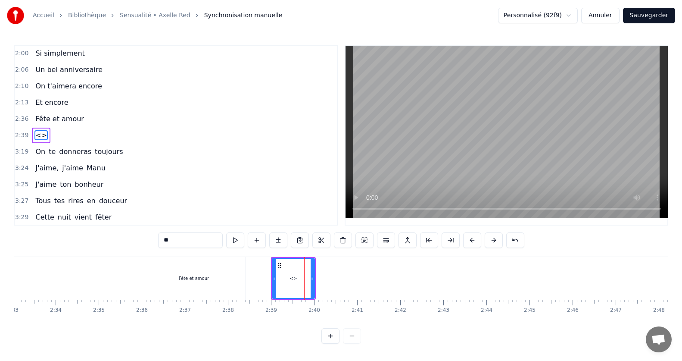
drag, startPoint x: 206, startPoint y: 240, endPoint x: 0, endPoint y: 242, distance: 206.0
click at [0, 242] on div "Accueil Bibliothèque Sensualité • Axelle Red Synchronisation manuelle Personnal…" at bounding box center [341, 171] width 682 height 343
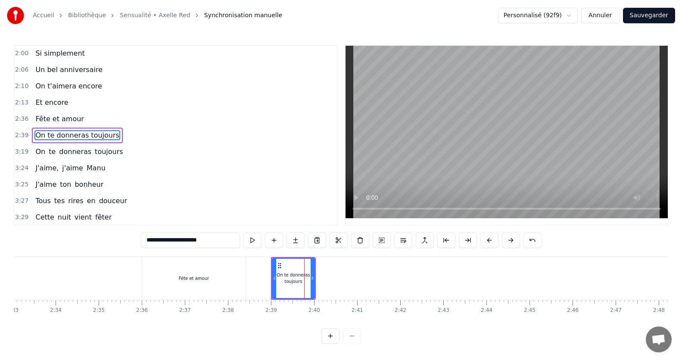
click at [40, 152] on span "On" at bounding box center [40, 151] width 12 height 10
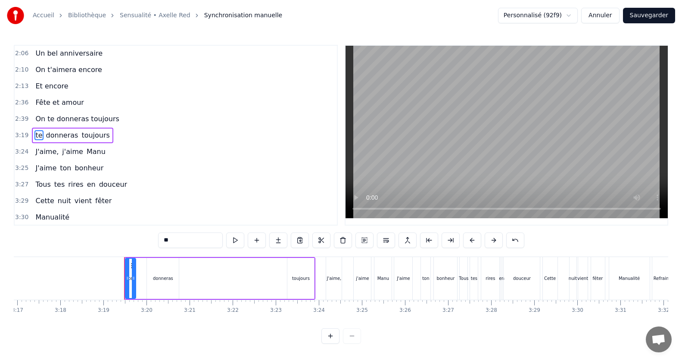
scroll to position [0, 8540]
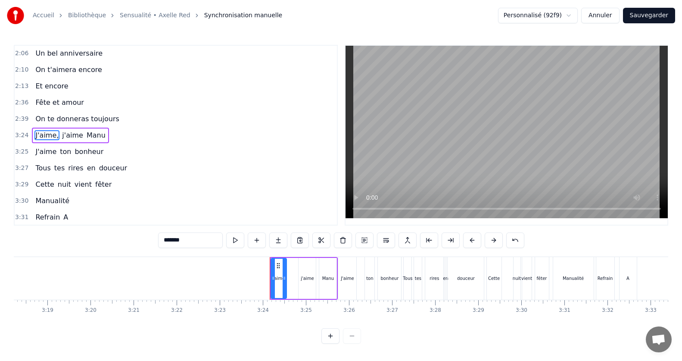
click at [53, 119] on span "On te donneras toujours" at bounding box center [76, 119] width 85 height 10
type input "**********"
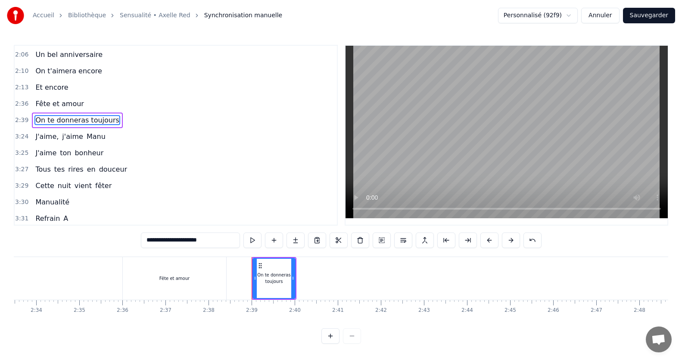
scroll to position [0, 6626]
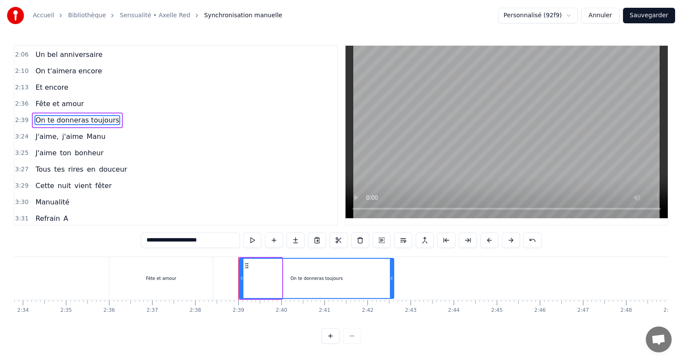
drag, startPoint x: 280, startPoint y: 280, endPoint x: 393, endPoint y: 287, distance: 113.5
click at [393, 287] on div at bounding box center [391, 278] width 3 height 39
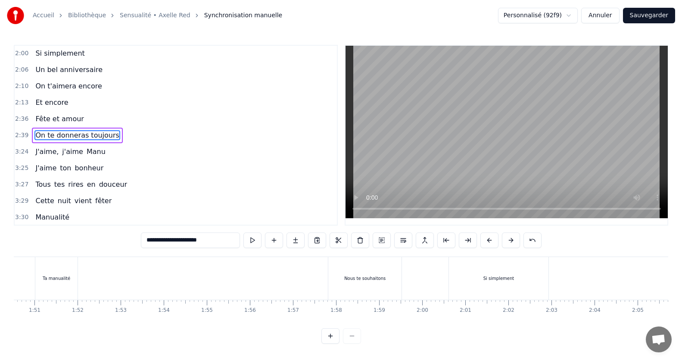
scroll to position [0, 4782]
click at [273, 277] on div at bounding box center [210, 278] width 9956 height 43
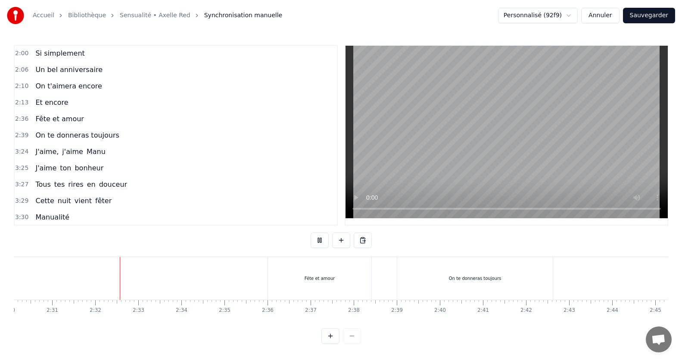
scroll to position [0, 6506]
click at [324, 180] on div "3:27 Tous tes rires en douceur" at bounding box center [176, 184] width 322 height 16
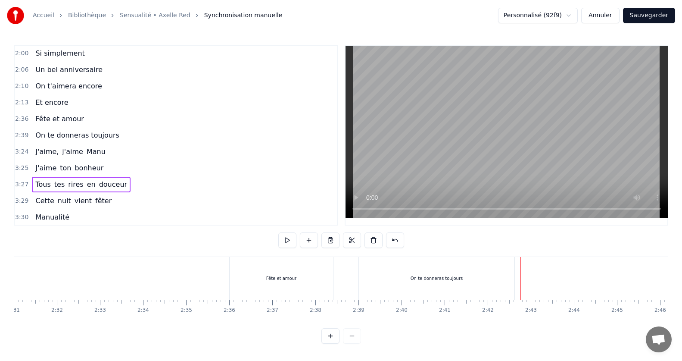
click at [489, 267] on div "On te donneras toujours" at bounding box center [437, 278] width 156 height 43
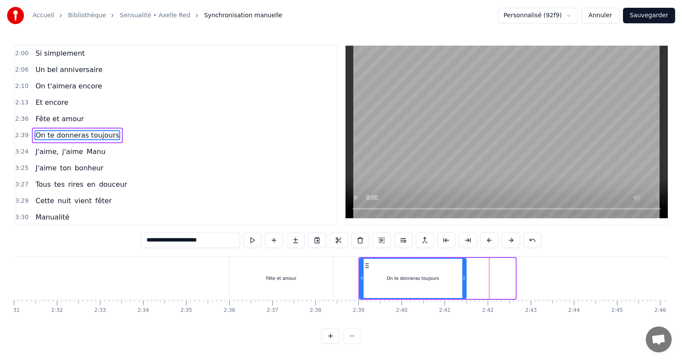
drag, startPoint x: 513, startPoint y: 278, endPoint x: 464, endPoint y: 279, distance: 49.1
click at [464, 279] on icon at bounding box center [463, 277] width 3 height 7
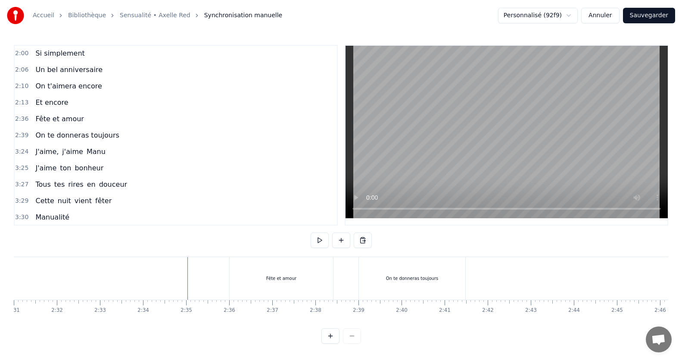
click at [442, 264] on div "On te donneras toujours" at bounding box center [412, 278] width 106 height 43
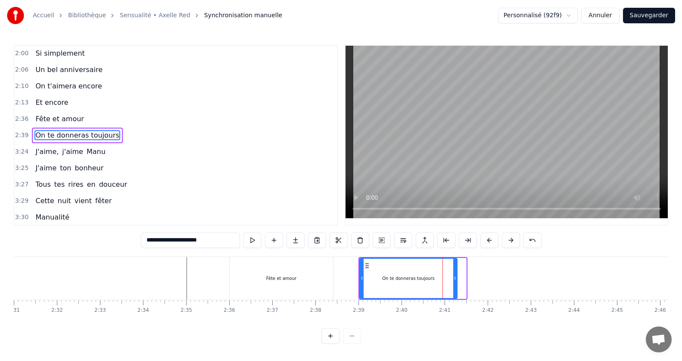
drag, startPoint x: 464, startPoint y: 276, endPoint x: 455, endPoint y: 276, distance: 9.0
click at [455, 276] on icon at bounding box center [454, 277] width 3 height 7
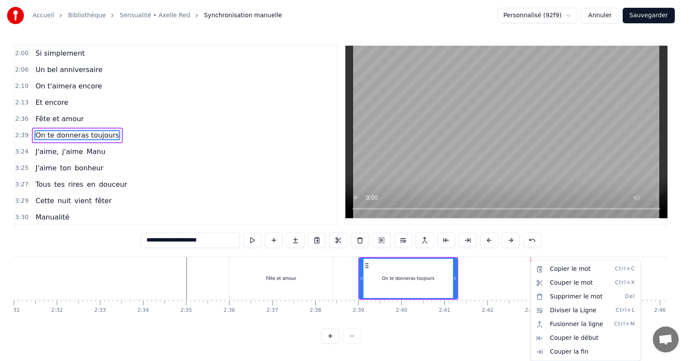
click at [512, 286] on html "Accueil Bibliothèque Sensualité • Axelle Red Synchronisation manuelle Personnal…" at bounding box center [344, 178] width 689 height 357
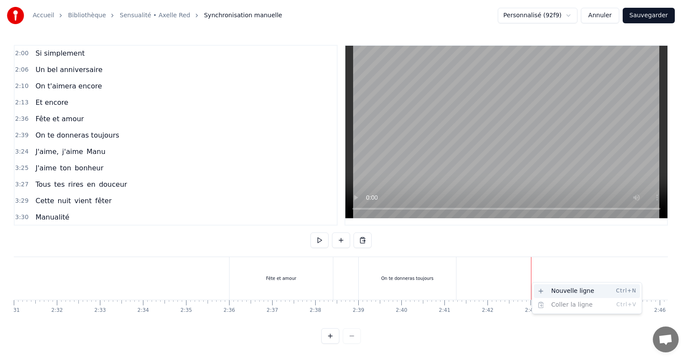
click at [542, 288] on div "Nouvelle ligne Ctrl+N" at bounding box center [587, 291] width 106 height 14
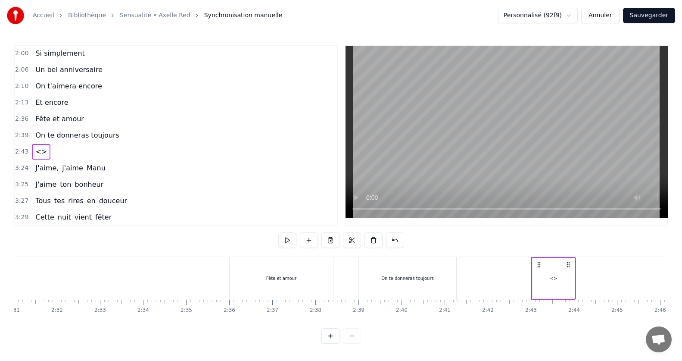
click at [561, 282] on div "<>" at bounding box center [554, 278] width 42 height 41
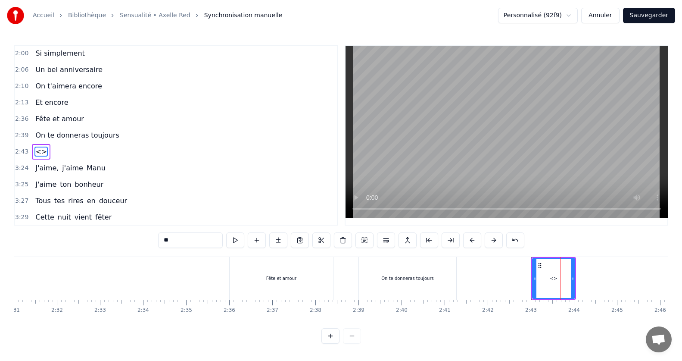
scroll to position [524, 0]
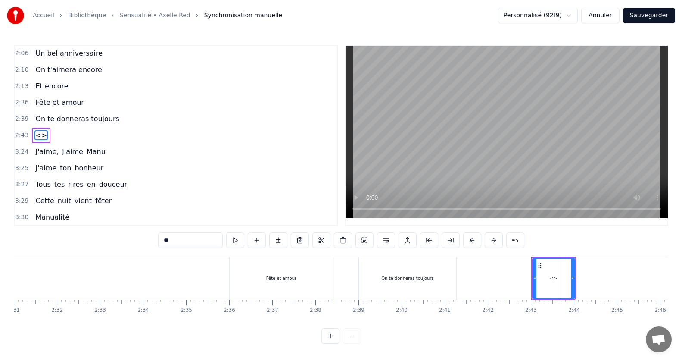
drag, startPoint x: 203, startPoint y: 240, endPoint x: 90, endPoint y: 247, distance: 114.0
click at [90, 247] on div "0:15 Jamais je n'aurais pensé 0:20 Mais ca y est on y est 0:24 le grand jour es…" at bounding box center [341, 194] width 654 height 299
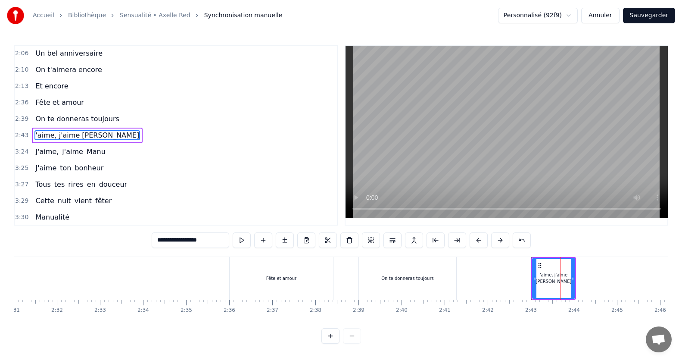
click at [156, 242] on input "**********" at bounding box center [191, 240] width 78 height 16
type input "**********"
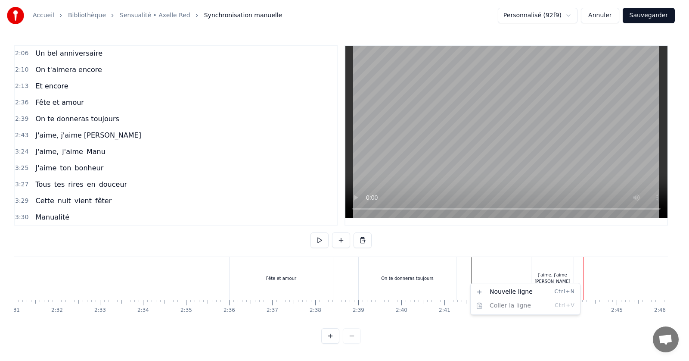
click at [582, 282] on html "Accueil Bibliothèque Sensualité • Axelle Red Synchronisation manuelle Personnal…" at bounding box center [344, 178] width 689 height 357
click at [546, 293] on div "Nouvelle ligne Ctrl+N" at bounding box center [526, 291] width 106 height 14
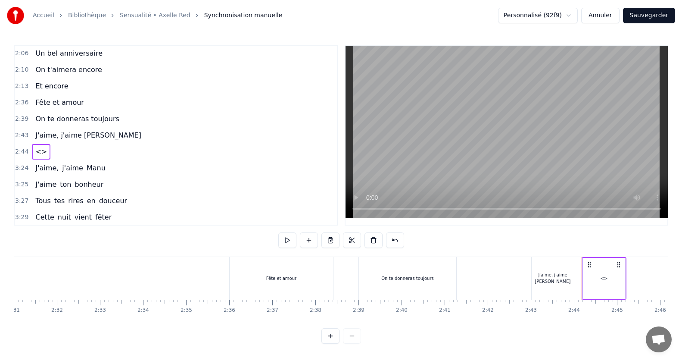
click at [585, 274] on div "<>" at bounding box center [604, 278] width 42 height 41
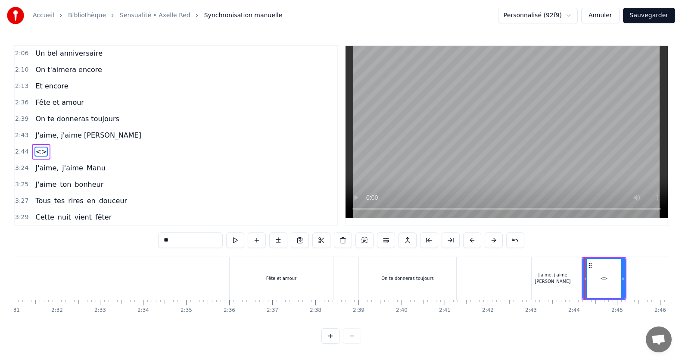
scroll to position [541, 0]
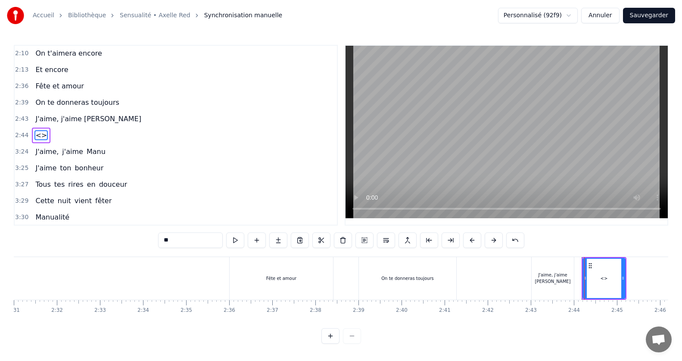
drag, startPoint x: 183, startPoint y: 246, endPoint x: 93, endPoint y: 246, distance: 90.5
click at [93, 246] on div "0:15 Jamais je n'aurais pensé 0:20 Mais ca y est on y est 0:24 le grand jour es…" at bounding box center [341, 194] width 654 height 299
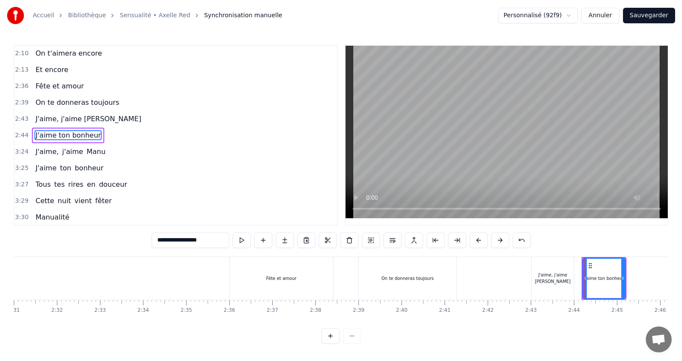
click at [47, 154] on span "J'aime," at bounding box center [46, 151] width 25 height 10
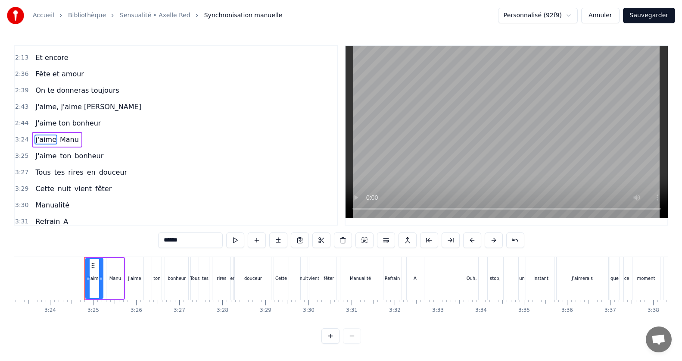
scroll to position [557, 0]
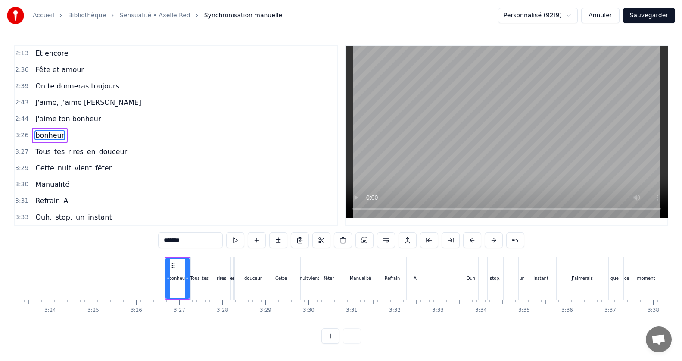
type input "****"
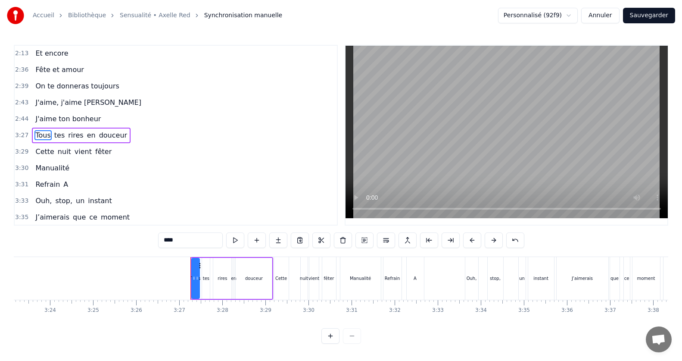
click at [71, 94] on div "2:39 On te donneras toujours" at bounding box center [176, 86] width 322 height 16
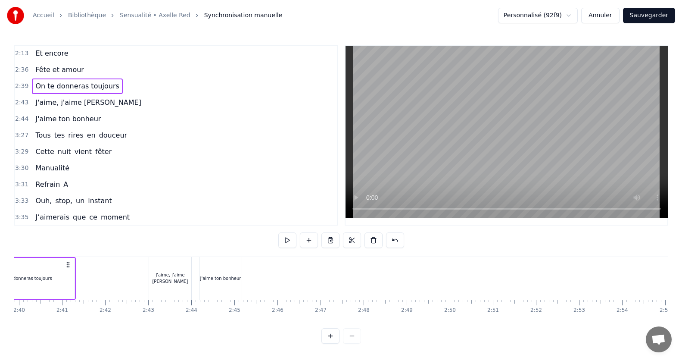
scroll to position [0, 6807]
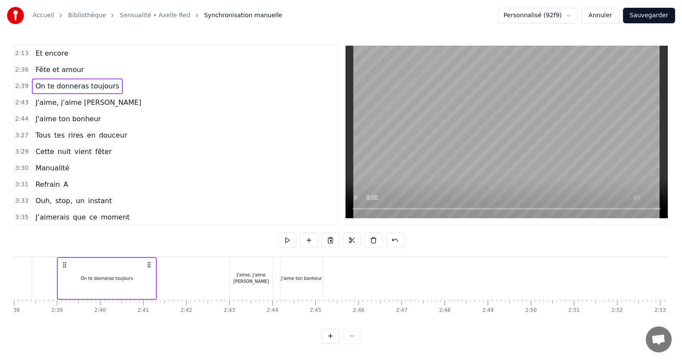
click at [70, 100] on span "J'aime, j'aime [PERSON_NAME]" at bounding box center [87, 102] width 107 height 10
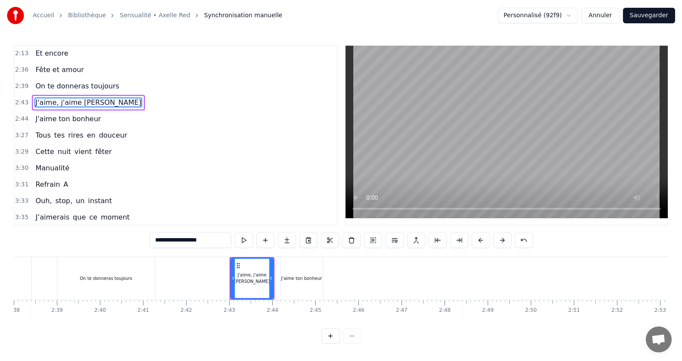
scroll to position [524, 0]
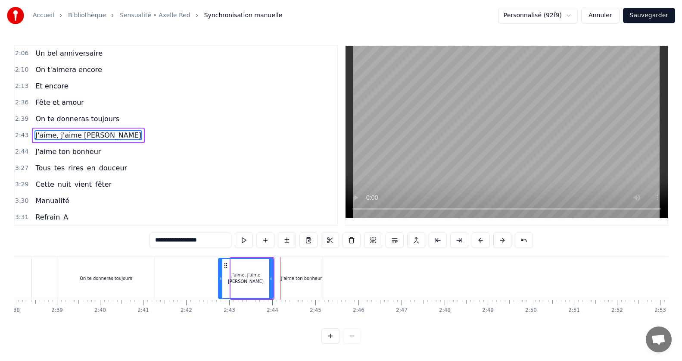
drag, startPoint x: 232, startPoint y: 273, endPoint x: 219, endPoint y: 274, distance: 12.5
click at [219, 274] on div at bounding box center [220, 278] width 3 height 39
click at [273, 277] on div "J'aime, j'aime [PERSON_NAME]" at bounding box center [246, 278] width 56 height 41
drag, startPoint x: 272, startPoint y: 277, endPoint x: 267, endPoint y: 277, distance: 5.2
click at [267, 277] on icon at bounding box center [265, 277] width 3 height 7
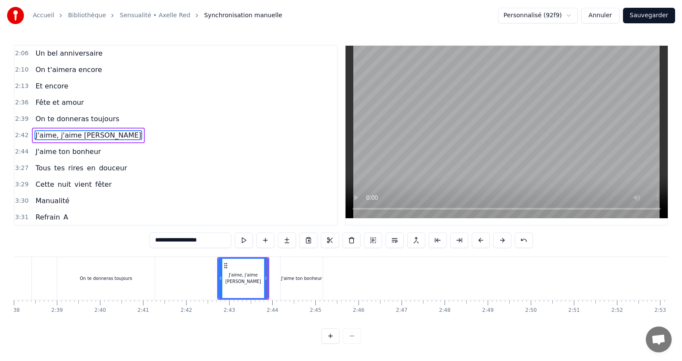
click at [290, 277] on div "J'aime ton bonheur" at bounding box center [301, 278] width 41 height 6
type input "**********"
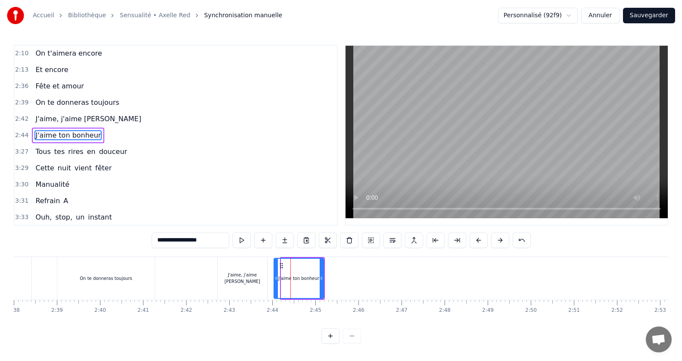
drag, startPoint x: 282, startPoint y: 279, endPoint x: 274, endPoint y: 278, distance: 7.4
click at [274, 278] on icon at bounding box center [275, 277] width 3 height 7
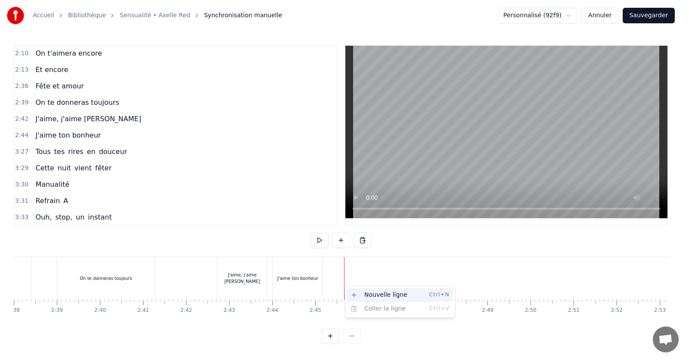
click at [349, 289] on div "Nouvelle ligne Ctrl+N" at bounding box center [400, 295] width 106 height 14
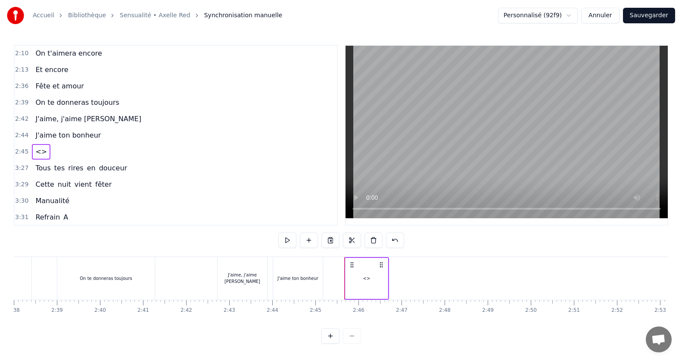
click at [368, 269] on div "<>" at bounding box center [367, 278] width 42 height 41
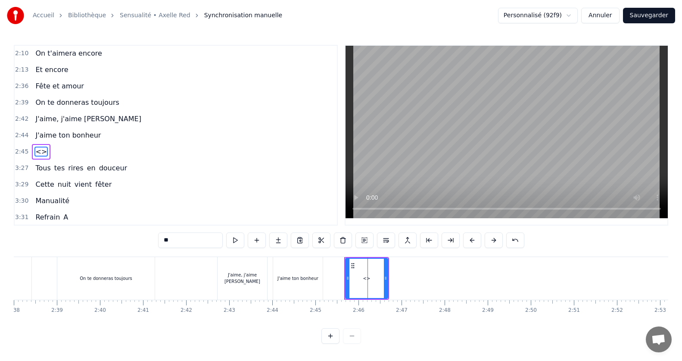
scroll to position [557, 0]
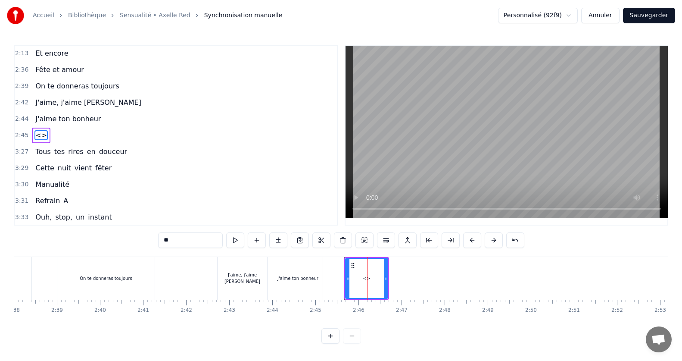
drag, startPoint x: 206, startPoint y: 239, endPoint x: 156, endPoint y: 232, distance: 50.5
click at [156, 232] on div "0:15 Jamais je n'aurais pensé 0:20 Mais ca y est on y est 0:24 le grand jour es…" at bounding box center [341, 194] width 654 height 299
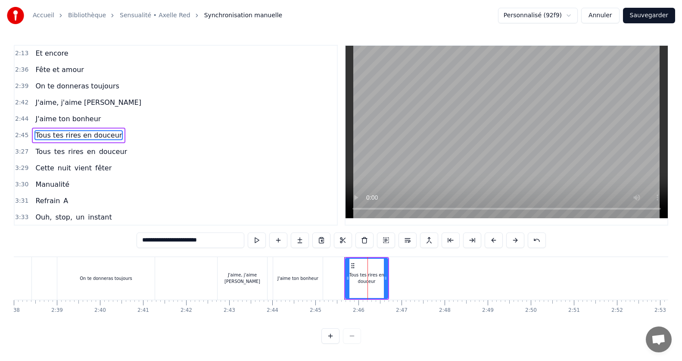
click at [301, 289] on div "J'aime ton bonheur" at bounding box center [298, 278] width 50 height 43
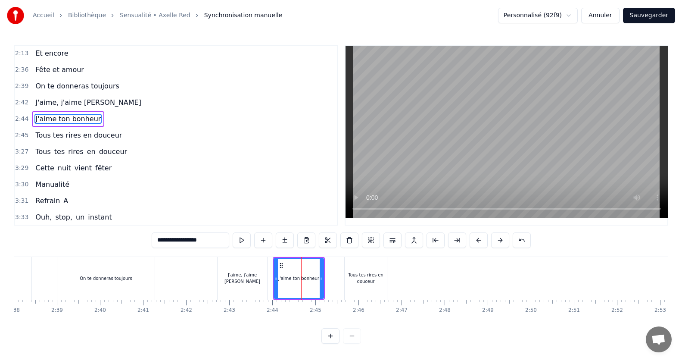
scroll to position [541, 0]
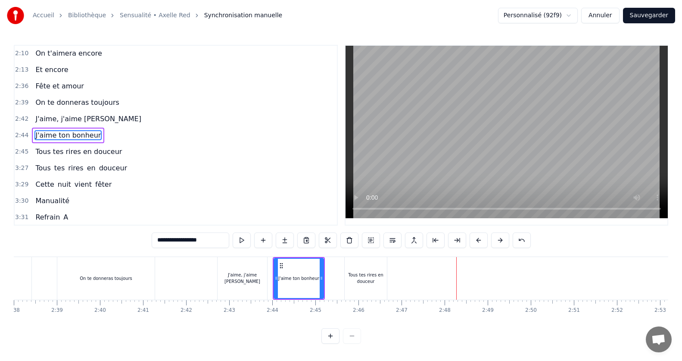
click at [358, 278] on div "Tous tes rires en douceur" at bounding box center [366, 277] width 42 height 13
type input "**********"
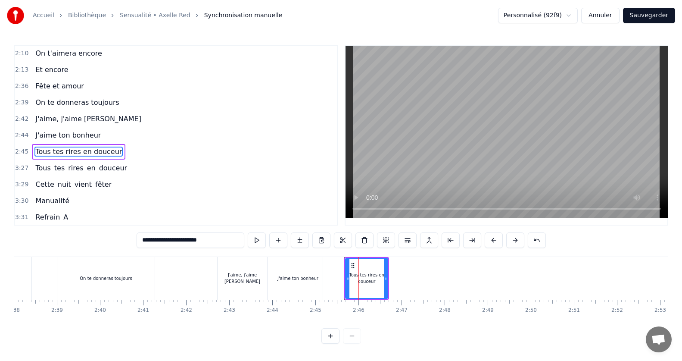
scroll to position [557, 0]
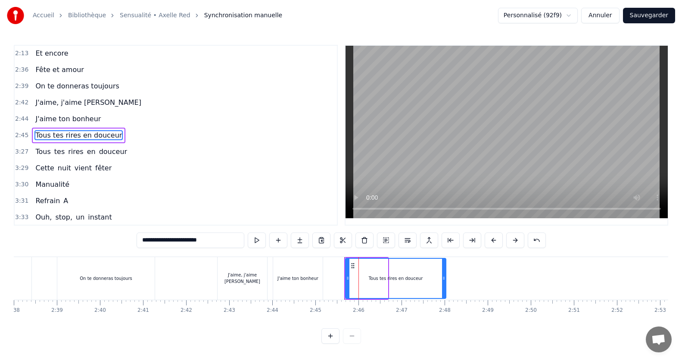
drag, startPoint x: 385, startPoint y: 278, endPoint x: 442, endPoint y: 280, distance: 56.9
click at [442, 280] on icon at bounding box center [443, 277] width 3 height 7
click at [427, 286] on div "Tous tes rires en douceur" at bounding box center [396, 278] width 100 height 39
click at [428, 283] on div "Tous tes rires en douceur" at bounding box center [396, 278] width 100 height 39
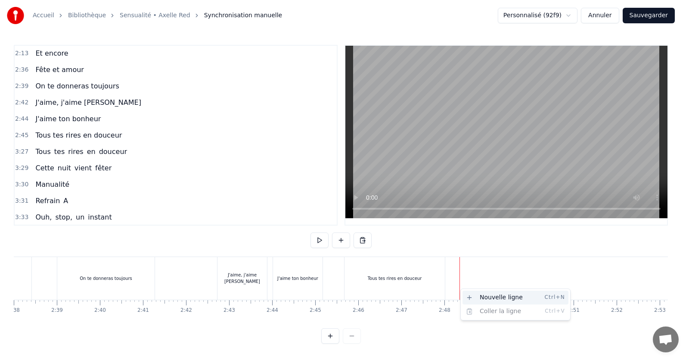
click at [480, 297] on div "Nouvelle ligne Ctrl+N" at bounding box center [516, 297] width 106 height 14
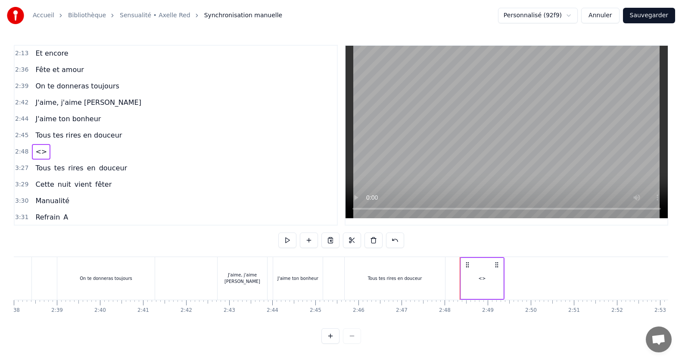
click at [498, 284] on div "<>" at bounding box center [482, 278] width 42 height 41
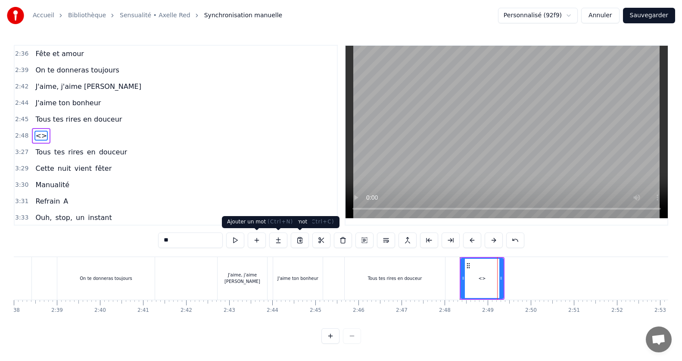
scroll to position [573, 0]
drag, startPoint x: 100, startPoint y: 248, endPoint x: 93, endPoint y: 247, distance: 6.5
click at [93, 247] on div "0:15 Jamais je n'aurais pensé 0:20 Mais ca y est on y est 0:24 le grand jour es…" at bounding box center [341, 194] width 654 height 299
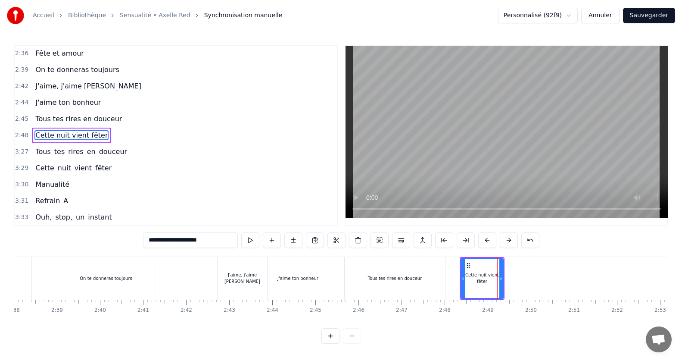
click at [36, 150] on span "Tous" at bounding box center [42, 151] width 17 height 10
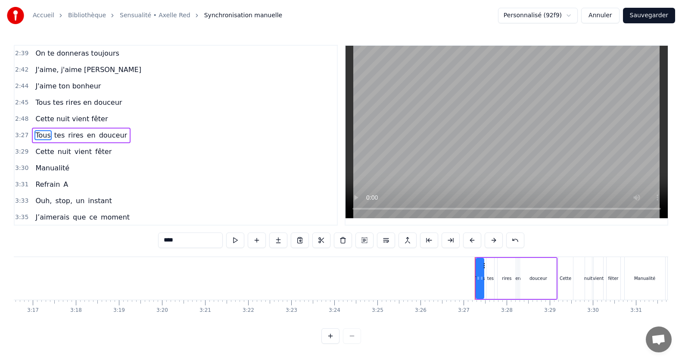
scroll to position [0, 8887]
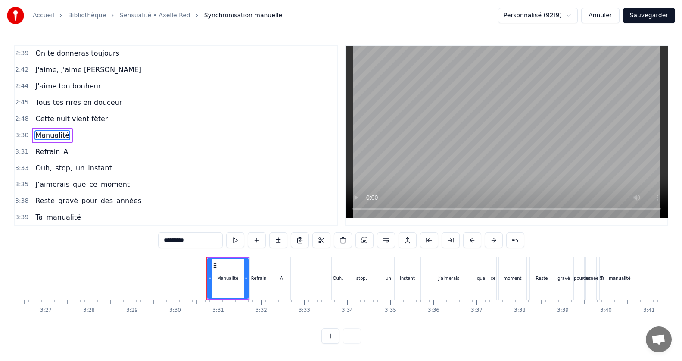
click at [47, 122] on span "Cette nuit vient fêter" at bounding box center [71, 119] width 74 height 10
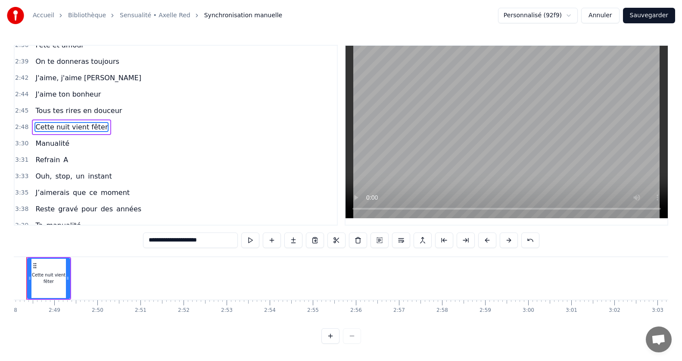
scroll to position [0, 7210]
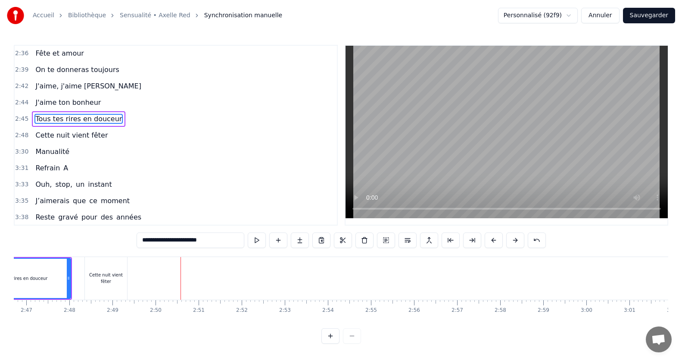
scroll to position [0, 7184]
click at [84, 270] on div "Cette nuit vient fêter" at bounding box center [104, 278] width 43 height 43
type input "**********"
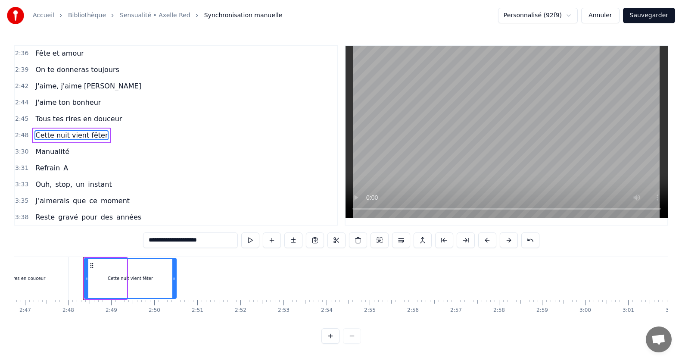
drag, startPoint x: 125, startPoint y: 276, endPoint x: 174, endPoint y: 271, distance: 49.8
click at [174, 271] on div at bounding box center [173, 278] width 3 height 39
click at [163, 289] on div "Cette nuit vient fêter" at bounding box center [130, 278] width 91 height 39
click at [166, 284] on div "Cette nuit vient fêter" at bounding box center [130, 278] width 91 height 39
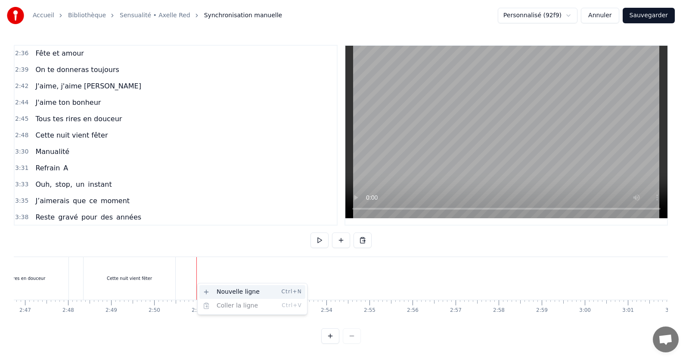
click at [208, 289] on div "Nouvelle ligne Ctrl+N" at bounding box center [252, 292] width 106 height 14
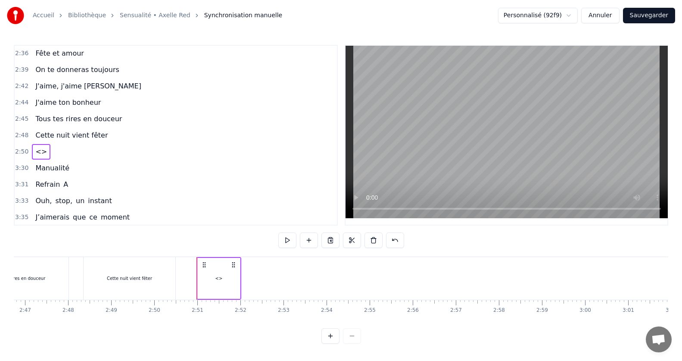
click at [212, 274] on div "<>" at bounding box center [218, 278] width 42 height 43
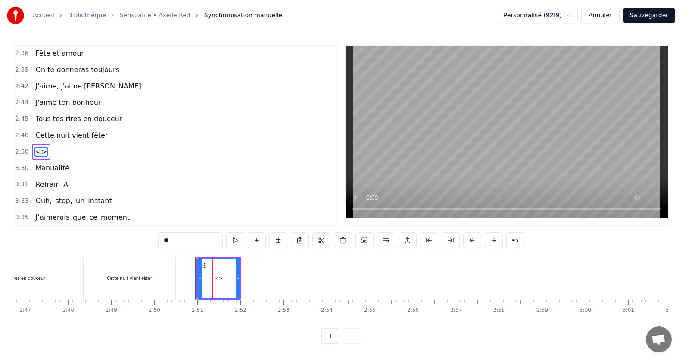
scroll to position [590, 0]
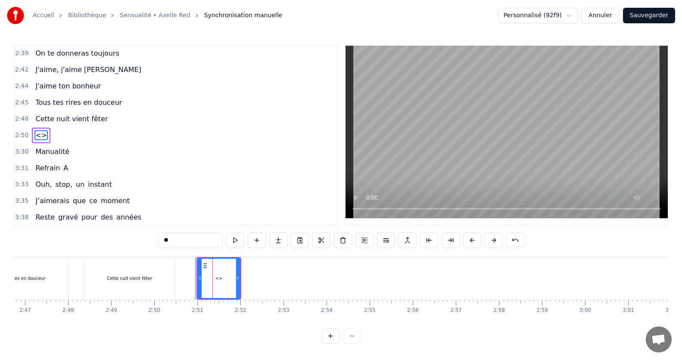
drag, startPoint x: 190, startPoint y: 240, endPoint x: 84, endPoint y: 225, distance: 106.1
click at [84, 225] on div "0:15 Jamais je n'aurais pensé 0:20 Mais ca y est on y est 0:24 le grand jour es…" at bounding box center [341, 194] width 654 height 299
click at [45, 146] on span "Manualité" at bounding box center [52, 151] width 36 height 10
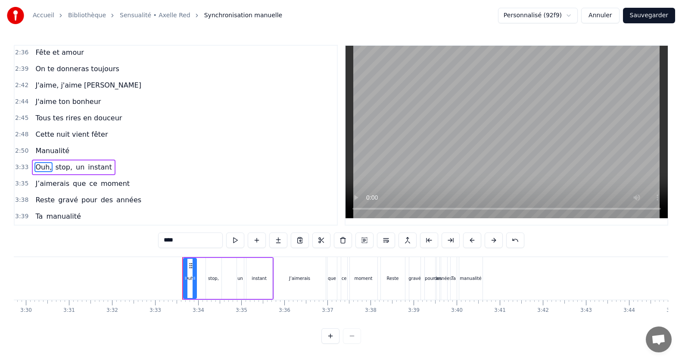
scroll to position [574, 0]
click at [45, 150] on span "Manualité" at bounding box center [52, 151] width 36 height 10
type input "*********"
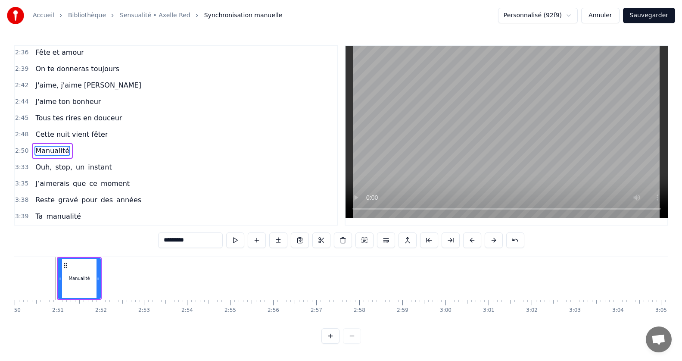
click at [51, 92] on div "J'aime, j'aime [PERSON_NAME]" at bounding box center [88, 86] width 112 height 16
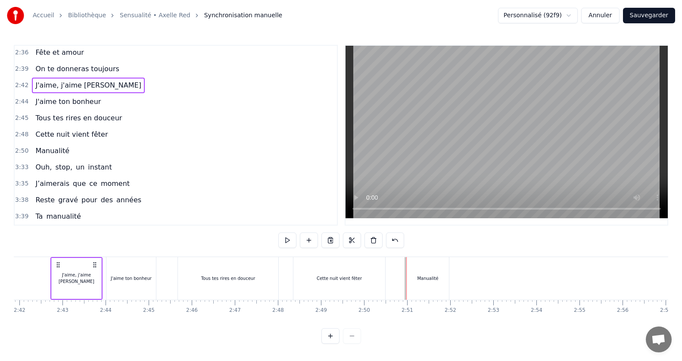
scroll to position [0, 6968]
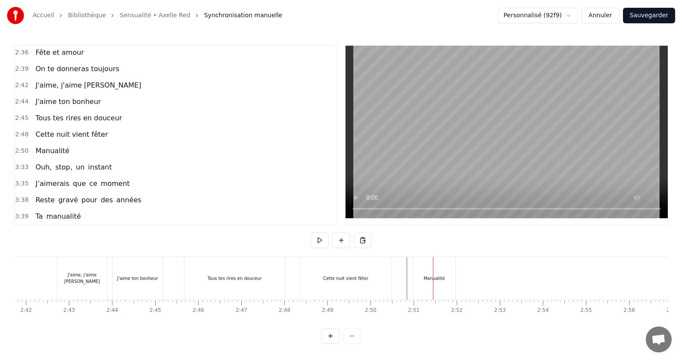
click at [417, 280] on div "Manualité" at bounding box center [434, 278] width 42 height 43
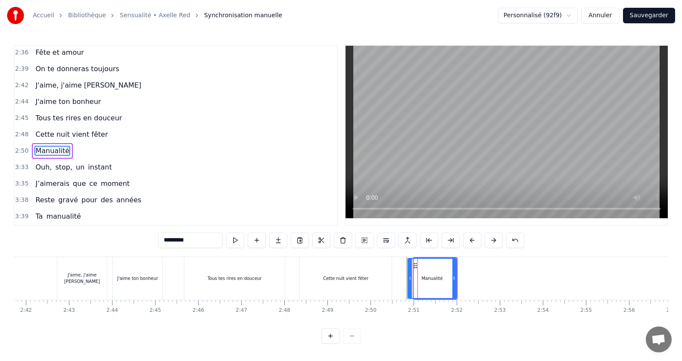
click at [408, 280] on icon at bounding box center [409, 277] width 3 height 7
click at [355, 277] on div "Cette nuit vient fêter" at bounding box center [345, 278] width 45 height 6
type input "**********"
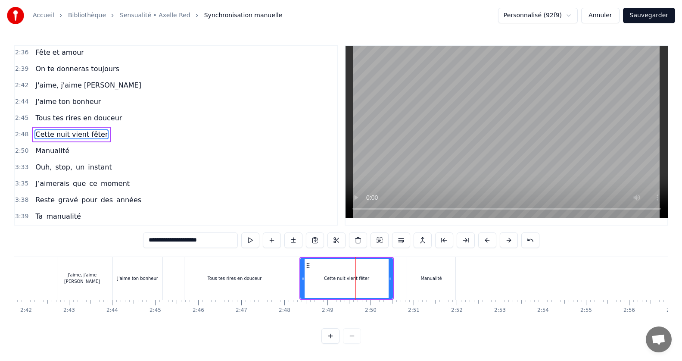
scroll to position [573, 0]
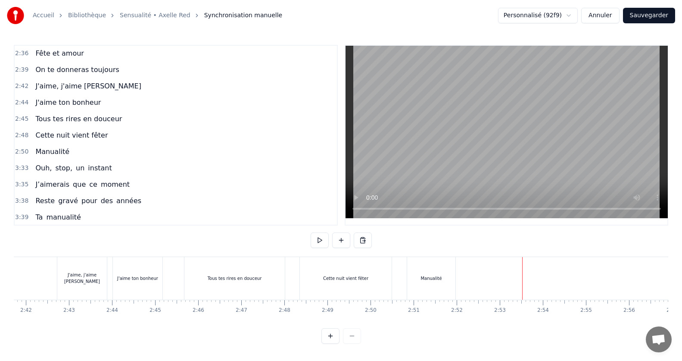
click at [522, 287] on div at bounding box center [522, 278] width 0 height 43
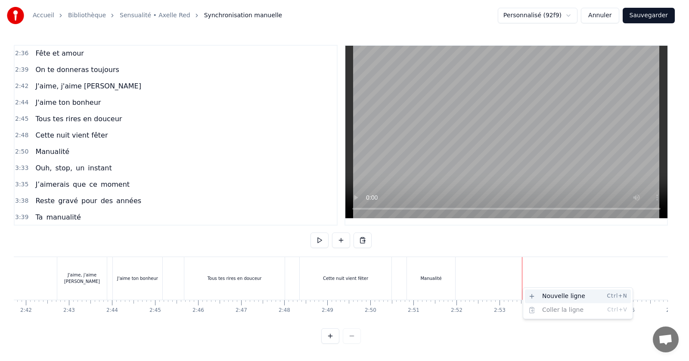
click at [542, 296] on div "Nouvelle ligne Ctrl+N" at bounding box center [578, 296] width 106 height 14
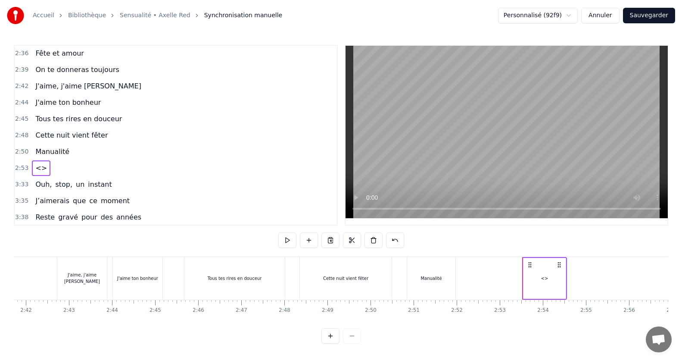
click at [535, 281] on div "<>" at bounding box center [544, 278] width 42 height 41
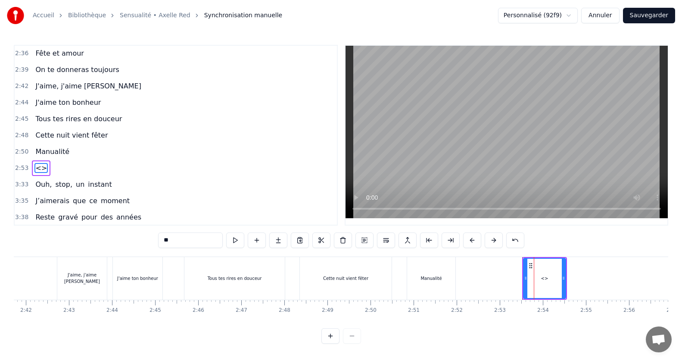
scroll to position [591, 0]
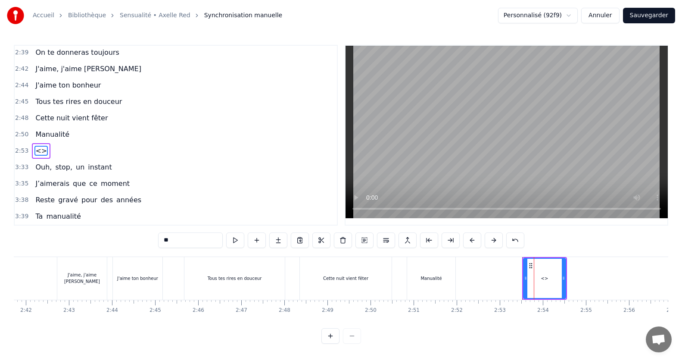
drag, startPoint x: 178, startPoint y: 240, endPoint x: 110, endPoint y: 237, distance: 68.6
click at [110, 237] on div "0:15 Jamais je n'aurais pensé 0:20 Mais ca y est on y est 0:24 le grand jour es…" at bounding box center [341, 194] width 654 height 299
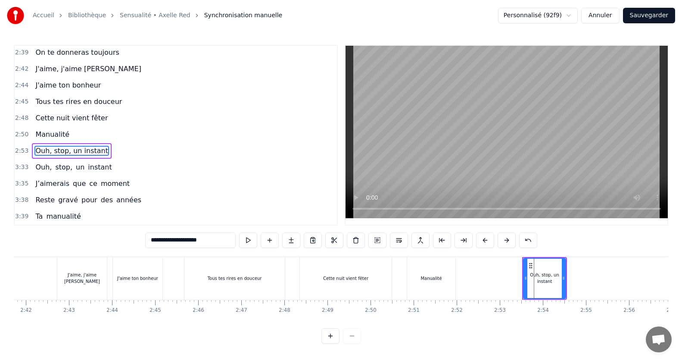
click at [35, 168] on span "Ouh," at bounding box center [43, 167] width 18 height 10
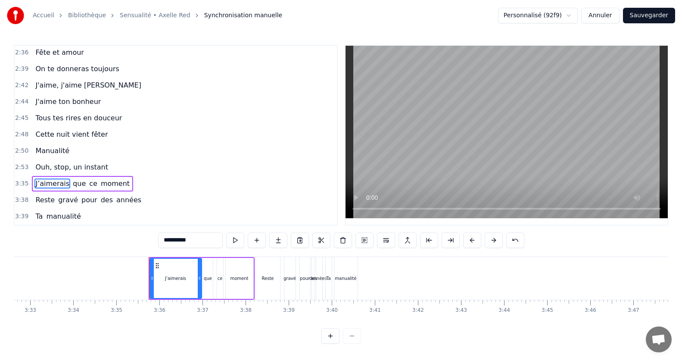
scroll to position [574, 0]
click at [42, 146] on span "Manualité" at bounding box center [52, 151] width 36 height 10
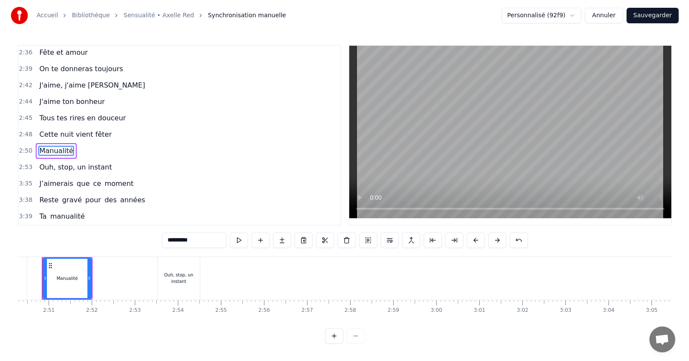
scroll to position [0, 7317]
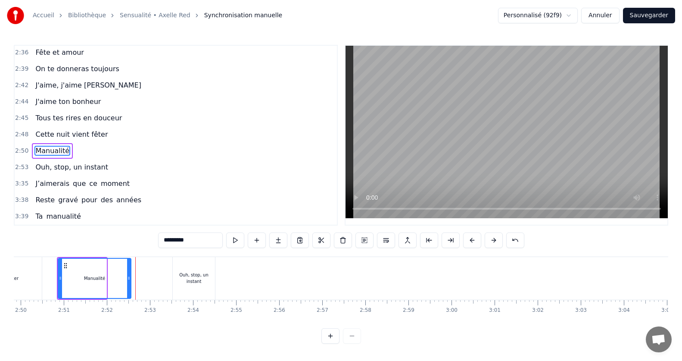
drag, startPoint x: 104, startPoint y: 279, endPoint x: 128, endPoint y: 280, distance: 23.7
click at [128, 280] on icon at bounding box center [128, 277] width 3 height 7
click at [202, 274] on div "Ouh, stop, un instant" at bounding box center [194, 278] width 42 height 43
type input "**********"
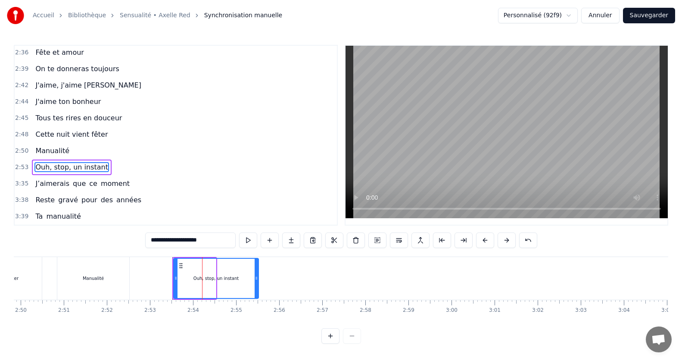
drag, startPoint x: 213, startPoint y: 281, endPoint x: 256, endPoint y: 282, distance: 42.7
click at [256, 282] on div at bounding box center [256, 278] width 3 height 39
click at [130, 281] on div "Manualité" at bounding box center [94, 278] width 75 height 43
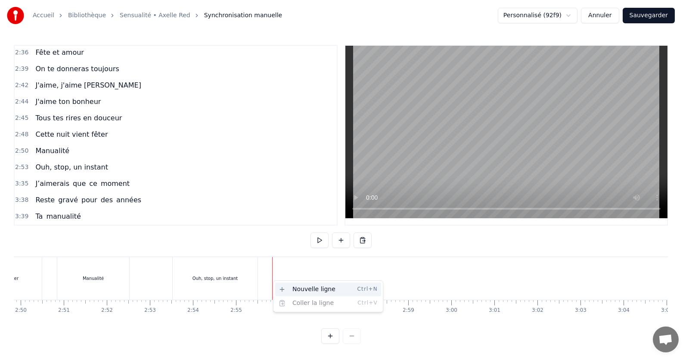
click at [292, 290] on div "Nouvelle ligne Ctrl+N" at bounding box center [328, 289] width 106 height 14
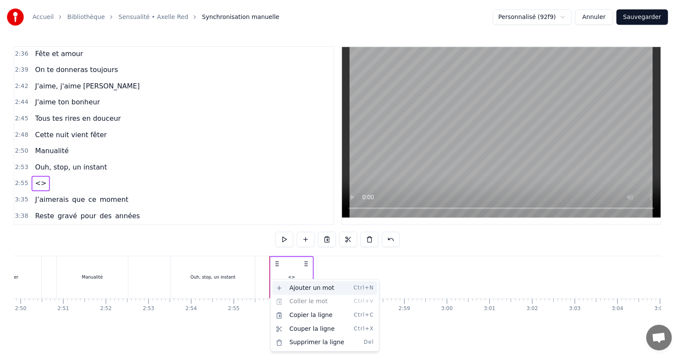
scroll to position [591, 0]
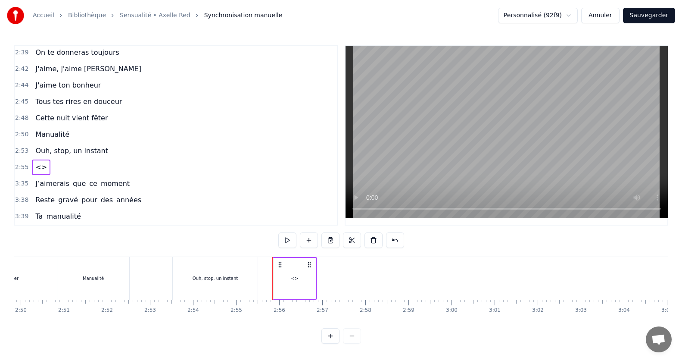
click at [292, 290] on div "<>" at bounding box center [295, 278] width 42 height 41
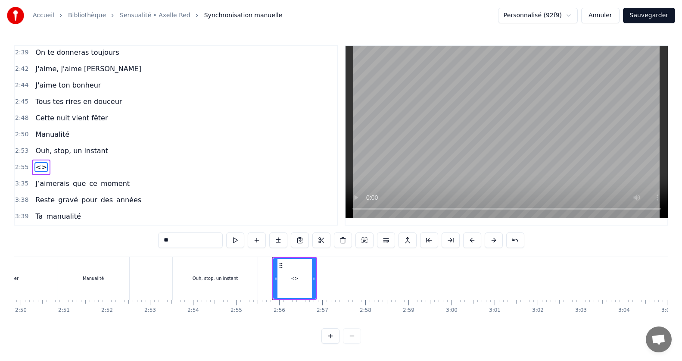
drag, startPoint x: 184, startPoint y: 238, endPoint x: 137, endPoint y: 237, distance: 46.5
click at [137, 237] on div "0:15 Jamais je n'aurais pensé 0:20 Mais ca y est on y est 0:24 le grand jour es…" at bounding box center [341, 194] width 654 height 299
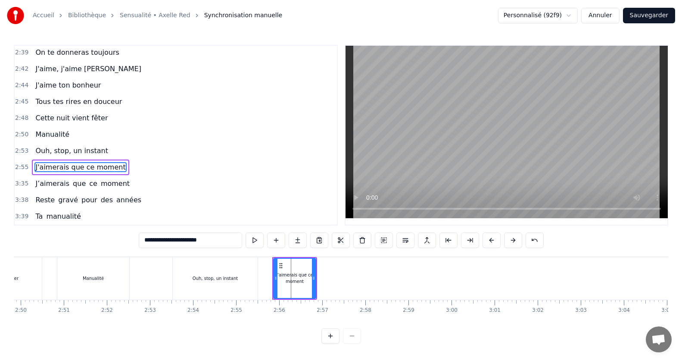
click at [45, 185] on span "J’aimerais" at bounding box center [52, 183] width 36 height 10
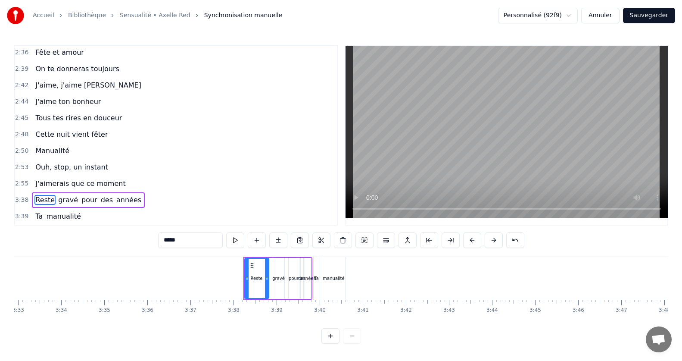
scroll to position [0, 9302]
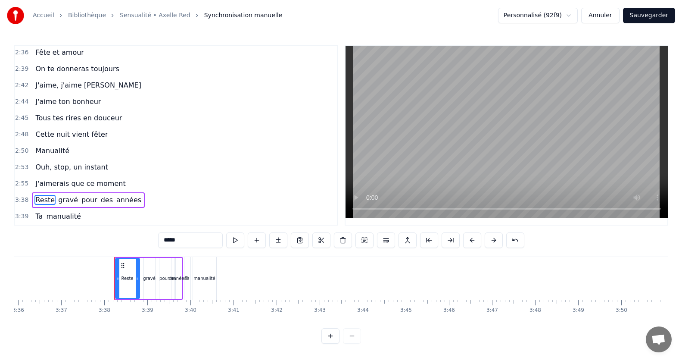
click at [61, 182] on span "J'aimerais que ce moment" at bounding box center [80, 183] width 92 height 10
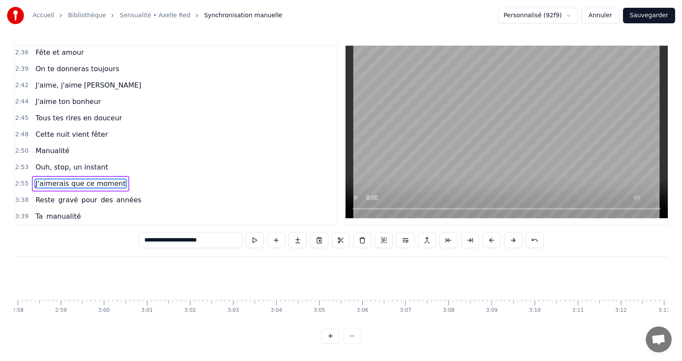
scroll to position [0, 7533]
click at [42, 272] on div "Ouh, stop, un instant" at bounding box center [0, 278] width 86 height 43
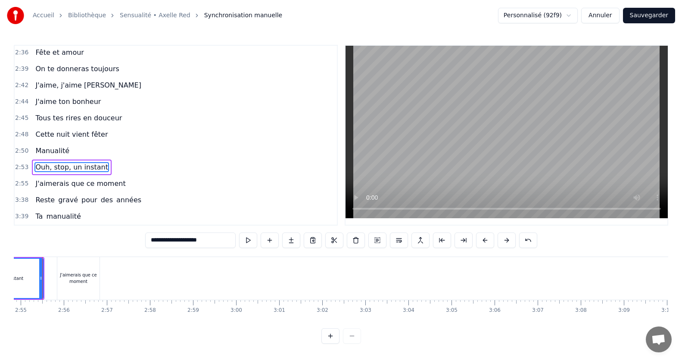
scroll to position [0, 7518]
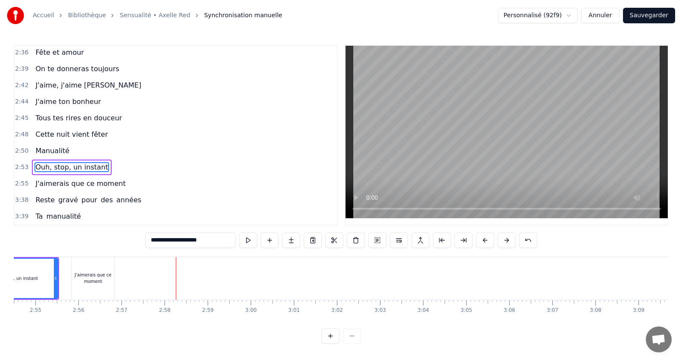
click at [101, 280] on div "J'aimerais que ce moment" at bounding box center [93, 277] width 42 height 13
type input "**********"
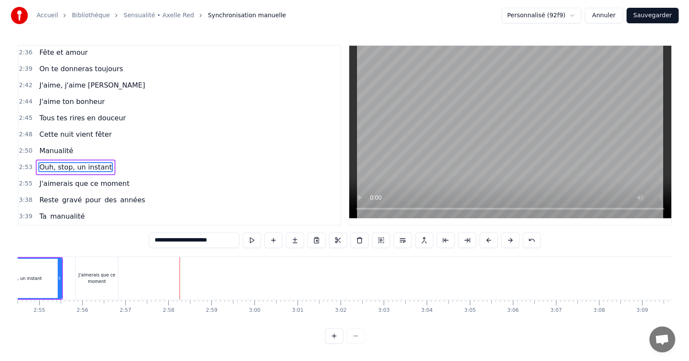
scroll to position [3, 0]
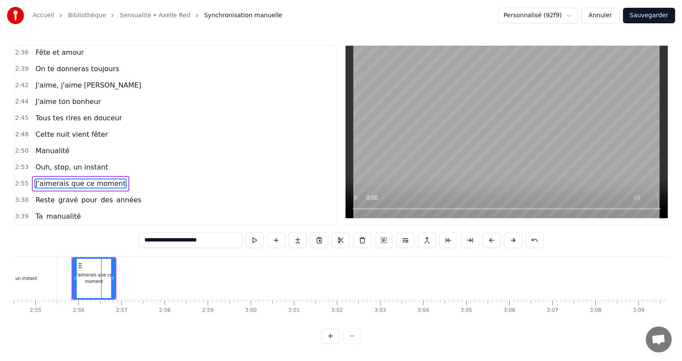
click at [114, 273] on div "J'aimerais que ce moment" at bounding box center [93, 278] width 43 height 41
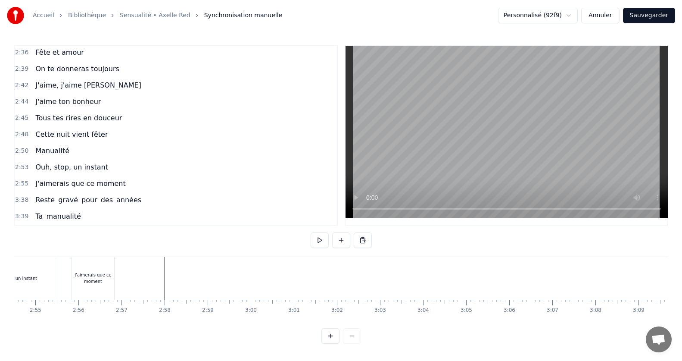
click at [82, 271] on div "J'aimerais que ce moment" at bounding box center [93, 277] width 42 height 13
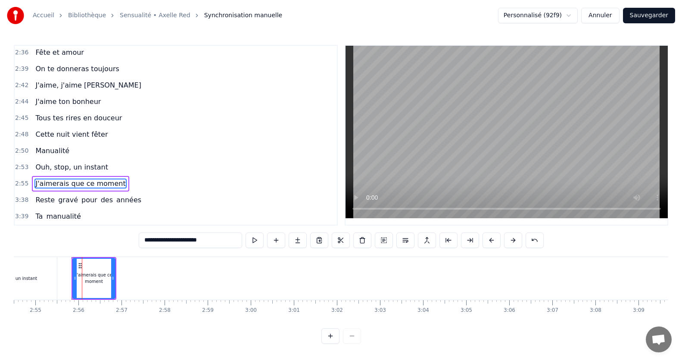
click at [115, 273] on div "J'aimerais que ce moment" at bounding box center [93, 278] width 43 height 41
click at [103, 271] on div "J'aimerais que ce moment" at bounding box center [93, 277] width 41 height 13
drag, startPoint x: 112, startPoint y: 273, endPoint x: 163, endPoint y: 275, distance: 51.3
click at [163, 275] on icon at bounding box center [163, 277] width 3 height 7
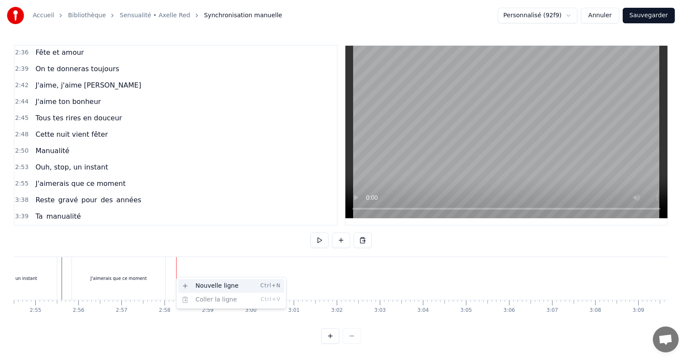
click at [195, 285] on div "Nouvelle ligne Ctrl+N" at bounding box center [231, 286] width 106 height 14
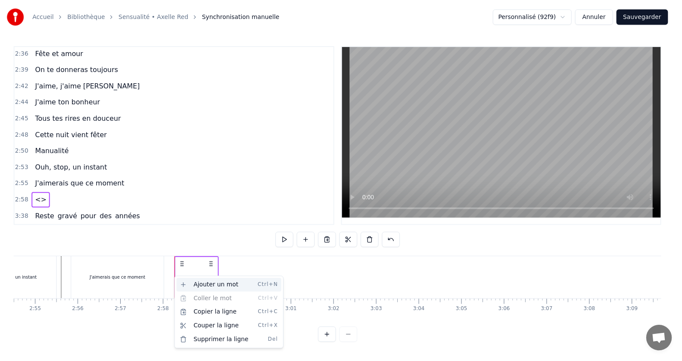
scroll to position [591, 0]
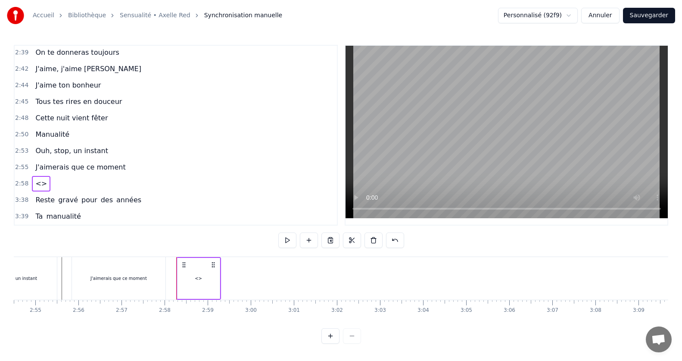
click at [187, 265] on icon at bounding box center [184, 264] width 7 height 7
click at [198, 284] on div "<>" at bounding box center [199, 278] width 42 height 41
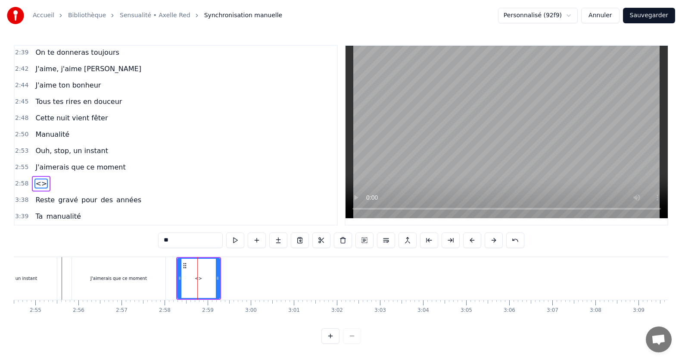
drag, startPoint x: 67, startPoint y: 250, endPoint x: 62, endPoint y: 251, distance: 4.3
click at [62, 251] on div "0:15 Jamais je n'aurais pensé 0:20 Mais ca y est on y est 0:24 le grand jour es…" at bounding box center [341, 194] width 654 height 299
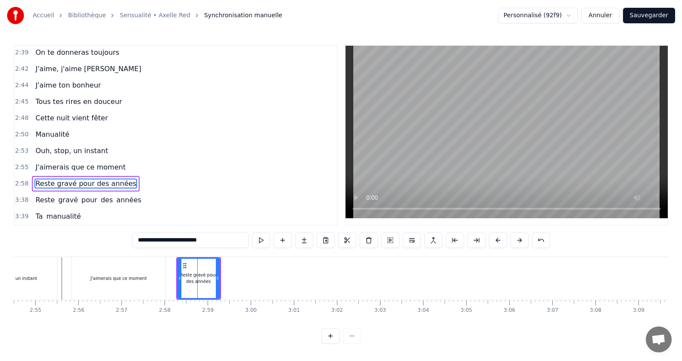
click at [119, 282] on div "J'aimerais que ce moment" at bounding box center [118, 278] width 93 height 43
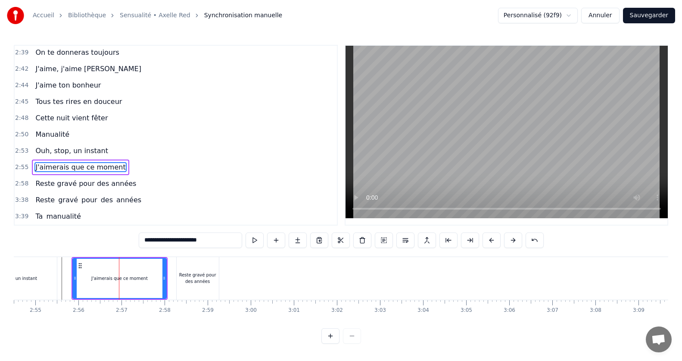
scroll to position [0, 0]
click at [209, 277] on div "Reste gravé pour des années" at bounding box center [198, 277] width 42 height 13
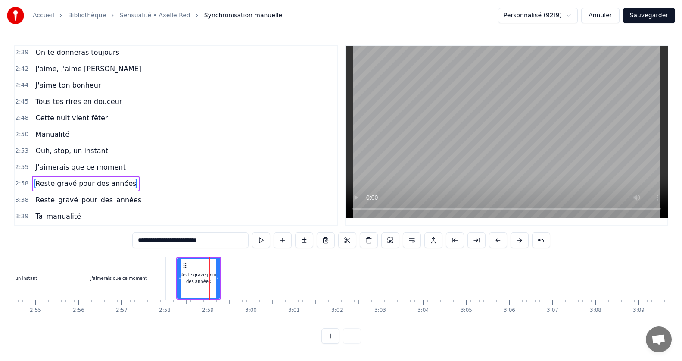
scroll to position [3, 0]
drag, startPoint x: 218, startPoint y: 275, endPoint x: 287, endPoint y: 281, distance: 68.8
click at [287, 281] on div at bounding box center [285, 278] width 3 height 39
click at [34, 195] on span "Reste" at bounding box center [44, 200] width 21 height 10
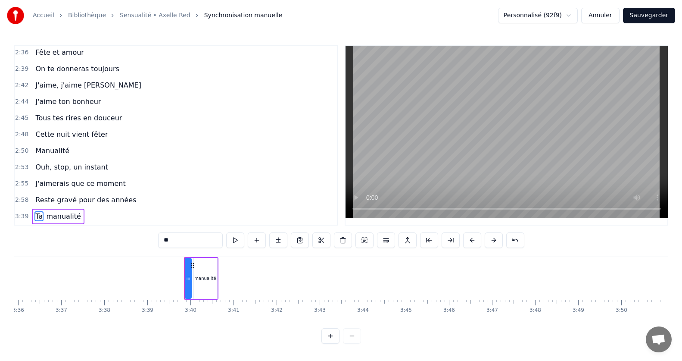
scroll to position [574, 0]
click at [36, 181] on span "J'aimerais que ce moment" at bounding box center [80, 183] width 92 height 10
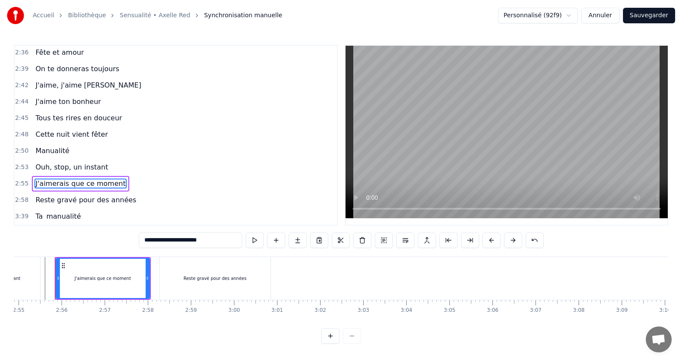
scroll to position [0, 7533]
click at [209, 283] on div "Reste gravé pour des années" at bounding box center [217, 278] width 111 height 43
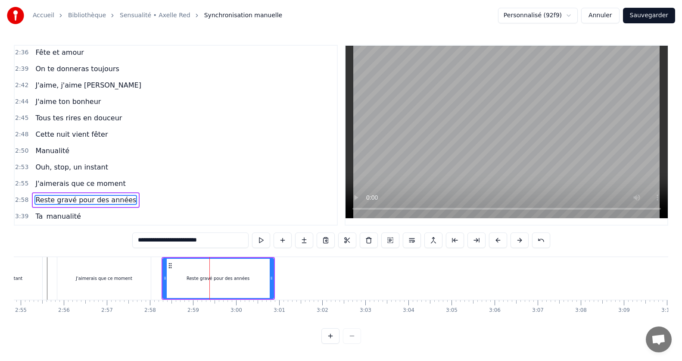
scroll to position [4, 0]
drag, startPoint x: 164, startPoint y: 275, endPoint x: 156, endPoint y: 274, distance: 8.4
click at [156, 274] on icon at bounding box center [156, 277] width 3 height 7
click at [57, 280] on div "J'aimerais que ce moment" at bounding box center [104, 278] width 94 height 43
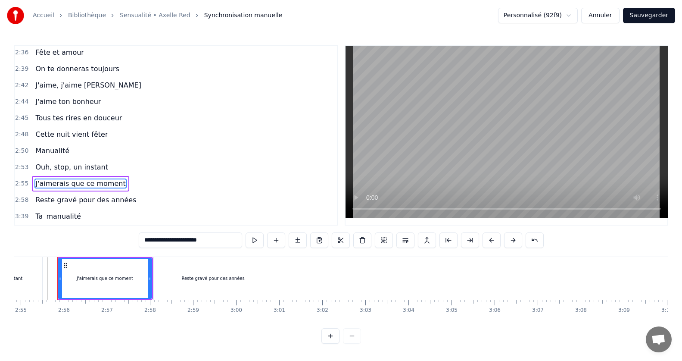
scroll to position [3, 0]
click at [214, 278] on div "Reste gravé pour des années" at bounding box center [212, 278] width 63 height 6
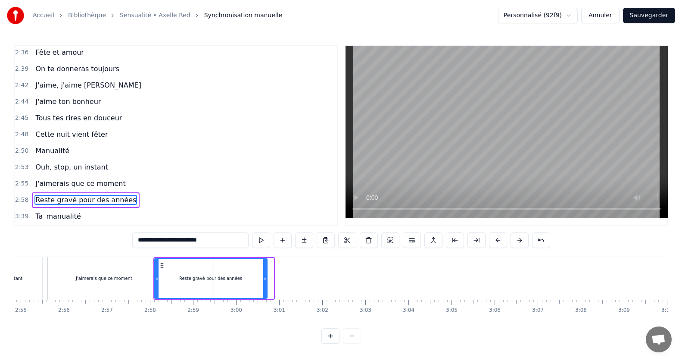
drag, startPoint x: 272, startPoint y: 276, endPoint x: 265, endPoint y: 276, distance: 6.5
click at [265, 276] on icon at bounding box center [264, 277] width 3 height 7
click at [134, 270] on div "J'aimerais que ce moment" at bounding box center [103, 278] width 93 height 43
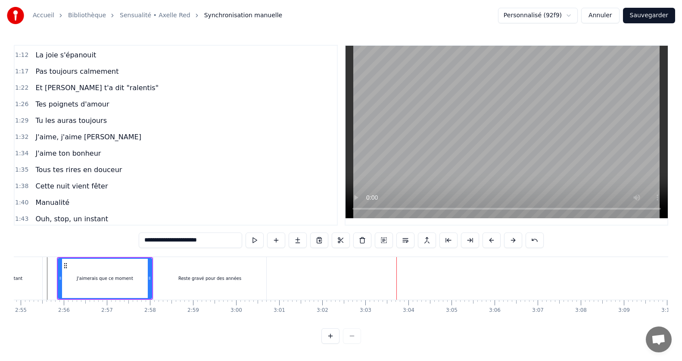
scroll to position [259, 0]
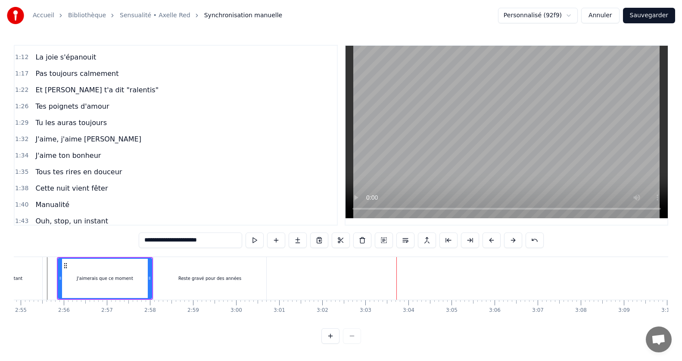
click at [92, 134] on span "J'aime, j'aime [PERSON_NAME]" at bounding box center [87, 139] width 107 height 10
type input "**********"
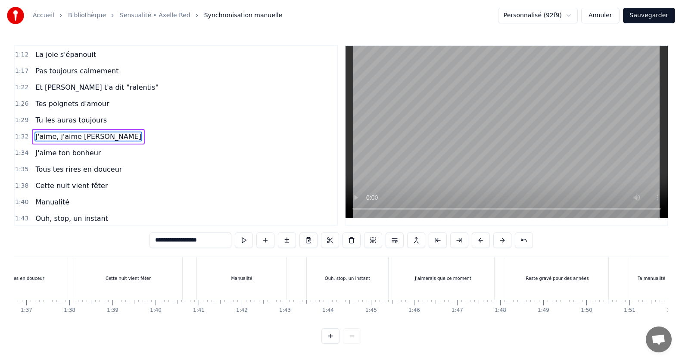
scroll to position [0, 3963]
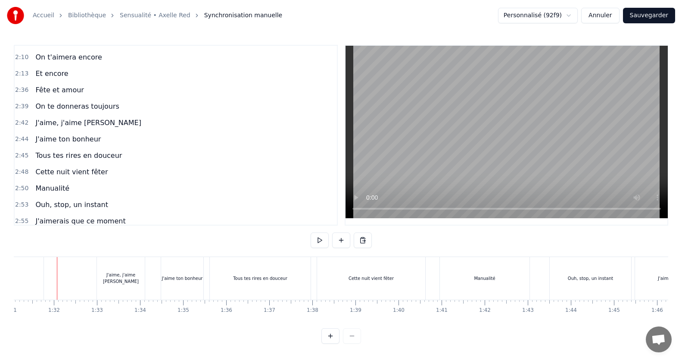
scroll to position [574, 0]
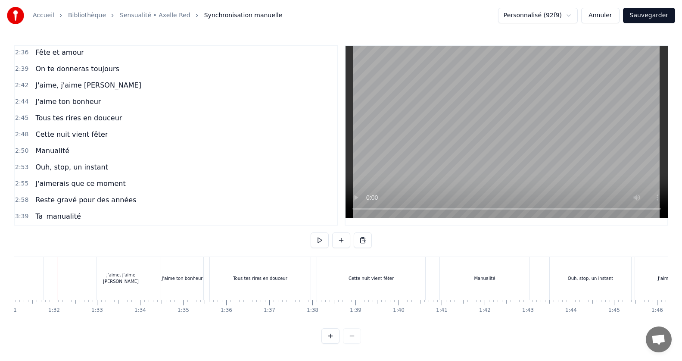
click at [81, 201] on span "Reste gravé pour des années" at bounding box center [85, 200] width 103 height 10
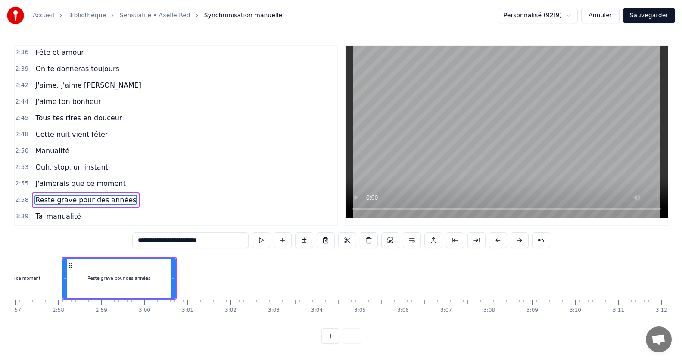
scroll to position [0, 7629]
click at [86, 131] on span "Cette nuit vient fêter" at bounding box center [71, 134] width 74 height 10
type input "**********"
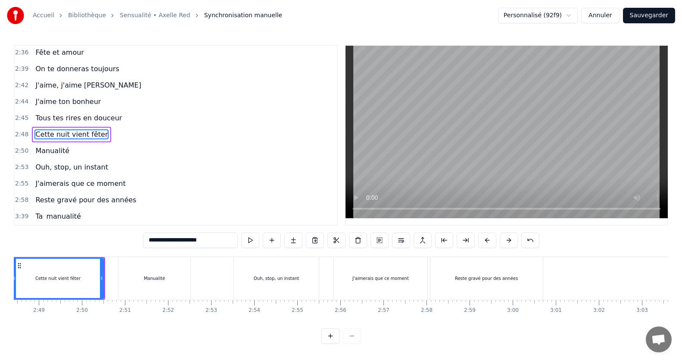
scroll to position [0, 7210]
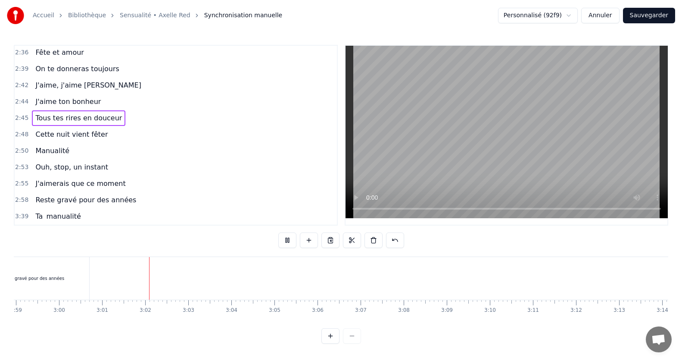
scroll to position [0, 7778]
click at [63, 156] on div "Manualité" at bounding box center [52, 151] width 41 height 16
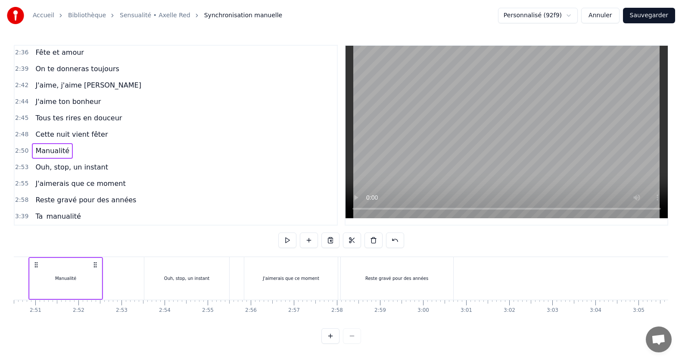
scroll to position [0, 7317]
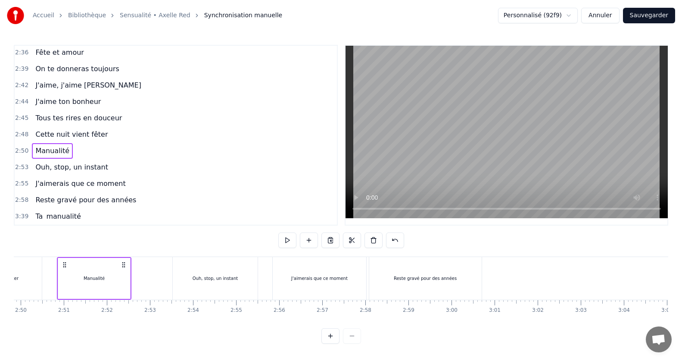
click at [94, 207] on div "Reste gravé pour des années" at bounding box center [86, 200] width 108 height 16
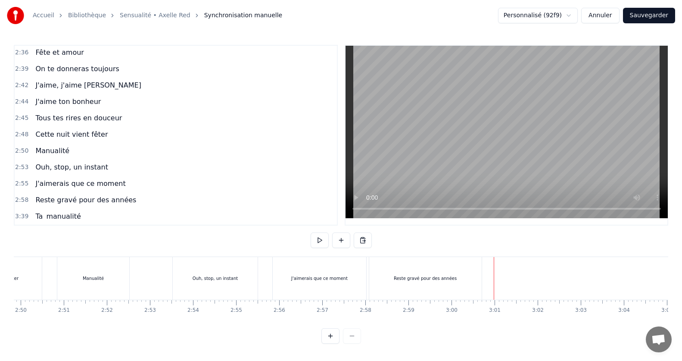
click at [494, 277] on div at bounding box center [494, 278] width 0 height 43
drag, startPoint x: 477, startPoint y: 295, endPoint x: 494, endPoint y: 277, distance: 24.4
click at [494, 277] on div at bounding box center [494, 278] width 0 height 43
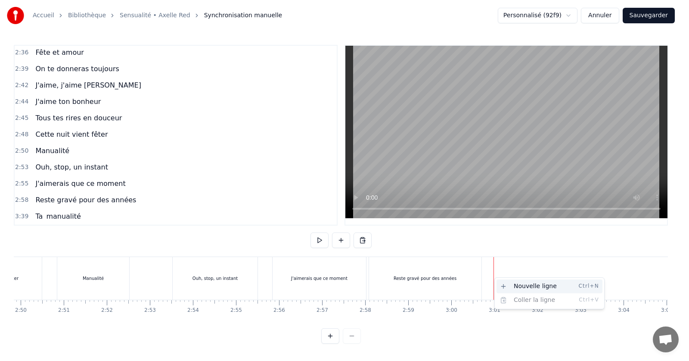
click at [508, 288] on div "Nouvelle ligne Ctrl+N" at bounding box center [550, 286] width 106 height 14
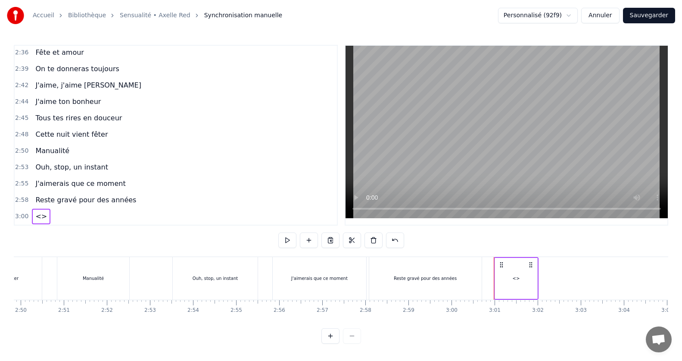
click at [511, 284] on div "<>" at bounding box center [516, 278] width 42 height 41
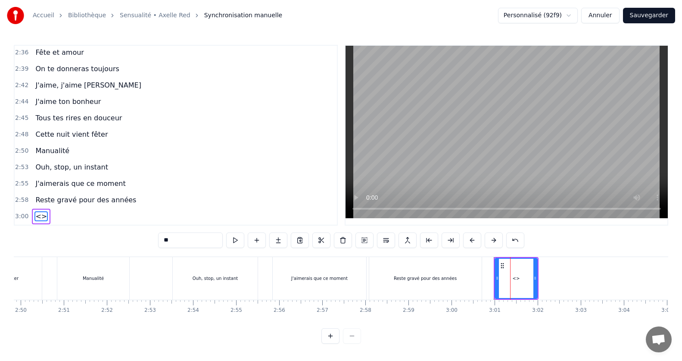
scroll to position [591, 0]
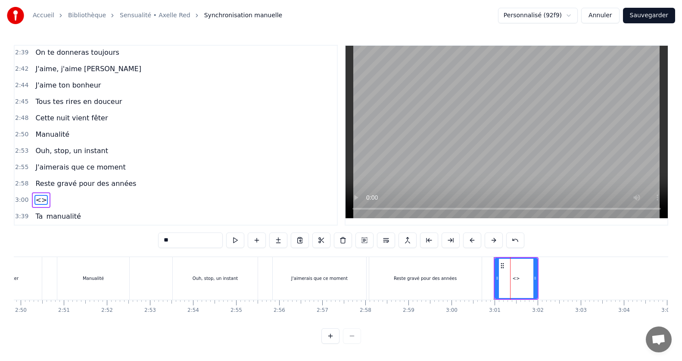
drag, startPoint x: 191, startPoint y: 239, endPoint x: 115, endPoint y: 221, distance: 78.5
click at [115, 221] on div "0:15 Jamais je n'aurais pensé 0:20 Mais ca y est on y est 0:24 le grand jour es…" at bounding box center [341, 194] width 654 height 299
click at [170, 236] on input "**********" at bounding box center [190, 240] width 65 height 16
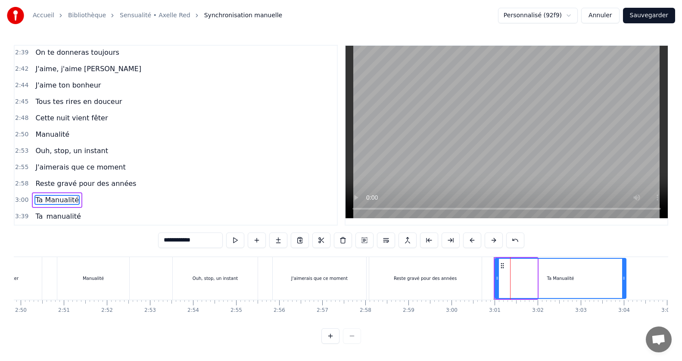
drag, startPoint x: 536, startPoint y: 271, endPoint x: 624, endPoint y: 267, distance: 88.4
click at [624, 267] on div at bounding box center [623, 278] width 3 height 39
type input "**********"
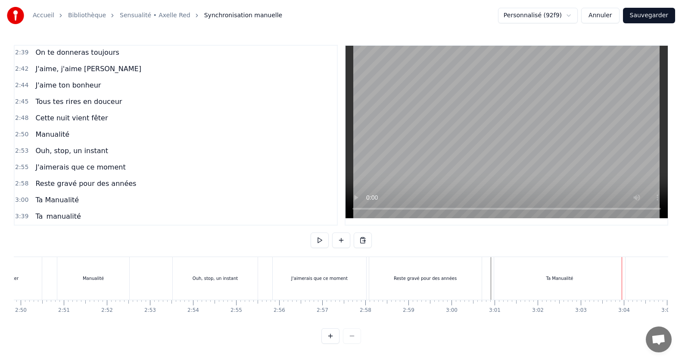
click at [520, 257] on div "Ta Manualité" at bounding box center [559, 278] width 131 height 43
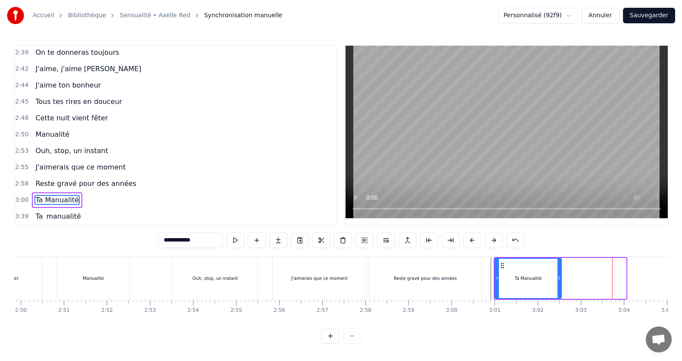
drag, startPoint x: 623, startPoint y: 273, endPoint x: 558, endPoint y: 271, distance: 64.6
click at [558, 274] on icon at bounding box center [559, 277] width 3 height 7
click at [446, 281] on div "Reste gravé pour des années" at bounding box center [425, 278] width 112 height 43
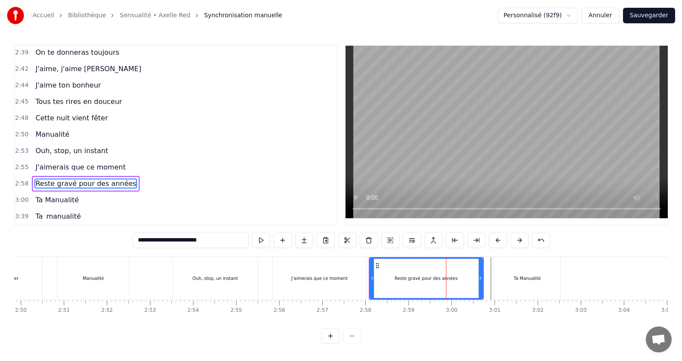
scroll to position [3, 0]
click at [539, 277] on div "Ta Manualité" at bounding box center [527, 278] width 66 height 43
type input "**********"
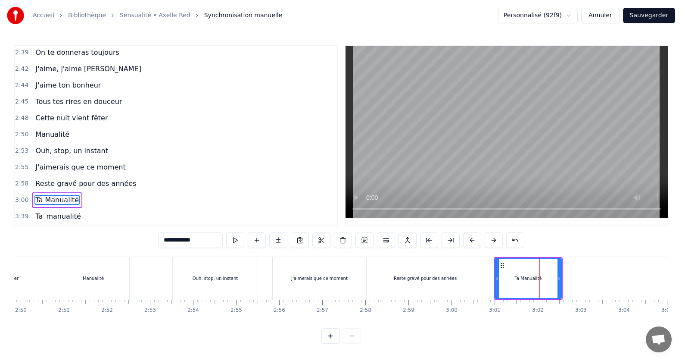
scroll to position [4, 0]
drag, startPoint x: 559, startPoint y: 274, endPoint x: 545, endPoint y: 274, distance: 14.7
click at [545, 274] on icon at bounding box center [544, 277] width 3 height 7
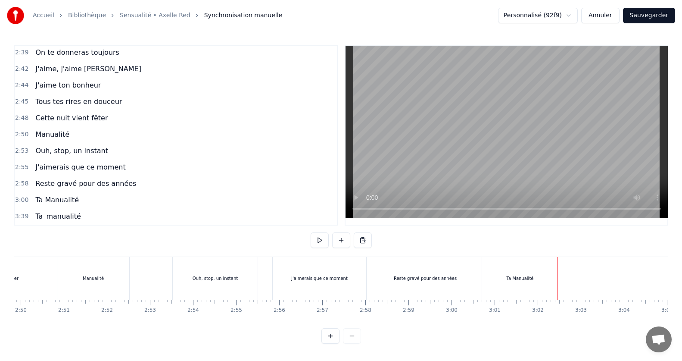
click at [558, 277] on div at bounding box center [558, 278] width 0 height 43
click at [67, 211] on span "manualité" at bounding box center [63, 216] width 36 height 10
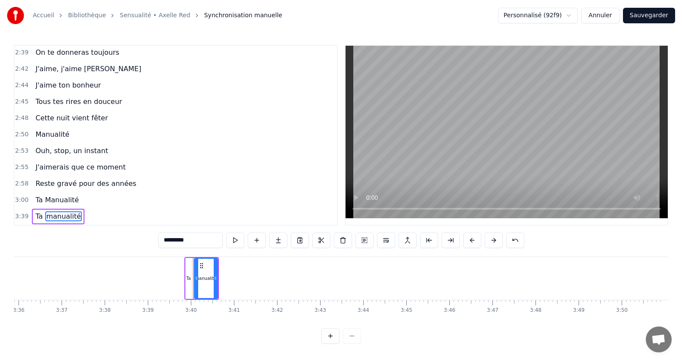
scroll to position [0, 9302]
click at [39, 211] on span "Ta" at bounding box center [38, 216] width 9 height 10
type input "*********"
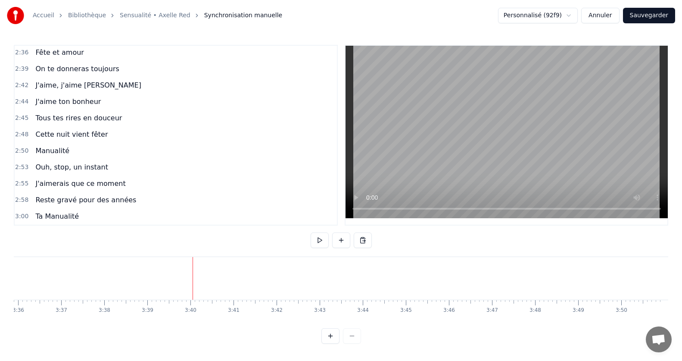
scroll to position [574, 0]
click at [64, 93] on div "2:44 J'aime ton bonheur" at bounding box center [176, 101] width 322 height 16
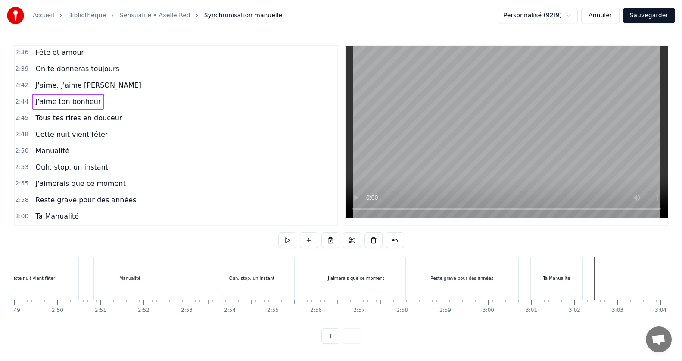
click at [66, 65] on span "On te donneras toujours" at bounding box center [76, 69] width 85 height 10
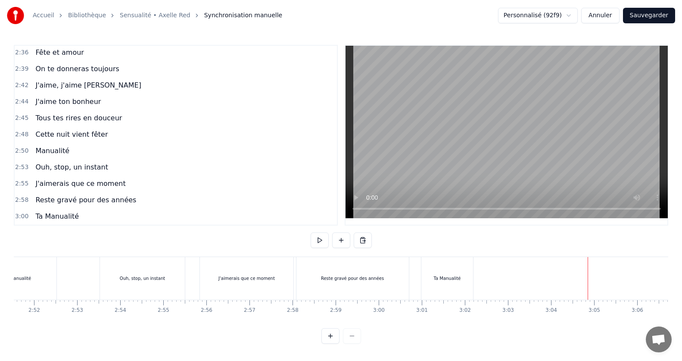
scroll to position [0, 7370]
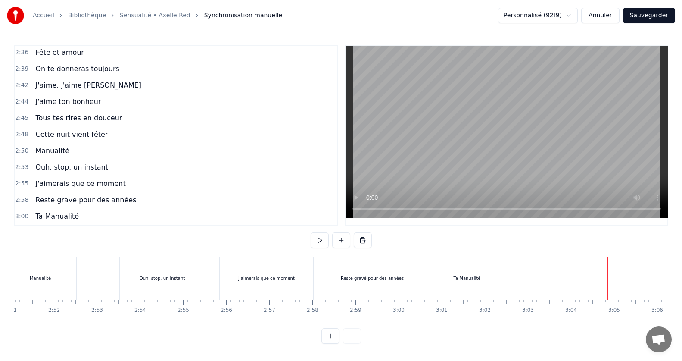
click at [441, 292] on div "Ta Manualité" at bounding box center [467, 278] width 53 height 43
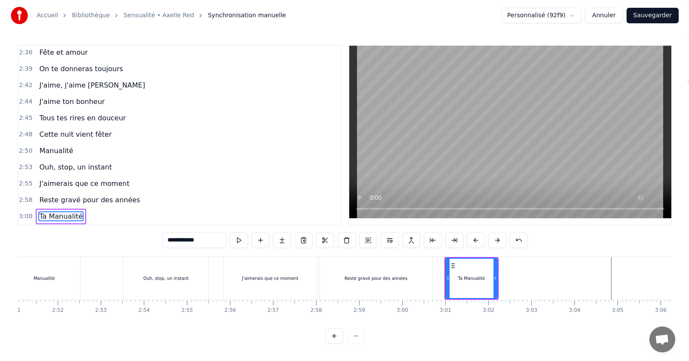
scroll to position [4, 0]
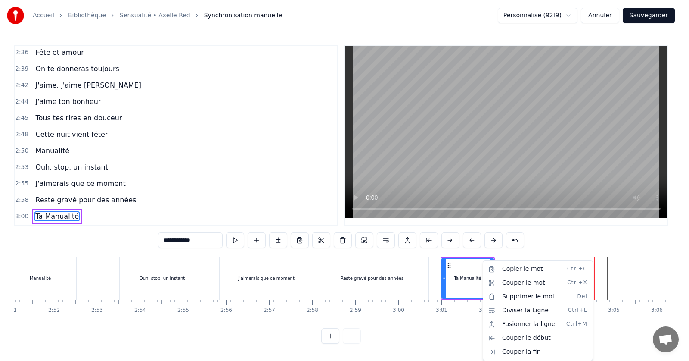
click at [594, 268] on html "Accueil Bibliothèque Sensualité • Axelle Red Synchronisation manuelle Personnal…" at bounding box center [344, 178] width 689 height 357
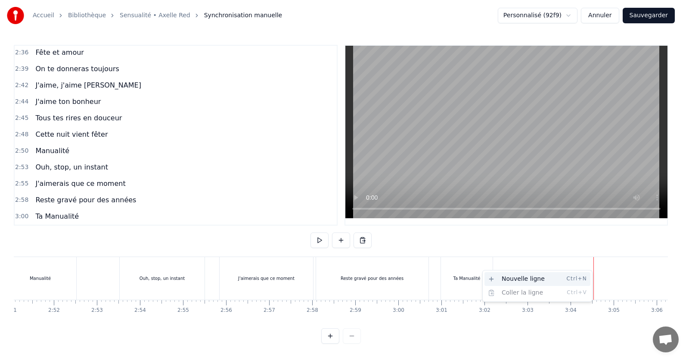
click at [561, 275] on div "Nouvelle ligne Ctrl+N" at bounding box center [538, 279] width 106 height 14
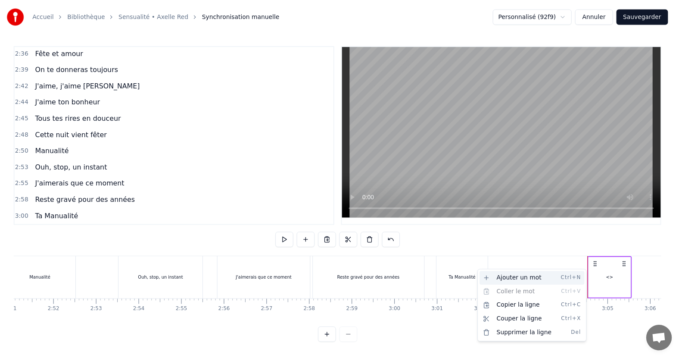
scroll to position [591, 0]
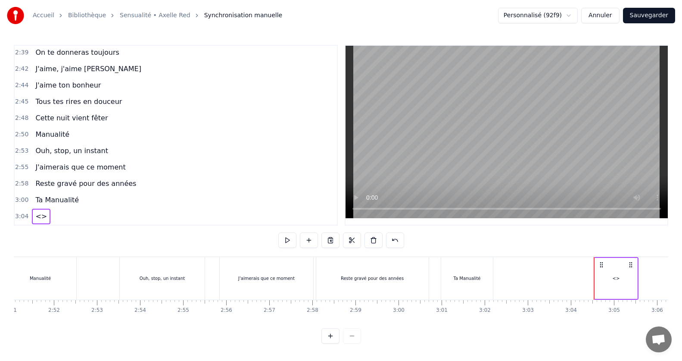
click at [614, 269] on div "<>" at bounding box center [616, 278] width 42 height 41
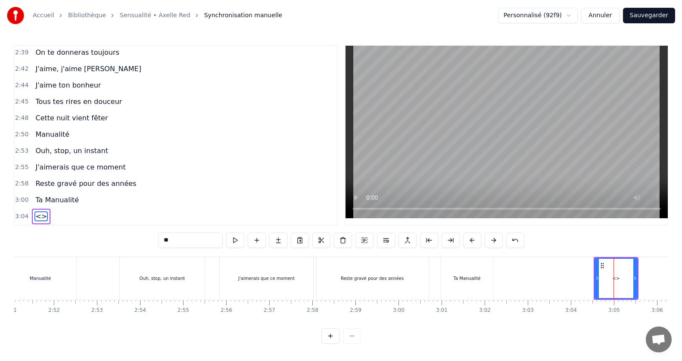
drag, startPoint x: 159, startPoint y: 246, endPoint x: 81, endPoint y: 248, distance: 78.0
click at [81, 248] on div "0:15 Jamais je n'aurais pensé 0:20 Mais ca y est on y est 0:24 le grand jour es…" at bounding box center [341, 194] width 654 height 299
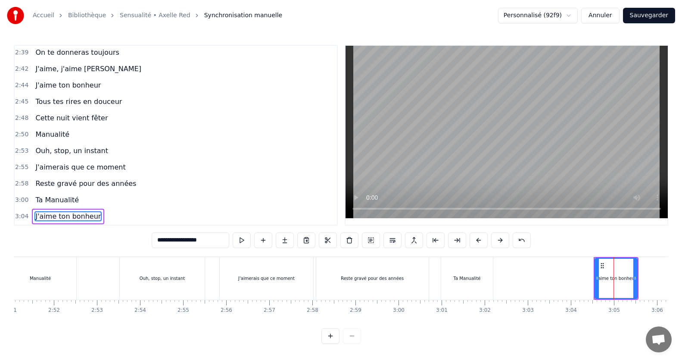
type input "**********"
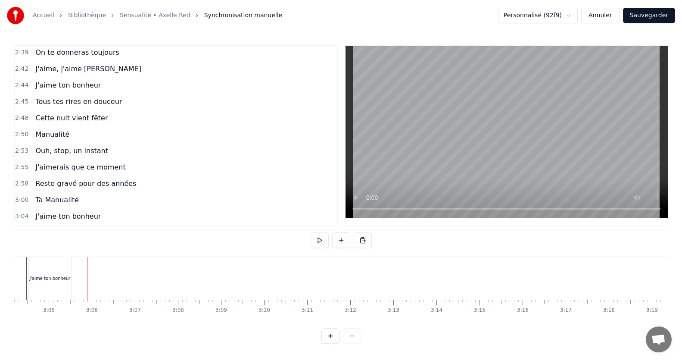
scroll to position [0, 7947]
click at [31, 248] on div "0:15 Jamais je n'aurais pensé 0:20 Mais ca y est on y est 0:24 le grand jour es…" at bounding box center [341, 194] width 654 height 299
click at [52, 275] on div "J'aime ton bonheur" at bounding box center [38, 278] width 41 height 6
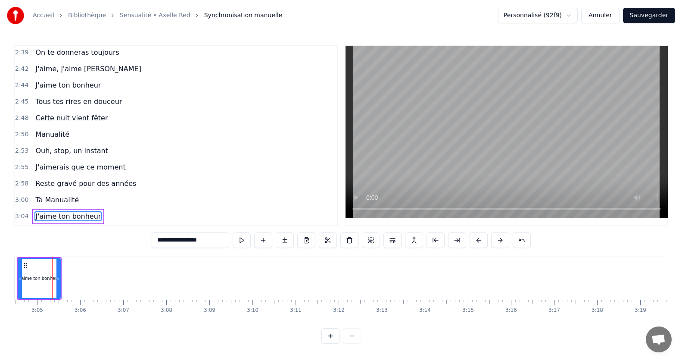
scroll to position [0, 7943]
drag, startPoint x: 64, startPoint y: 275, endPoint x: 78, endPoint y: 276, distance: 13.8
click at [78, 276] on icon at bounding box center [76, 277] width 3 height 7
click at [79, 278] on div "J'aime ton bonheur" at bounding box center [51, 278] width 59 height 43
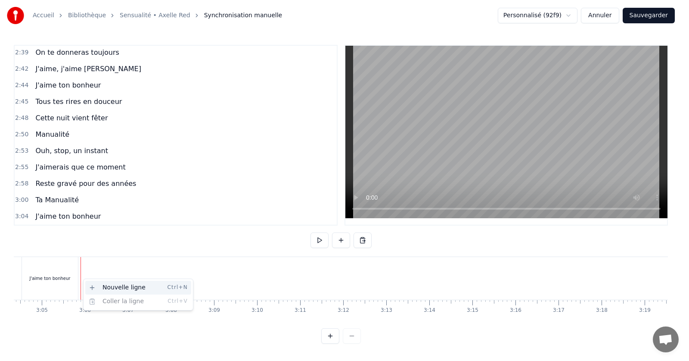
click at [100, 285] on div "Nouvelle ligne Ctrl+N" at bounding box center [138, 287] width 106 height 14
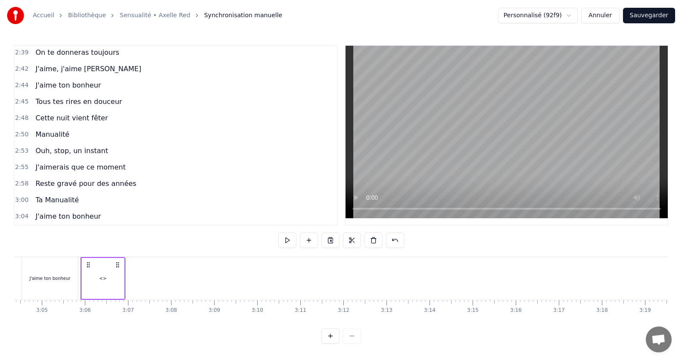
click at [107, 271] on div "<>" at bounding box center [103, 278] width 42 height 41
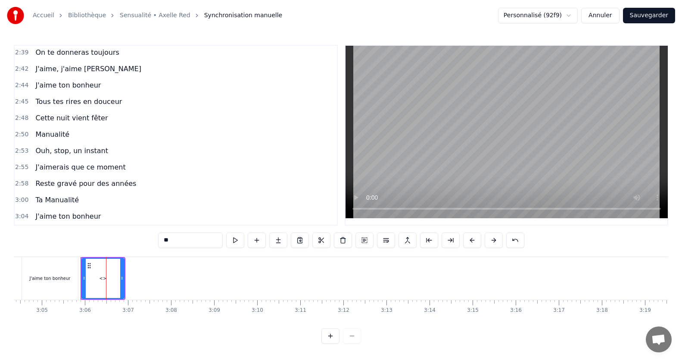
scroll to position [607, 0]
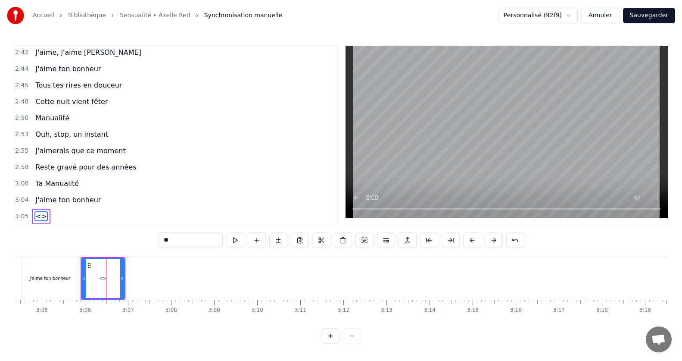
drag, startPoint x: 210, startPoint y: 237, endPoint x: 88, endPoint y: 255, distance: 123.3
click at [88, 255] on div "0:15 Jamais je n'aurais pensé 0:20 Mais ca y est on y est 0:24 le grand jour es…" at bounding box center [341, 194] width 654 height 299
click at [39, 270] on div "J'aime ton bonheur" at bounding box center [50, 278] width 56 height 43
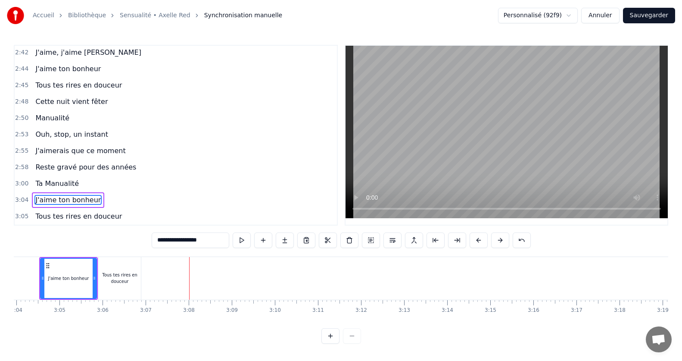
click at [122, 271] on div "Tous tes rires en douceur" at bounding box center [120, 277] width 42 height 13
type input "**********"
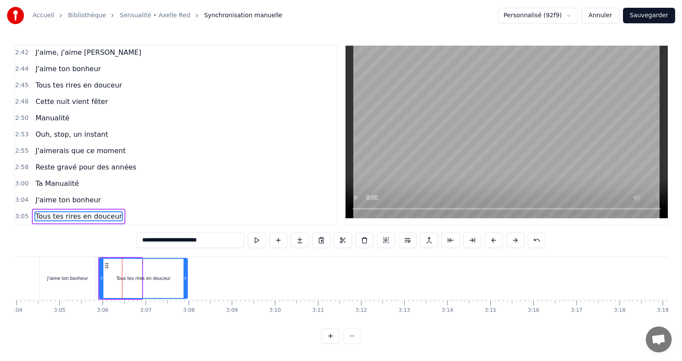
drag, startPoint x: 139, startPoint y: 270, endPoint x: 185, endPoint y: 274, distance: 45.9
click at [185, 274] on div at bounding box center [185, 278] width 3 height 39
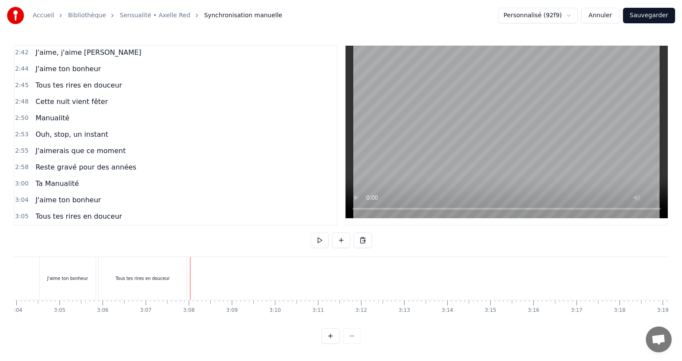
click at [188, 273] on div "Tous tes rires en douceur" at bounding box center [143, 278] width 90 height 43
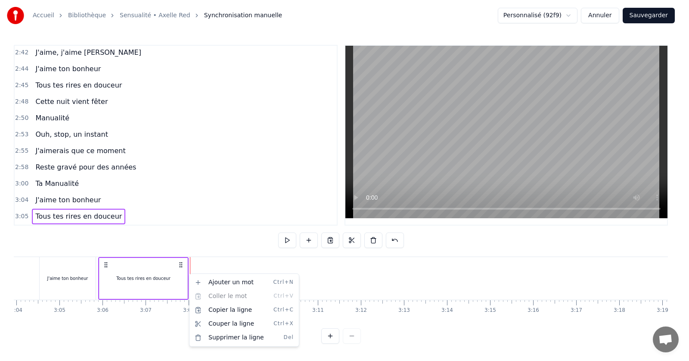
click at [189, 261] on html "Accueil Bibliothèque Sensualité • Axelle Red Synchronisation manuelle Personnal…" at bounding box center [344, 178] width 689 height 357
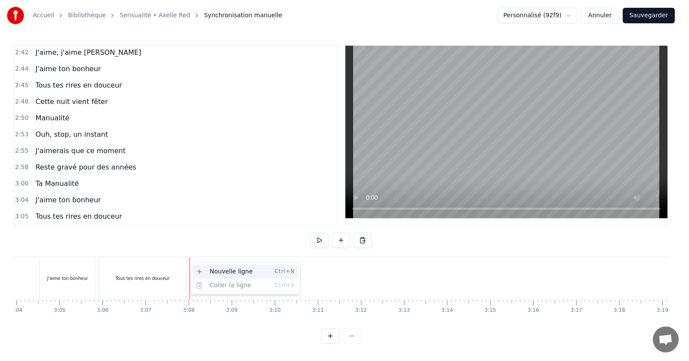
click at [225, 268] on div "Nouvelle ligne Ctrl+N" at bounding box center [246, 272] width 106 height 14
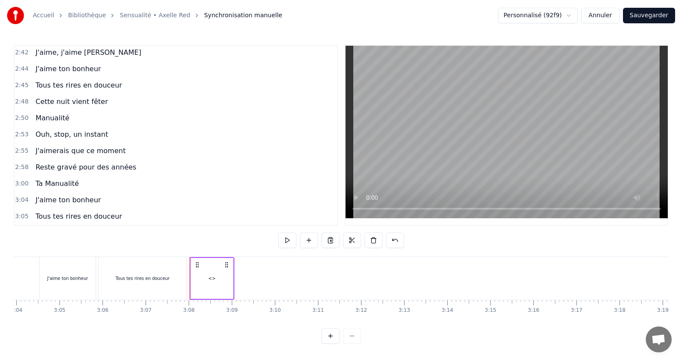
click at [225, 268] on div "<>" at bounding box center [212, 278] width 42 height 41
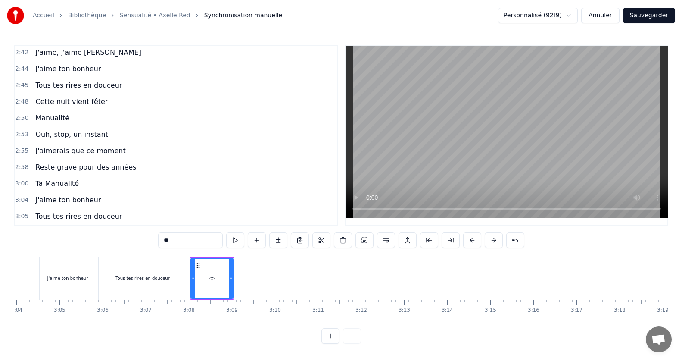
scroll to position [623, 0]
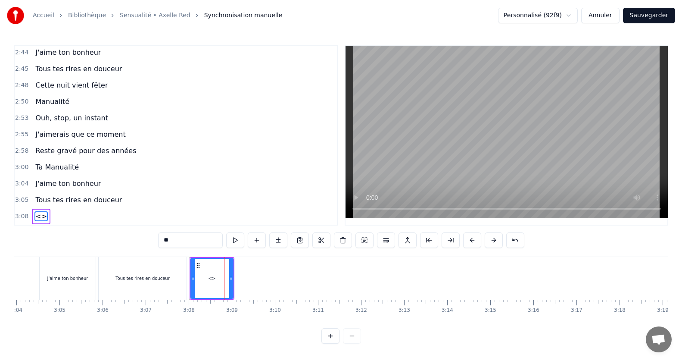
click at [225, 268] on div "<>" at bounding box center [211, 278] width 41 height 39
drag, startPoint x: 187, startPoint y: 237, endPoint x: 135, endPoint y: 243, distance: 52.0
click at [135, 243] on div "0:15 Jamais je n'aurais pensé 0:20 Mais ca y est on y est 0:24 le grand jour es…" at bounding box center [341, 194] width 654 height 299
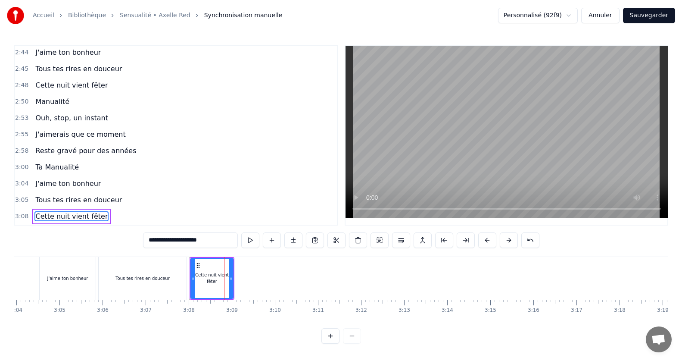
click at [157, 265] on div "Tous tes rires en douceur" at bounding box center [143, 278] width 88 height 43
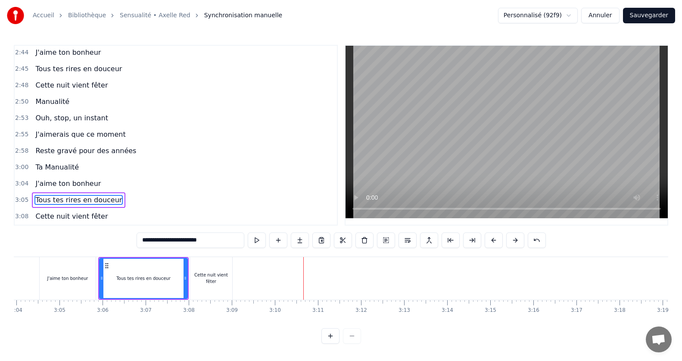
click at [221, 268] on div "Cette nuit vient fêter" at bounding box center [211, 278] width 42 height 43
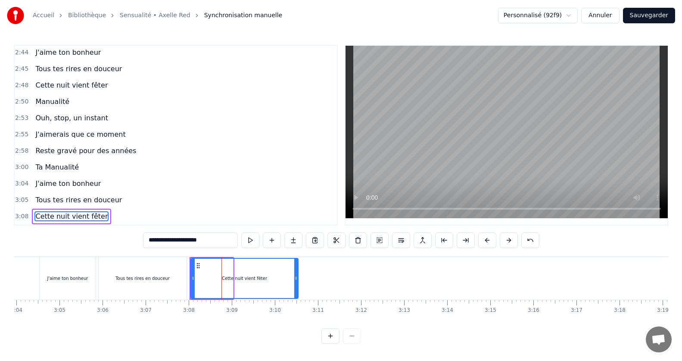
drag, startPoint x: 231, startPoint y: 274, endPoint x: 296, endPoint y: 277, distance: 65.1
click at [296, 277] on icon at bounding box center [295, 277] width 3 height 7
click at [43, 293] on div "J'aime ton bonheur" at bounding box center [68, 278] width 56 height 43
type input "**********"
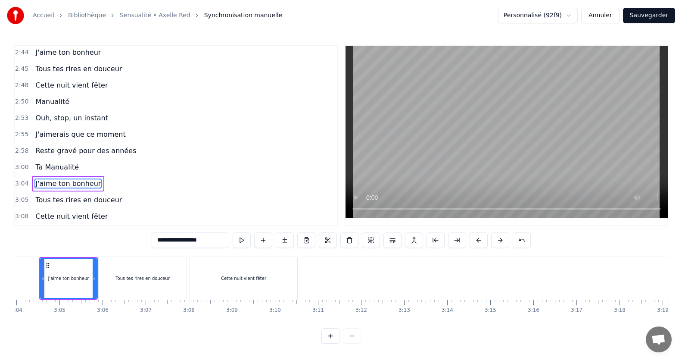
scroll to position [3, 0]
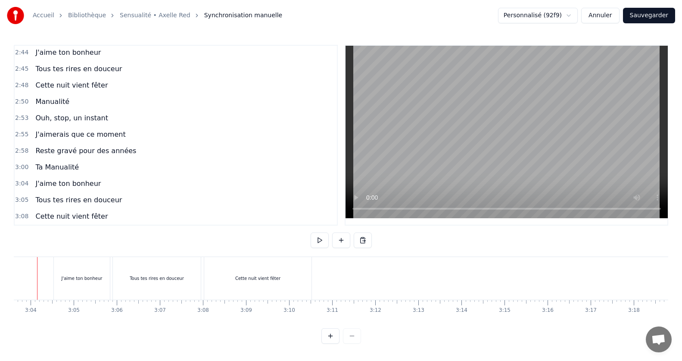
scroll to position [0, 7891]
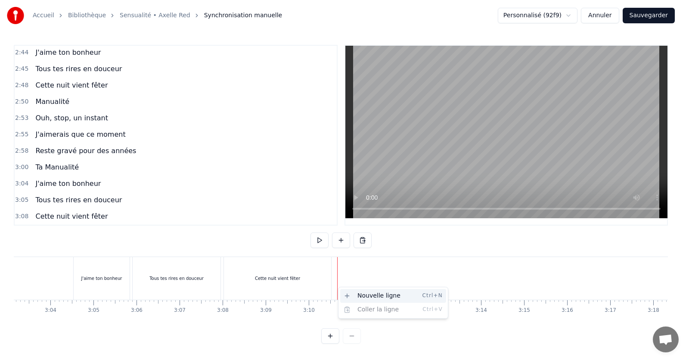
click at [351, 296] on div "Nouvelle ligne Ctrl+N" at bounding box center [393, 296] width 106 height 14
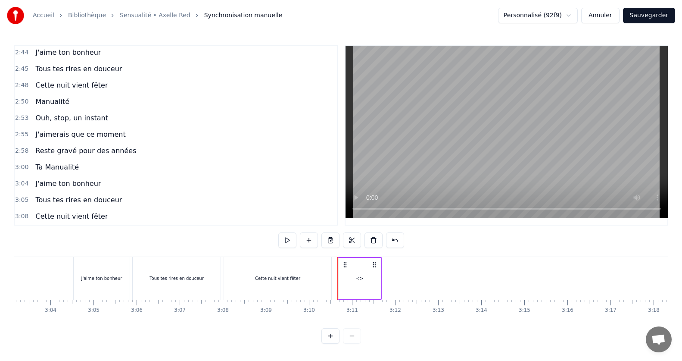
click at [364, 283] on div "<>" at bounding box center [360, 278] width 42 height 41
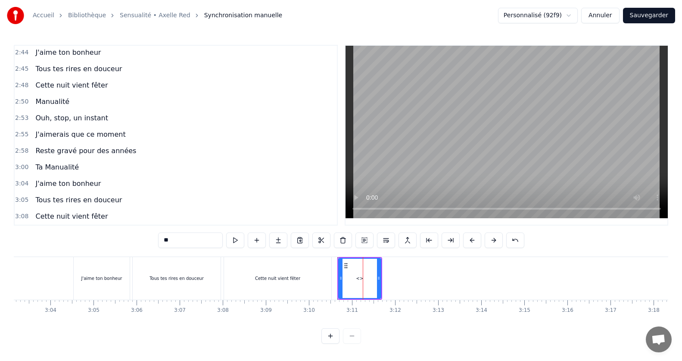
scroll to position [640, 0]
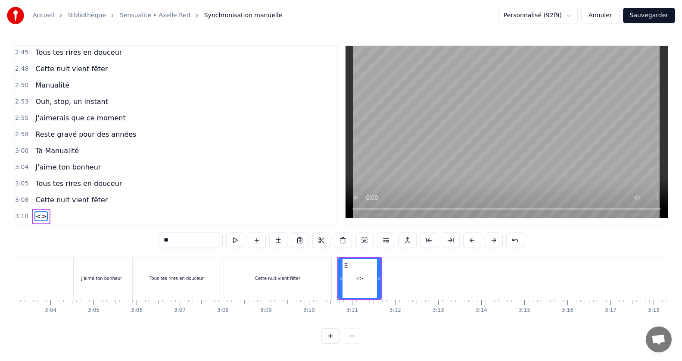
drag, startPoint x: 217, startPoint y: 240, endPoint x: 0, endPoint y: 224, distance: 217.7
click at [0, 224] on div "Accueil Bibliothèque Sensualité • Axelle Red Synchronisation manuelle Personnal…" at bounding box center [341, 171] width 682 height 343
click at [168, 236] on input "**********" at bounding box center [190, 240] width 65 height 16
click at [300, 273] on div "Cette nuit vient fêter" at bounding box center [277, 278] width 107 height 43
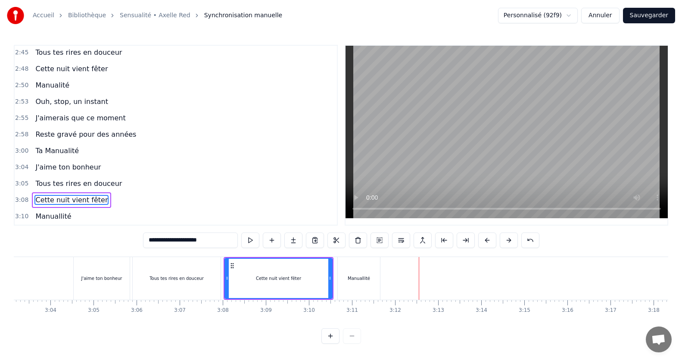
click at [352, 275] on div "Manuallité" at bounding box center [359, 278] width 22 height 6
type input "**********"
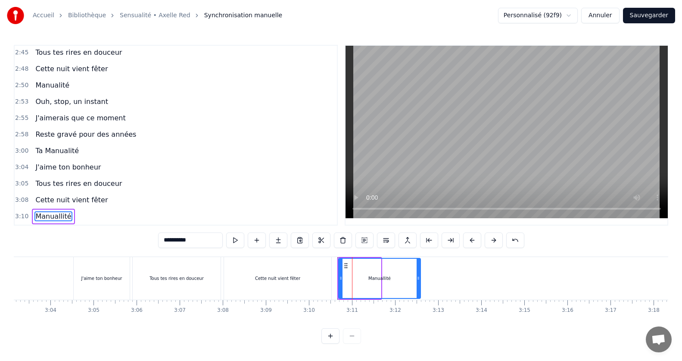
drag, startPoint x: 378, startPoint y: 275, endPoint x: 417, endPoint y: 275, distance: 39.6
click at [417, 275] on icon at bounding box center [418, 277] width 3 height 7
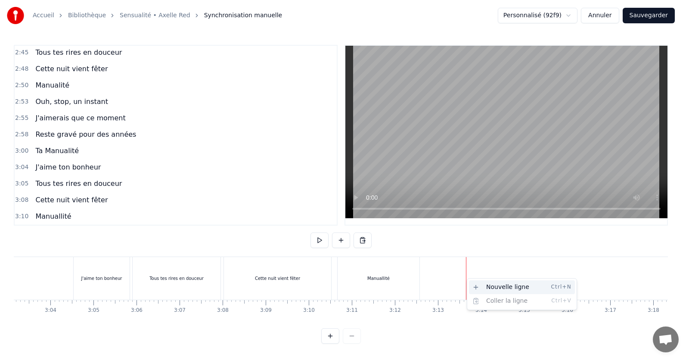
click at [473, 283] on div "Nouvelle ligne Ctrl+N" at bounding box center [522, 287] width 106 height 14
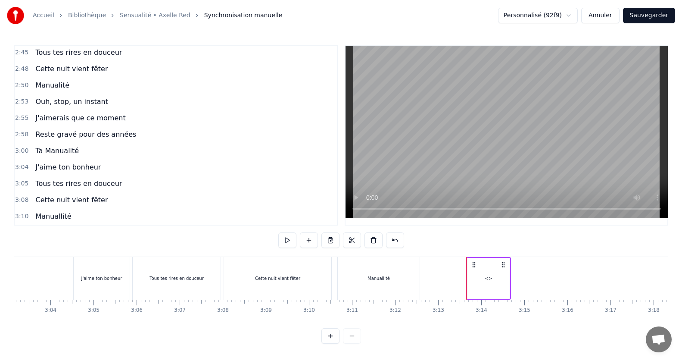
click at [483, 265] on div "<>" at bounding box center [488, 278] width 42 height 41
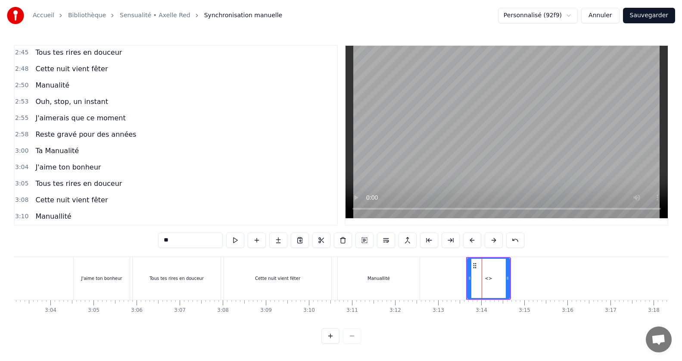
scroll to position [656, 0]
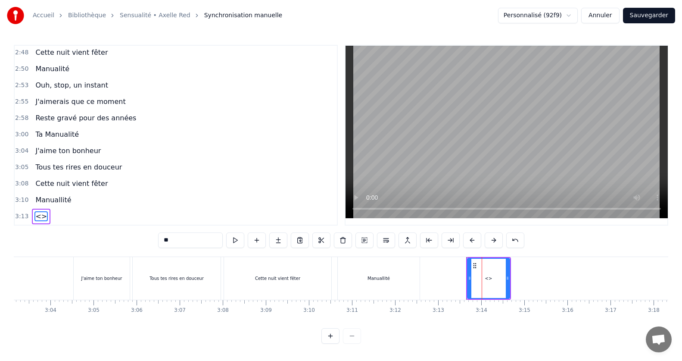
drag, startPoint x: 205, startPoint y: 231, endPoint x: 116, endPoint y: 234, distance: 88.4
click at [116, 234] on div "0:15 Jamais je n'aurais pensé 0:20 Mais ca y est on y est 0:24 le grand jour es…" at bounding box center [341, 194] width 654 height 299
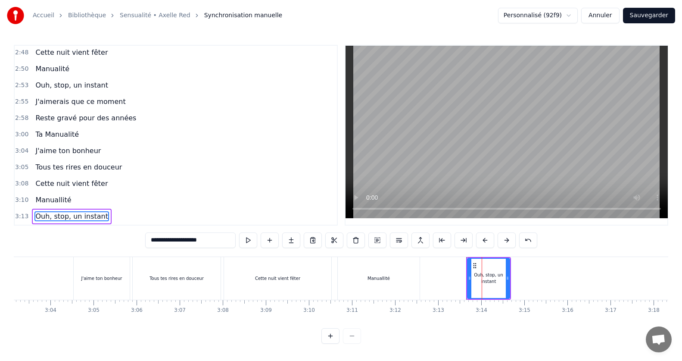
type input "**********"
drag, startPoint x: 508, startPoint y: 275, endPoint x: 546, endPoint y: 278, distance: 38.0
click at [546, 278] on div at bounding box center [545, 278] width 3 height 39
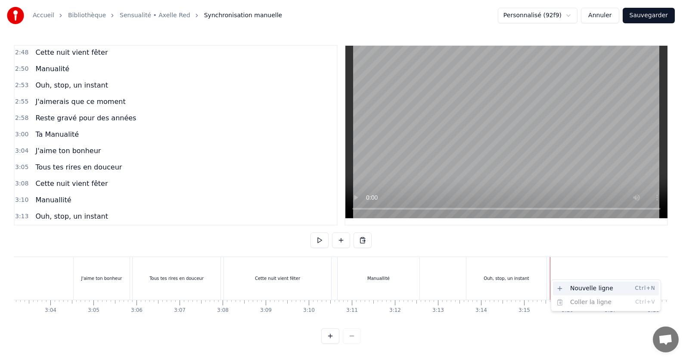
click at [565, 288] on div "Nouvelle ligne Ctrl+N" at bounding box center [606, 288] width 106 height 14
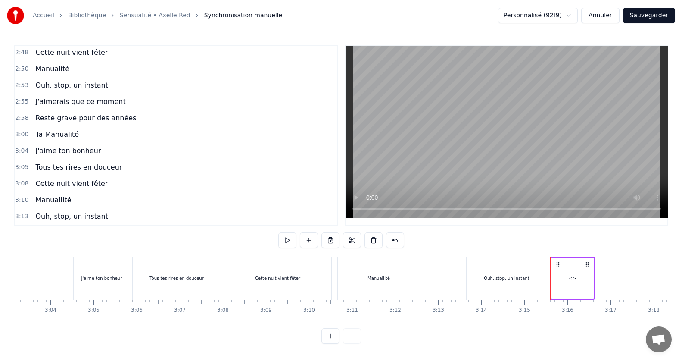
click at [579, 274] on div "<>" at bounding box center [572, 278] width 42 height 41
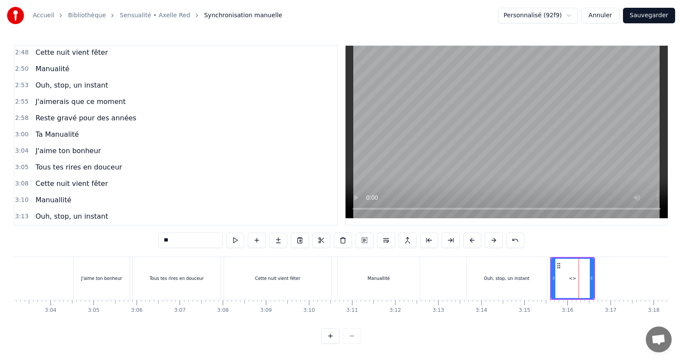
scroll to position [673, 0]
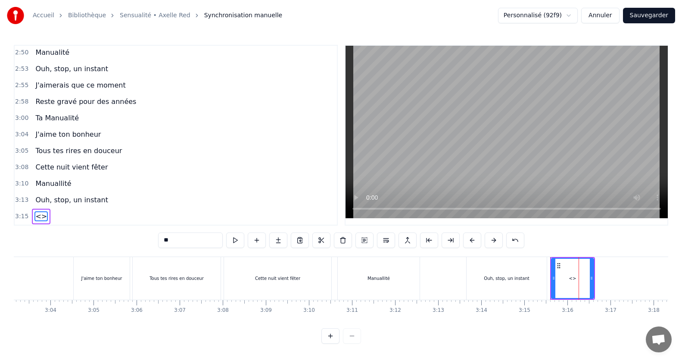
drag, startPoint x: 179, startPoint y: 246, endPoint x: 190, endPoint y: 228, distance: 20.7
click at [190, 228] on div "0:15 Jamais je n'aurais pensé 0:20 Mais ca y est on y est 0:24 le grand jour es…" at bounding box center [341, 194] width 654 height 299
drag, startPoint x: 190, startPoint y: 237, endPoint x: 107, endPoint y: 228, distance: 83.2
click at [107, 228] on div "0:15 Jamais je n'aurais pensé 0:20 Mais ca y est on y est 0:24 le grand jour es…" at bounding box center [341, 194] width 654 height 299
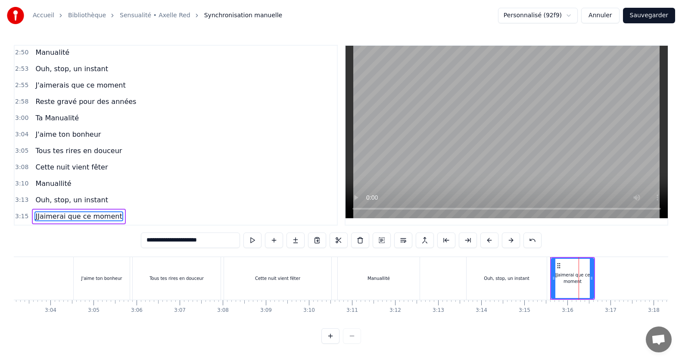
click at [150, 234] on input "**********" at bounding box center [190, 240] width 99 height 16
click at [501, 283] on div "Ouh, stop, un instant" at bounding box center [507, 278] width 80 height 43
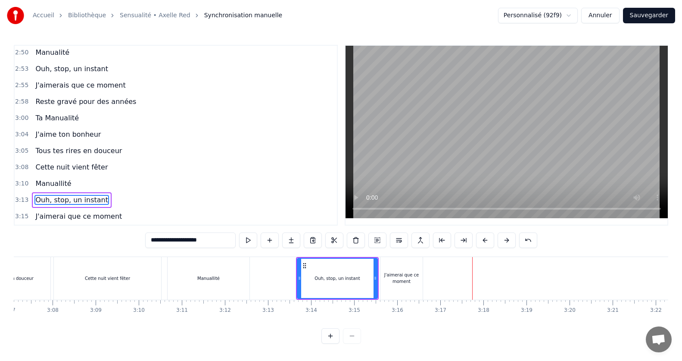
scroll to position [0, 8034]
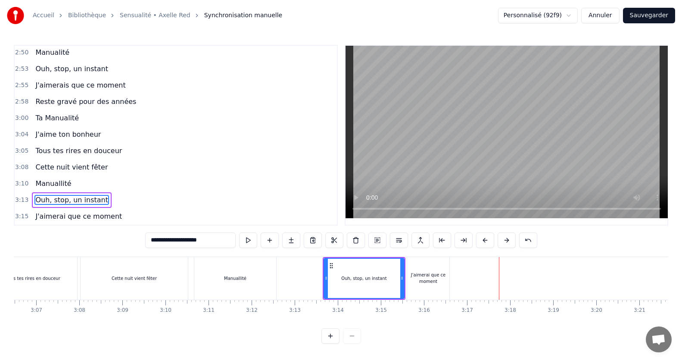
click at [433, 282] on div "J'aimerai que ce moment" at bounding box center [428, 278] width 42 height 43
type input "**********"
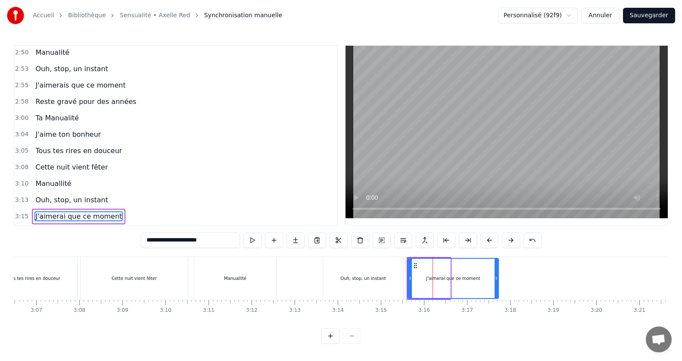
drag, startPoint x: 448, startPoint y: 276, endPoint x: 496, endPoint y: 281, distance: 48.5
click at [496, 281] on div at bounding box center [496, 278] width 3 height 39
click at [463, 283] on div "J'aimerai que ce moment" at bounding box center [453, 278] width 90 height 39
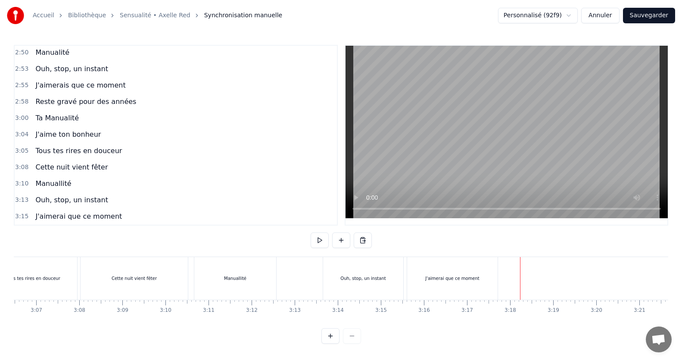
click at [520, 274] on div at bounding box center [520, 278] width 0 height 43
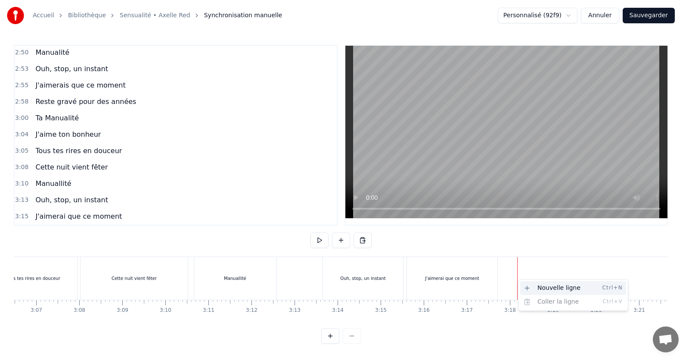
click at [530, 291] on div "Nouvelle ligne Ctrl+N" at bounding box center [573, 288] width 106 height 14
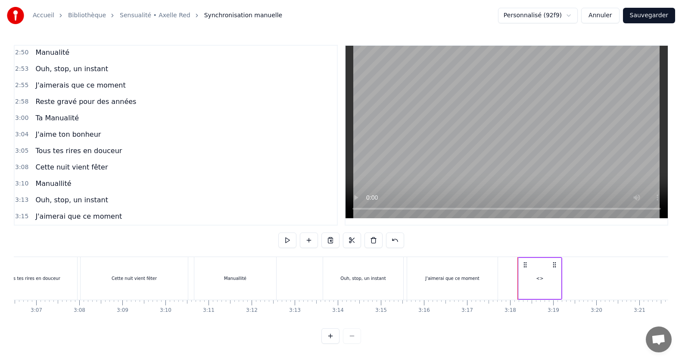
click at [536, 270] on div "<>" at bounding box center [540, 278] width 42 height 41
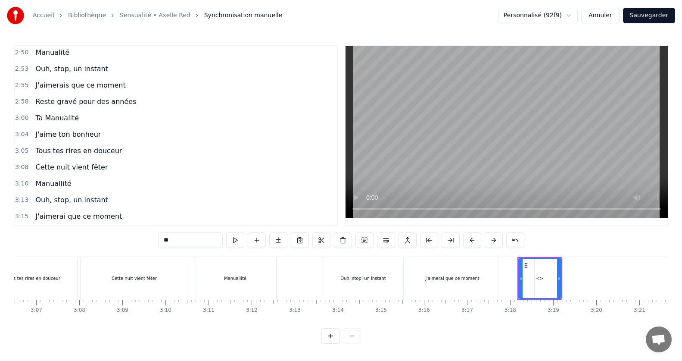
scroll to position [689, 0]
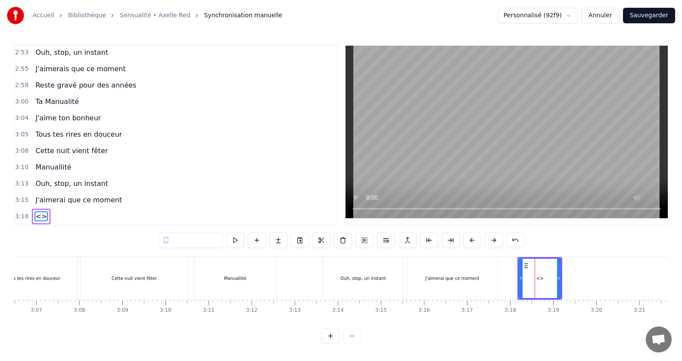
drag, startPoint x: 226, startPoint y: 228, endPoint x: 202, endPoint y: 228, distance: 23.7
click at [202, 232] on div "**" at bounding box center [341, 240] width 366 height 16
drag, startPoint x: 214, startPoint y: 247, endPoint x: 208, endPoint y: 236, distance: 12.7
click at [208, 236] on div "0:15 Jamais je n'aurais pensé 0:20 Mais ca y est on y est 0:24 le grand jour es…" at bounding box center [341, 194] width 654 height 299
click at [111, 243] on div "0:15 Jamais je n'aurais pensé 0:20 Mais ca y est on y est 0:24 le grand jour es…" at bounding box center [341, 194] width 654 height 299
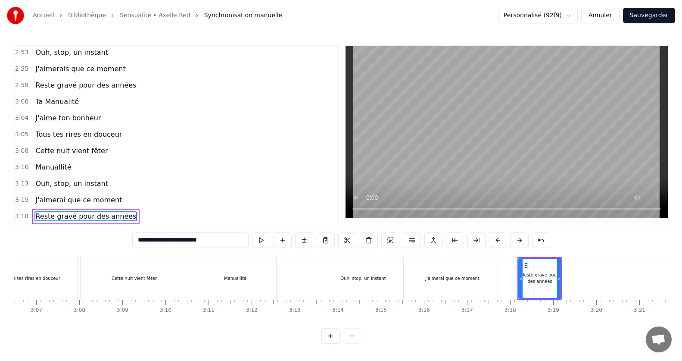
click at [461, 287] on div "J'aimerai que ce moment" at bounding box center [452, 278] width 90 height 43
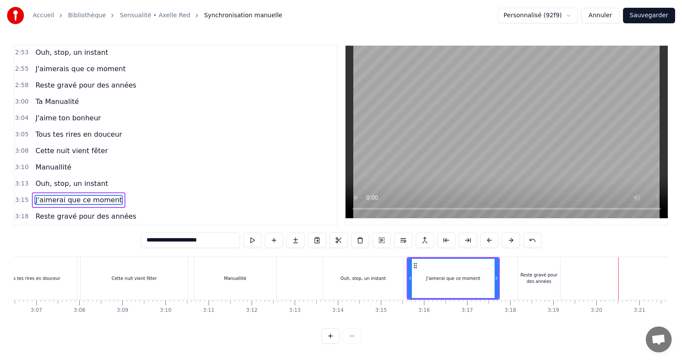
click at [538, 280] on div "Reste gravé pour des années" at bounding box center [539, 277] width 42 height 13
type input "**********"
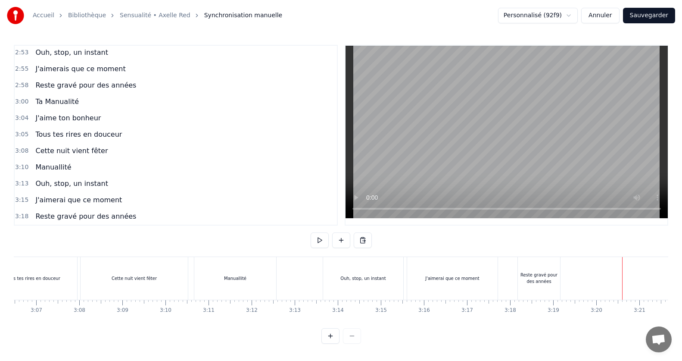
click at [551, 271] on div "Reste gravé pour des années" at bounding box center [539, 277] width 42 height 13
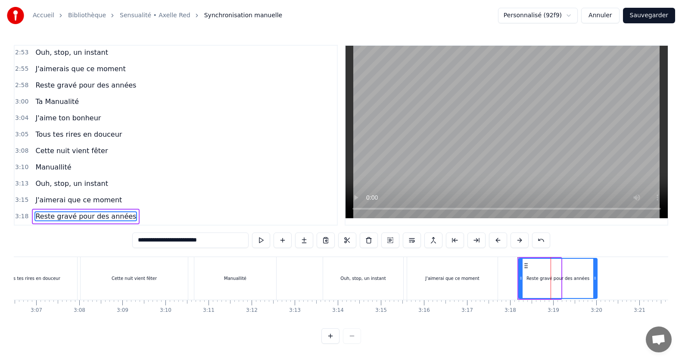
drag, startPoint x: 558, startPoint y: 274, endPoint x: 594, endPoint y: 273, distance: 36.2
click at [594, 274] on icon at bounding box center [594, 277] width 3 height 7
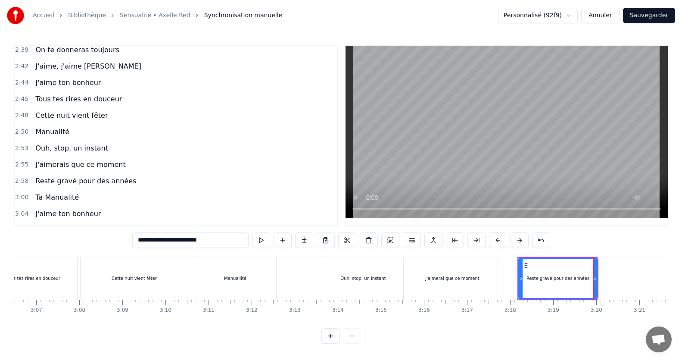
scroll to position [584, 0]
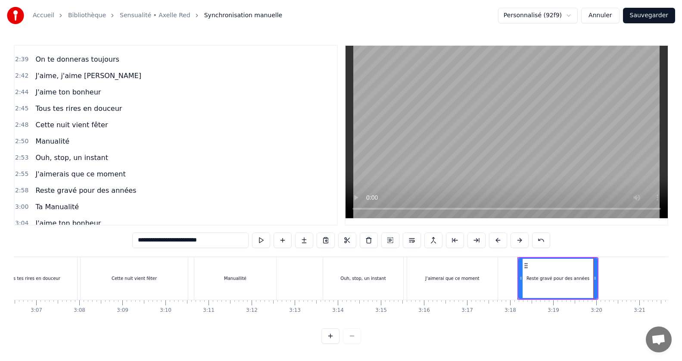
click at [99, 75] on div "2:42 J'aime, j'aime Manu" at bounding box center [176, 76] width 322 height 16
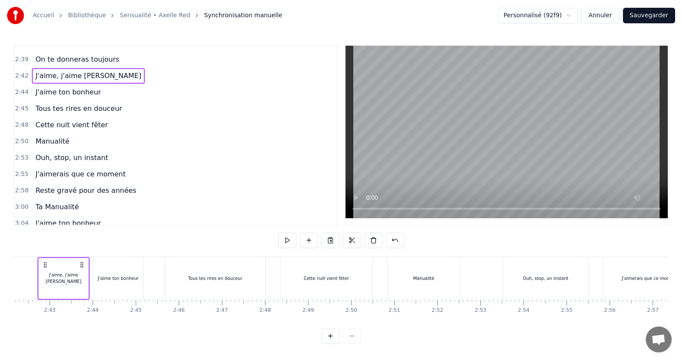
scroll to position [0, 6968]
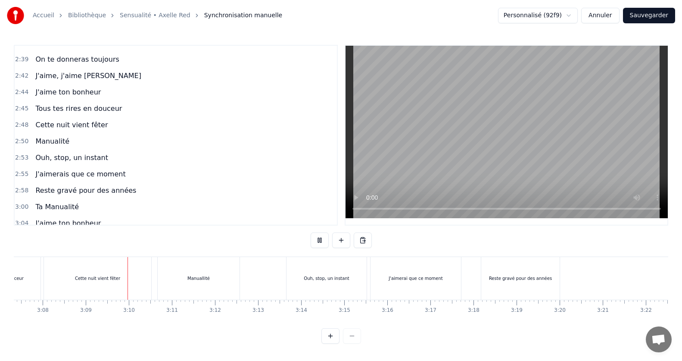
scroll to position [0, 8111]
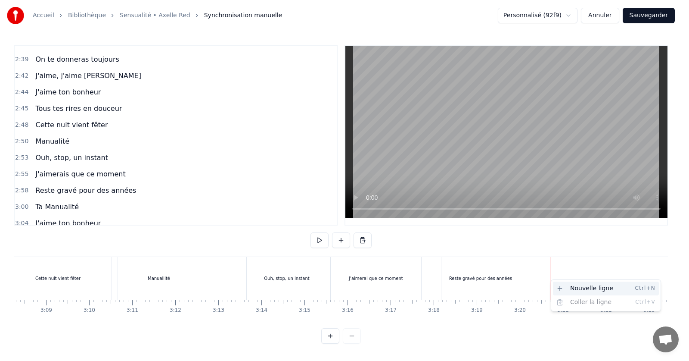
click at [570, 287] on div "Nouvelle ligne Ctrl+N" at bounding box center [606, 288] width 106 height 14
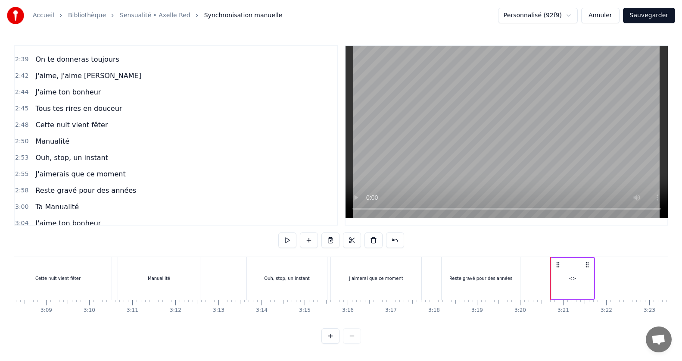
click at [570, 280] on div "<>" at bounding box center [572, 278] width 42 height 41
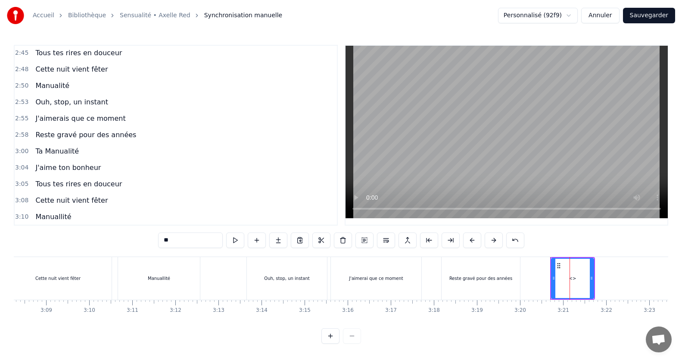
scroll to position [705, 0]
drag, startPoint x: 187, startPoint y: 238, endPoint x: 145, endPoint y: 232, distance: 42.2
click at [145, 232] on div "0:15 Jamais je n'aurais pensé 0:20 Mais ca y est on y est 0:24 le grand jour es…" at bounding box center [341, 194] width 654 height 299
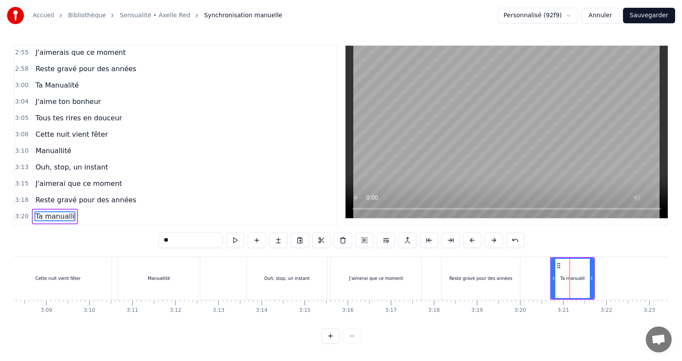
type input "*"
click at [452, 257] on div "Reste gravé pour des années" at bounding box center [481, 278] width 78 height 43
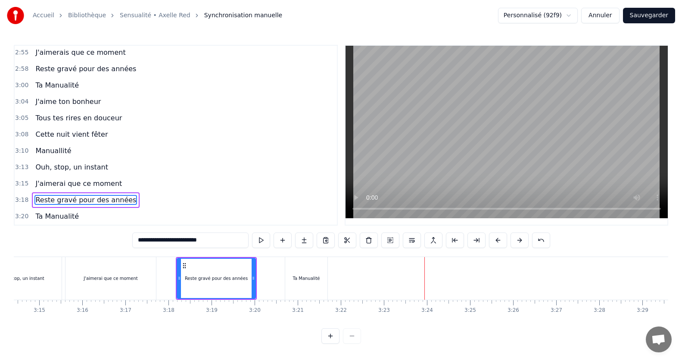
scroll to position [0, 8363]
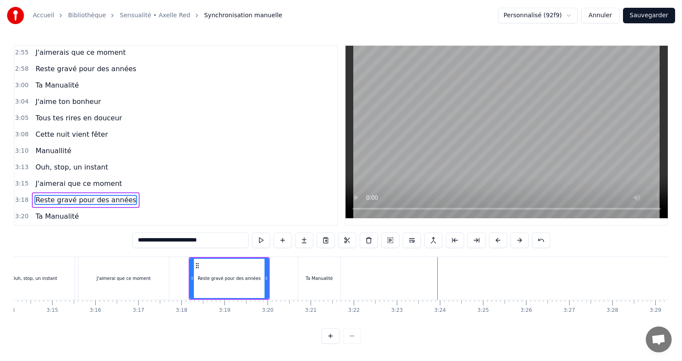
click at [337, 259] on div "Ta Manualité" at bounding box center [319, 278] width 42 height 43
type input "**********"
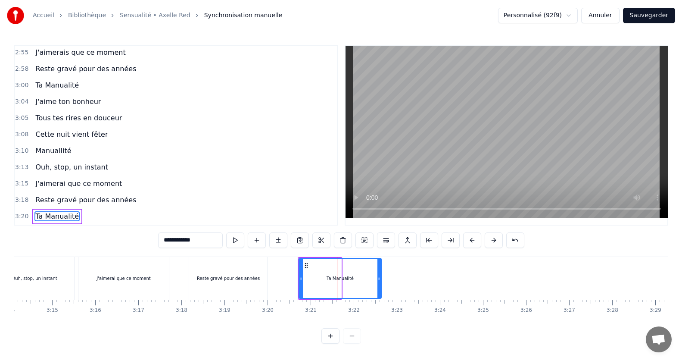
drag, startPoint x: 340, startPoint y: 271, endPoint x: 380, endPoint y: 276, distance: 40.5
click at [380, 276] on icon at bounding box center [378, 277] width 3 height 7
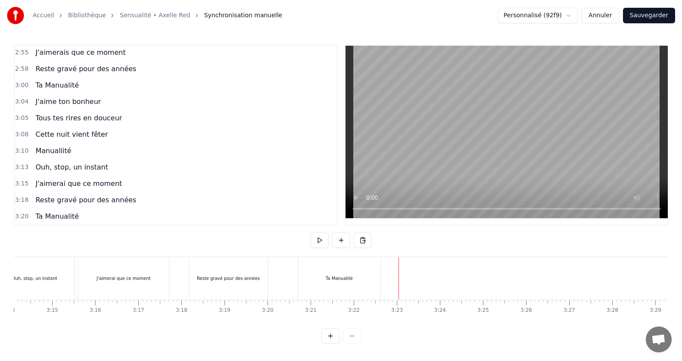
click at [337, 277] on div "Ta Manualité" at bounding box center [339, 278] width 27 height 6
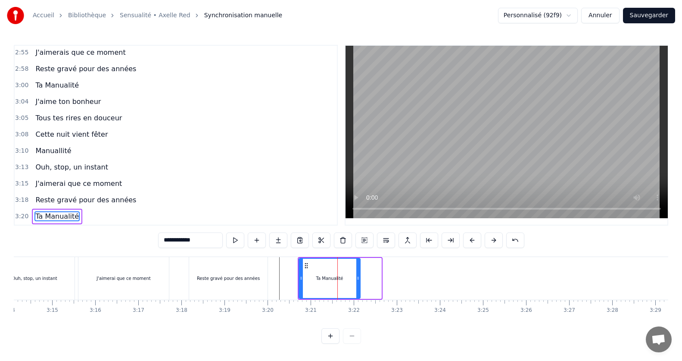
drag, startPoint x: 380, startPoint y: 275, endPoint x: 358, endPoint y: 273, distance: 21.6
click at [358, 274] on icon at bounding box center [357, 277] width 3 height 7
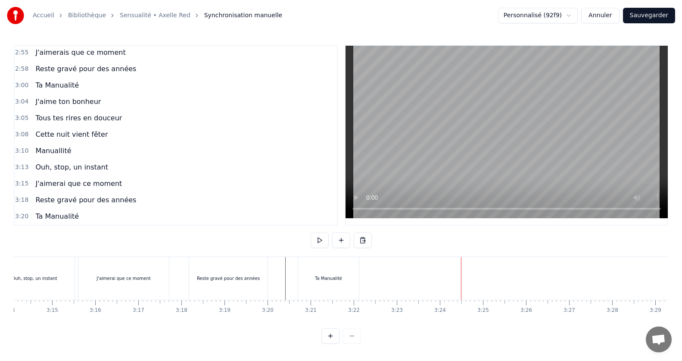
click at [305, 277] on div "Ta Manualité" at bounding box center [328, 278] width 61 height 43
click at [375, 273] on html "Accueil Bibliothèque Sensualité • Axelle Red Synchronisation manuelle Personnal…" at bounding box center [341, 178] width 682 height 357
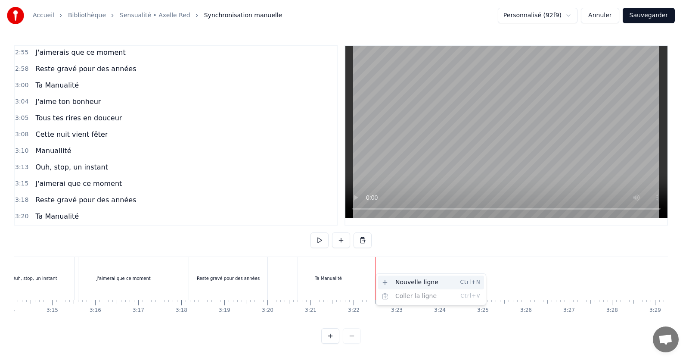
click at [405, 287] on div "Nouvelle ligne Ctrl+N Coller la ligne Ctrl+V" at bounding box center [431, 289] width 106 height 28
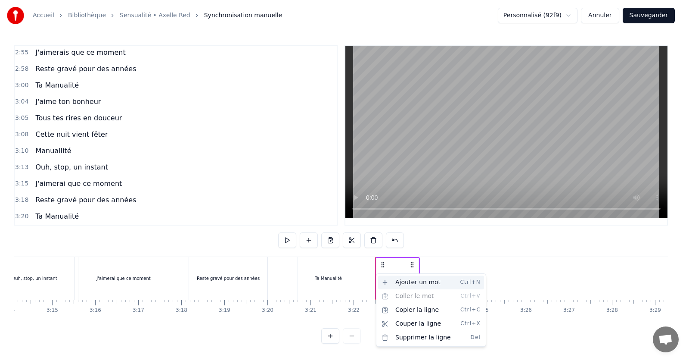
click at [405, 287] on div "Ajouter un mot Ctrl+N" at bounding box center [431, 282] width 106 height 14
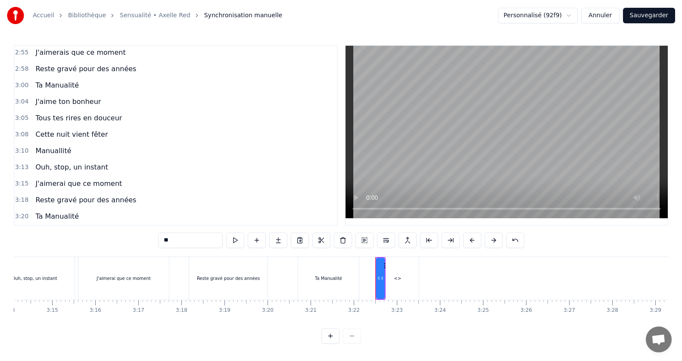
scroll to position [722, 0]
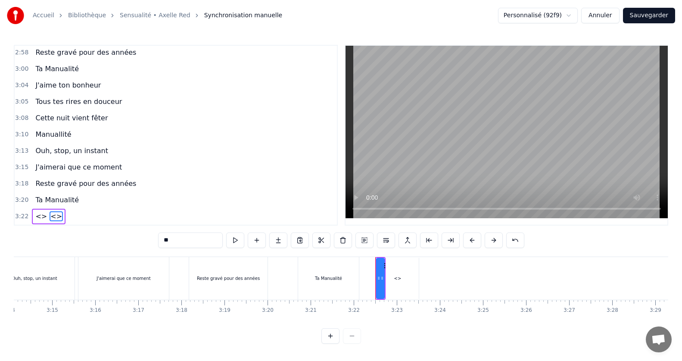
click at [391, 270] on div "<>" at bounding box center [398, 278] width 42 height 41
drag, startPoint x: 188, startPoint y: 228, endPoint x: 105, endPoint y: 225, distance: 83.6
click at [105, 225] on div "0:15 Jamais je n'aurais pensé 0:20 Mais ca y est on y est 0:24 le grand jour es…" at bounding box center [341, 194] width 654 height 299
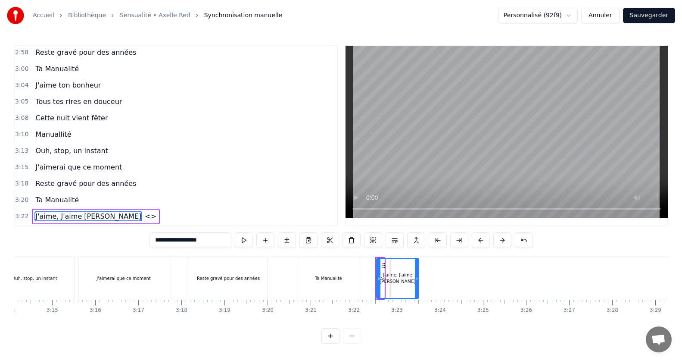
type input "**********"
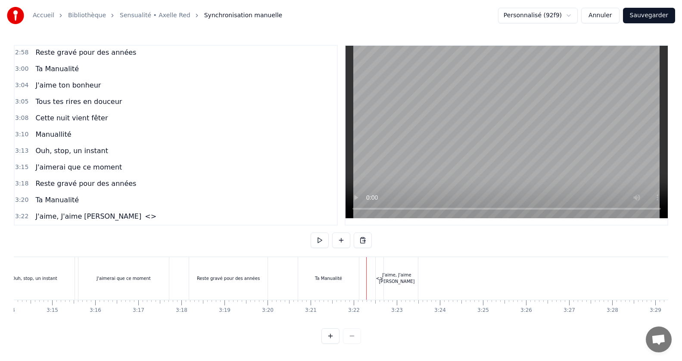
click at [376, 276] on div "<>" at bounding box center [380, 278] width 8 height 43
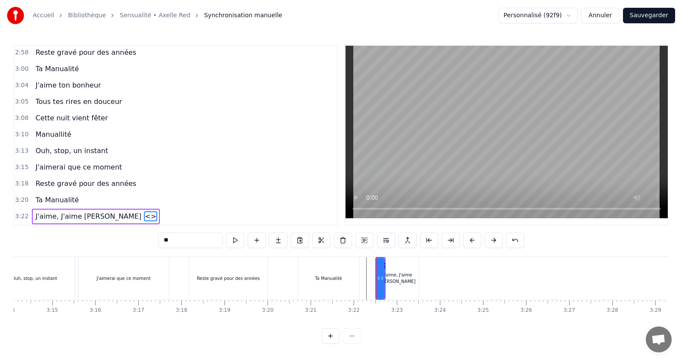
click at [144, 214] on span "<>" at bounding box center [150, 216] width 13 height 10
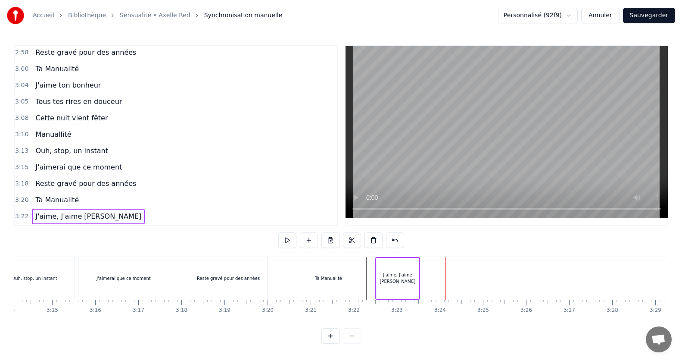
click at [398, 282] on div "J'aime, J'aime Manu" at bounding box center [398, 278] width 42 height 41
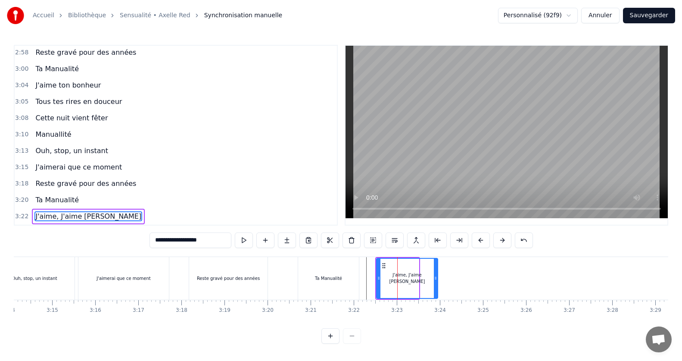
drag, startPoint x: 417, startPoint y: 271, endPoint x: 436, endPoint y: 276, distance: 19.5
click at [436, 276] on icon at bounding box center [435, 277] width 3 height 7
click at [642, 17] on button "Sauvegarder" at bounding box center [649, 16] width 52 height 16
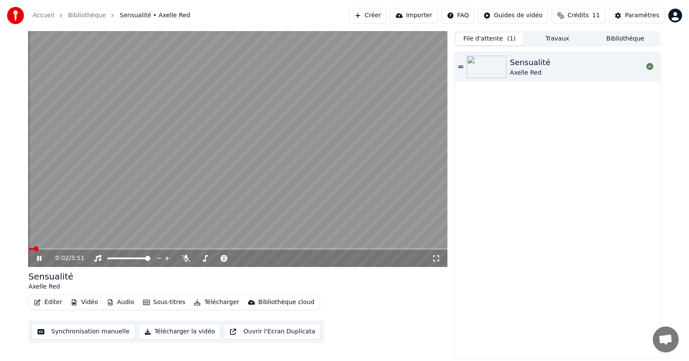
click at [59, 252] on div "0:02 / 3:51" at bounding box center [237, 257] width 419 height 17
click at [58, 250] on div "0:04 / 3:51" at bounding box center [237, 257] width 419 height 17
click at [59, 249] on span at bounding box center [237, 249] width 419 height 2
click at [36, 259] on icon at bounding box center [45, 258] width 20 height 7
click at [166, 330] on button "Télécharger la vidéo" at bounding box center [180, 332] width 82 height 16
